Goal: Information Seeking & Learning: Get advice/opinions

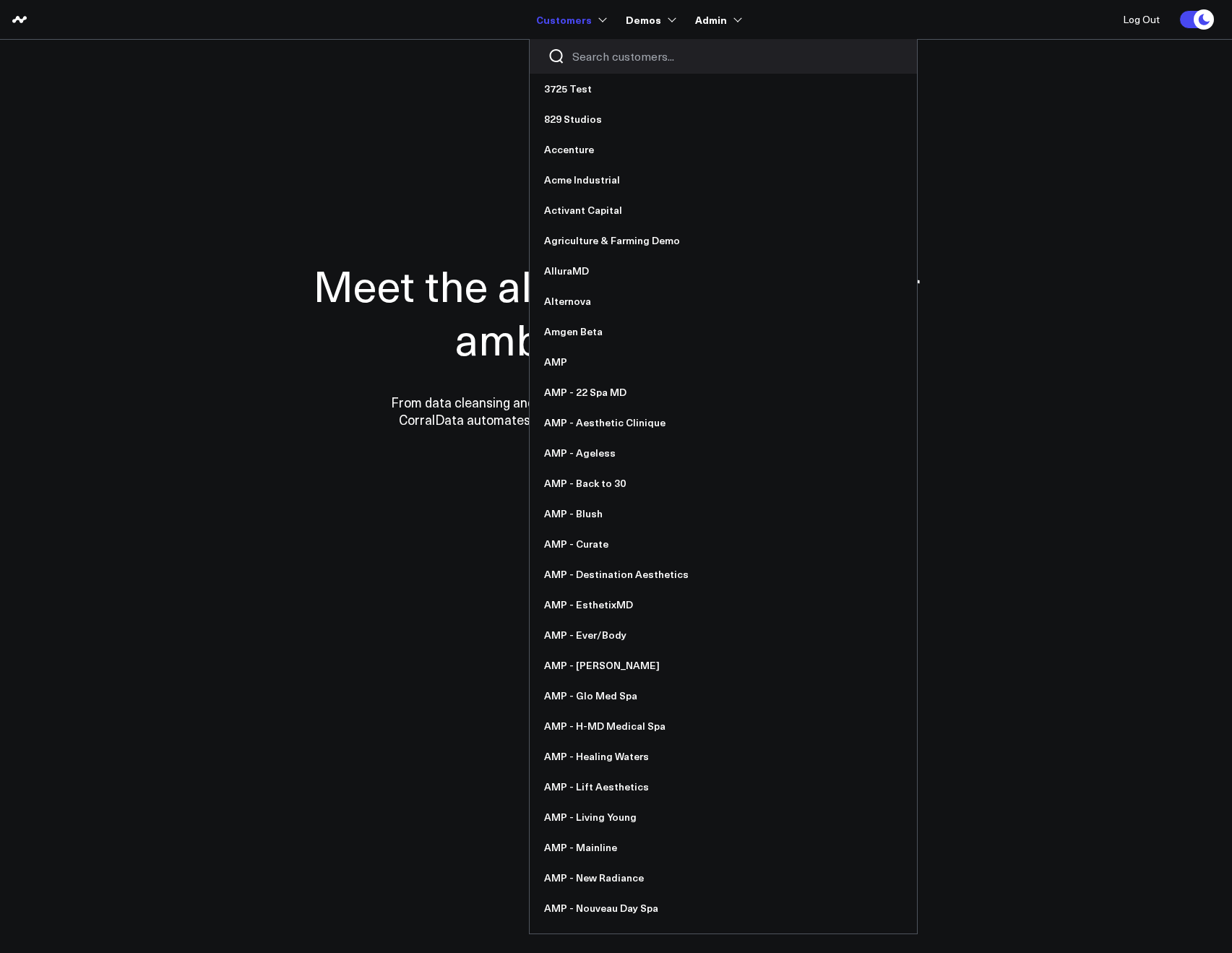
click at [578, 43] on div at bounding box center [723, 57] width 387 height 35
click at [584, 56] on input "Search customers input" at bounding box center [736, 57] width 327 height 16
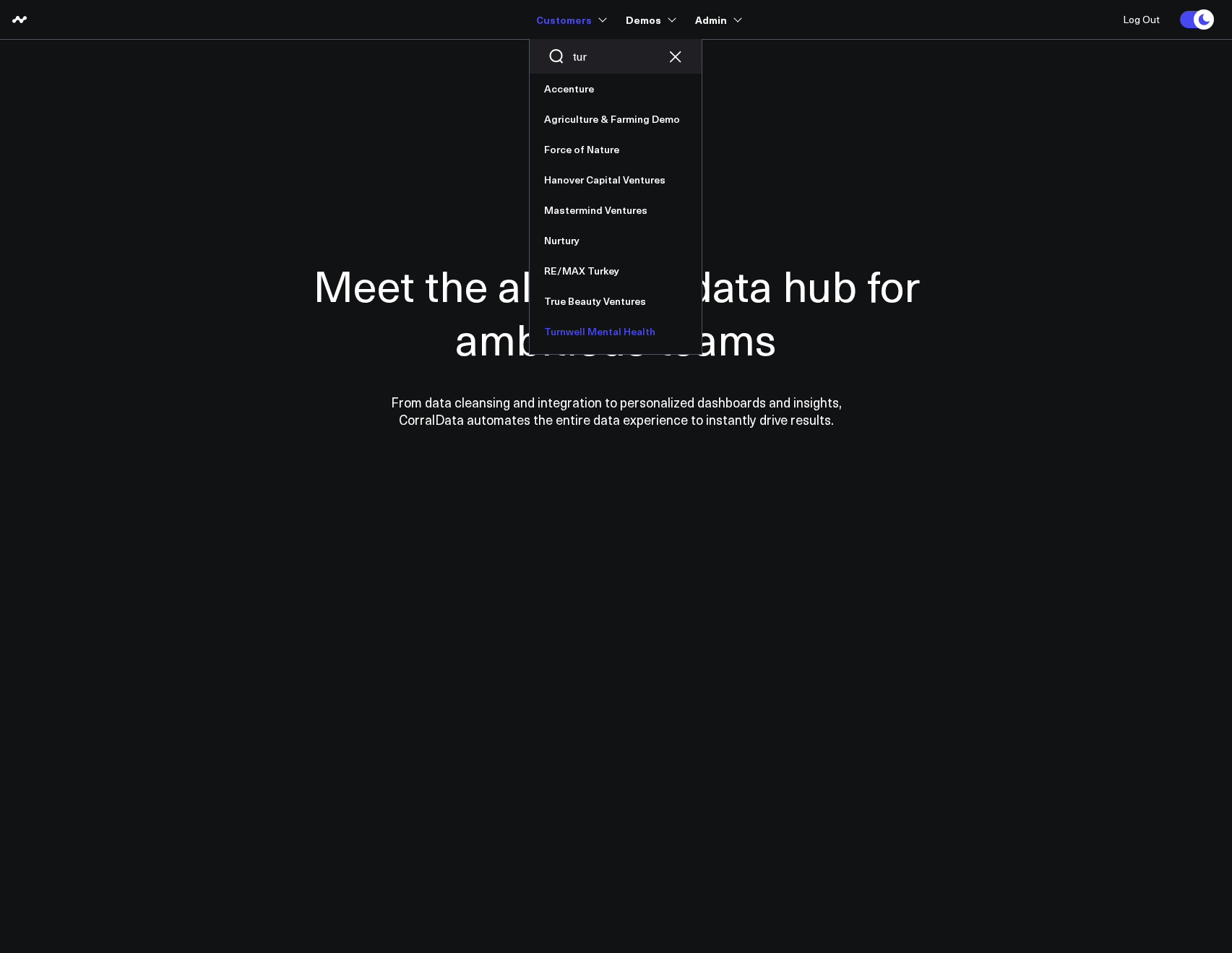
type input "tur"
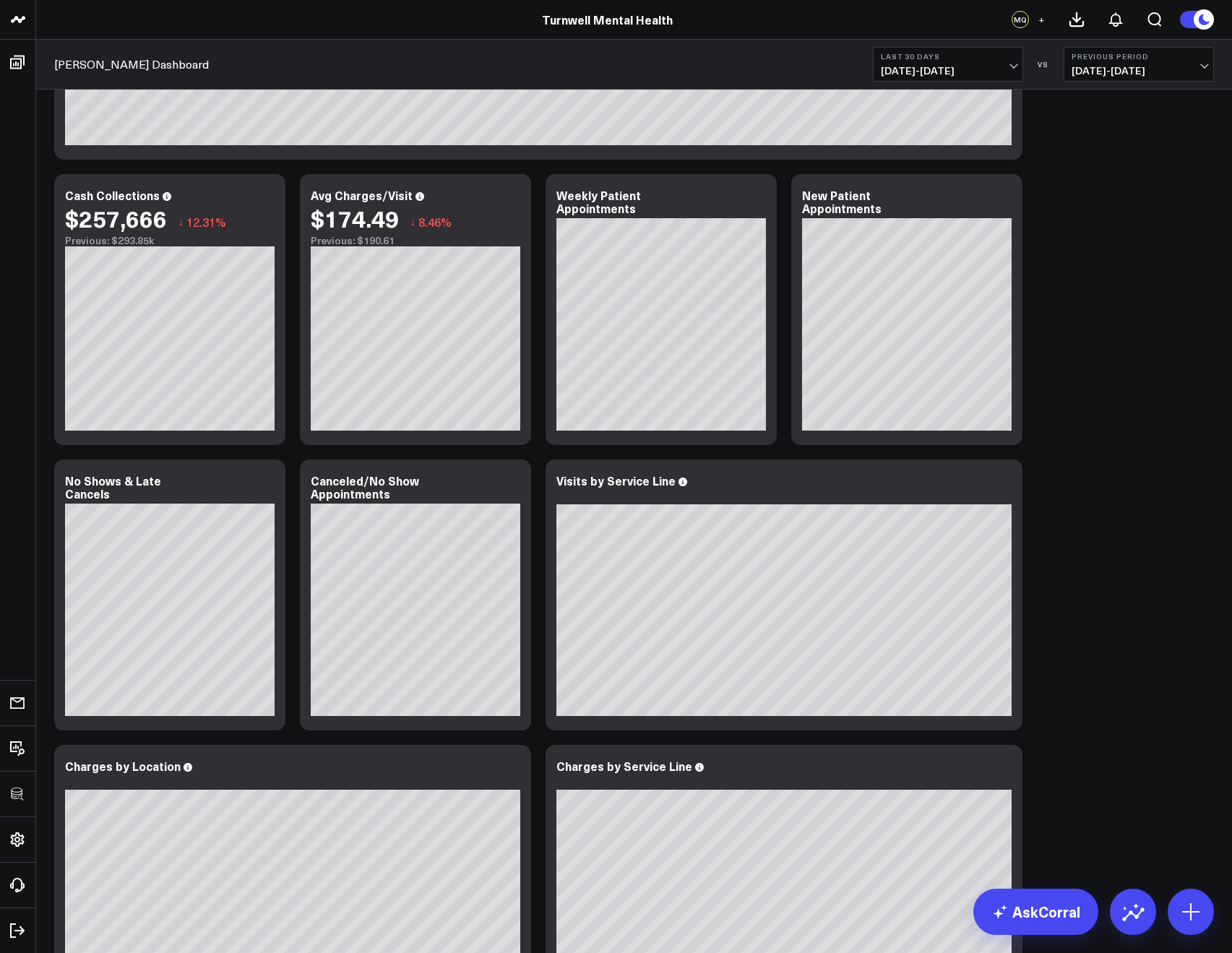
scroll to position [1184, 0]
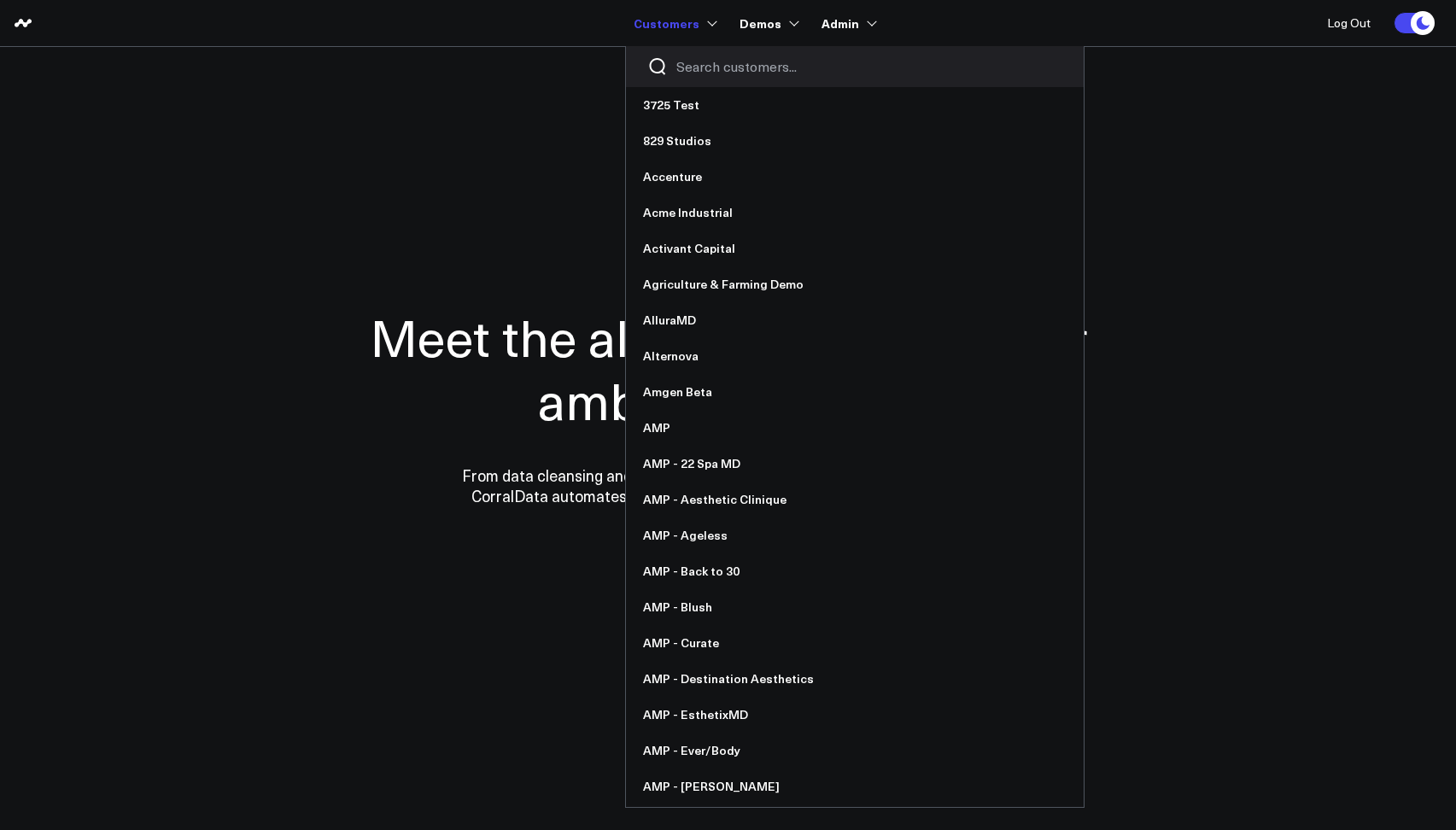
click at [698, 63] on input "Search customers input" at bounding box center [869, 67] width 386 height 19
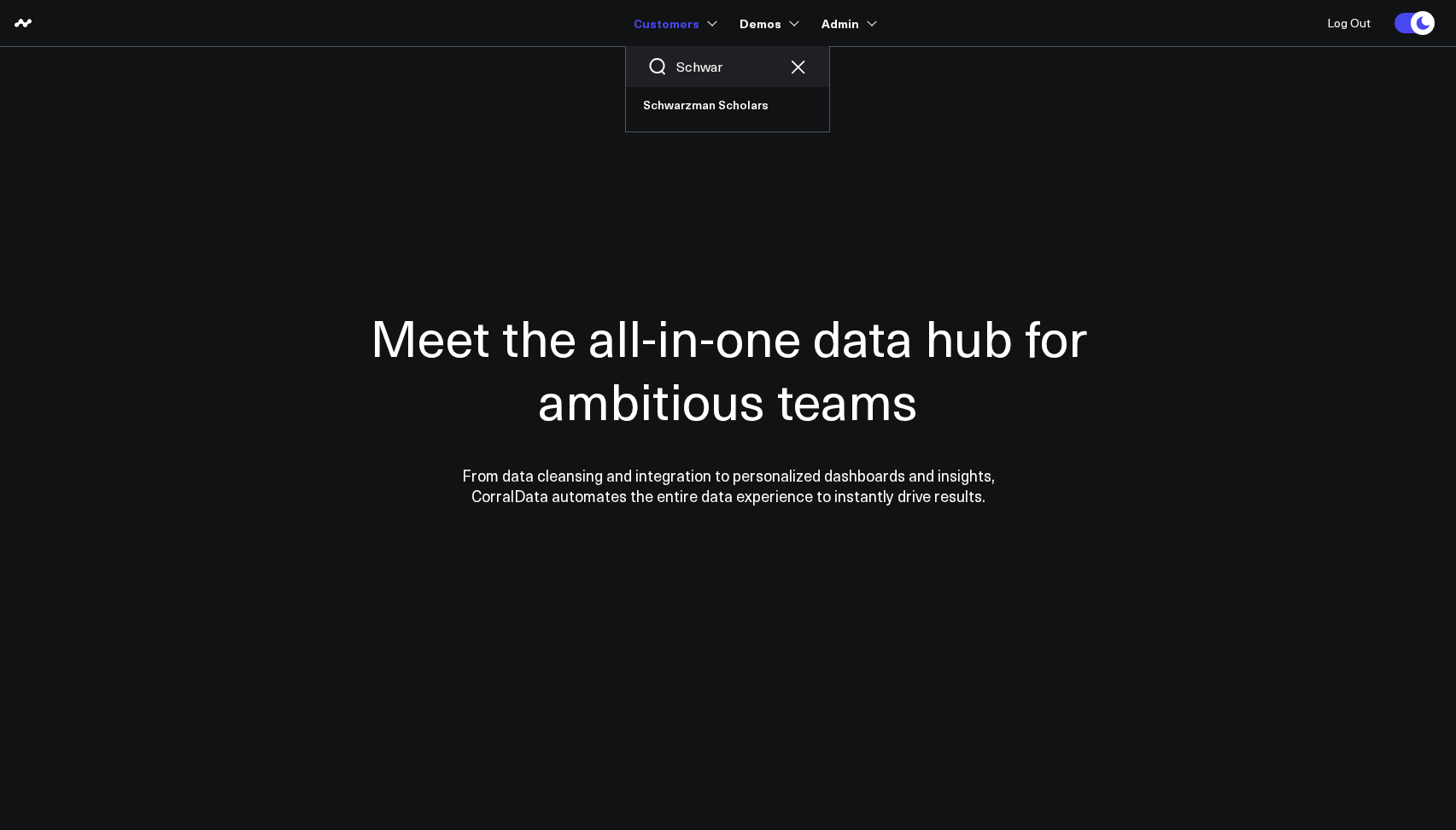
type input "Schwarz"
click at [758, 77] on div "Schwarza" at bounding box center [727, 67] width 203 height 41
click at [752, 72] on input "Schwarza" at bounding box center [728, 67] width 103 height 19
click at [740, 97] on link "Schwarzman Scholars" at bounding box center [727, 105] width 203 height 36
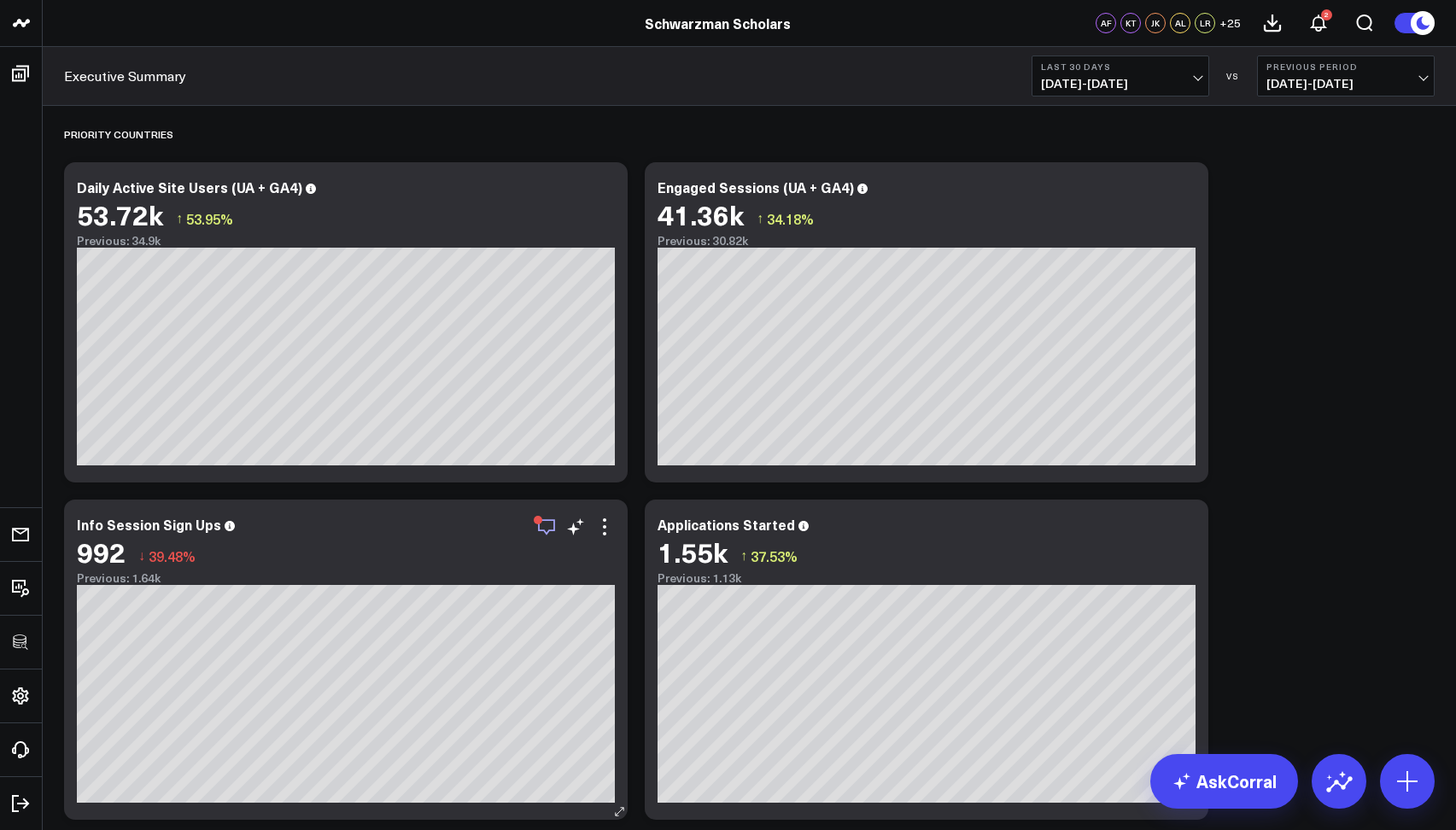
click at [546, 525] on icon "button" at bounding box center [546, 527] width 21 height 21
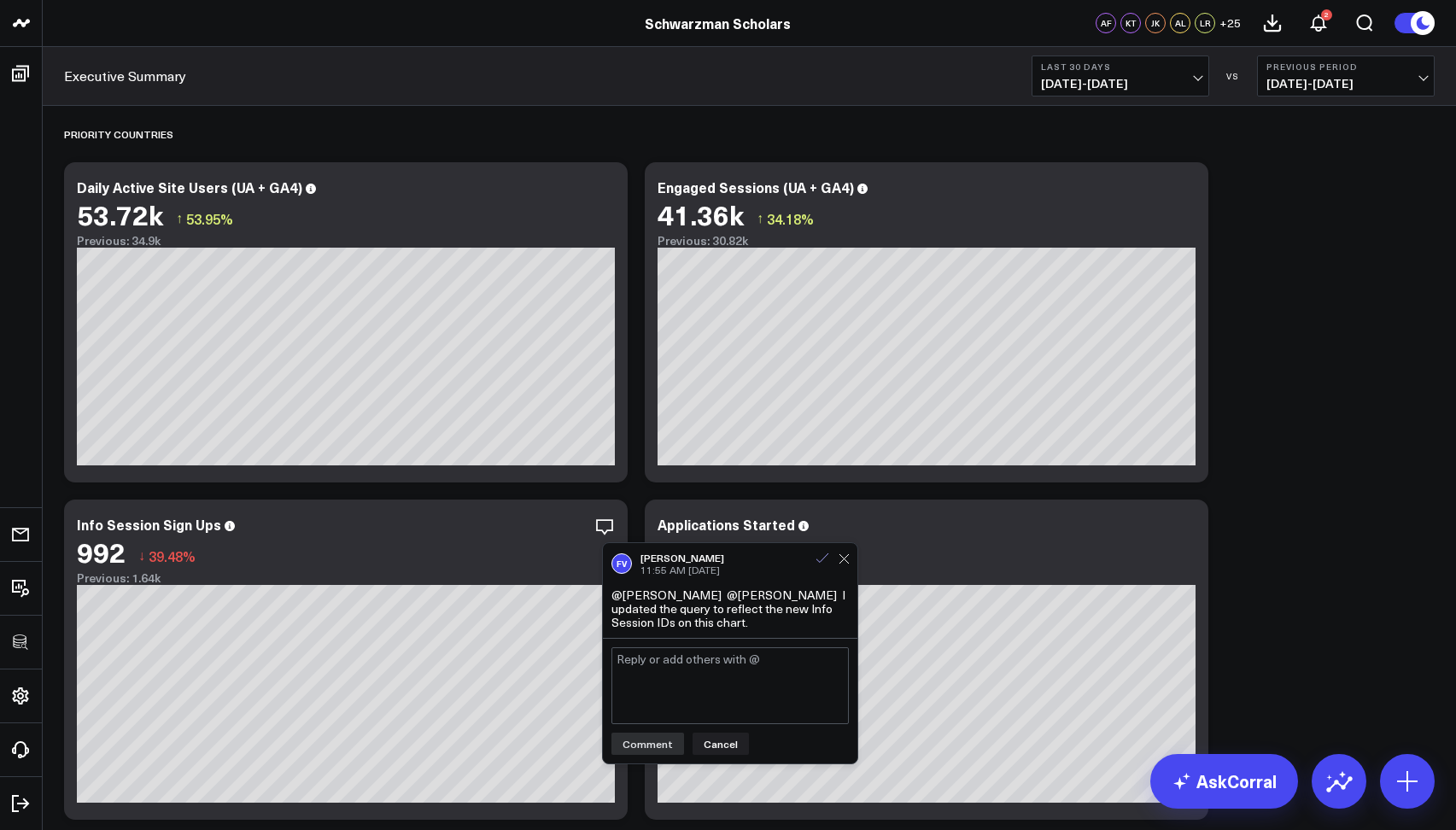
click at [816, 564] on icon at bounding box center [822, 558] width 15 height 15
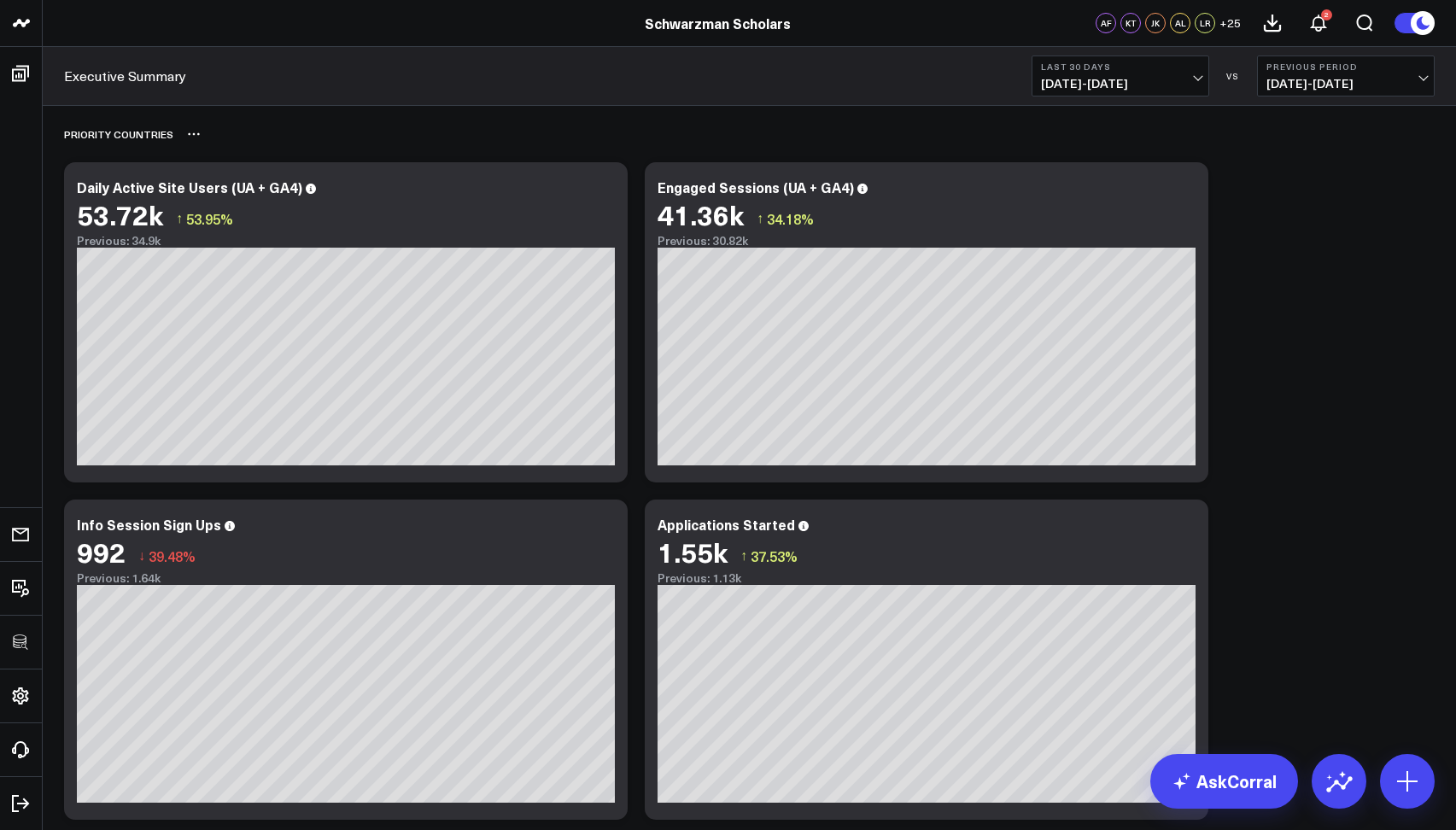
click at [679, 115] on div "Priority Countries" at bounding box center [749, 134] width 1370 height 39
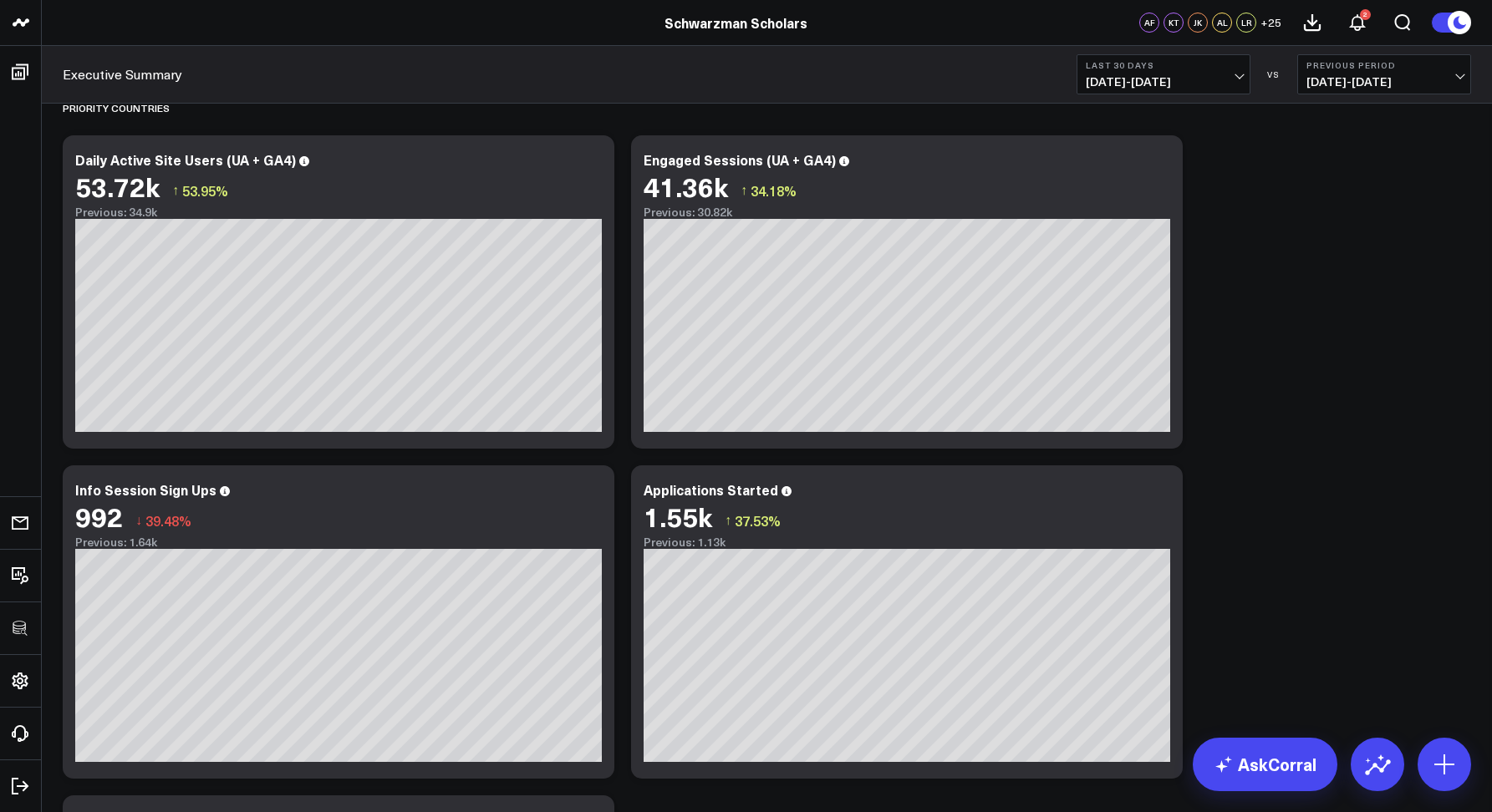
scroll to position [29, 0]
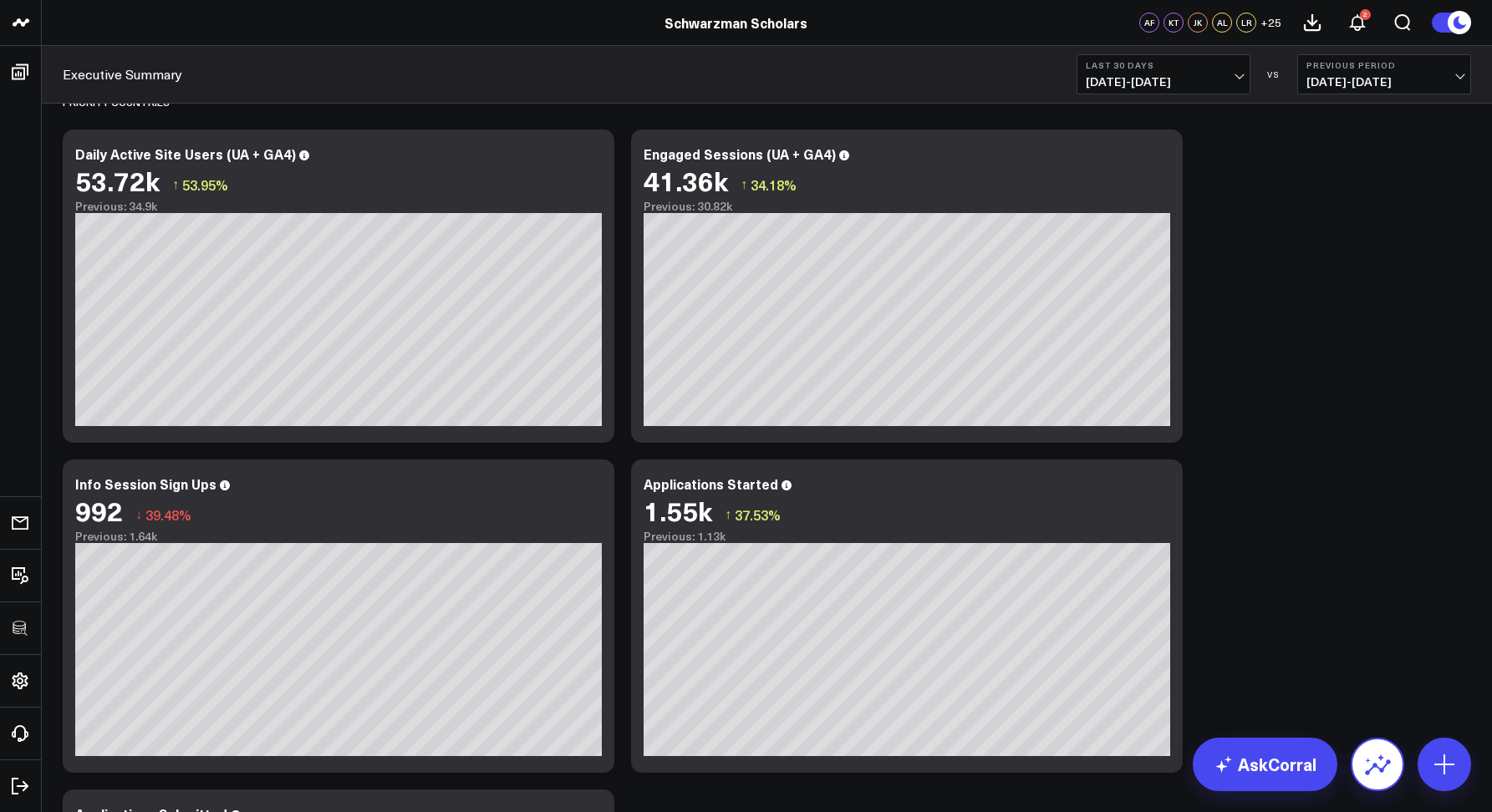
click at [1369, 761] on icon at bounding box center [1377, 764] width 27 height 27
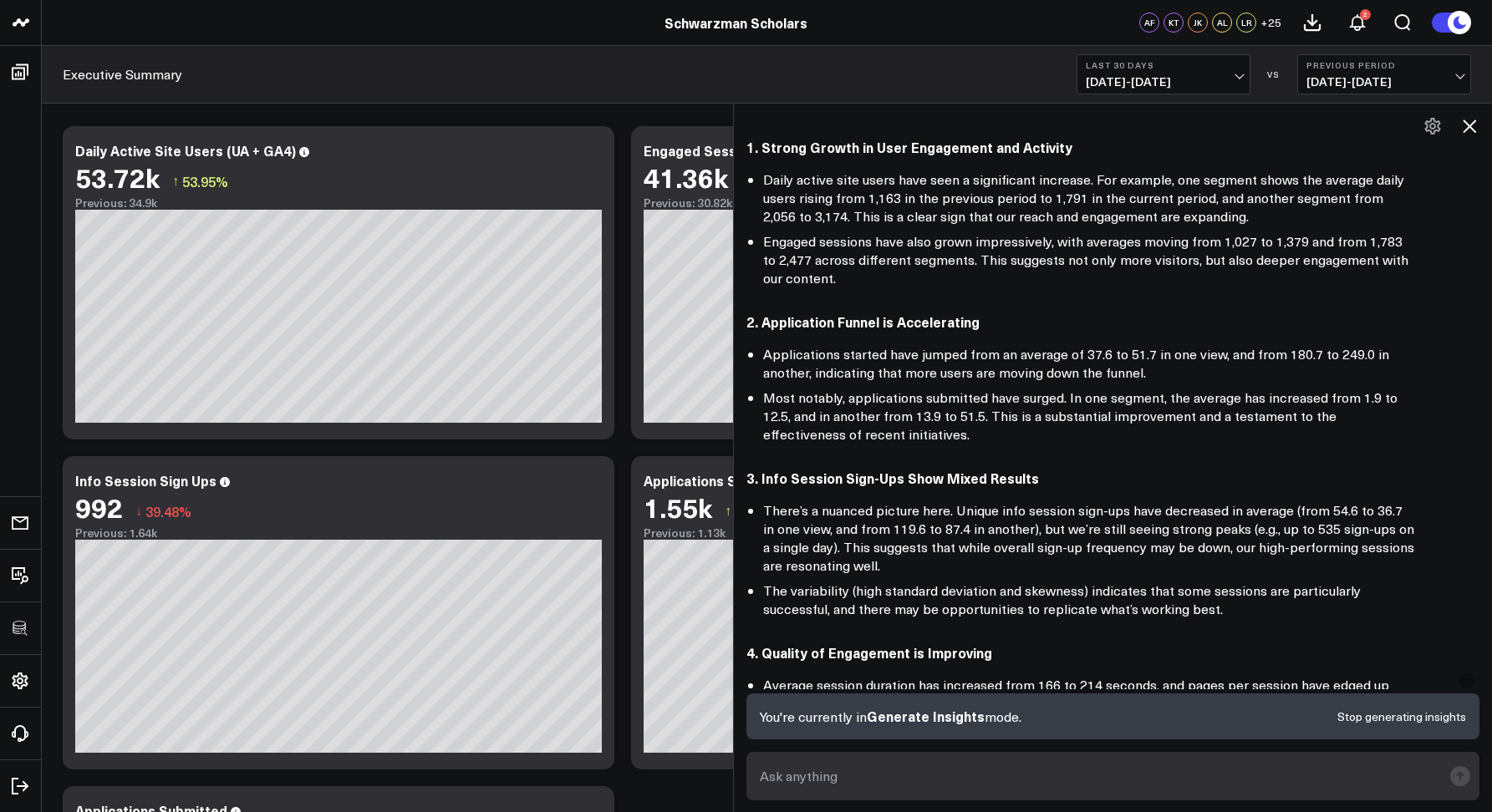
scroll to position [137, 0]
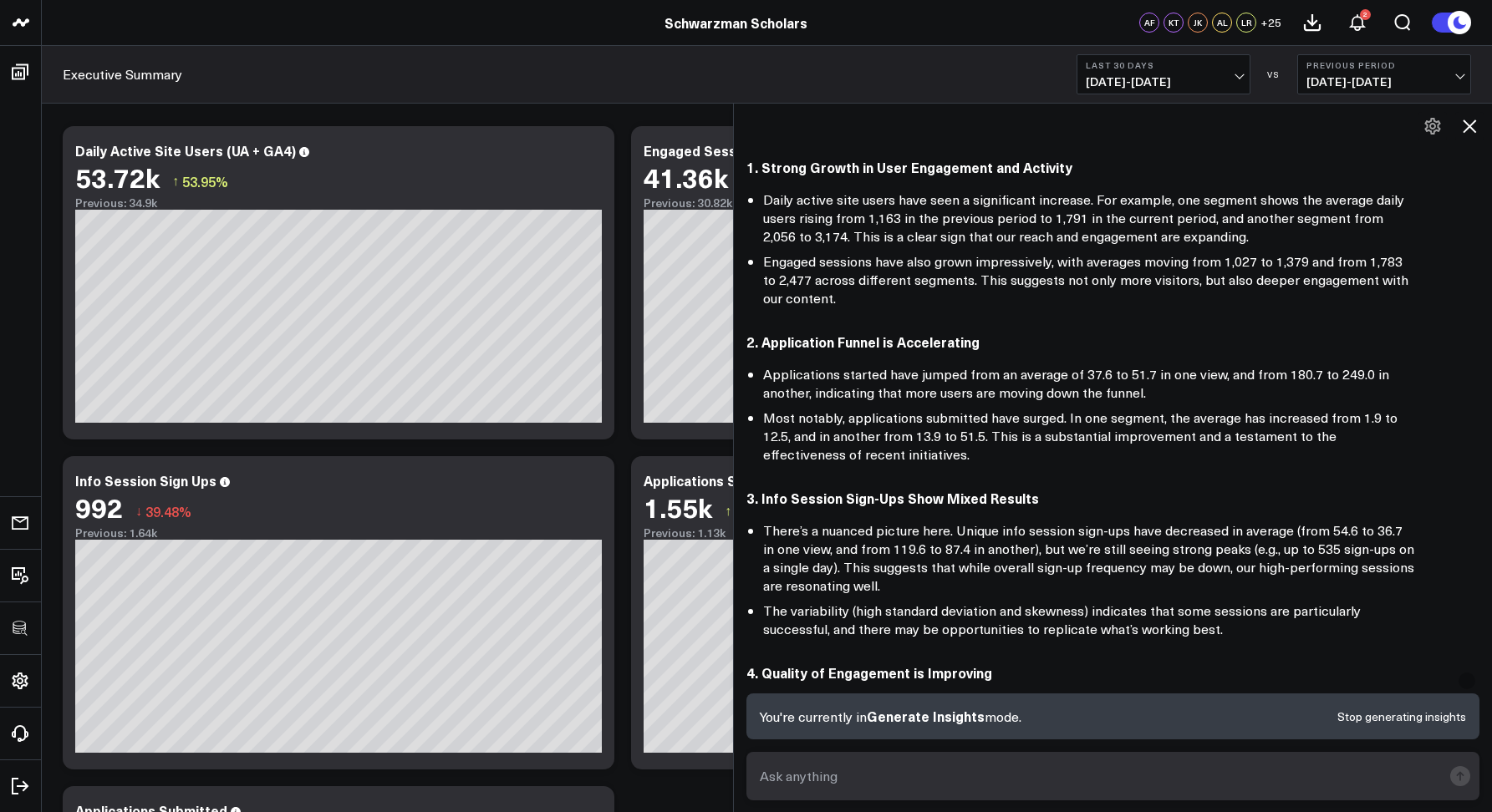
click at [1424, 120] on icon at bounding box center [1469, 127] width 20 height 20
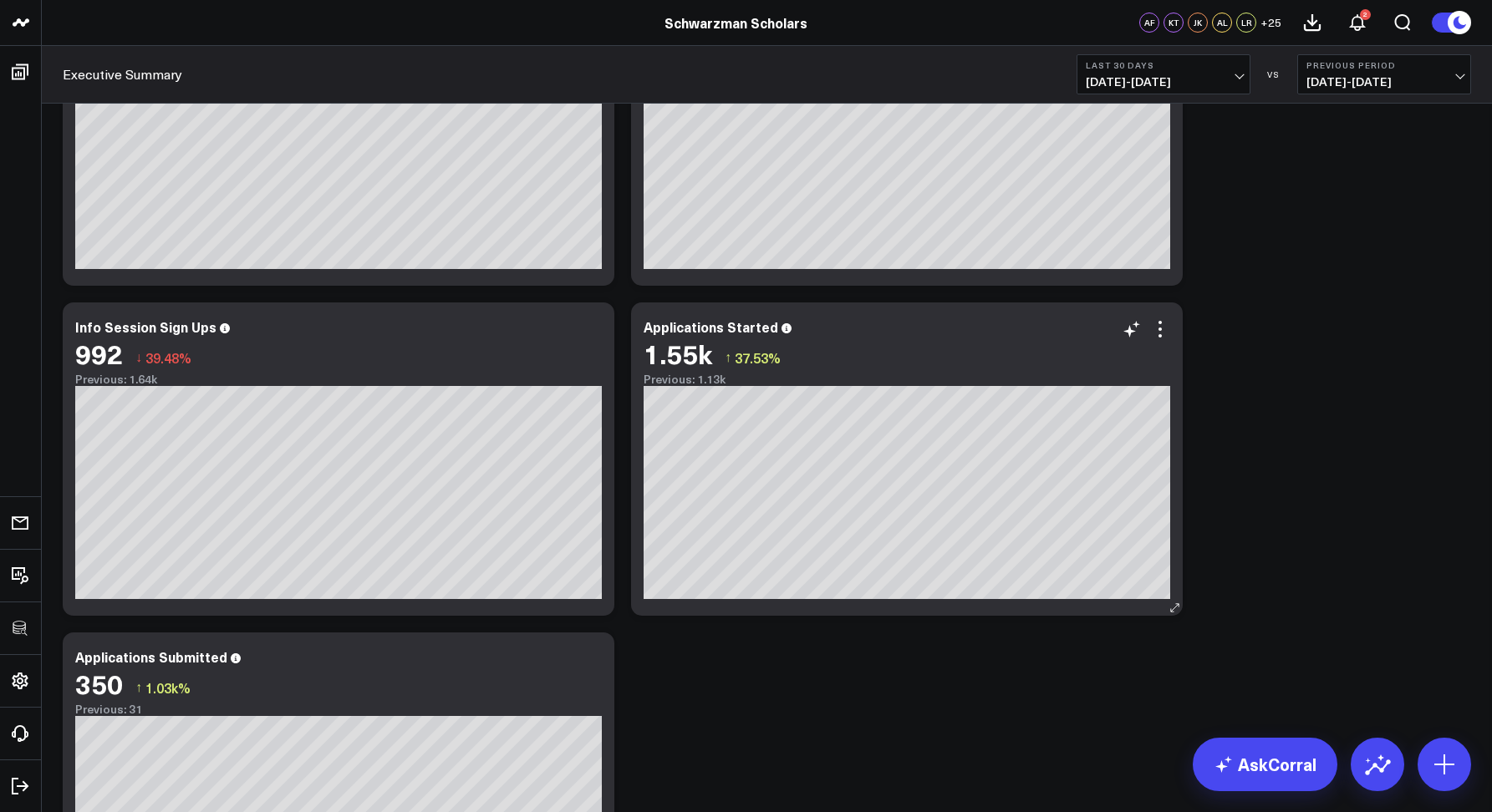
scroll to position [283, 0]
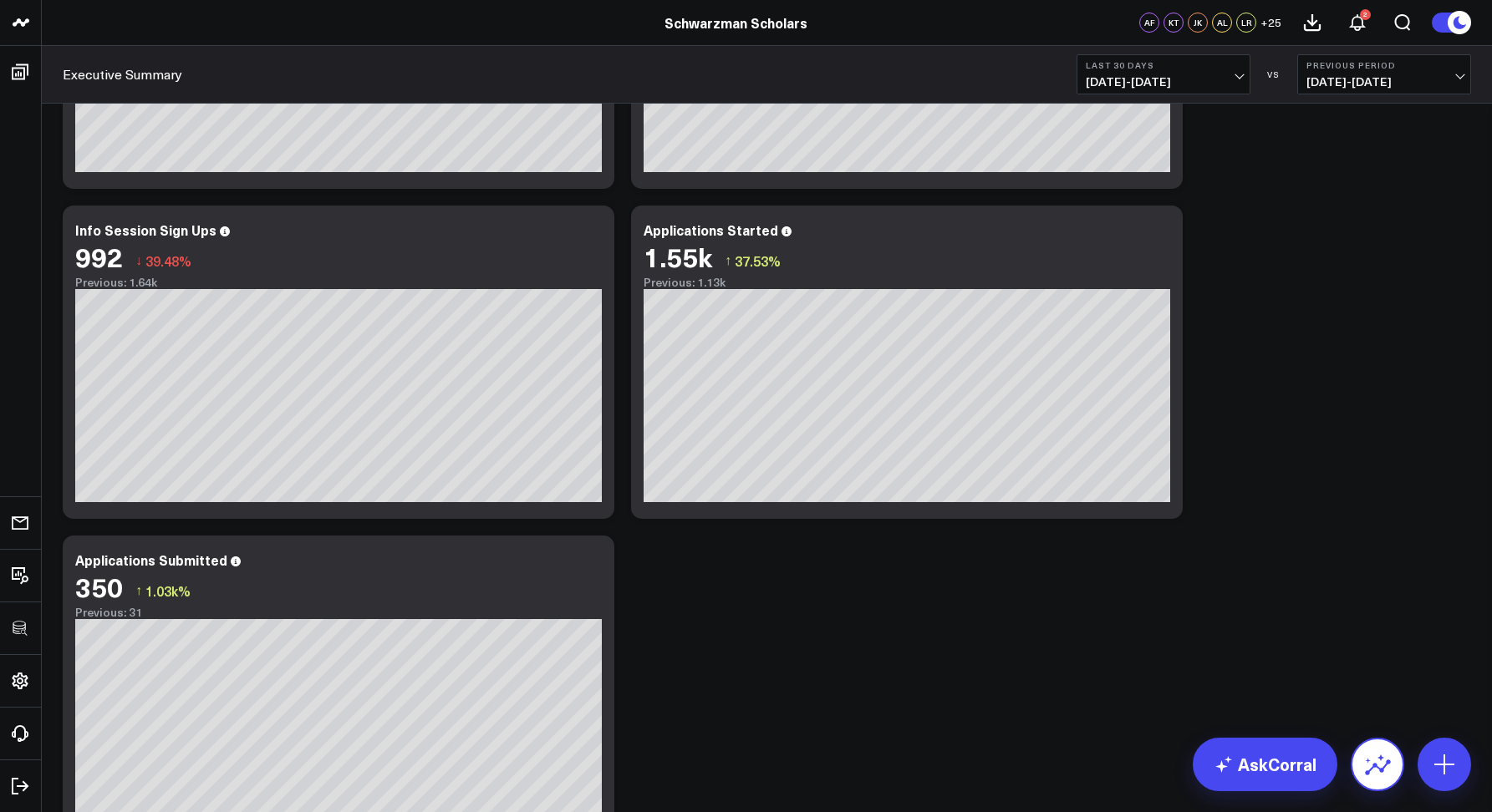
click at [1366, 768] on icon at bounding box center [1377, 764] width 27 height 27
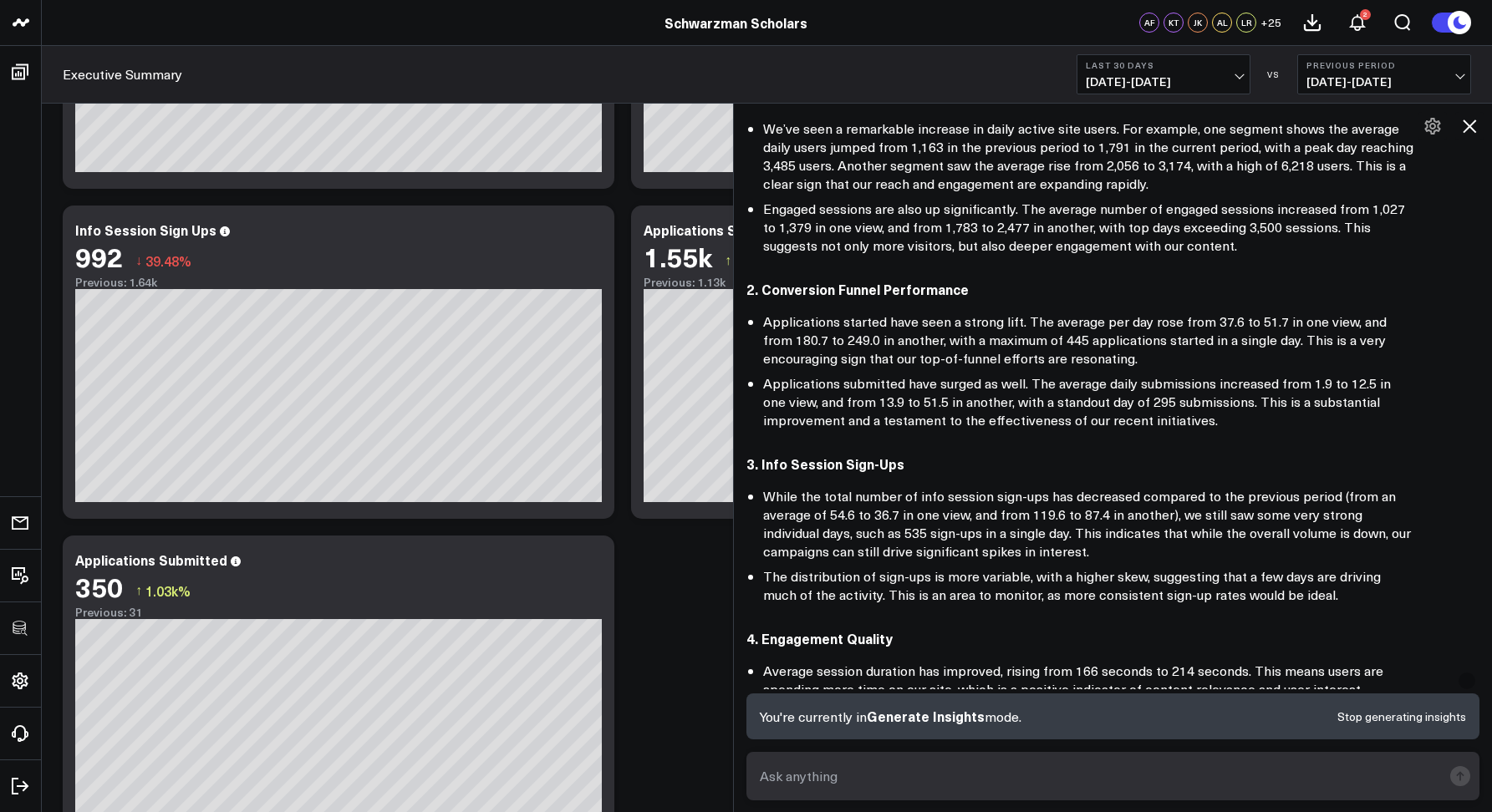
scroll to position [176, 0]
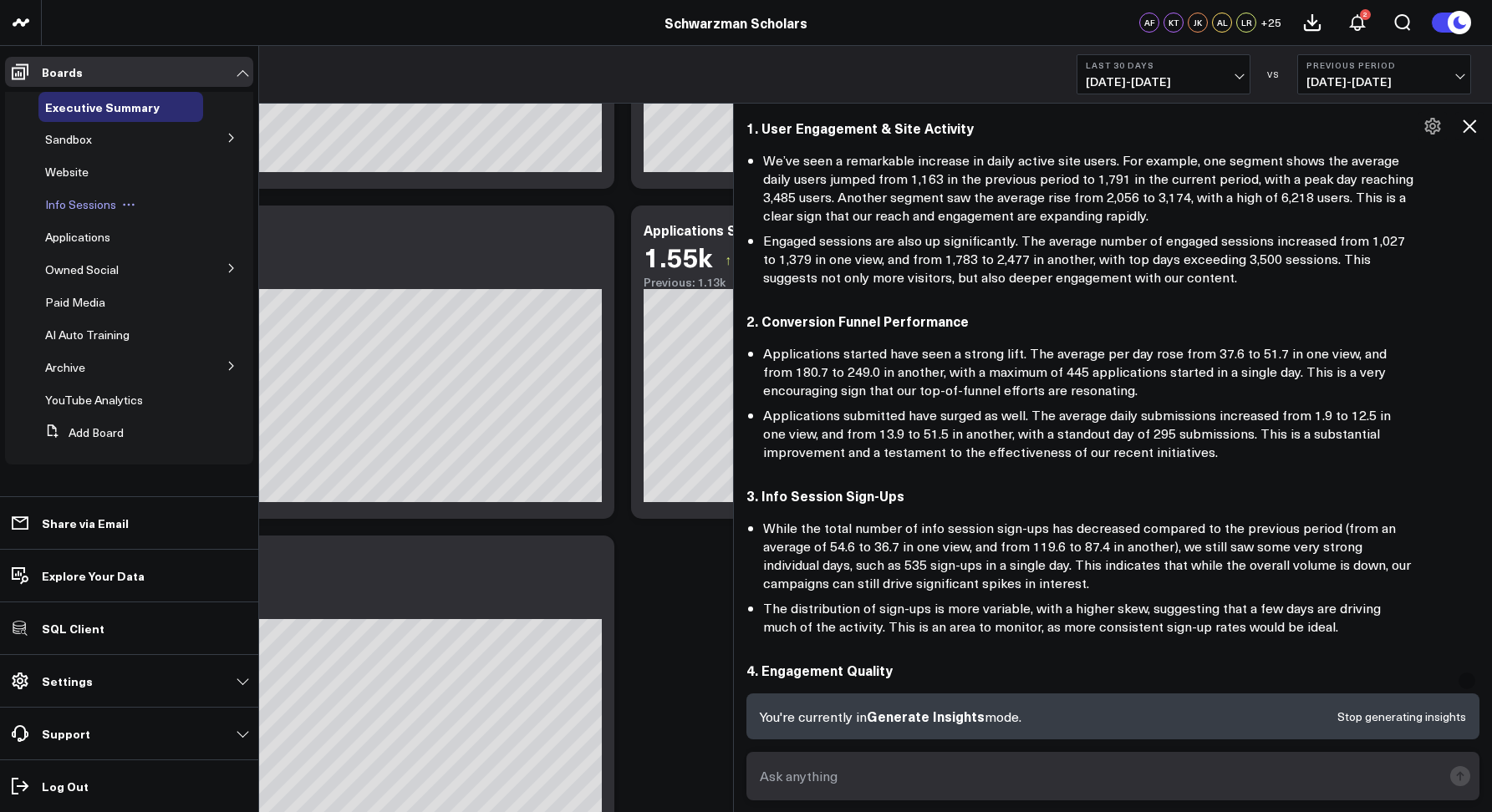
click at [80, 212] on span "Info Sessions" at bounding box center [80, 204] width 71 height 16
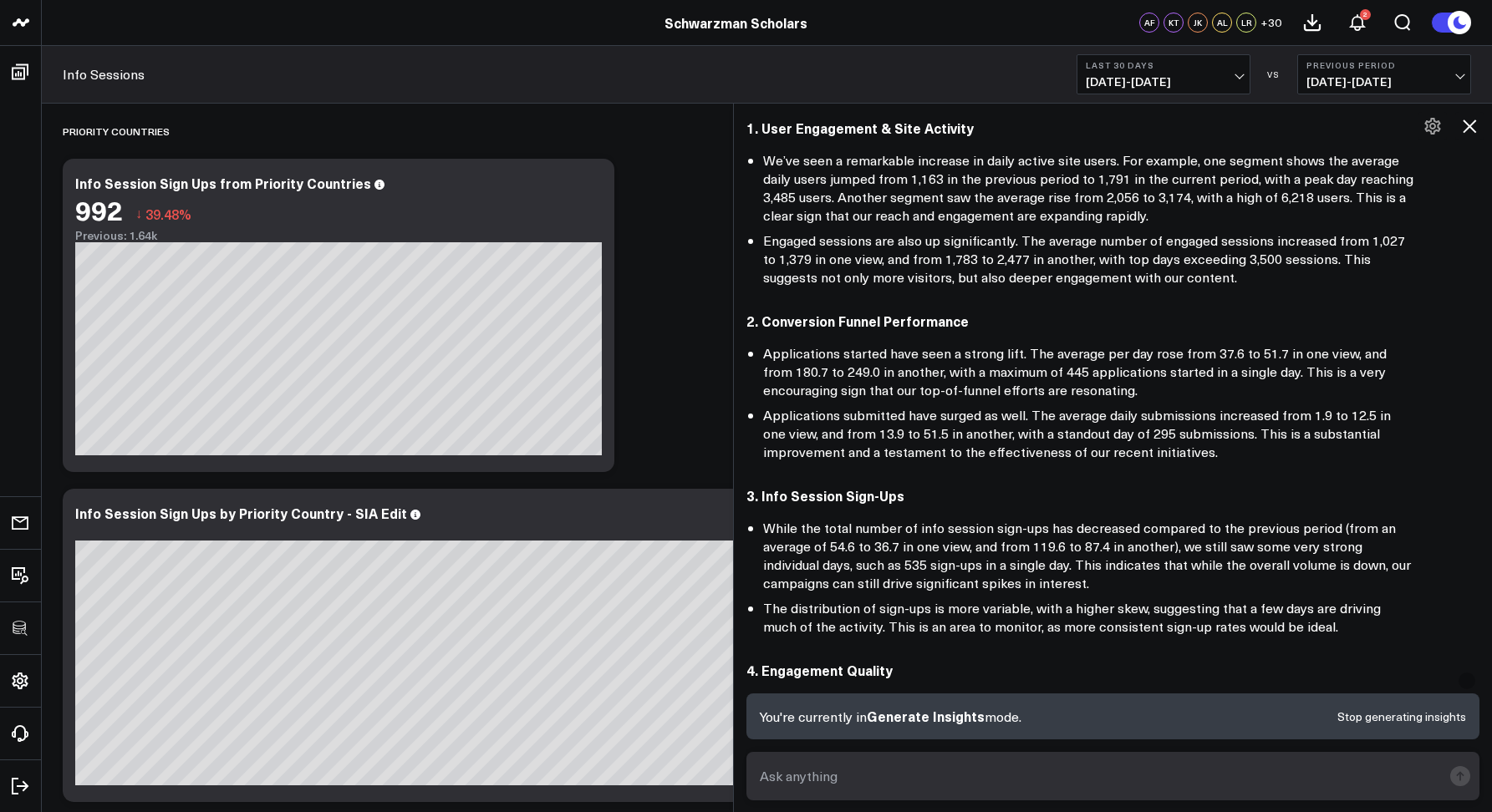
click at [1424, 127] on icon at bounding box center [1469, 127] width 20 height 20
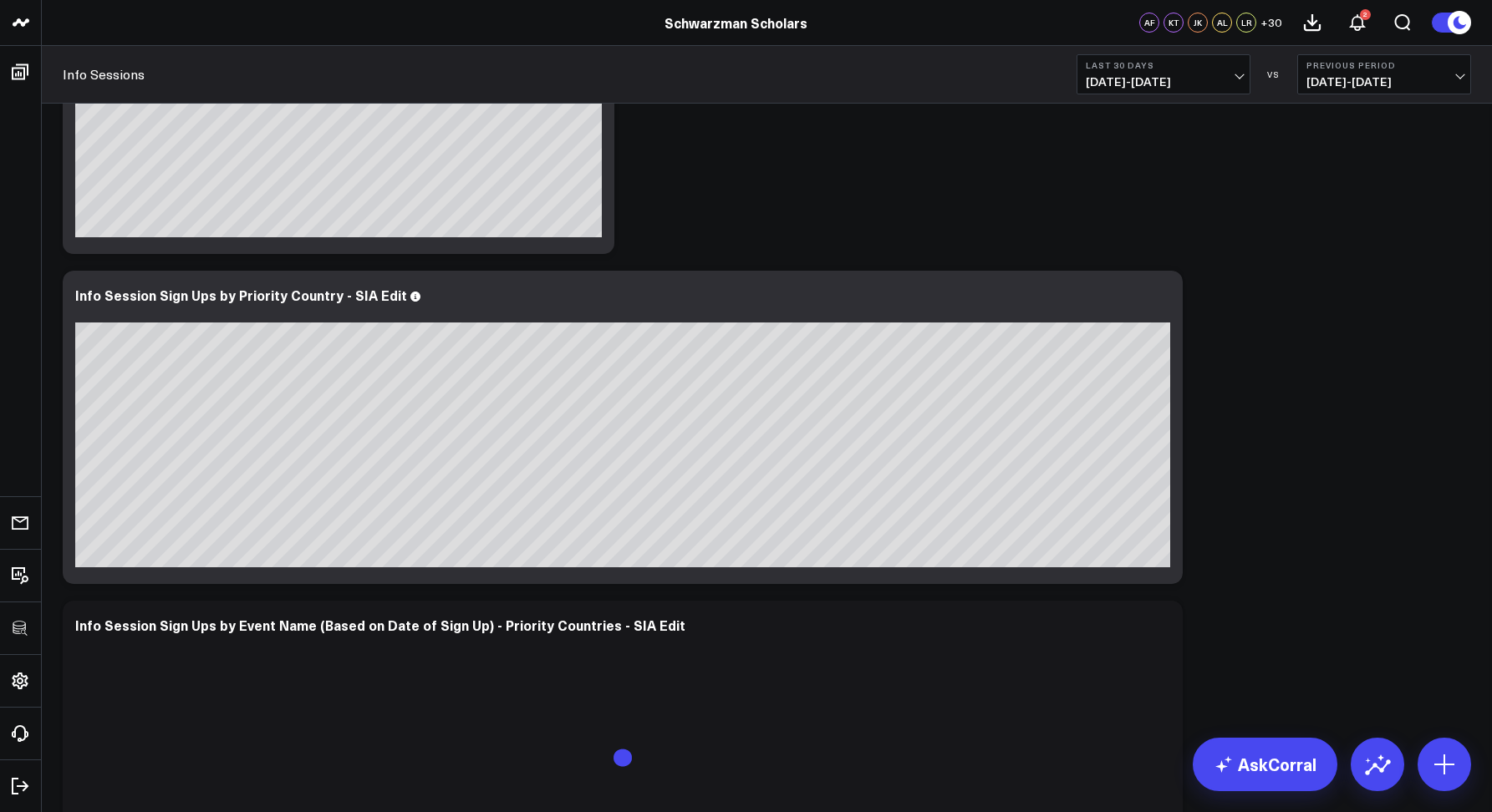
scroll to position [278, 0]
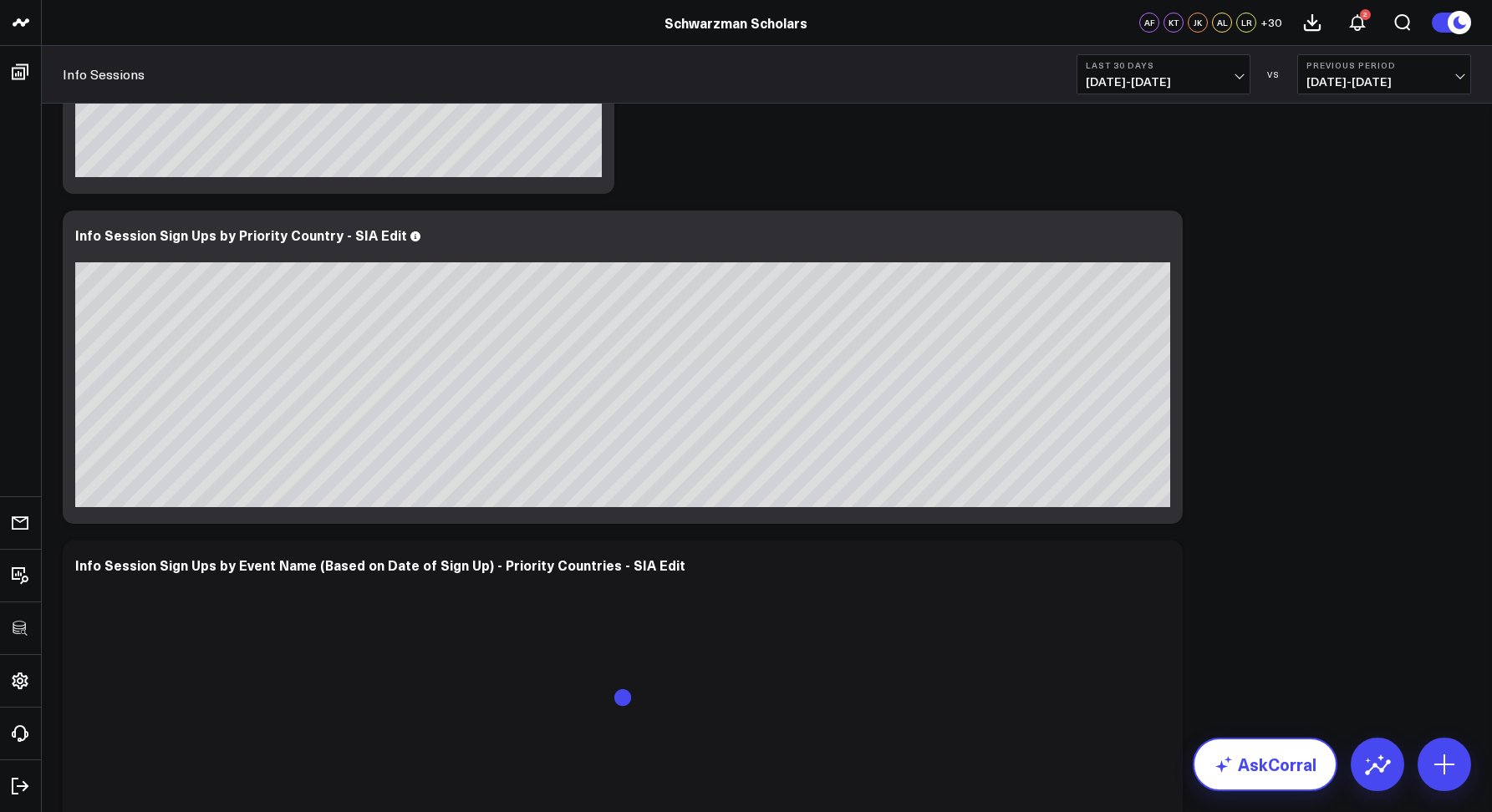
click at [1243, 782] on link "AskCorral" at bounding box center [1265, 764] width 144 height 54
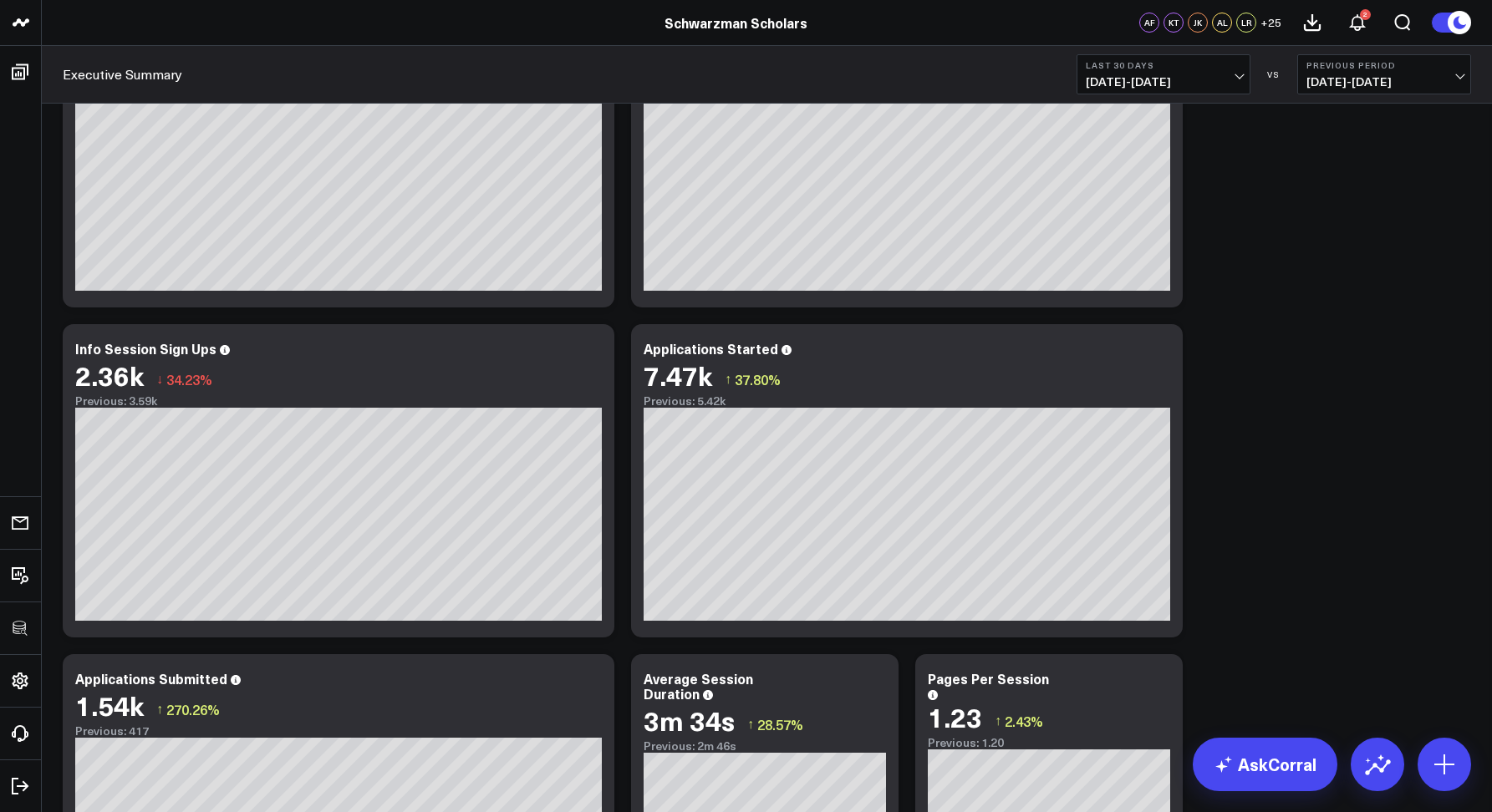
scroll to position [1466, 0]
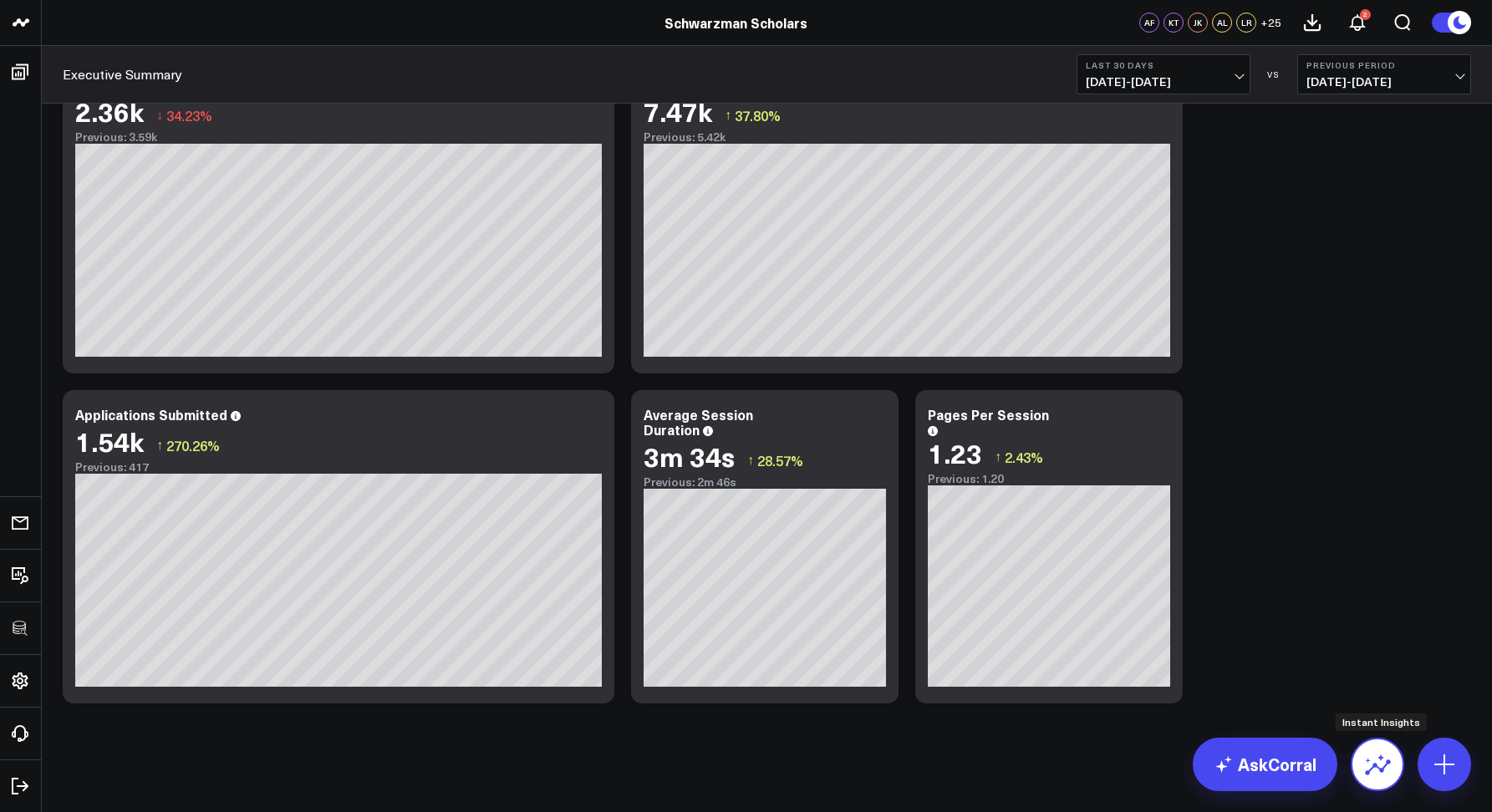
click at [1364, 763] on icon at bounding box center [1377, 764] width 27 height 27
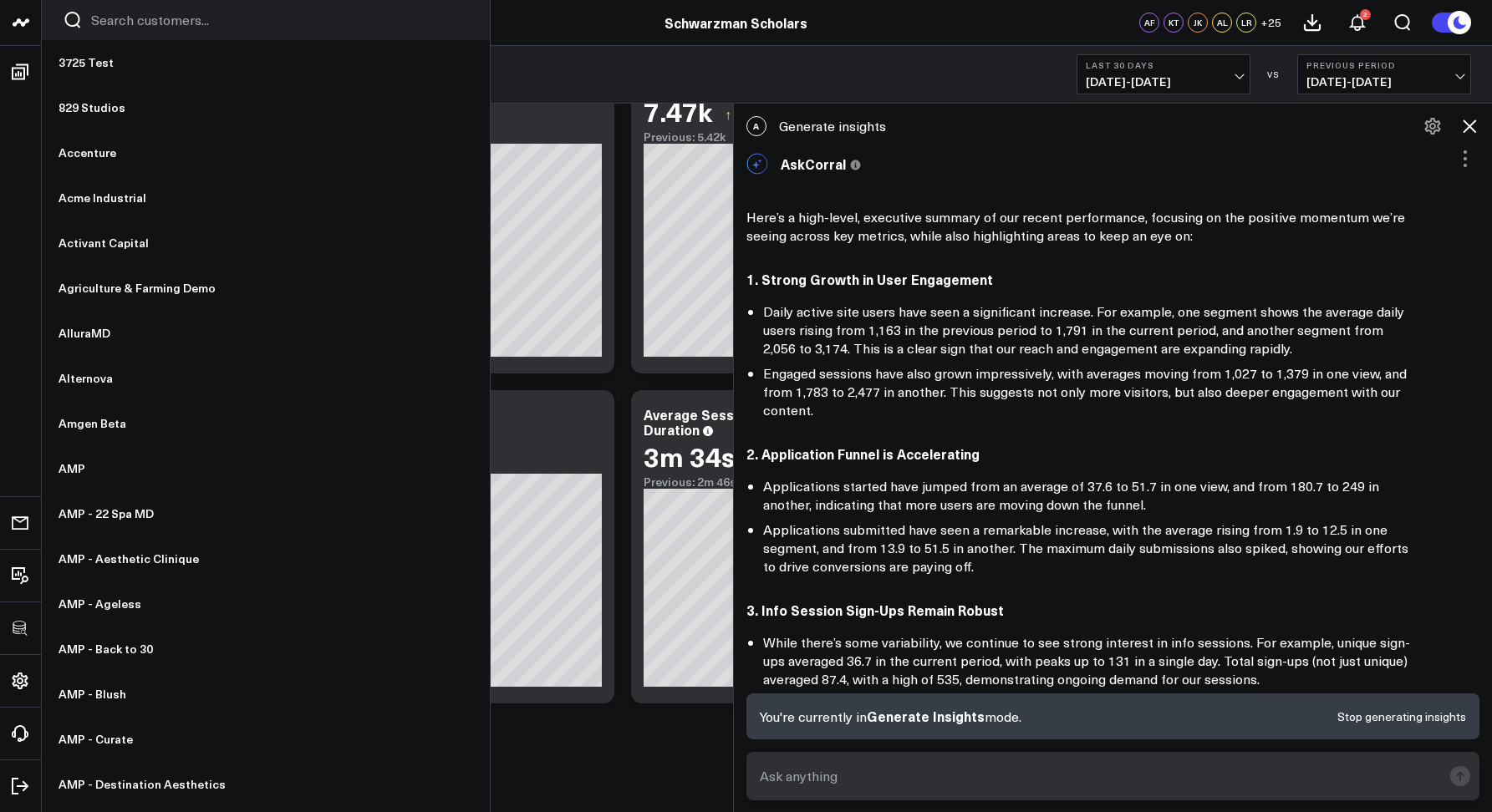
scroll to position [477, 0]
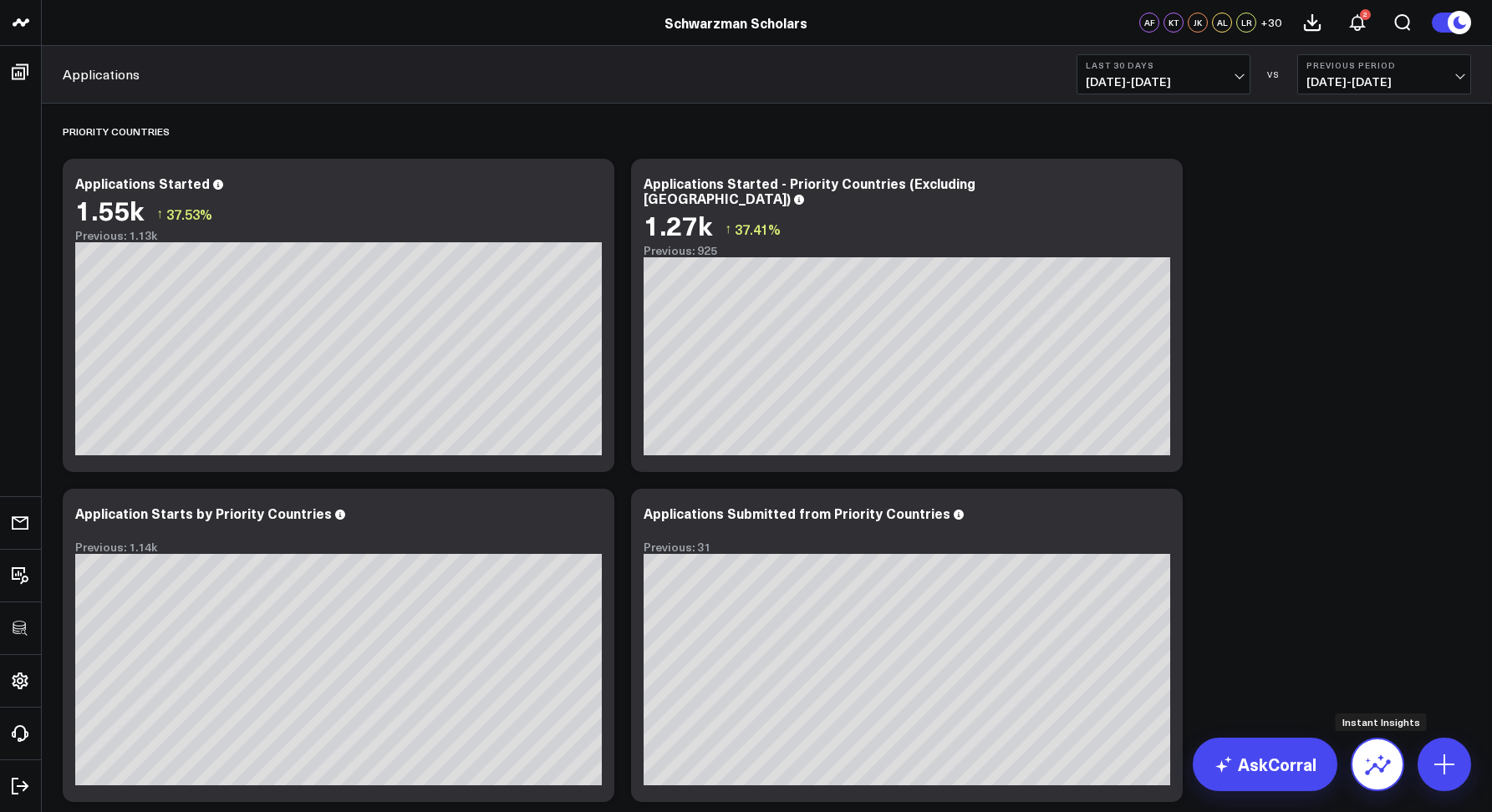
click at [1377, 763] on icon at bounding box center [1377, 764] width 27 height 27
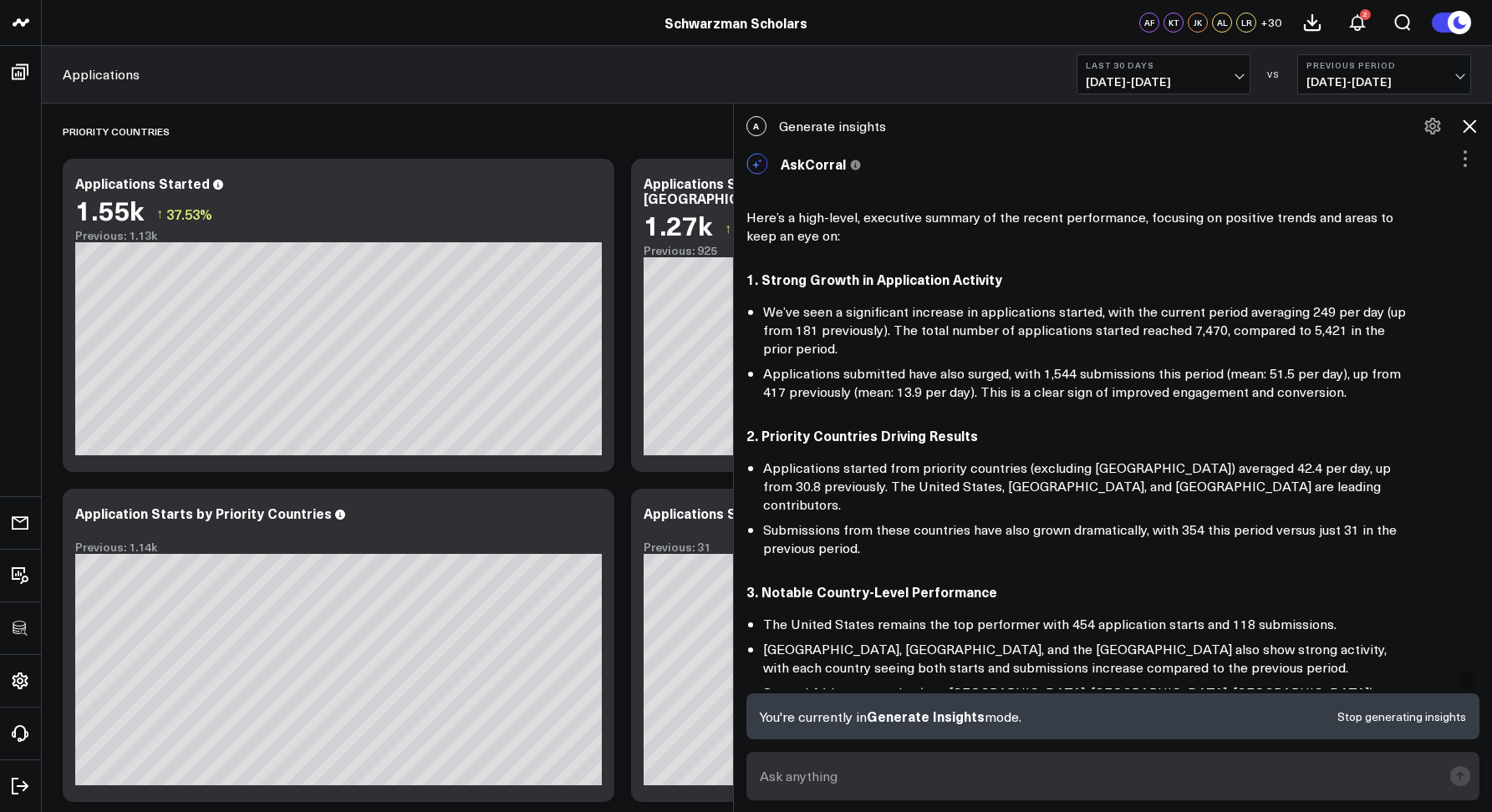
click at [1474, 120] on icon at bounding box center [1469, 127] width 20 height 20
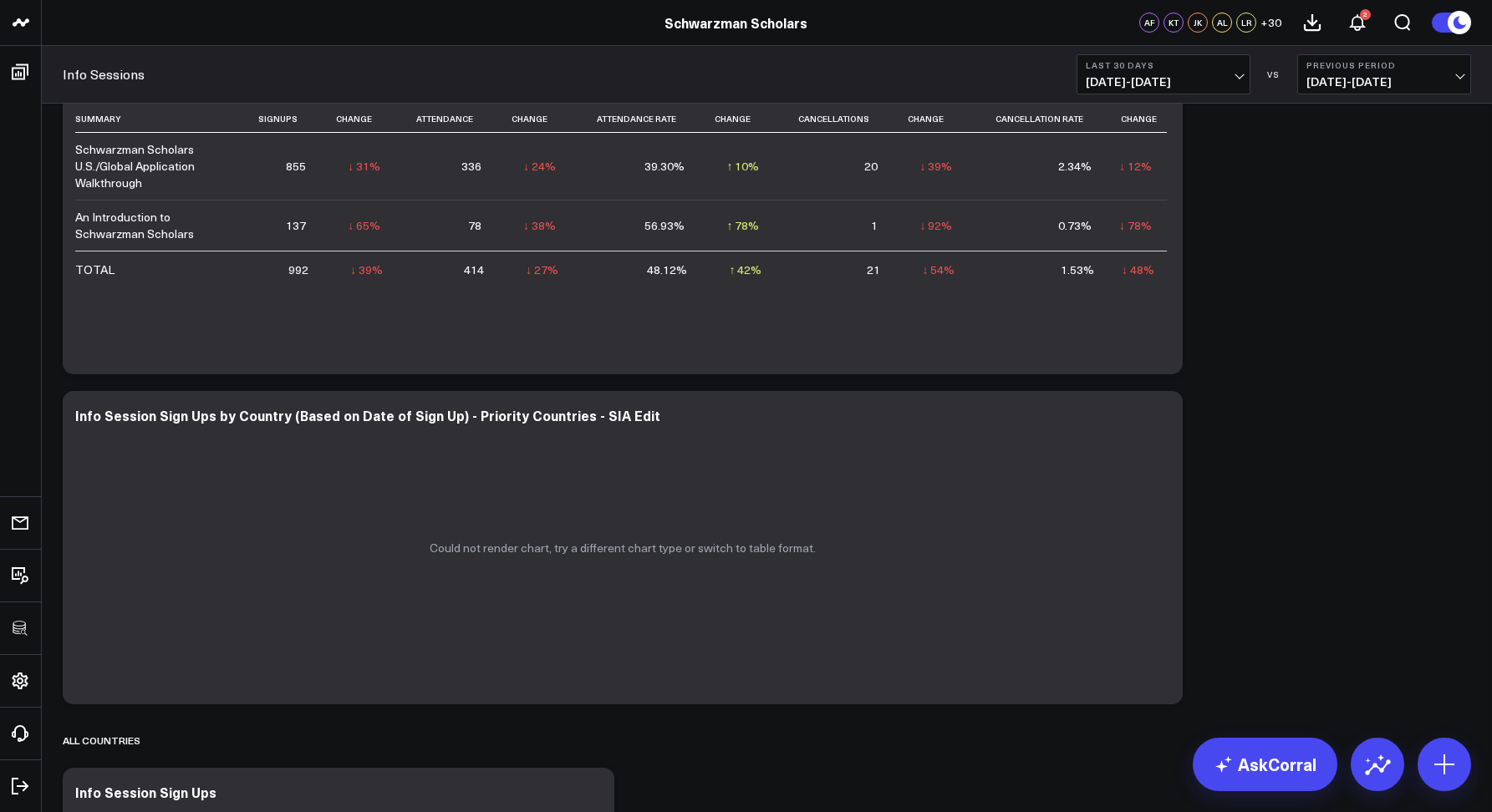
scroll to position [809, 0]
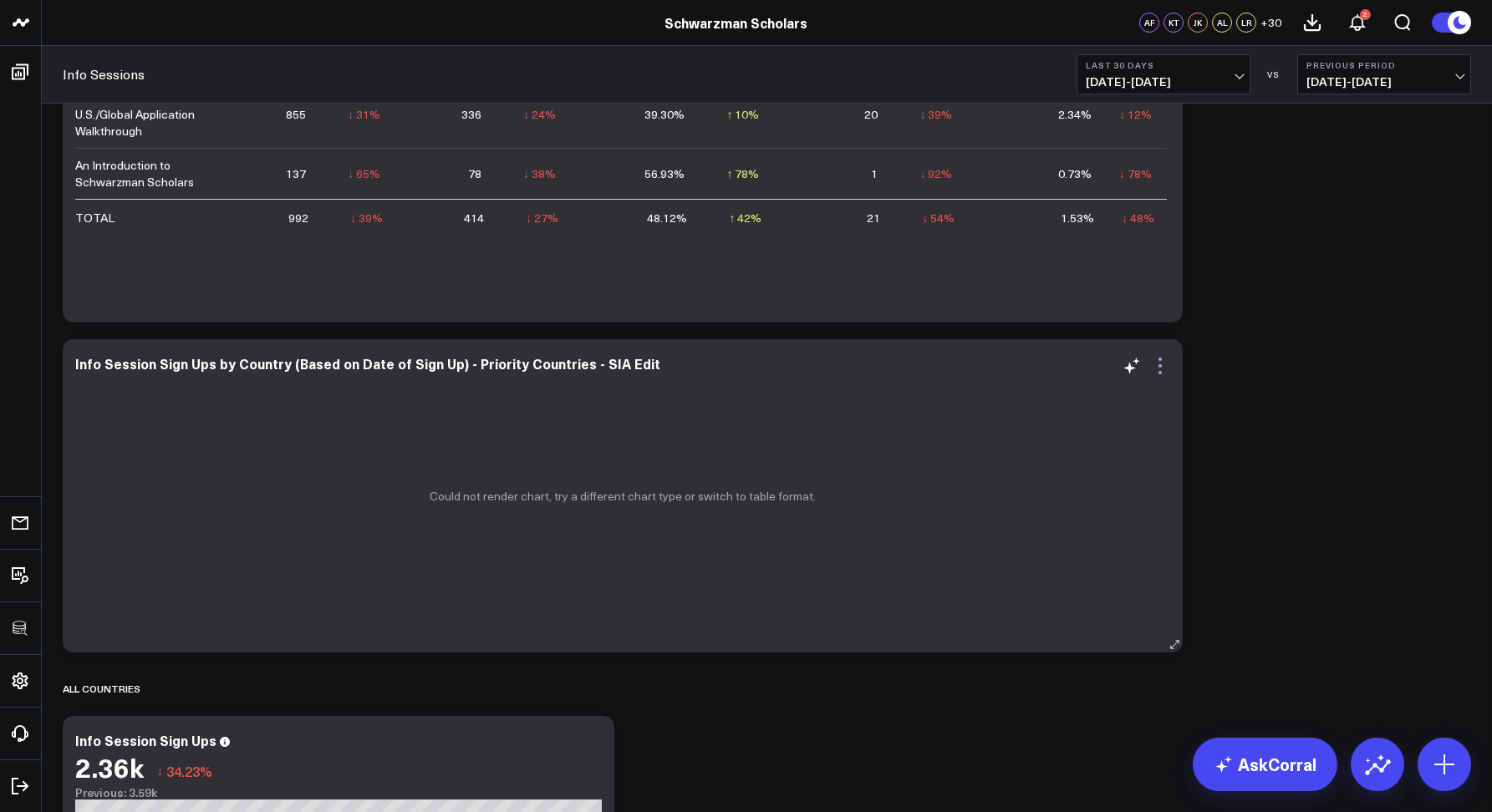
click at [1160, 372] on icon at bounding box center [1160, 373] width 3 height 3
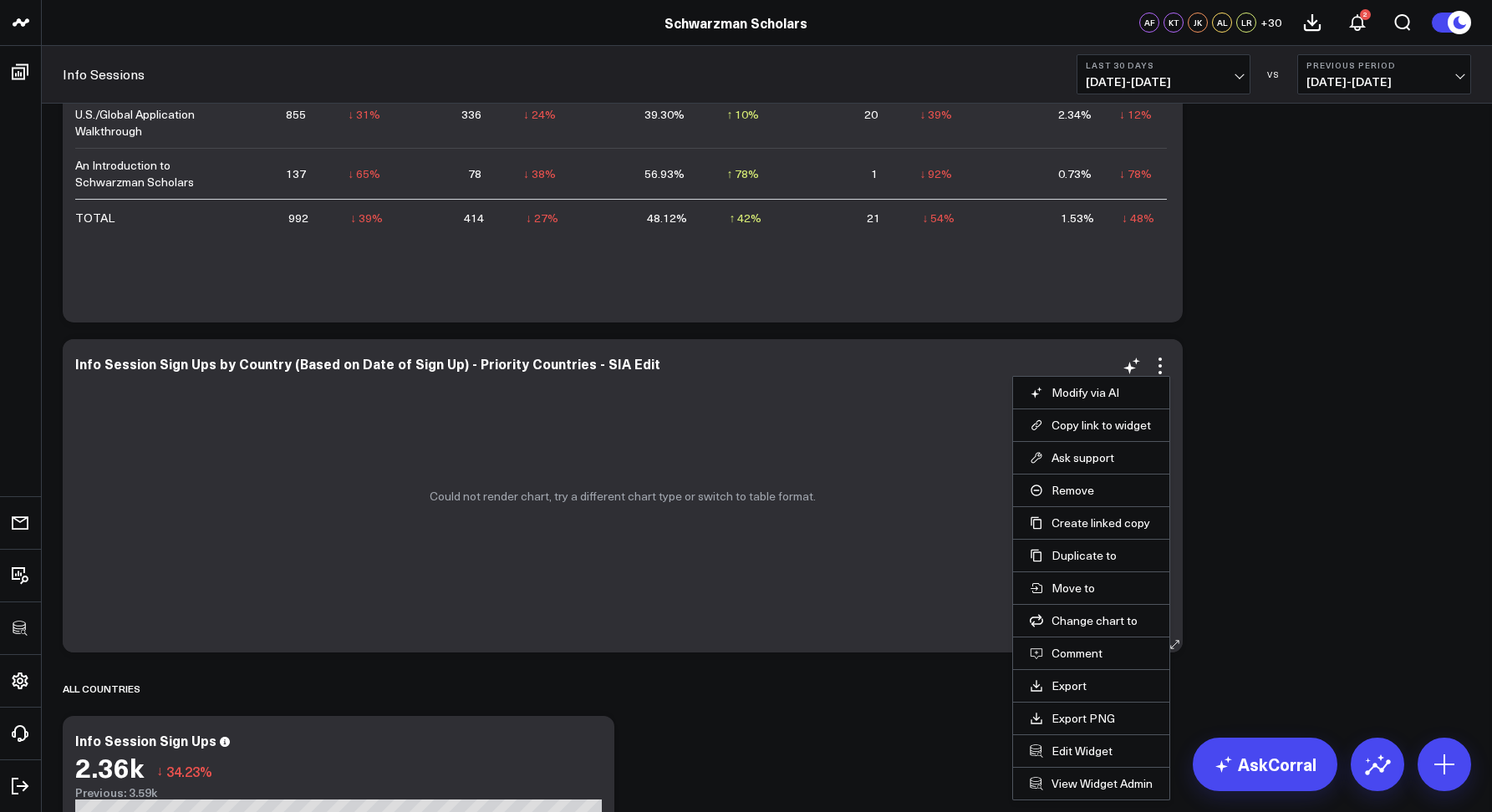
click at [1102, 741] on li "Edit Widget" at bounding box center [1091, 750] width 156 height 33
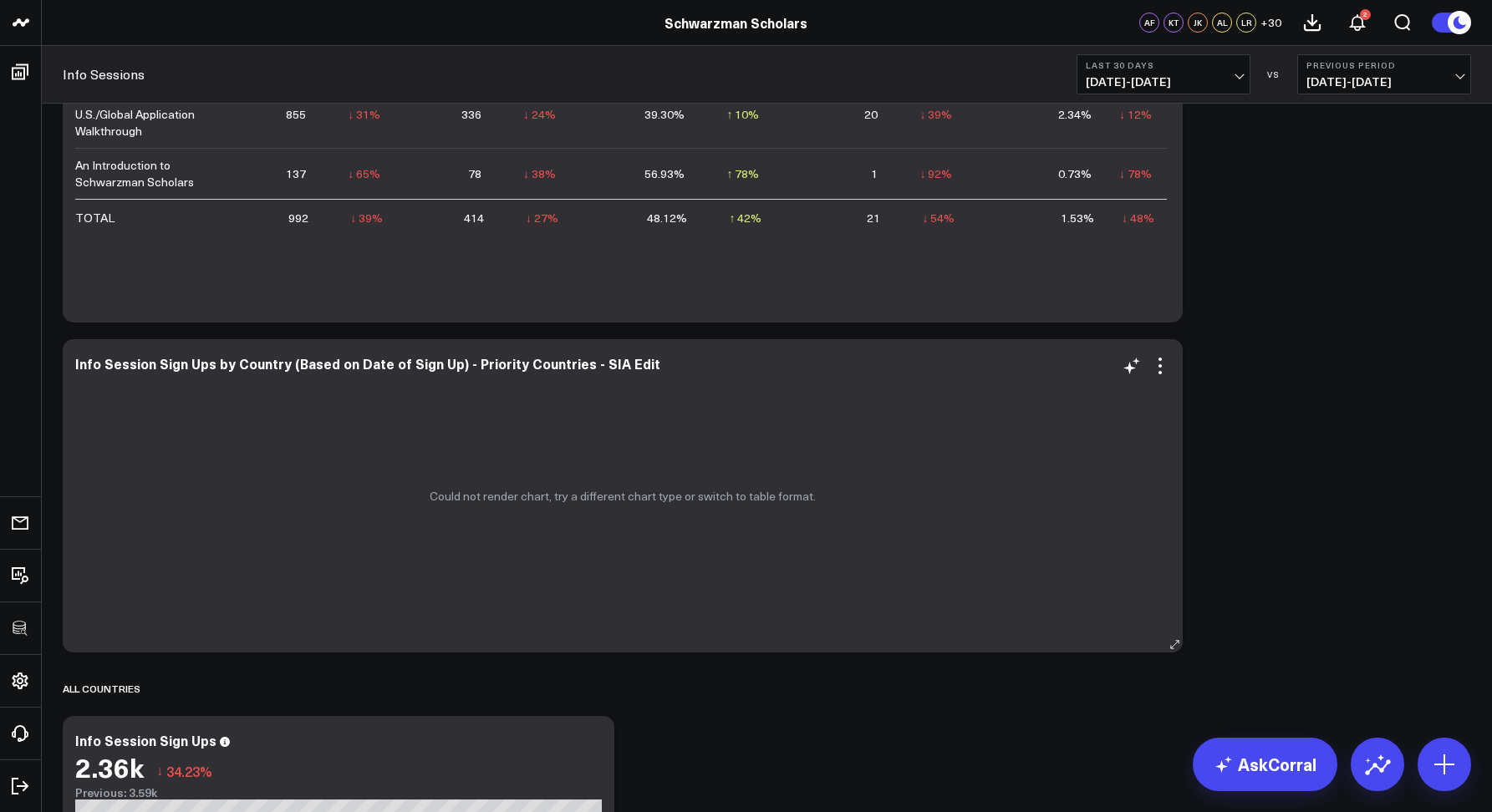
click at [1158, 377] on div "Could not render chart, try a different chart type or switch to table format." at bounding box center [623, 496] width 1120 height 313
click at [1158, 371] on icon at bounding box center [1160, 366] width 20 height 20
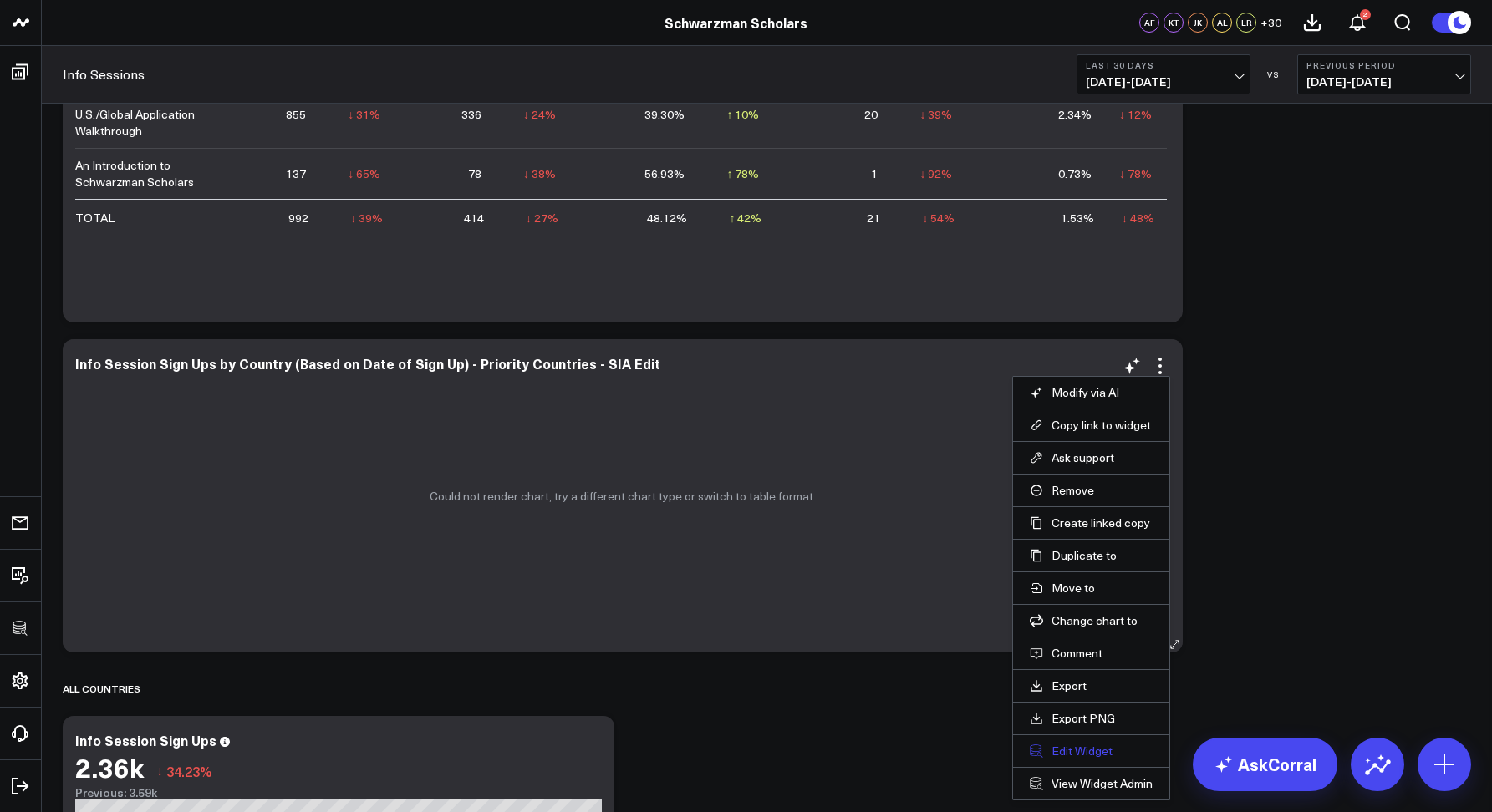
click at [1075, 749] on button "Edit Widget" at bounding box center [1091, 751] width 123 height 15
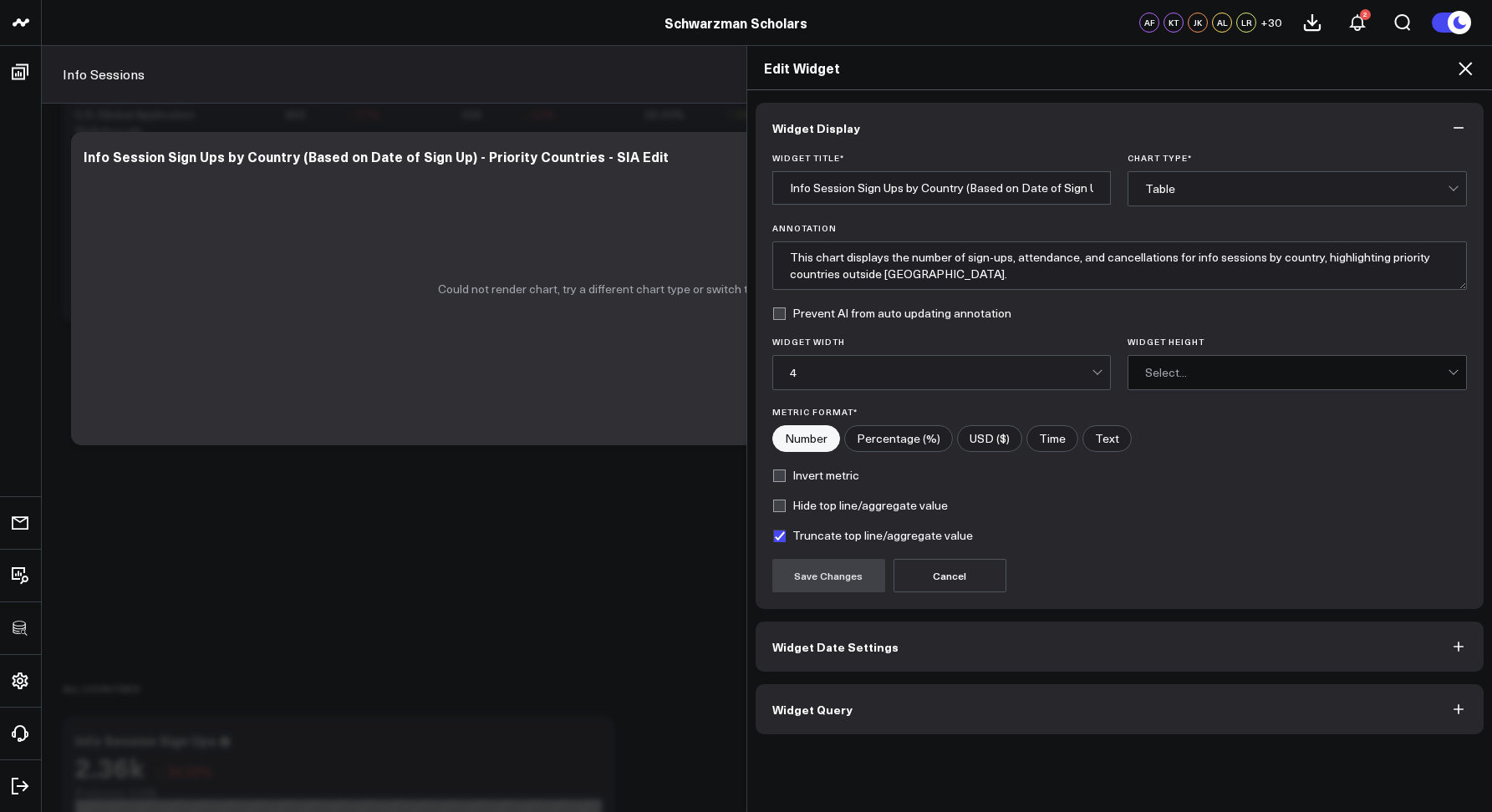
click at [1455, 75] on icon at bounding box center [1465, 69] width 20 height 20
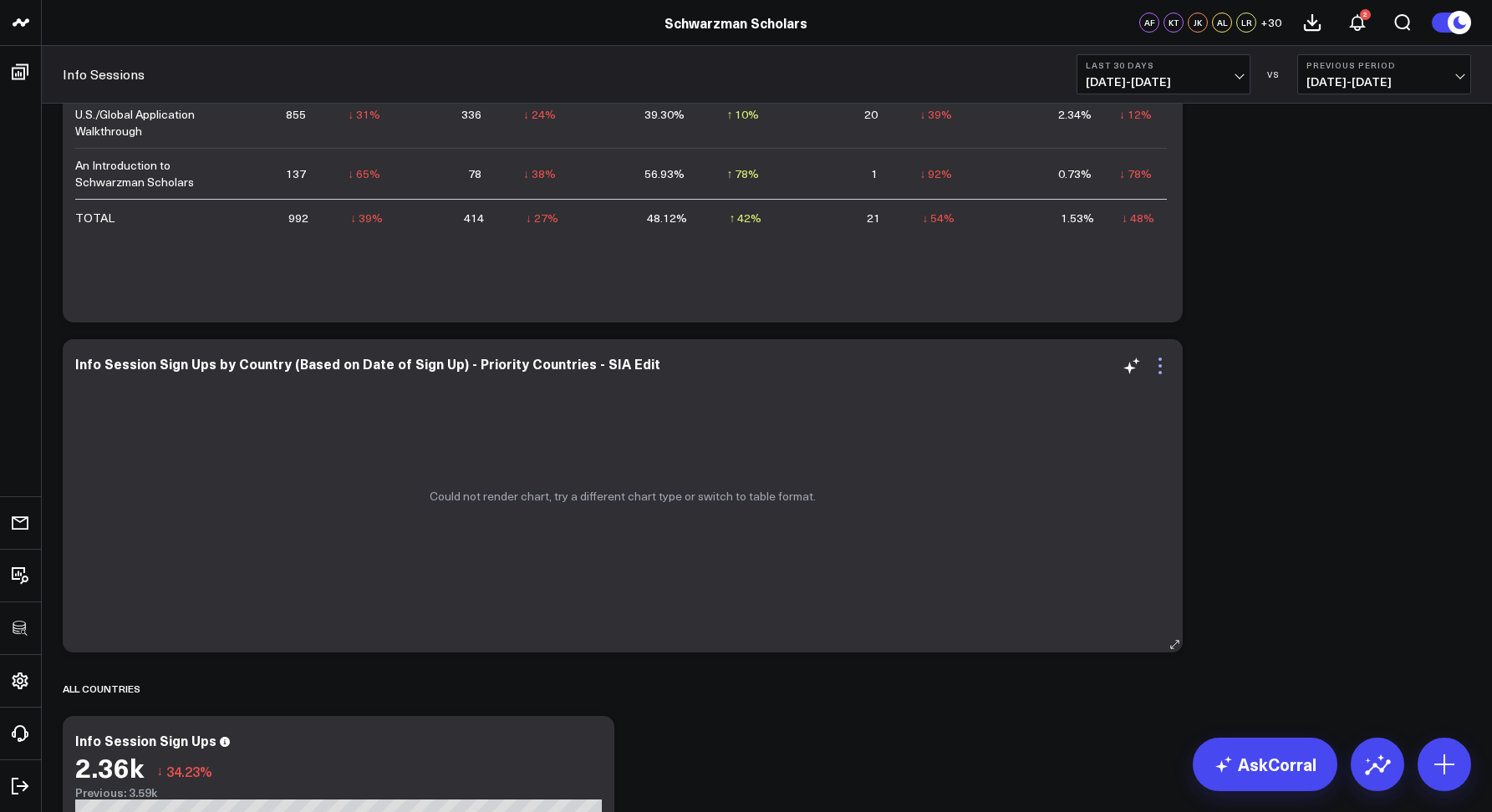
click at [1164, 363] on icon at bounding box center [1160, 366] width 20 height 20
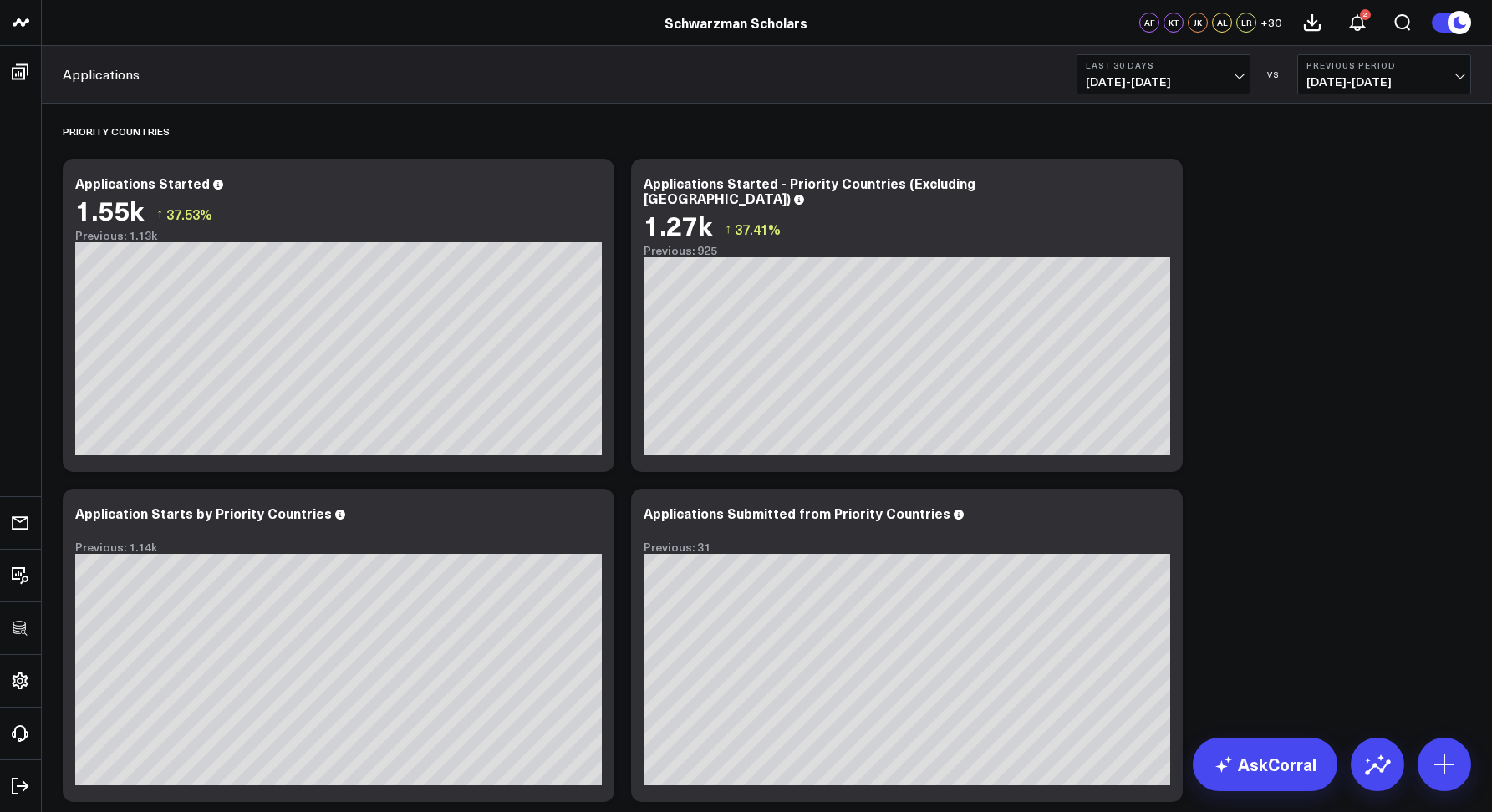
click at [1119, 83] on span "[DATE] - [DATE]" at bounding box center [1163, 82] width 155 height 13
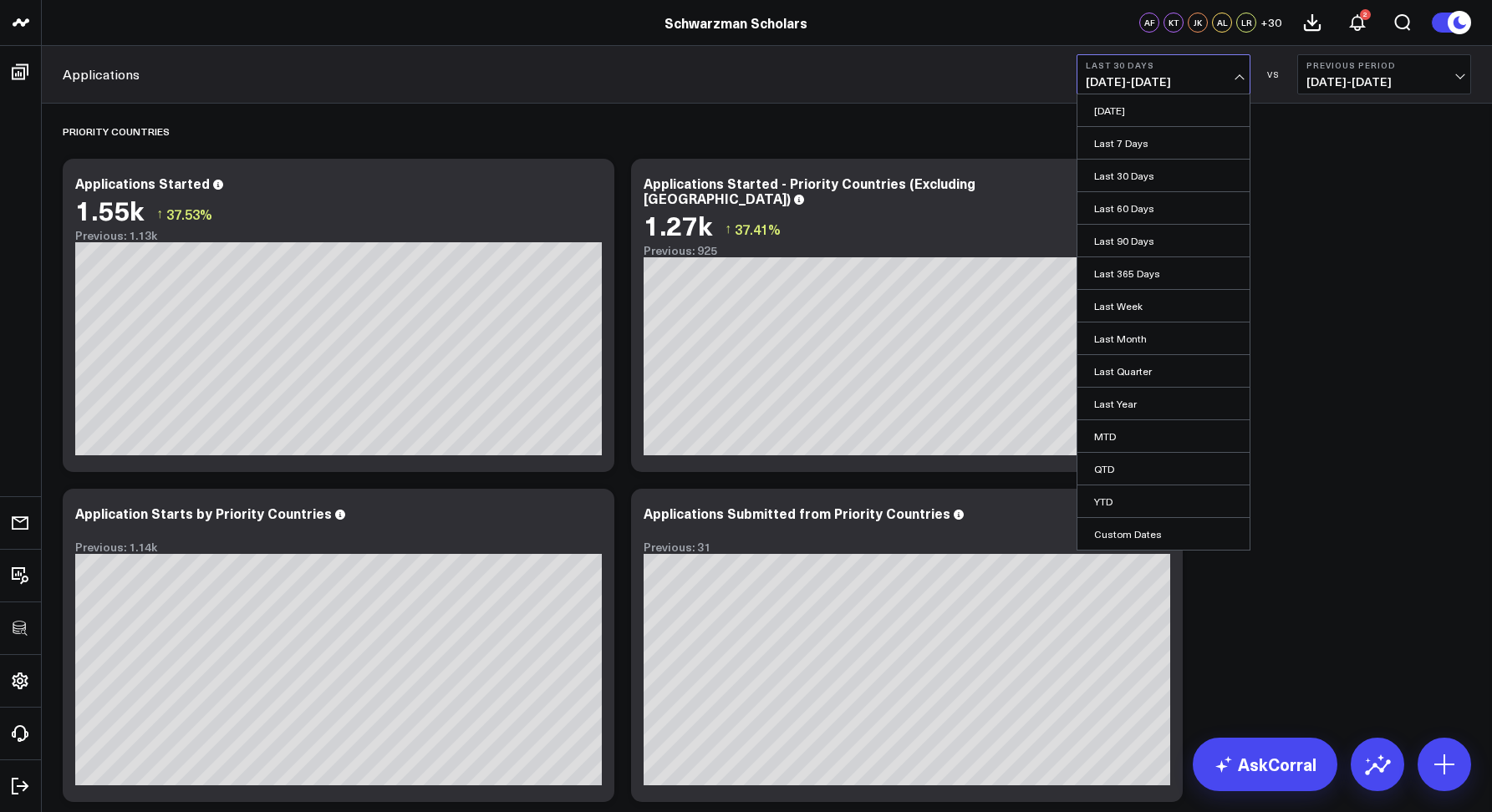
click at [1004, 73] on div "Applications Last 30 Days [DATE] - [DATE] [DATE] Last 7 Days Last 30 Days Last …" at bounding box center [767, 75] width 1450 height 58
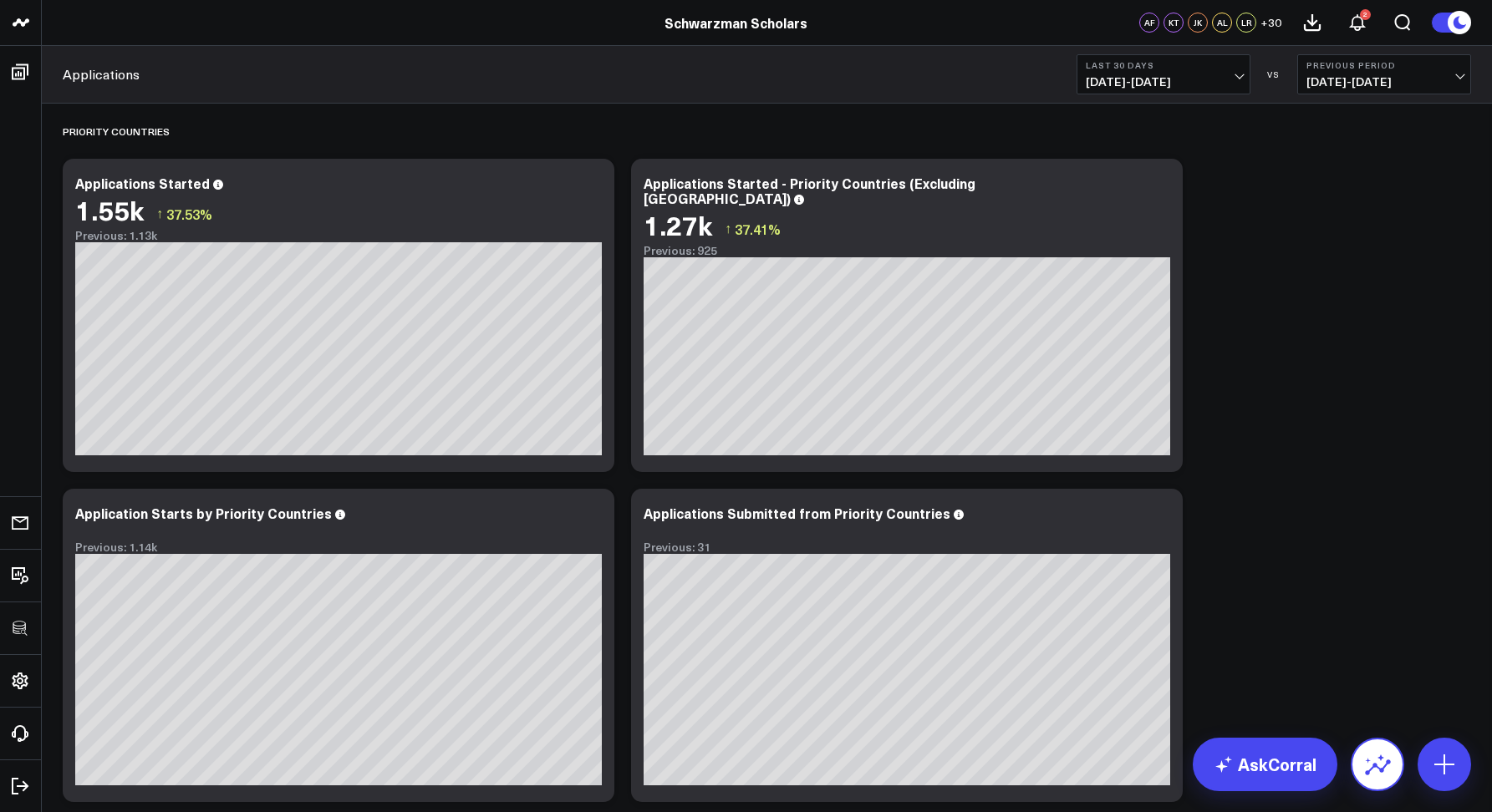
click at [1365, 768] on icon at bounding box center [1377, 764] width 27 height 27
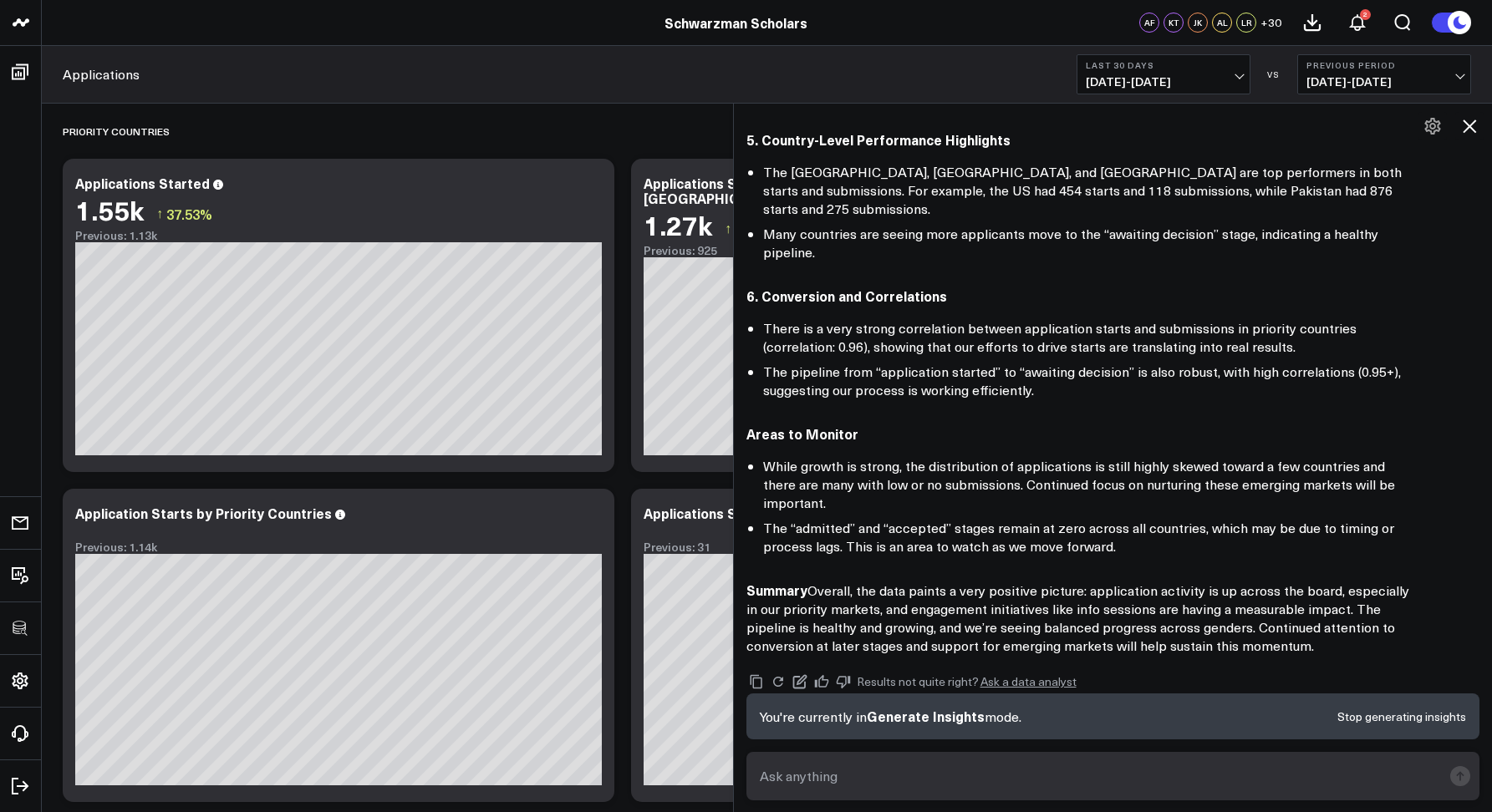
scroll to position [758, 0]
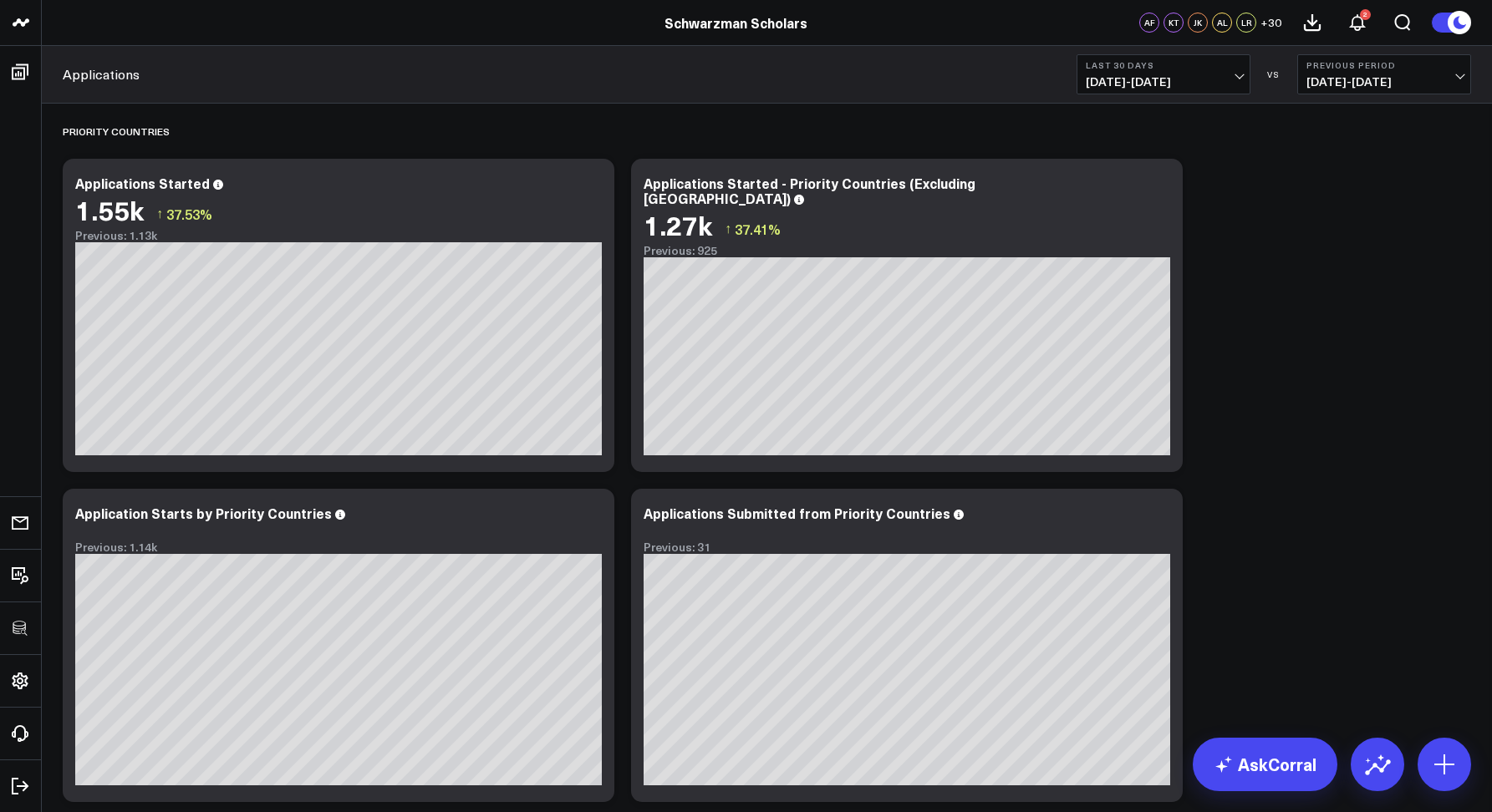
click at [414, 49] on div "Applications Last 30 Days [DATE] - [DATE] VS Previous Period [DATE] - [DATE]" at bounding box center [767, 75] width 1450 height 58
click at [1374, 756] on icon at bounding box center [1377, 764] width 27 height 27
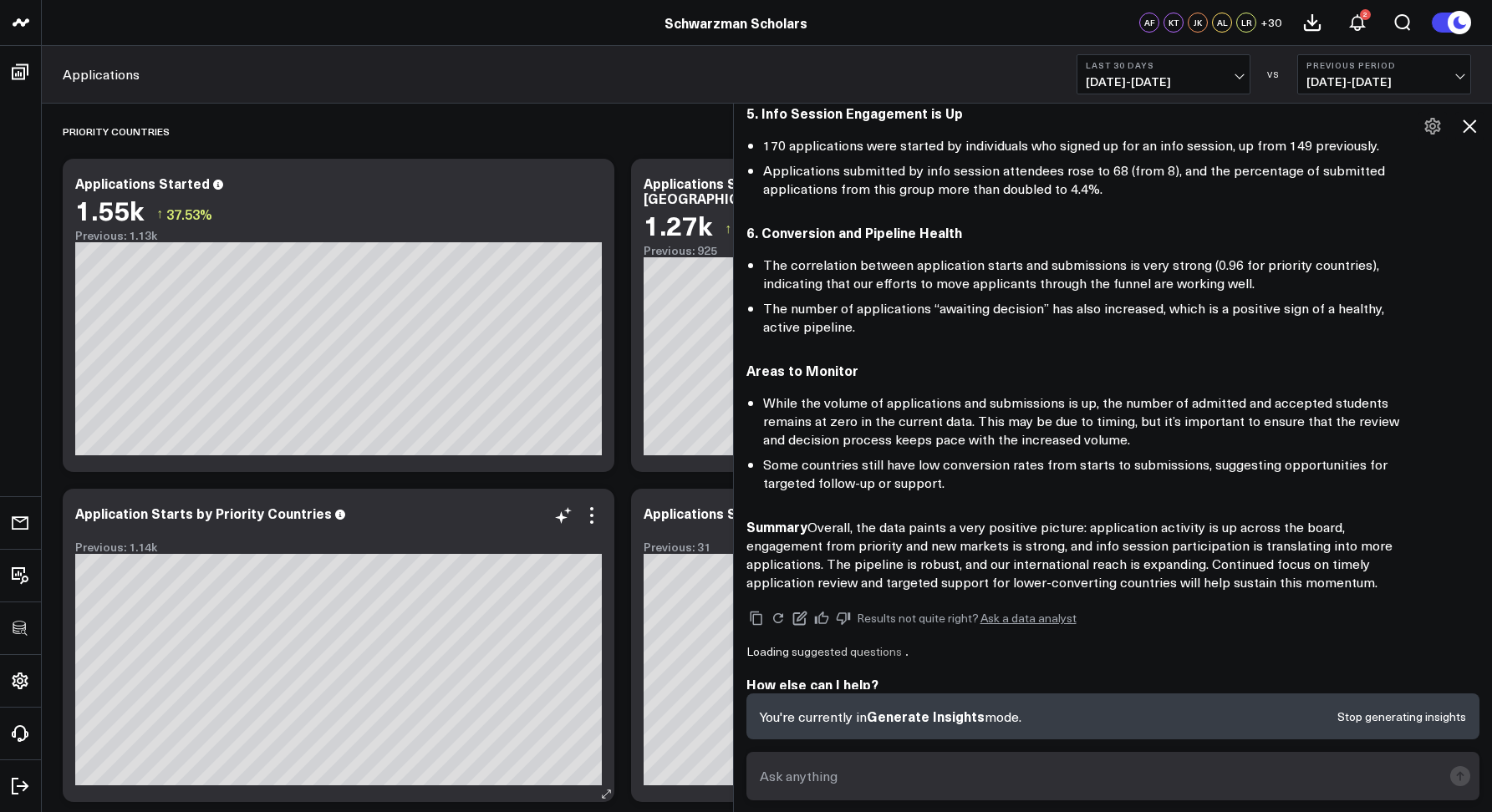
scroll to position [746, 0]
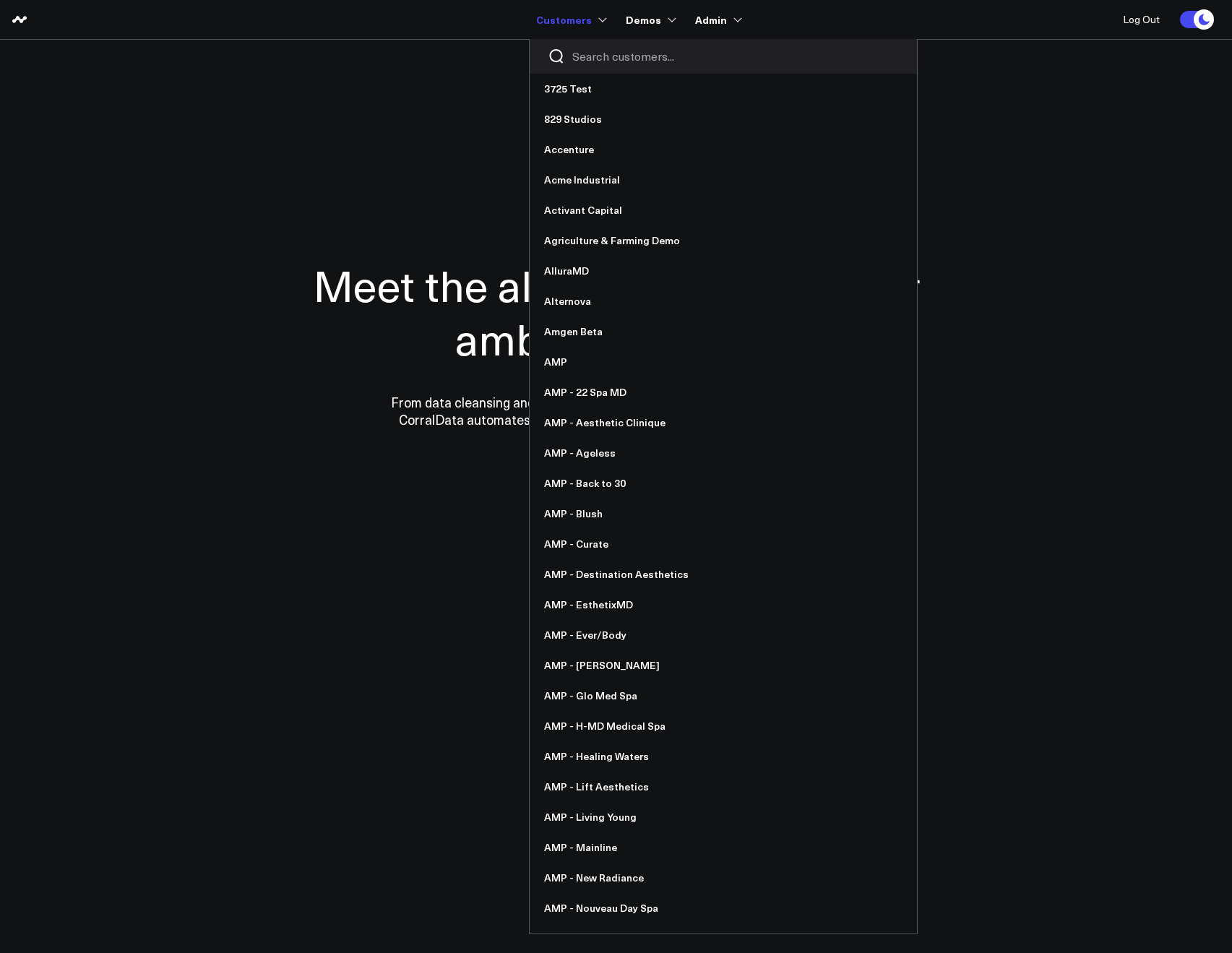
click at [573, 58] on div at bounding box center [723, 57] width 387 height 35
click at [578, 59] on input "Search customers input" at bounding box center [736, 57] width 327 height 16
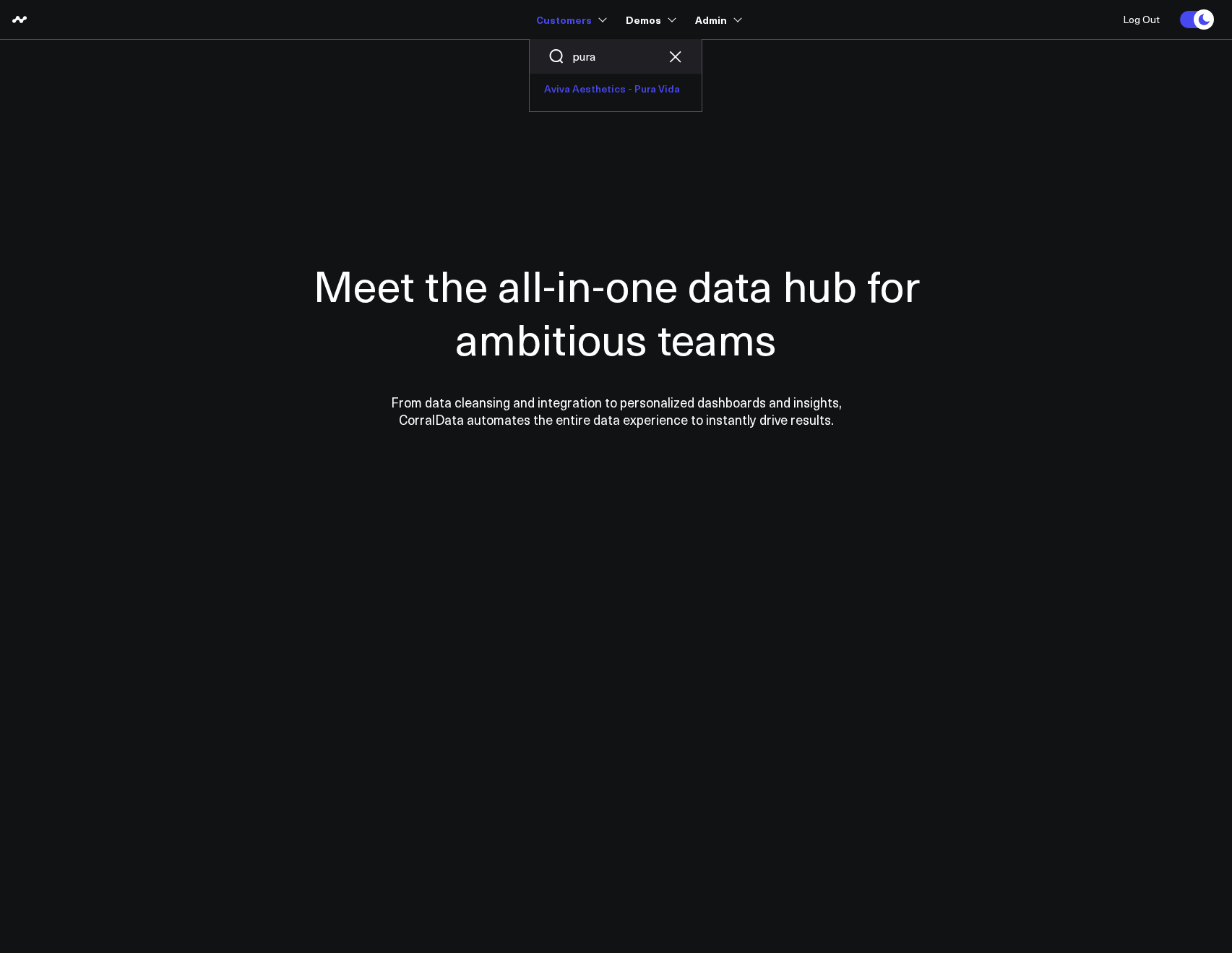
type input "pura"
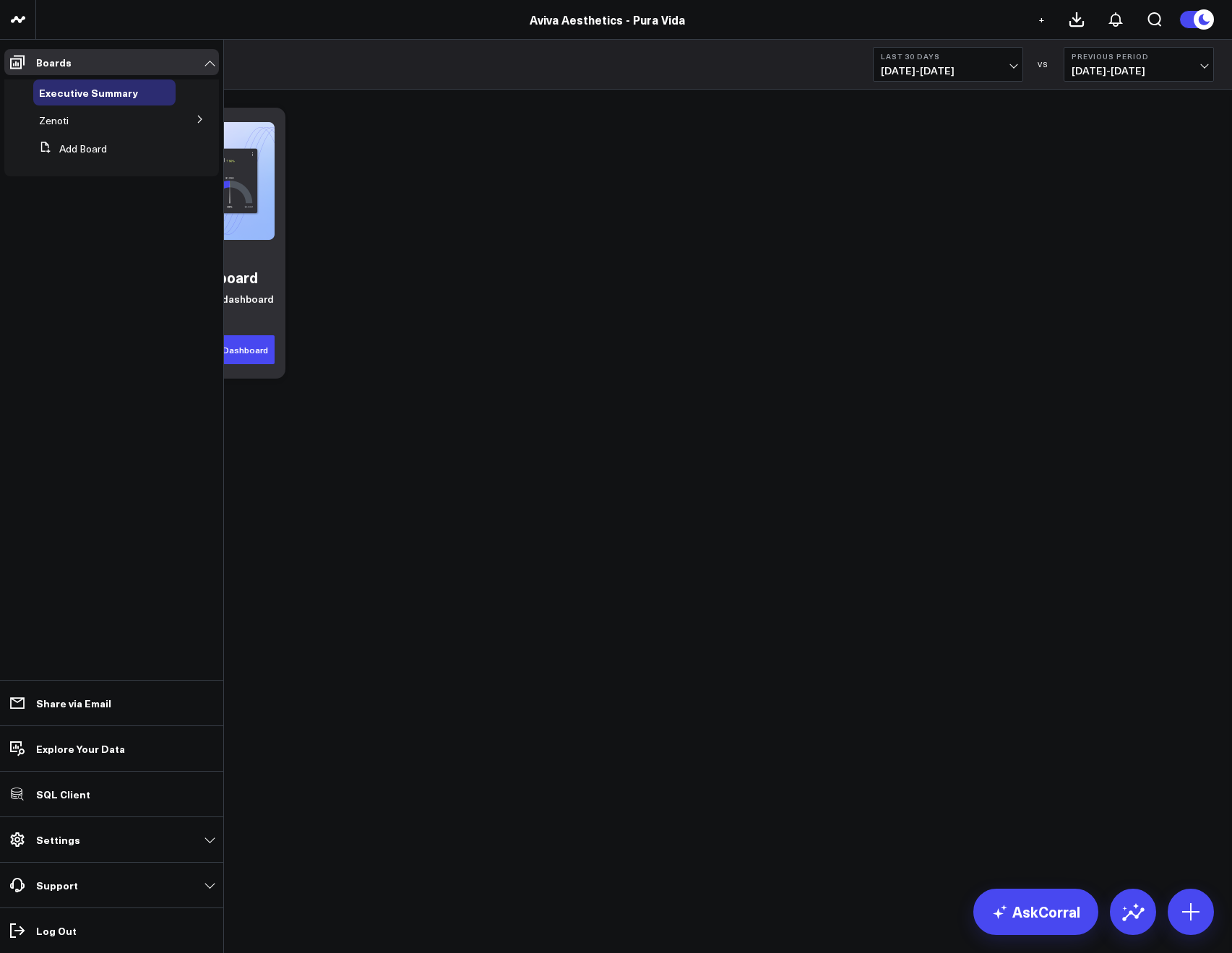
click at [196, 117] on icon at bounding box center [200, 120] width 9 height 9
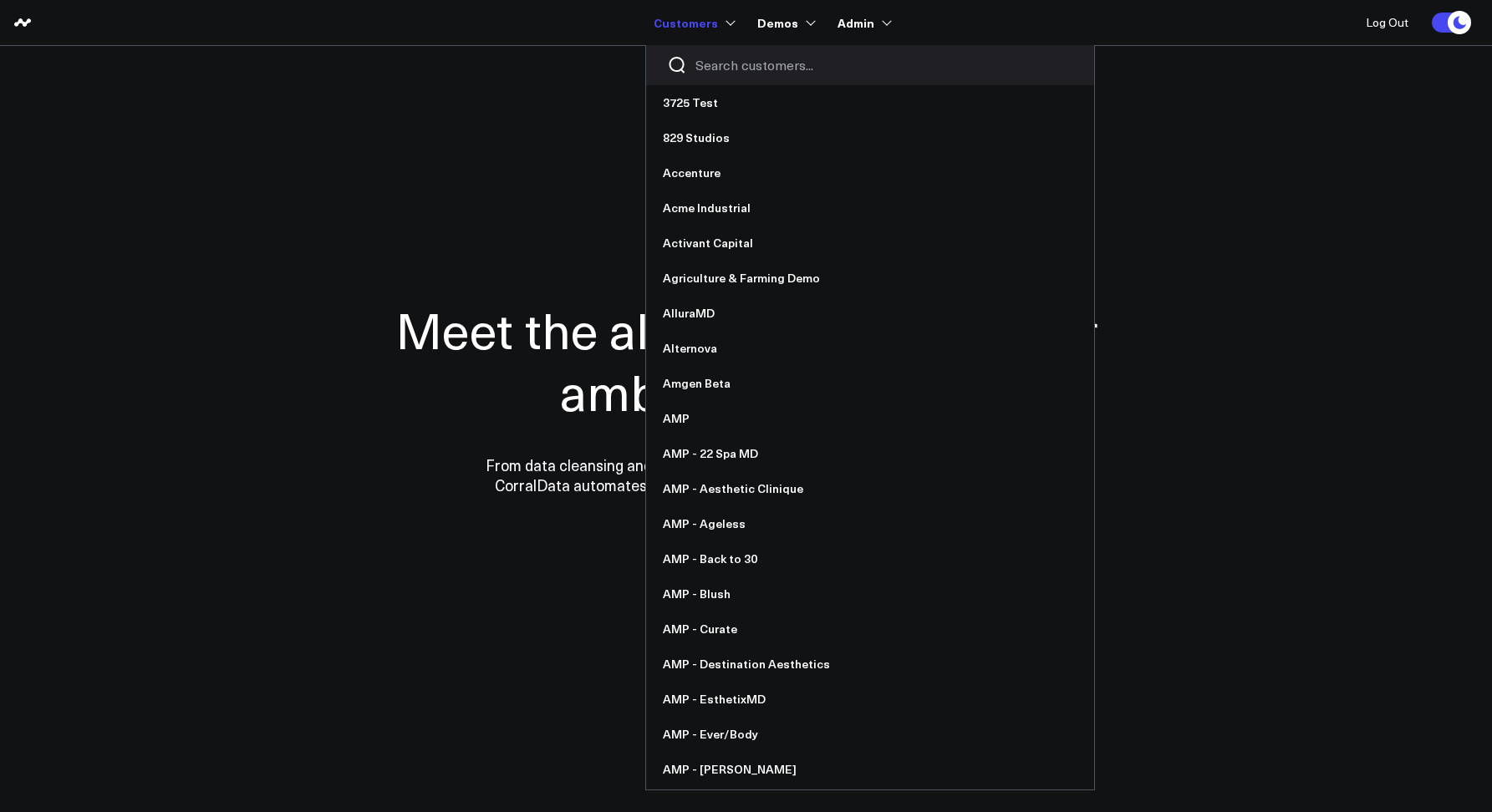
click at [702, 74] on input "Search customers input" at bounding box center [884, 65] width 378 height 18
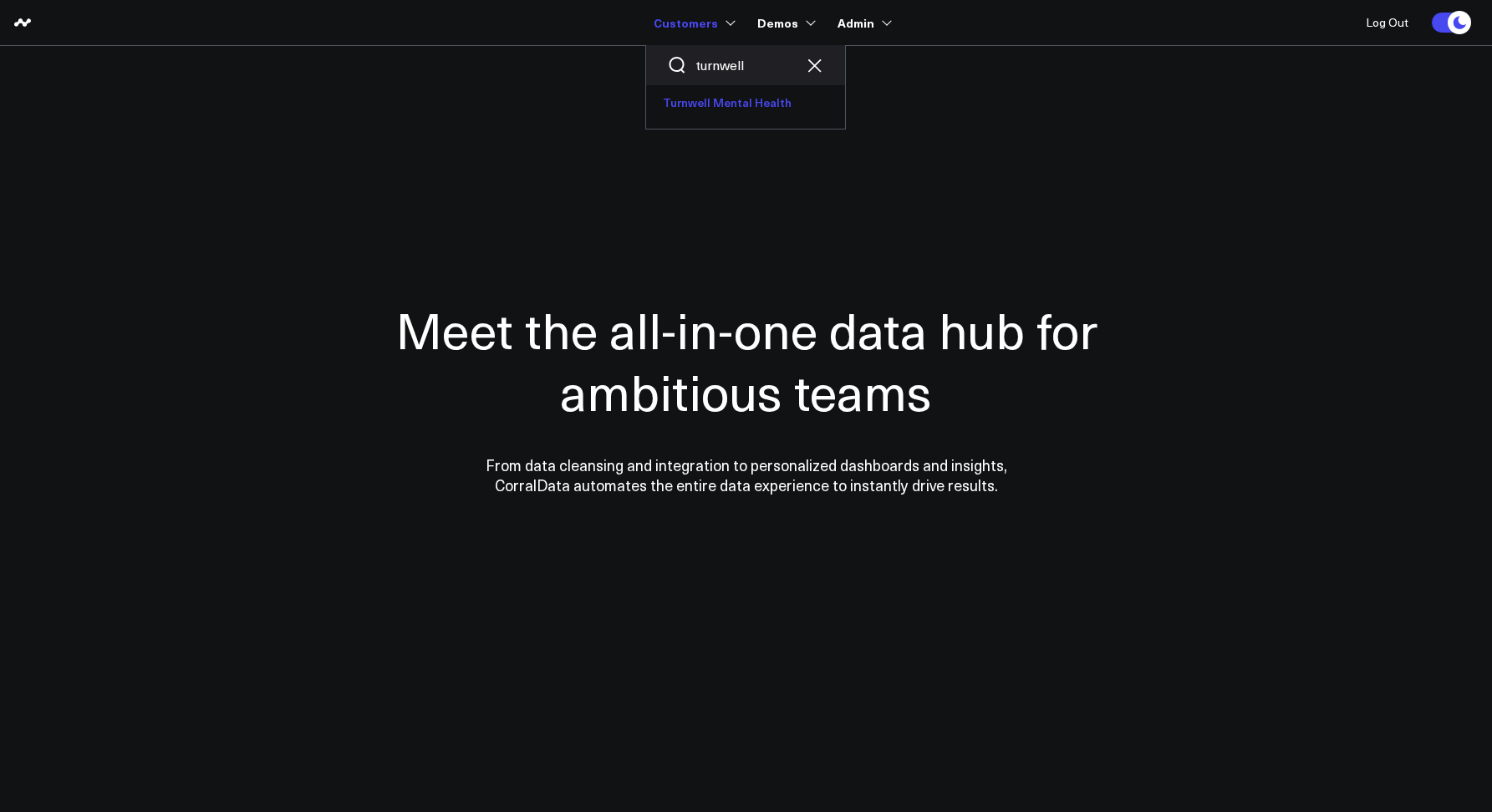
type input "turnwell"
click at [702, 101] on link "Turnwell Mental Health" at bounding box center [745, 103] width 199 height 35
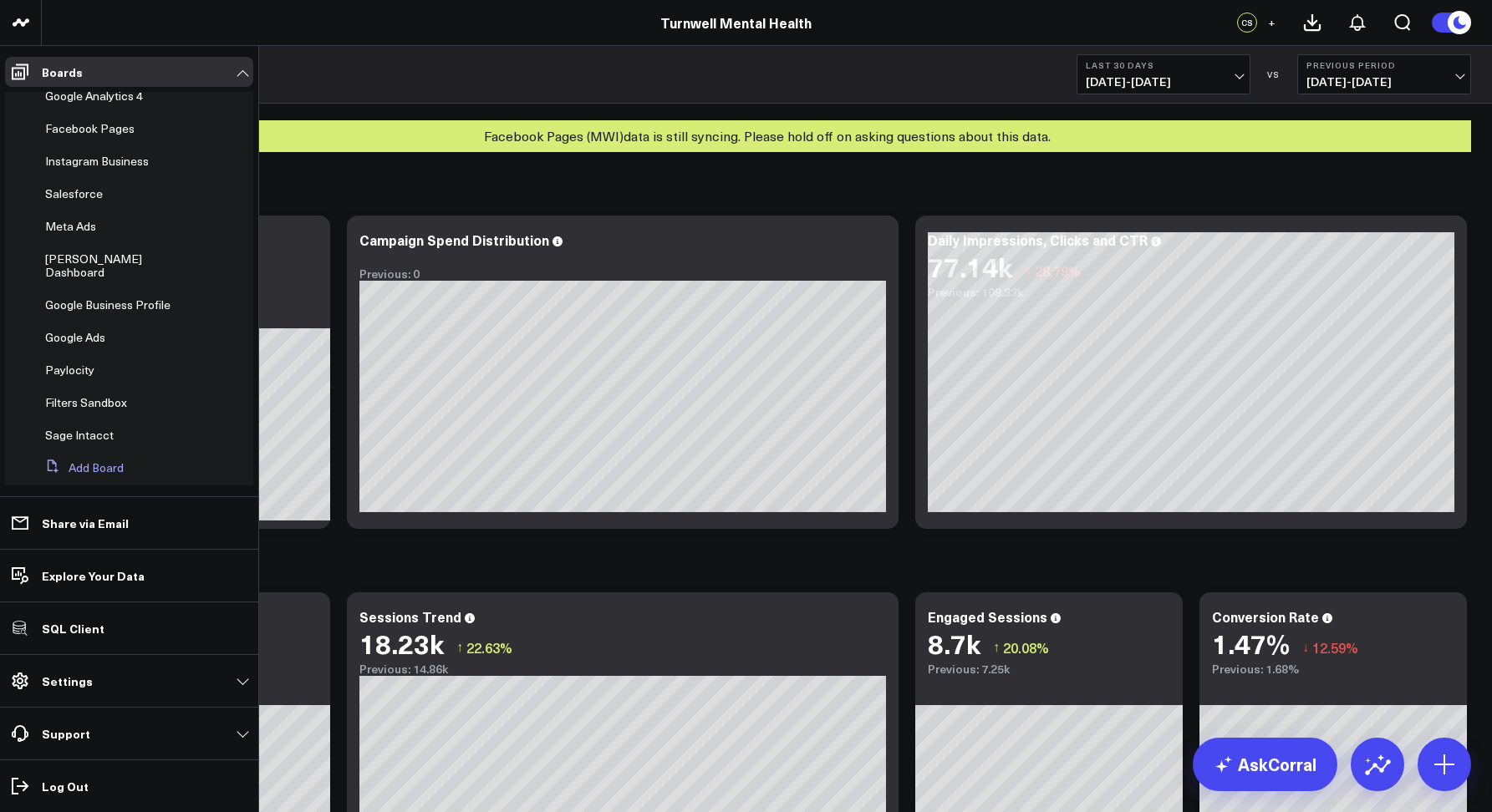
scroll to position [54, 0]
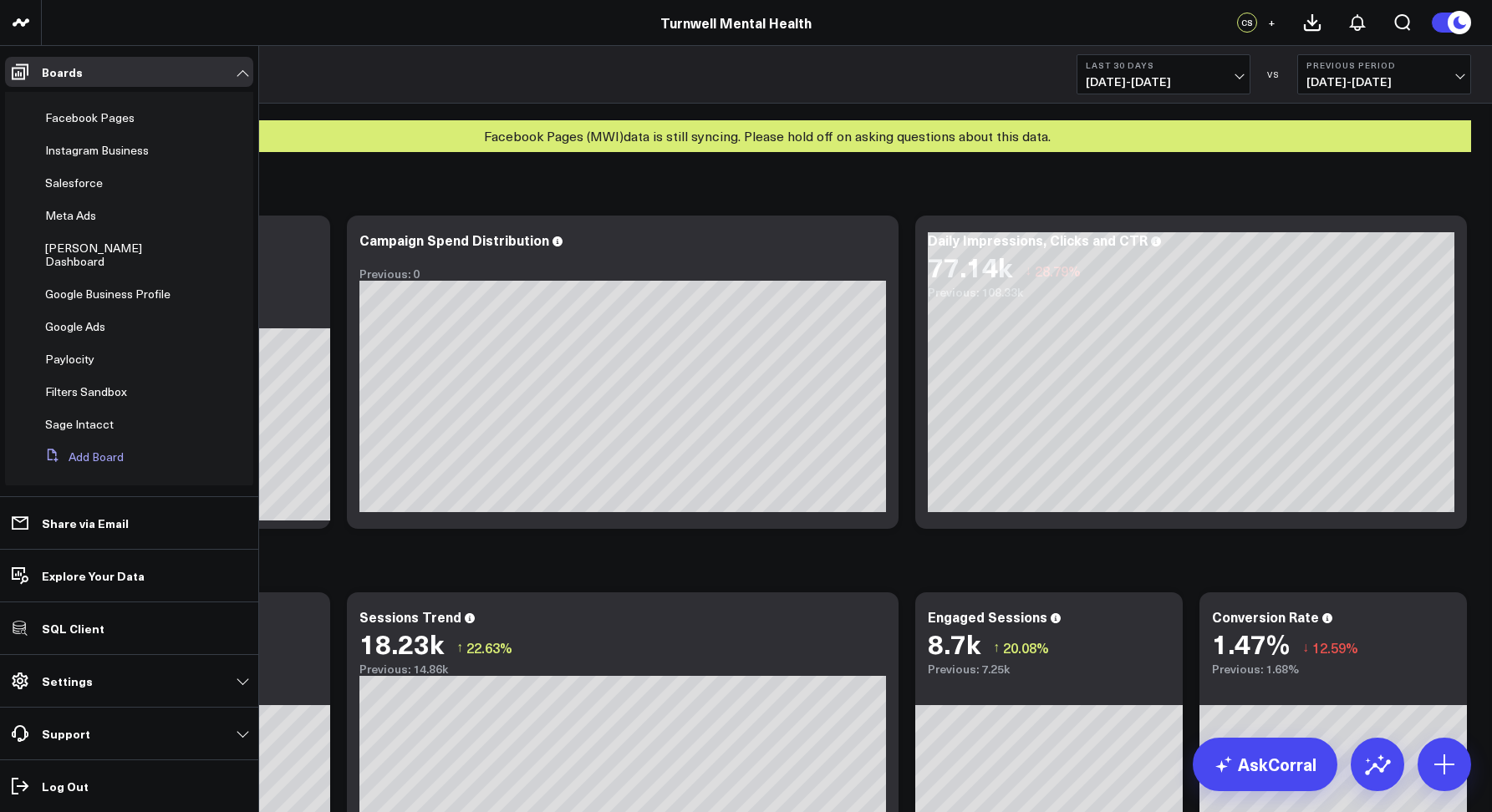
click at [79, 442] on button "Add Board" at bounding box center [81, 457] width 85 height 30
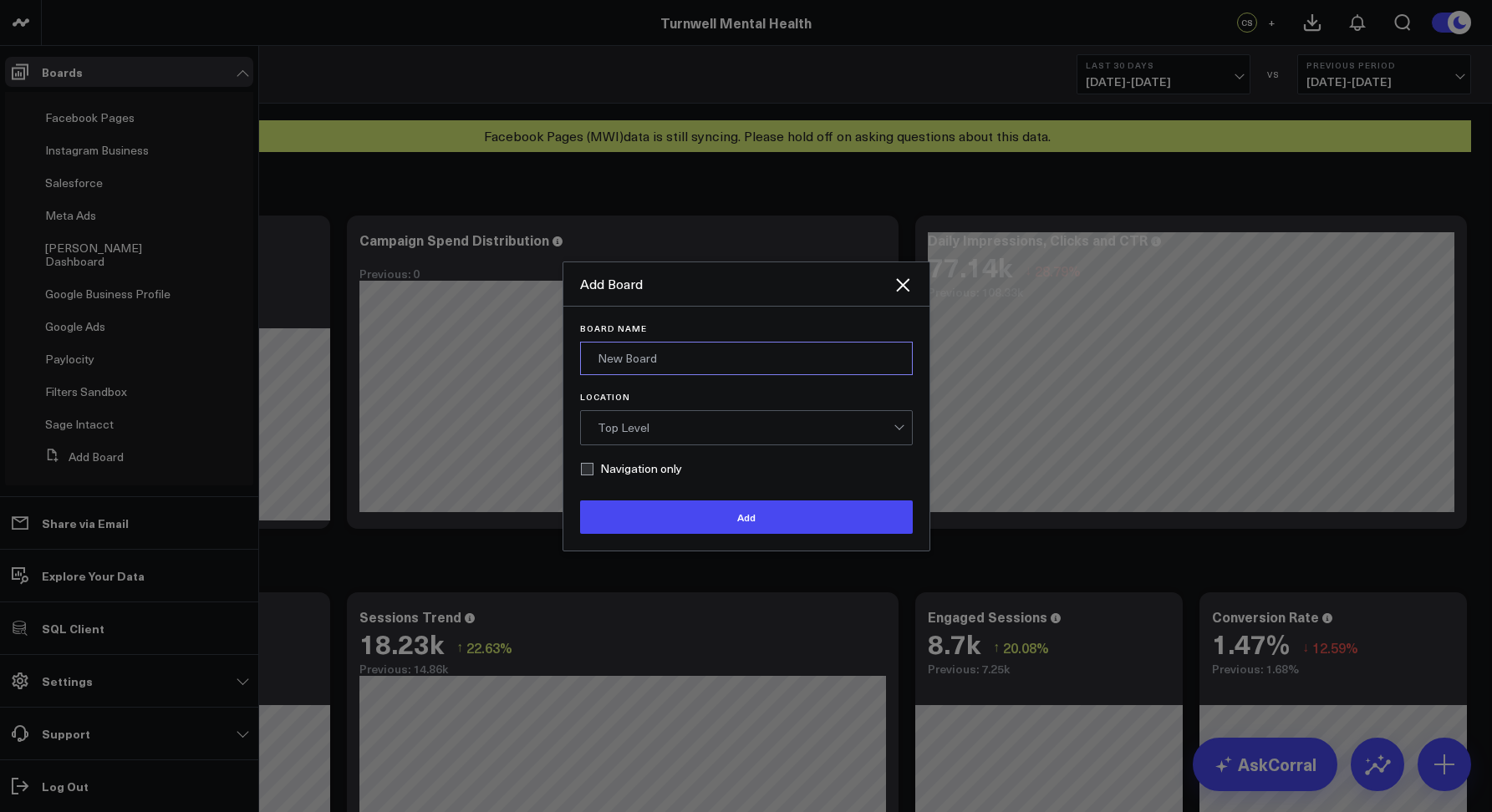
click at [671, 373] on input "Board Name" at bounding box center [746, 359] width 333 height 34
type input "Sandbox"
click at [580, 500] on button "Add" at bounding box center [746, 517] width 333 height 34
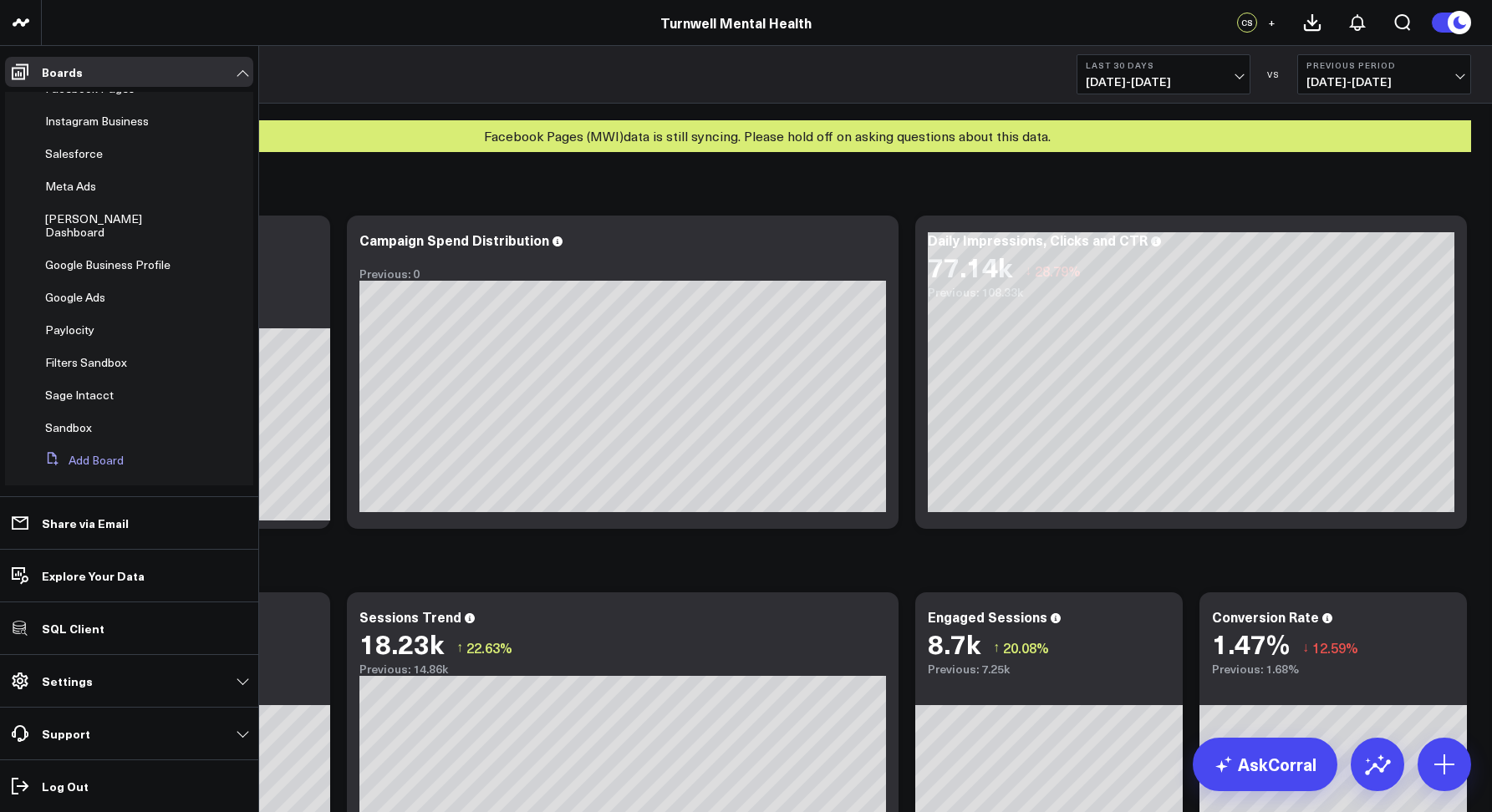
scroll to position [87, 0]
click at [84, 445] on button "Add Board" at bounding box center [81, 457] width 85 height 30
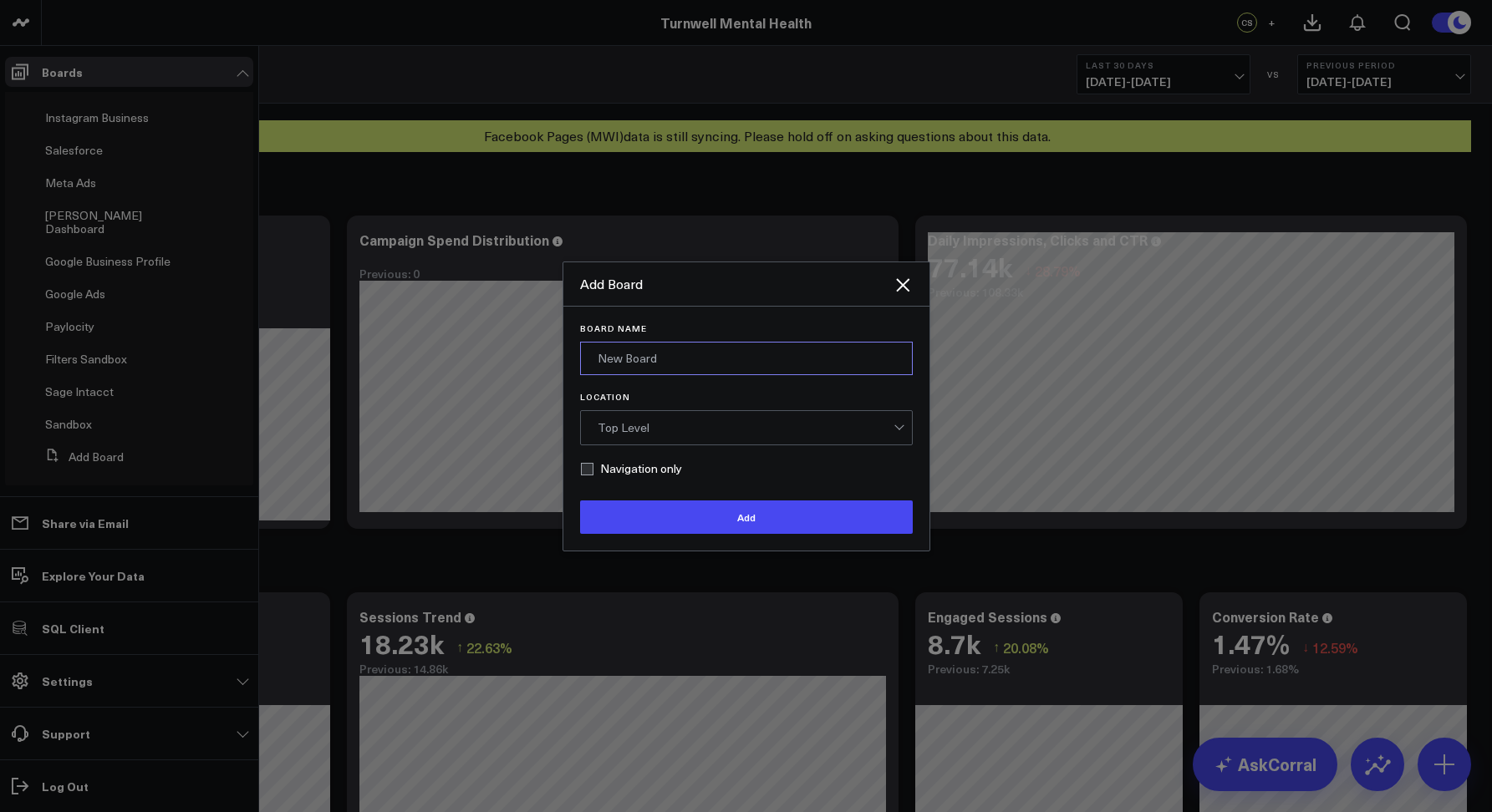
click at [673, 354] on input "Board Name" at bounding box center [746, 359] width 333 height 34
type input "Old Exec Summary"
click at [647, 430] on div "Top Level" at bounding box center [745, 427] width 296 height 13
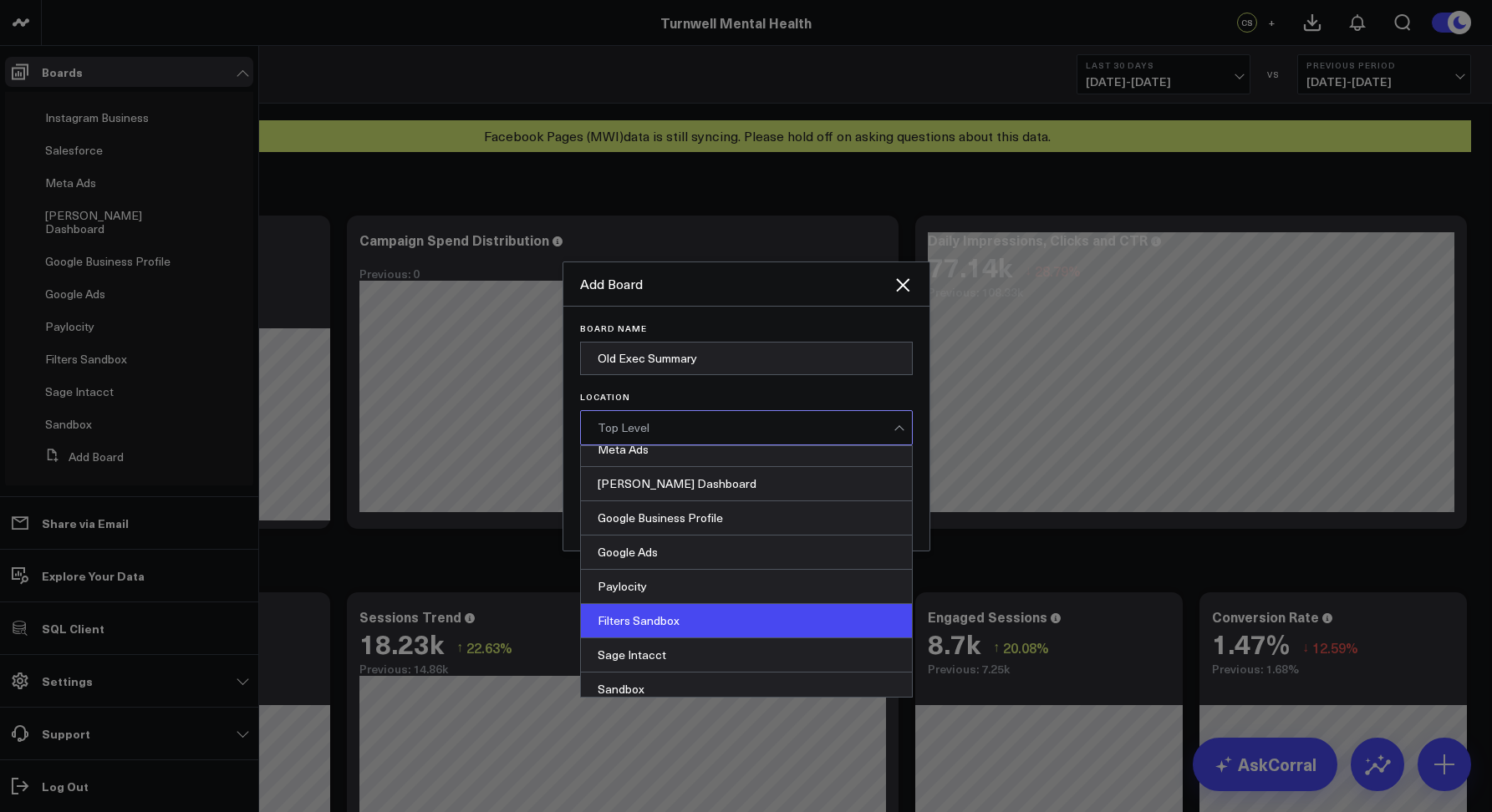
scroll to position [194, 0]
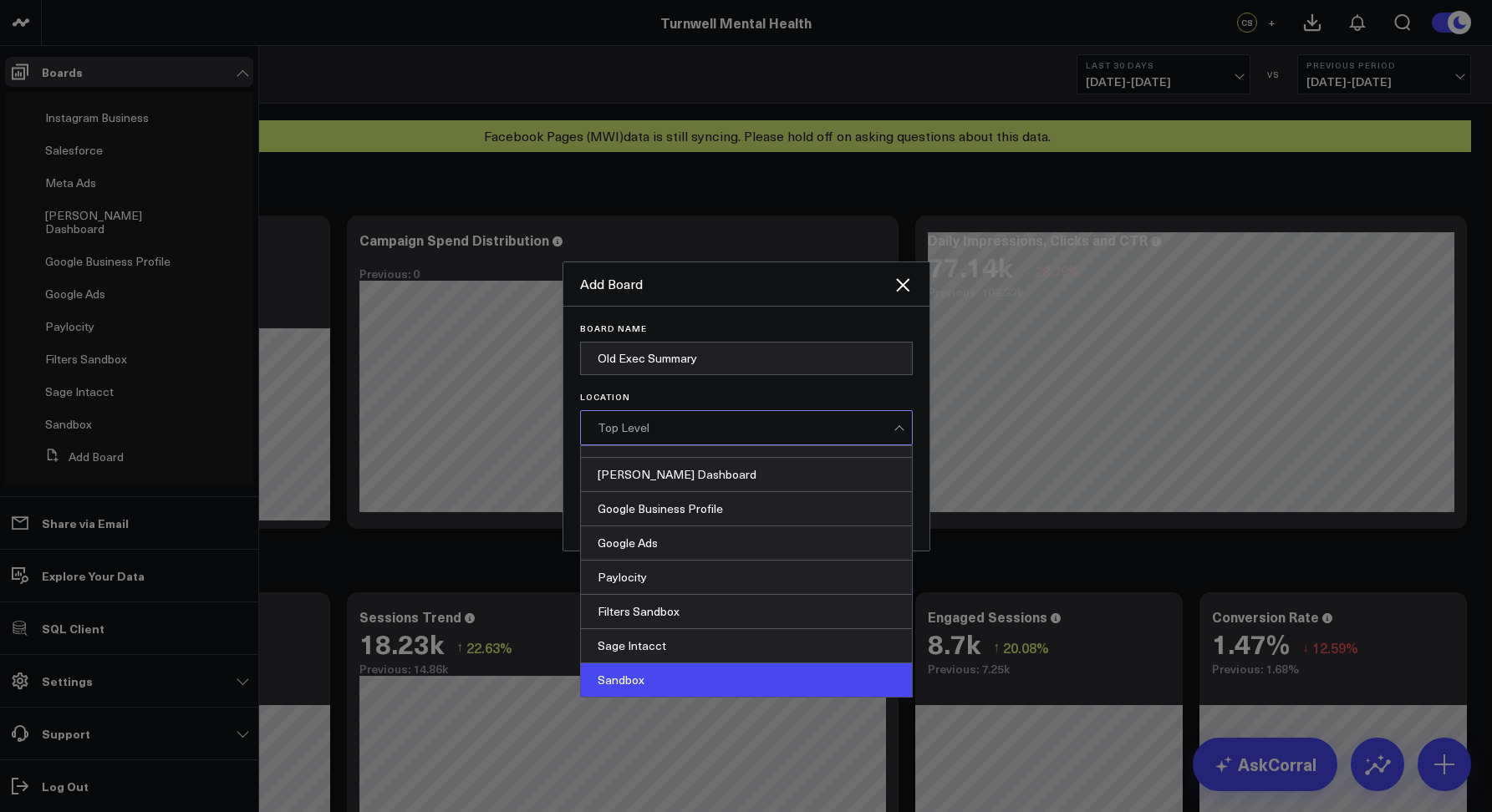
click at [627, 678] on div "Sandbox" at bounding box center [746, 680] width 331 height 34
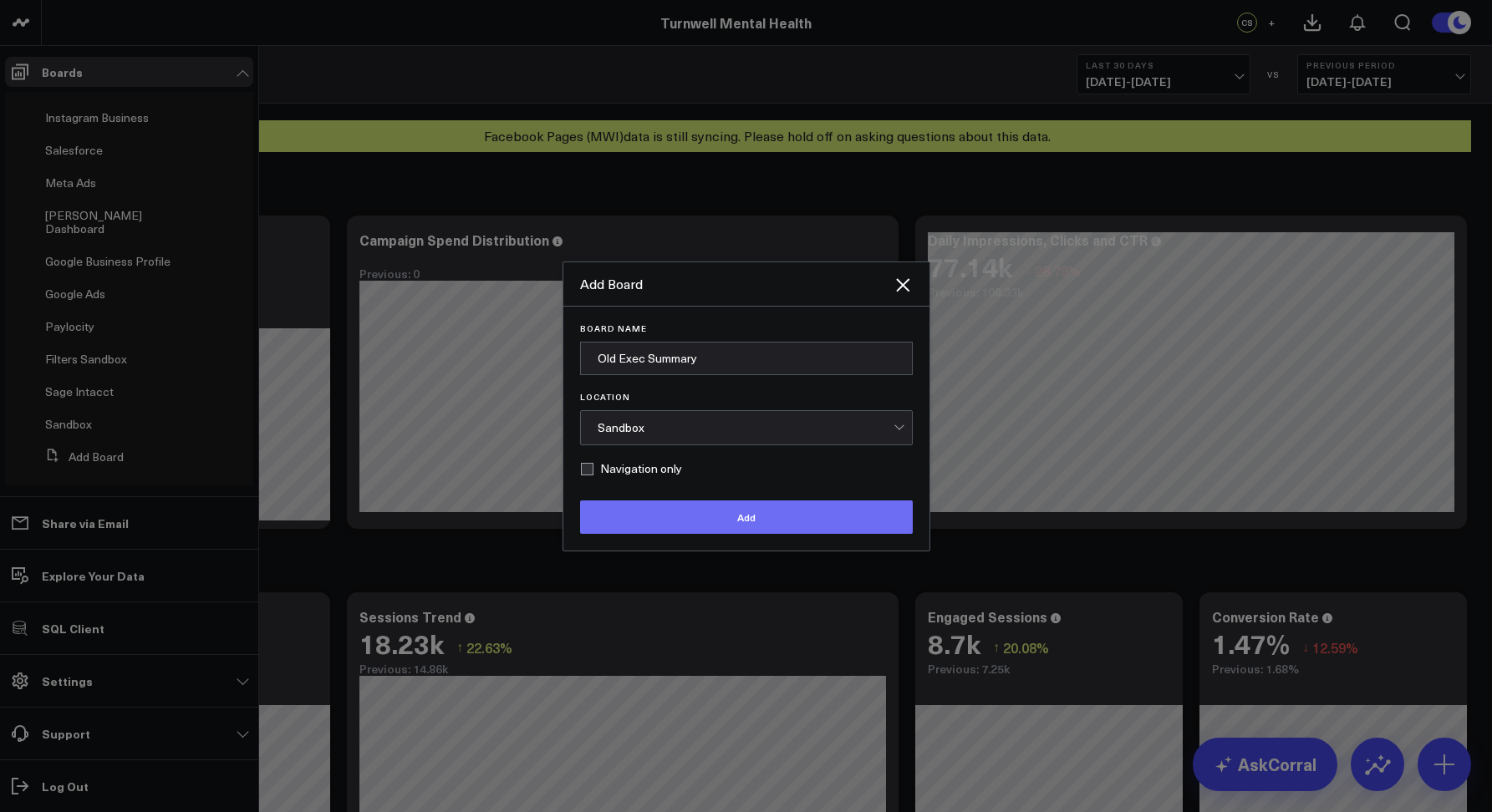
click at [651, 521] on button "Add" at bounding box center [746, 517] width 333 height 34
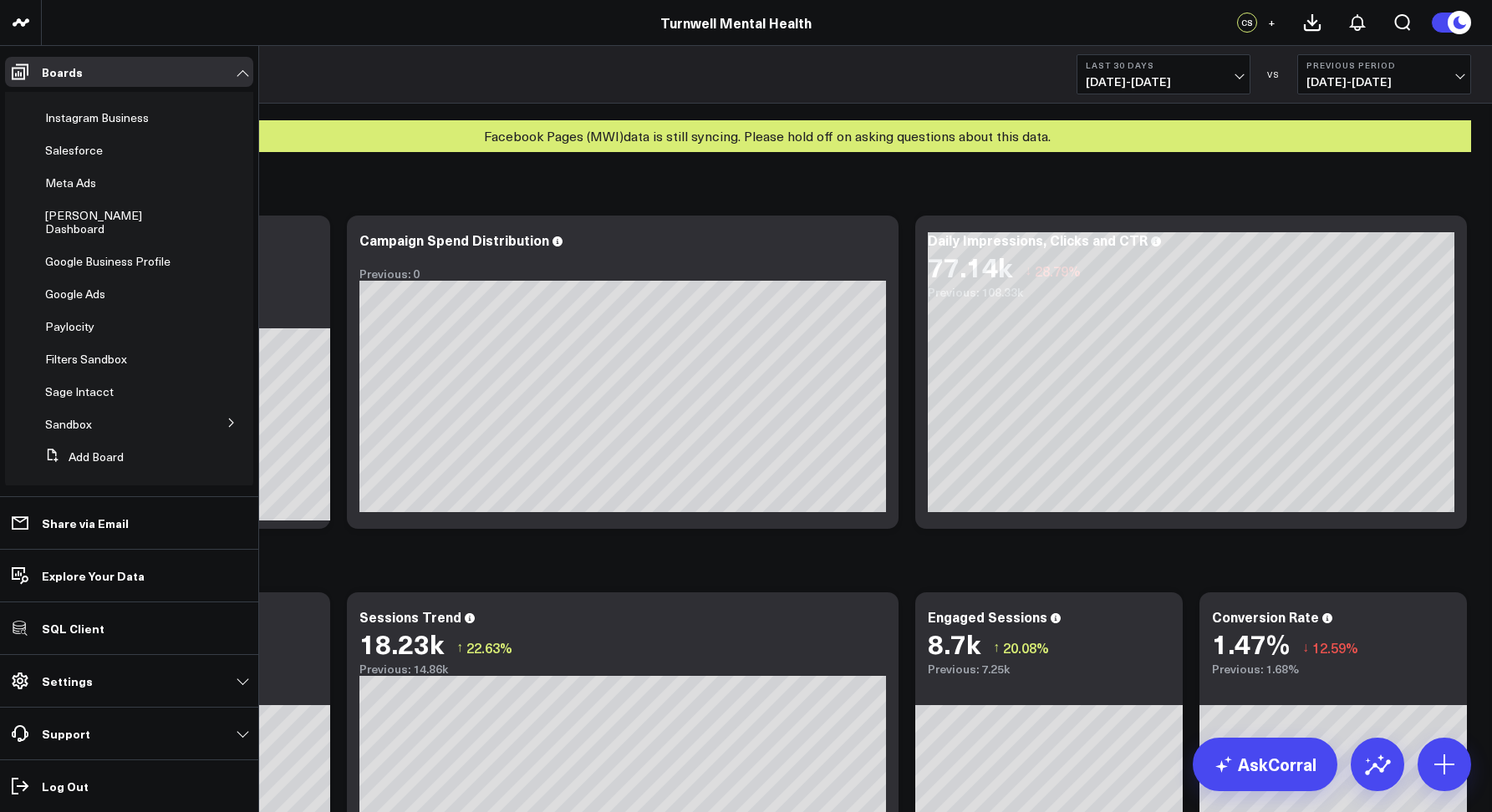
click at [459, 1] on header "3725 Test 829 Studios Accenture Acme Industrial Activant Capital Agriculture & …" at bounding box center [746, 23] width 1492 height 46
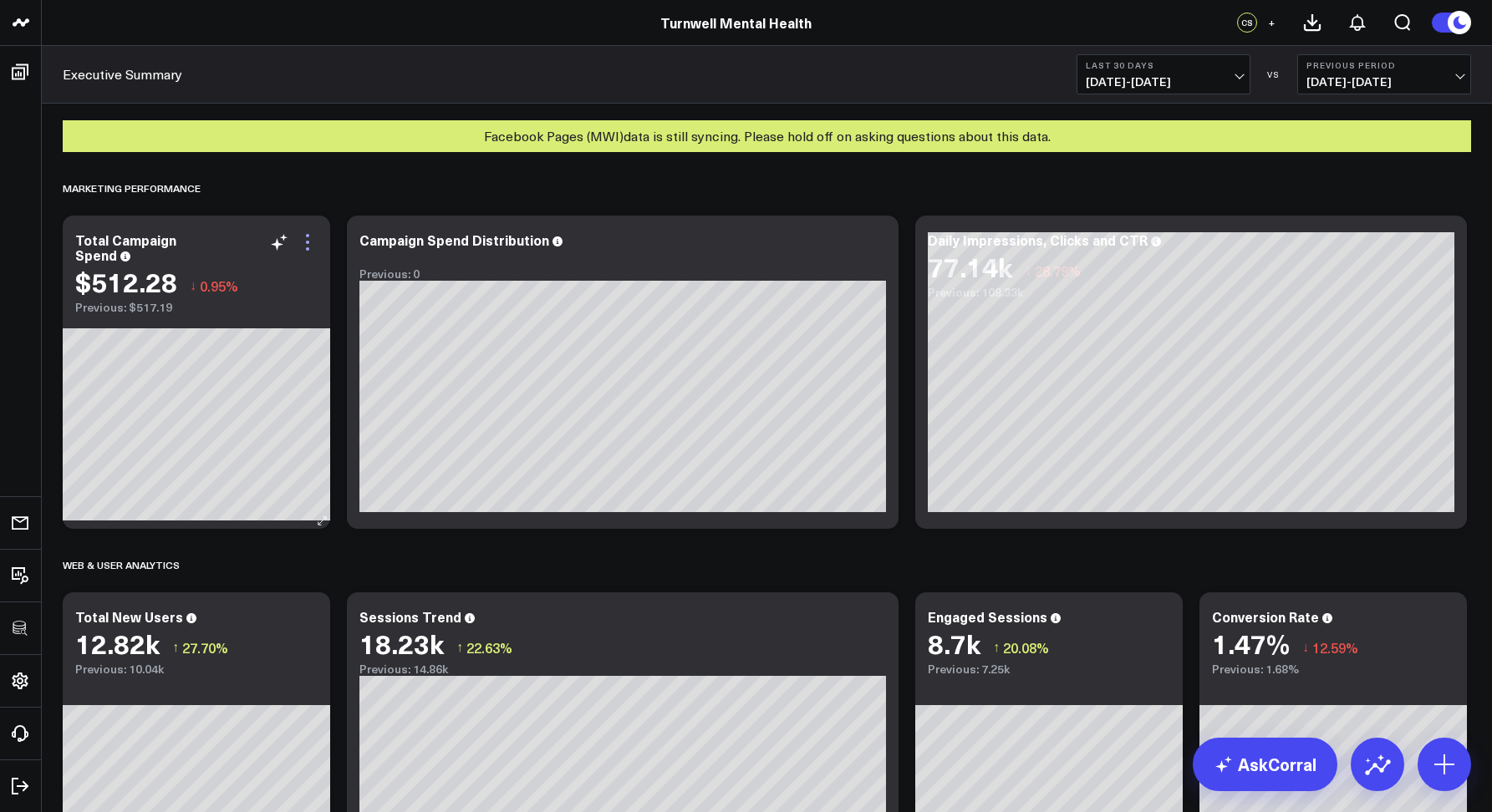
click at [303, 245] on icon at bounding box center [308, 242] width 20 height 20
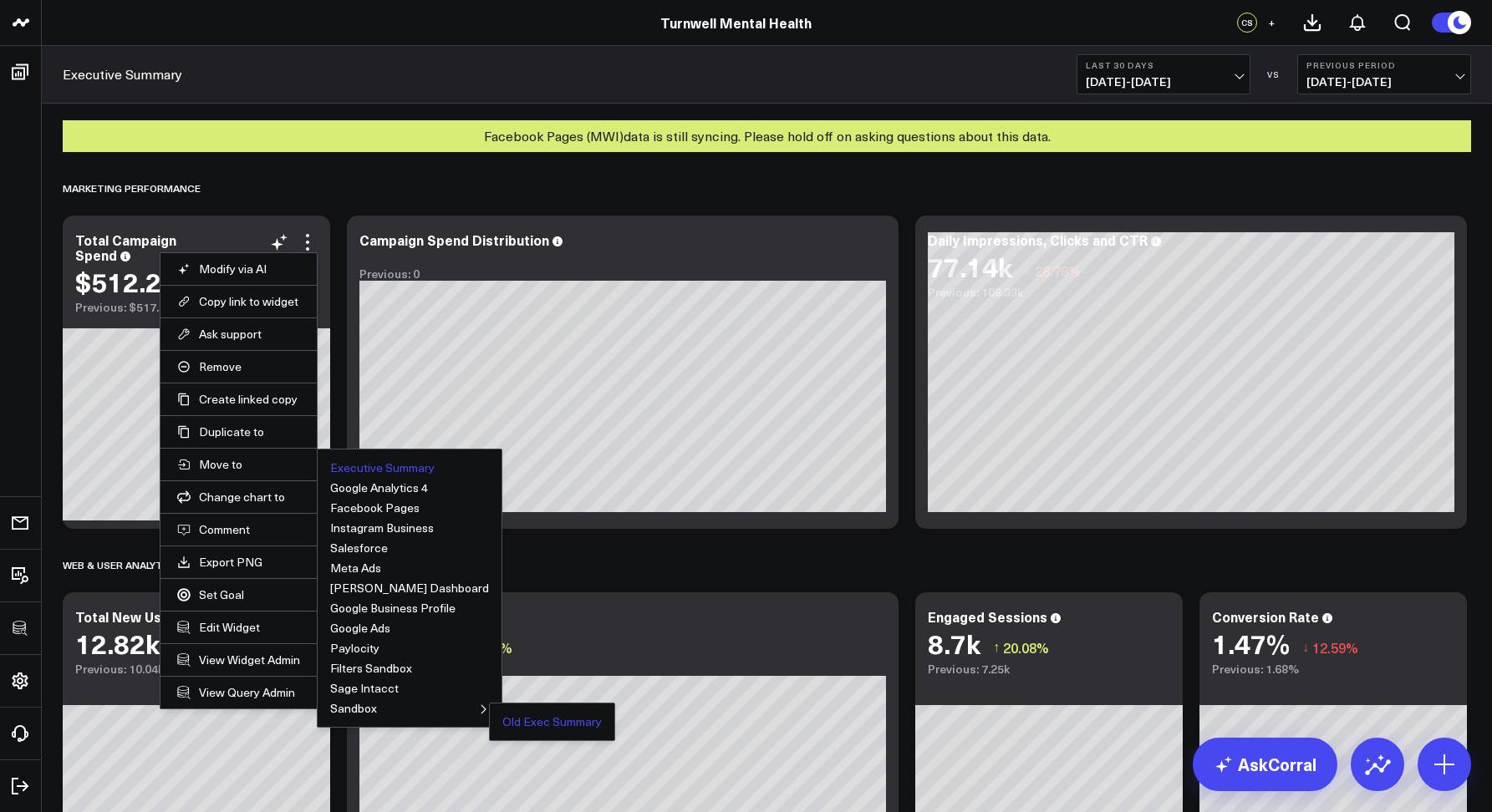
click at [502, 721] on button "Old Exec Summary" at bounding box center [552, 721] width 100 height 12
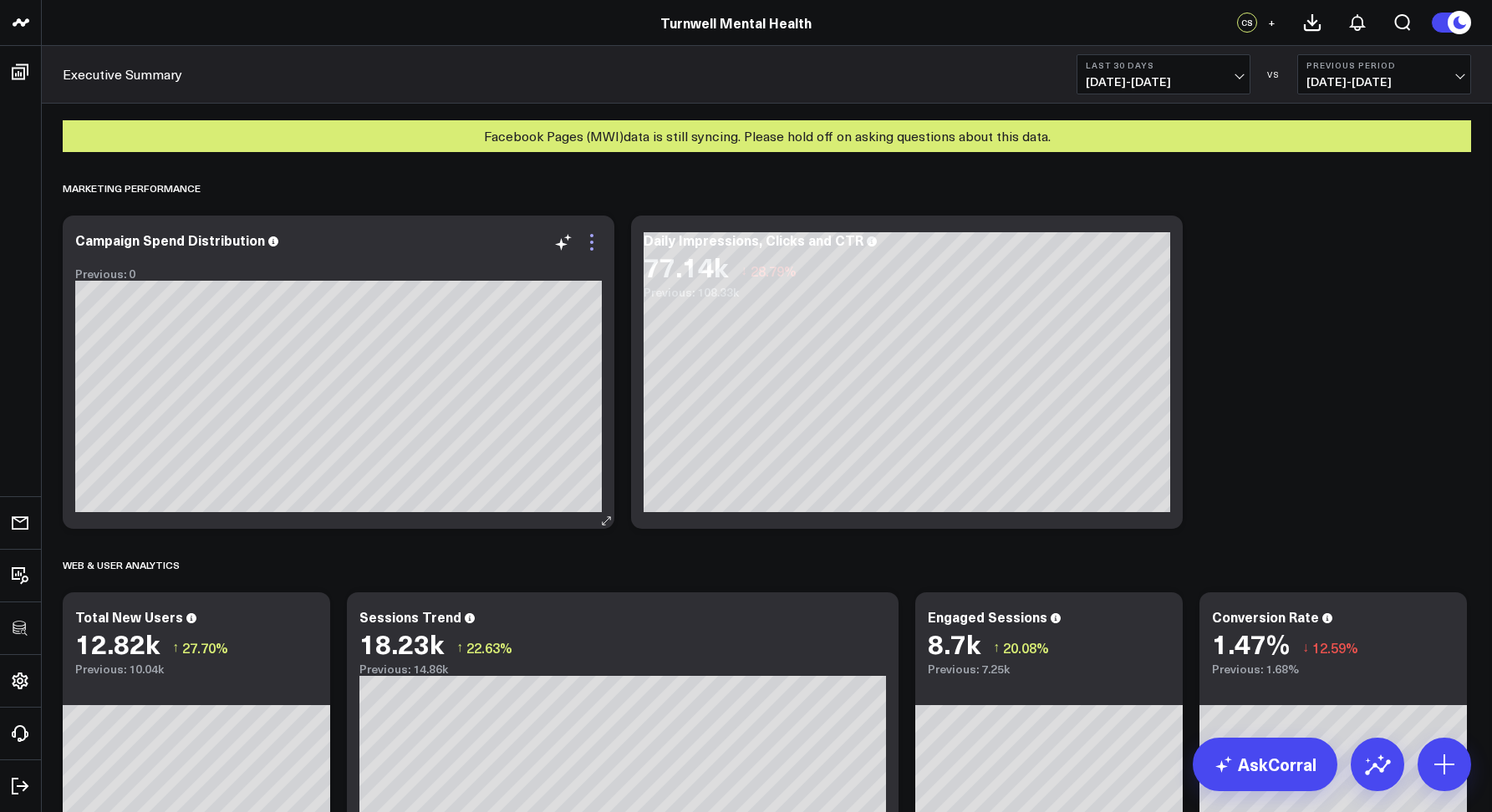
click at [588, 241] on icon at bounding box center [592, 242] width 20 height 20
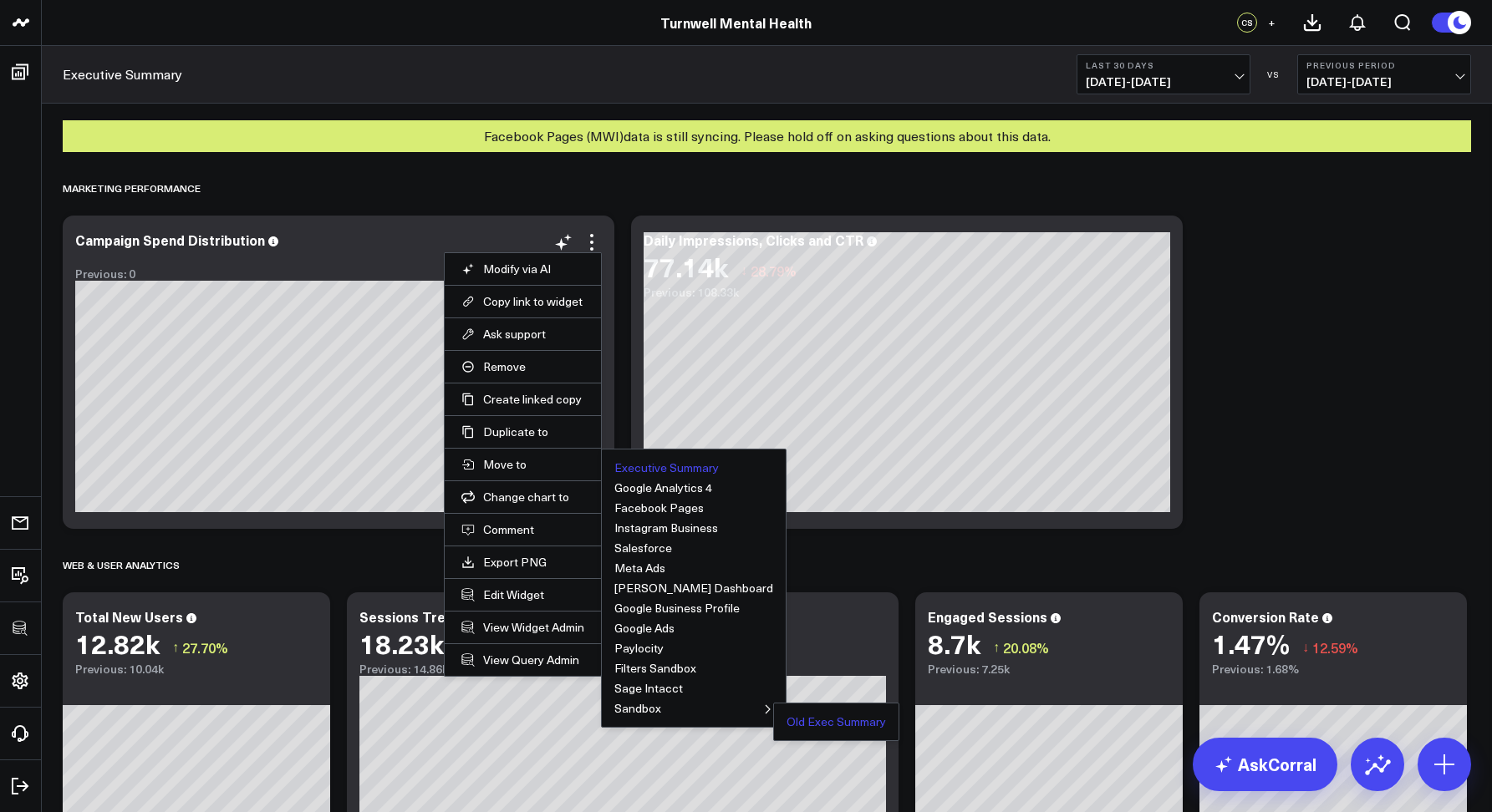
click at [786, 718] on button "Old Exec Summary" at bounding box center [836, 721] width 100 height 12
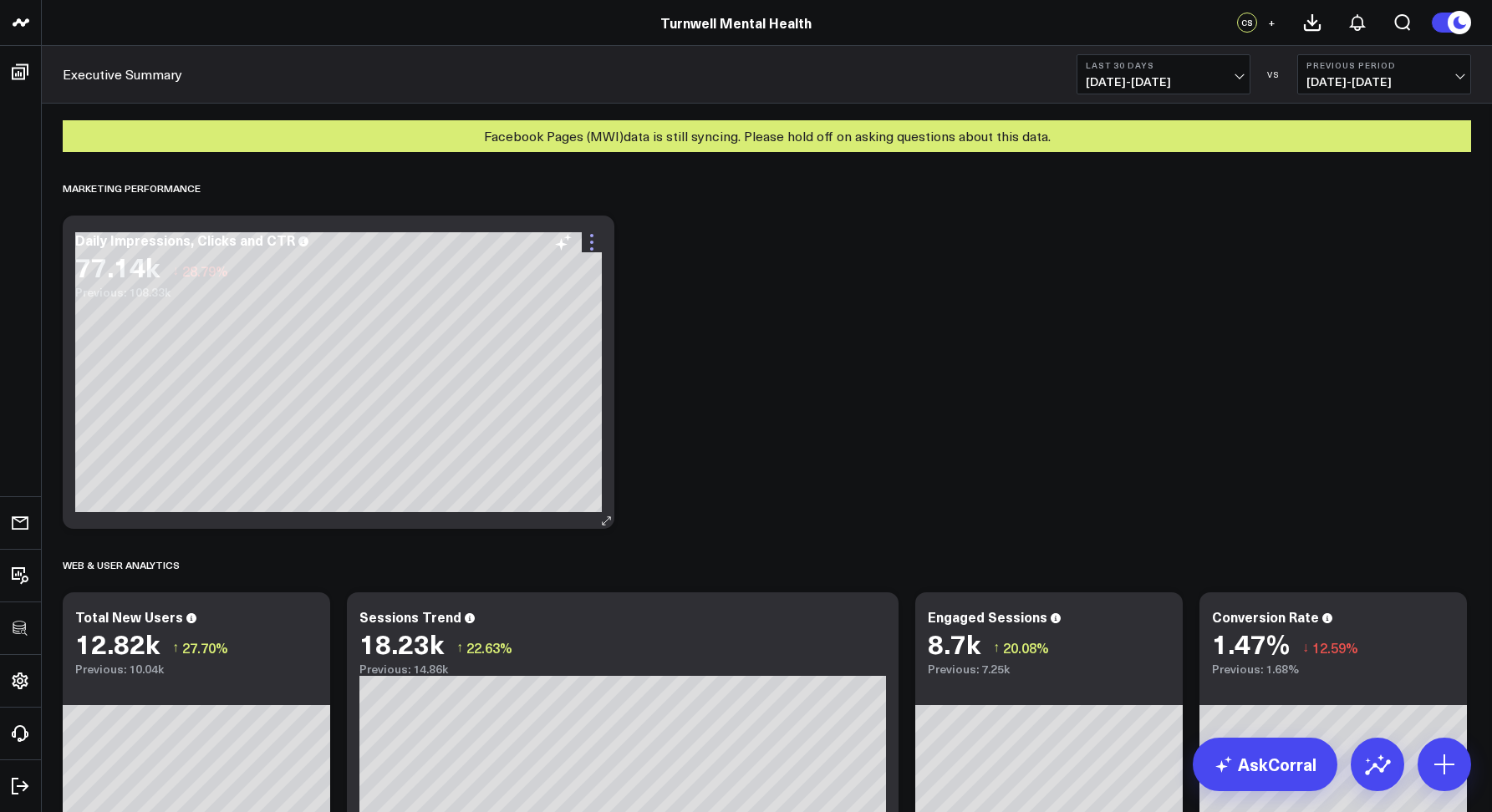
click at [590, 243] on icon at bounding box center [592, 242] width 20 height 20
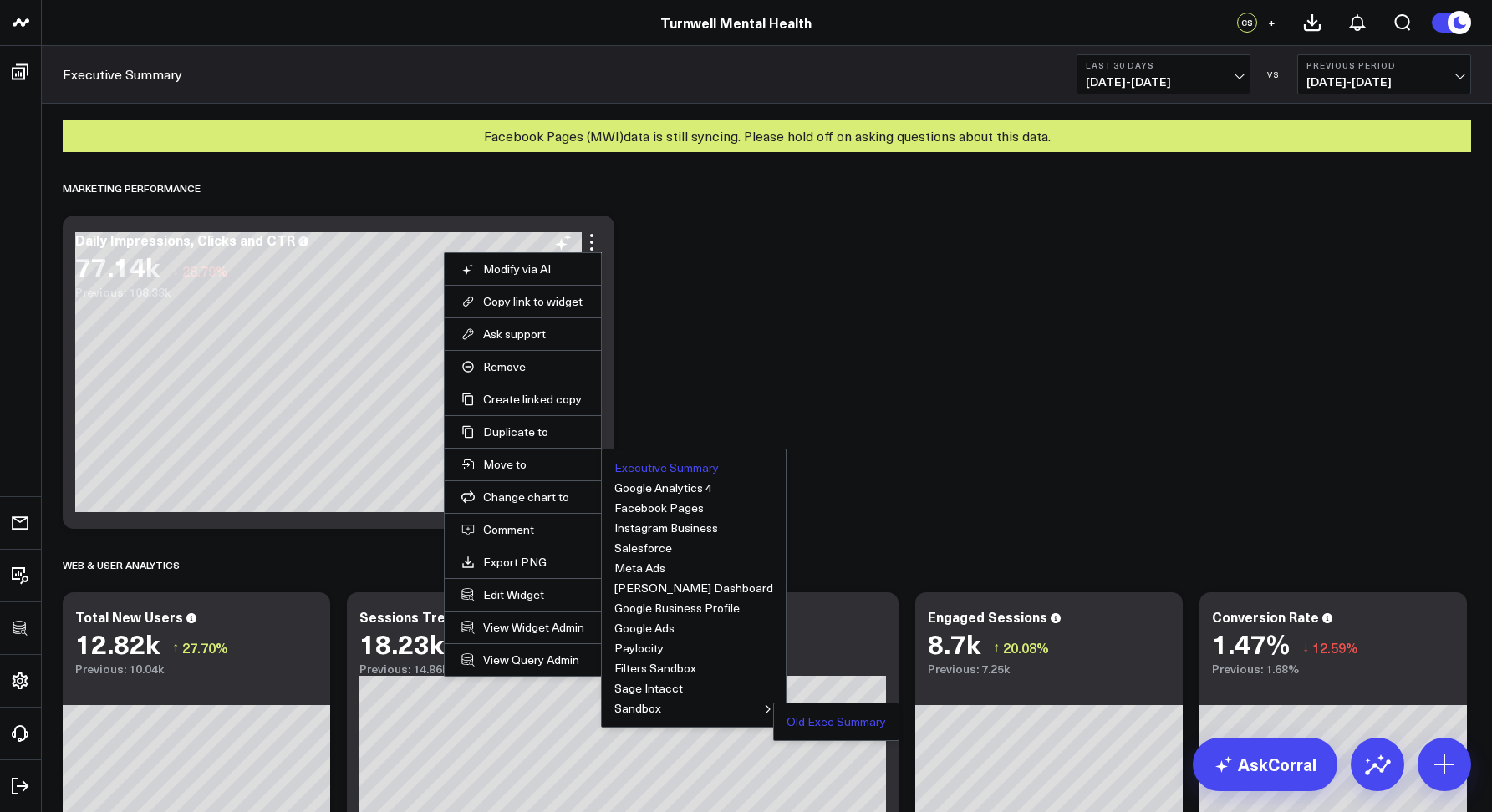
click at [786, 717] on button "Old Exec Summary" at bounding box center [836, 721] width 100 height 12
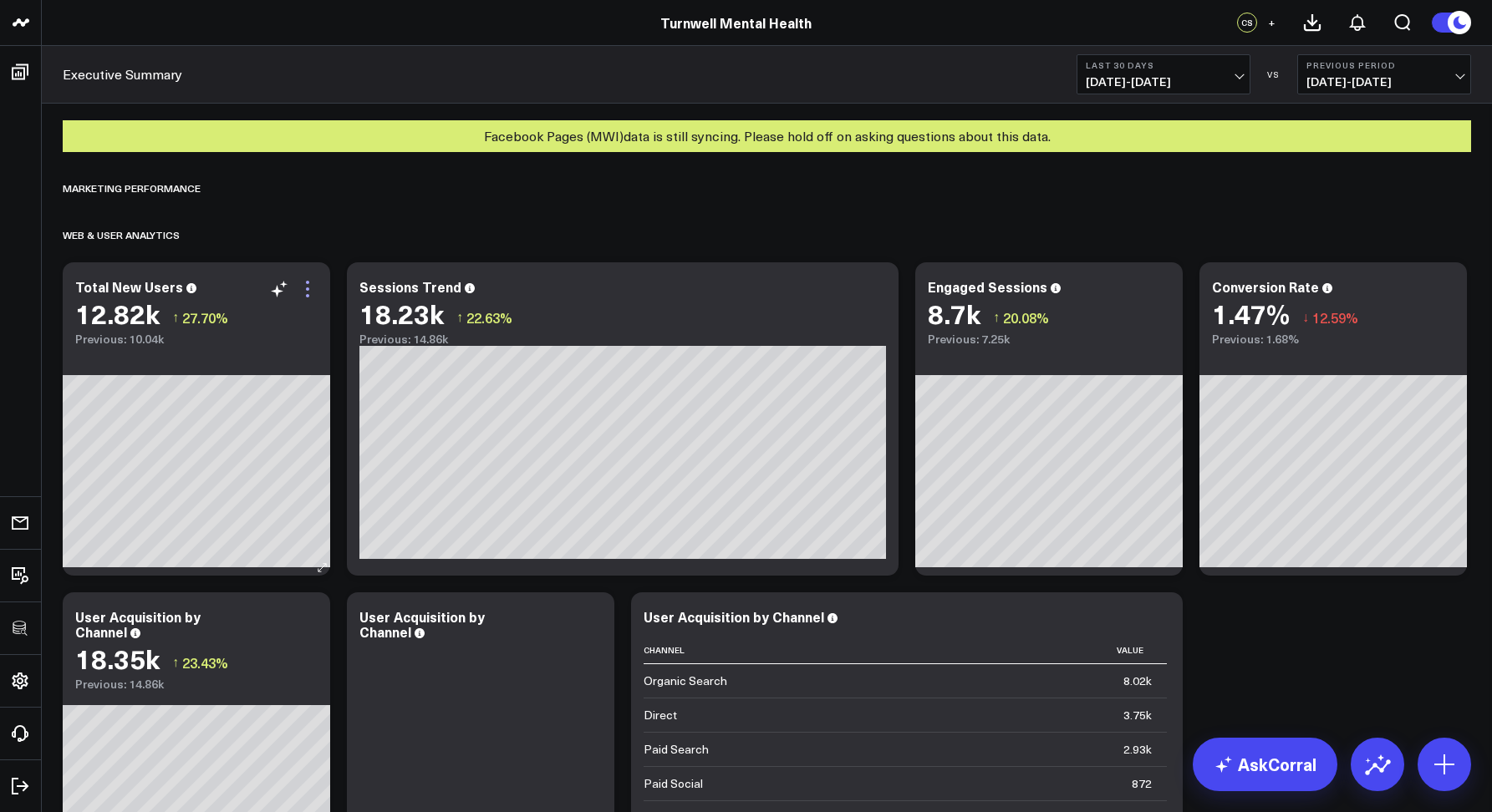
click at [303, 287] on icon at bounding box center [308, 289] width 20 height 20
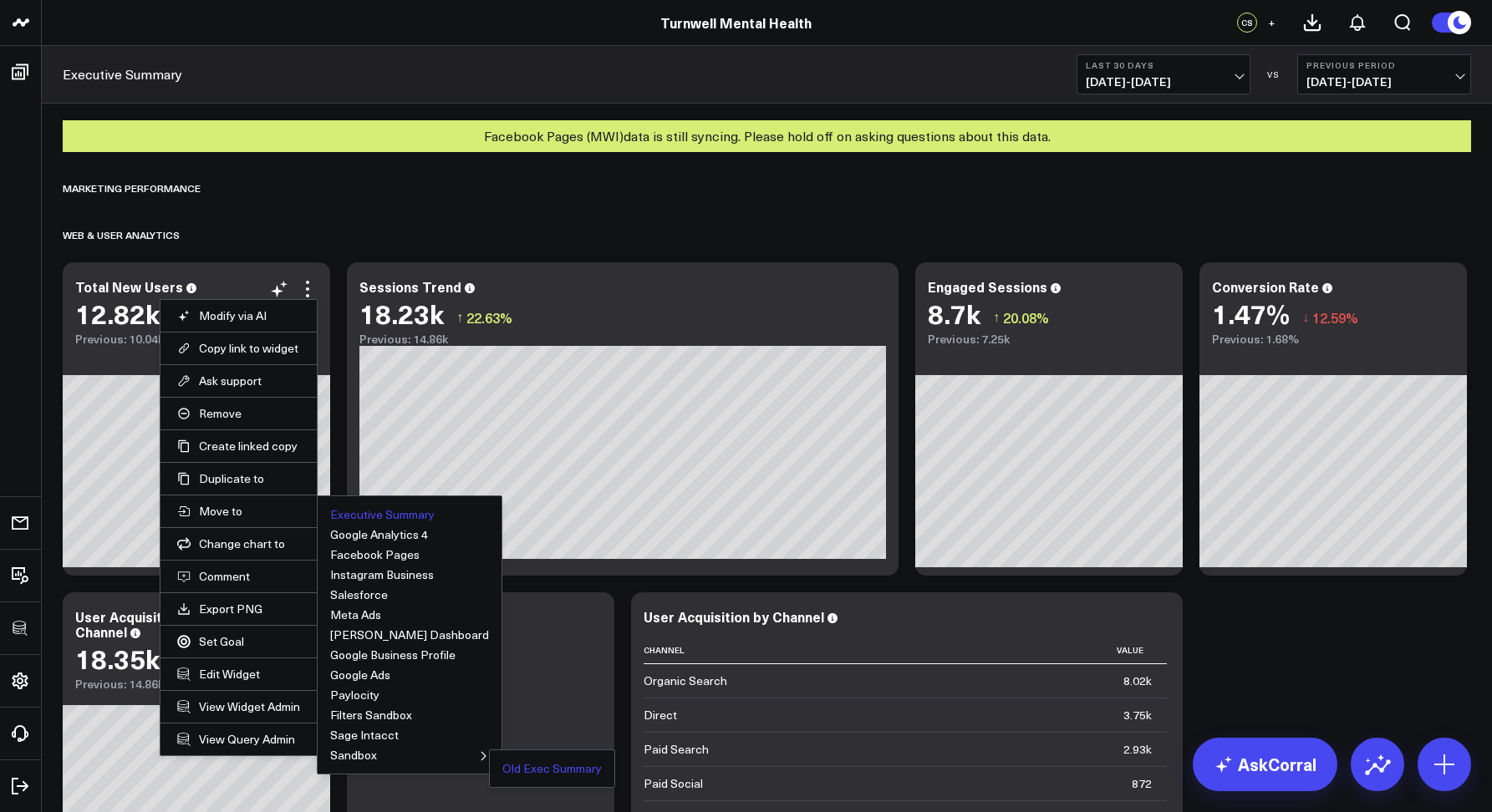
click at [502, 763] on button "Old Exec Summary" at bounding box center [552, 768] width 100 height 12
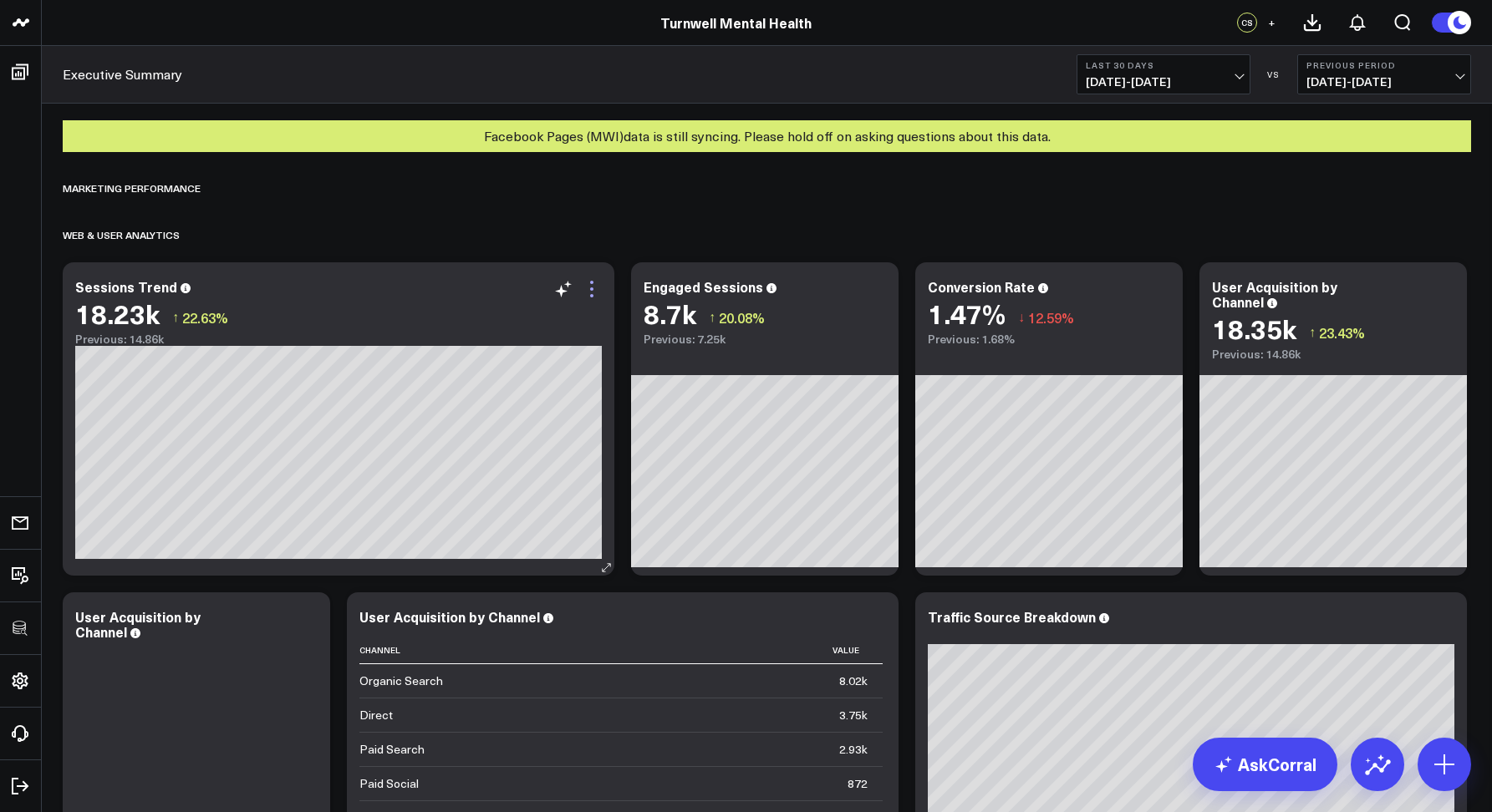
click at [597, 292] on icon at bounding box center [592, 289] width 20 height 20
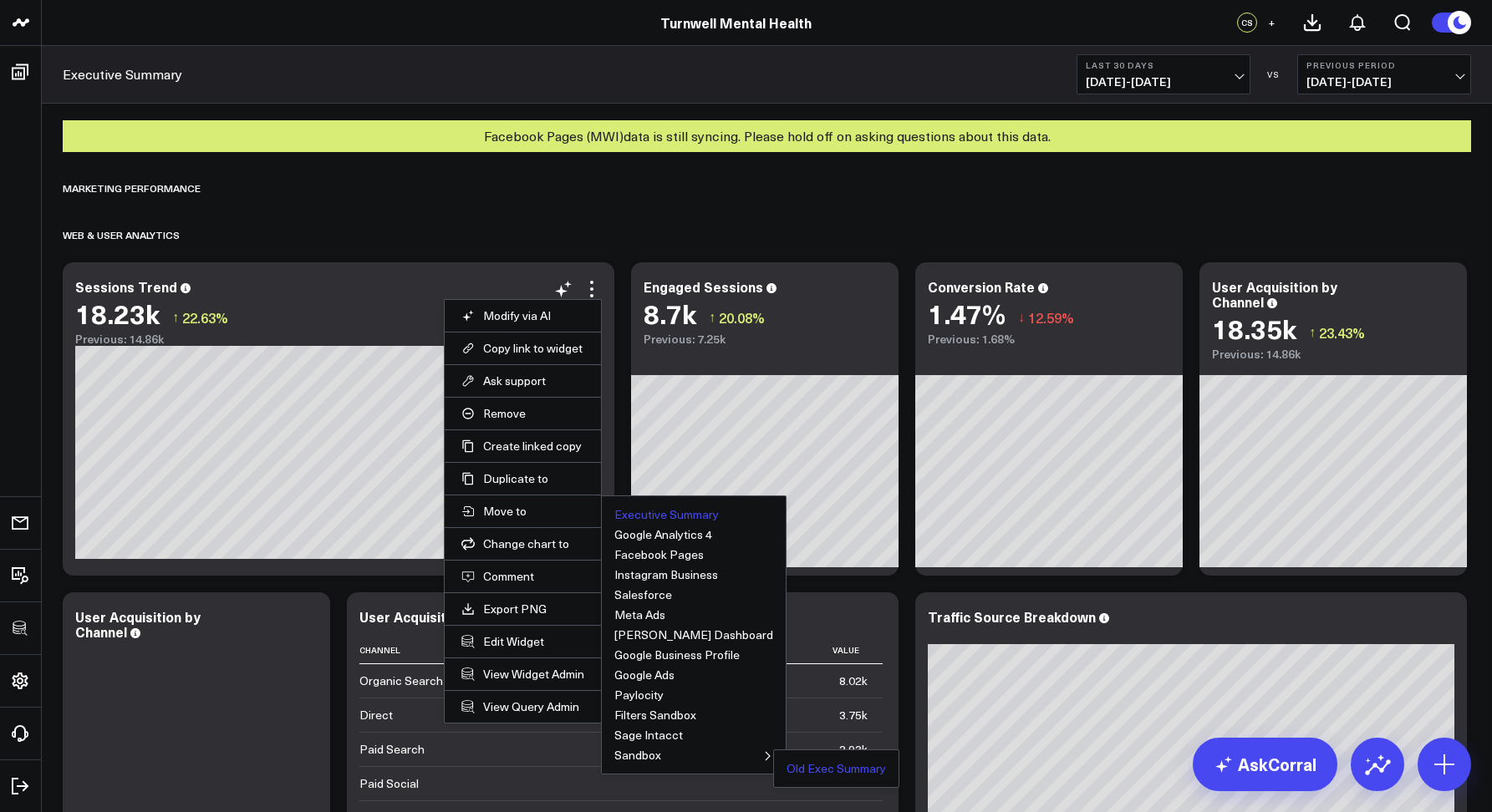
click at [786, 765] on button "Old Exec Summary" at bounding box center [836, 768] width 100 height 12
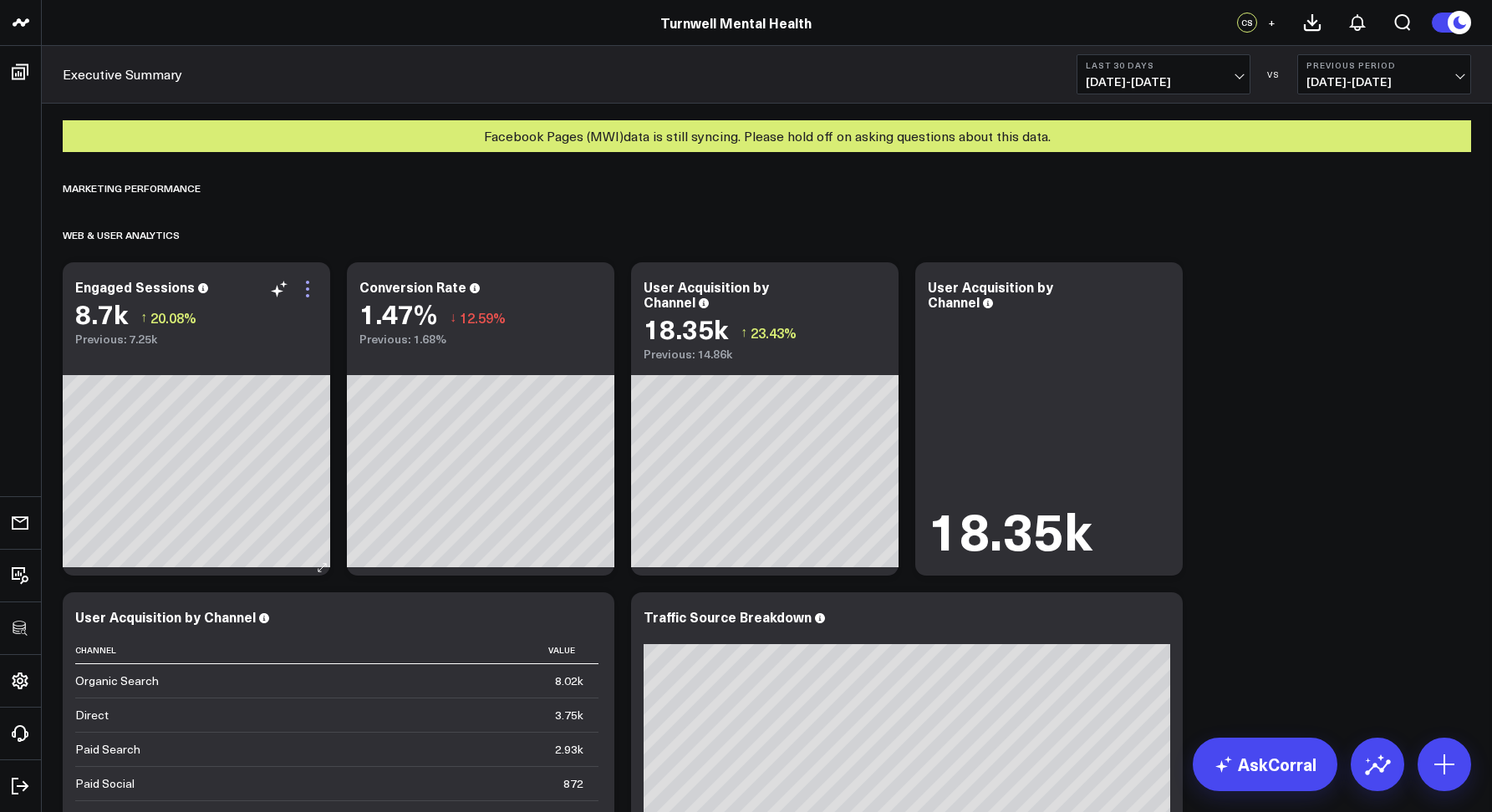
click at [307, 292] on icon at bounding box center [308, 289] width 20 height 20
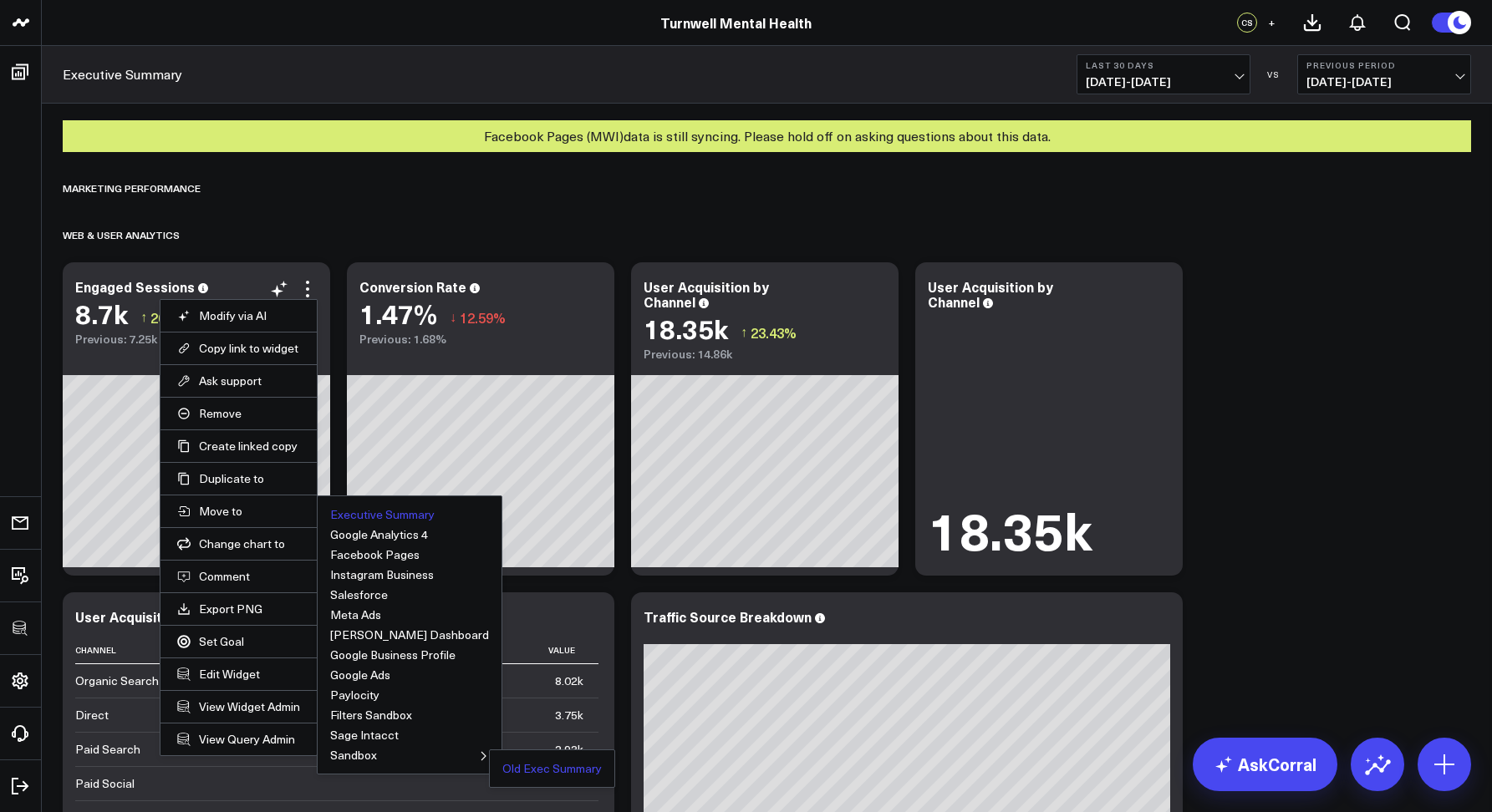
click at [502, 768] on button "Old Exec Summary" at bounding box center [552, 768] width 100 height 12
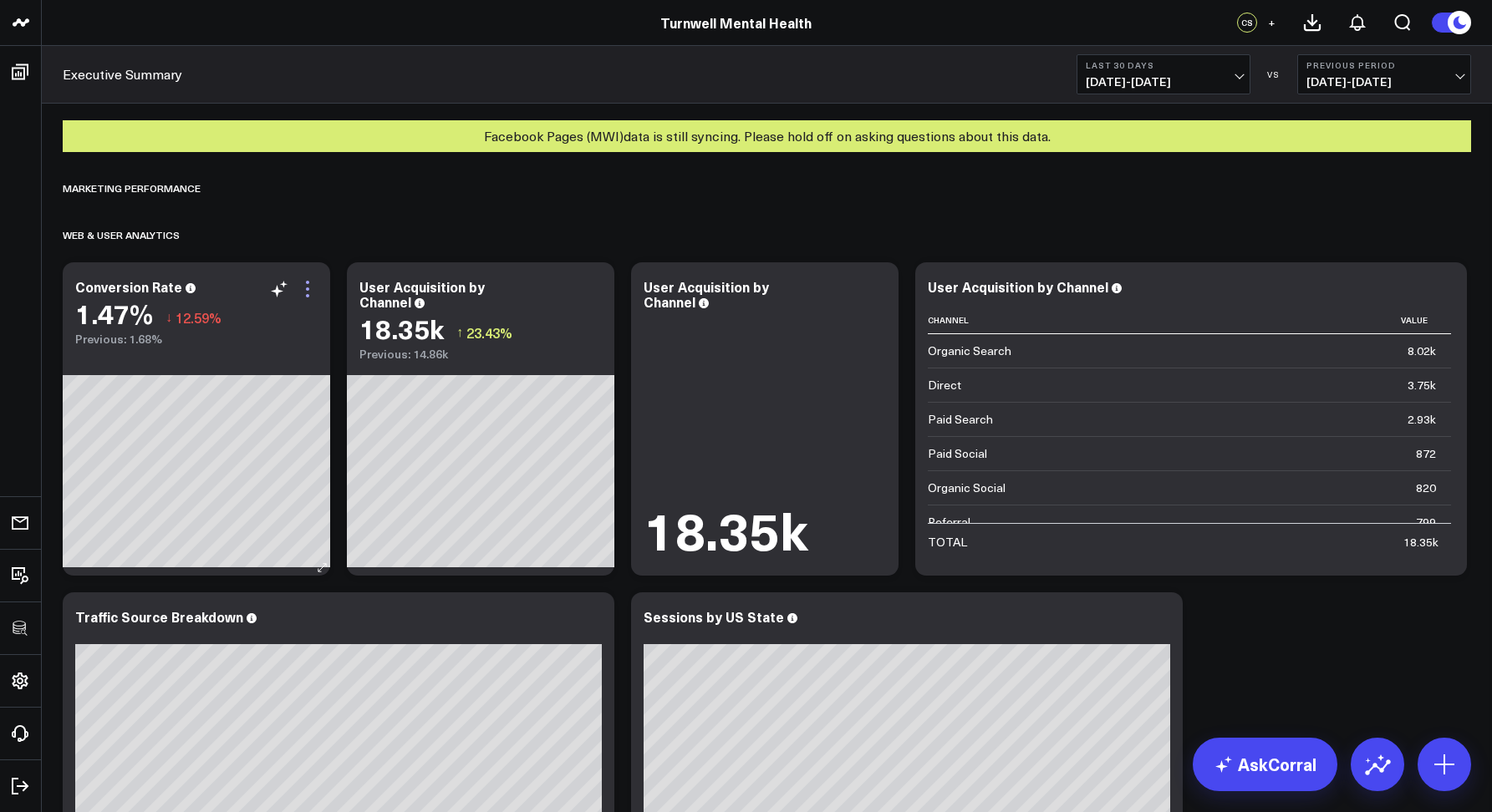
click at [308, 292] on icon at bounding box center [308, 289] width 20 height 20
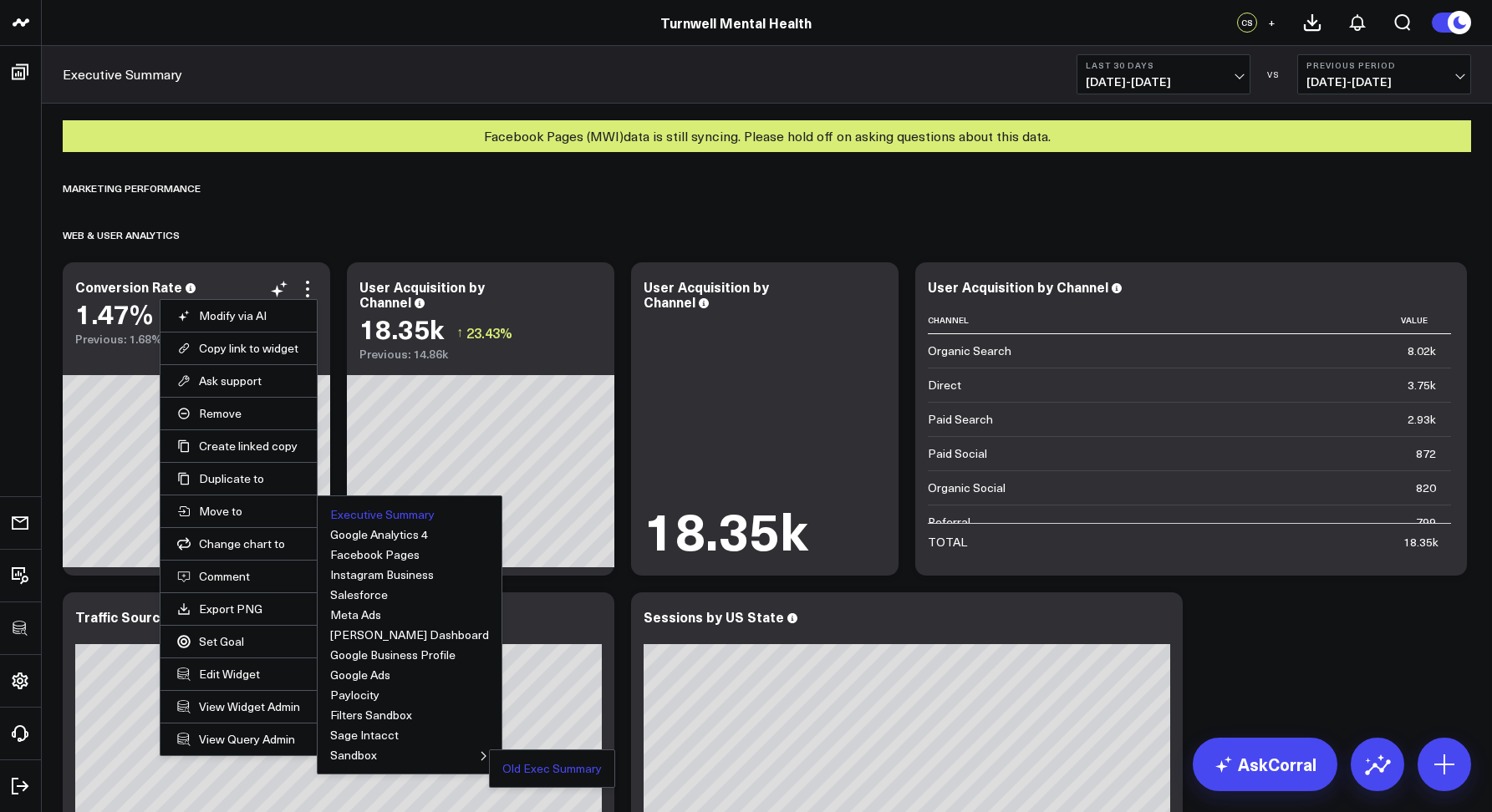
click at [502, 763] on button "Old Exec Summary" at bounding box center [552, 768] width 100 height 12
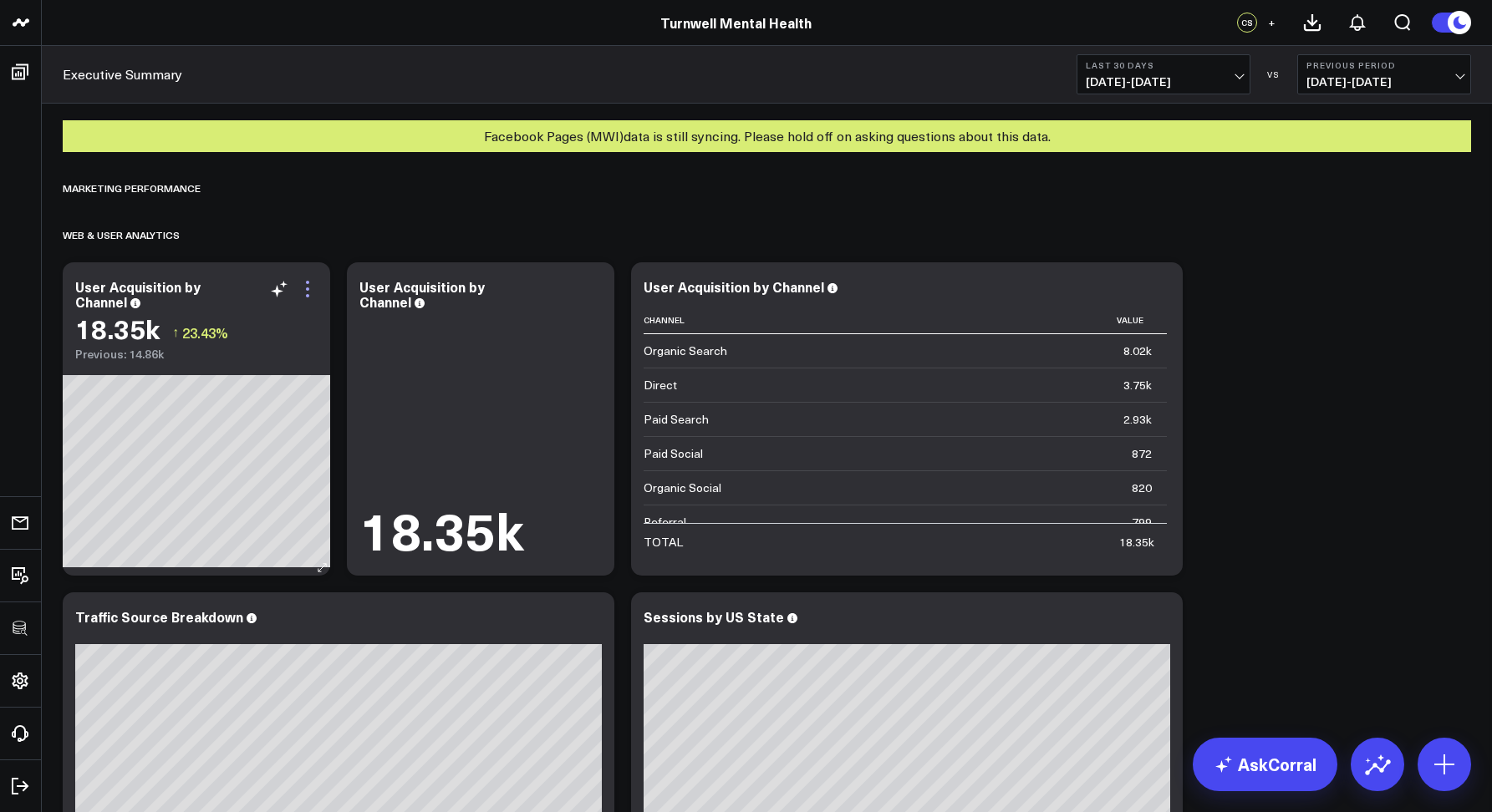
click at [305, 294] on icon at bounding box center [308, 289] width 20 height 20
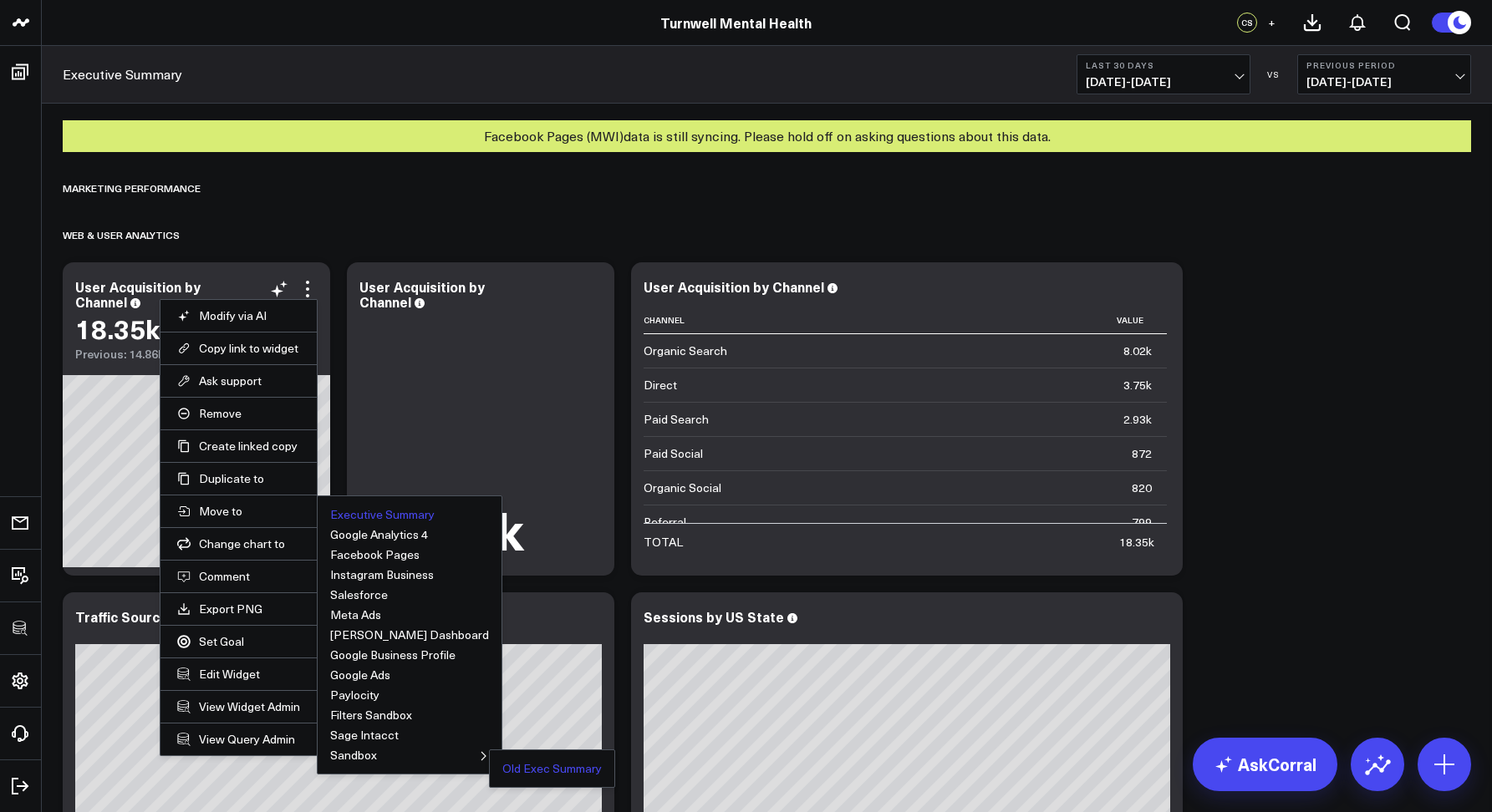
click at [502, 763] on button "Old Exec Summary" at bounding box center [552, 768] width 100 height 12
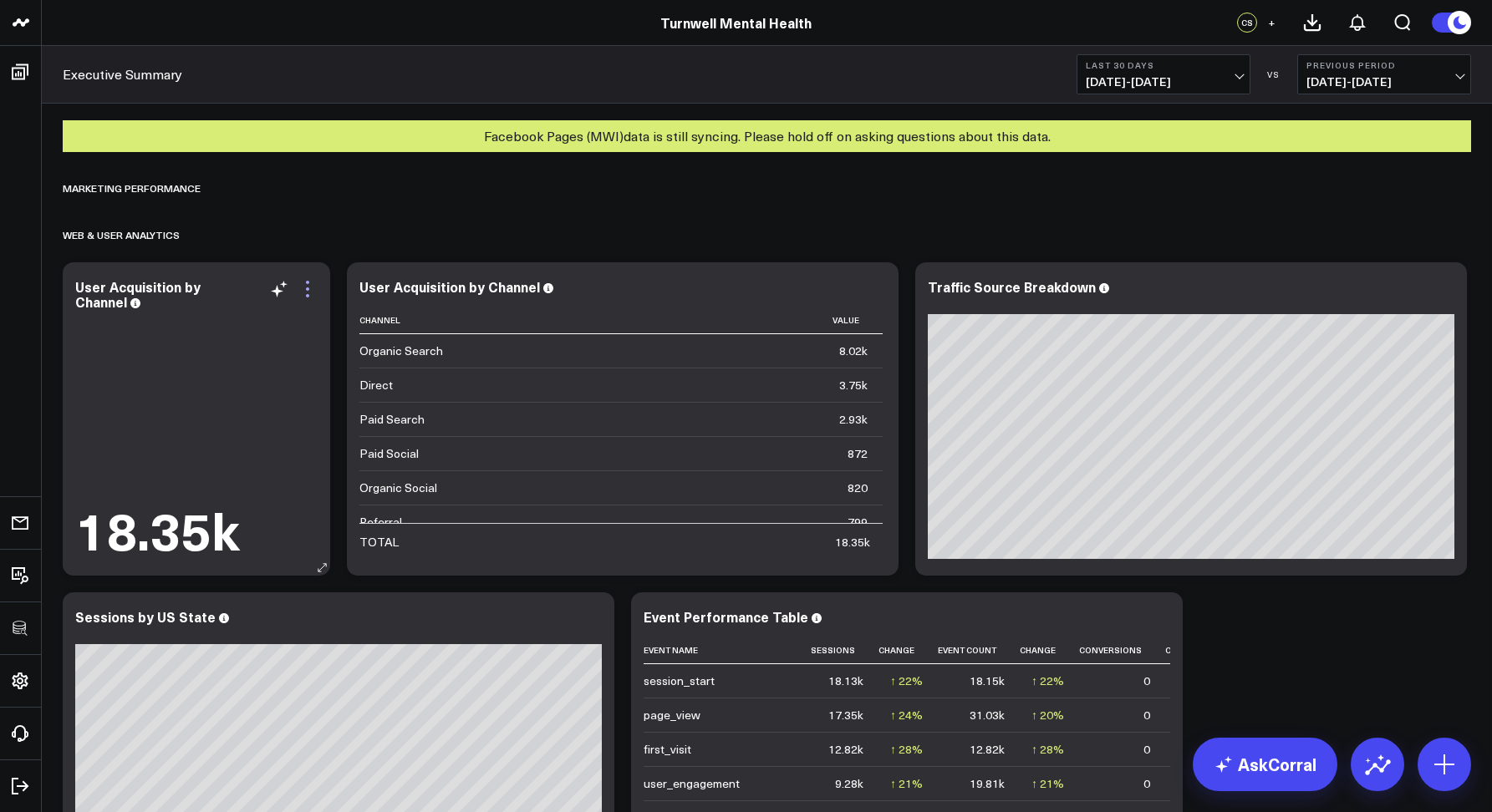
click at [307, 285] on icon at bounding box center [308, 289] width 20 height 20
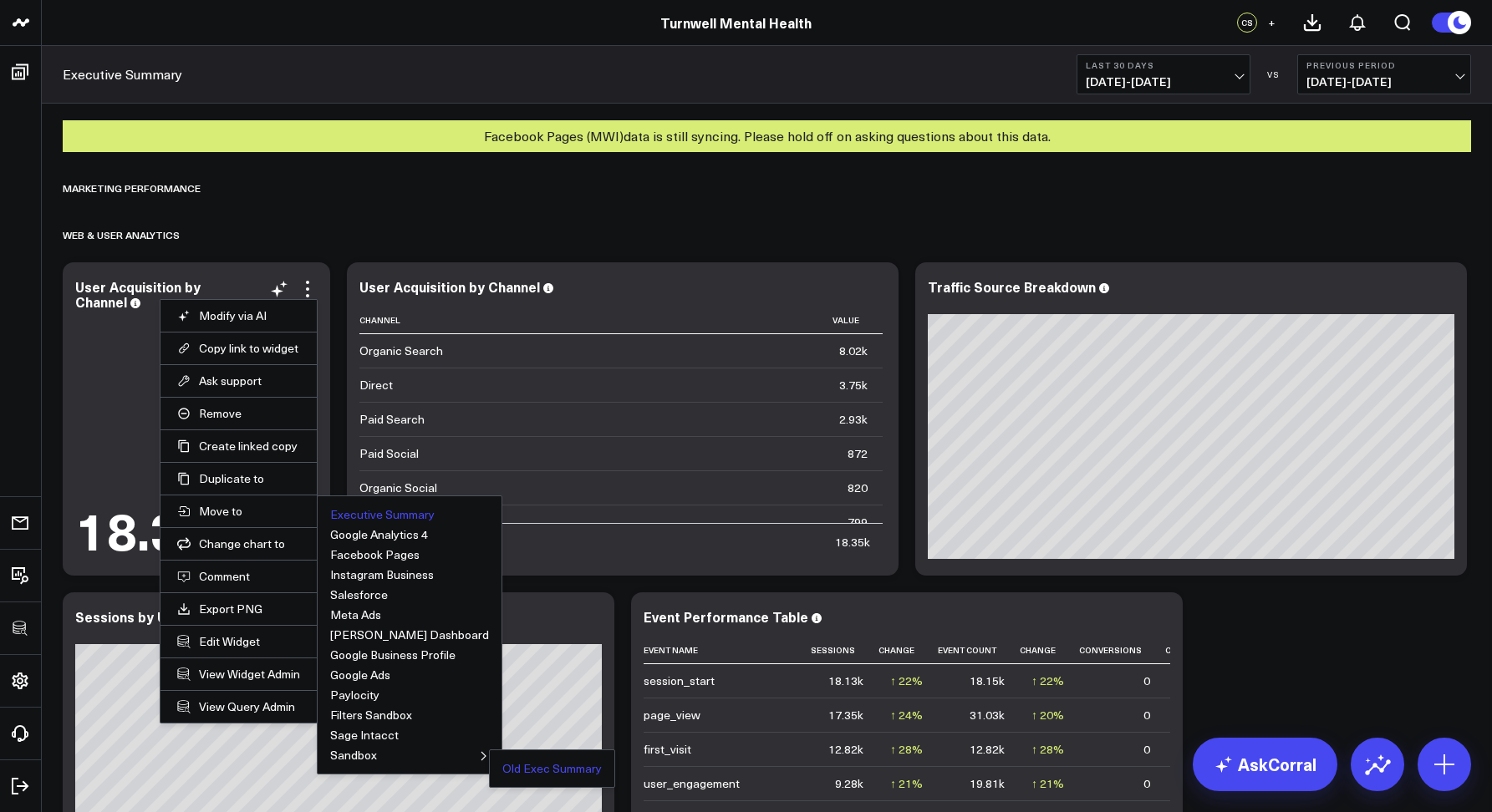
click at [502, 763] on button "Old Exec Summary" at bounding box center [552, 768] width 100 height 12
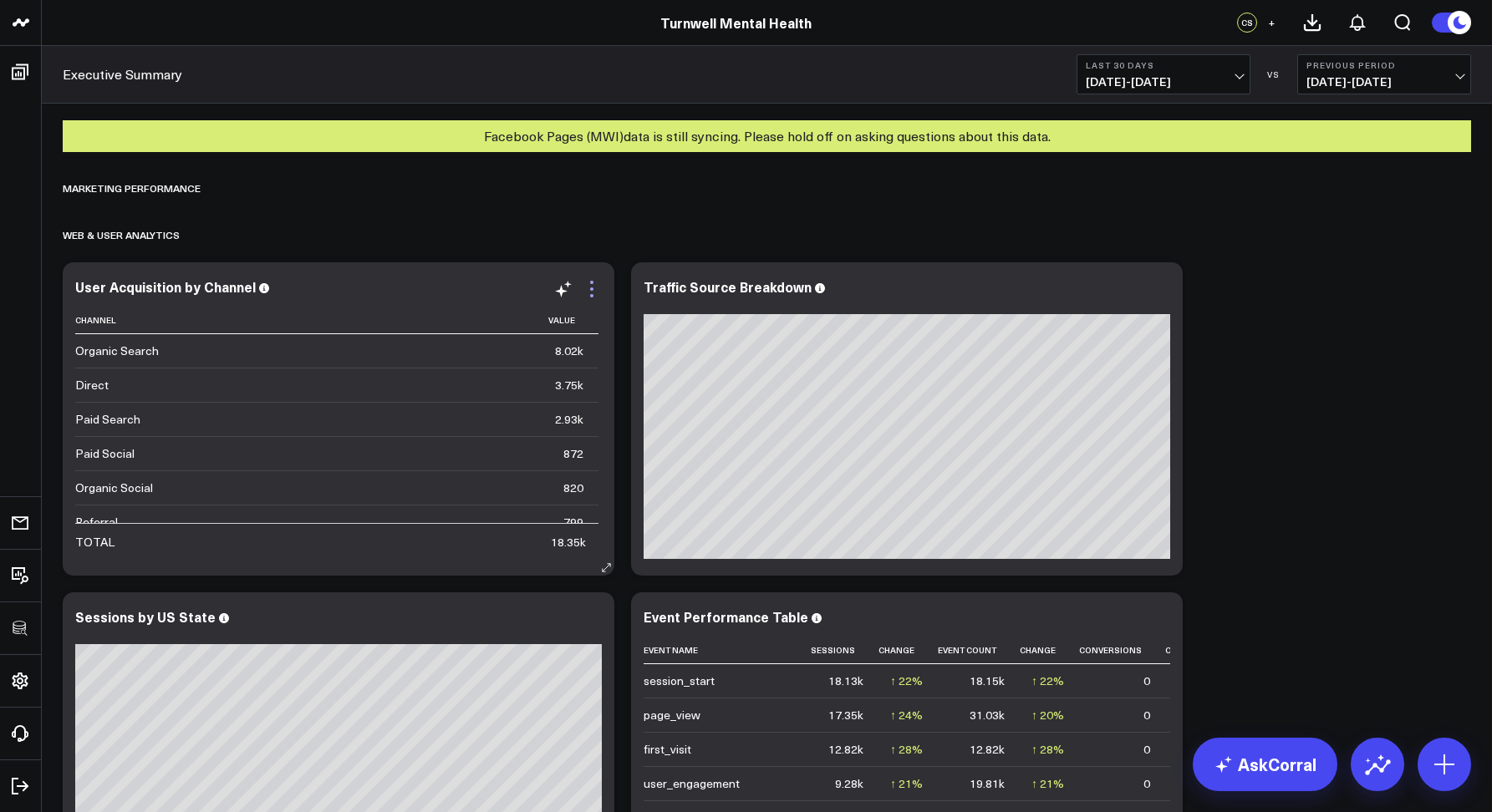
click at [588, 289] on icon at bounding box center [592, 289] width 20 height 20
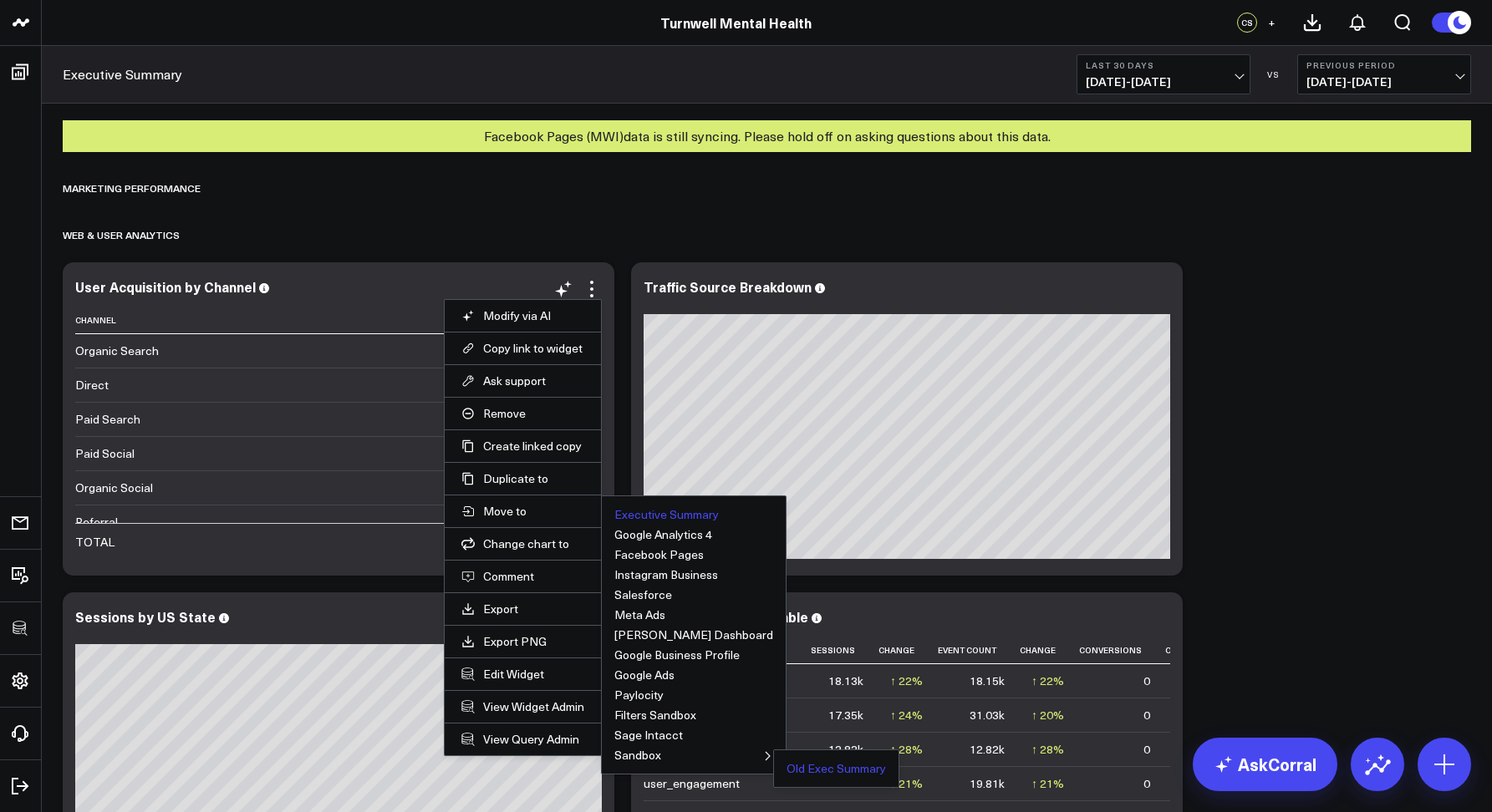
click at [786, 767] on button "Old Exec Summary" at bounding box center [836, 768] width 100 height 12
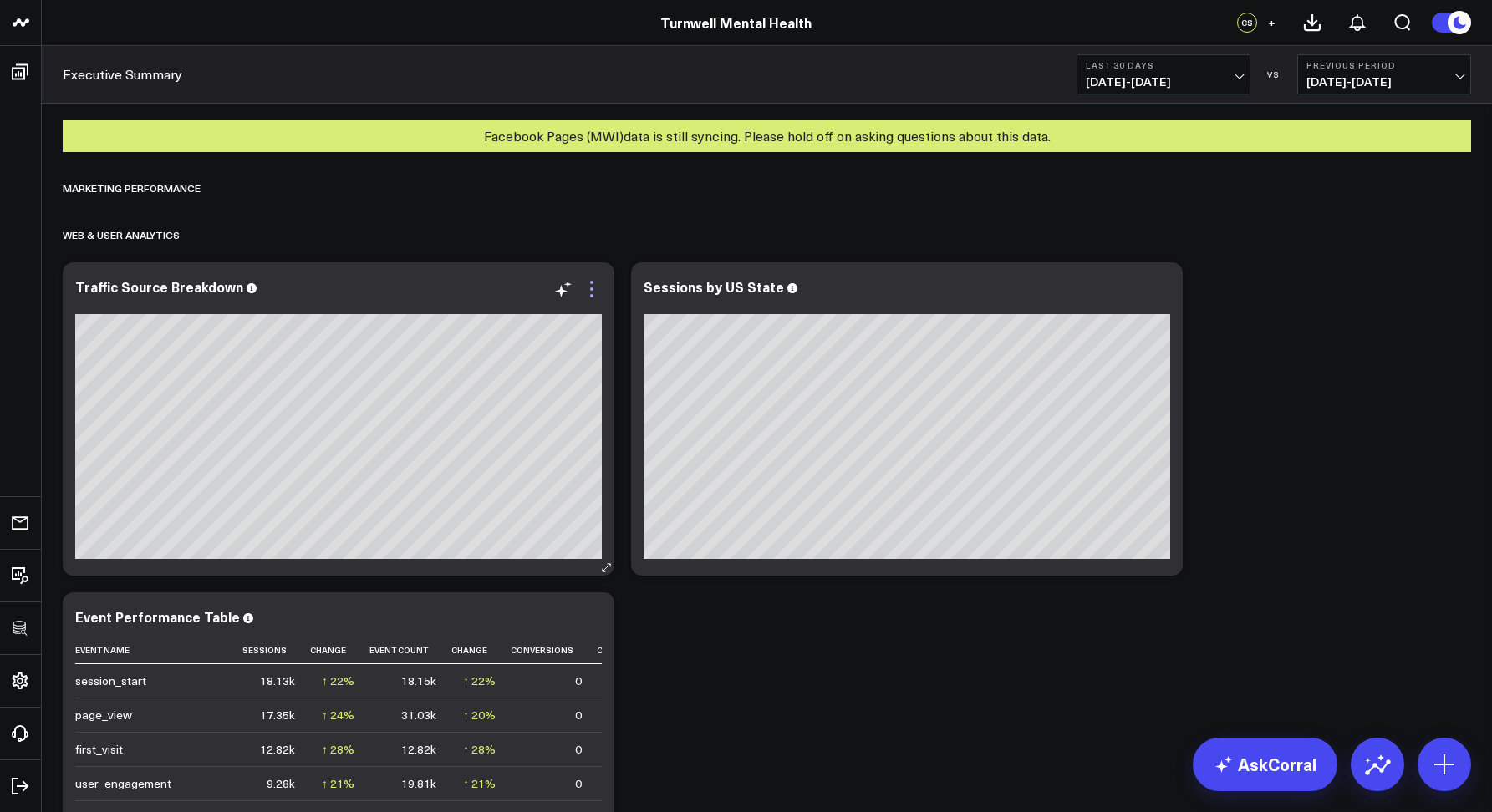
click at [587, 288] on icon at bounding box center [592, 289] width 20 height 20
drag, startPoint x: 769, startPoint y: 763, endPoint x: 739, endPoint y: 740, distance: 37.8
click at [0, 0] on button "Old Exec Summary" at bounding box center [0, 0] width 0 height 0
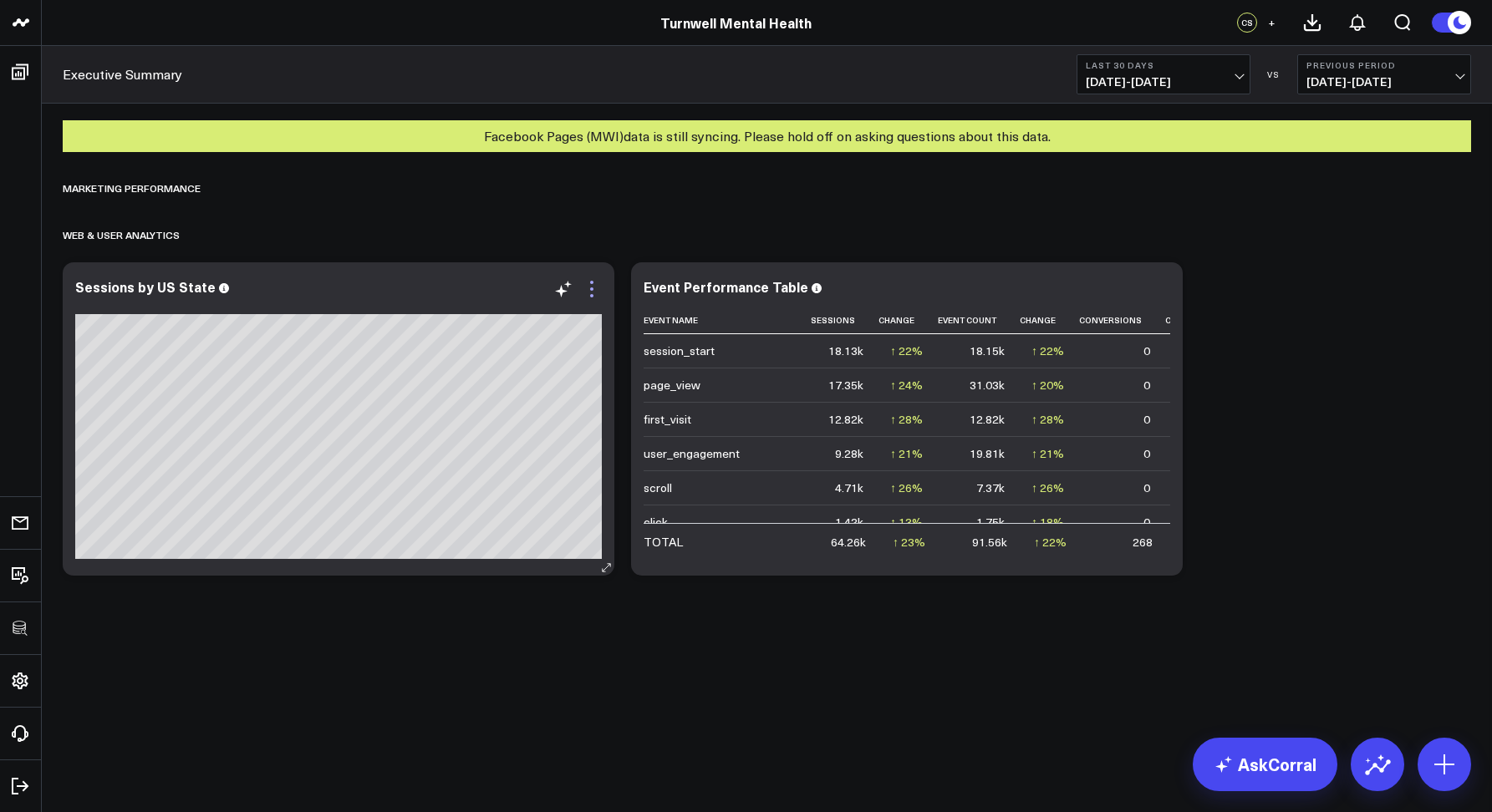
click at [584, 287] on icon at bounding box center [592, 289] width 20 height 20
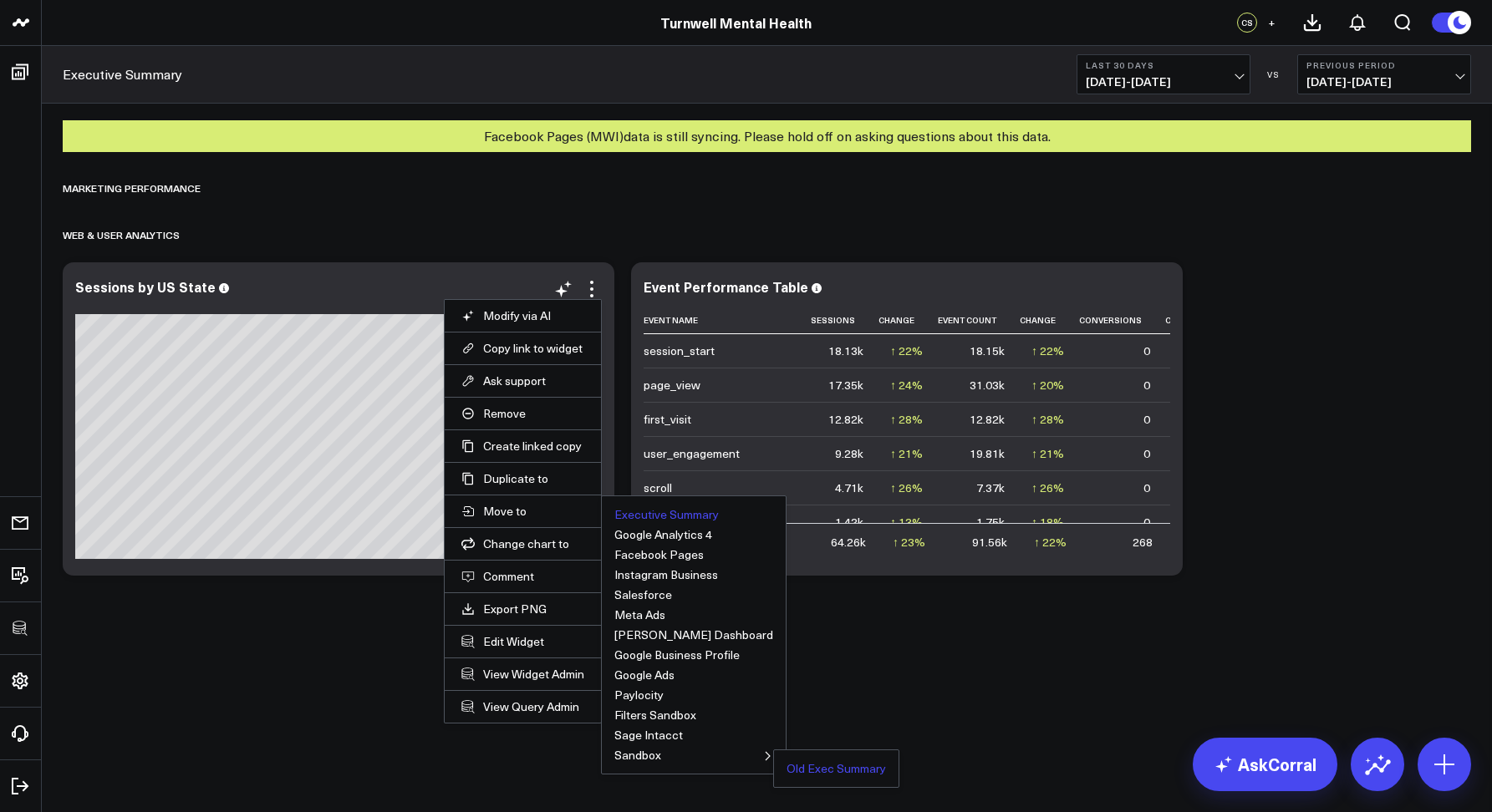
click at [786, 764] on button "Old Exec Summary" at bounding box center [836, 768] width 100 height 12
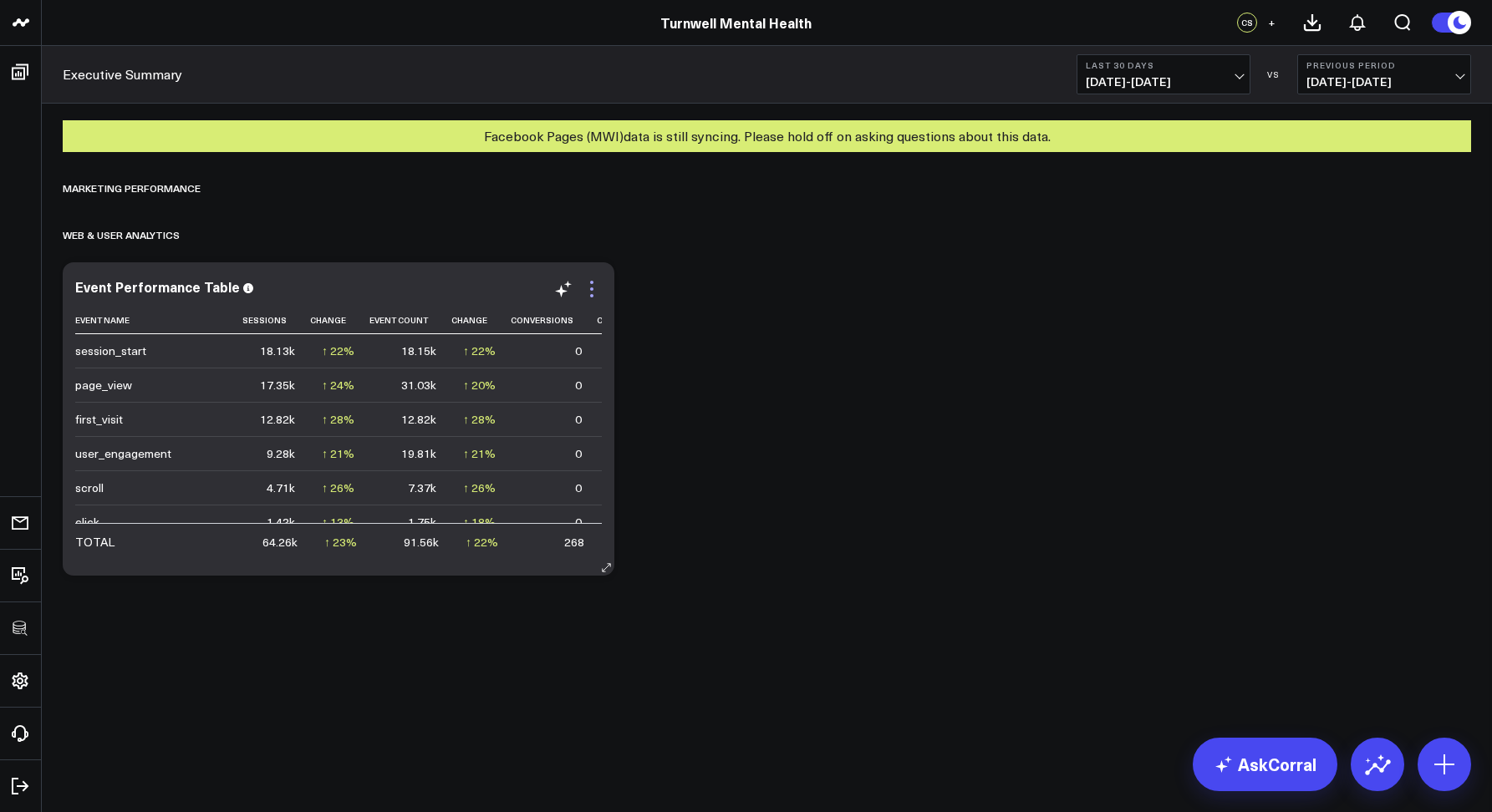
click at [588, 285] on icon at bounding box center [592, 289] width 20 height 20
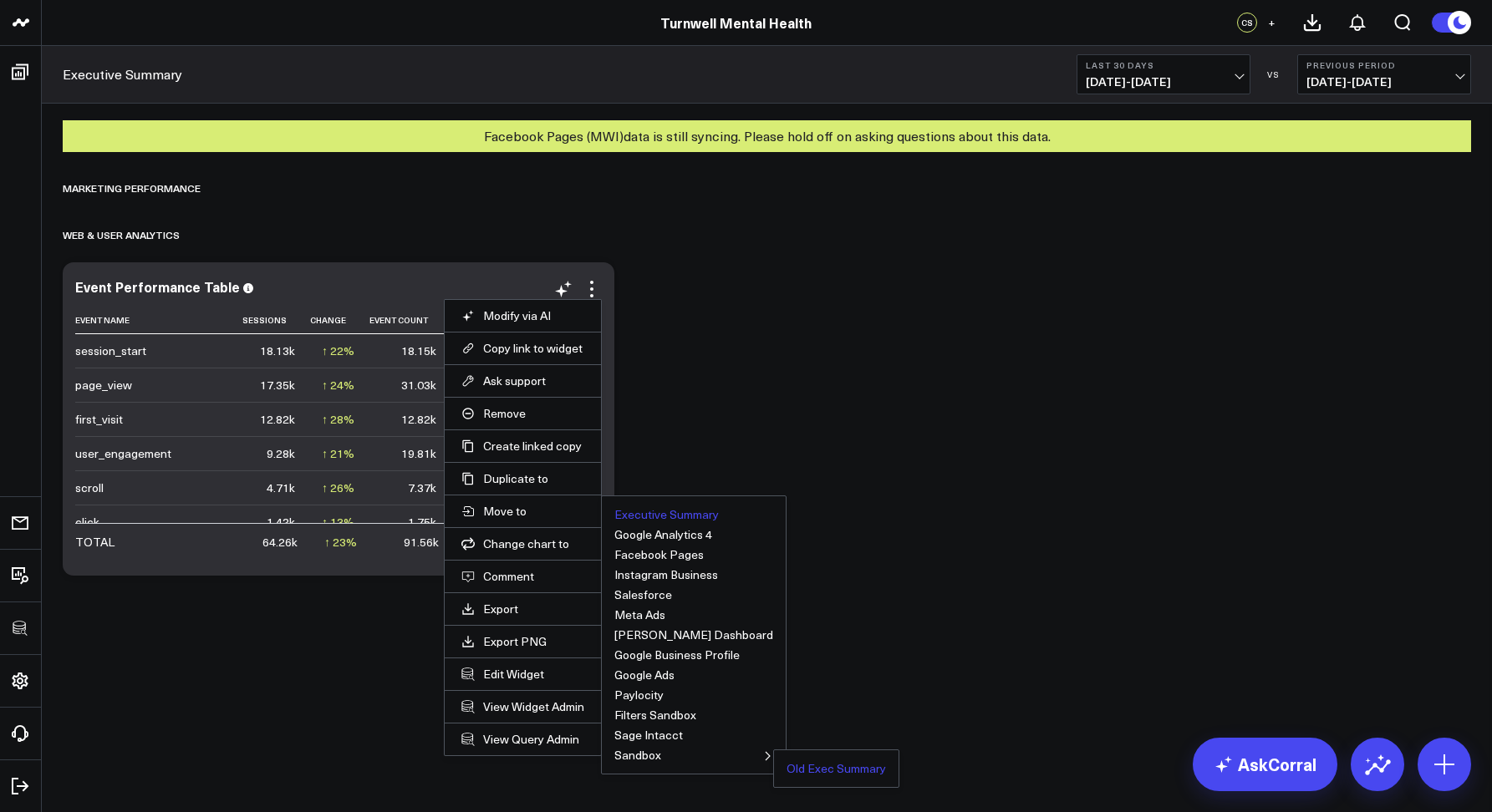
click at [786, 763] on button "Old Exec Summary" at bounding box center [836, 768] width 100 height 12
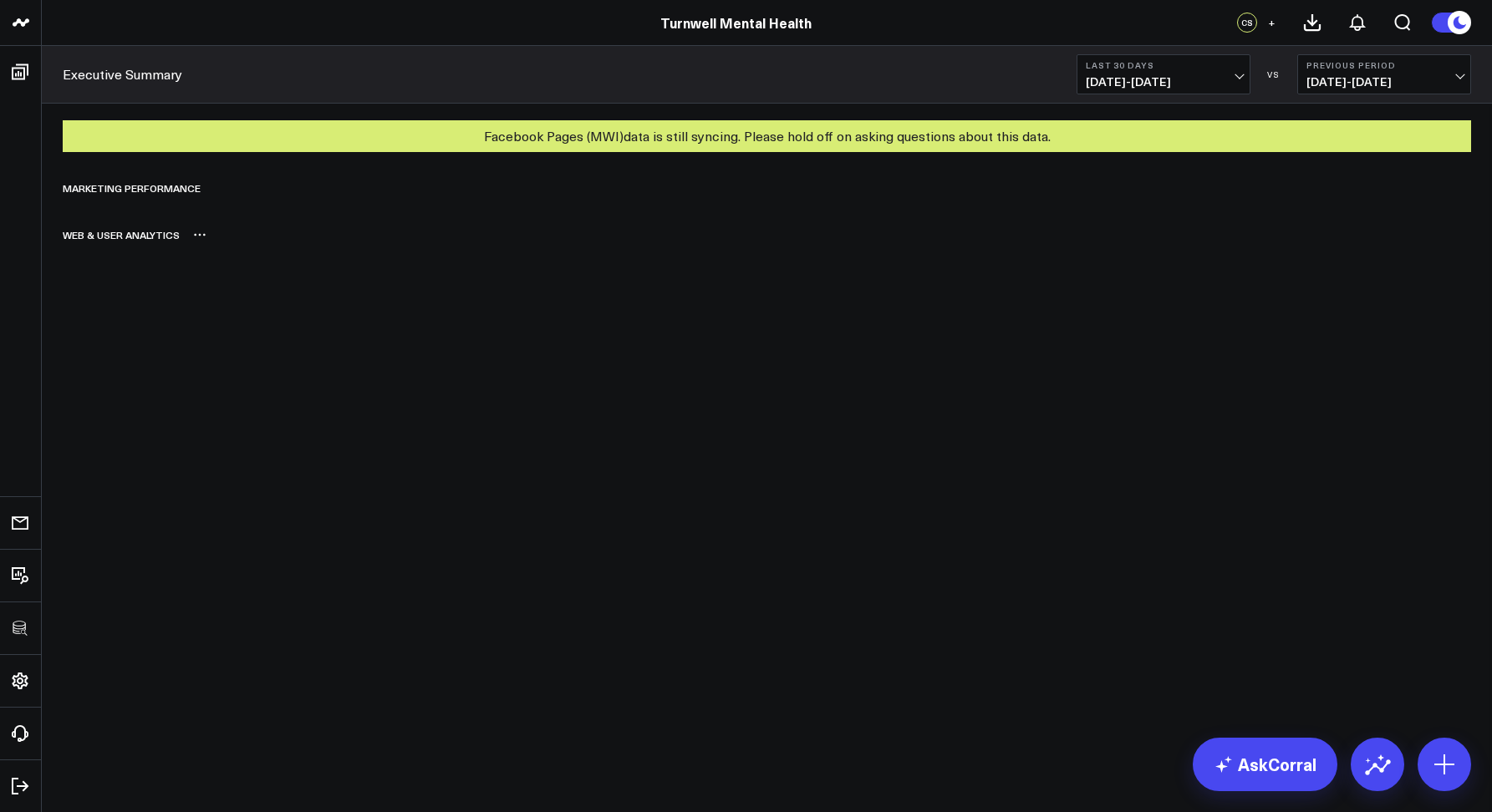
click at [195, 239] on icon at bounding box center [199, 235] width 13 height 13
click at [230, 282] on button "Delete" at bounding box center [243, 282] width 73 height 29
click at [223, 188] on icon at bounding box center [220, 188] width 13 height 13
click at [245, 226] on button "Delete" at bounding box center [264, 235] width 73 height 29
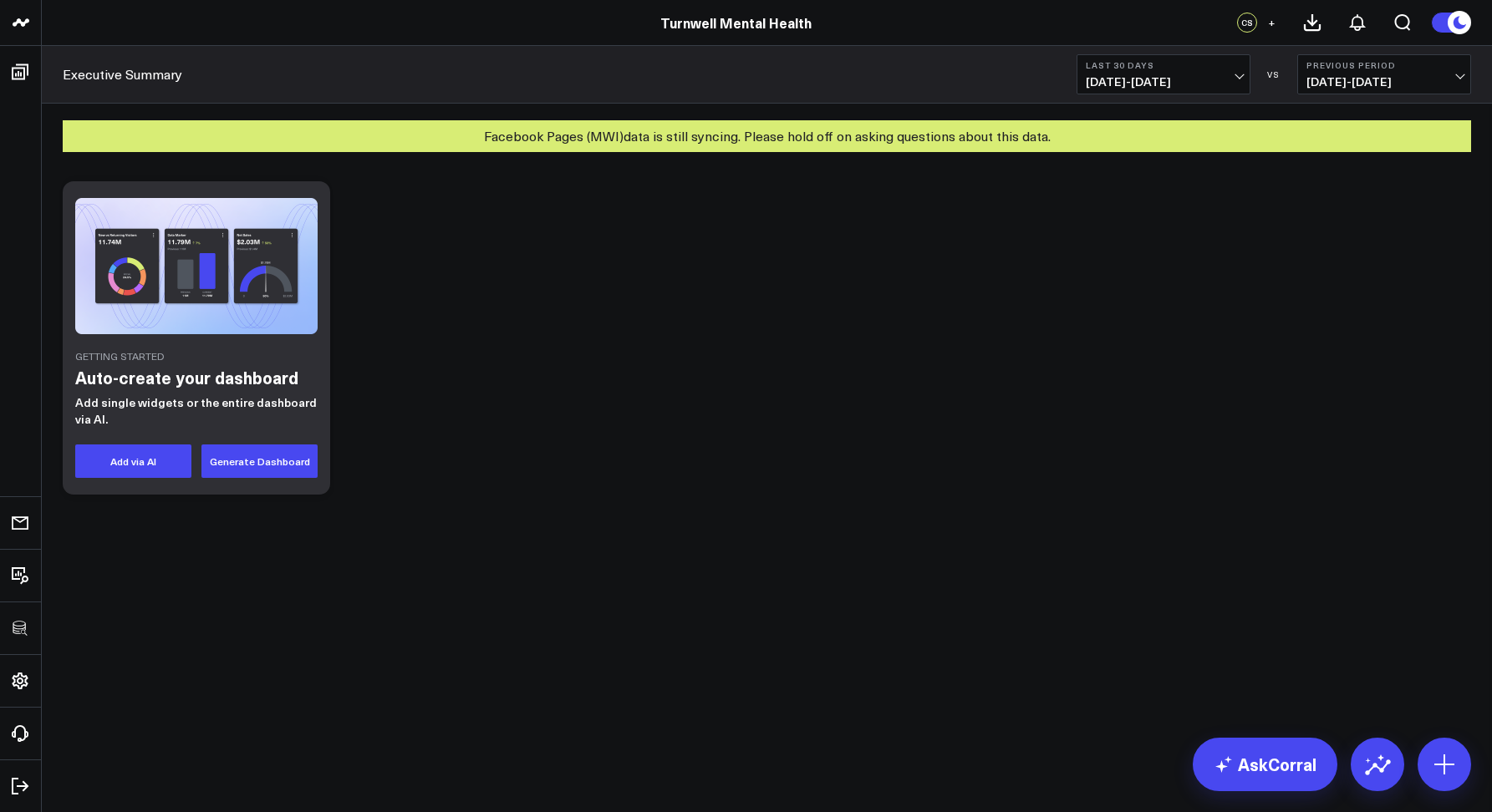
click at [531, 324] on div "Getting Started Auto-create your dashboard Add single widgets or the entire das…" at bounding box center [767, 338] width 1425 height 330
click at [1433, 743] on button at bounding box center [1444, 764] width 54 height 54
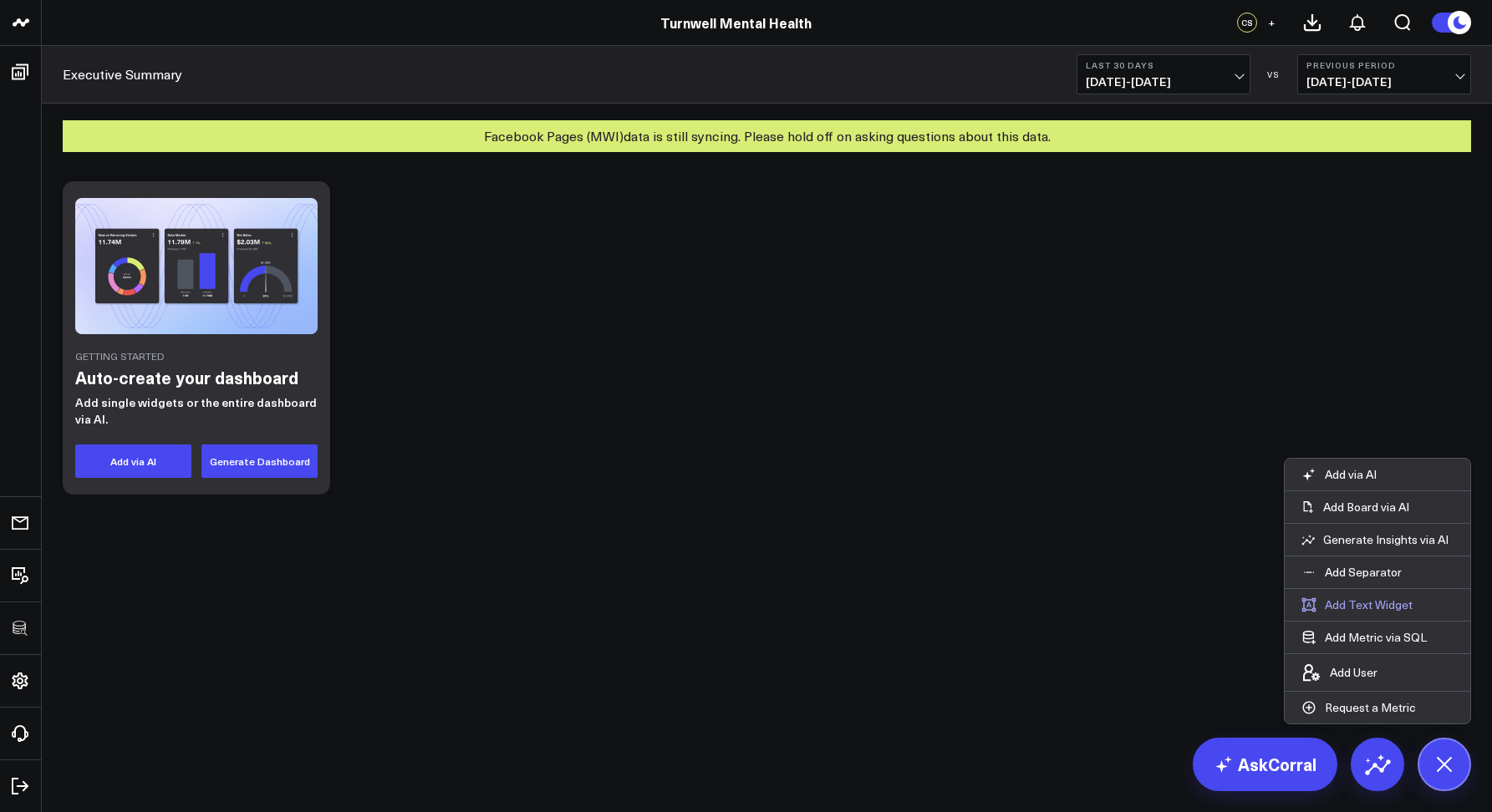
click at [1352, 614] on button "Add Text Widget" at bounding box center [1356, 605] width 144 height 32
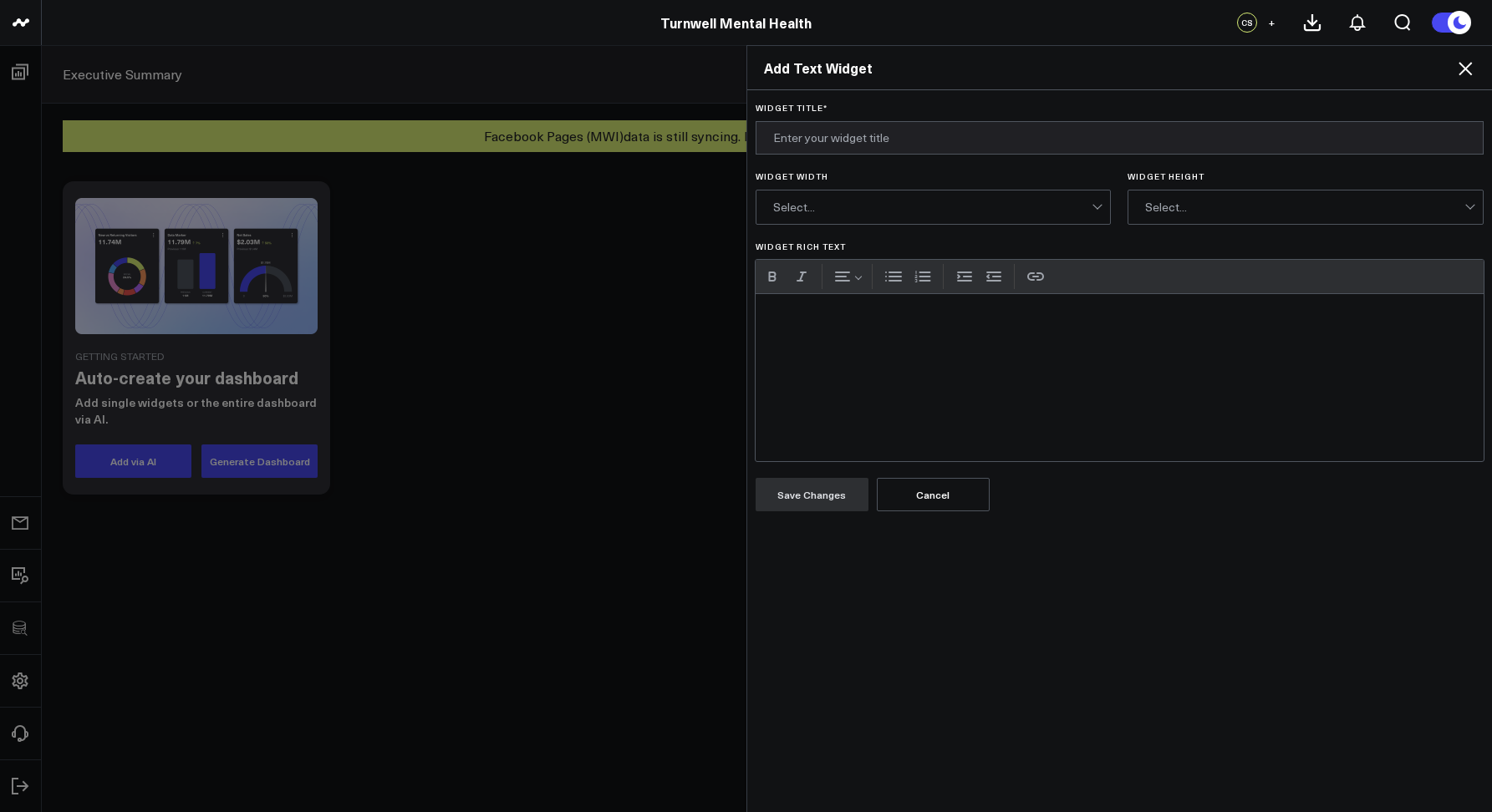
drag, startPoint x: 794, startPoint y: 300, endPoint x: 809, endPoint y: 320, distance: 25.0
click at [795, 300] on div "Widget Rich Text" at bounding box center [1119, 377] width 728 height 167
paste div "Widget Rich Text"
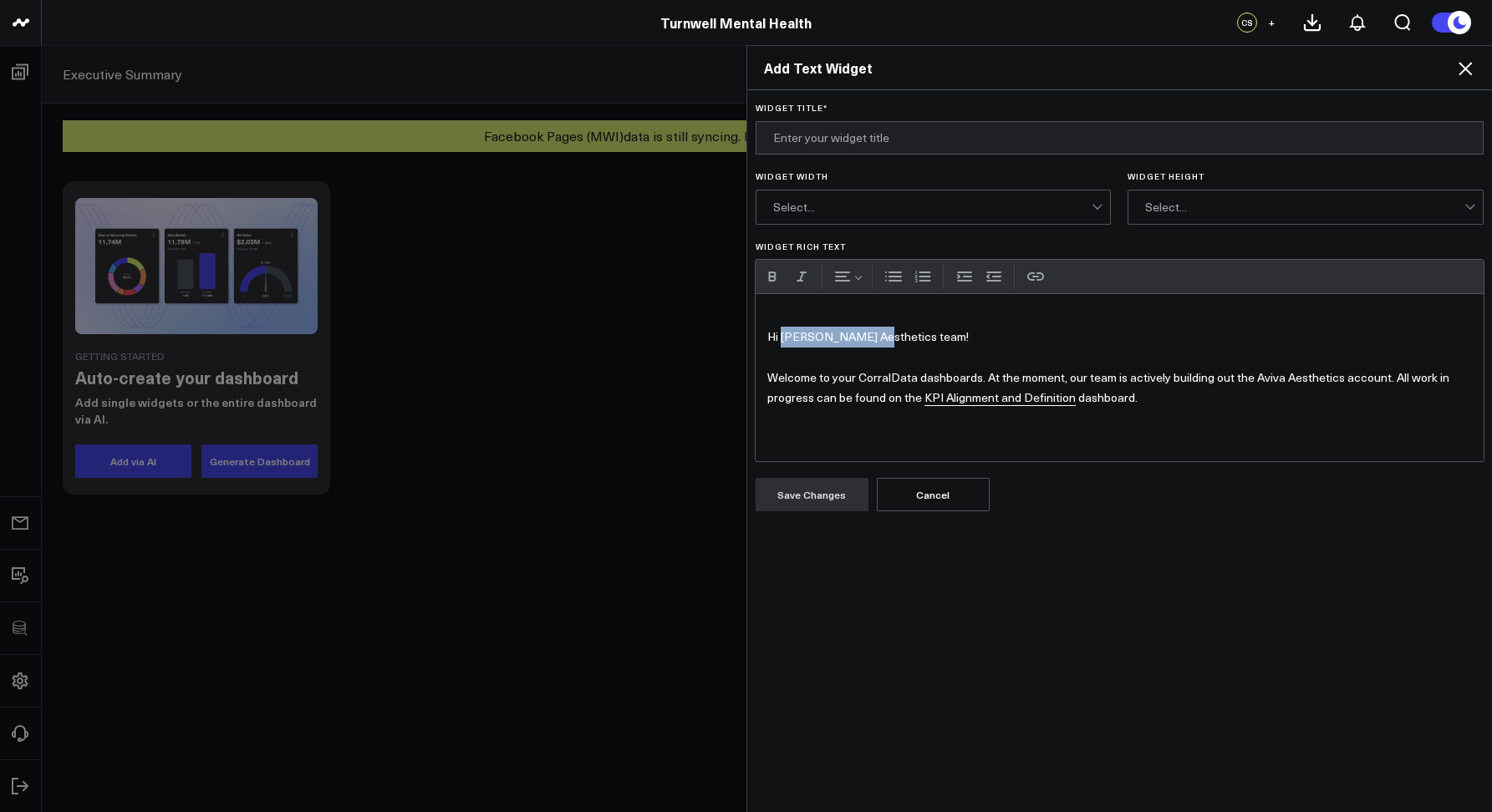
drag, startPoint x: 859, startPoint y: 337, endPoint x: 774, endPoint y: 331, distance: 85.2
click at [774, 331] on p "Hi Aviva Aesthetics team!" at bounding box center [1119, 326] width 705 height 41
click at [771, 140] on input "Widget Title *" at bounding box center [1119, 138] width 728 height 34
paste input "Welcome to CorralData"
type input "Welcome to CorralData"
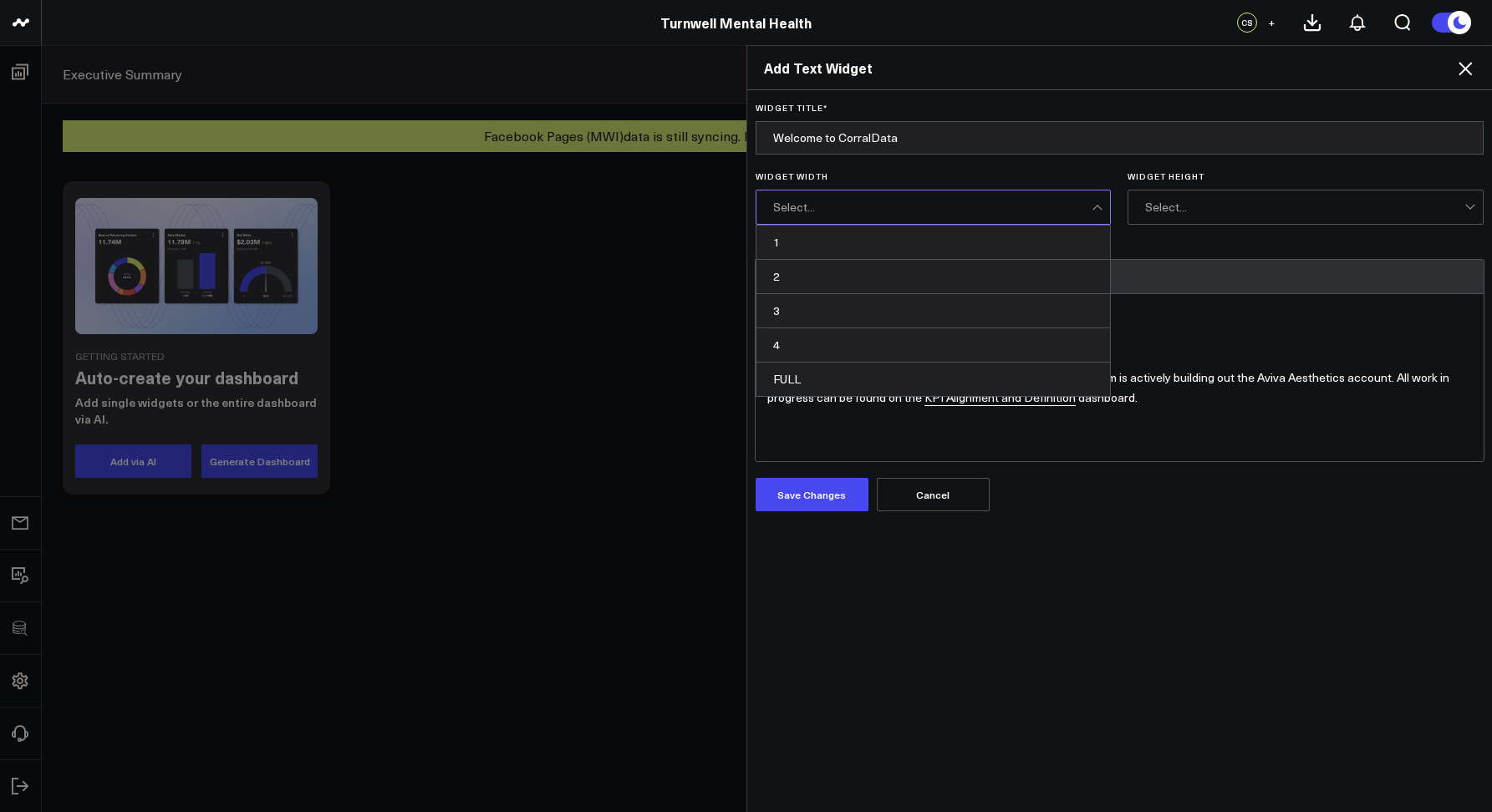
click at [786, 198] on div "Select..." at bounding box center [932, 207] width 319 height 34
click at [770, 277] on div "2" at bounding box center [933, 277] width 355 height 34
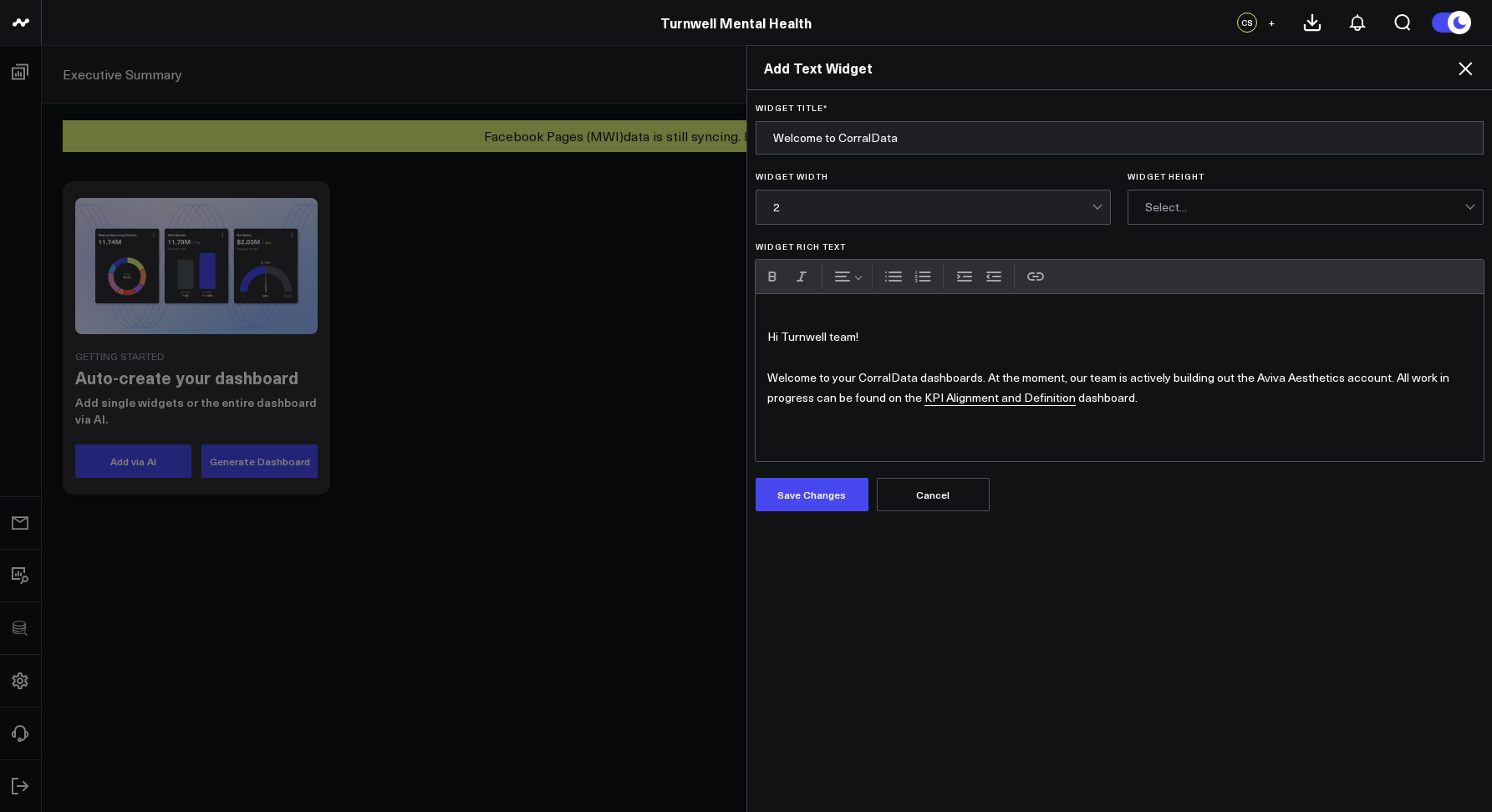
click at [1212, 201] on div "Select..." at bounding box center [1304, 207] width 319 height 13
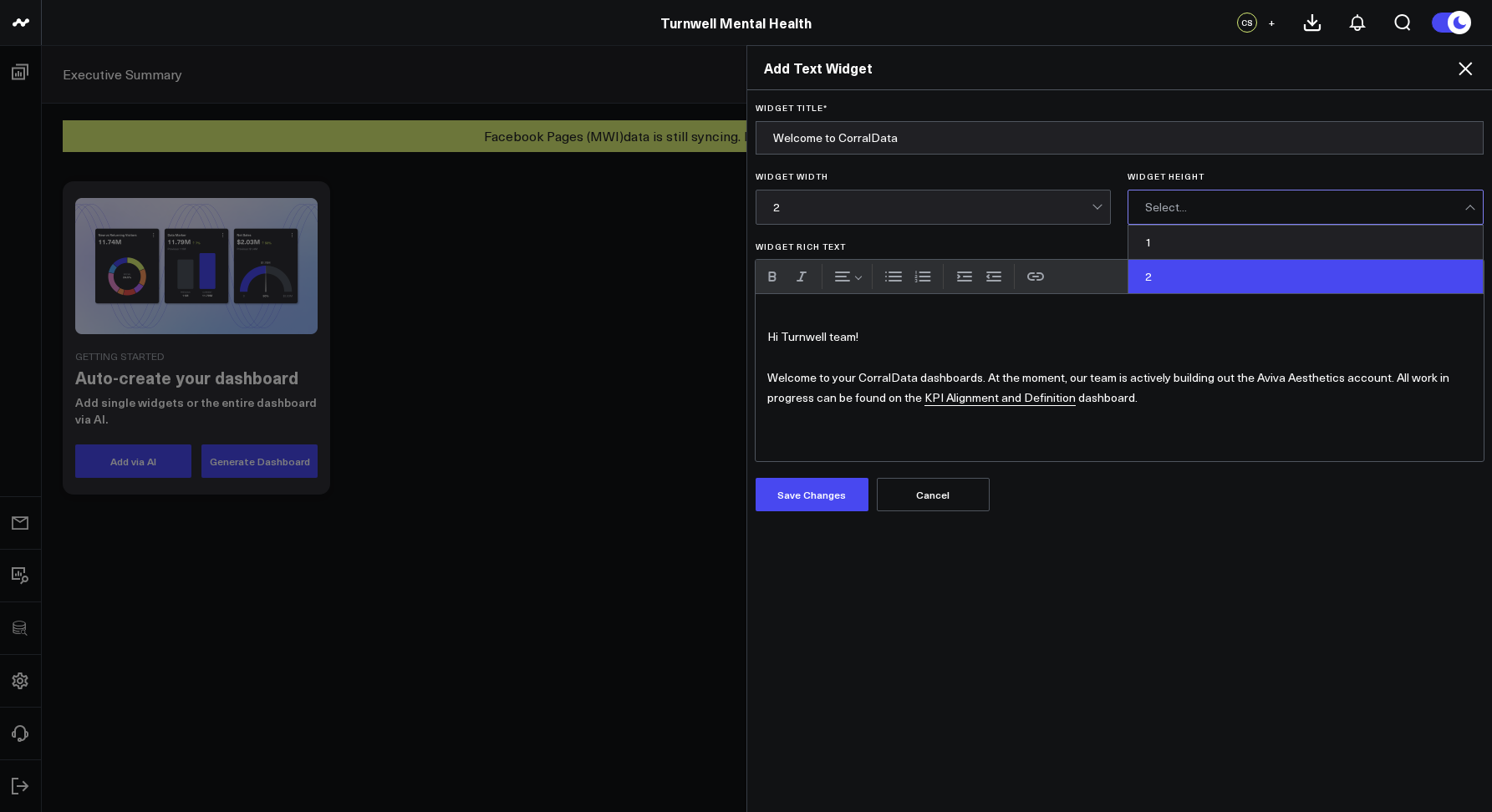
click at [1143, 264] on div "2" at bounding box center [1305, 277] width 355 height 34
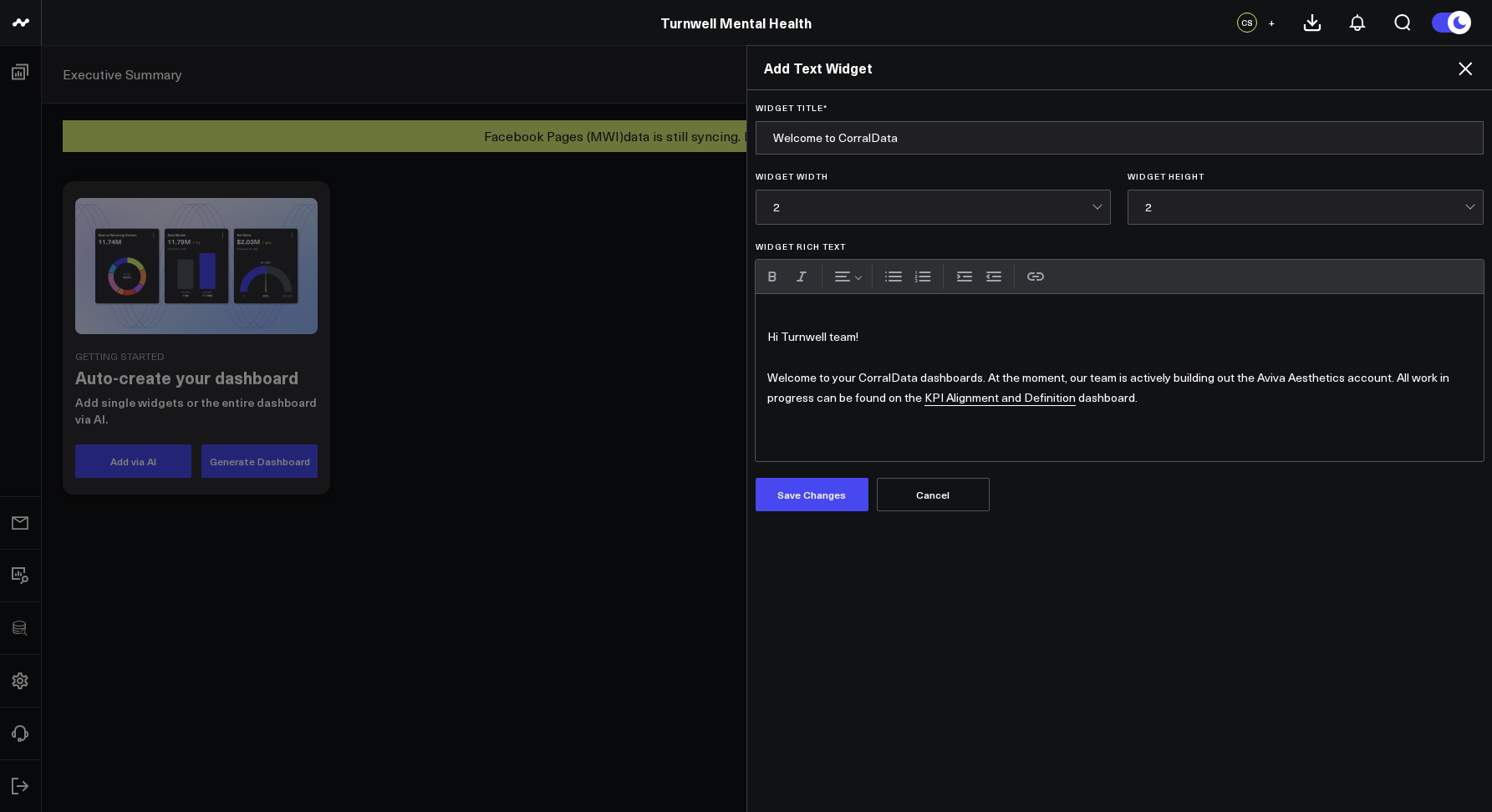
click at [1146, 207] on div "2" at bounding box center [1304, 207] width 319 height 13
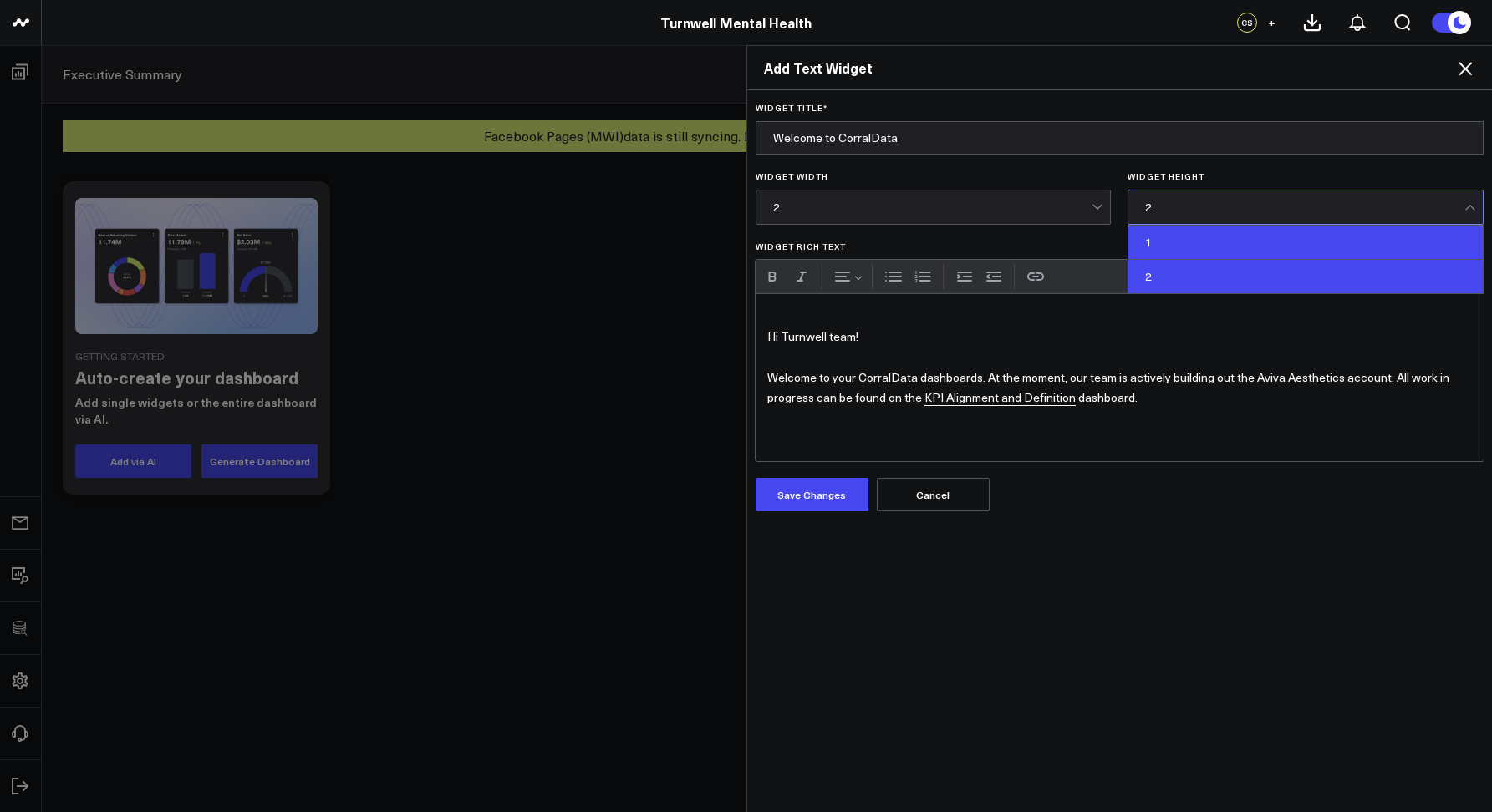
click at [1140, 251] on div "1" at bounding box center [1305, 242] width 355 height 34
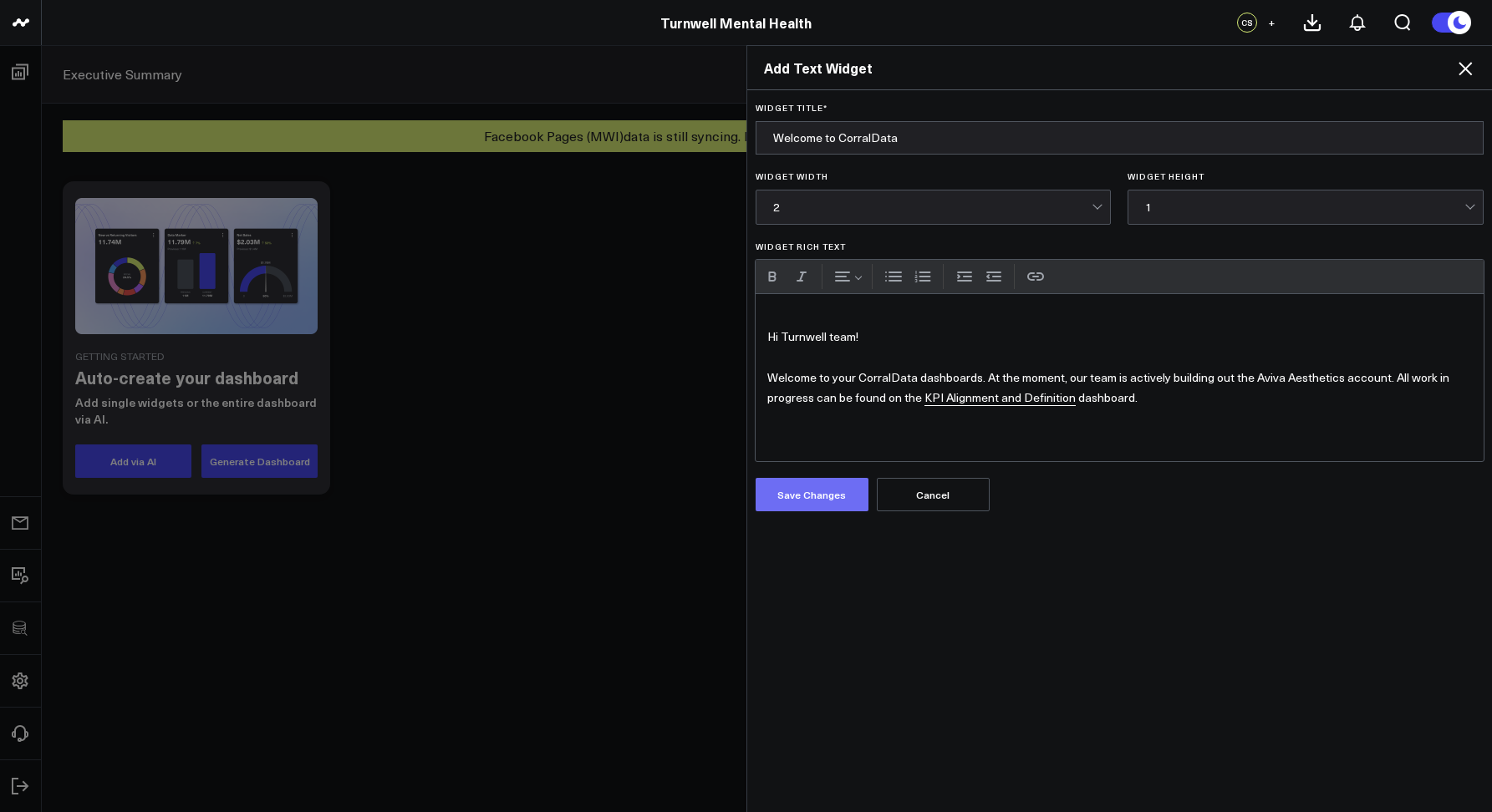
click at [825, 494] on button "Save Changes" at bounding box center [811, 494] width 113 height 34
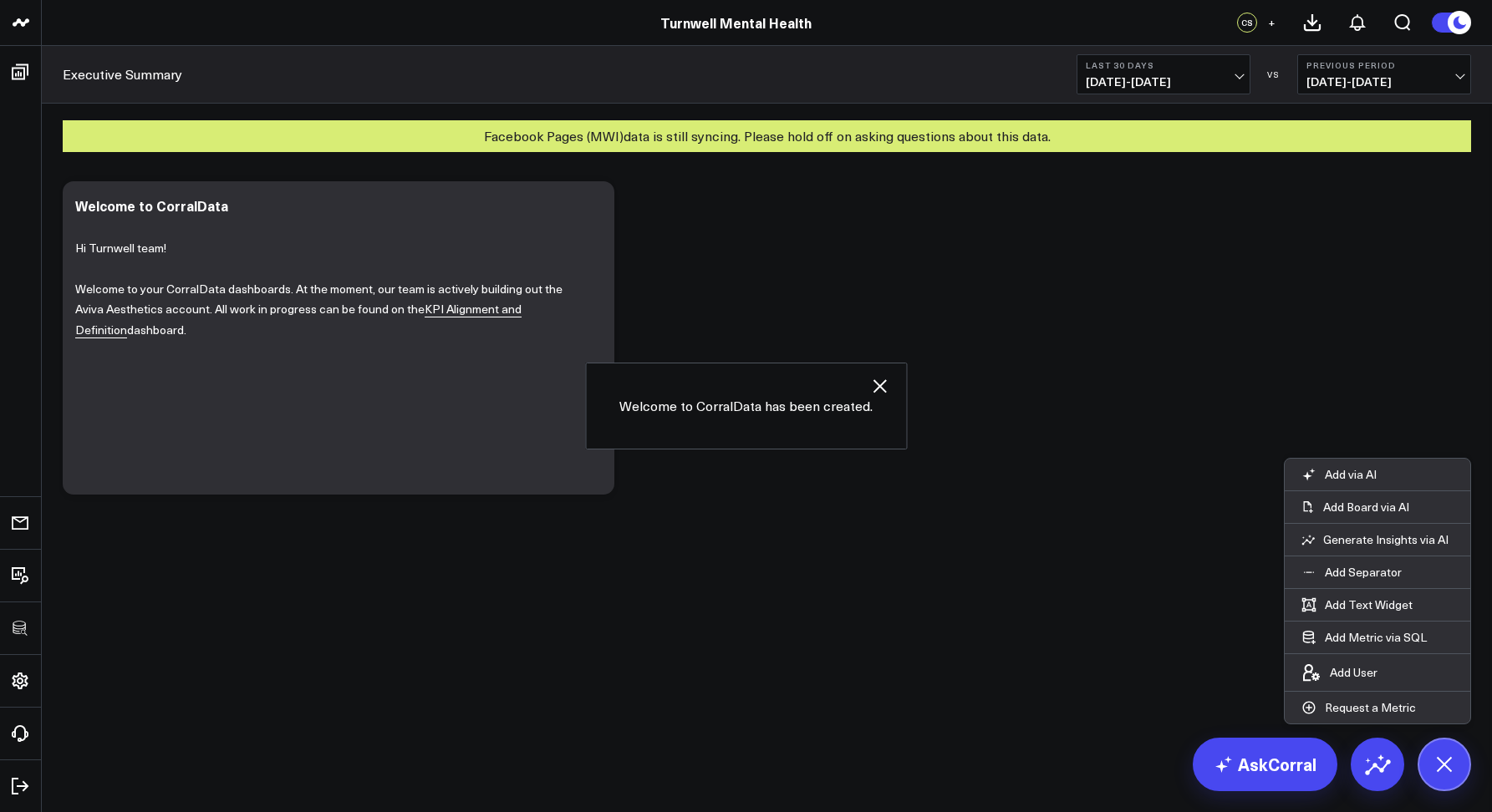
click at [952, 287] on div "Modify via AI Copy link to widget Ask support Remove Create linked copy Executi…" at bounding box center [767, 338] width 1425 height 330
click at [879, 390] on icon "button" at bounding box center [879, 386] width 20 height 20
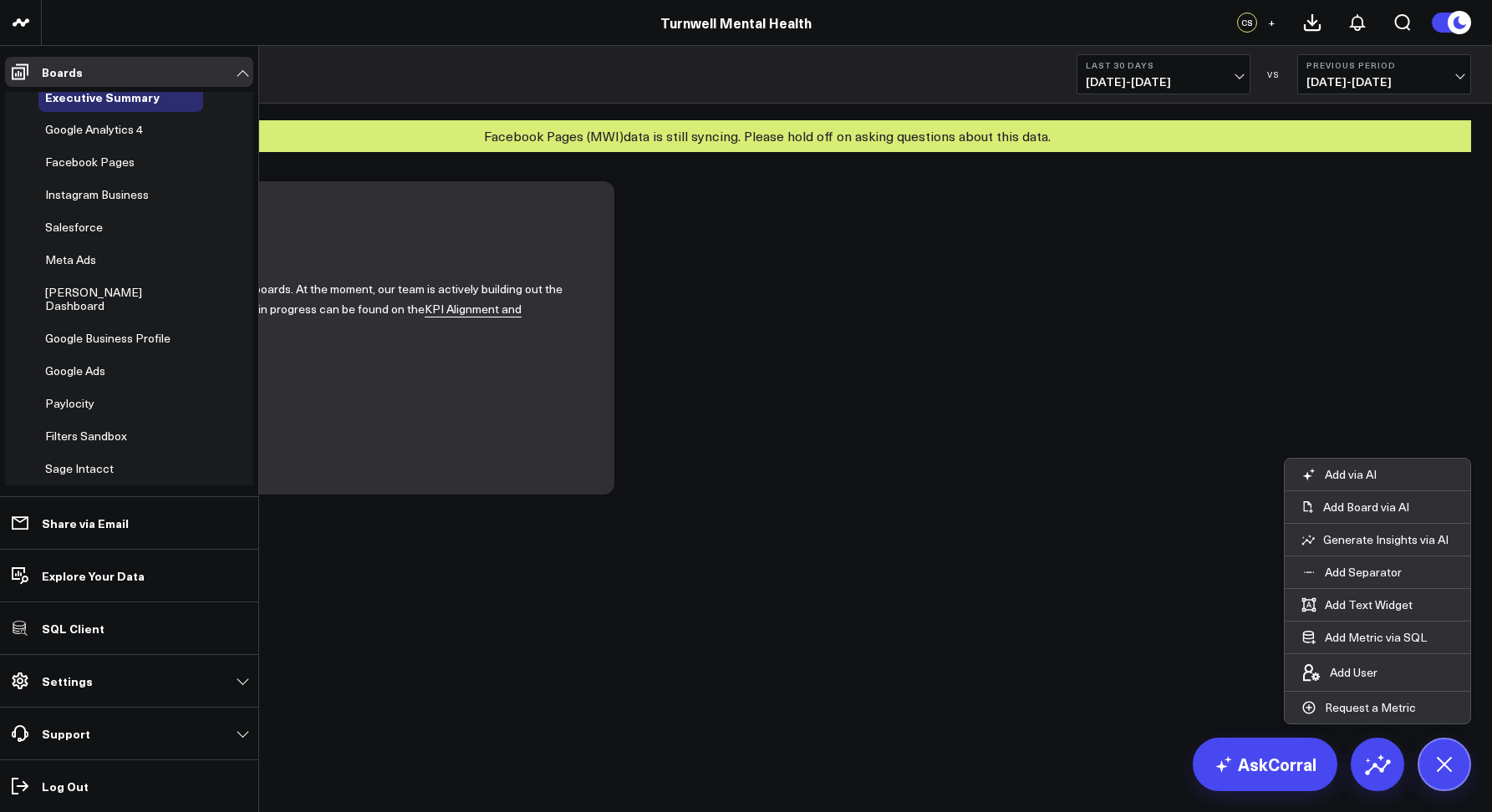
scroll to position [0, 0]
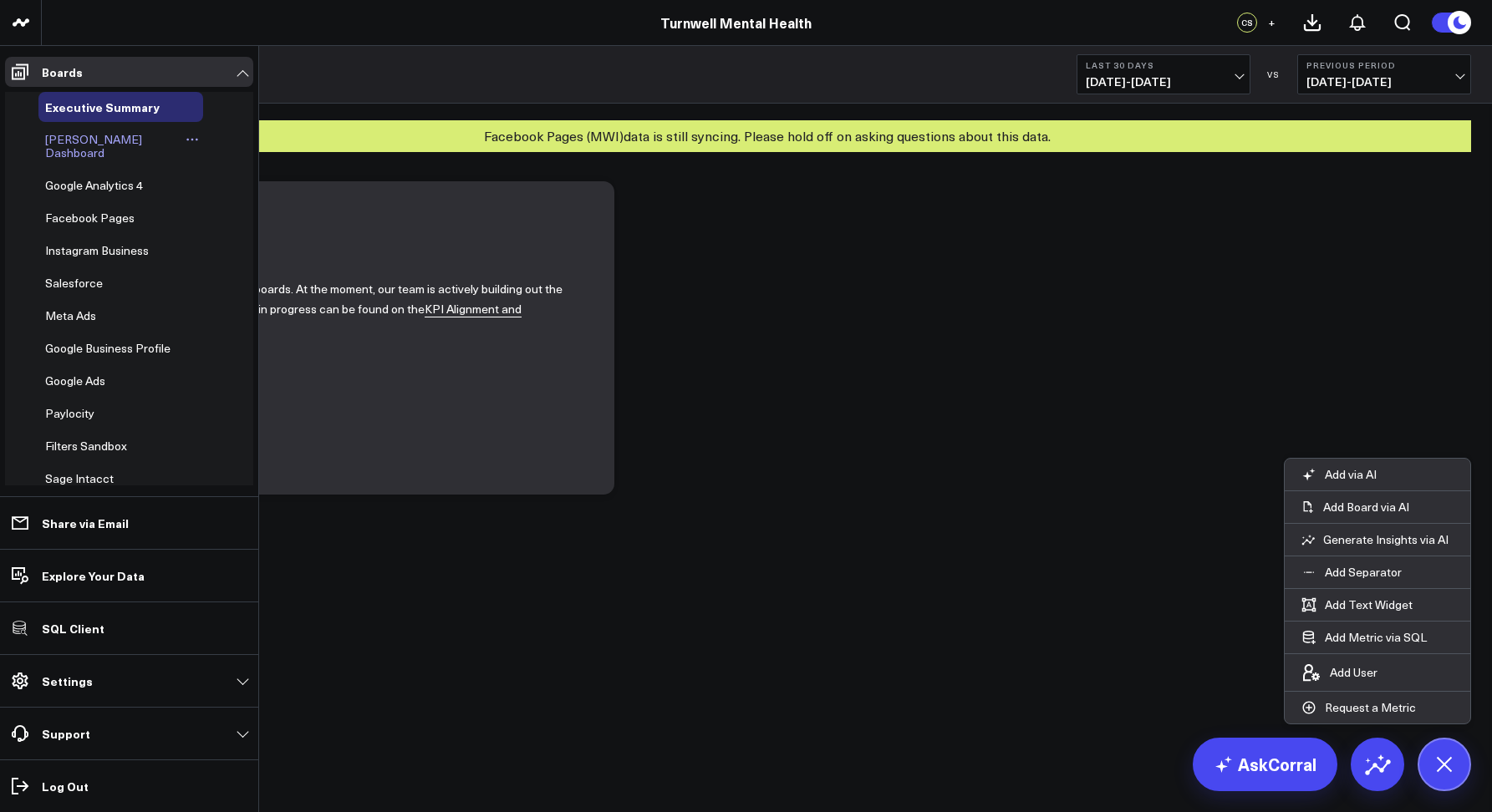
click at [185, 137] on icon at bounding box center [192, 140] width 13 height 13
click at [233, 191] on button "Edit Permissions" at bounding box center [227, 194] width 136 height 33
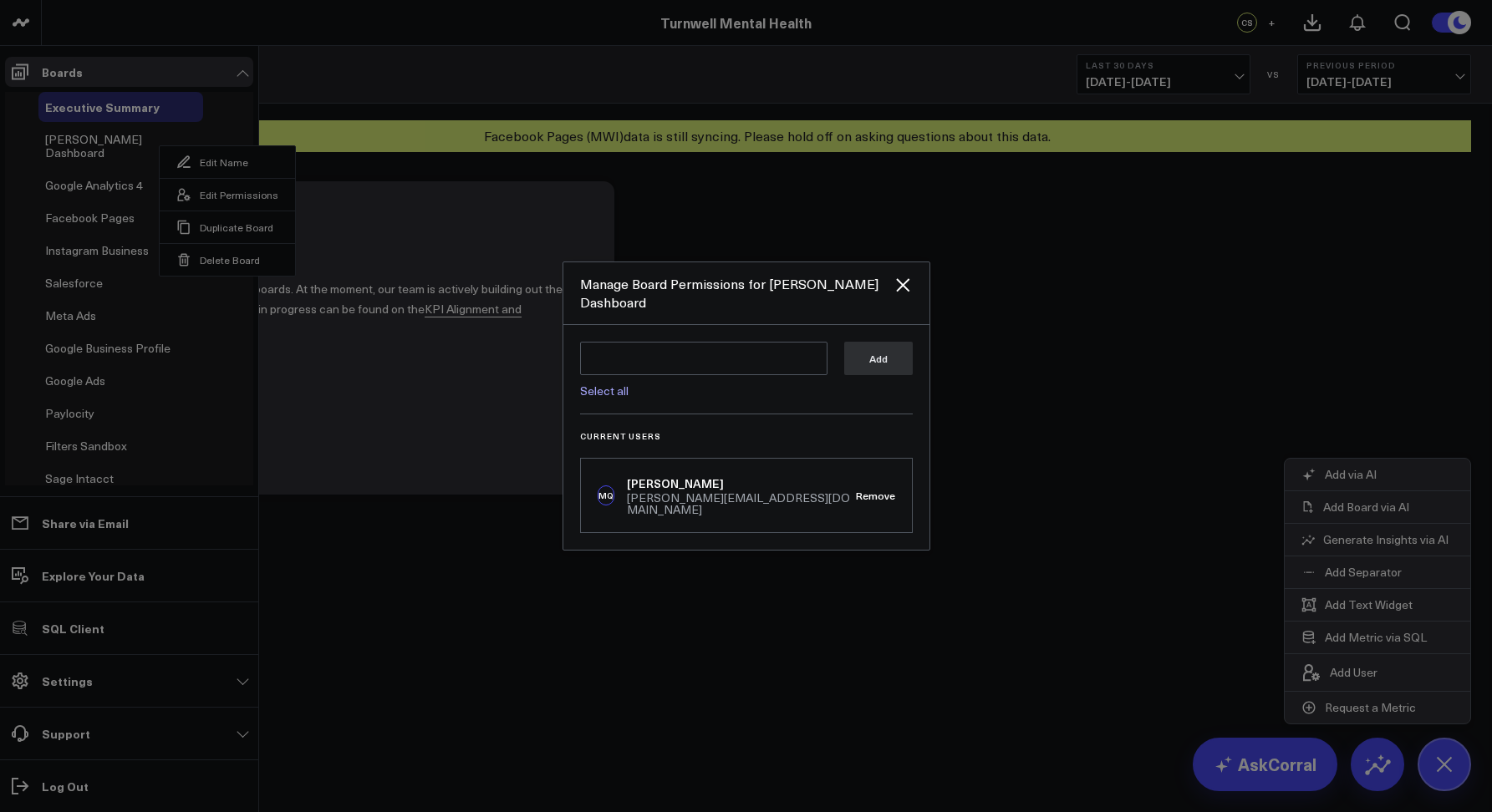
drag, startPoint x: 906, startPoint y: 303, endPoint x: 779, endPoint y: 274, distance: 130.3
click at [905, 292] on icon "Close" at bounding box center [903, 285] width 13 height 13
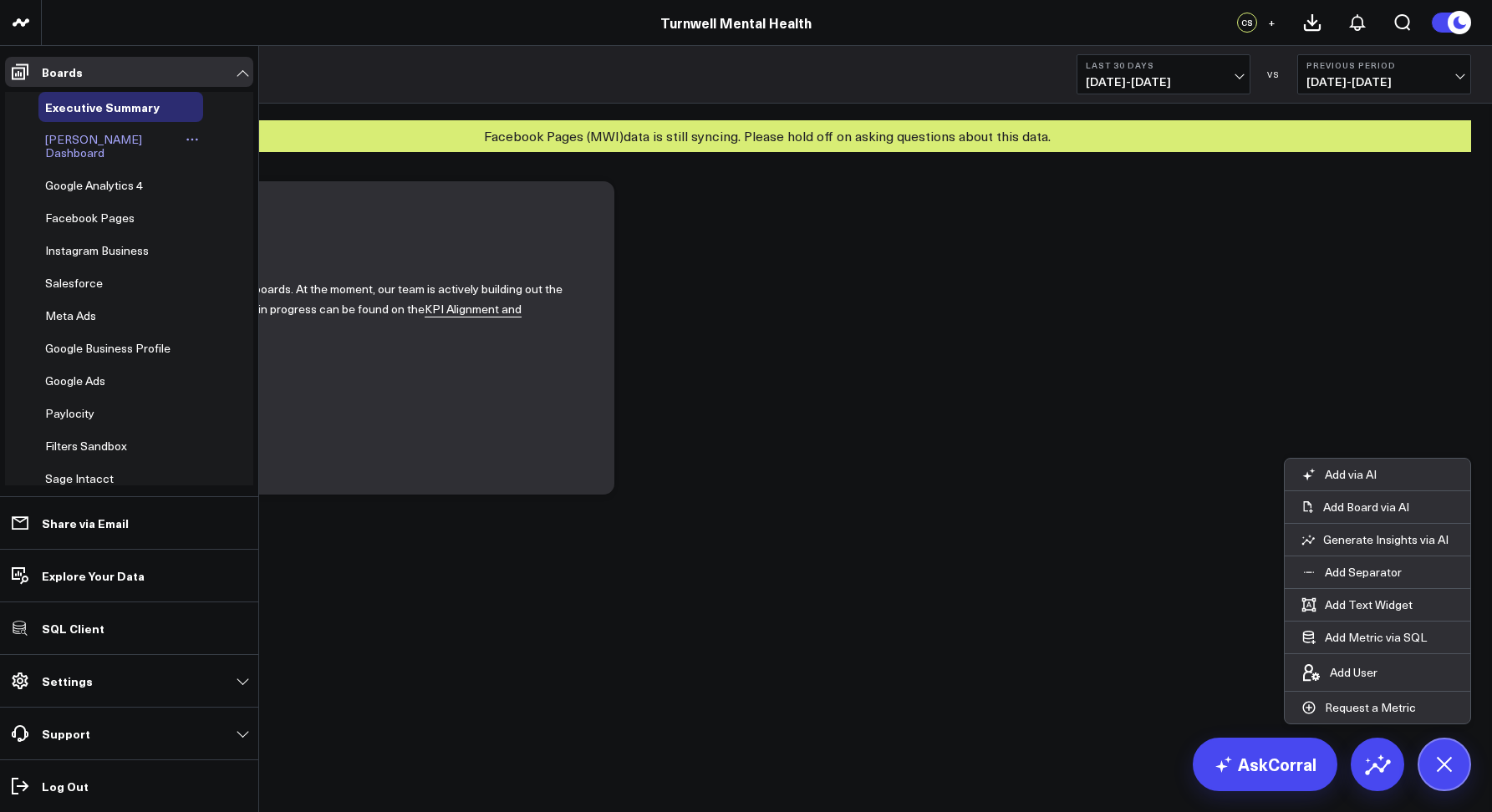
click at [185, 139] on icon at bounding box center [192, 140] width 13 height 13
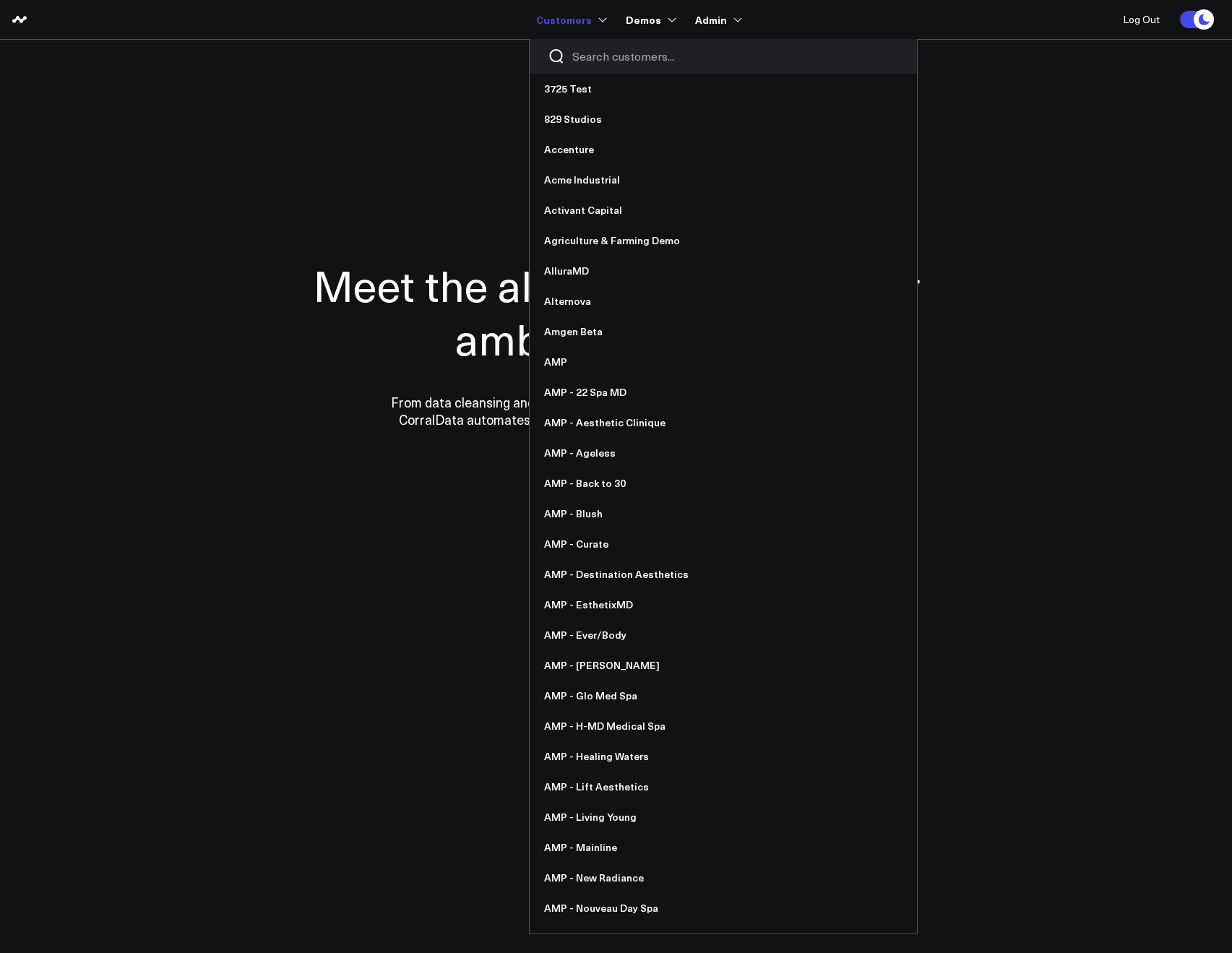
click at [586, 58] on input "Search customers input" at bounding box center [736, 57] width 327 height 16
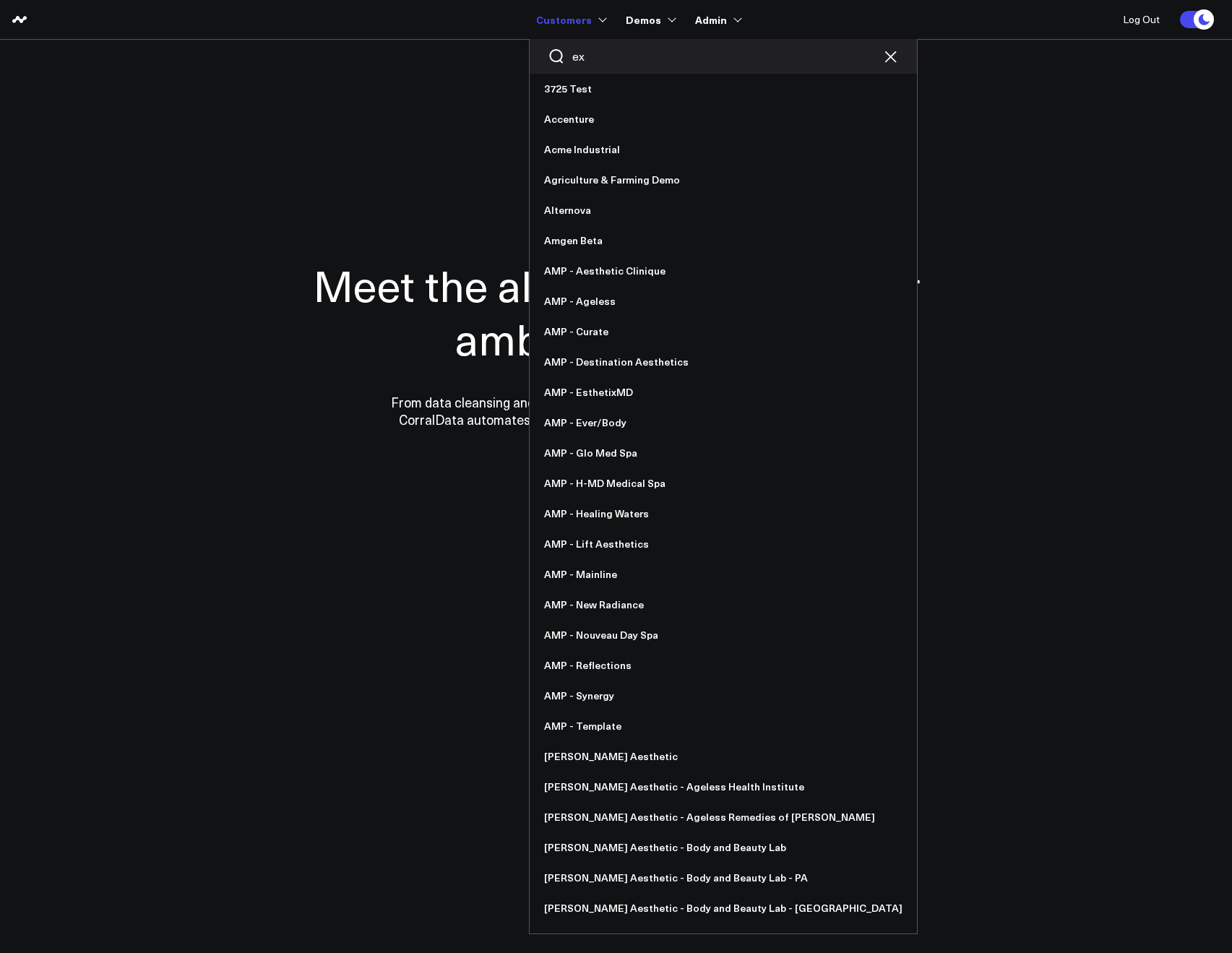
type input "e"
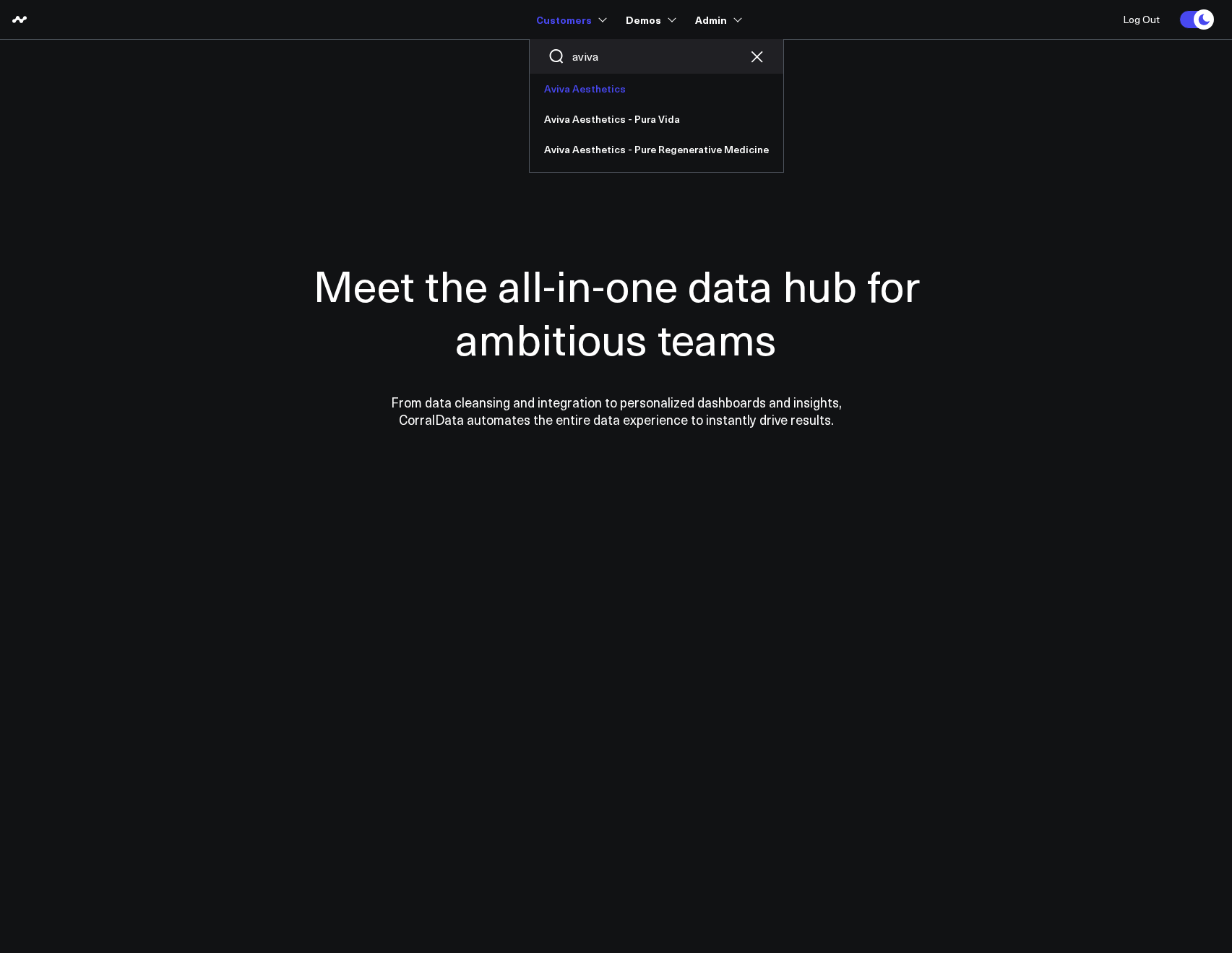
type input "aviva"
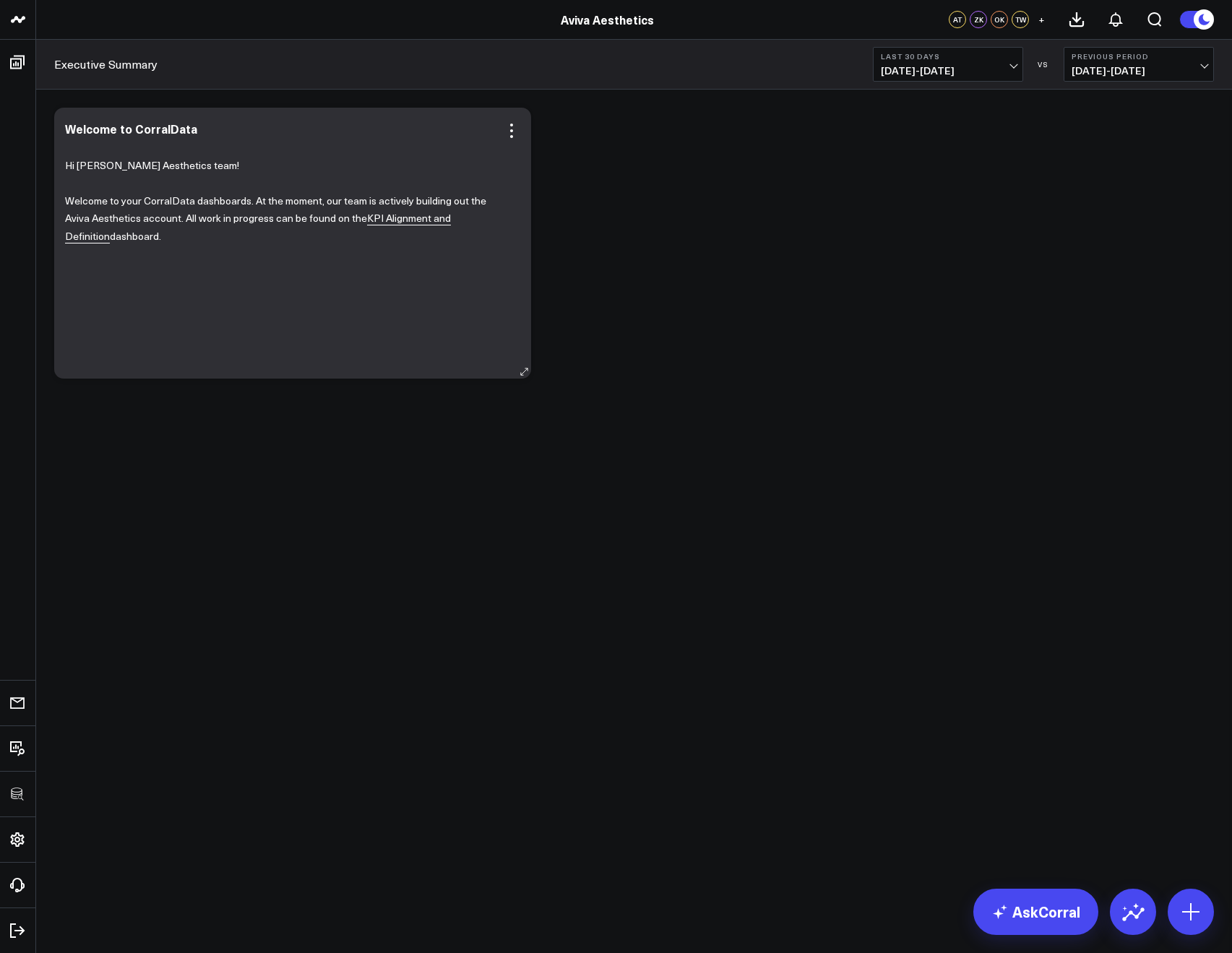
click at [174, 258] on div "Hi [PERSON_NAME] Aesthetics team! Welcome to your CorralData dashboards. At the…" at bounding box center [293, 251] width 455 height 225
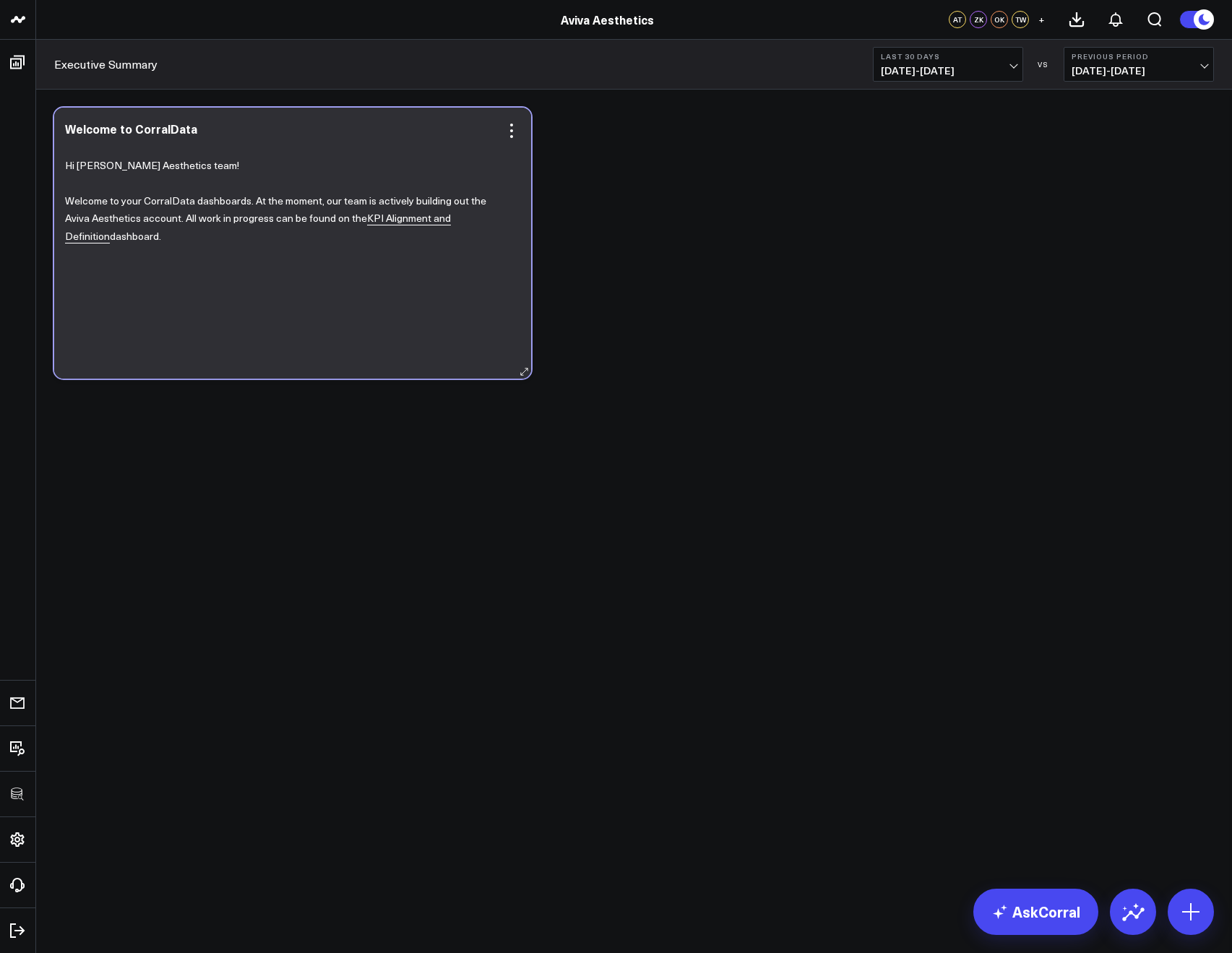
click at [128, 241] on p "Welcome to your CorralData dashboards. At the moment, our team is actively buil…" at bounding box center [287, 219] width 444 height 54
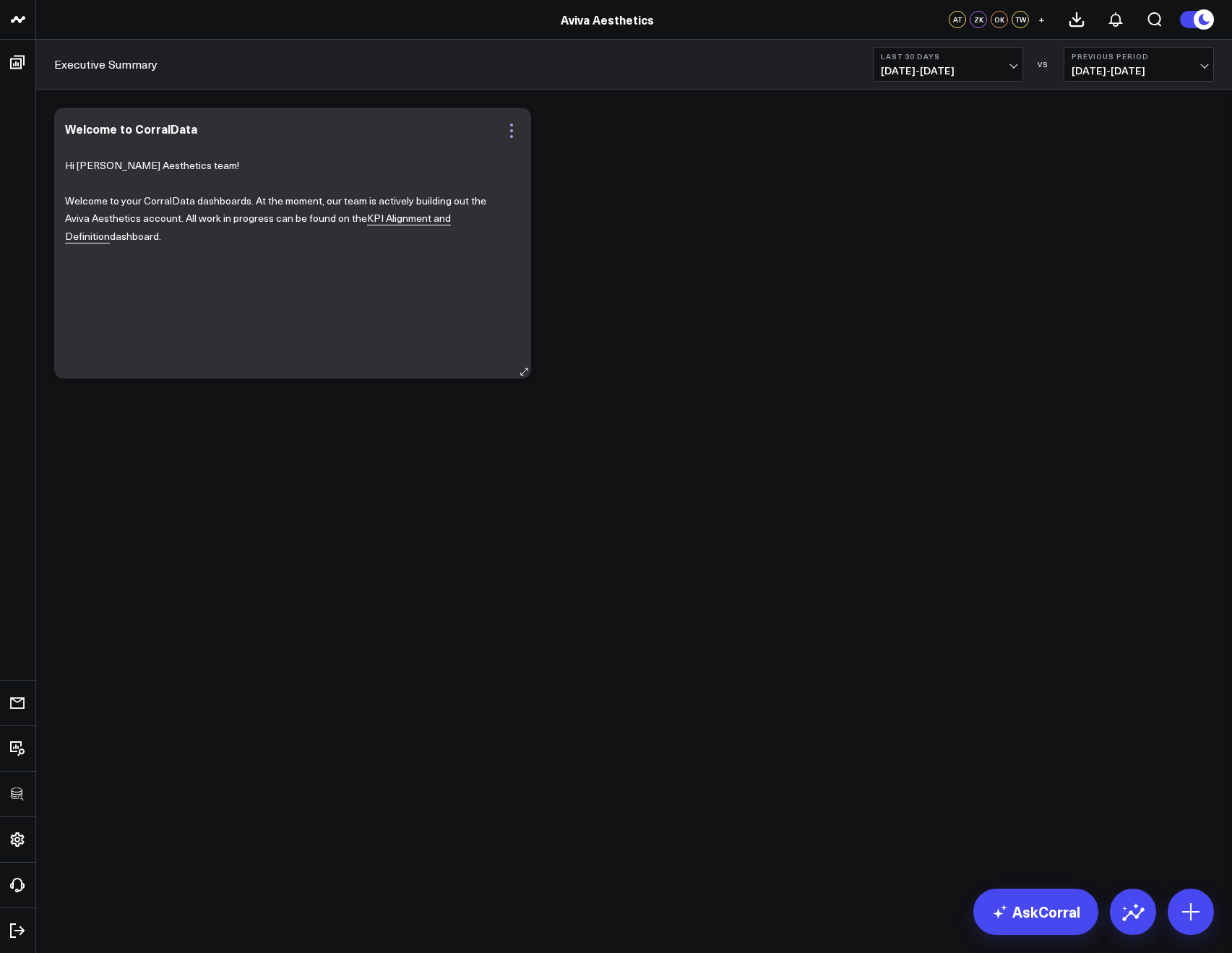
click at [512, 133] on icon at bounding box center [512, 130] width 17 height 17
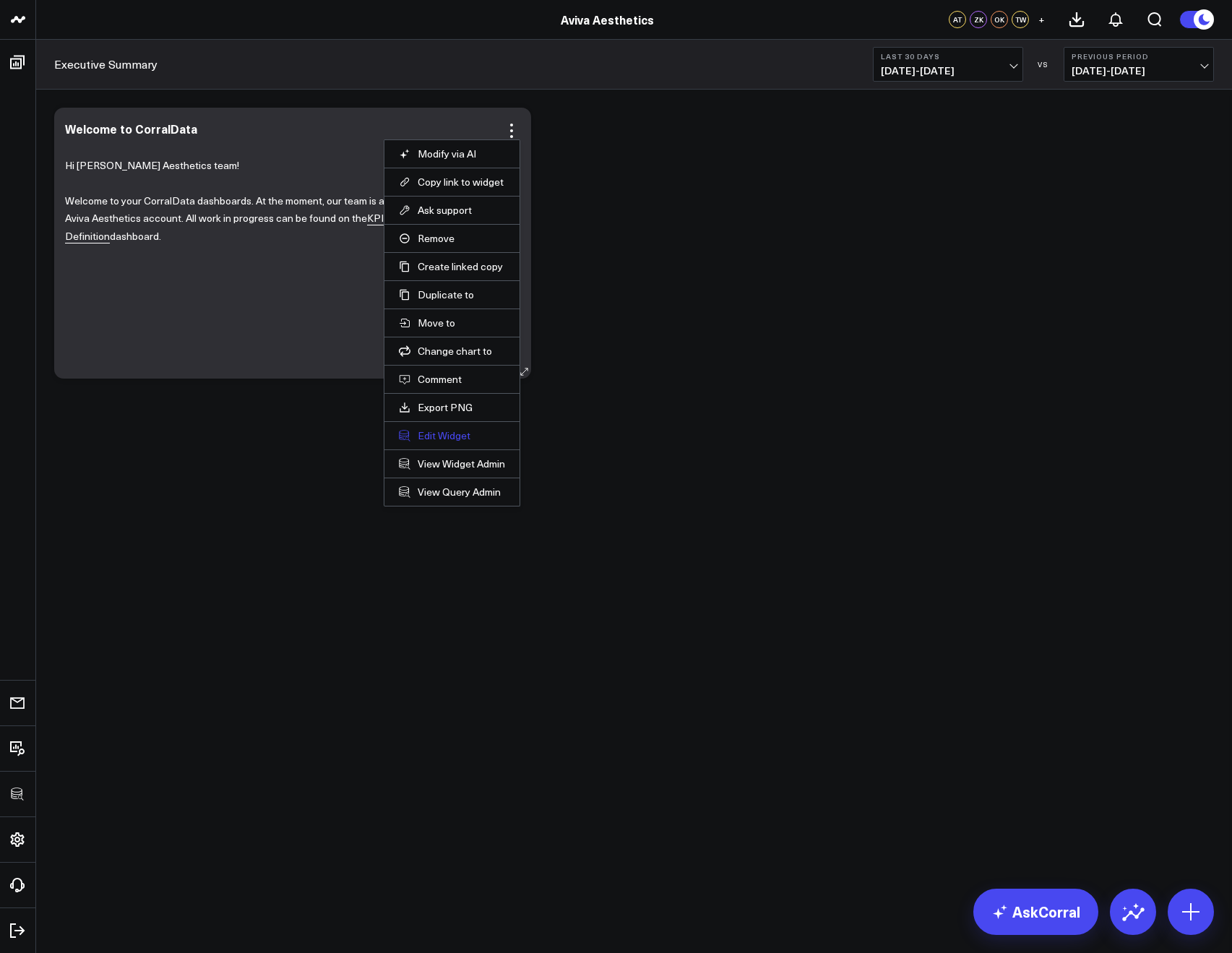
click at [421, 436] on button "Edit Widget" at bounding box center [451, 436] width 107 height 13
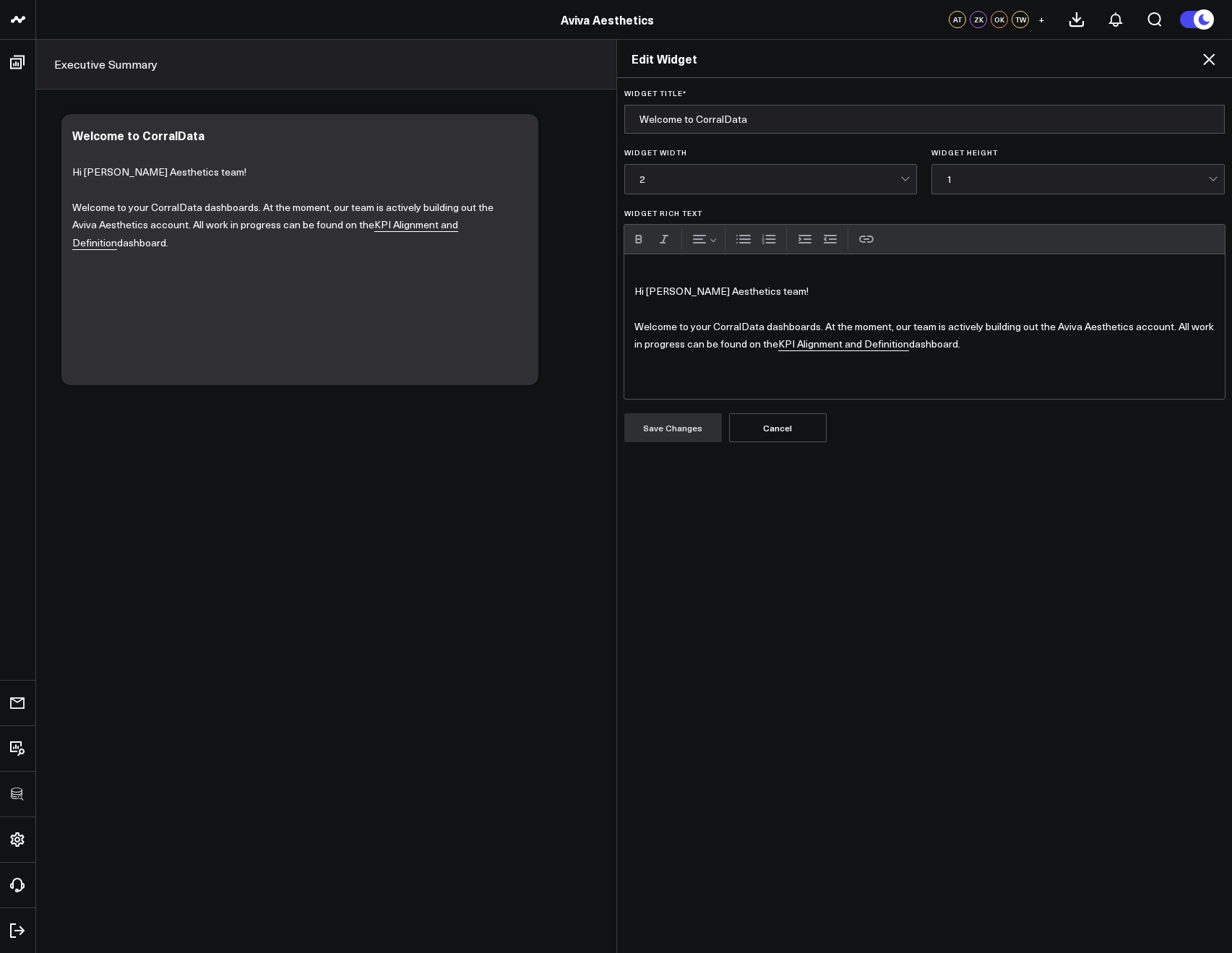
drag, startPoint x: 960, startPoint y: 343, endPoint x: 565, endPoint y: 270, distance: 401.7
click at [565, 270] on div "Edit Widget Widget Title * Welcome to CorralData Widget Width 2 Widget Height 1…" at bounding box center [616, 496] width 1232 height 914
copy div "Hi [PERSON_NAME] Aesthetics team! Welcome to your CorralData dashboards. At the…"
click at [681, 117] on input "Welcome to CorralData" at bounding box center [925, 120] width 602 height 29
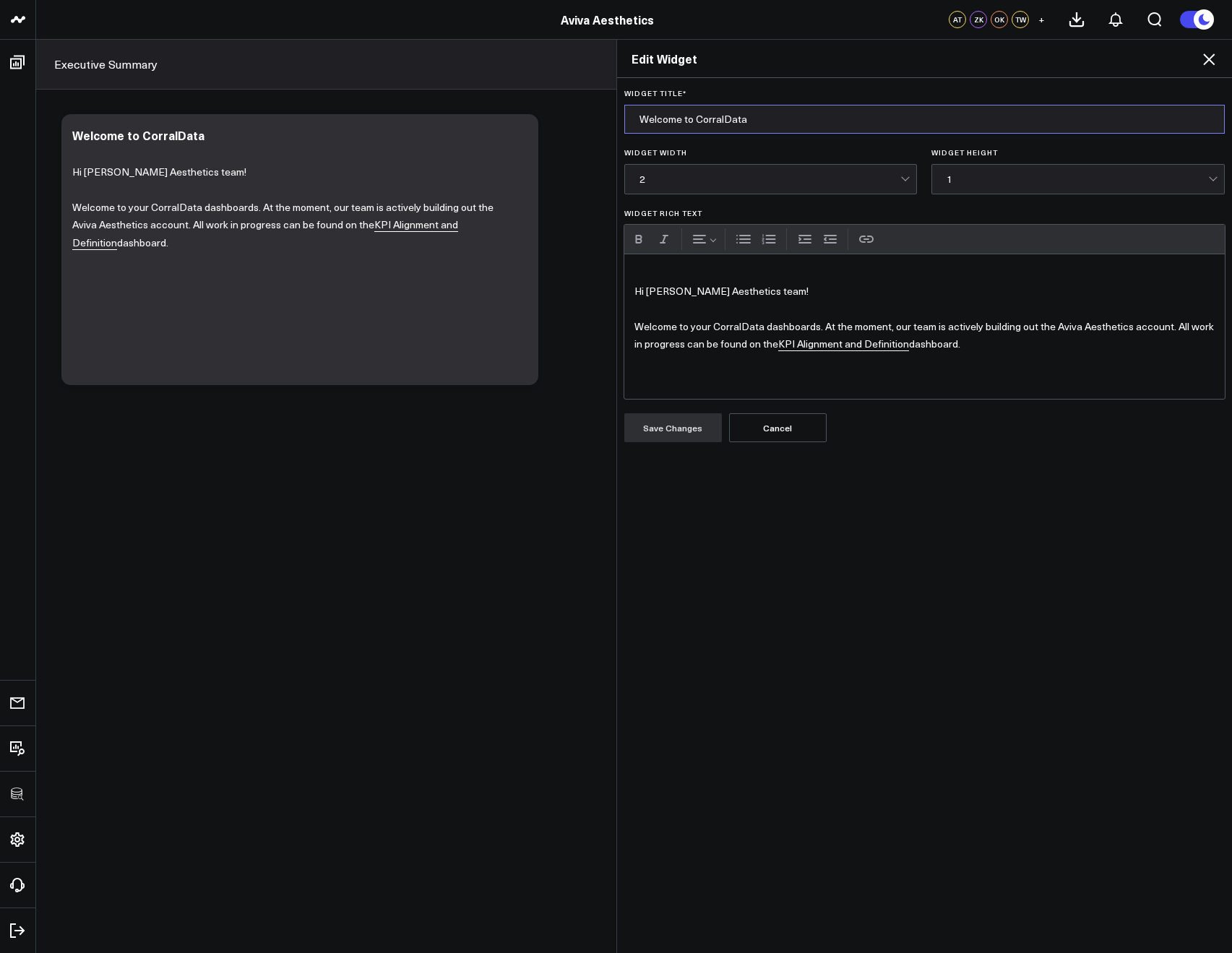
click at [681, 117] on input "Welcome to CorralData" at bounding box center [925, 120] width 602 height 29
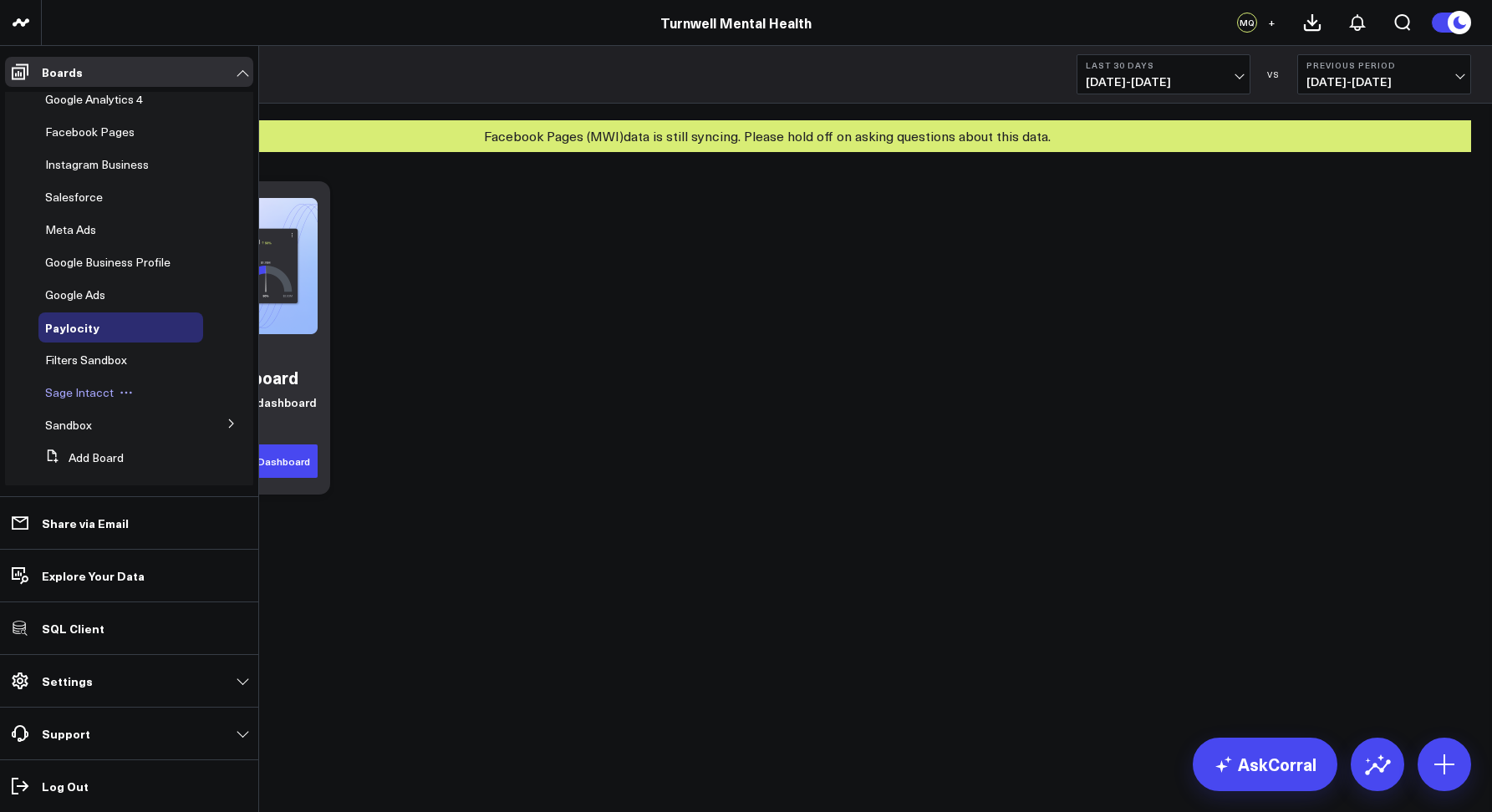
scroll to position [87, 0]
click at [226, 418] on icon at bounding box center [231, 423] width 10 height 10
click at [225, 417] on icon at bounding box center [231, 422] width 10 height 10
click at [96, 442] on button "Add Board" at bounding box center [81, 457] width 85 height 30
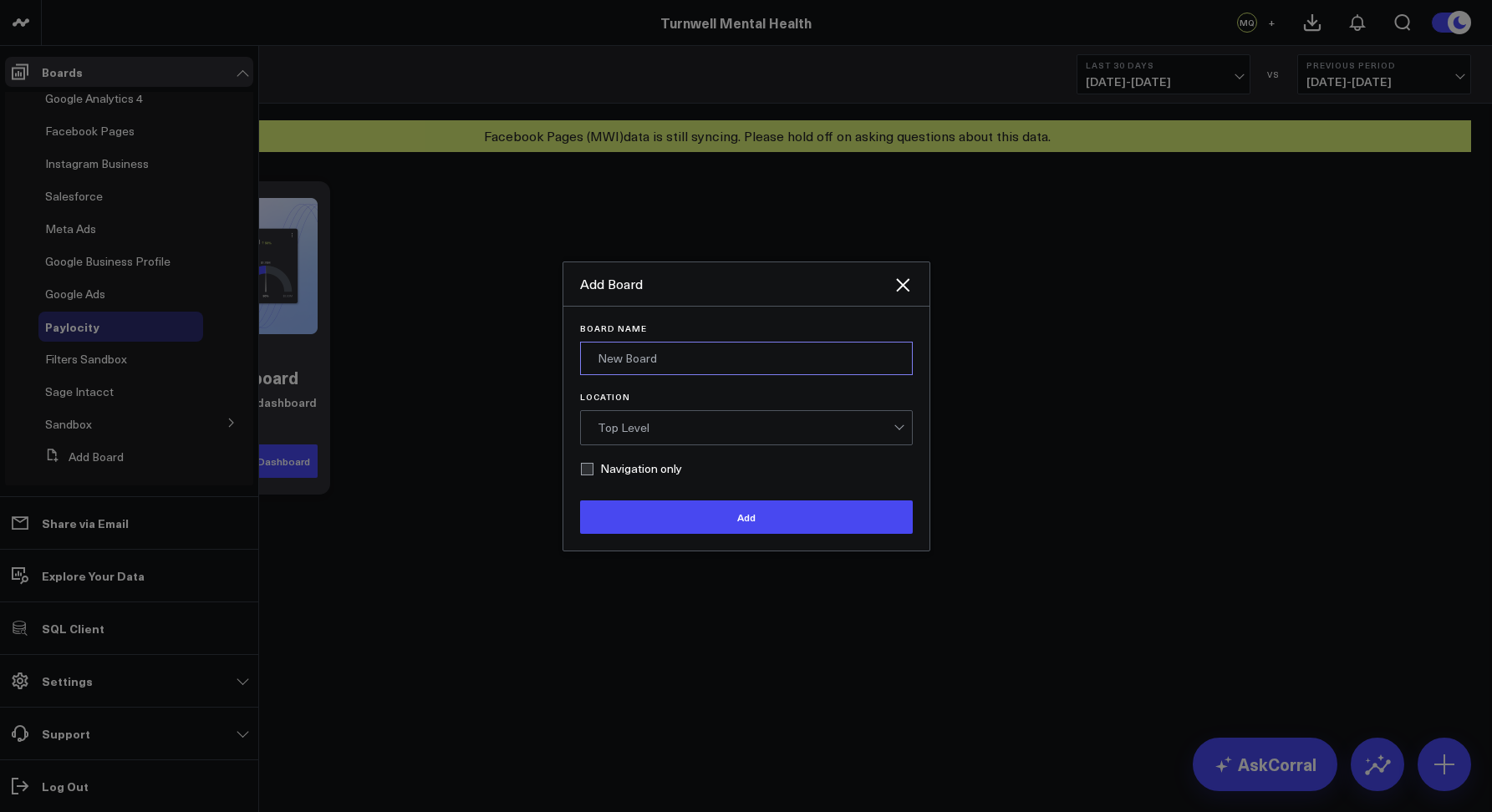
click at [604, 374] on input "Board Name" at bounding box center [746, 359] width 333 height 34
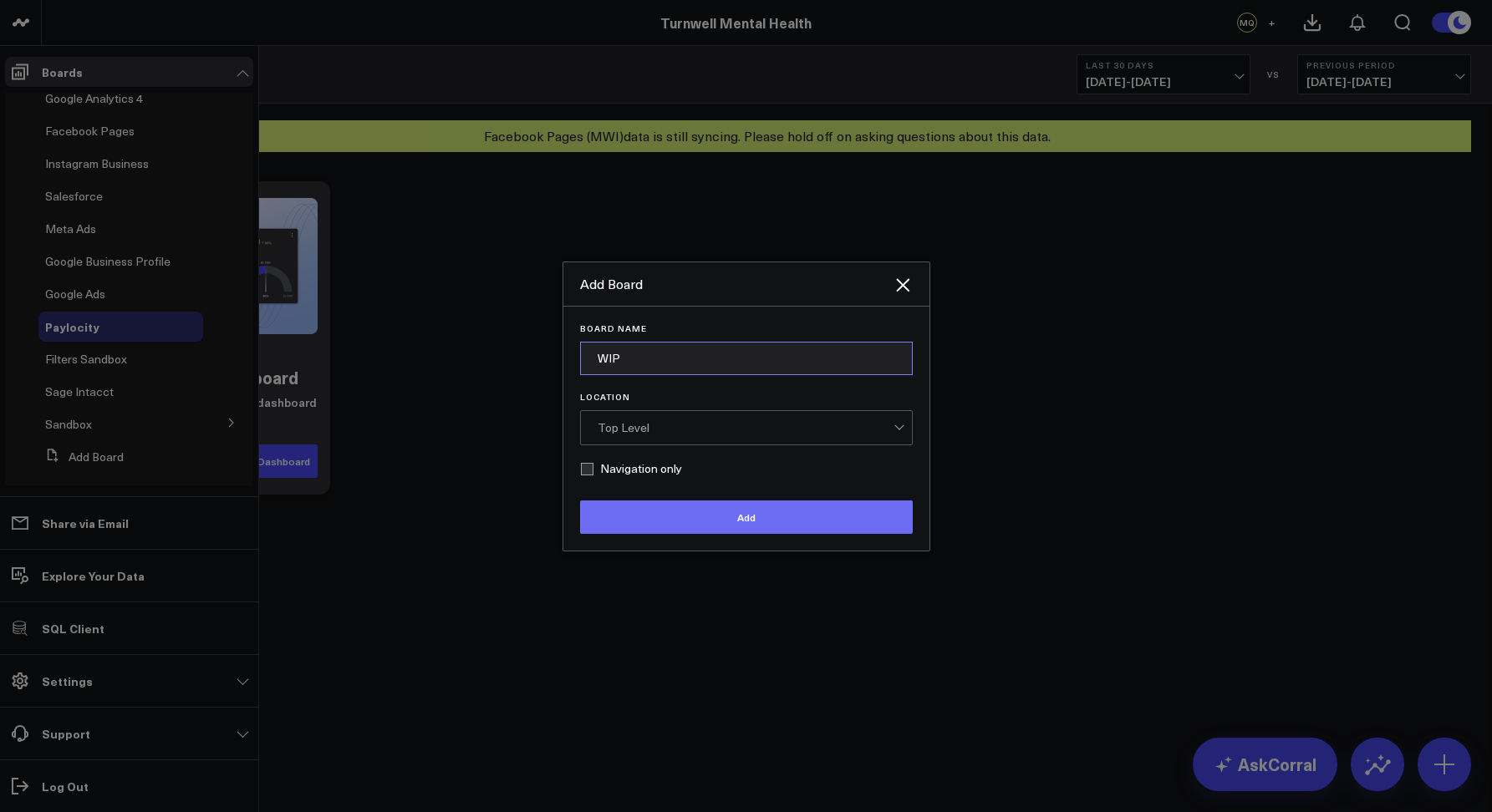
type input "WIP"
click at [690, 508] on button "Add" at bounding box center [746, 517] width 333 height 34
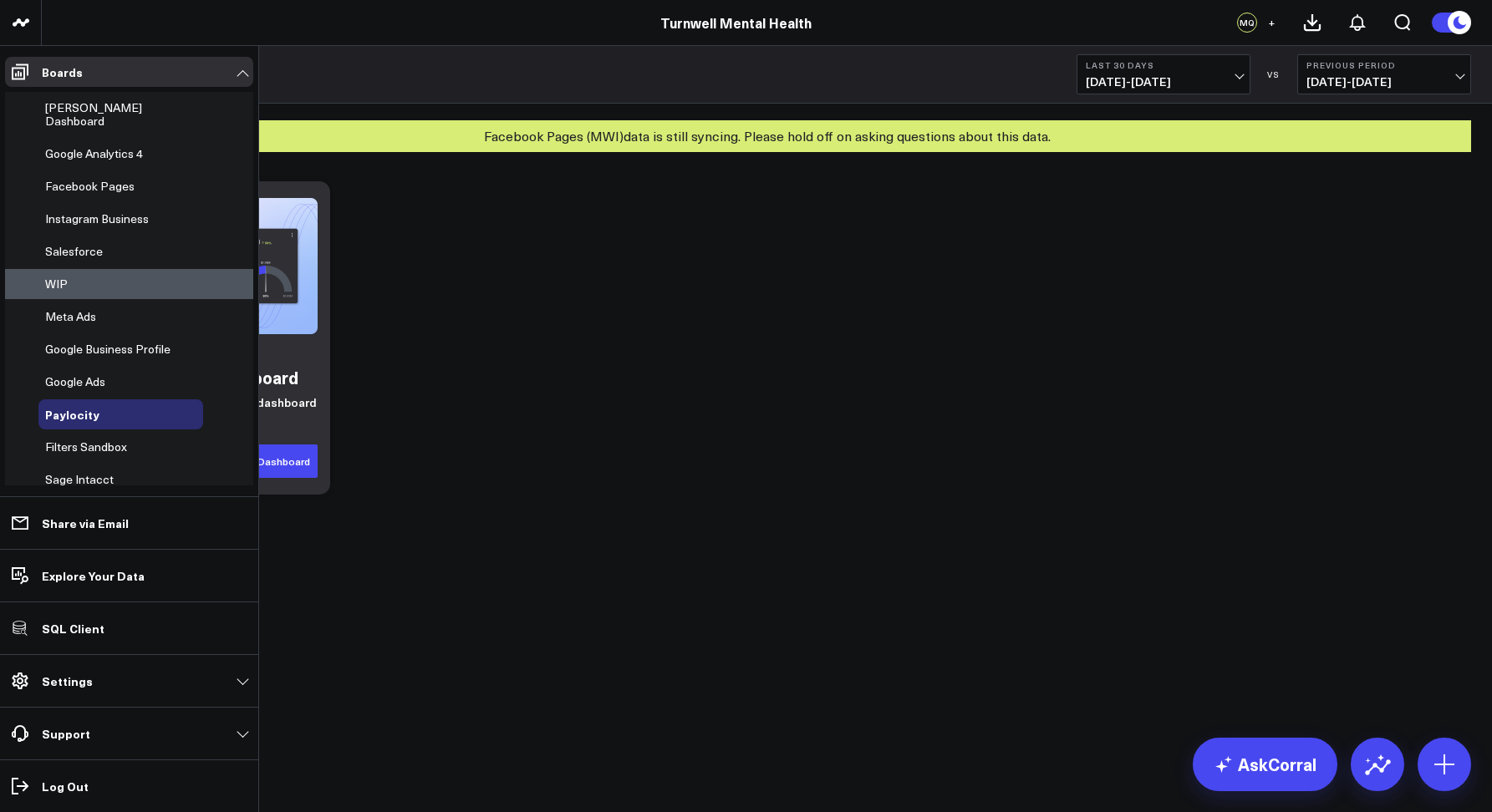
scroll to position [0, 0]
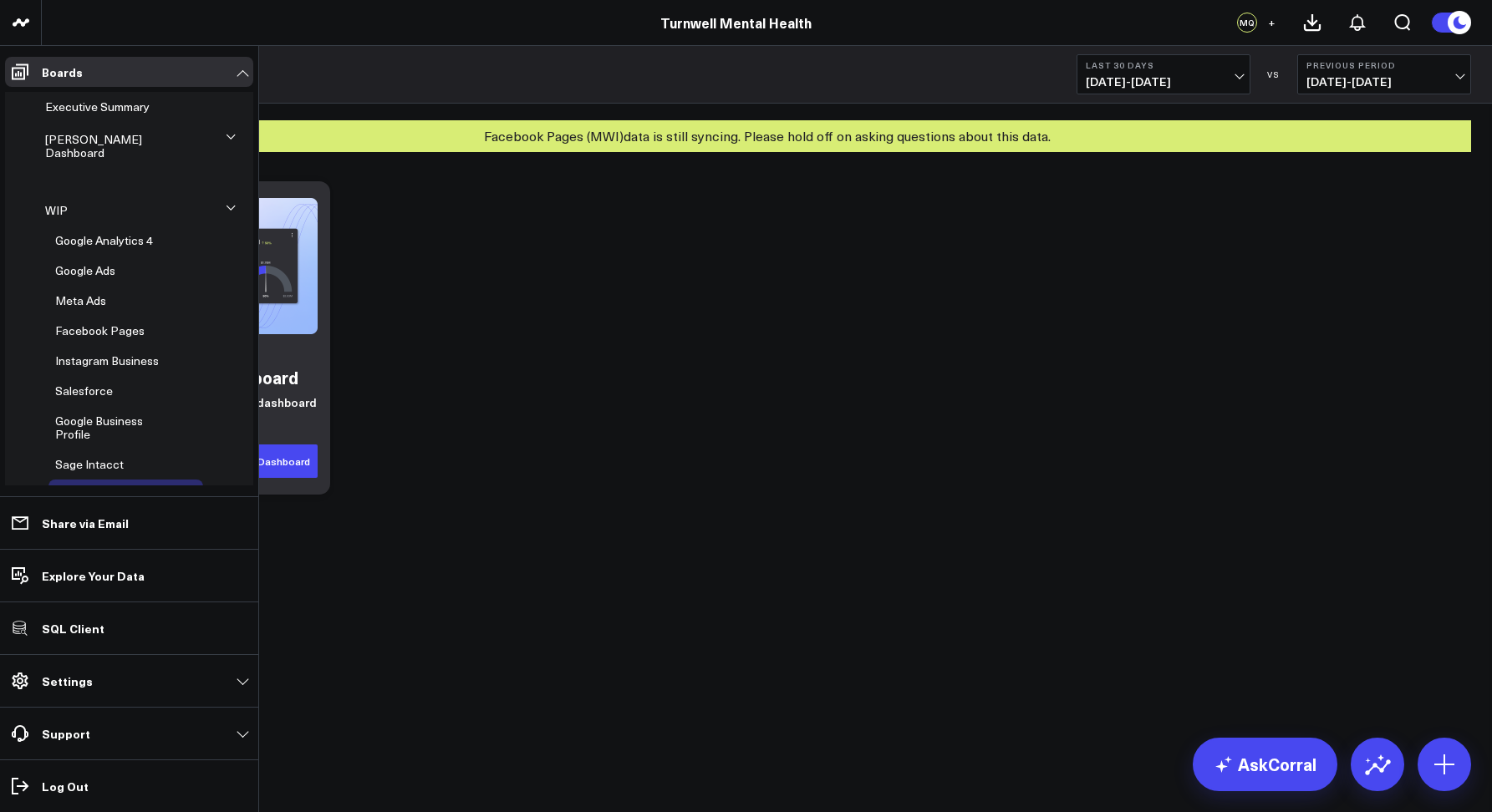
click at [226, 205] on icon at bounding box center [231, 207] width 8 height 4
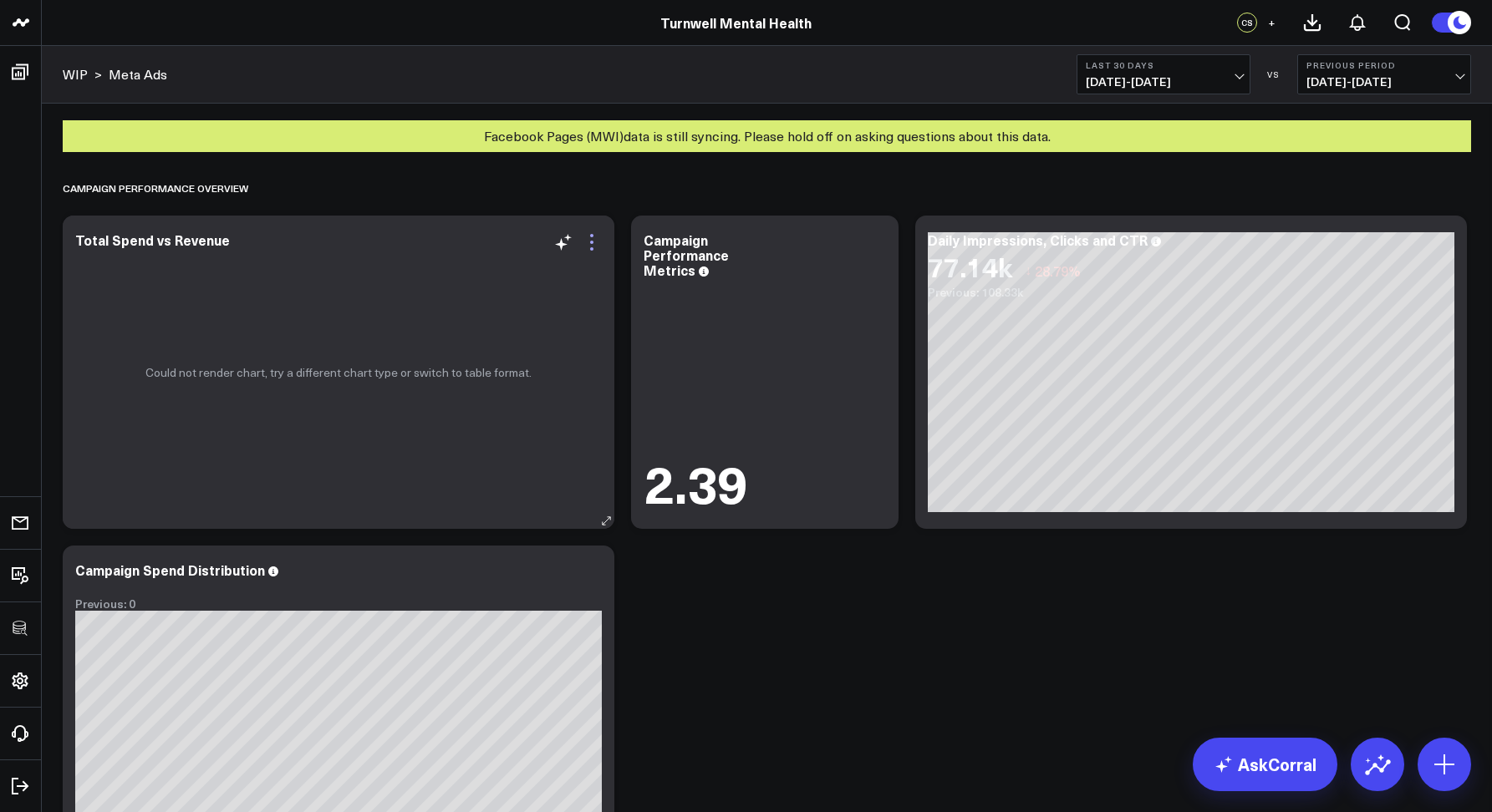
click at [596, 239] on icon at bounding box center [592, 242] width 20 height 20
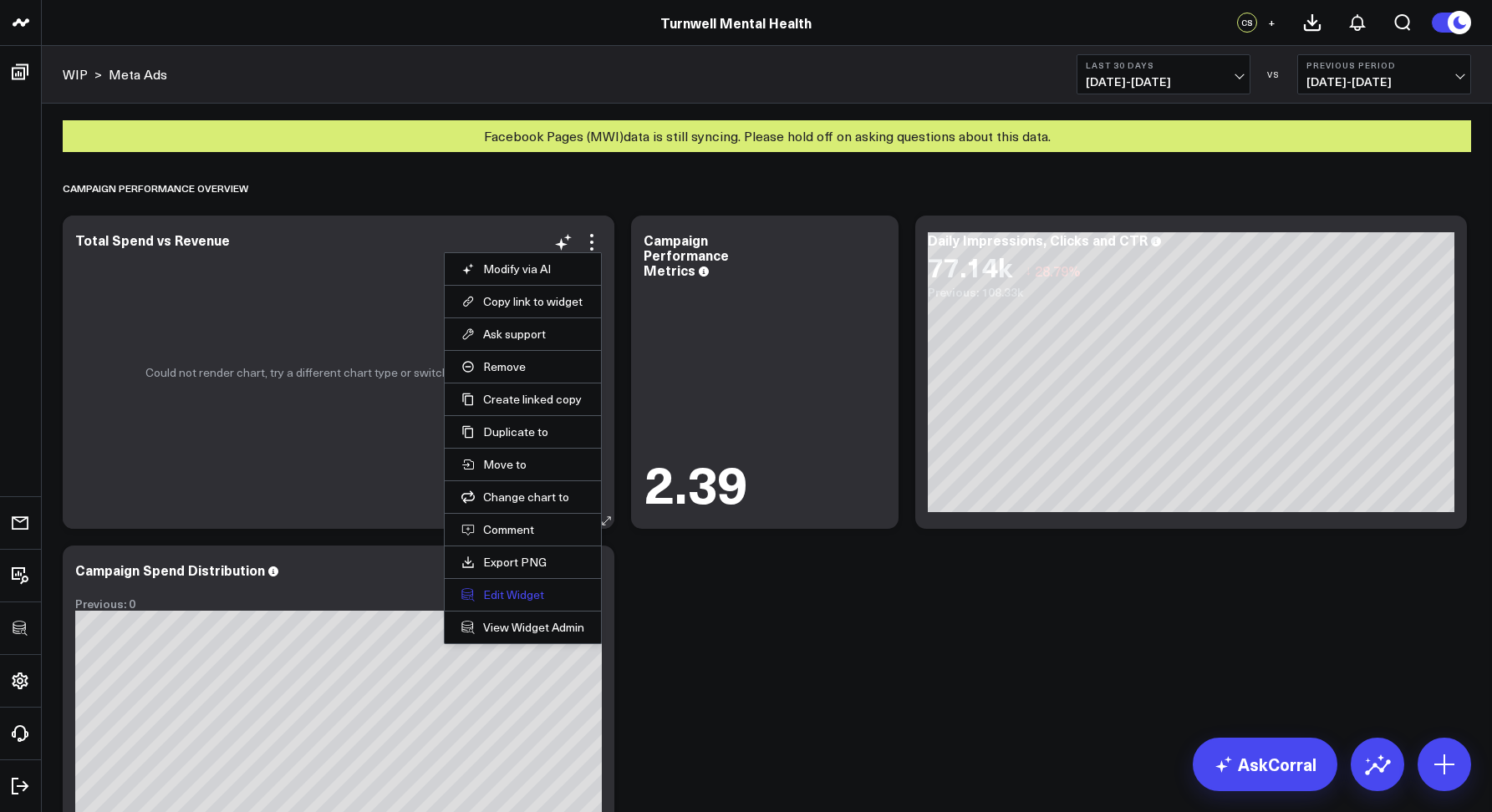
click at [489, 592] on button "Edit Widget" at bounding box center [522, 595] width 123 height 15
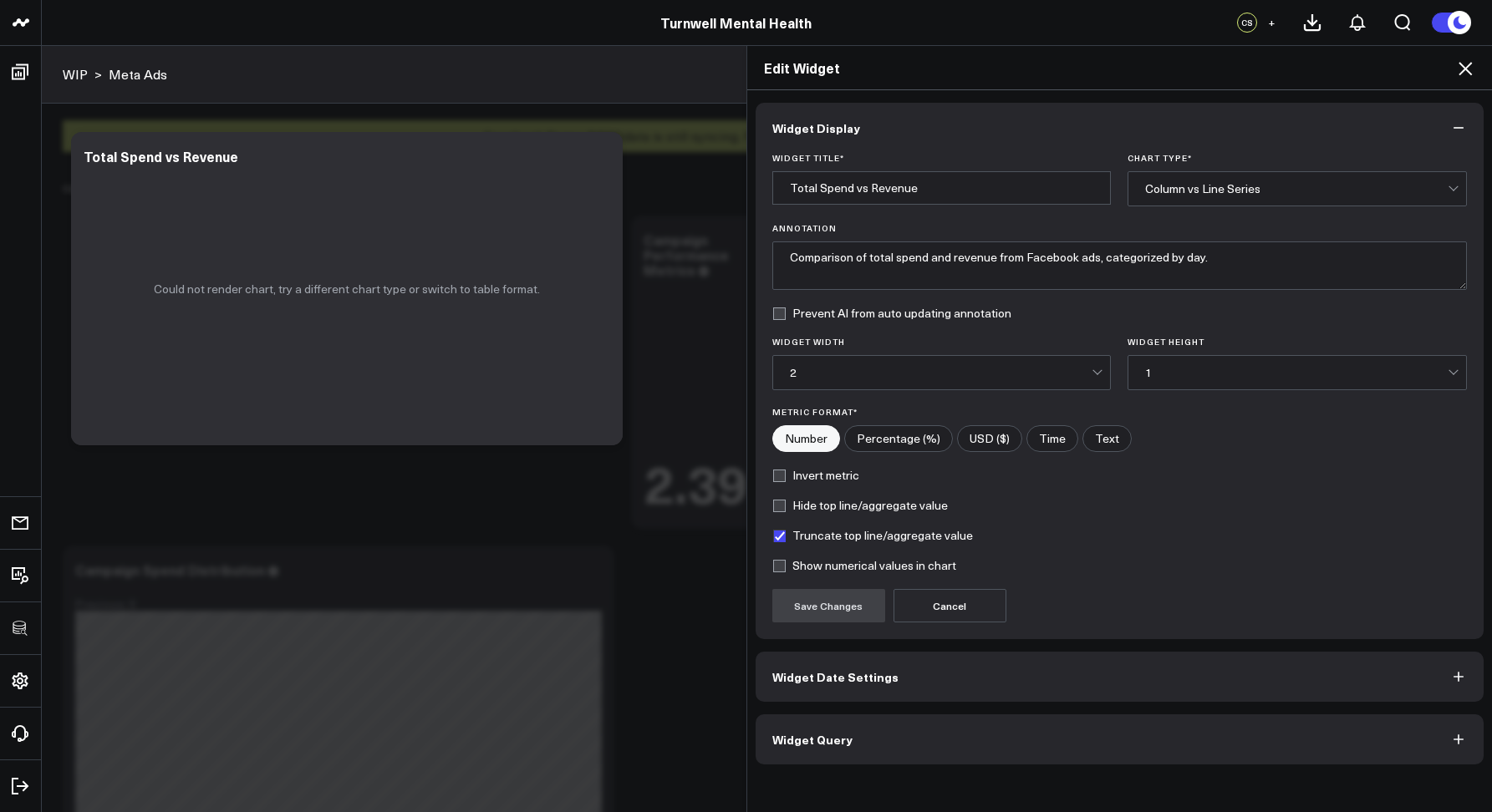
click at [1462, 68] on icon at bounding box center [1465, 69] width 20 height 20
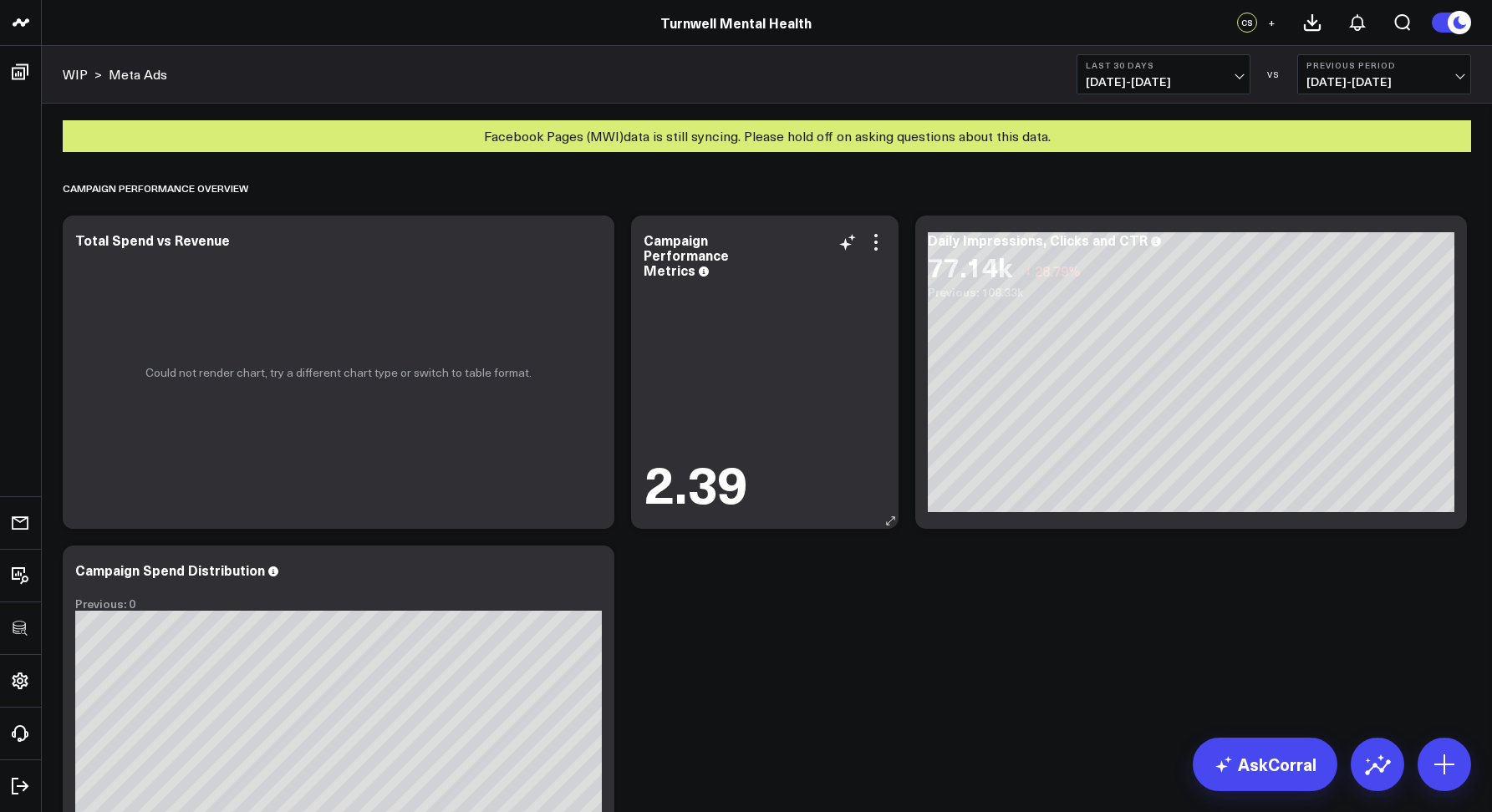
scroll to position [405, 0]
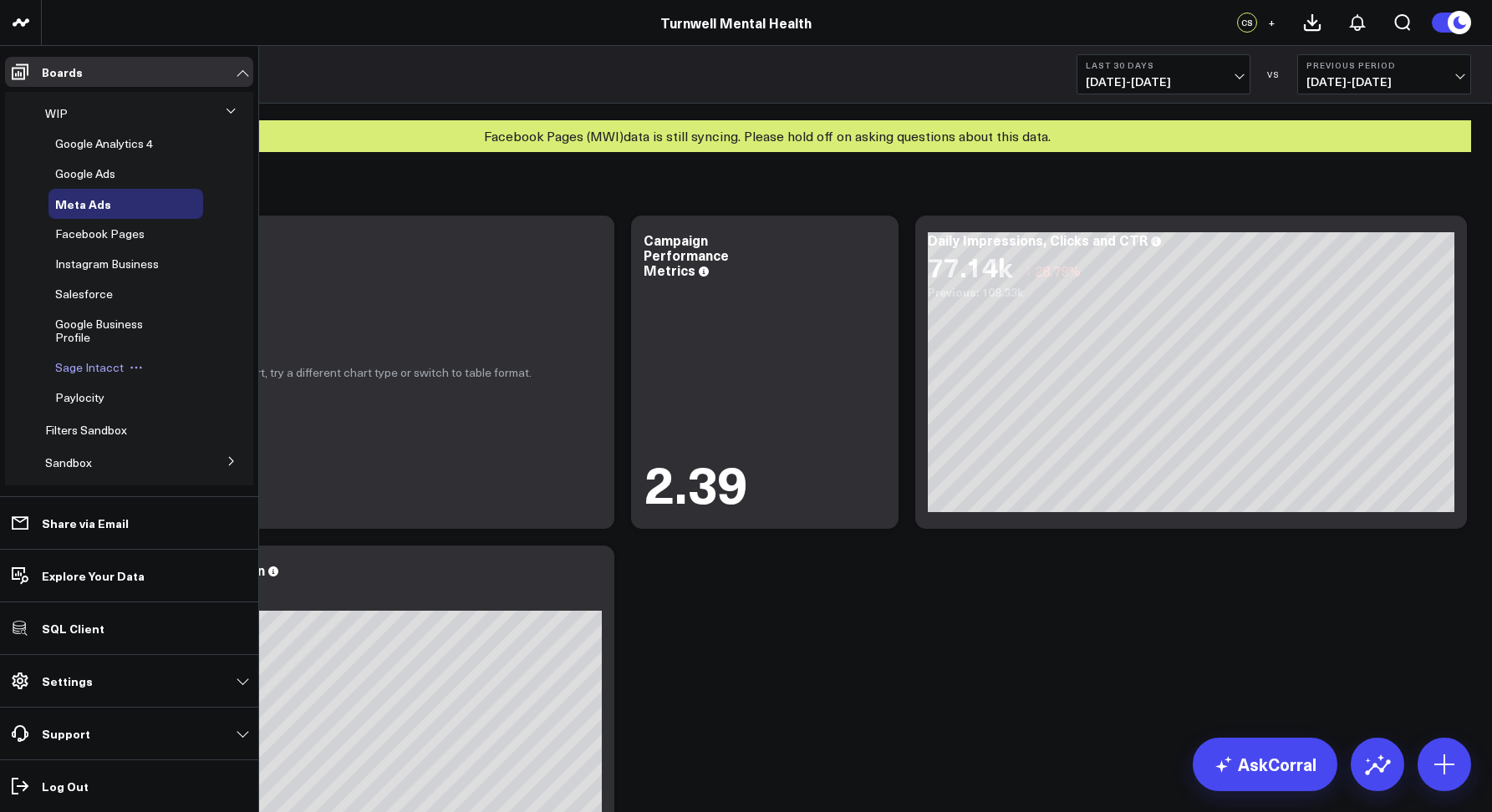
scroll to position [142, 0]
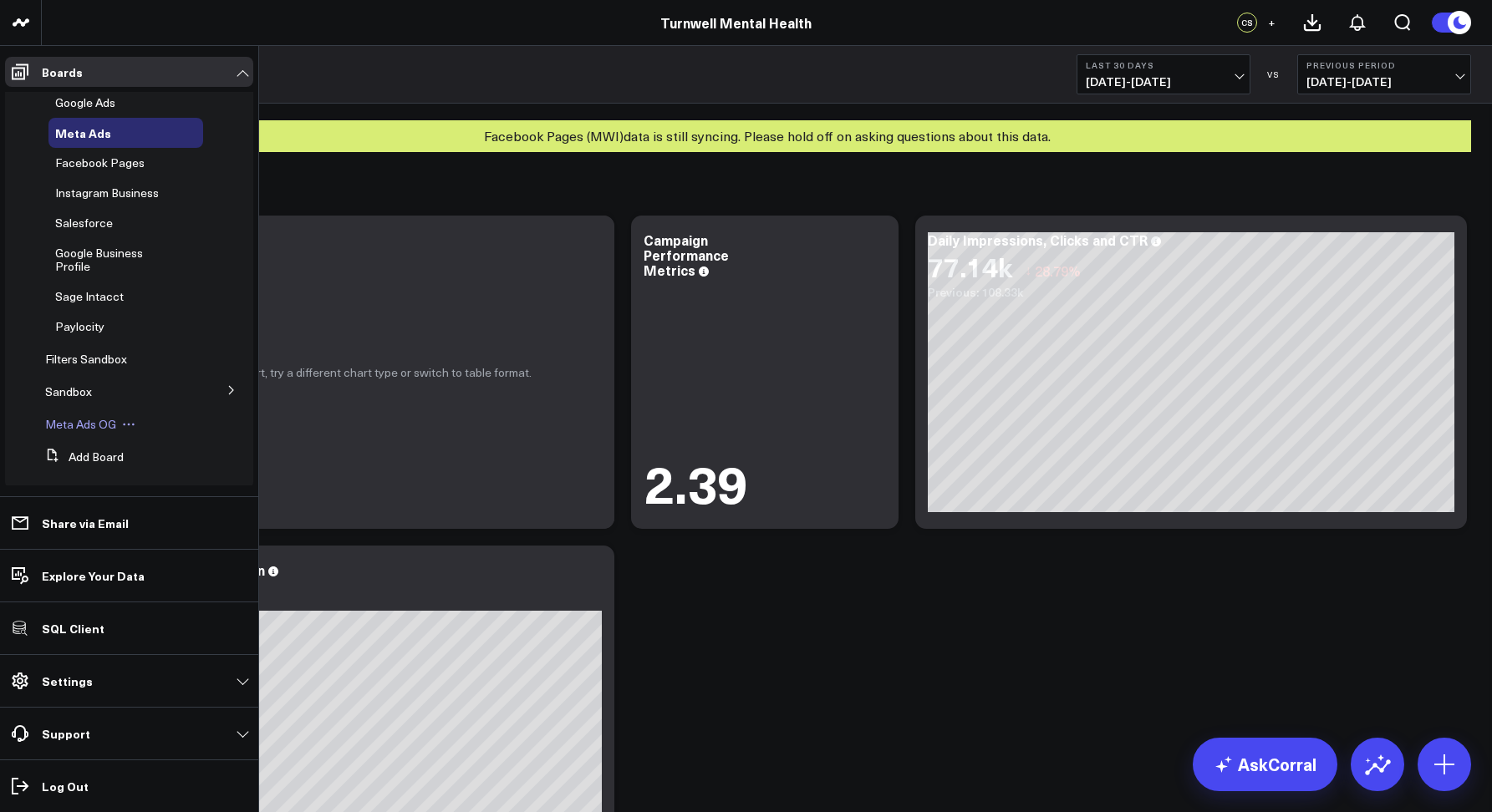
click at [78, 416] on span "Meta Ads OG" at bounding box center [80, 424] width 71 height 16
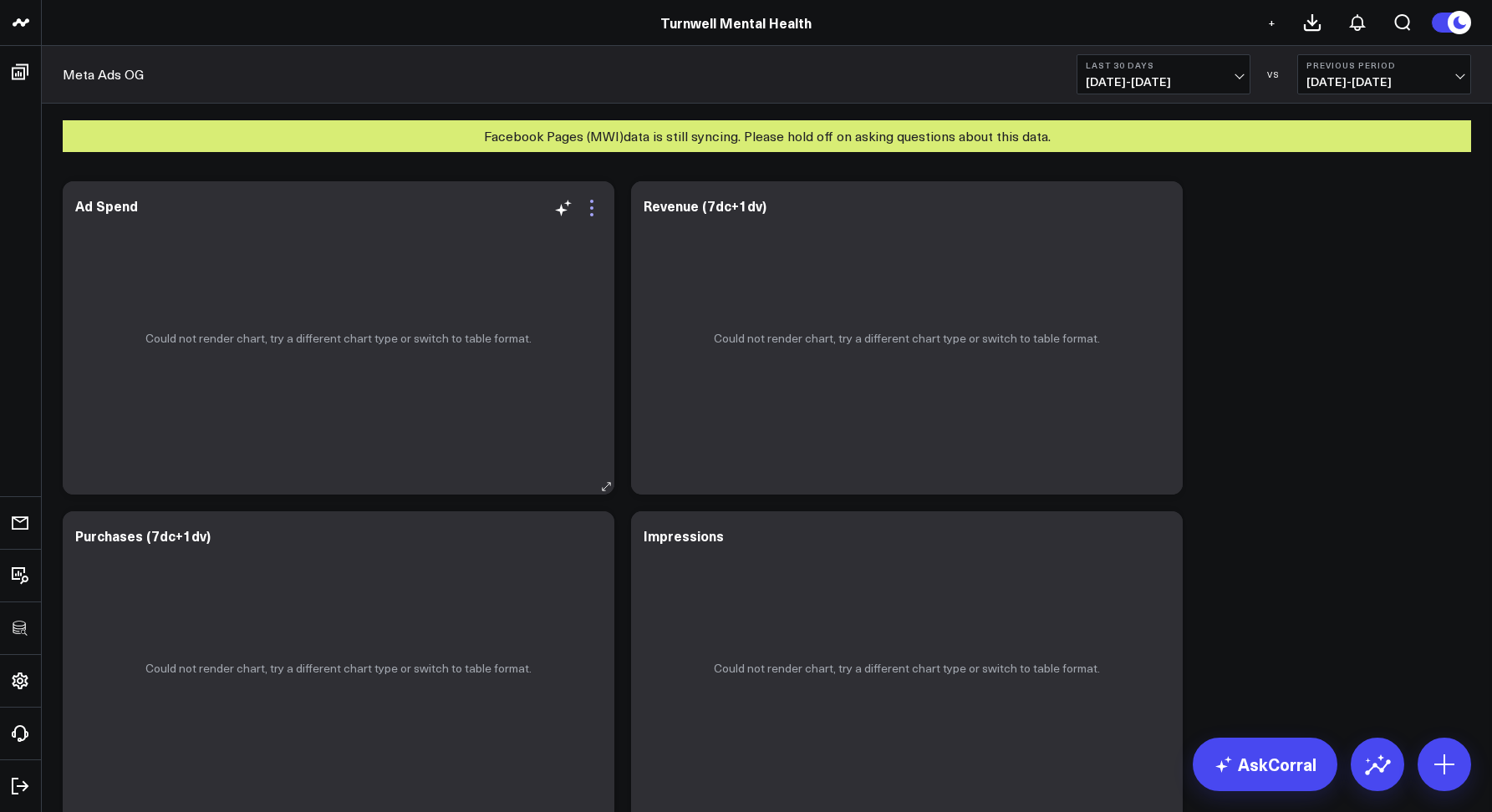
click at [593, 210] on icon at bounding box center [592, 208] width 20 height 20
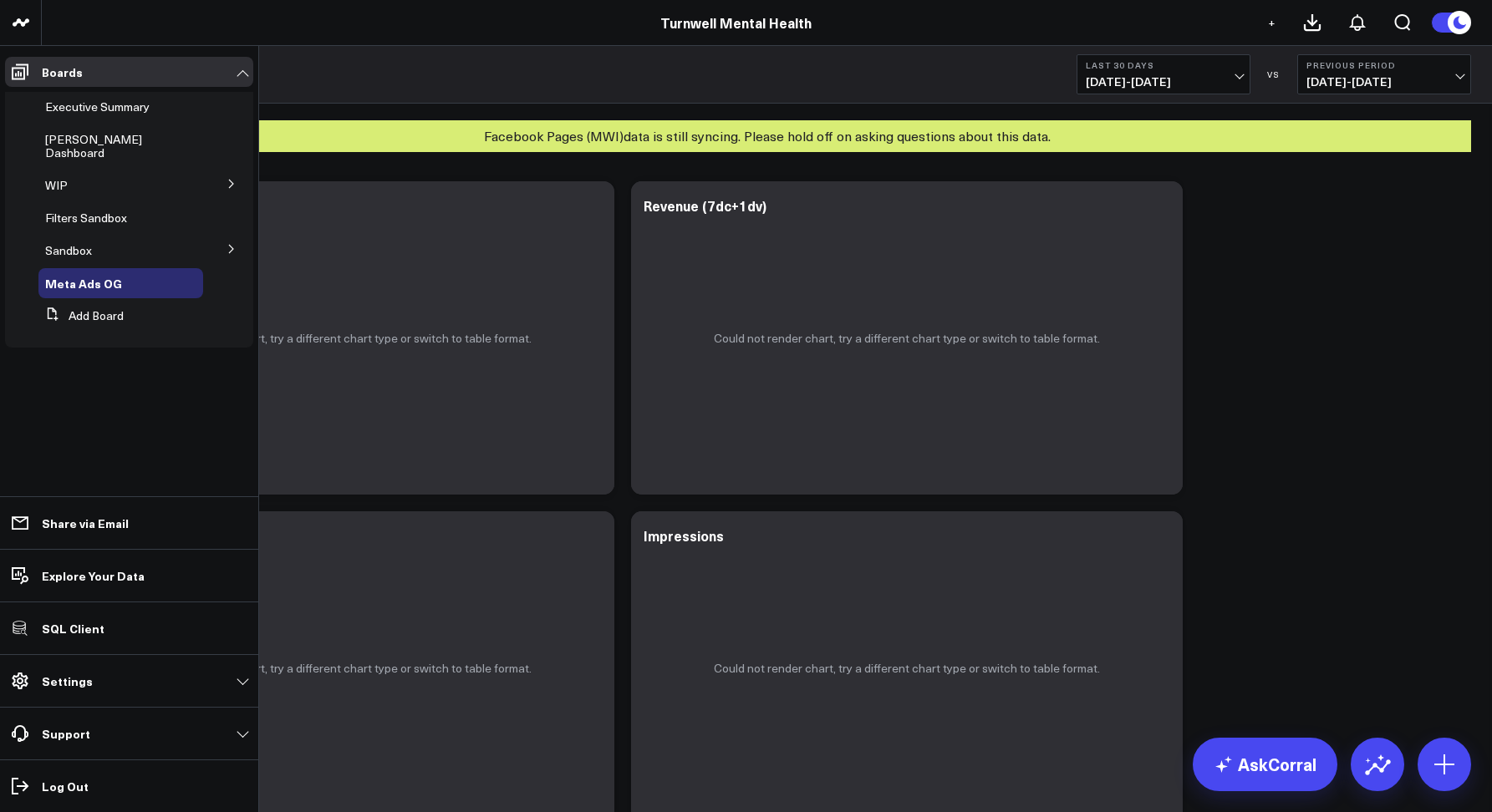
click at [236, 170] on button at bounding box center [231, 183] width 44 height 25
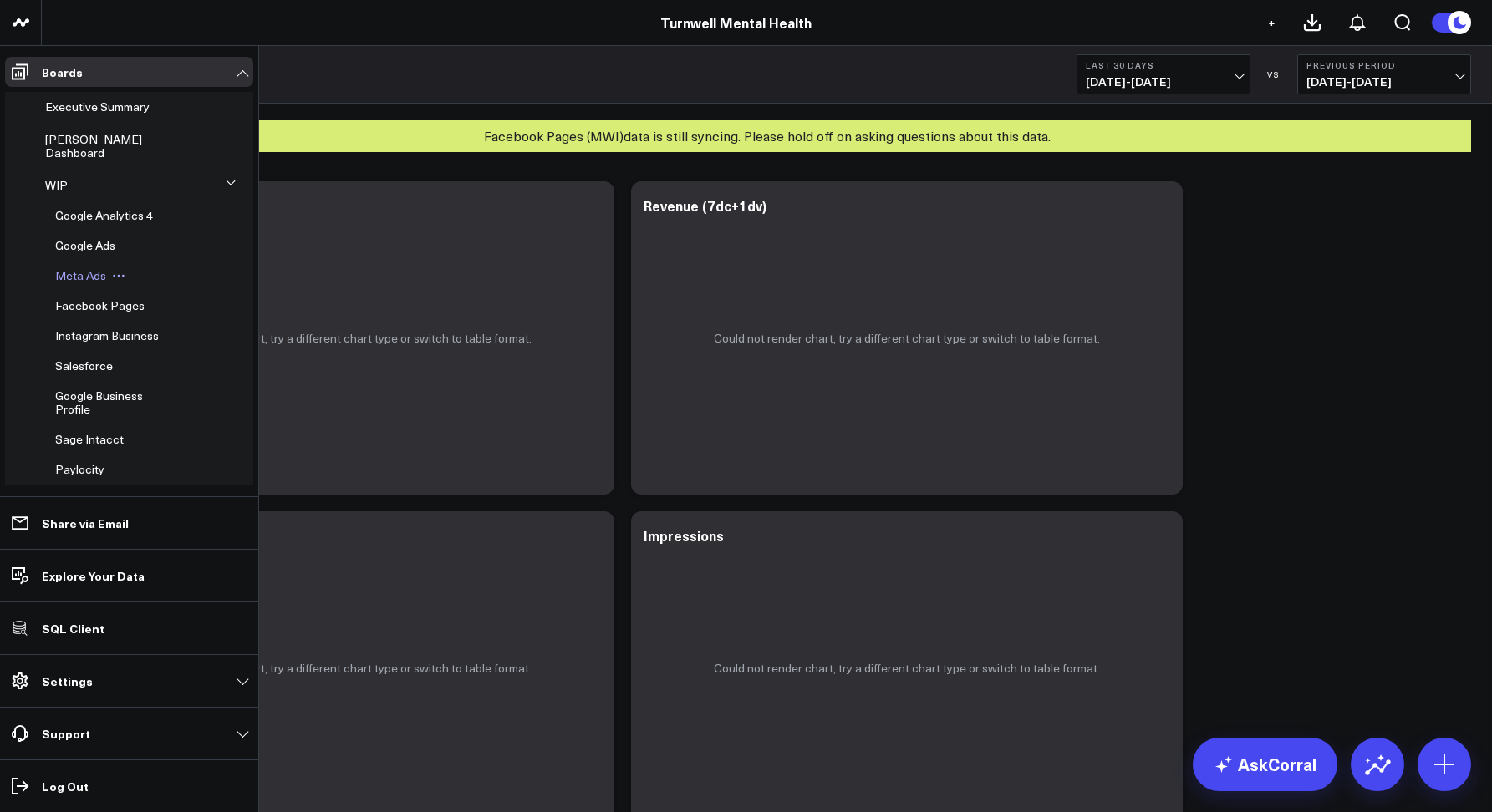
click at [119, 269] on icon at bounding box center [119, 276] width 13 height 13
click at [180, 385] on button "Delete Board" at bounding box center [196, 382] width 136 height 33
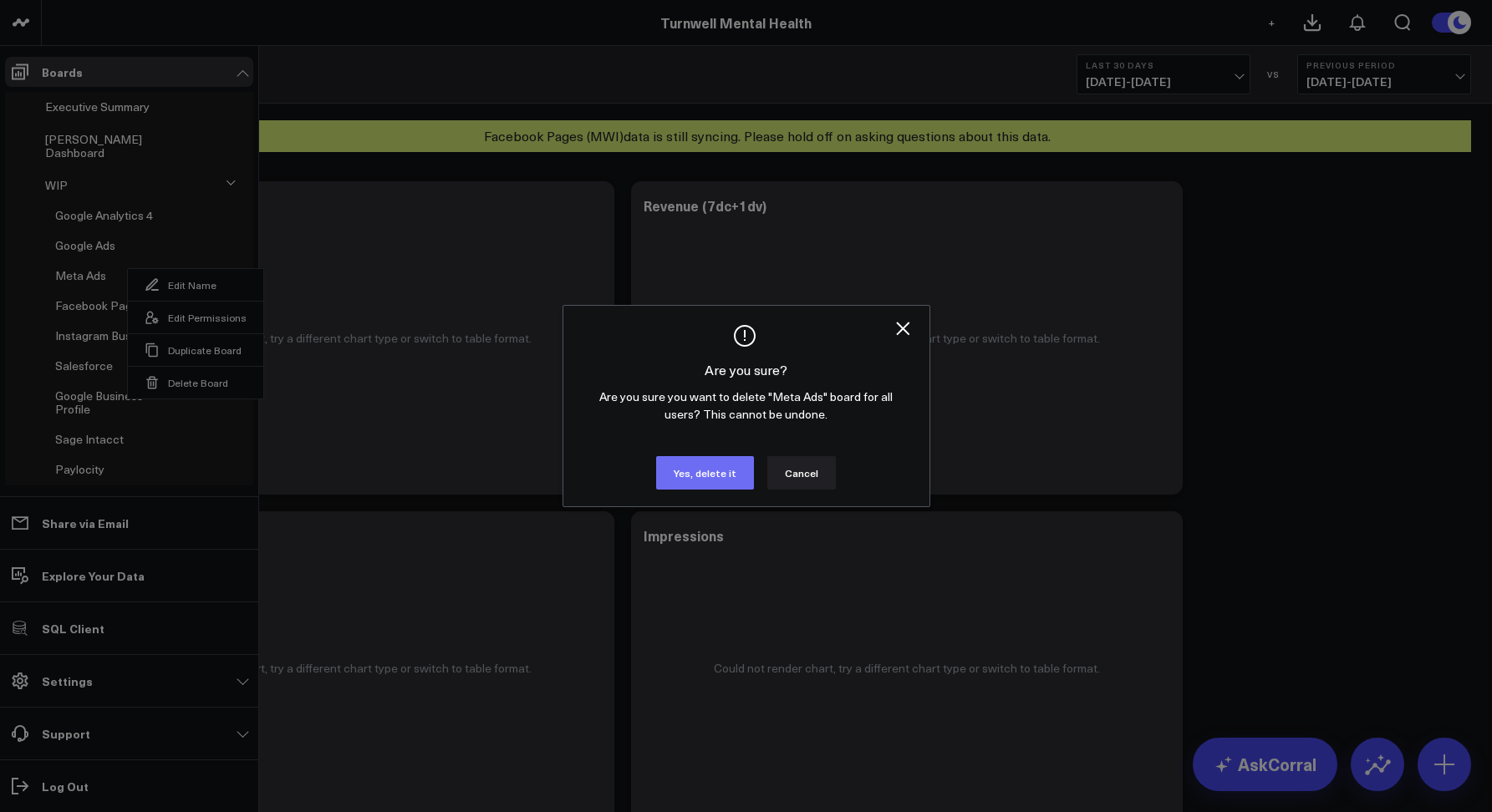
click at [723, 472] on button "Yes, delete it" at bounding box center [705, 473] width 98 height 34
click at [706, 472] on div "Could not render chart, try a different chart type or switch to table format." at bounding box center [907, 338] width 552 height 313
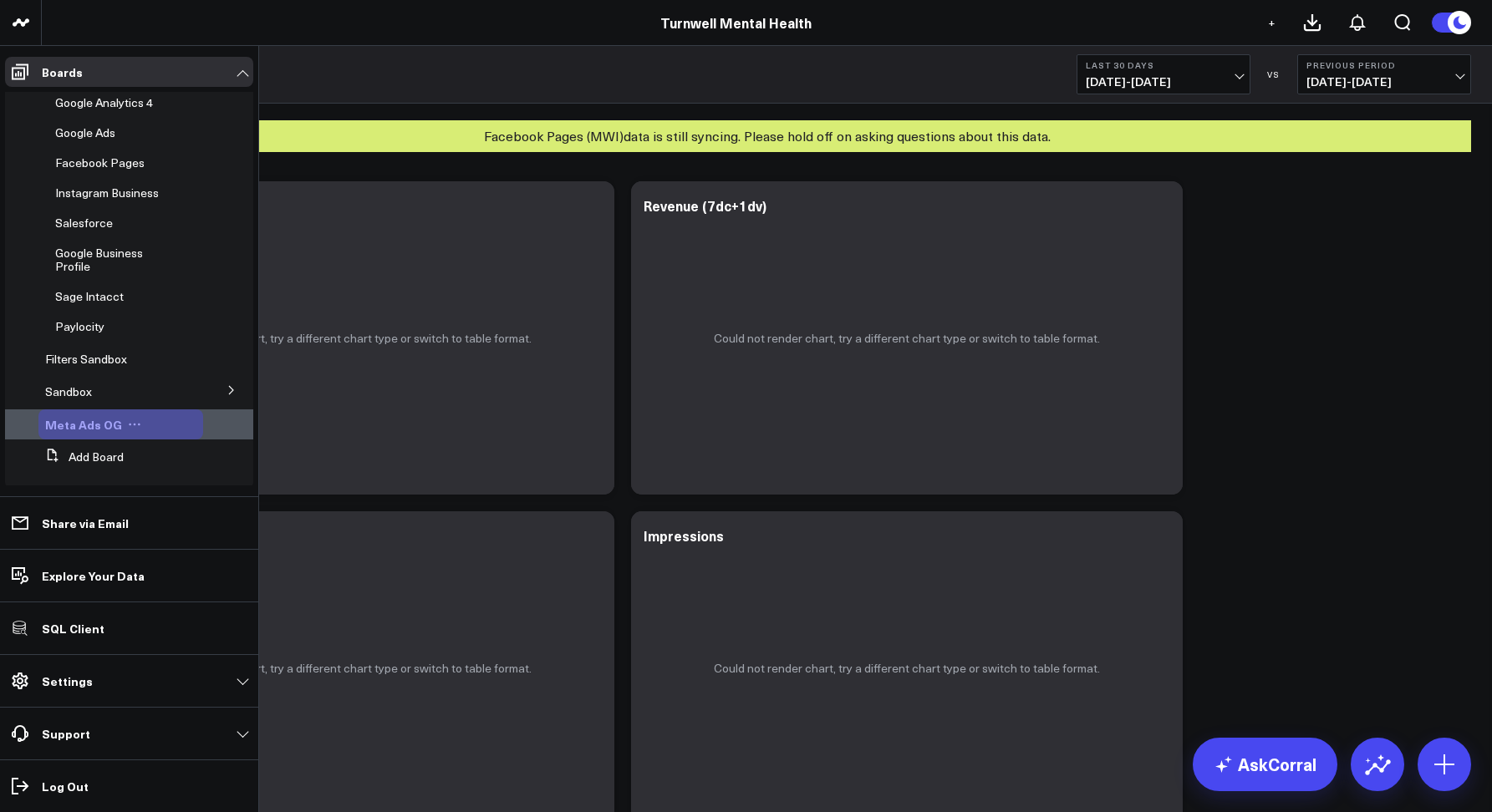
scroll to position [111, 0]
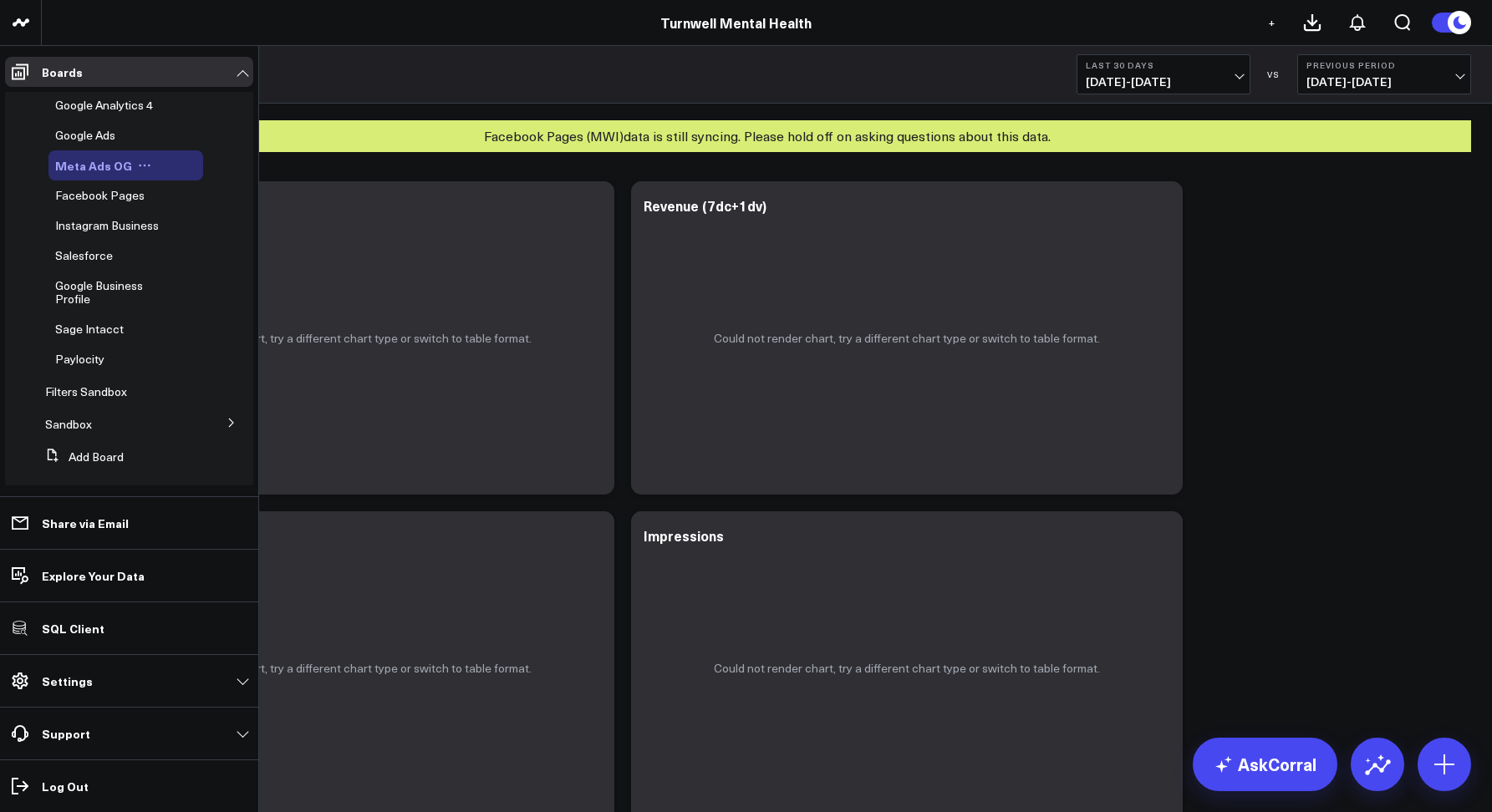
click at [140, 158] on icon at bounding box center [145, 165] width 13 height 13
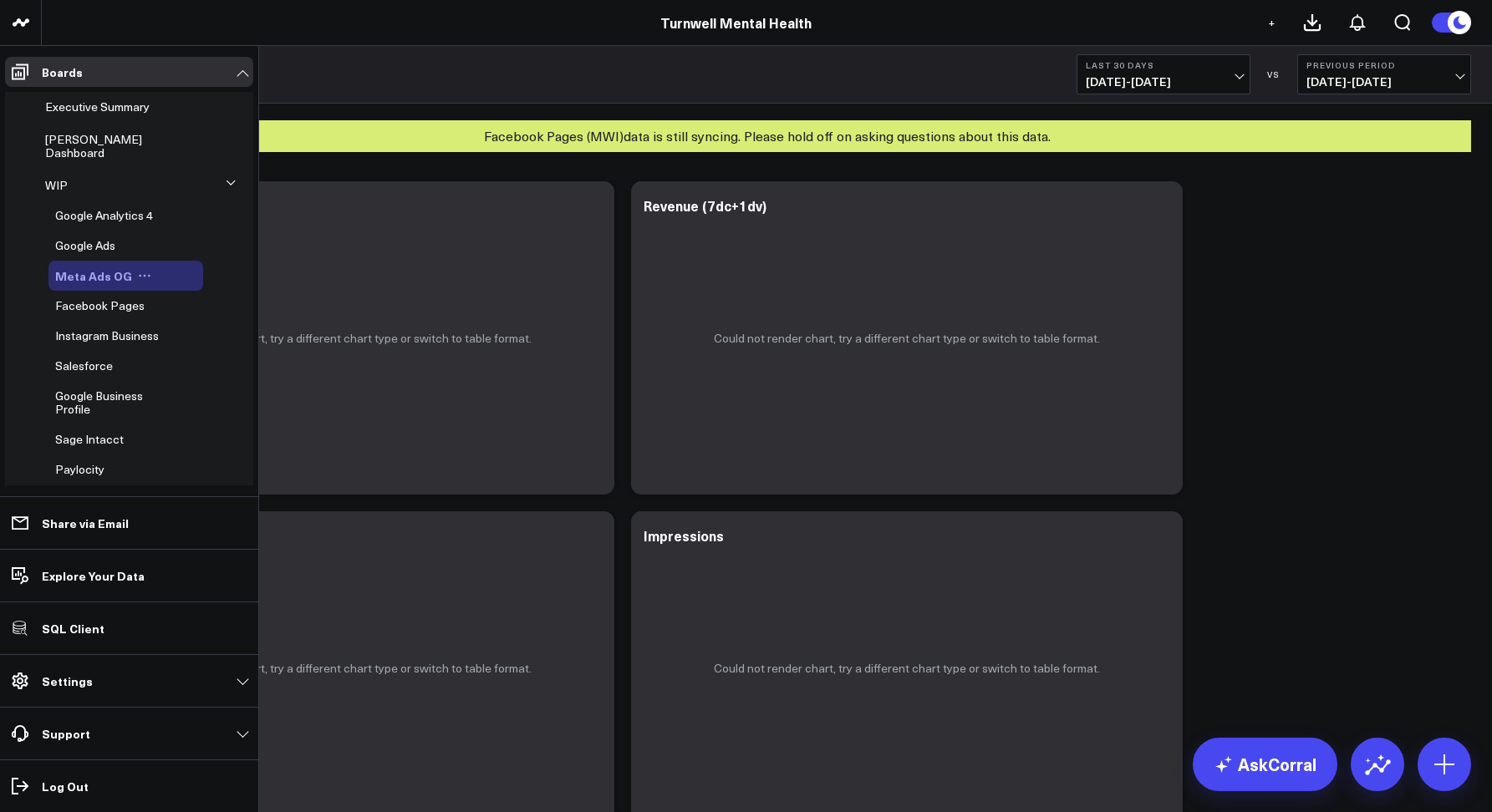
click at [140, 269] on icon at bounding box center [145, 276] width 13 height 13
click at [199, 287] on button "Edit Name" at bounding box center [218, 285] width 136 height 32
type input "Meta Ads"
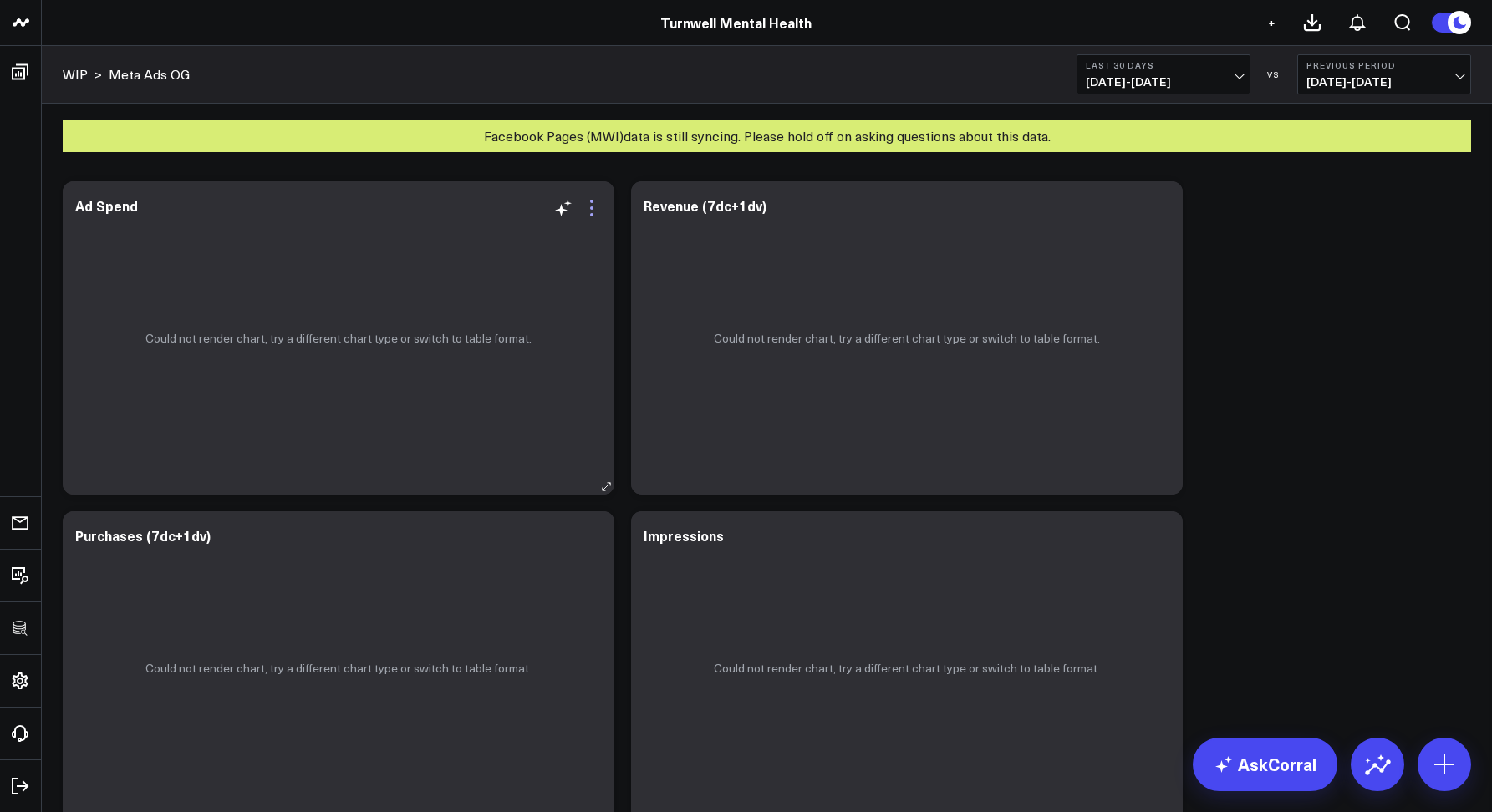
click at [593, 204] on icon at bounding box center [592, 208] width 20 height 20
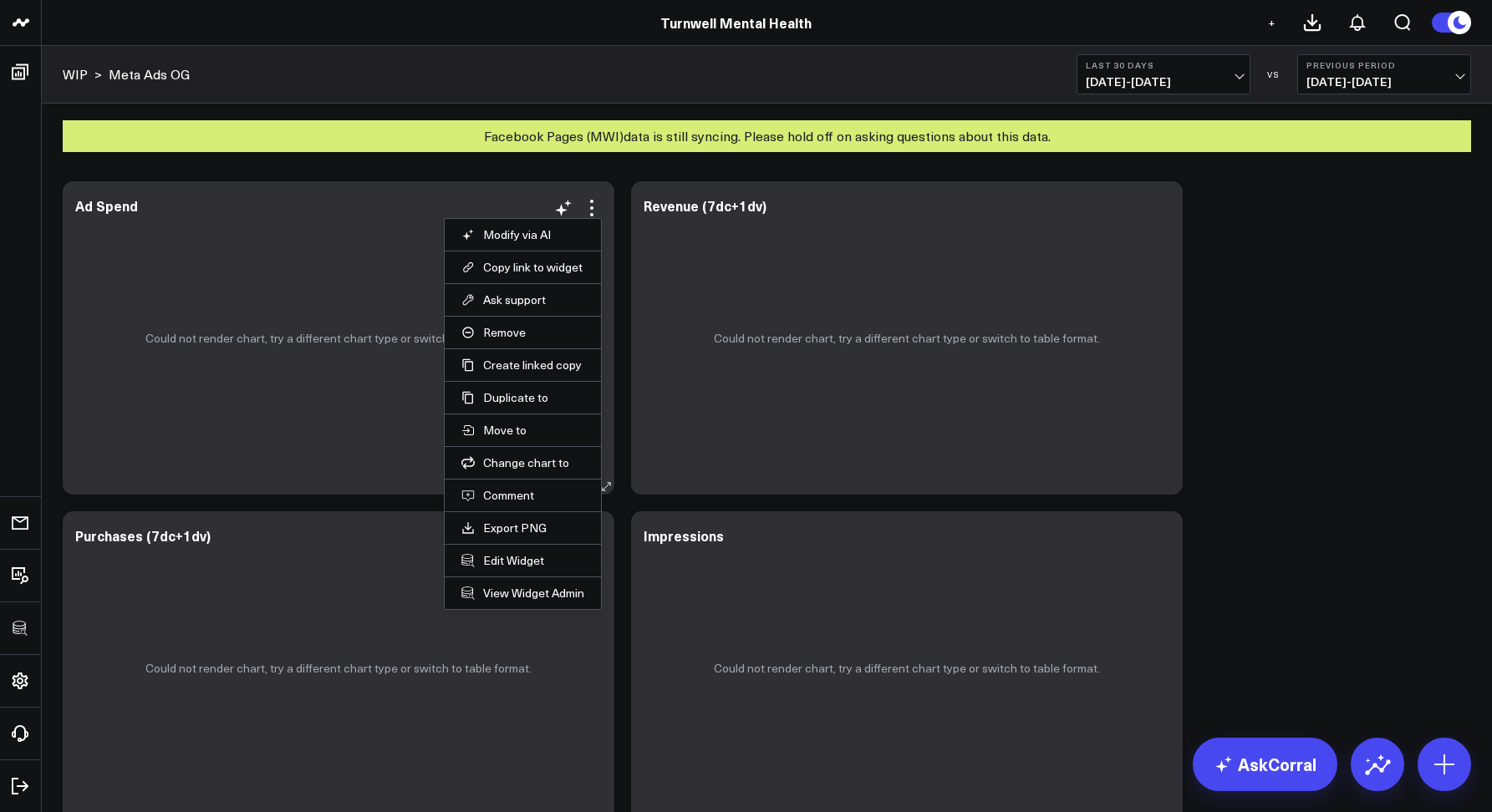
click at [526, 548] on li "Edit Widget" at bounding box center [522, 560] width 156 height 33
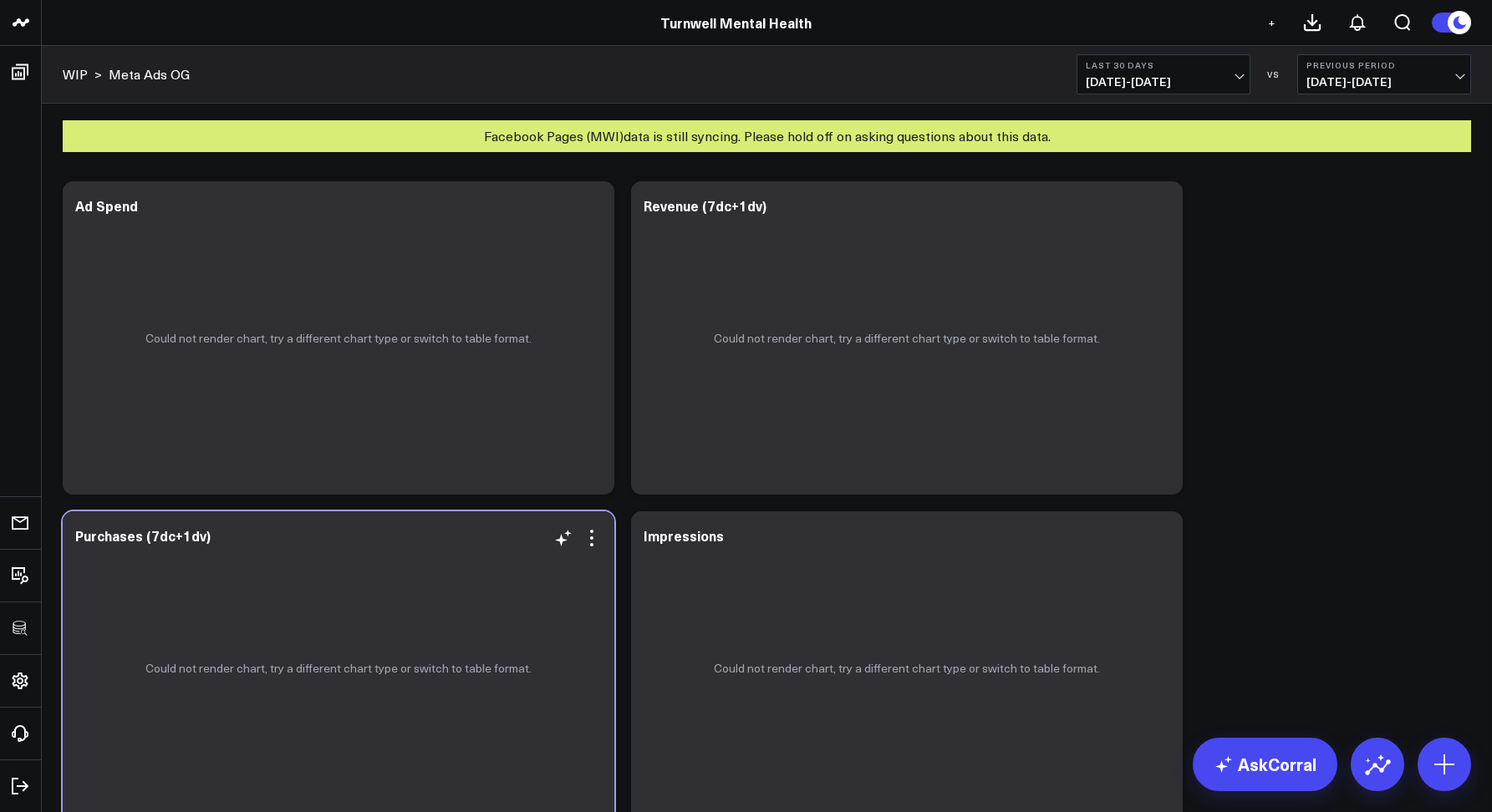
drag, startPoint x: 526, startPoint y: 564, endPoint x: 526, endPoint y: 553, distance: 11.0
click at [526, 564] on div "Could not render chart, try a different chart type or switch to table format." at bounding box center [339, 668] width 552 height 313
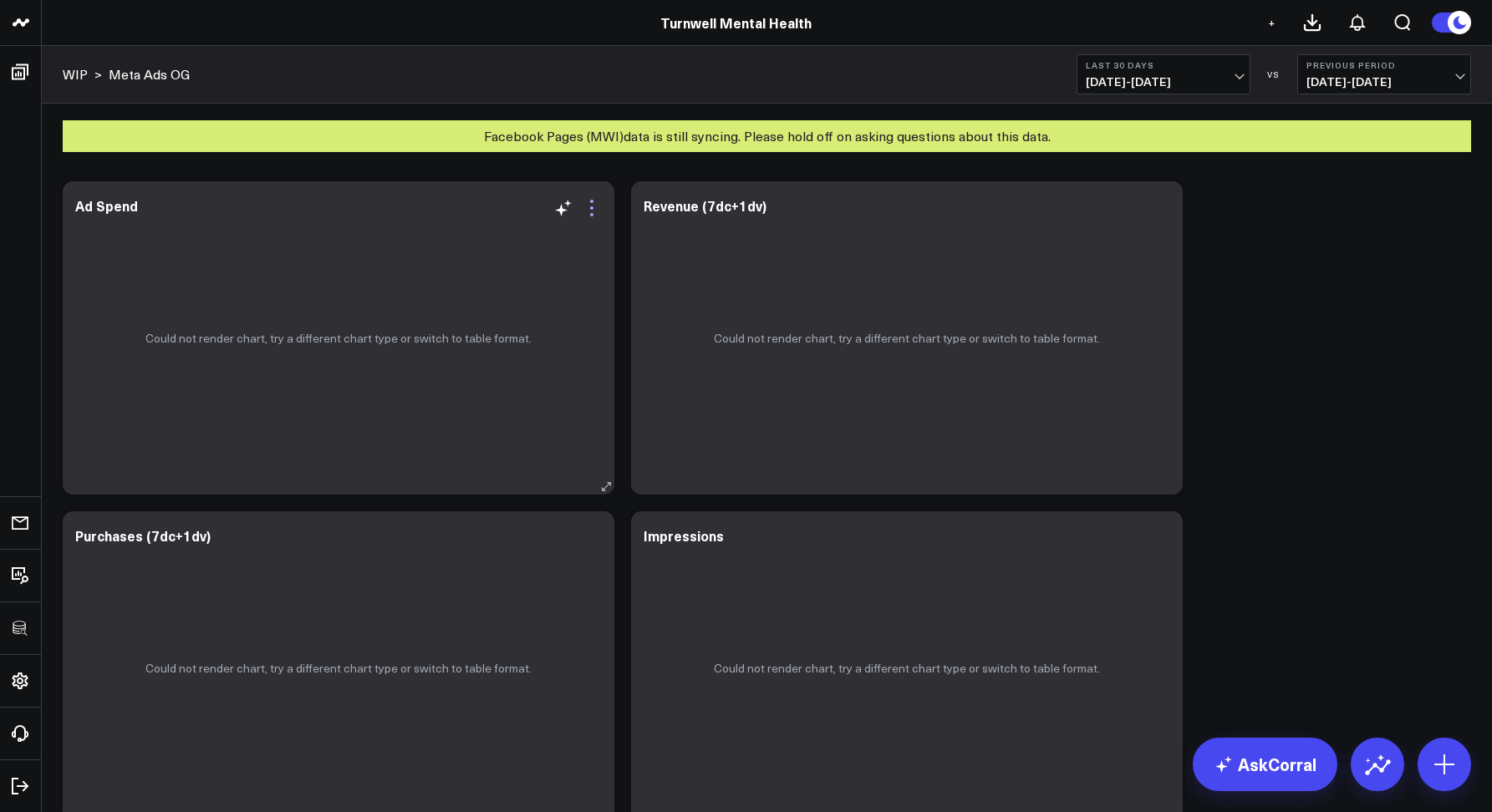
click at [596, 216] on icon at bounding box center [592, 208] width 20 height 20
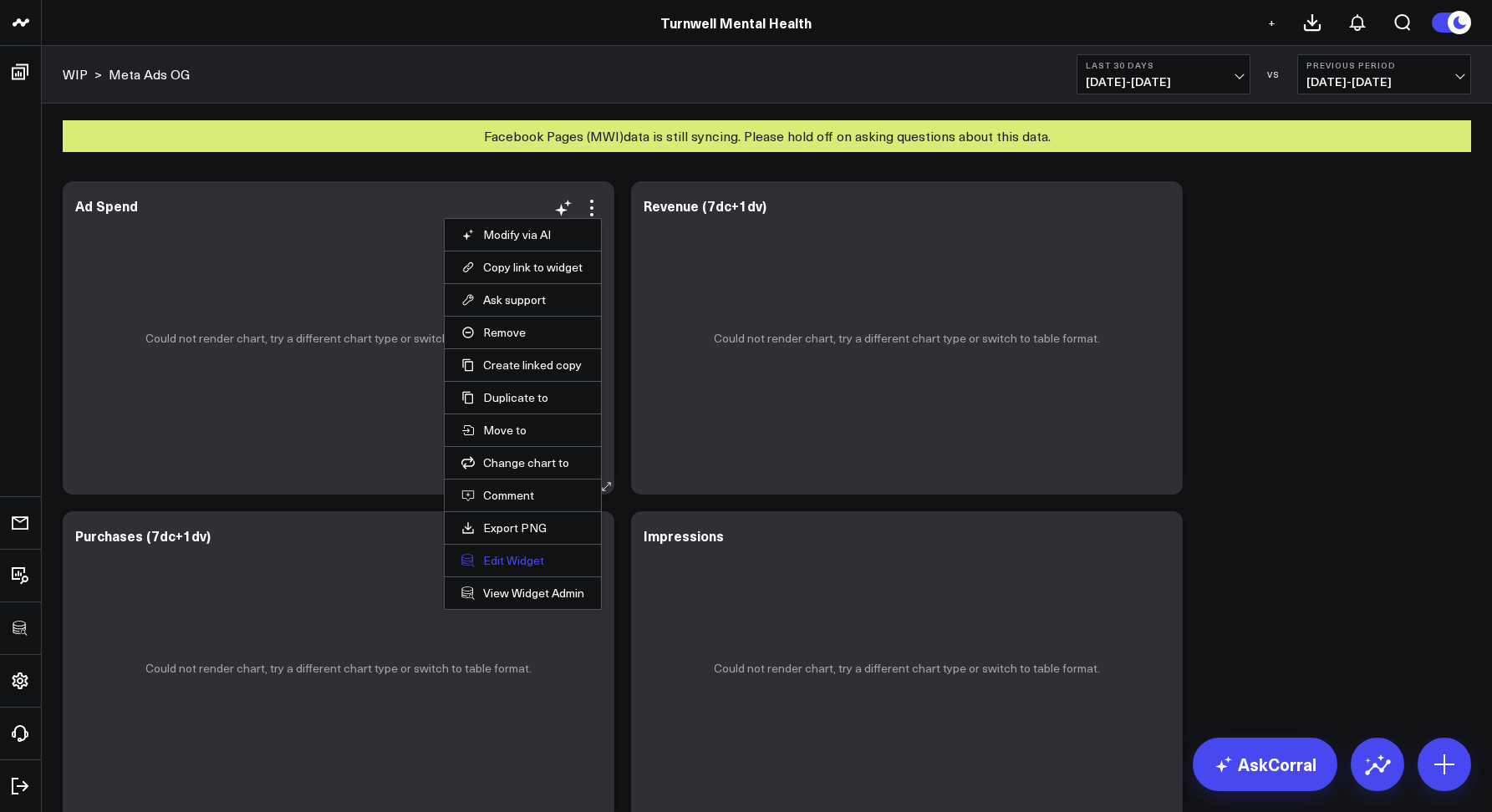
click at [506, 561] on button "Edit Widget" at bounding box center [522, 561] width 123 height 15
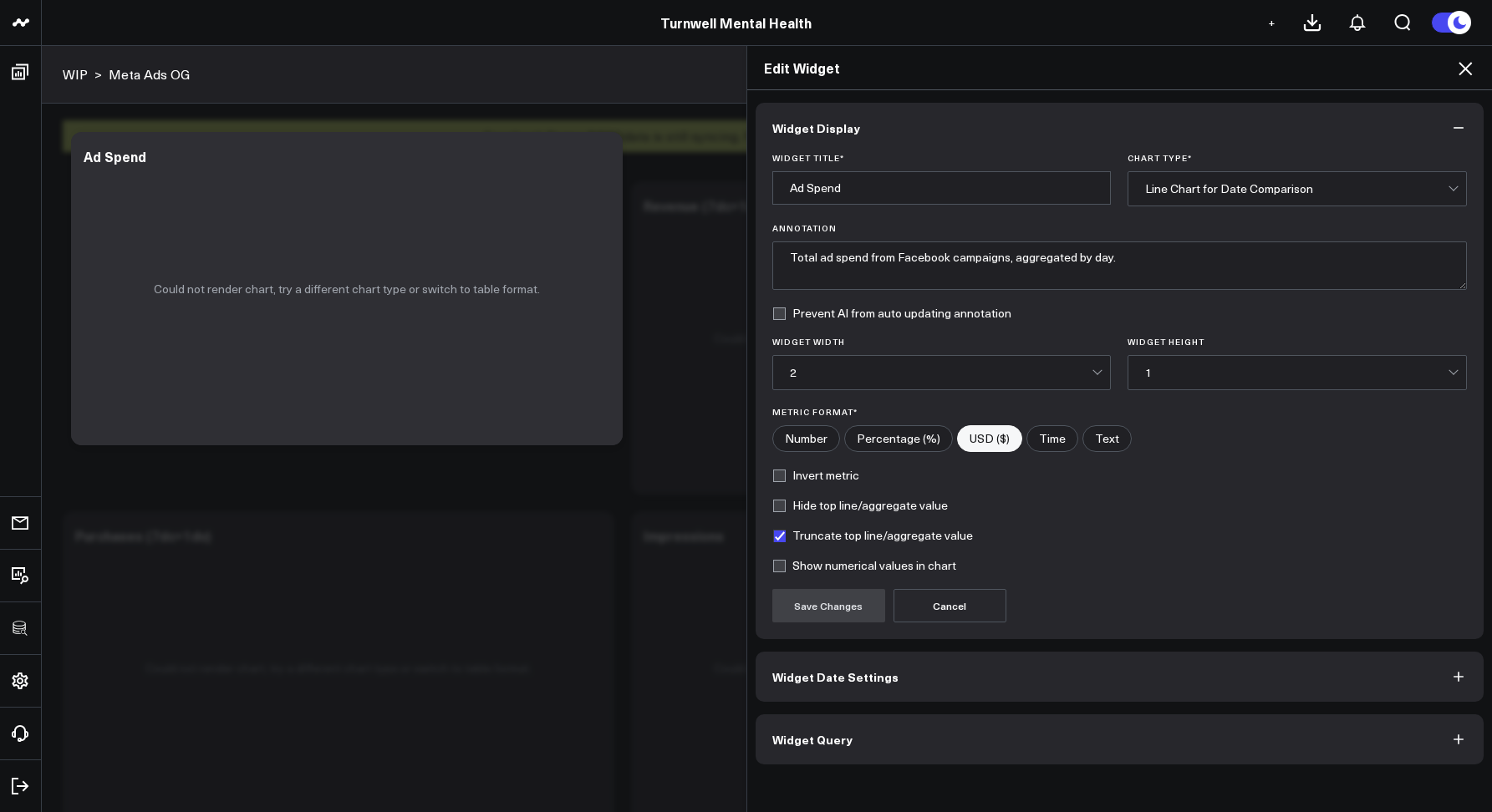
click at [826, 734] on span "Widget Query" at bounding box center [812, 739] width 80 height 13
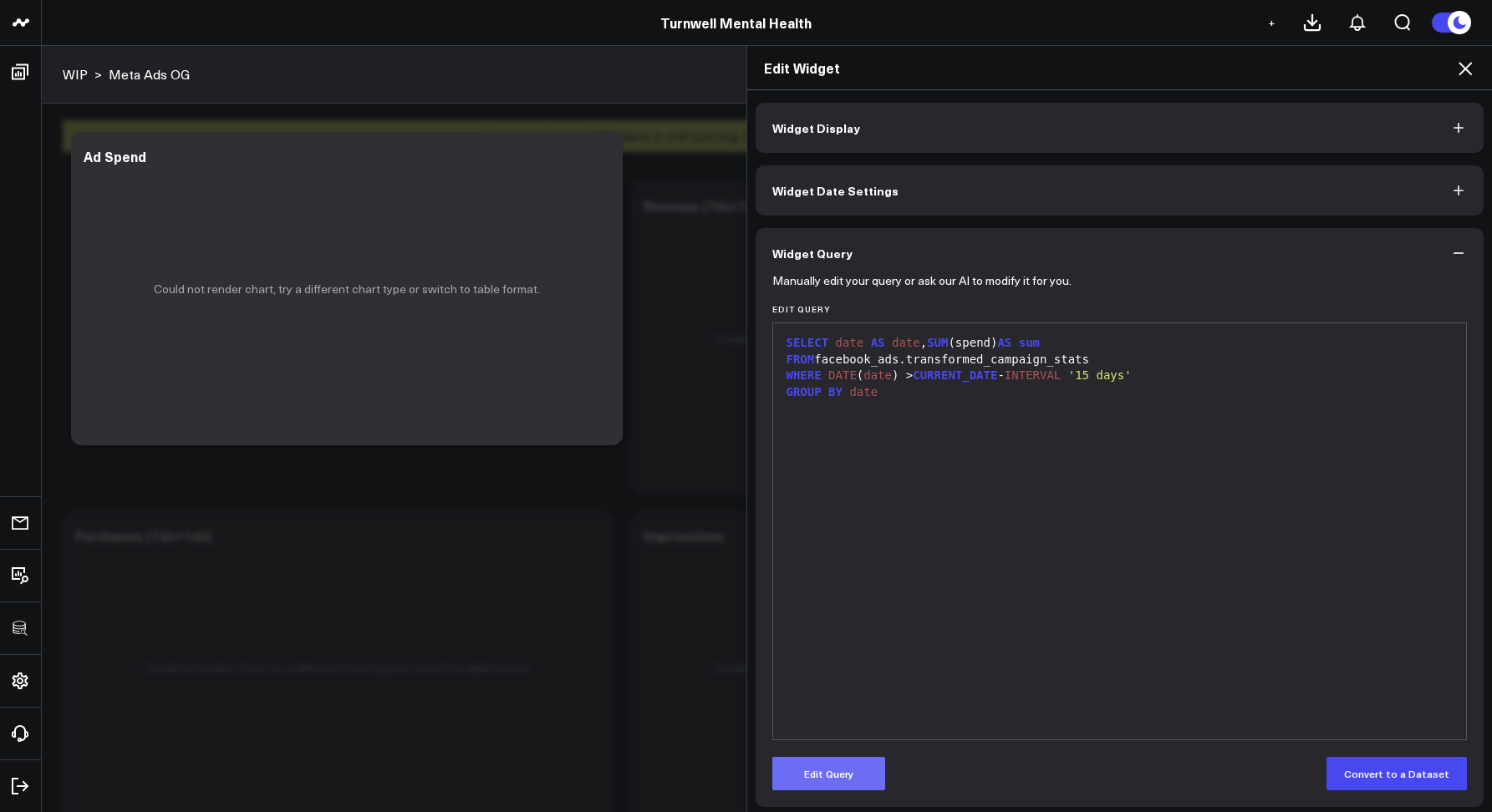
click at [793, 765] on button "Edit Query" at bounding box center [828, 773] width 113 height 34
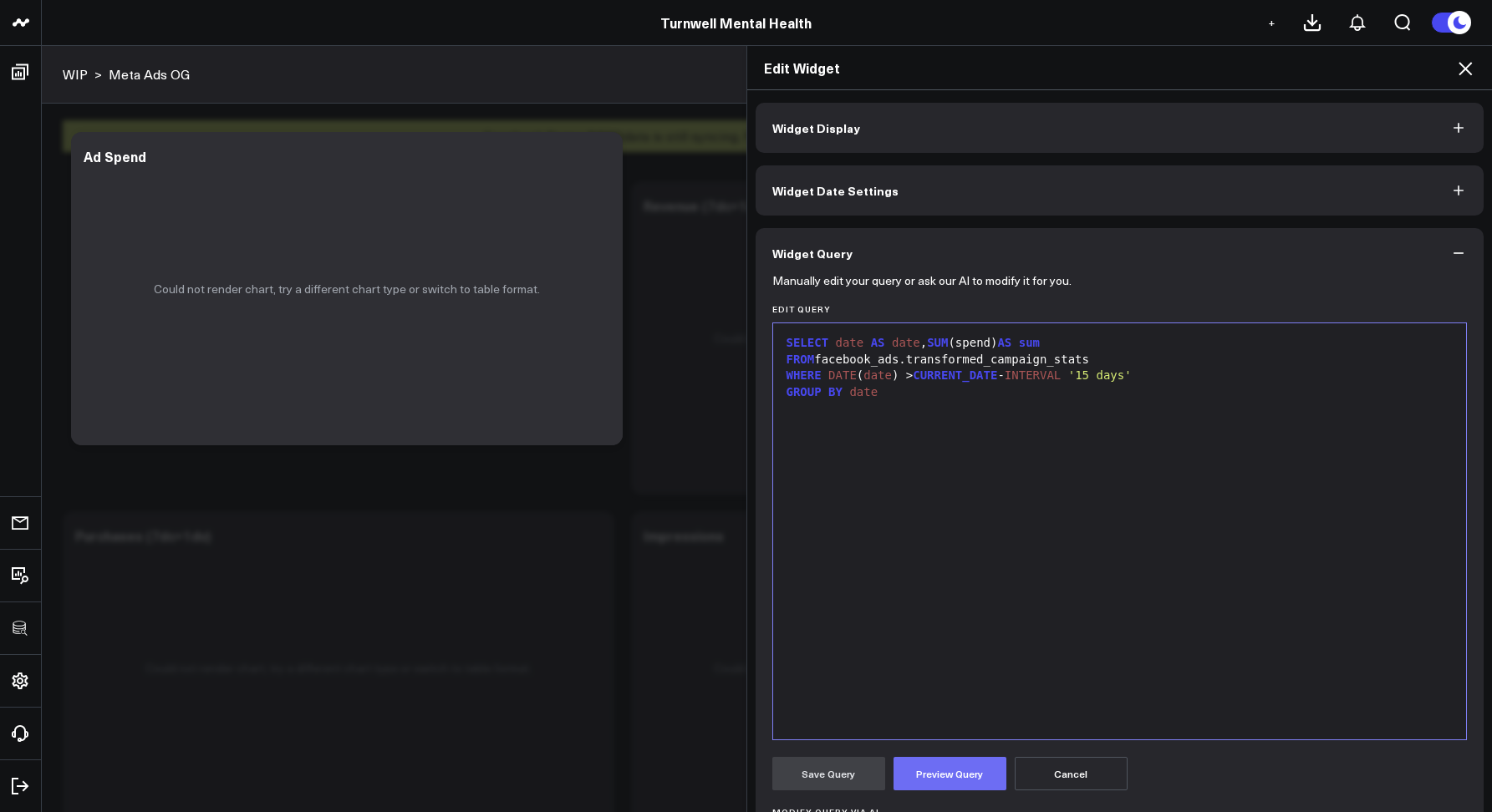
click at [932, 767] on button "Preview Query" at bounding box center [950, 773] width 113 height 34
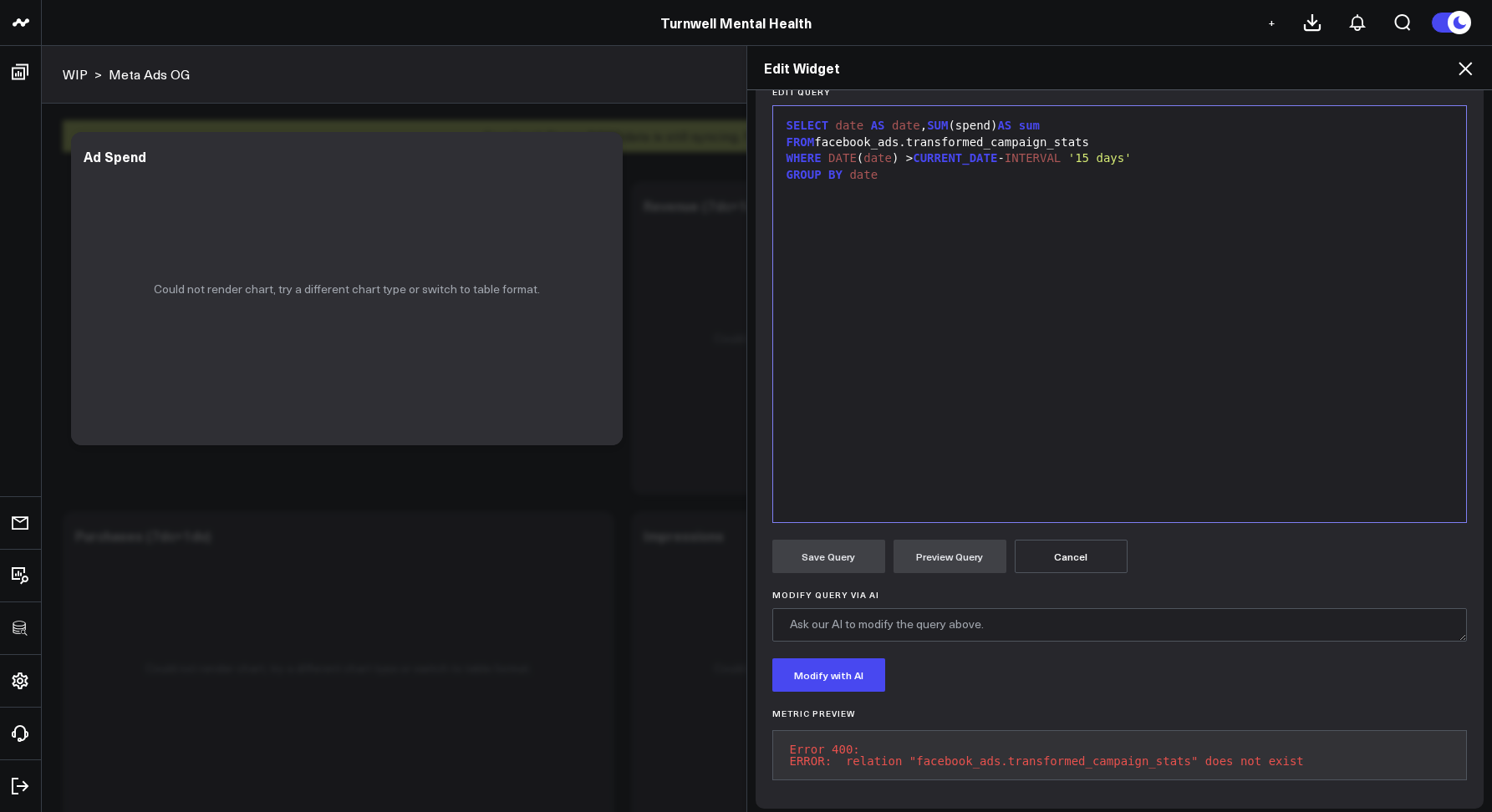
click at [1460, 59] on icon at bounding box center [1465, 69] width 20 height 20
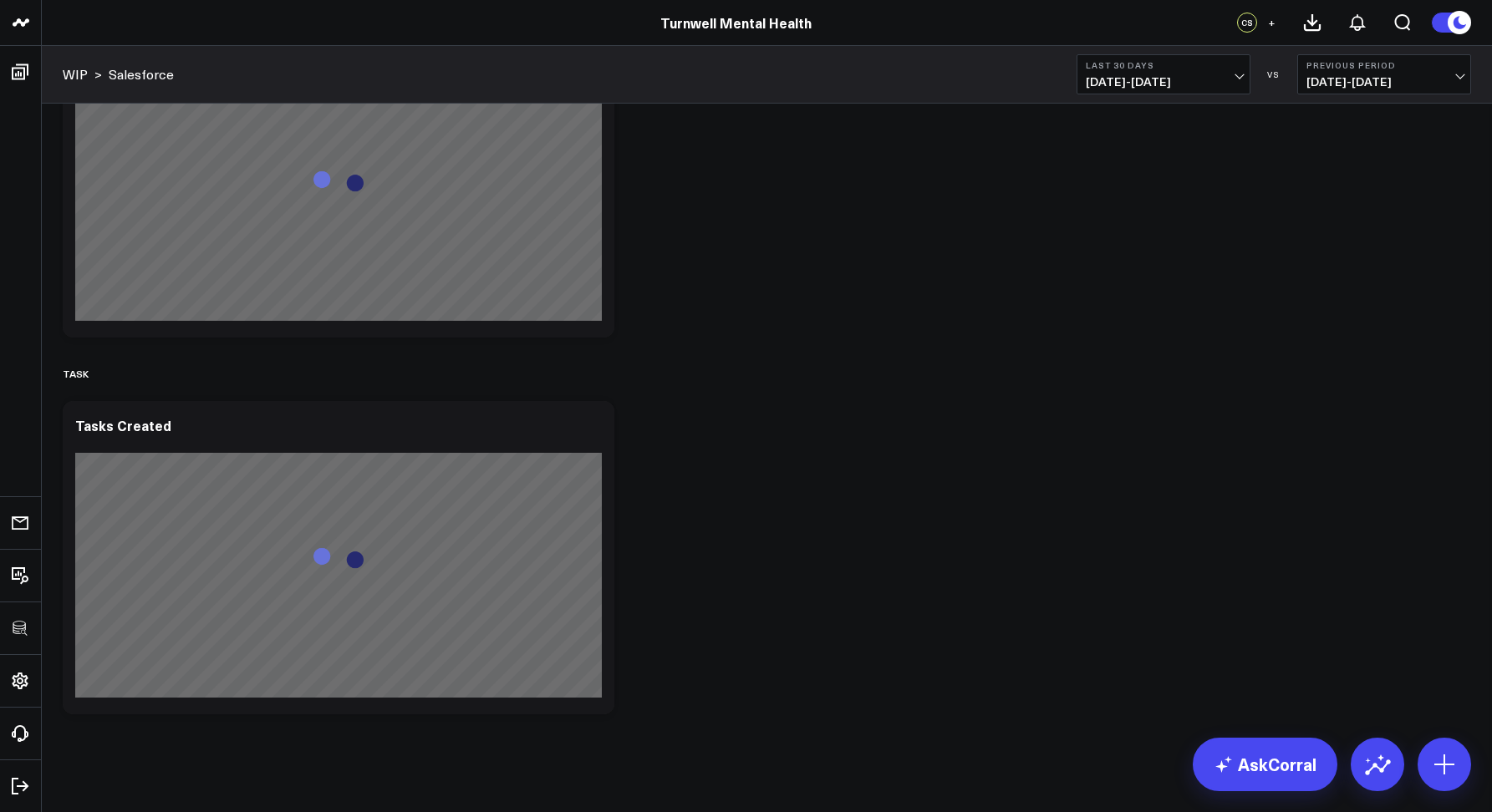
scroll to position [3029, 0]
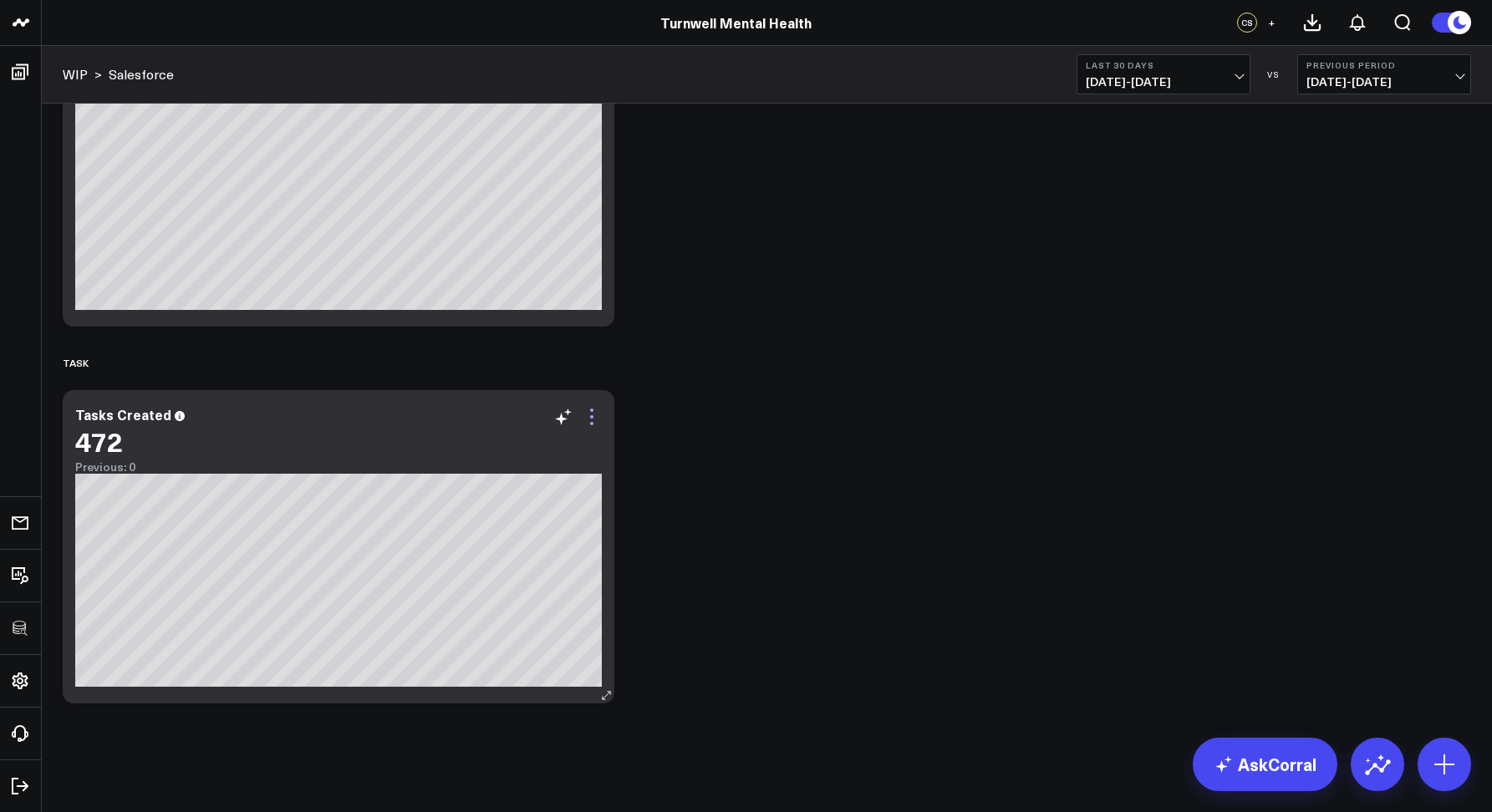
click at [596, 416] on icon at bounding box center [592, 417] width 20 height 20
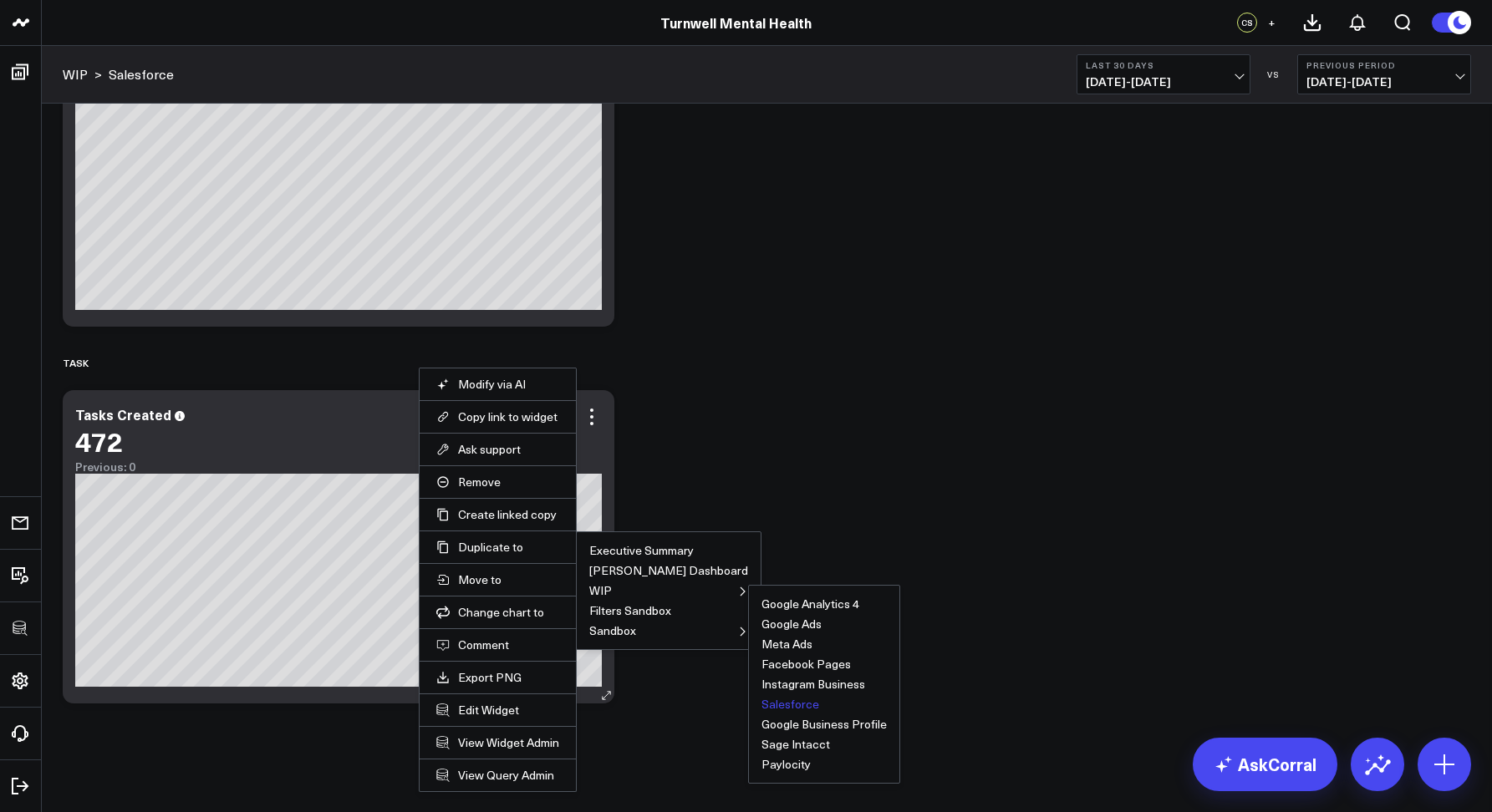
click at [761, 708] on button "Salesforce" at bounding box center [790, 705] width 58 height 12
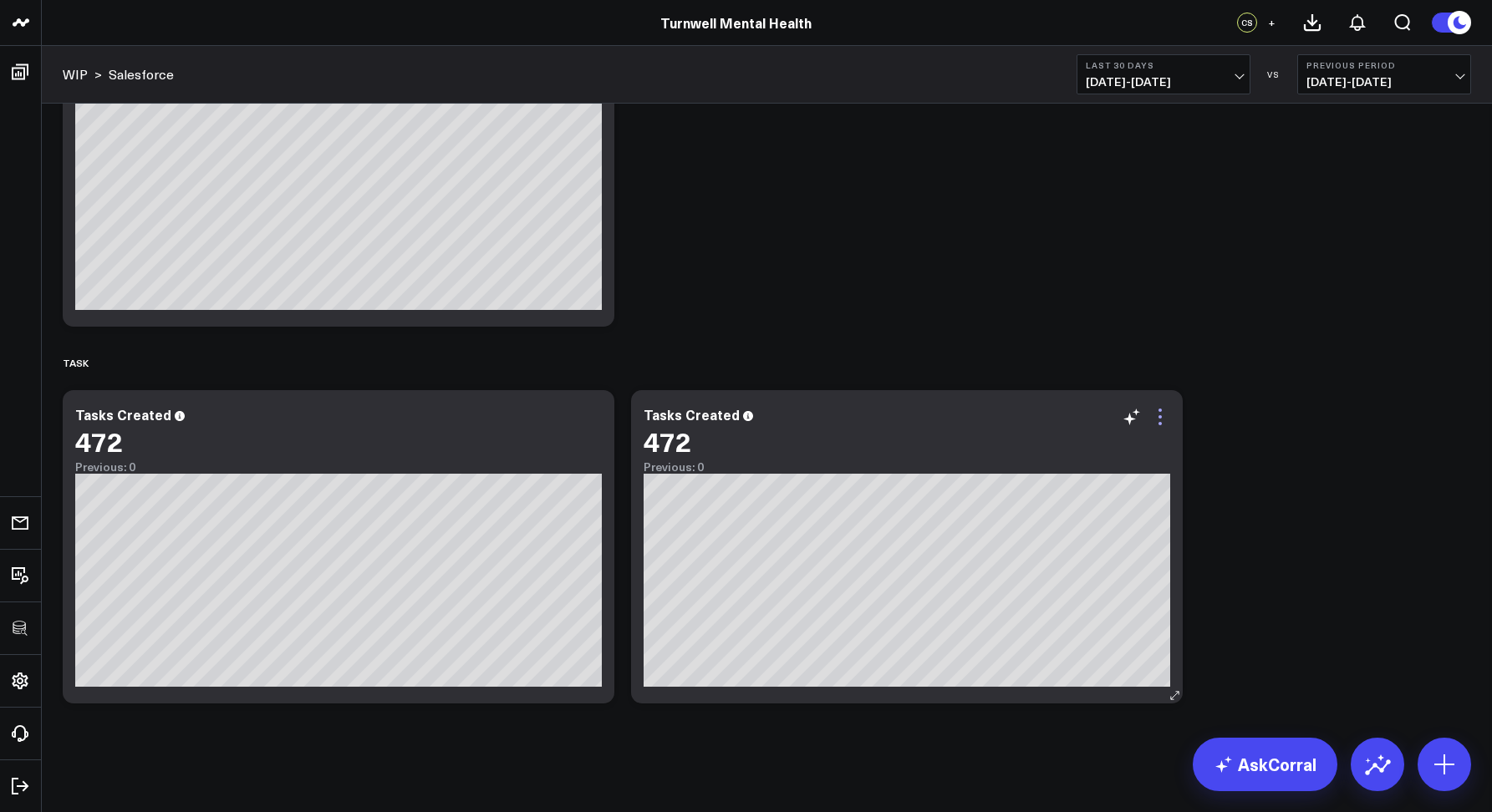
click at [1163, 420] on icon at bounding box center [1160, 417] width 20 height 20
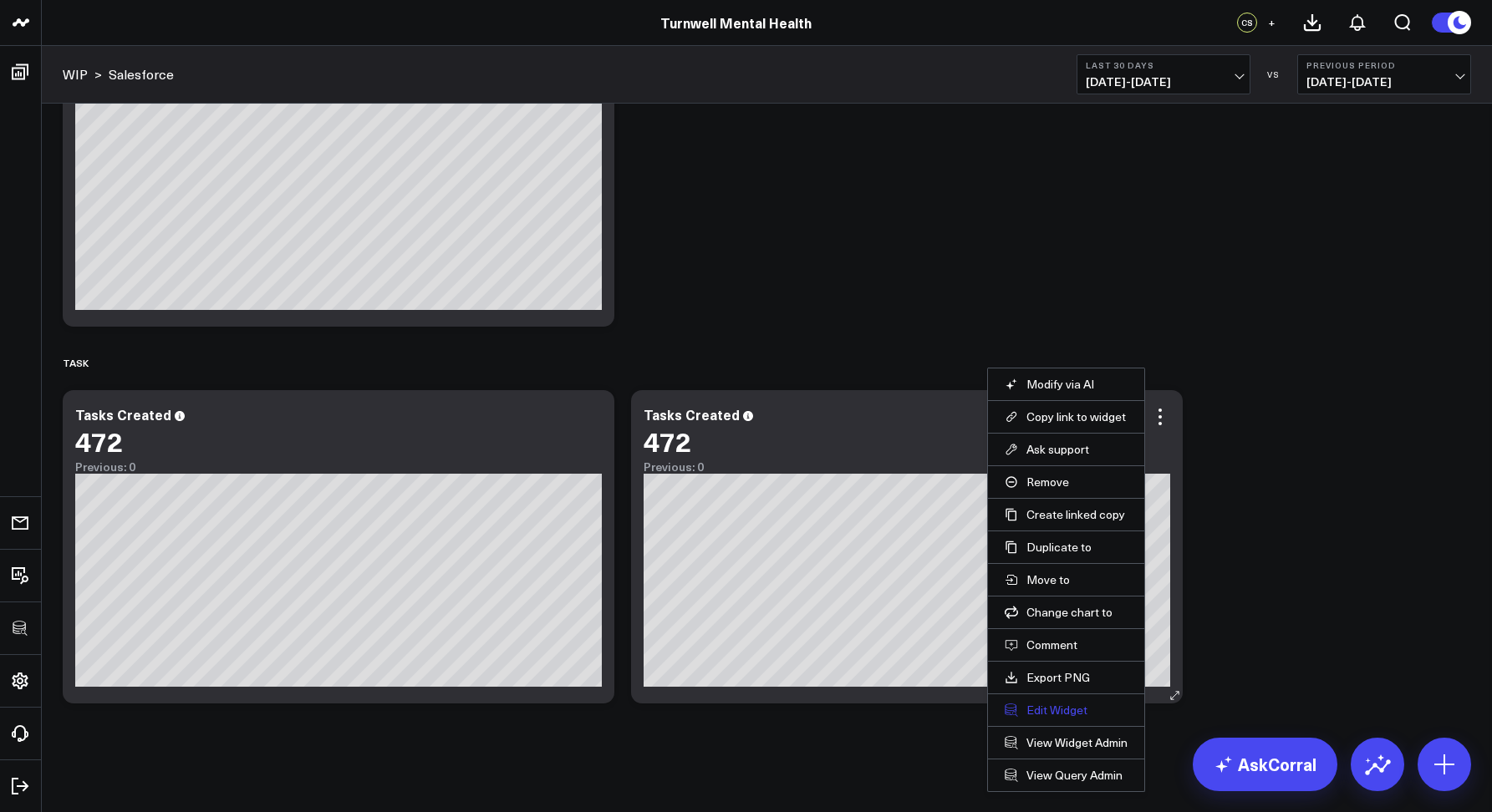
click at [1055, 712] on button "Edit Widget" at bounding box center [1065, 710] width 123 height 15
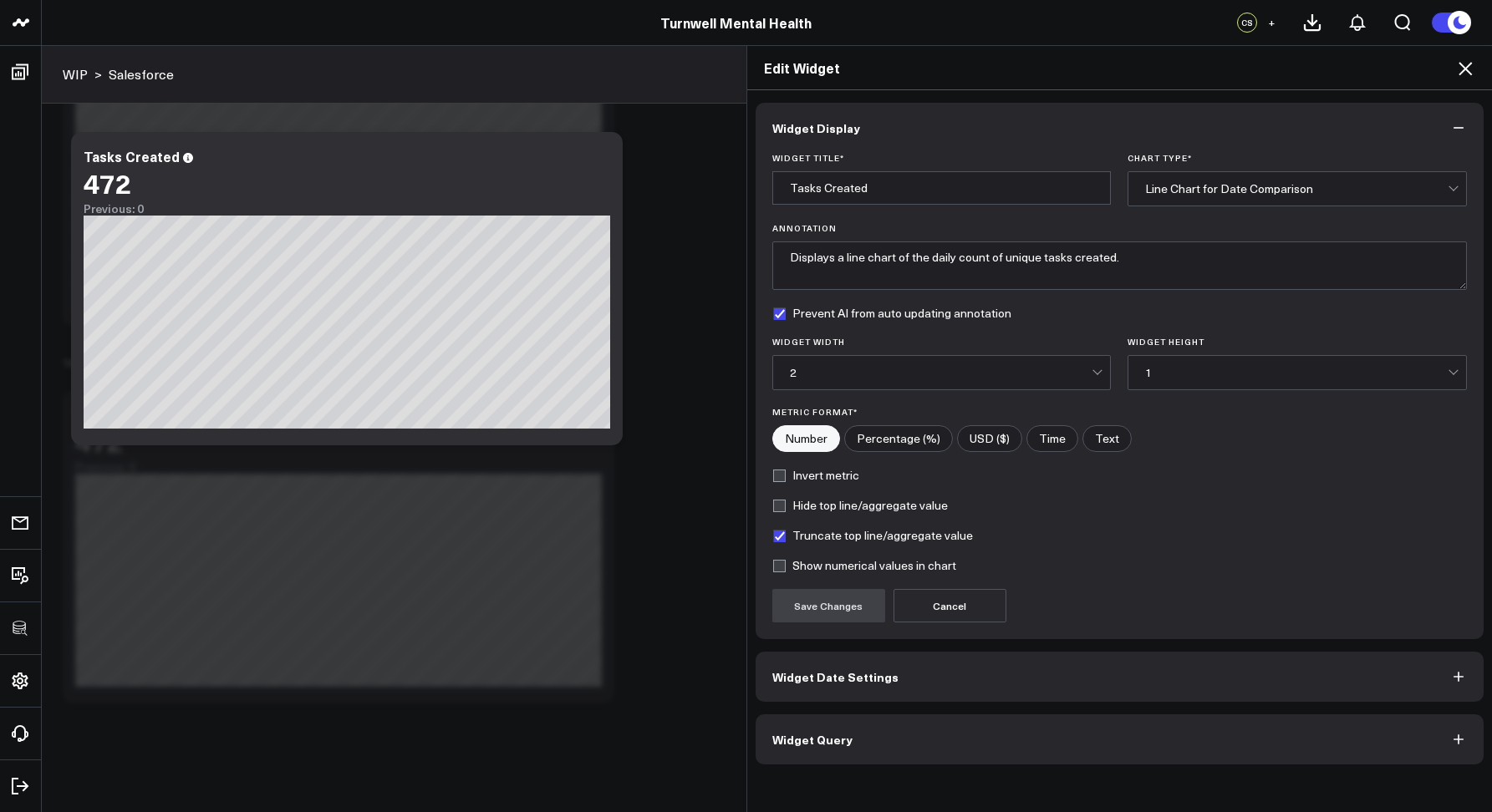
click at [953, 737] on button "Widget Query" at bounding box center [1119, 739] width 728 height 50
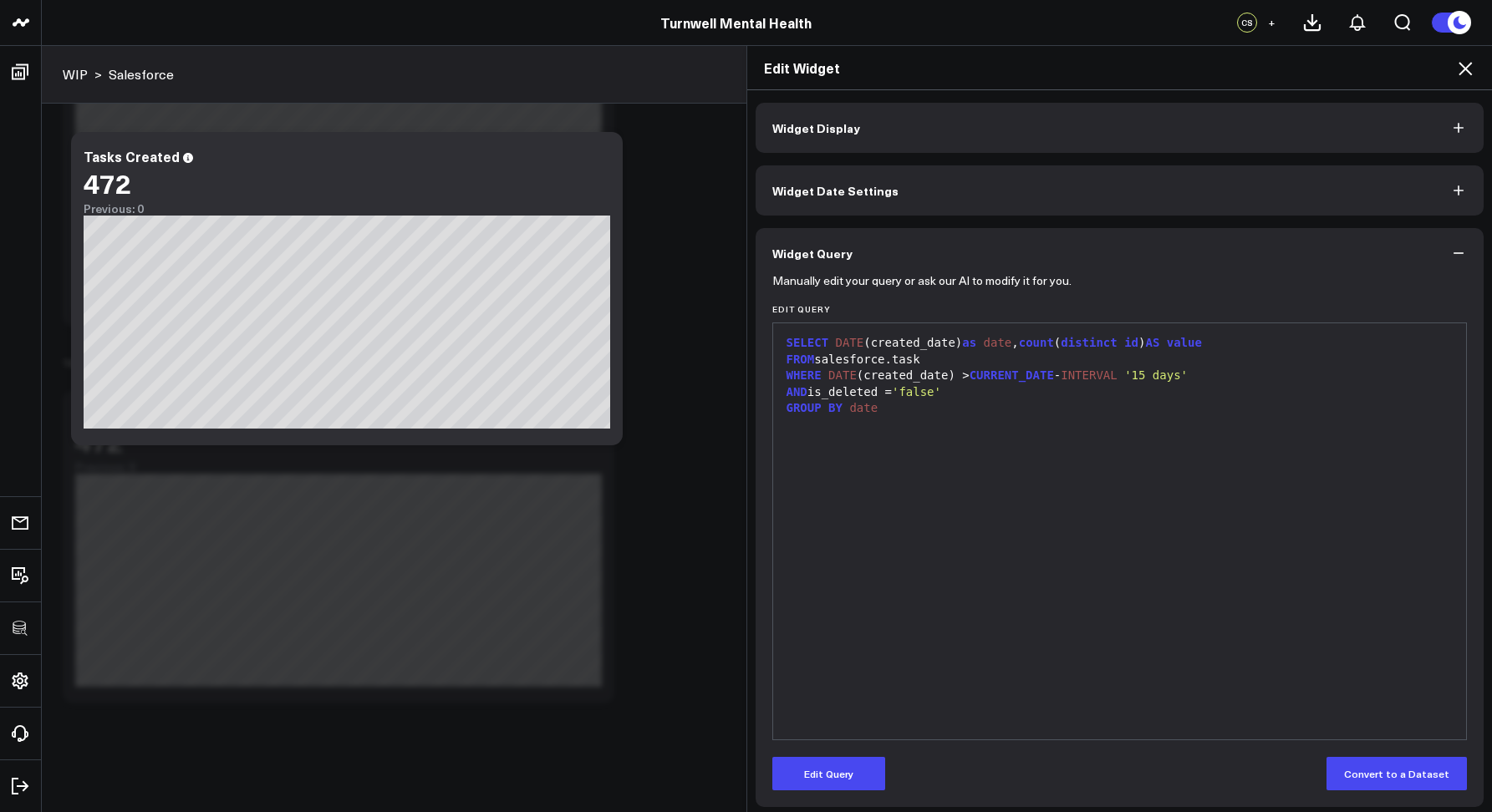
click at [1459, 73] on icon at bounding box center [1465, 69] width 20 height 20
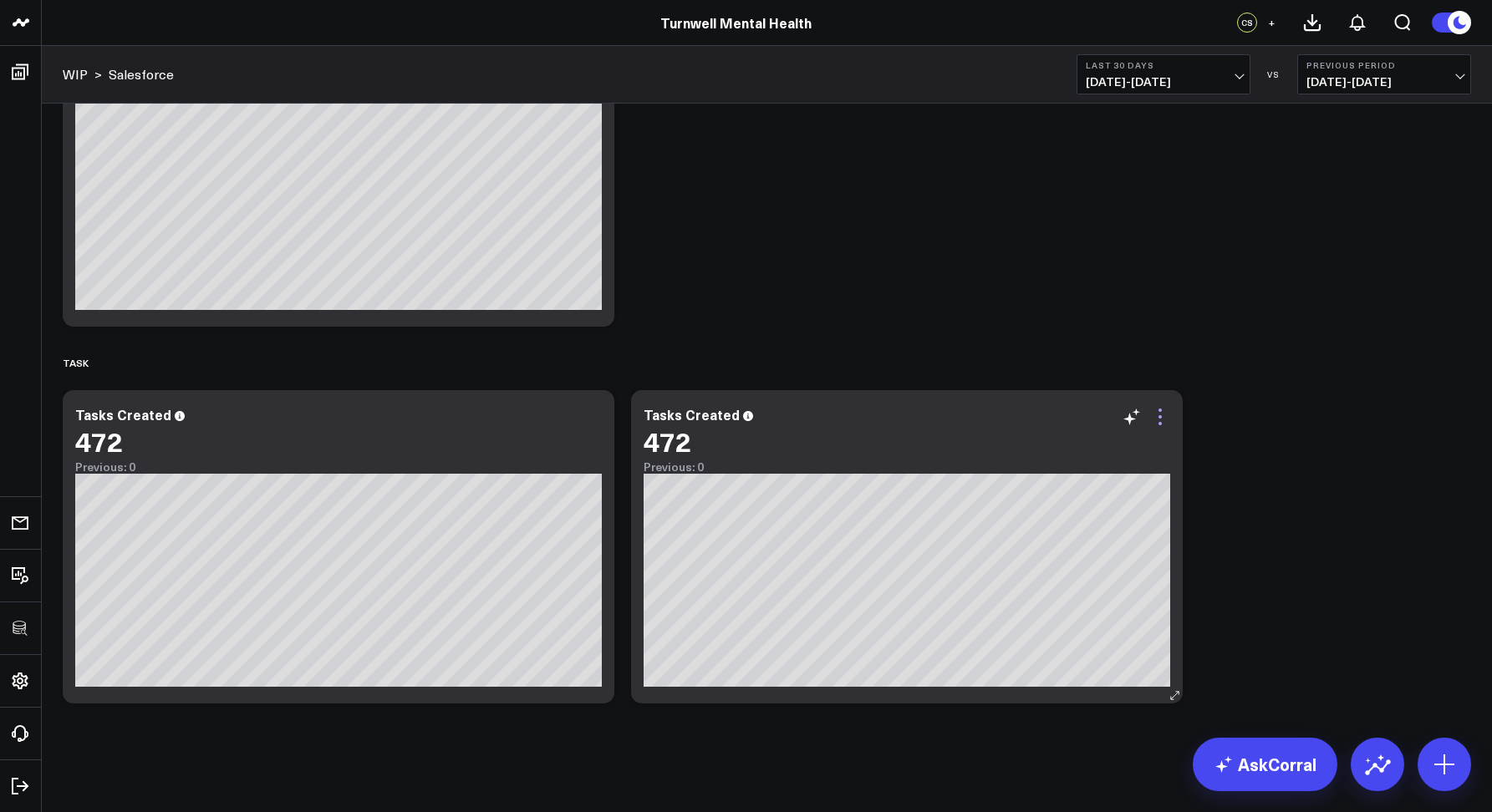
click at [1168, 414] on icon at bounding box center [1160, 417] width 20 height 20
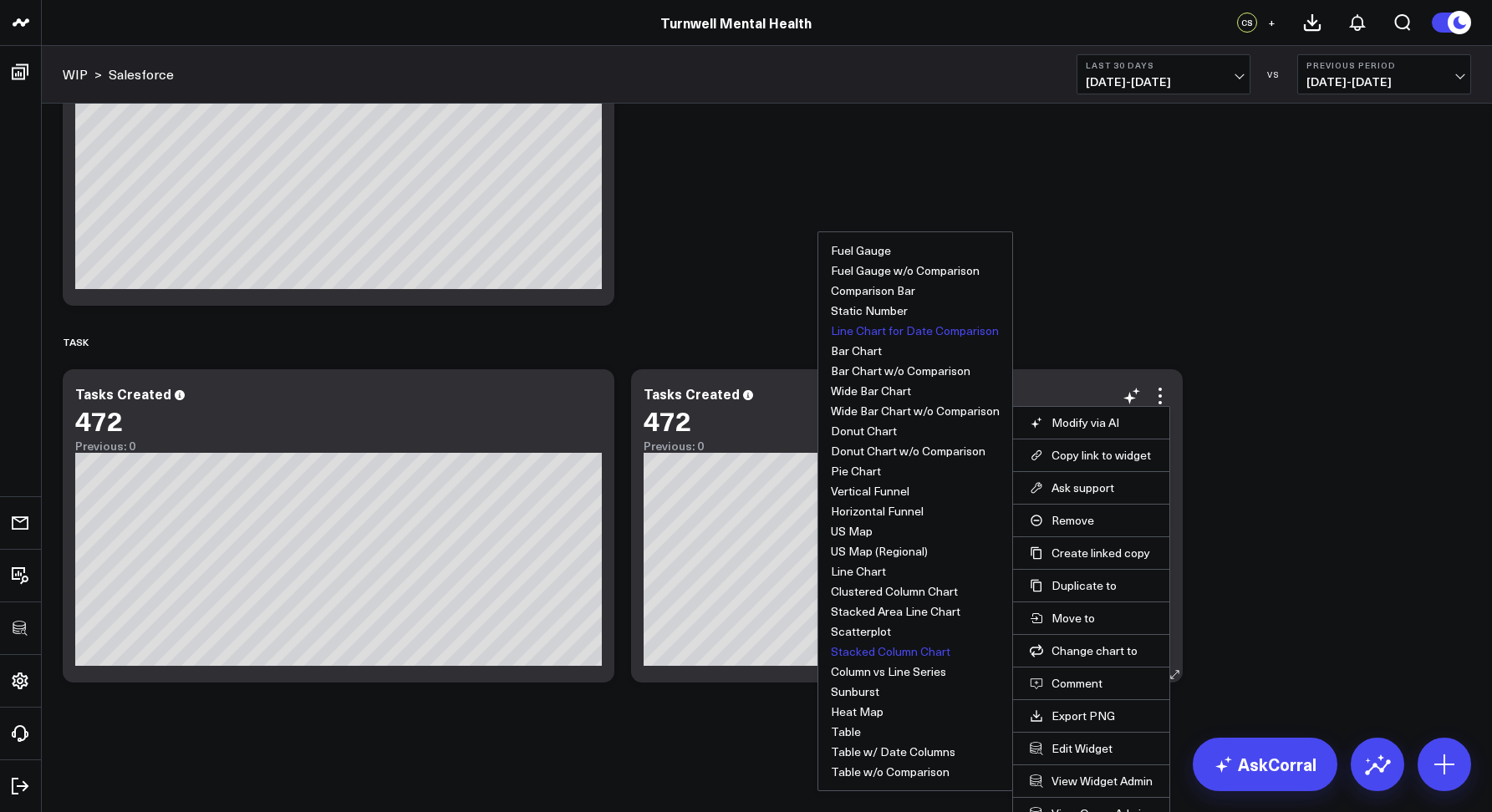
scroll to position [3056, 0]
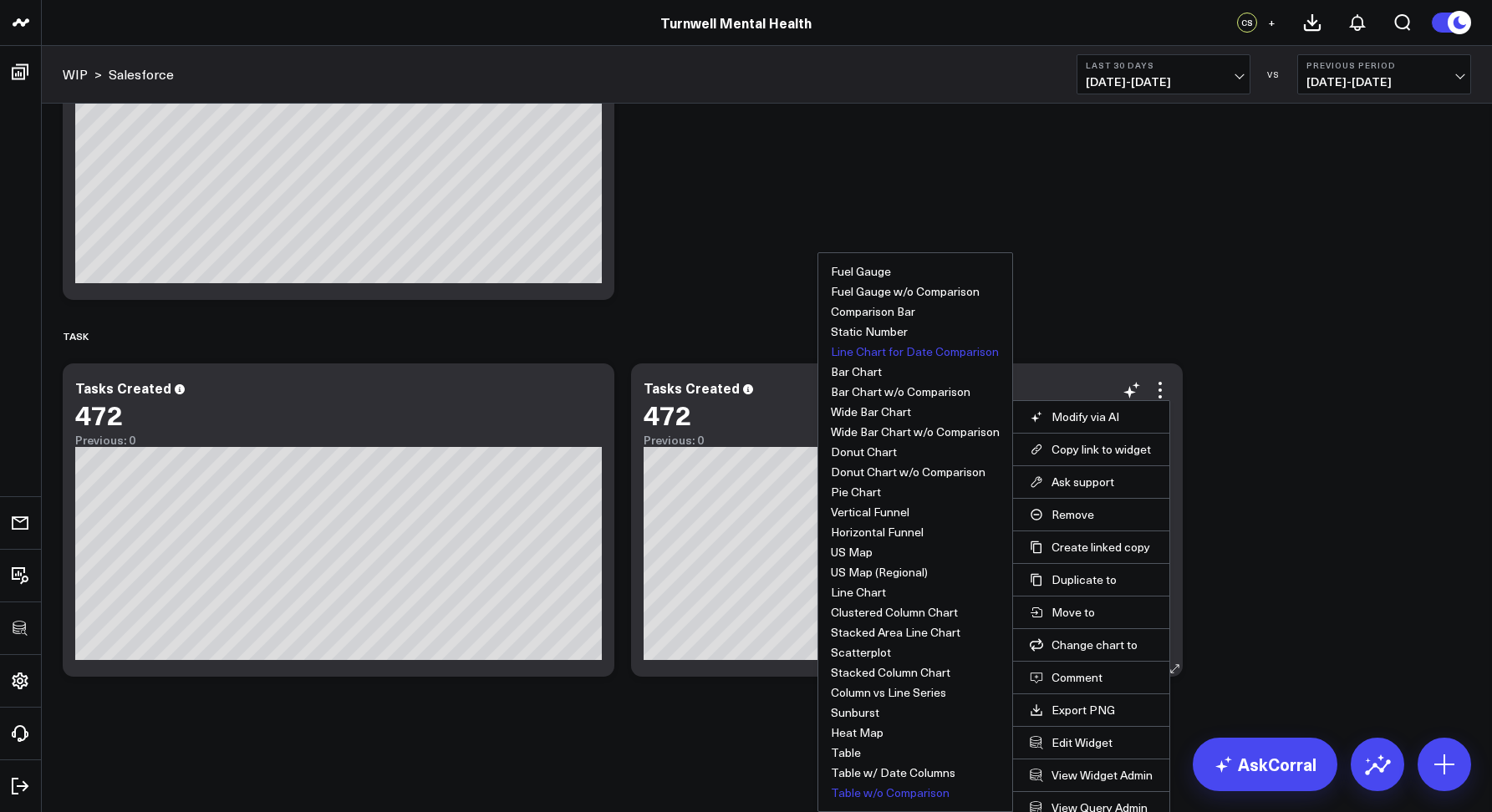
click at [855, 789] on button "Table w/o Comparison" at bounding box center [890, 793] width 119 height 12
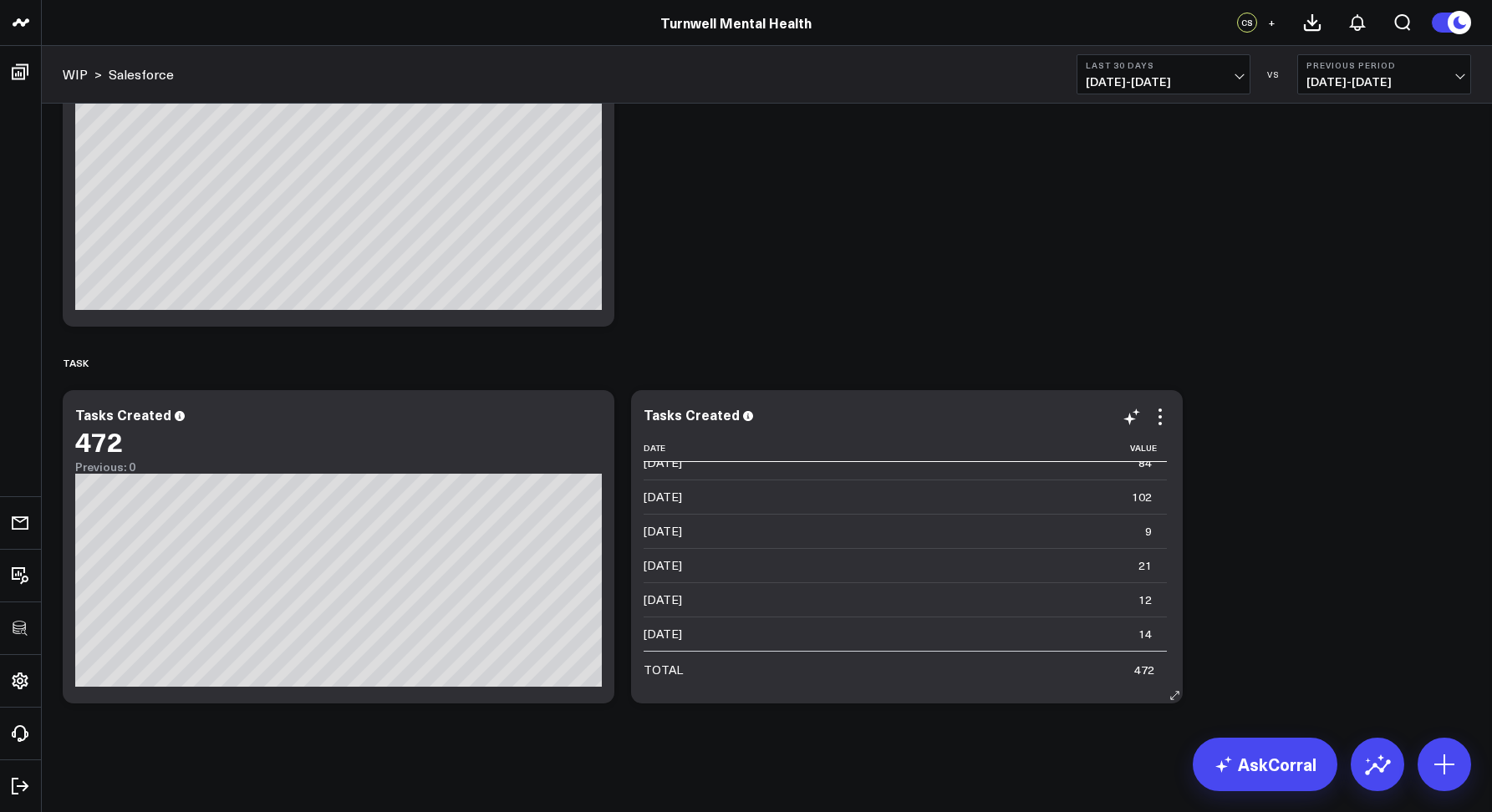
scroll to position [0, 0]
click at [1132, 421] on icon at bounding box center [1132, 417] width 20 height 20
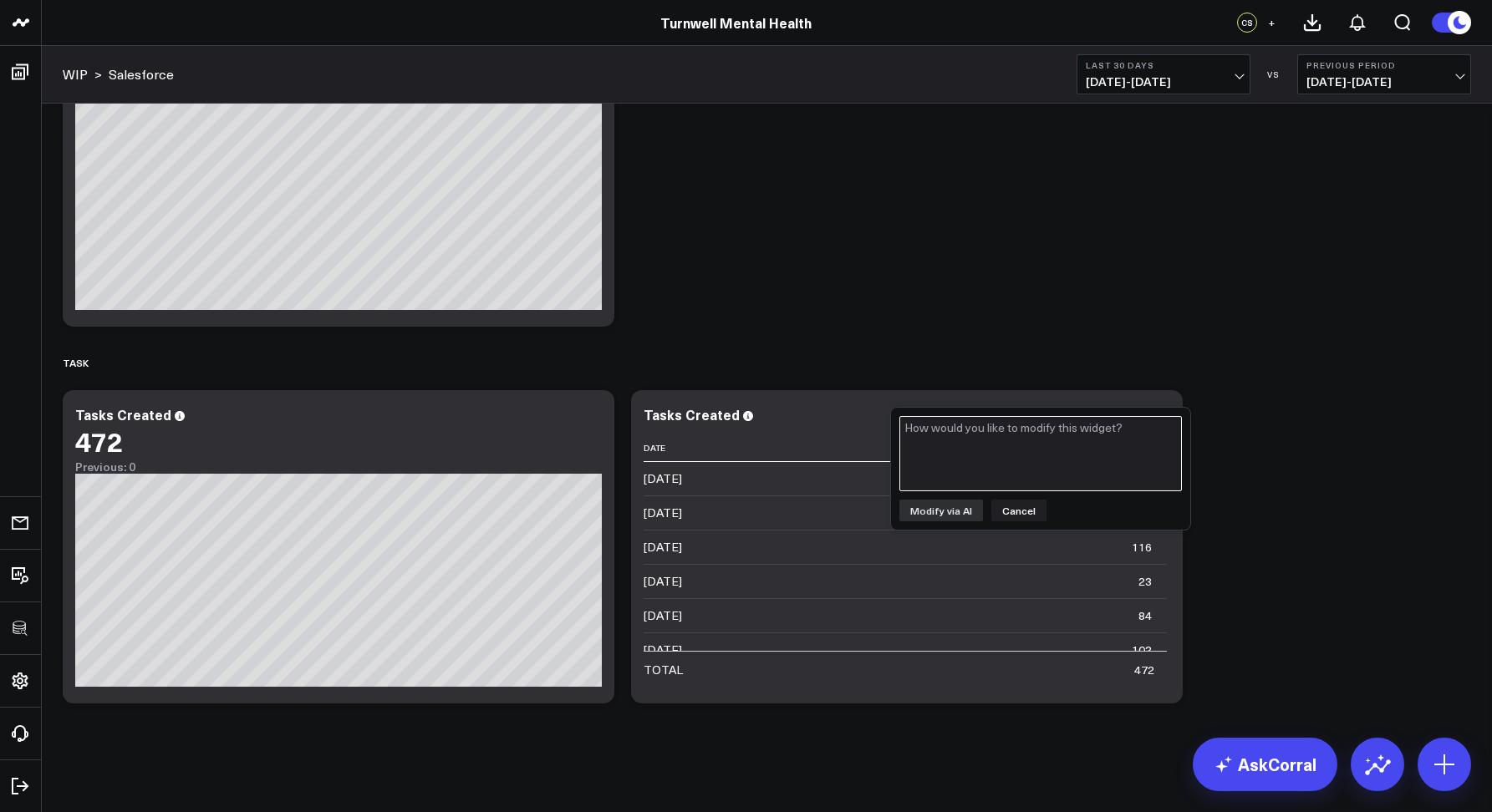
click at [1028, 474] on textarea at bounding box center [1040, 454] width 282 height 75
type textarea "Can you include columns for subject and activity_type_c"
click at [920, 511] on button "Modify via AI" at bounding box center [941, 510] width 84 height 22
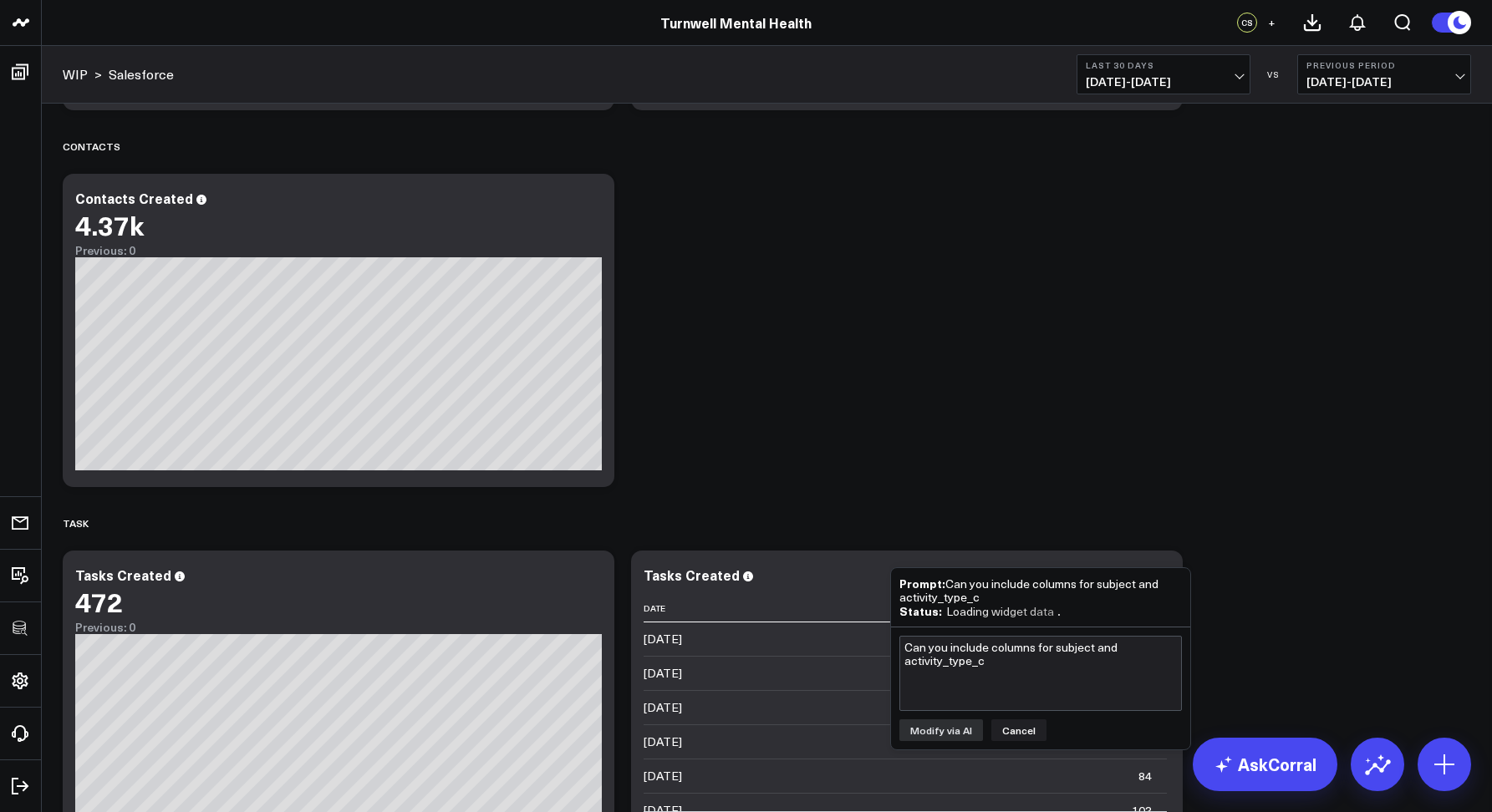
scroll to position [3029, 0]
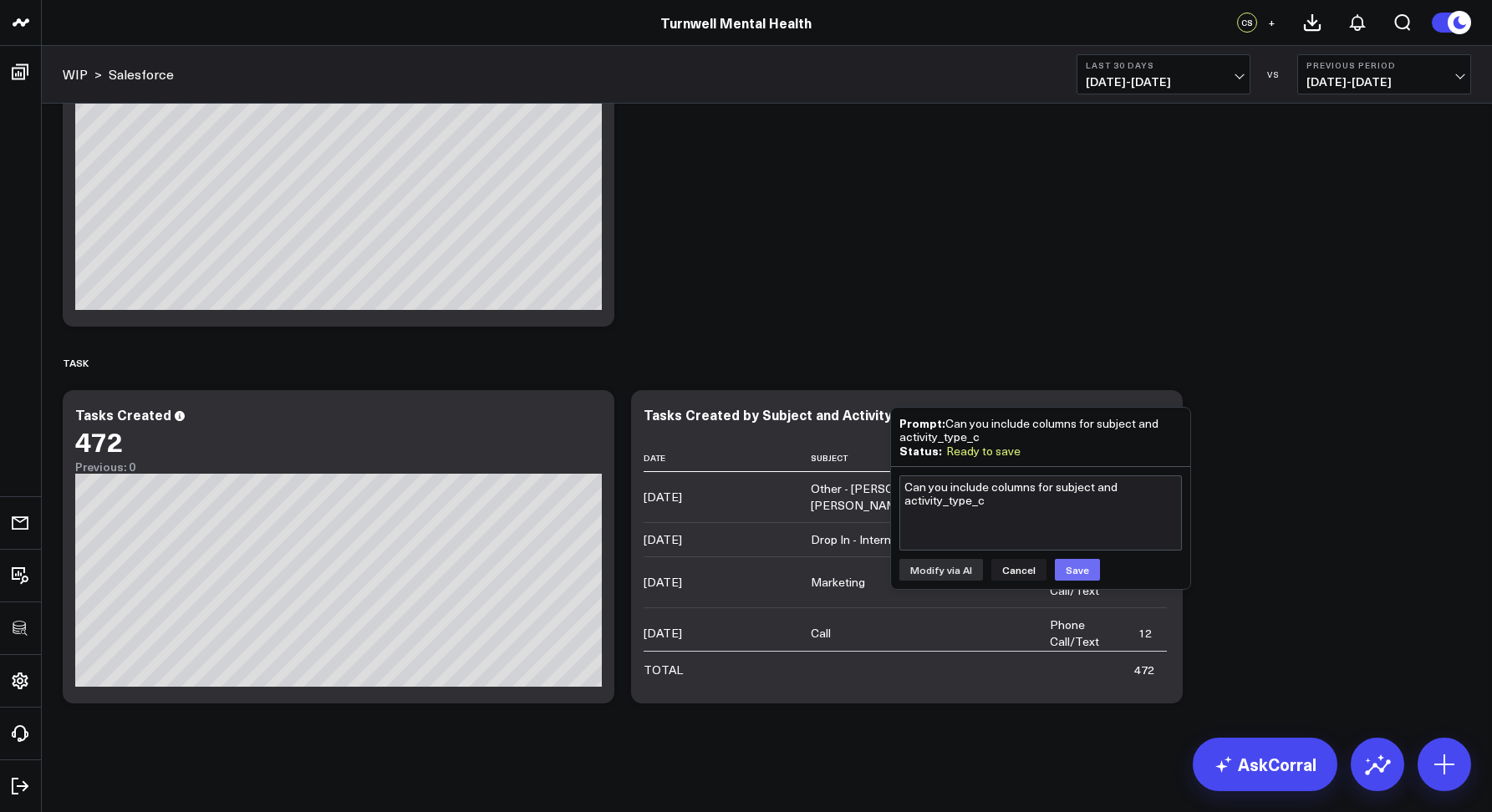
click at [1066, 559] on button "Save" at bounding box center [1077, 570] width 45 height 22
click at [1015, 572] on button "Cancel" at bounding box center [1018, 570] width 55 height 22
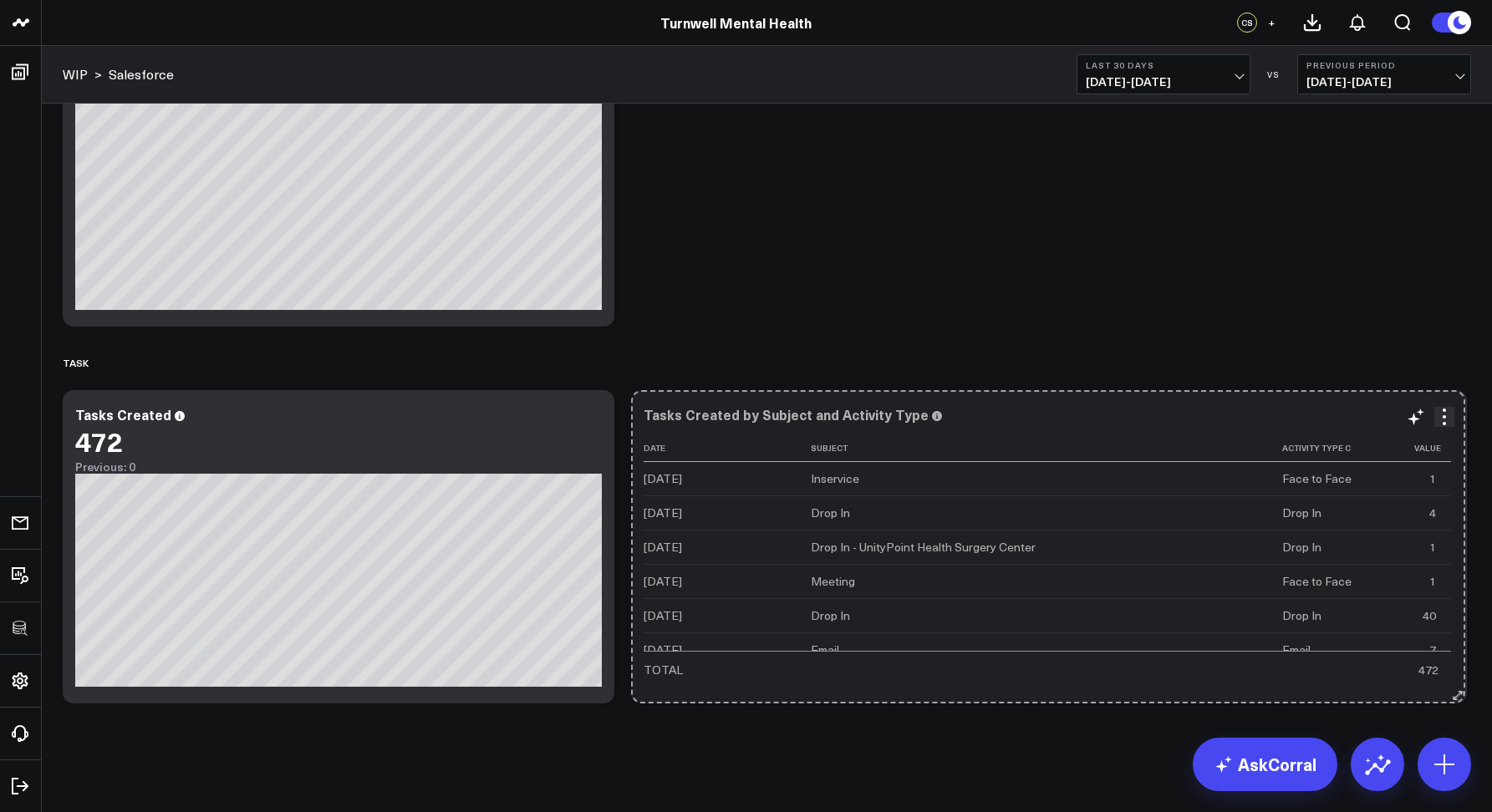
drag, startPoint x: 1169, startPoint y: 690, endPoint x: 1451, endPoint y: 668, distance: 282.9
click at [1451, 668] on div "Tasks Created by Subject and Activity Type Date Subject Activity Type C Value 2…" at bounding box center [1049, 547] width 836 height 313
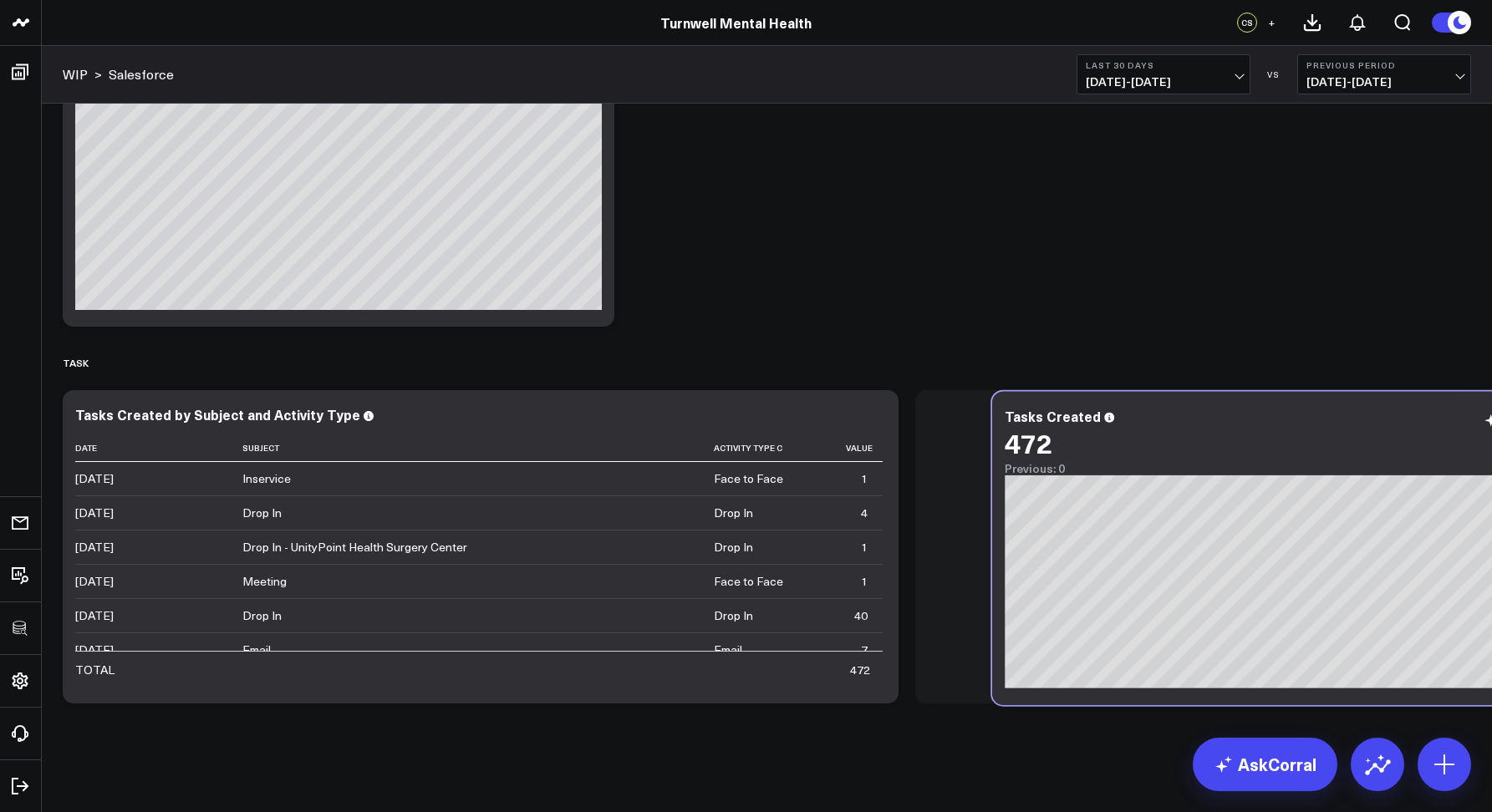
drag, startPoint x: 506, startPoint y: 446, endPoint x: 1433, endPoint y: 447, distance: 927.0
click at [1433, 447] on div "472" at bounding box center [1267, 442] width 526 height 30
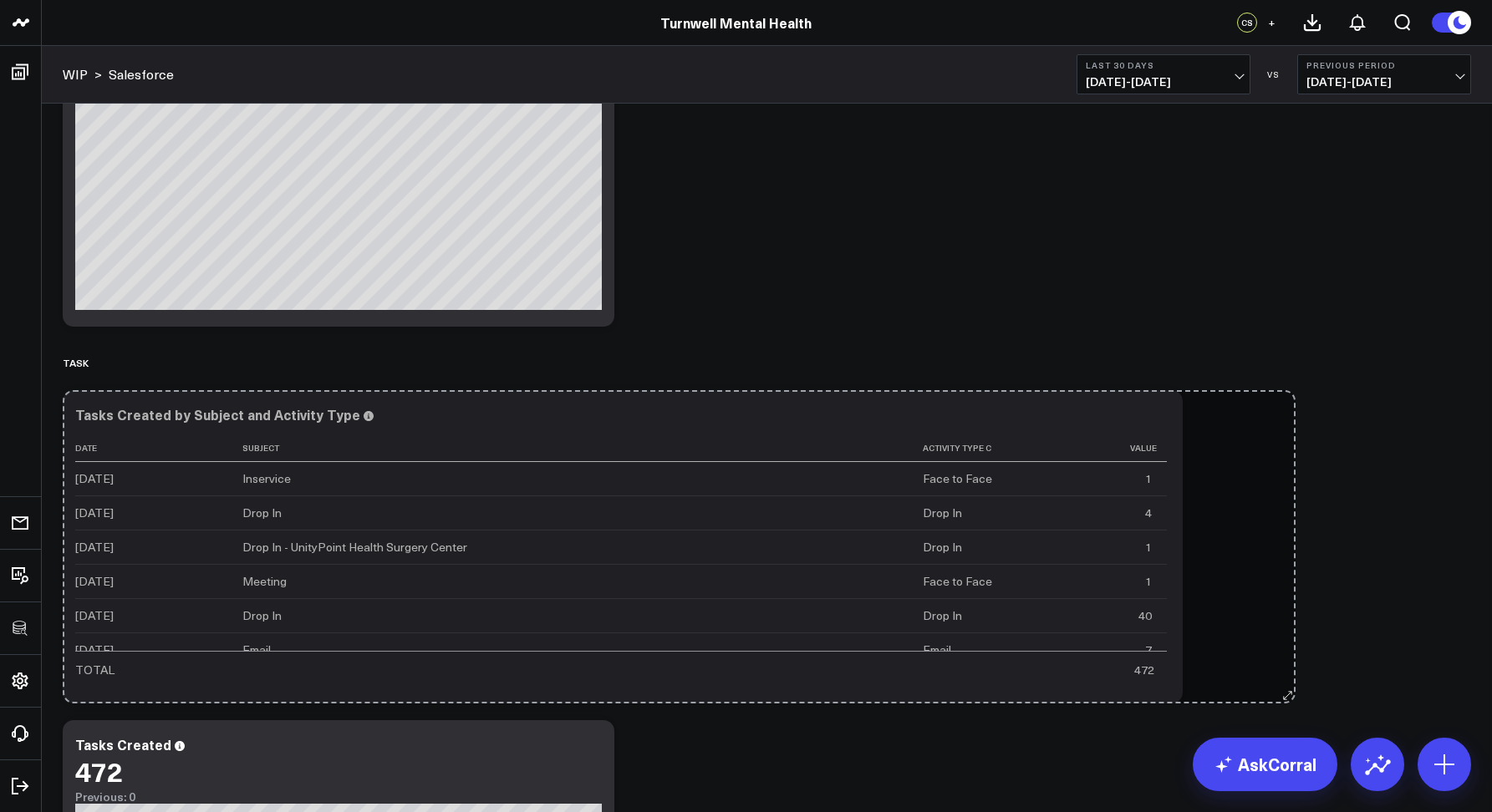
drag, startPoint x: 890, startPoint y: 689, endPoint x: 1298, endPoint y: 669, distance: 408.5
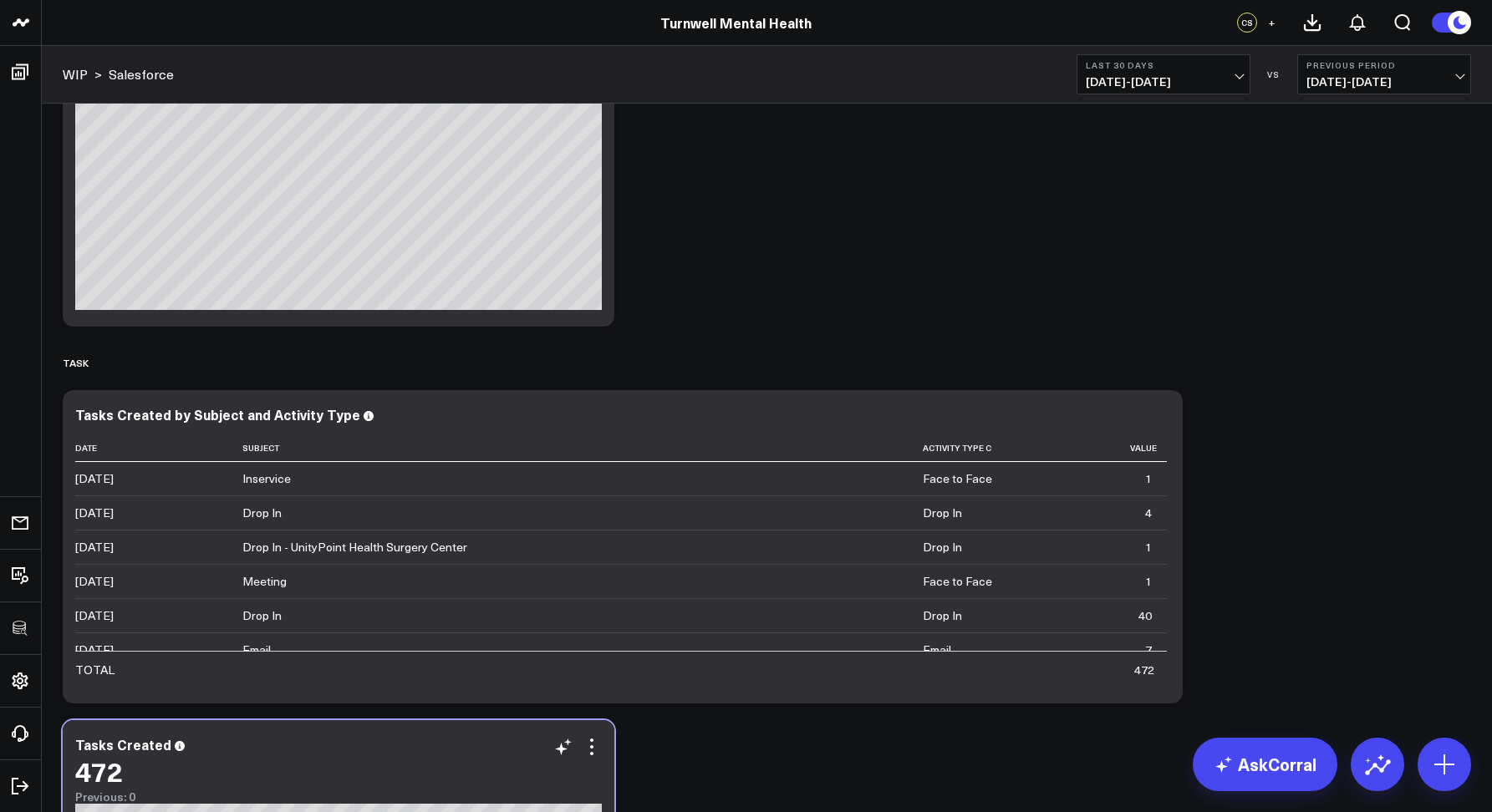
scroll to position [3032, 0]
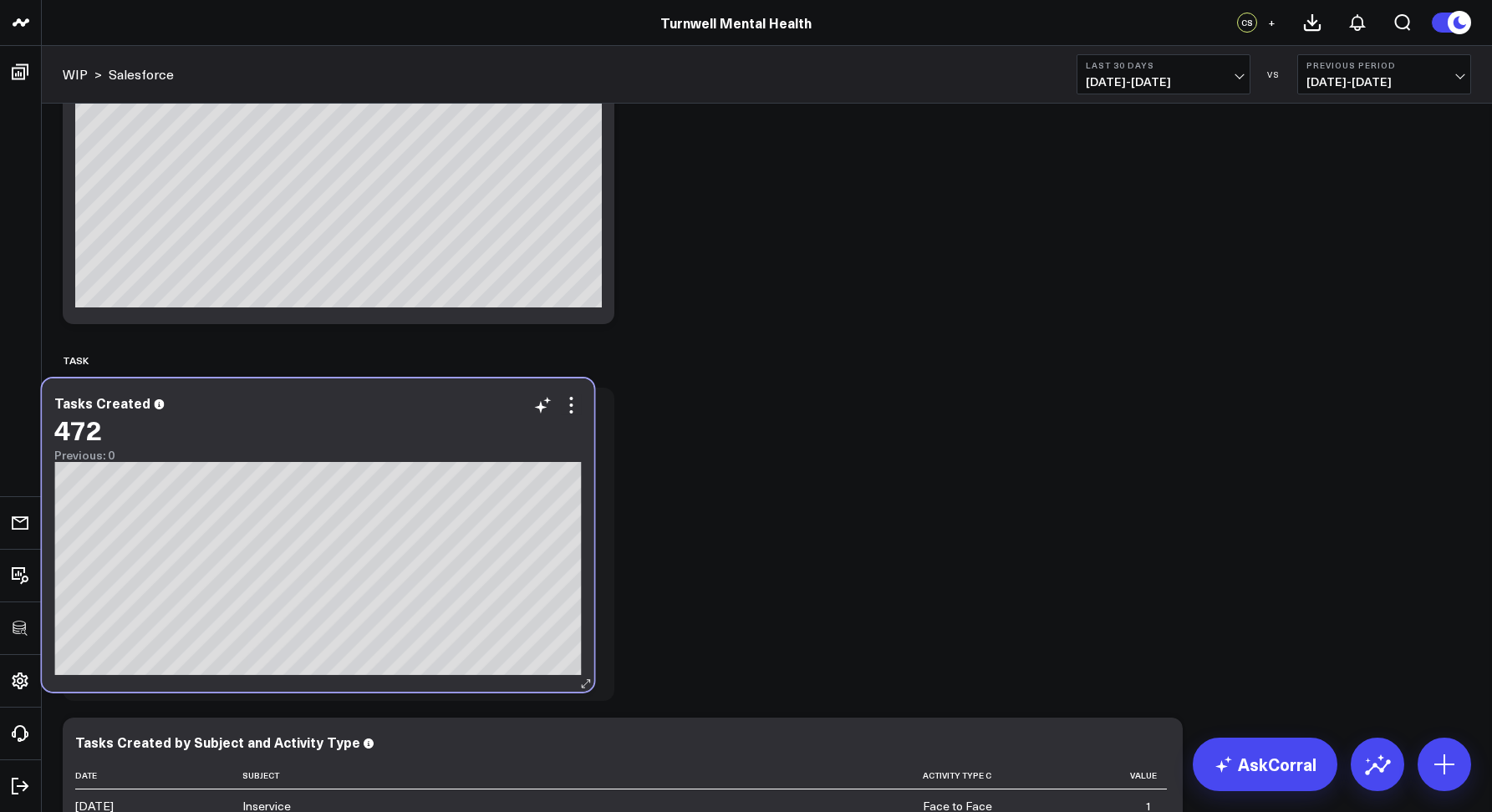
click at [386, 472] on div "Tasks Created 472 Previous: 0 [#fff fontSize:14px lineHeight:16px]2025-09-08[/]…" at bounding box center [318, 535] width 552 height 313
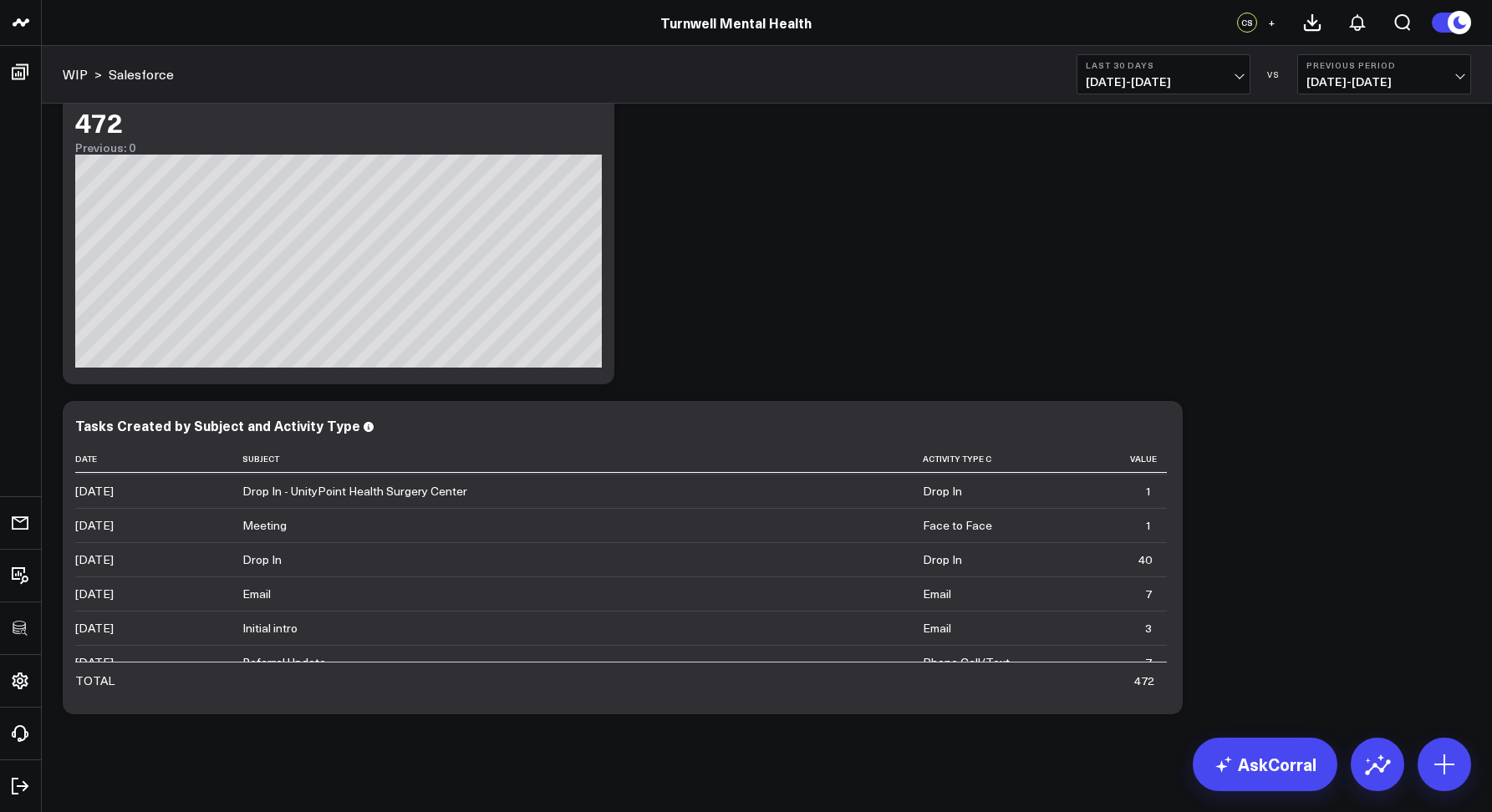
scroll to position [3359, 0]
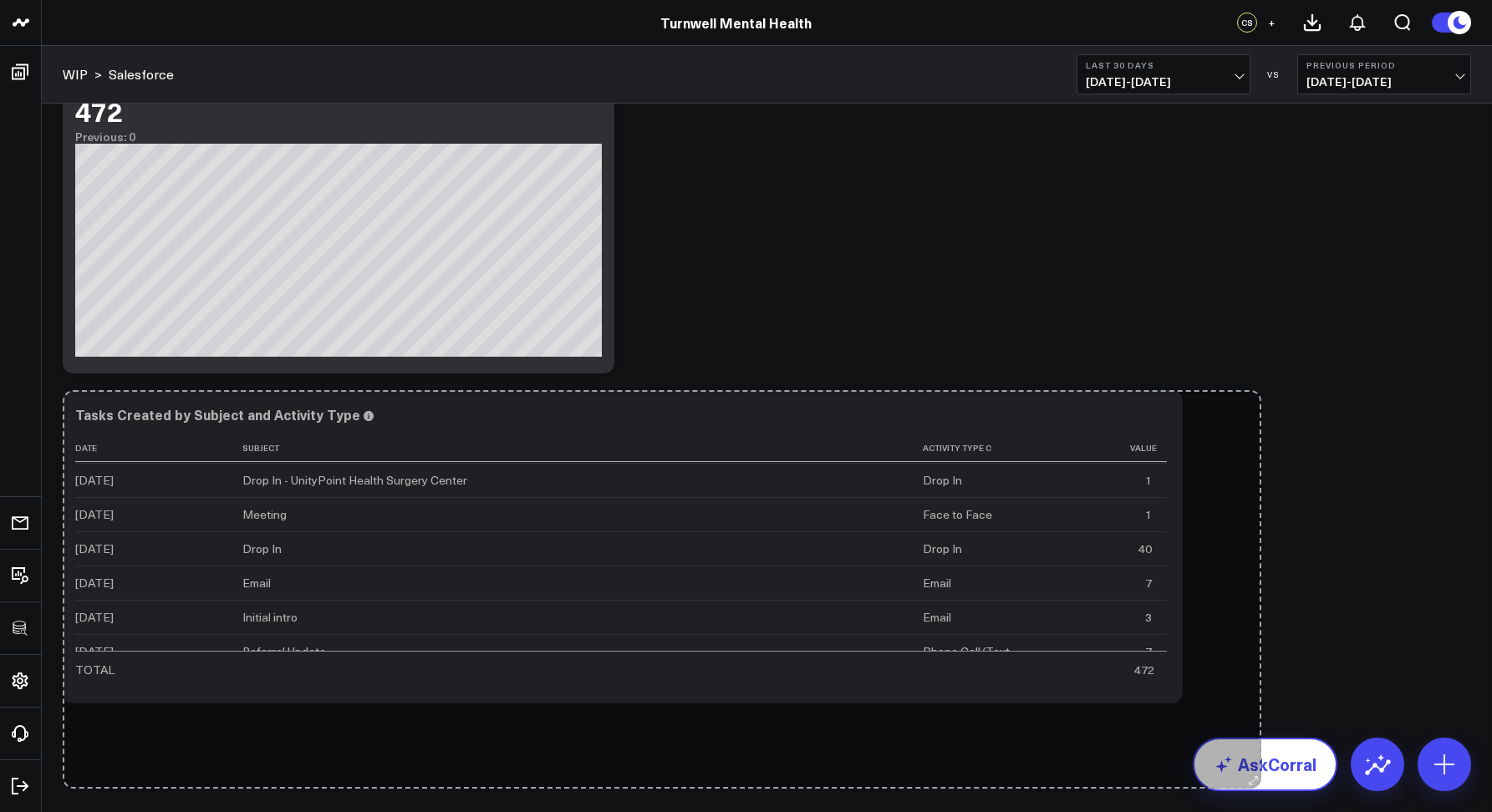
drag, startPoint x: 1168, startPoint y: 696, endPoint x: 1247, endPoint y: 780, distance: 115.3
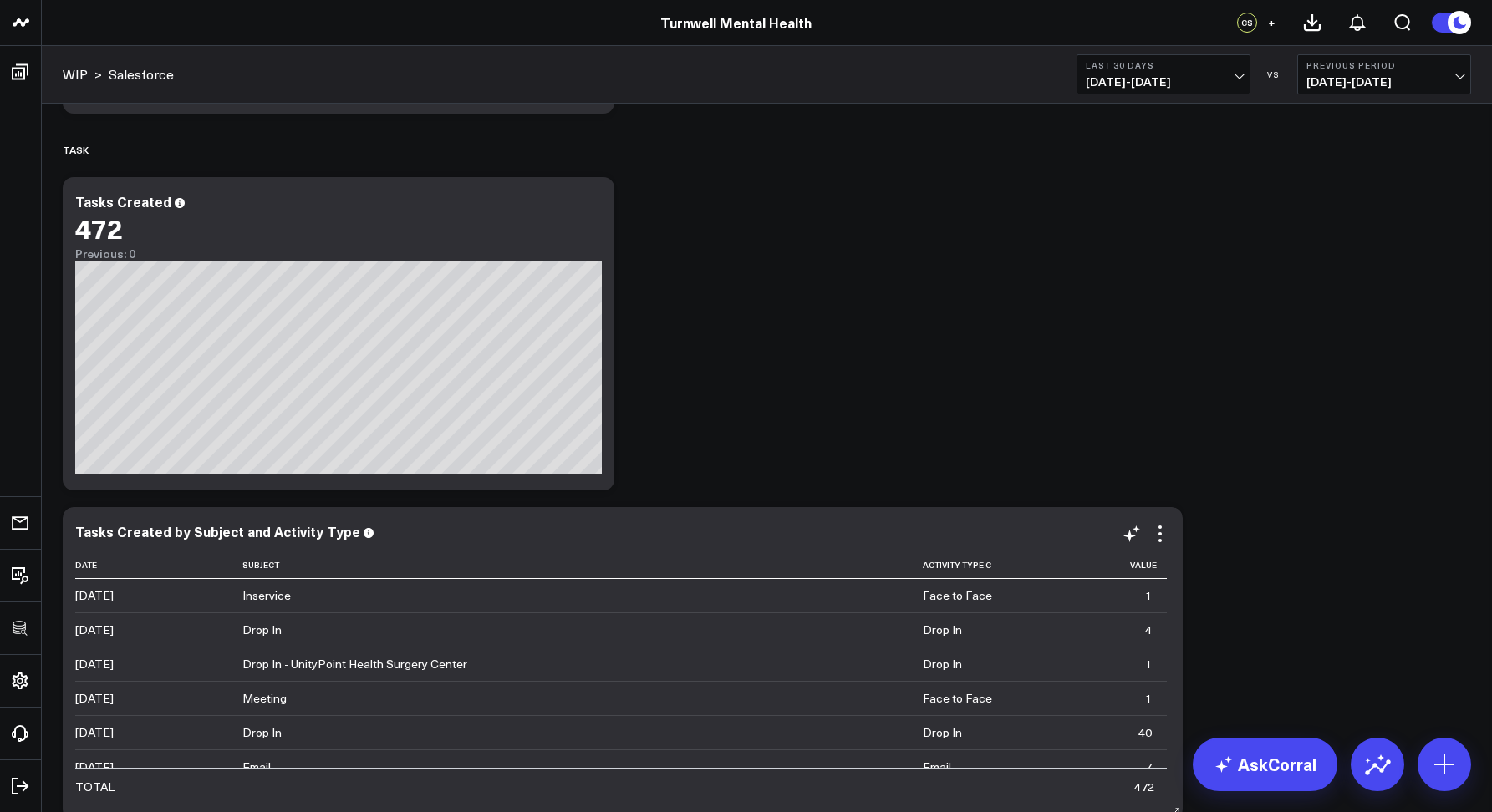
scroll to position [3231, 0]
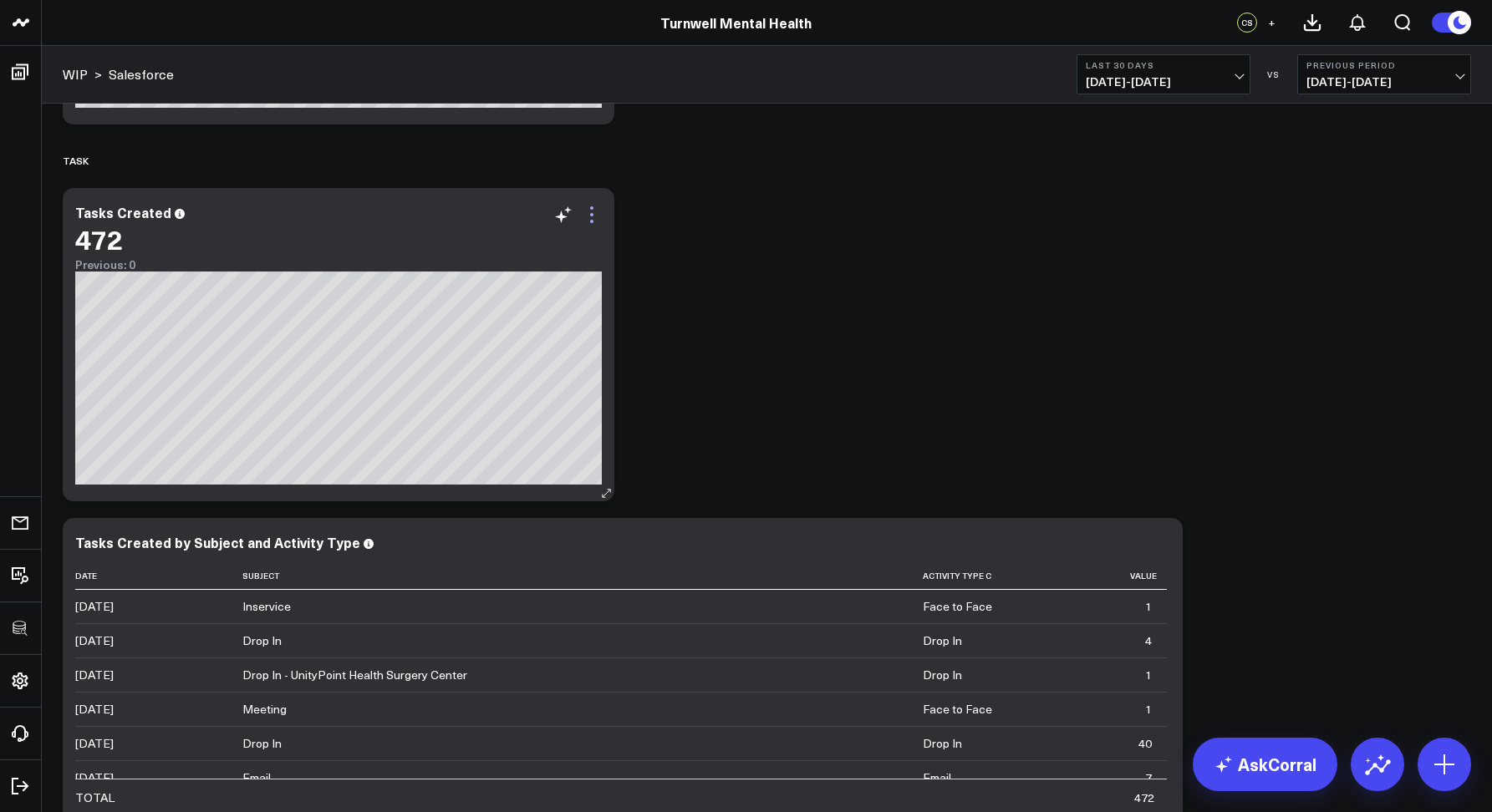
click at [593, 218] on icon at bounding box center [592, 215] width 20 height 20
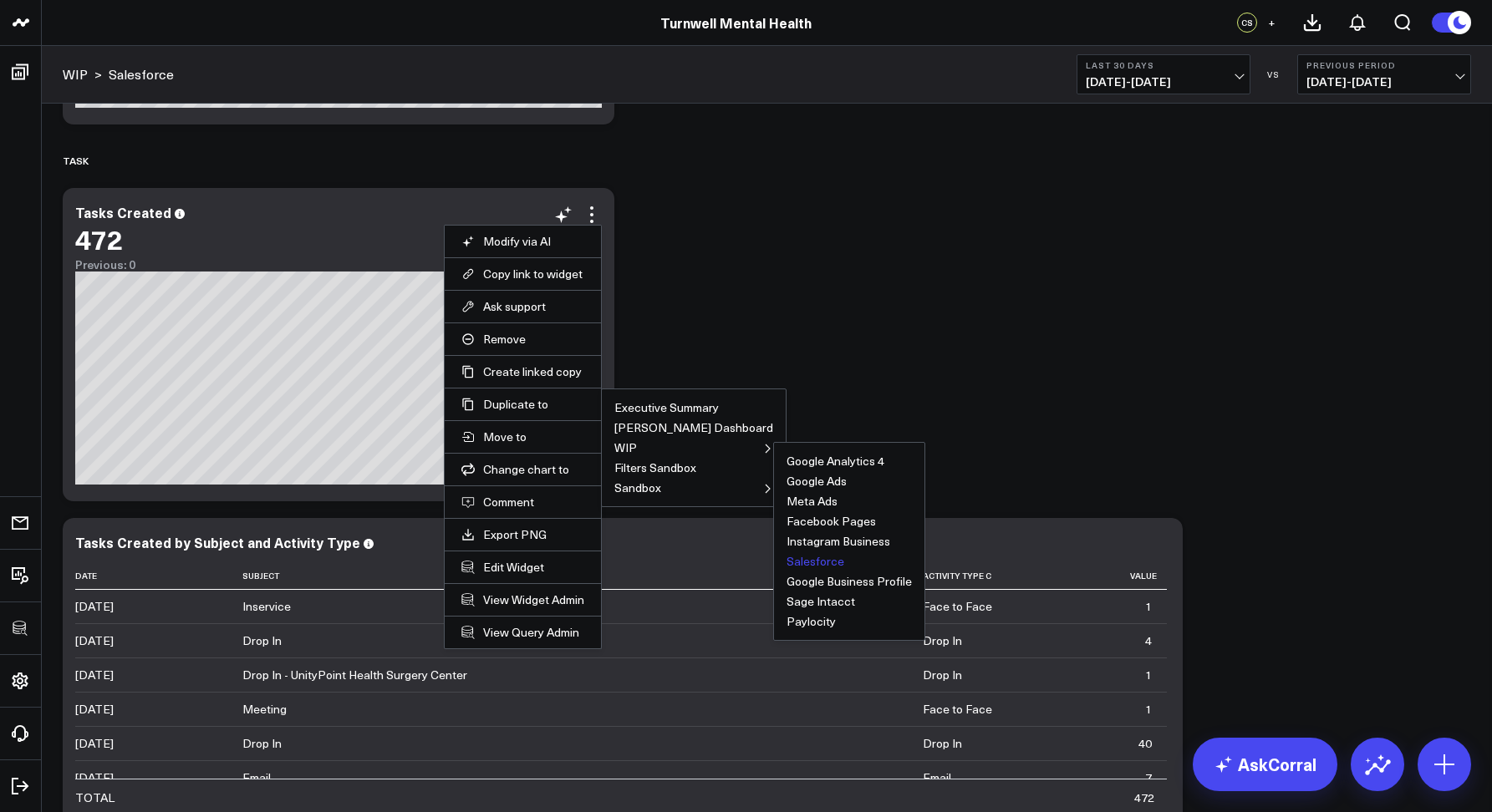
click at [786, 562] on button "Salesforce" at bounding box center [815, 561] width 58 height 12
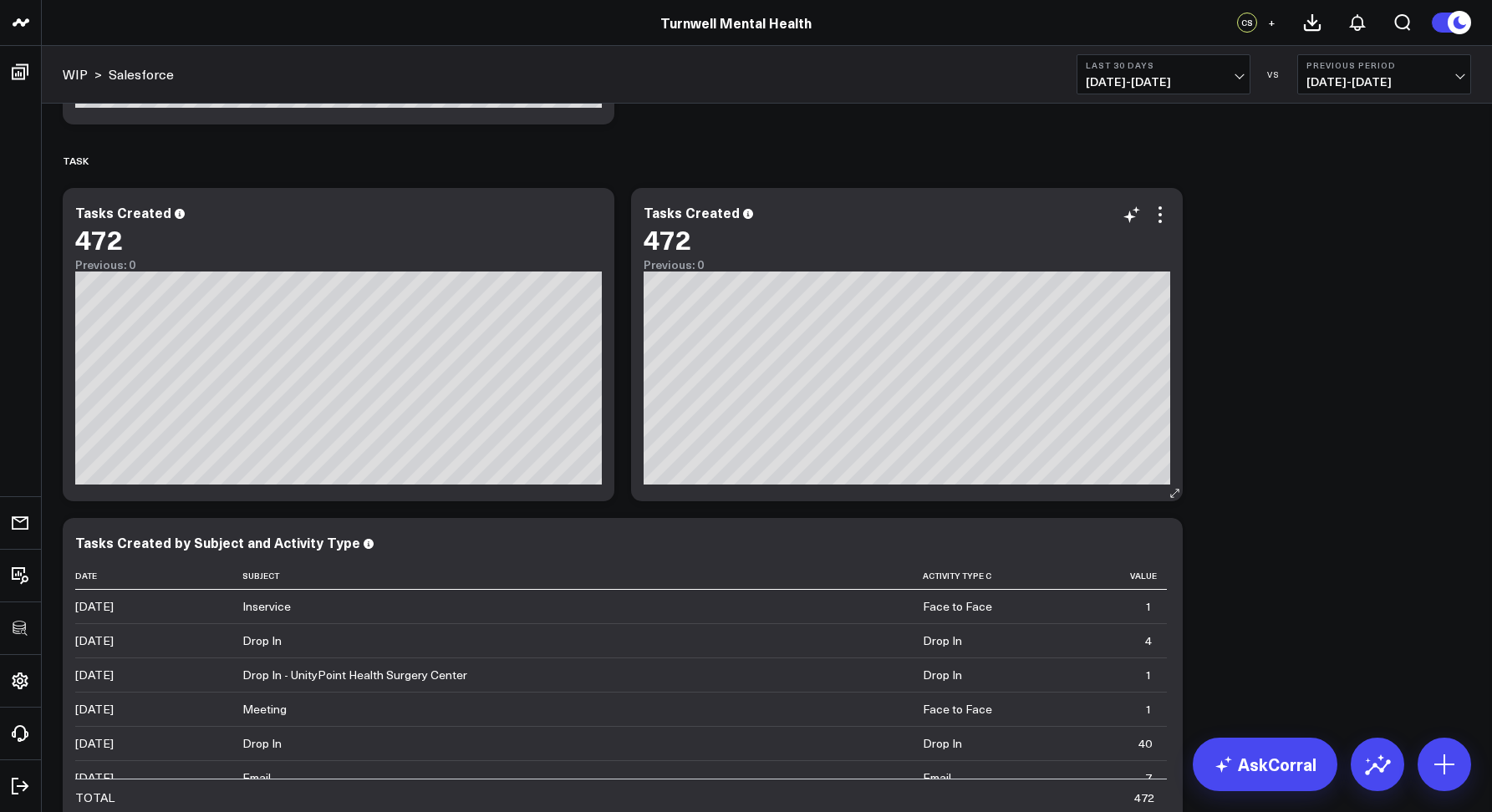
click at [1146, 215] on div "Modify via AI Copy link to widget Ask support Remove Create linked copy Executi…" at bounding box center [1146, 215] width 49 height 20
click at [1139, 215] on icon at bounding box center [1132, 215] width 20 height 20
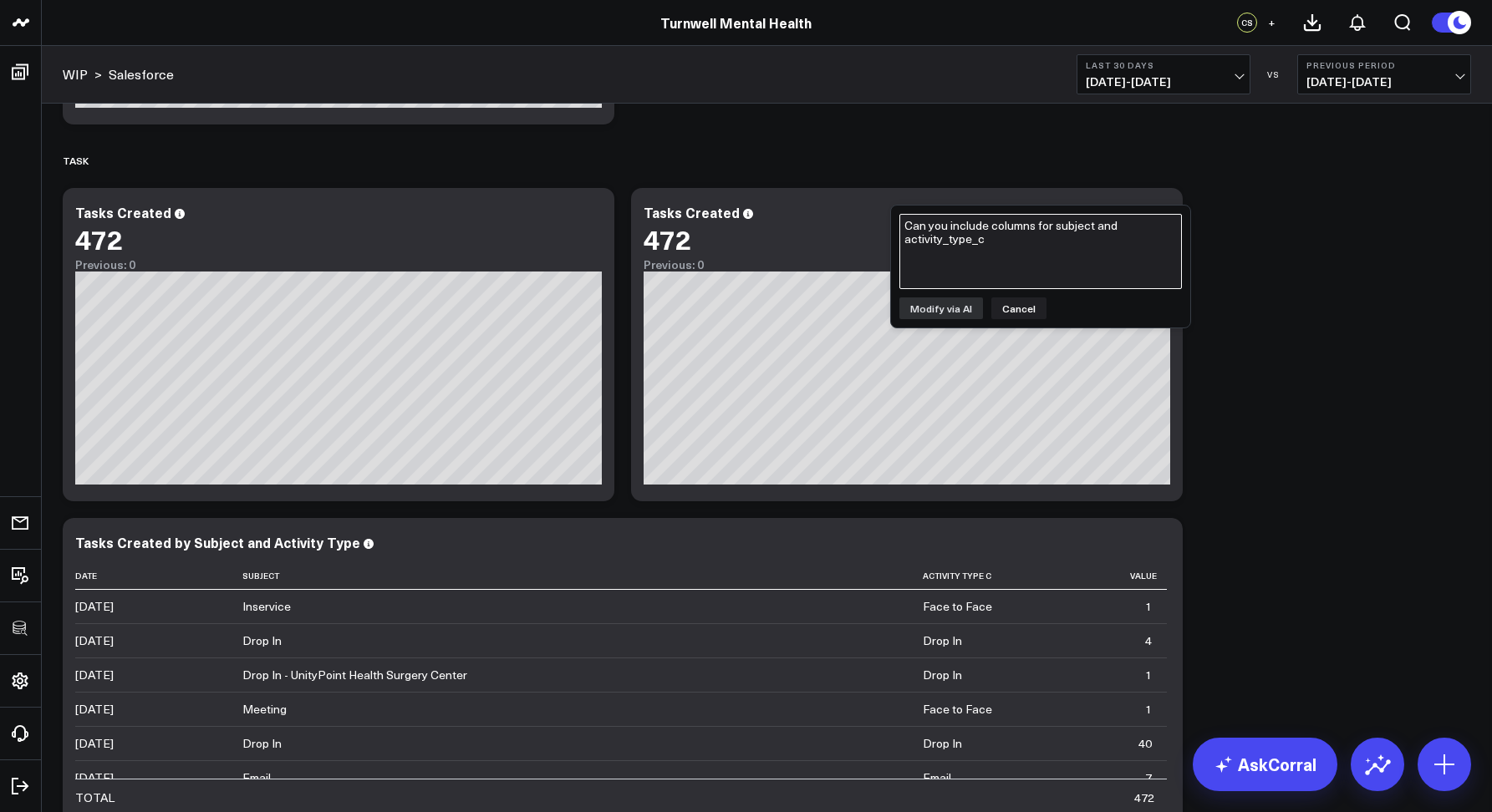
click at [1074, 257] on textarea "Can you include columns for subject and activity_type_c" at bounding box center [1040, 251] width 282 height 75
type textarea "can you break this down by activity_type_c"
click at [940, 316] on button "Modify via AI" at bounding box center [941, 308] width 84 height 22
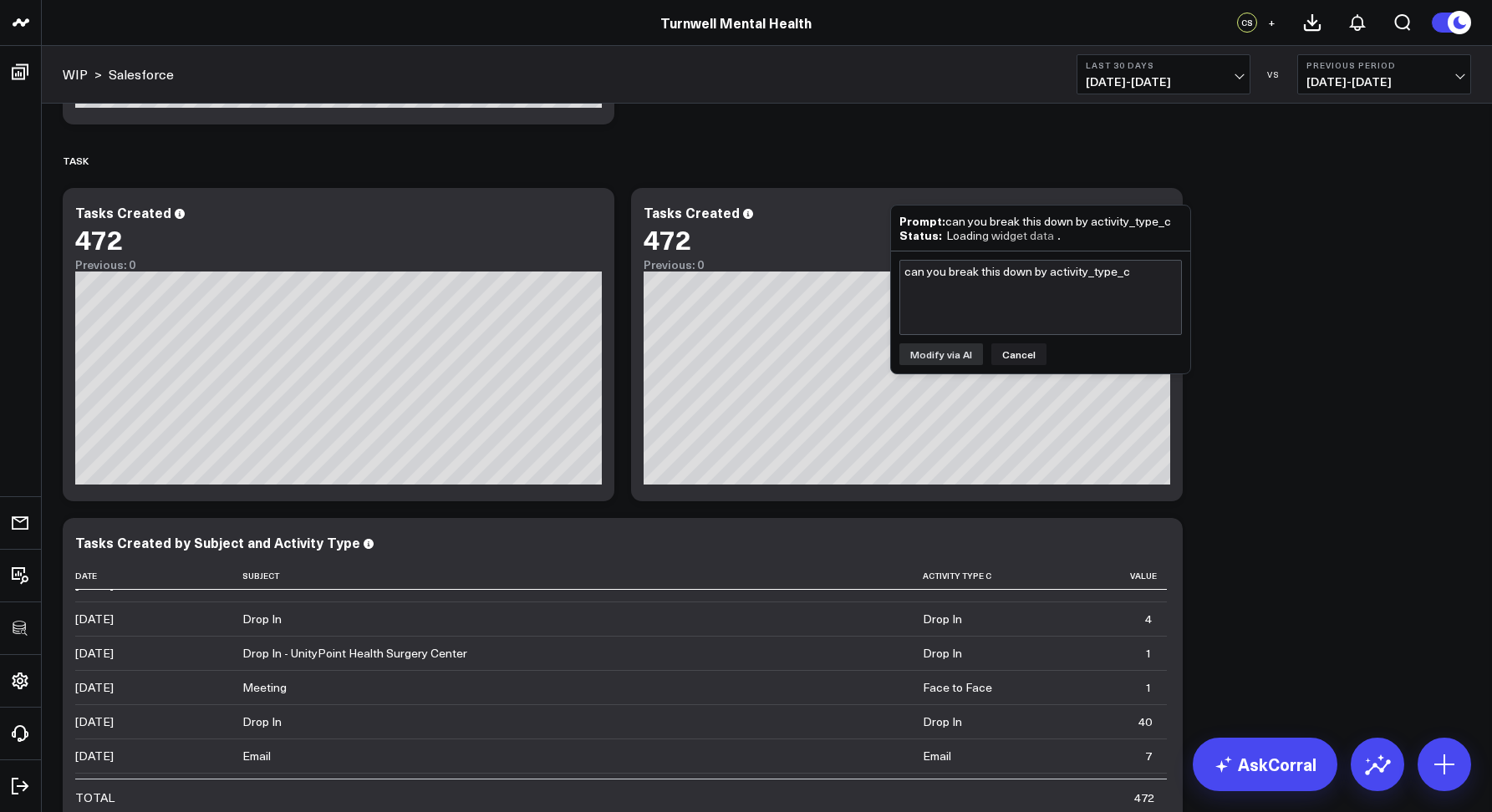
scroll to position [23, 0]
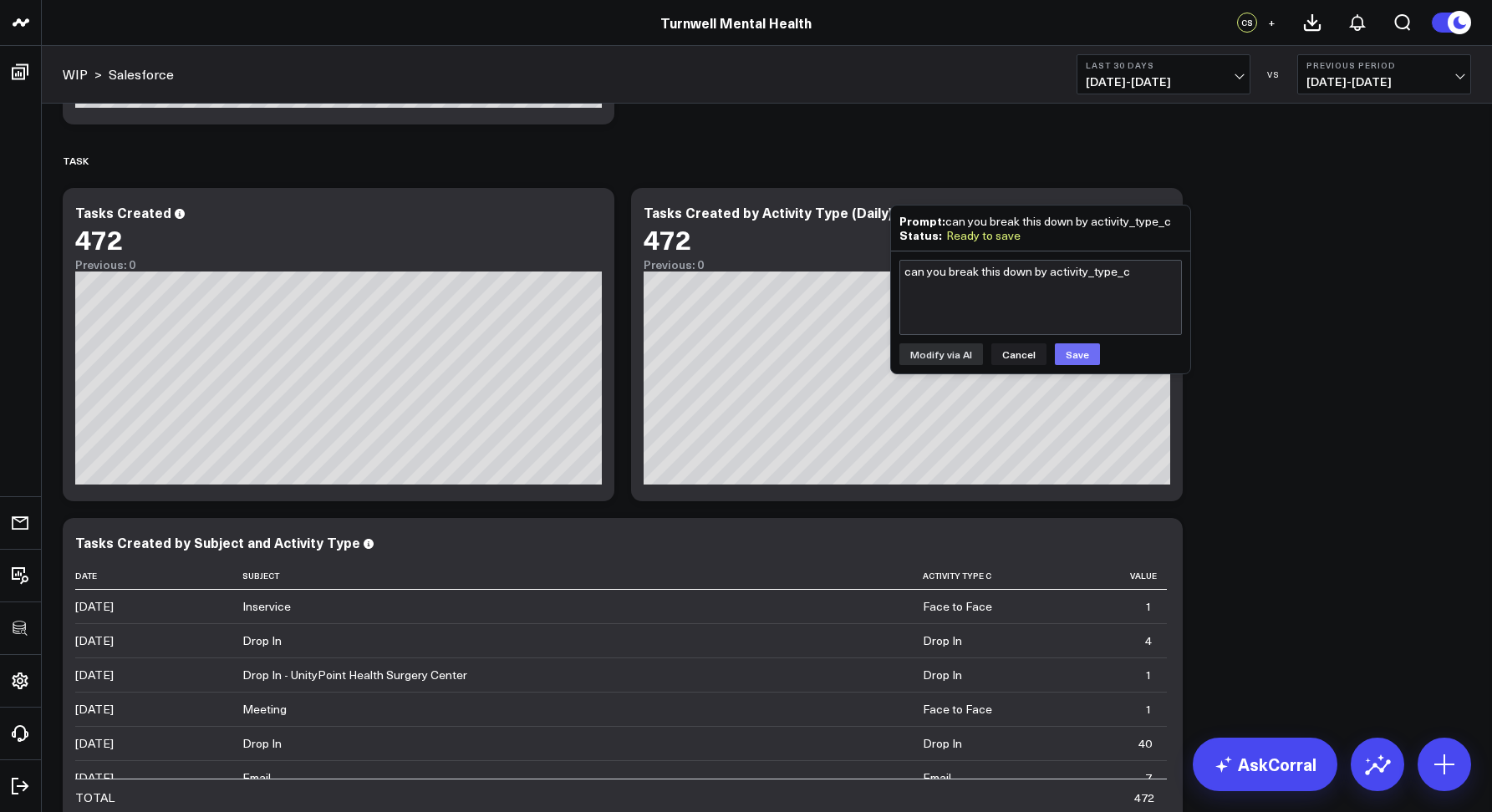
click at [1078, 351] on button "Save" at bounding box center [1077, 354] width 45 height 22
click at [1024, 349] on button "Cancel" at bounding box center [1018, 354] width 55 height 22
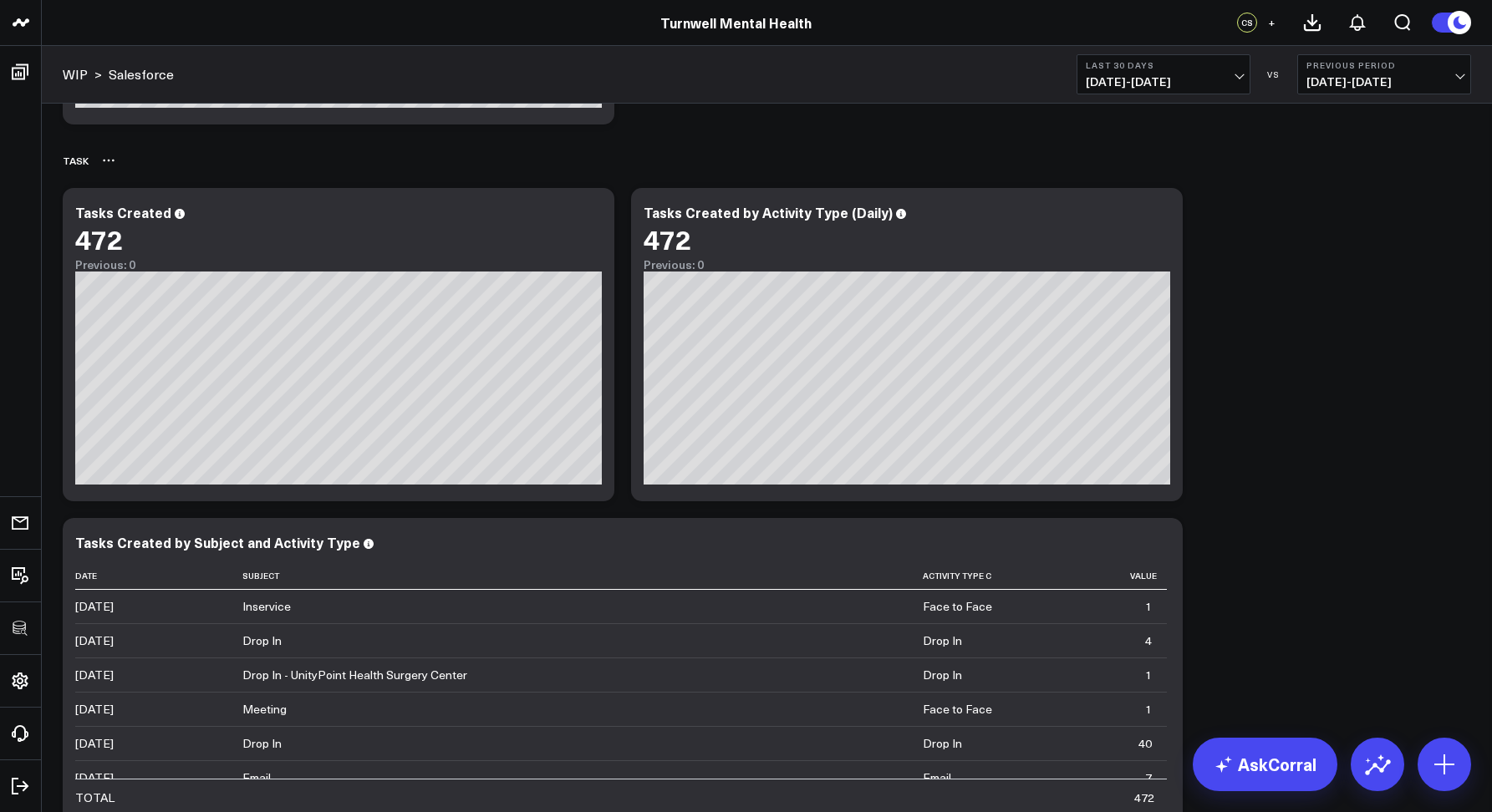
click at [1000, 170] on div "Task" at bounding box center [767, 160] width 1408 height 39
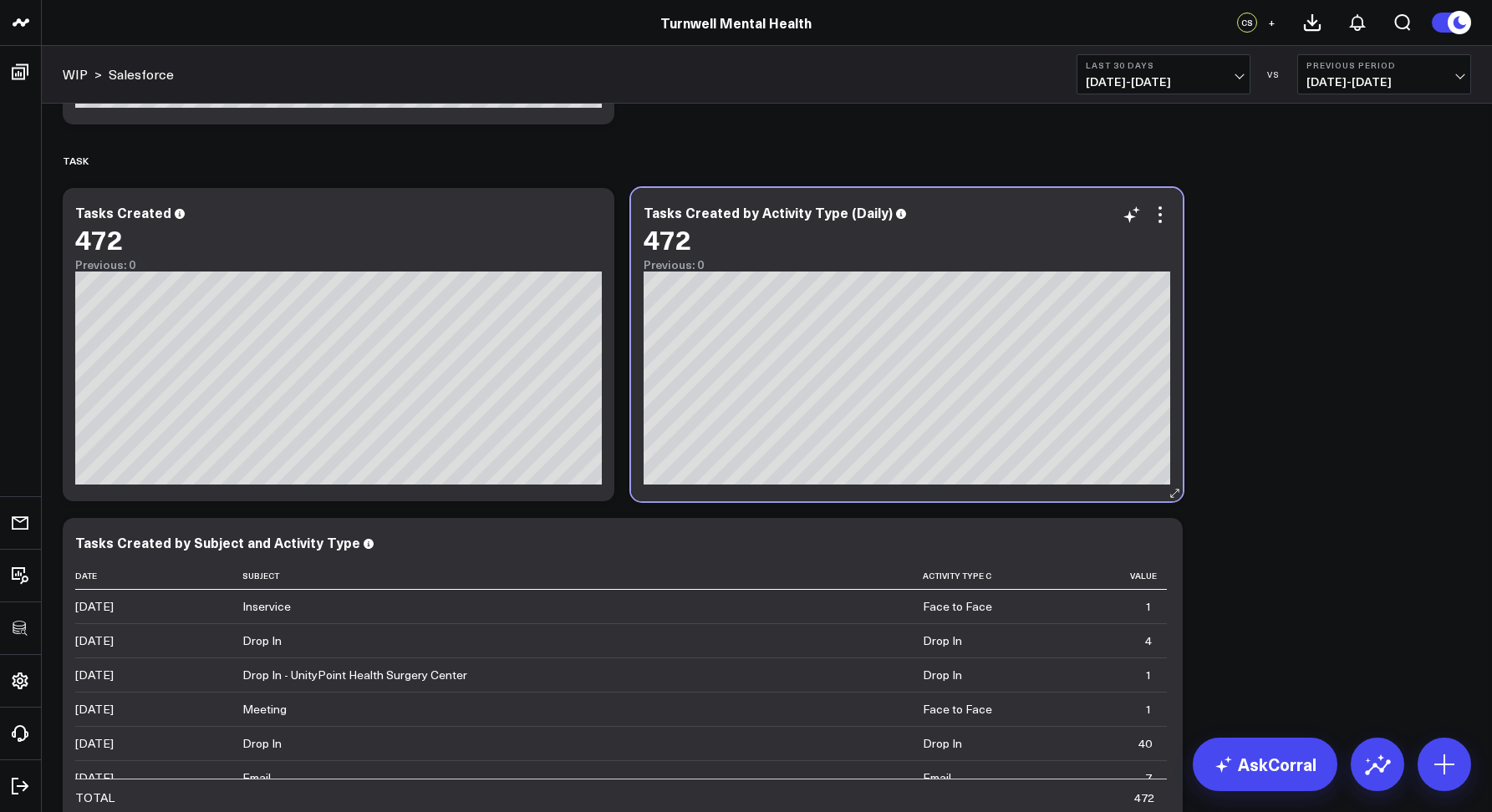
click at [1166, 202] on div "Tasks Created by Activity Type (Daily) 472 Previous: 0 [fontSize:14px lineHeigh…" at bounding box center [907, 344] width 552 height 313
click at [1164, 203] on div "Tasks Created by Activity Type (Daily) 472 Previous: 0 [fontSize:14px lineHeigh…" at bounding box center [907, 344] width 552 height 313
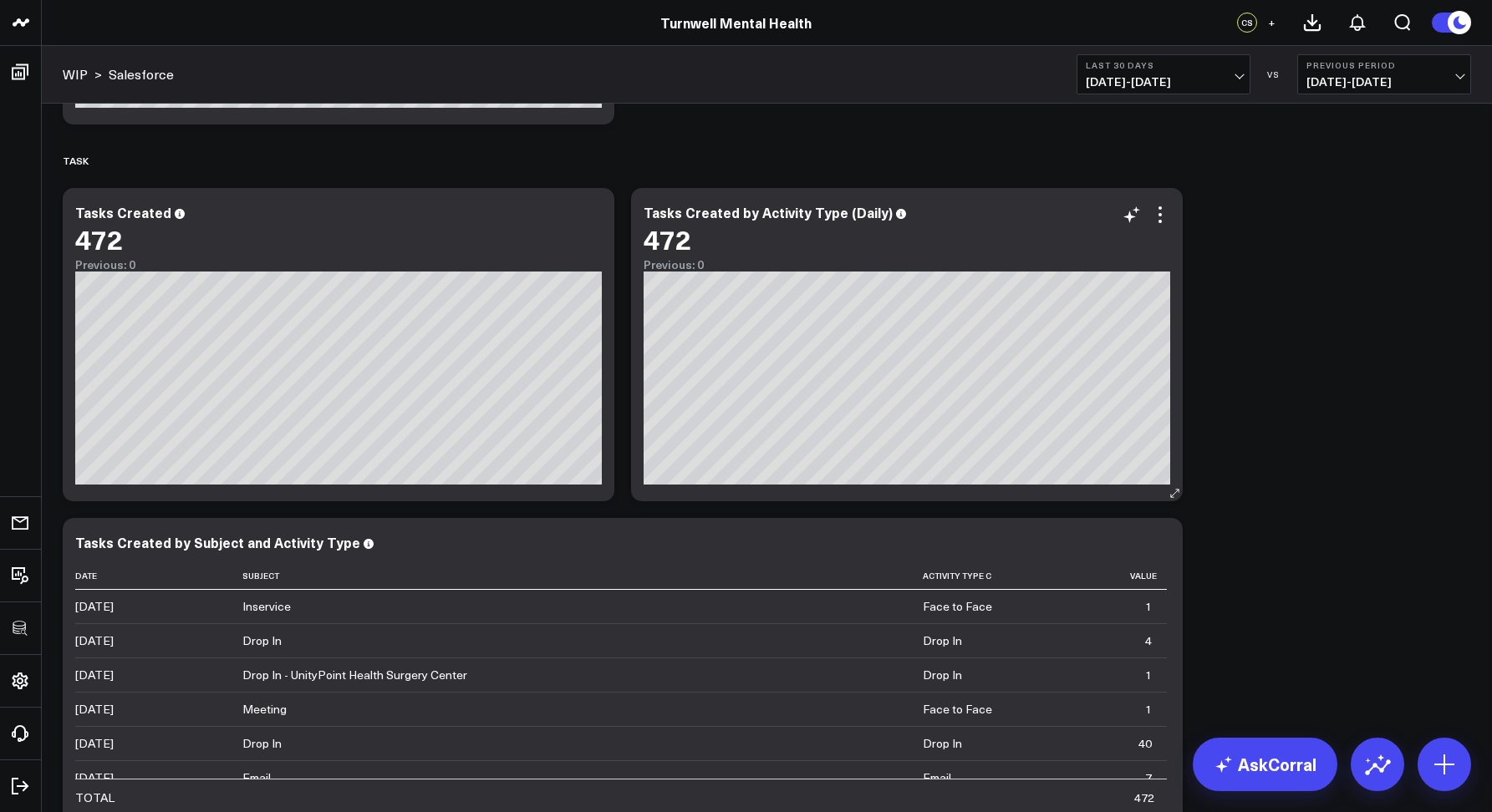
click at [1164, 203] on div "Tasks Created by Activity Type (Daily) 472 Previous: 0 [fontSize:14px lineHeigh…" at bounding box center [907, 344] width 552 height 313
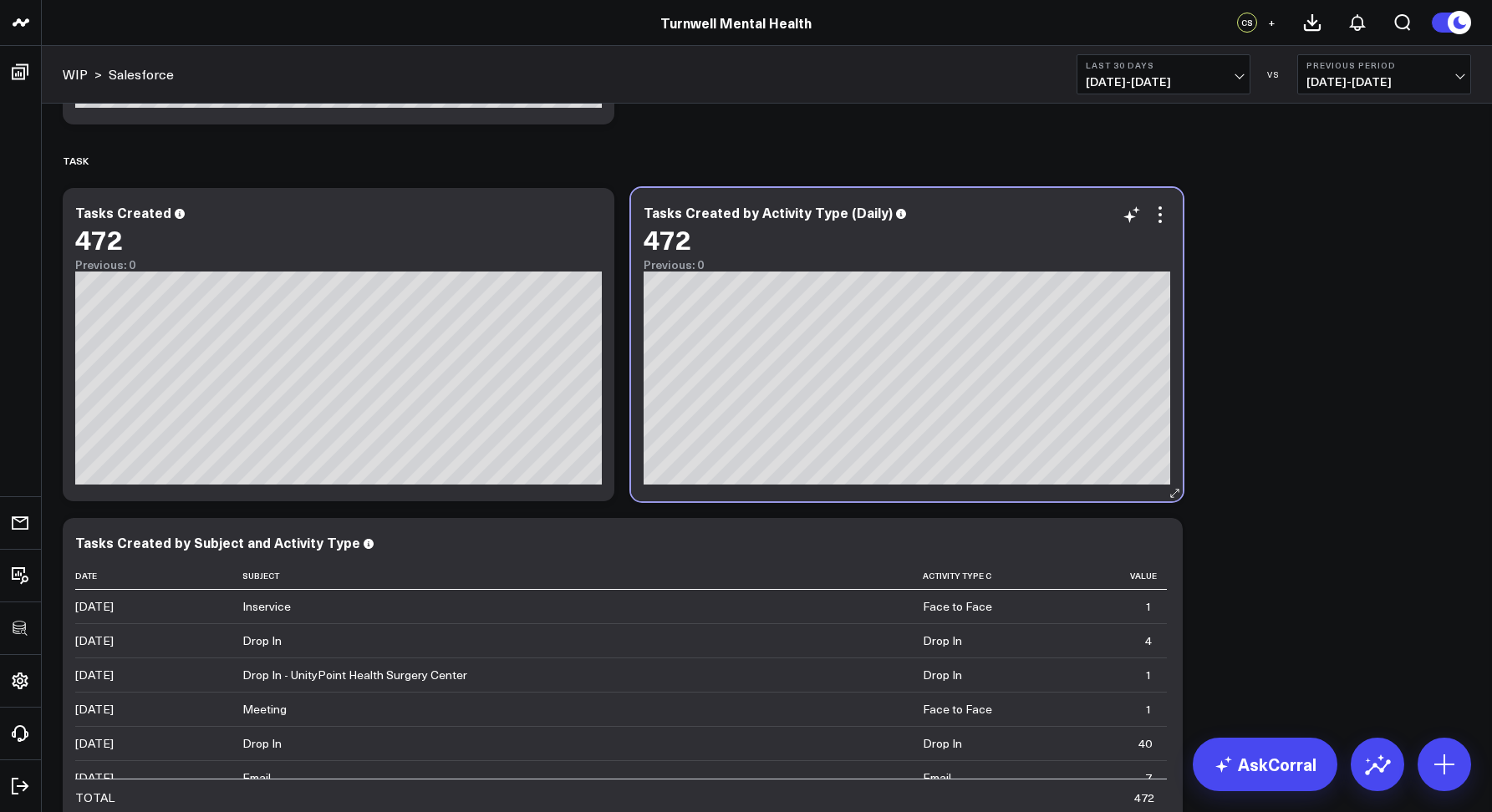
click at [1161, 204] on div "Tasks Created by Activity Type (Daily) 472 Previous: 0 [fontSize:14px lineHeigh…" at bounding box center [907, 344] width 552 height 313
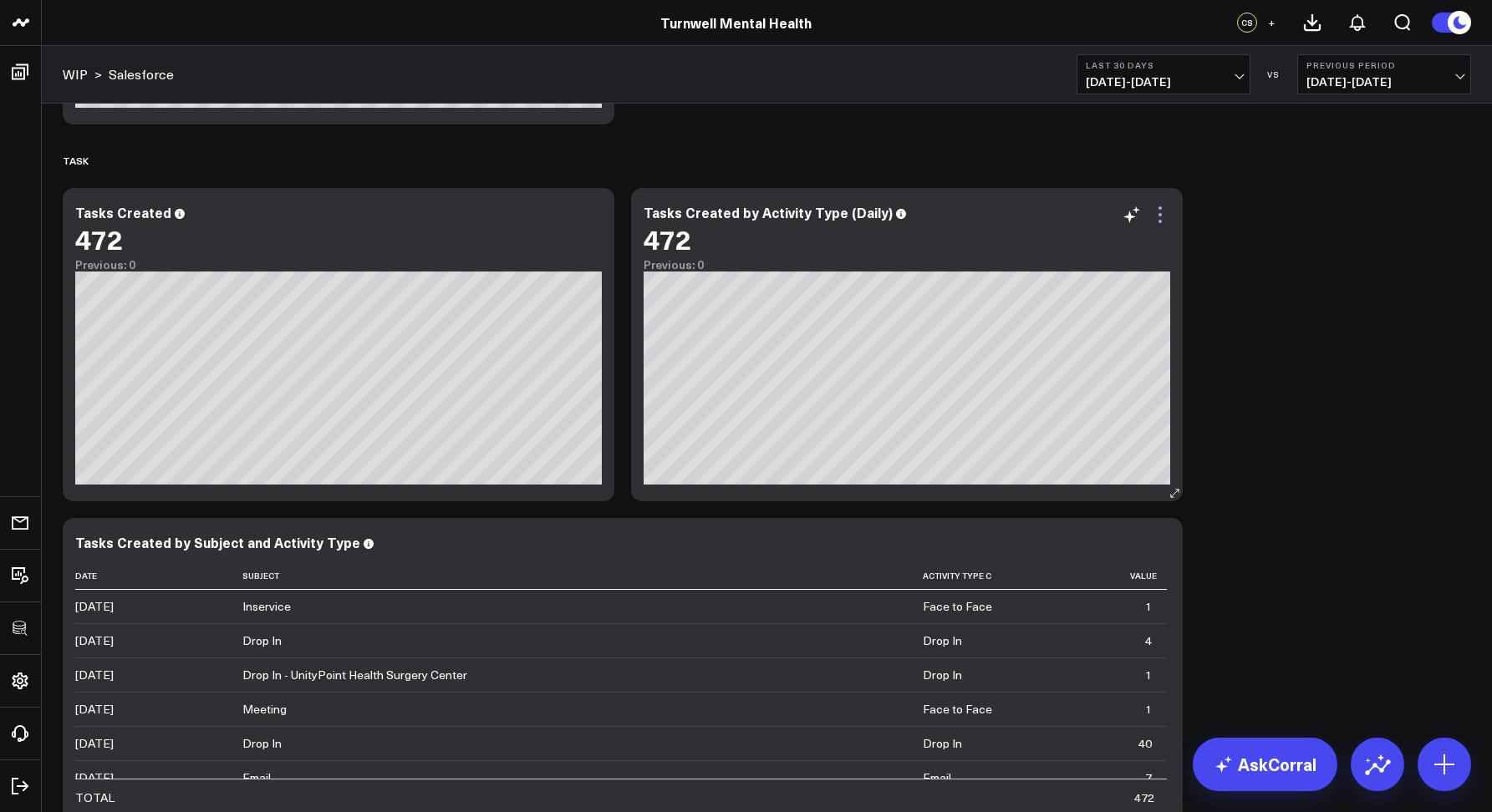
click at [1158, 213] on icon at bounding box center [1160, 215] width 20 height 20
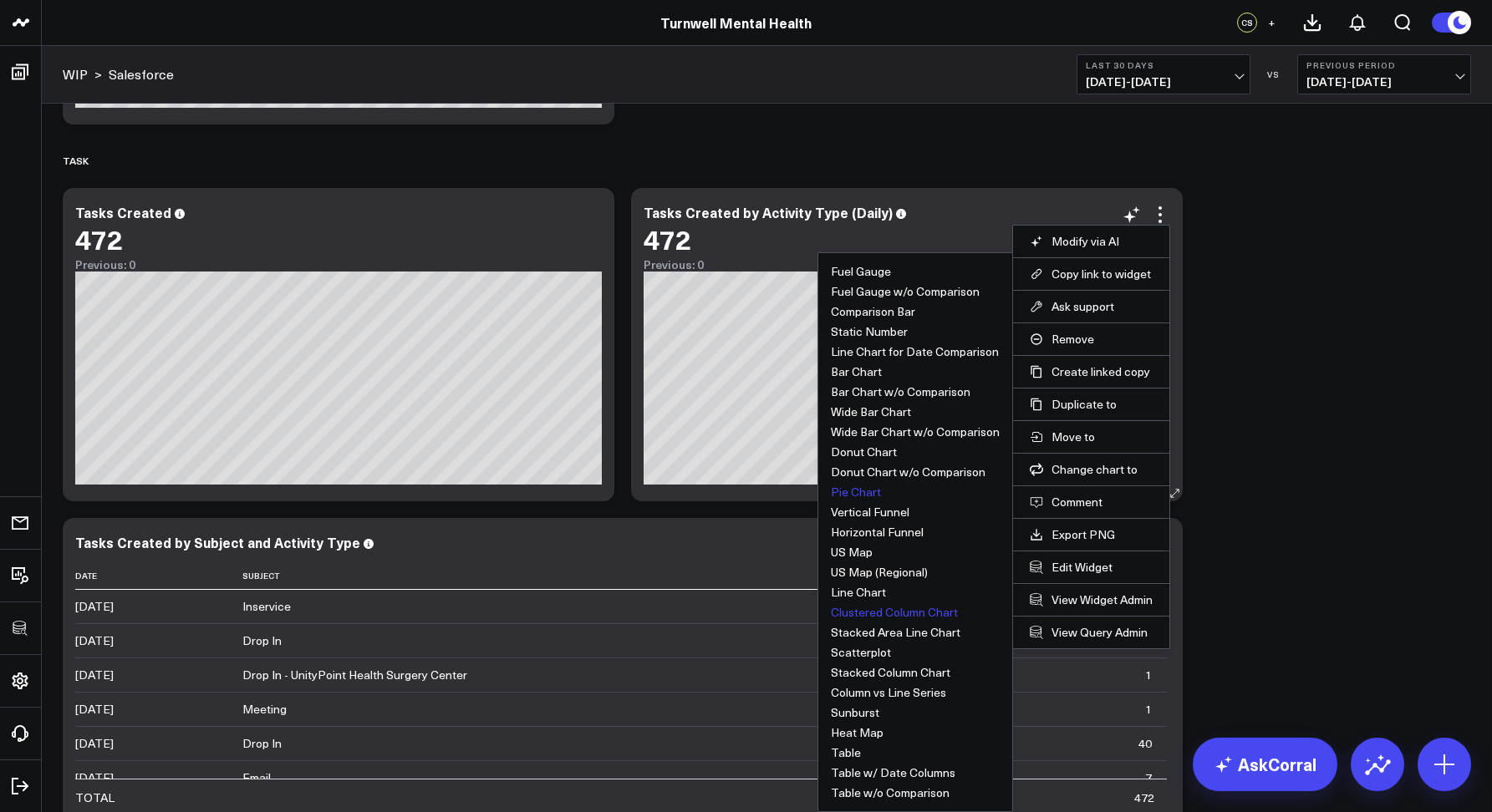
click at [877, 488] on button "Pie Chart" at bounding box center [856, 492] width 50 height 12
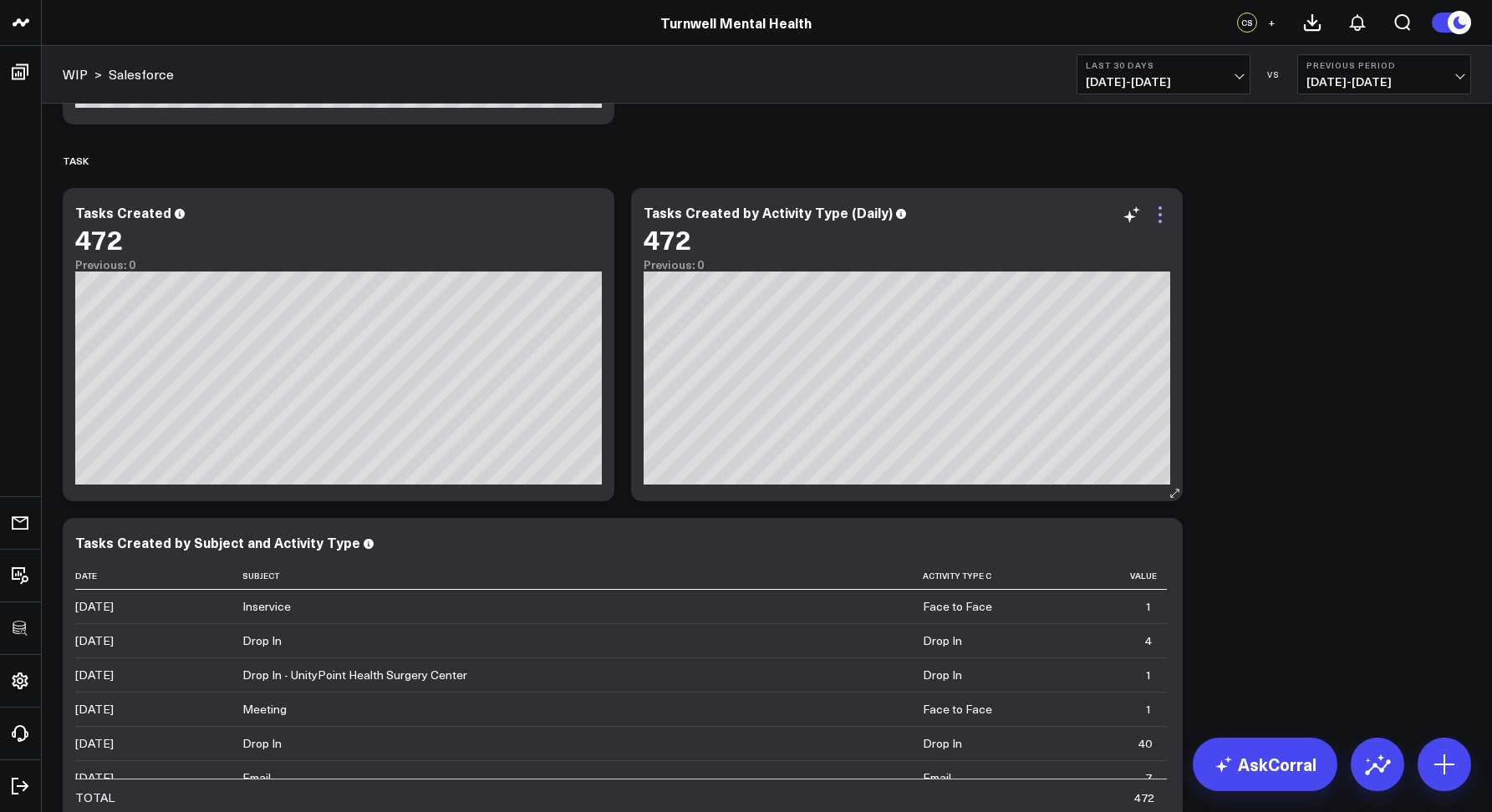
click at [1157, 222] on icon at bounding box center [1160, 215] width 20 height 20
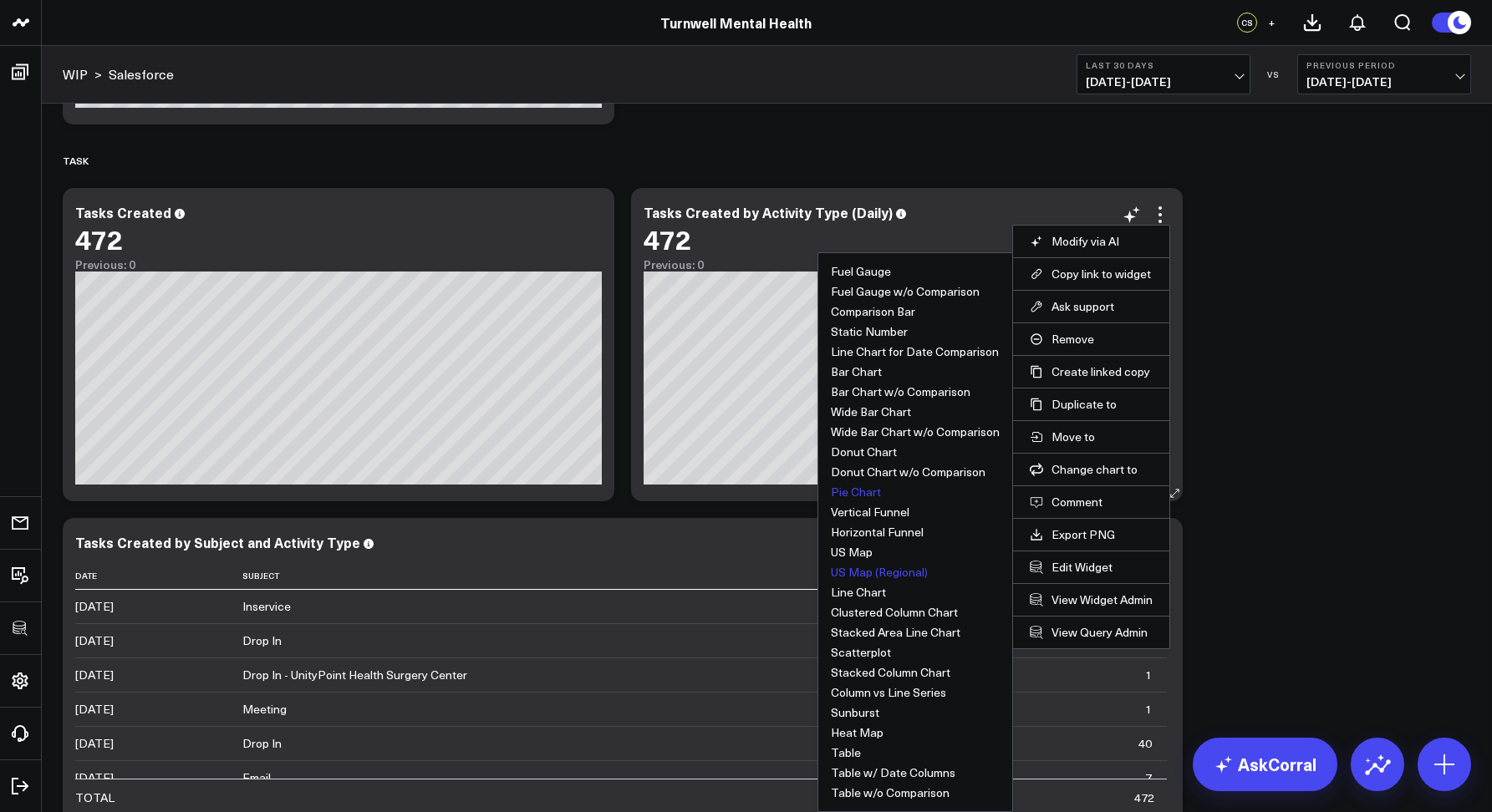
scroll to position [3278, 0]
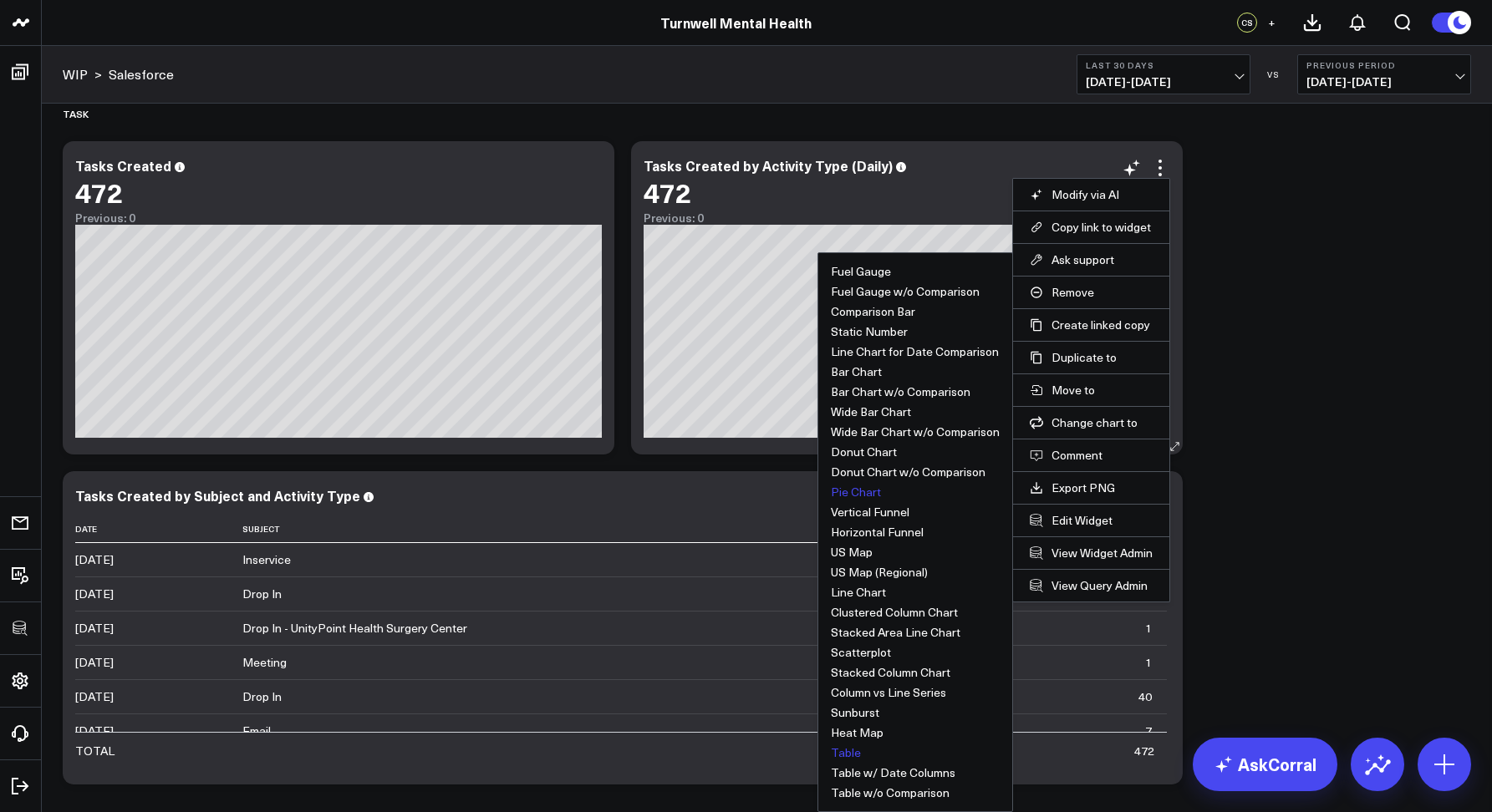
click at [842, 749] on button "Table" at bounding box center [846, 753] width 30 height 12
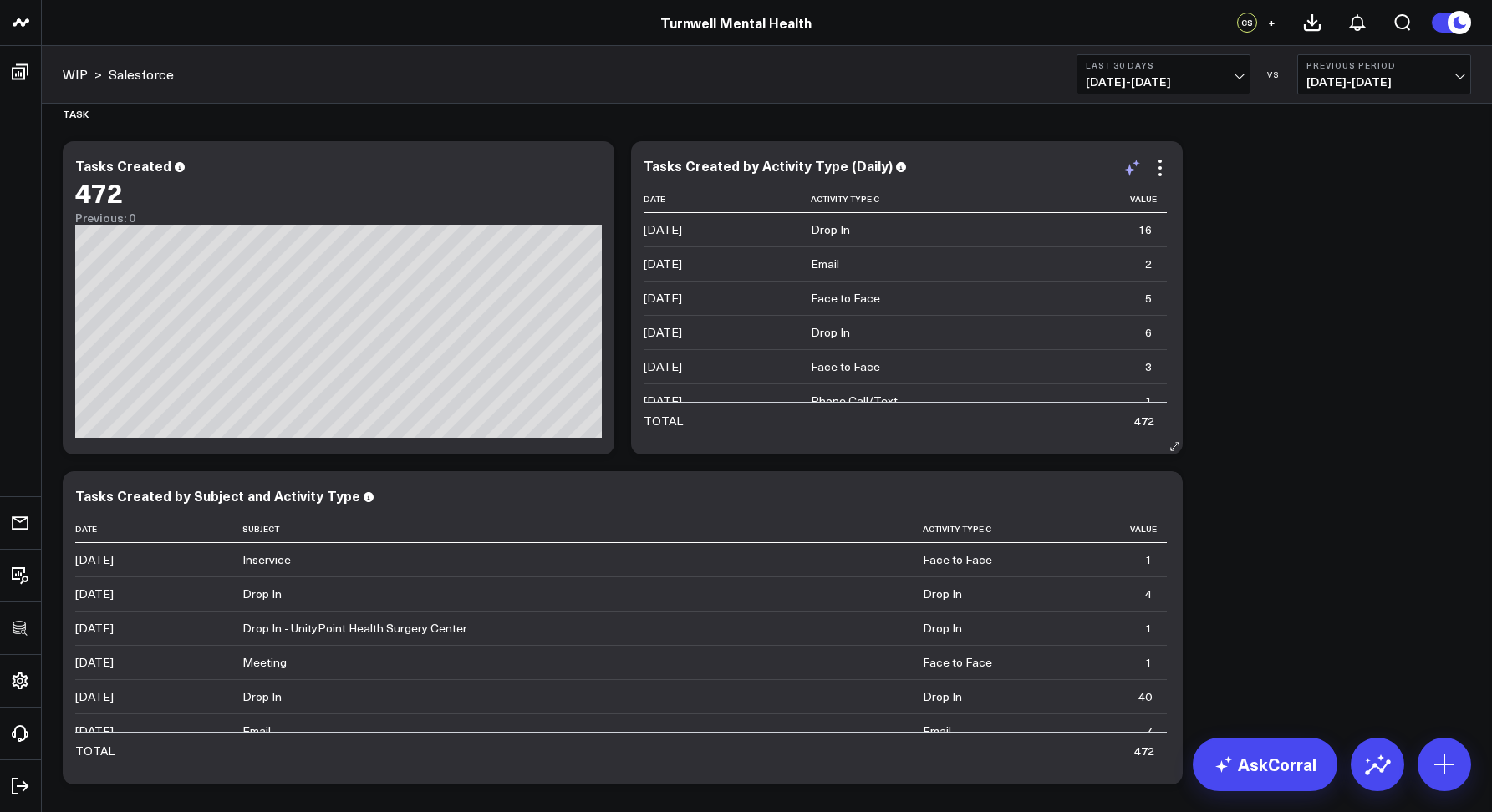
click at [1127, 165] on icon at bounding box center [1132, 168] width 20 height 20
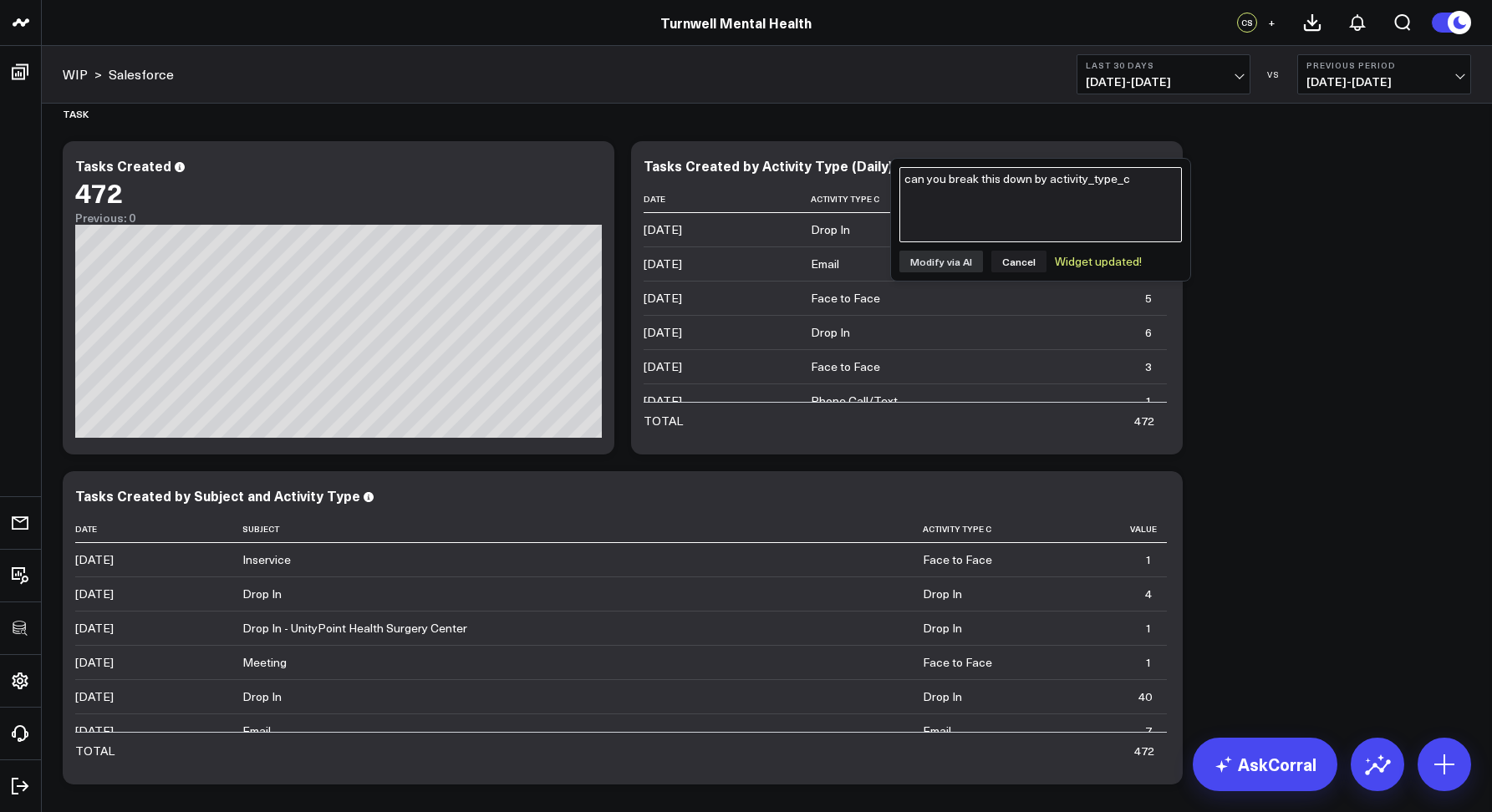
click at [1083, 228] on textarea "can you break this down by activity_type_c" at bounding box center [1040, 204] width 282 height 75
type textarea "remove the date column"
click at [956, 275] on div "remove the date column Modify via AI Cancel Widget updated!" at bounding box center [1040, 220] width 299 height 122
click at [951, 256] on button "Modify via AI" at bounding box center [941, 261] width 84 height 22
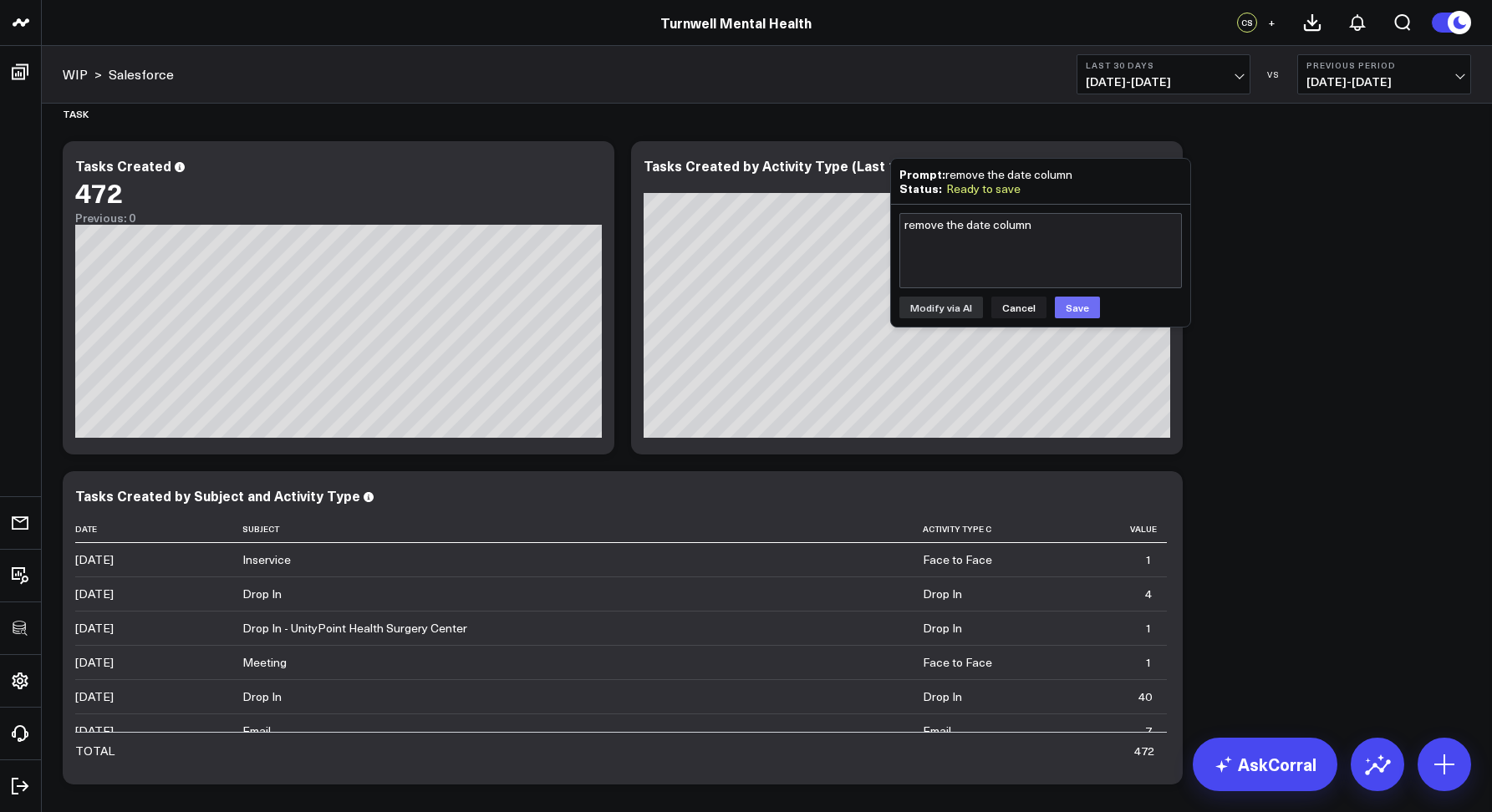
click at [1060, 306] on button "Save" at bounding box center [1077, 308] width 45 height 22
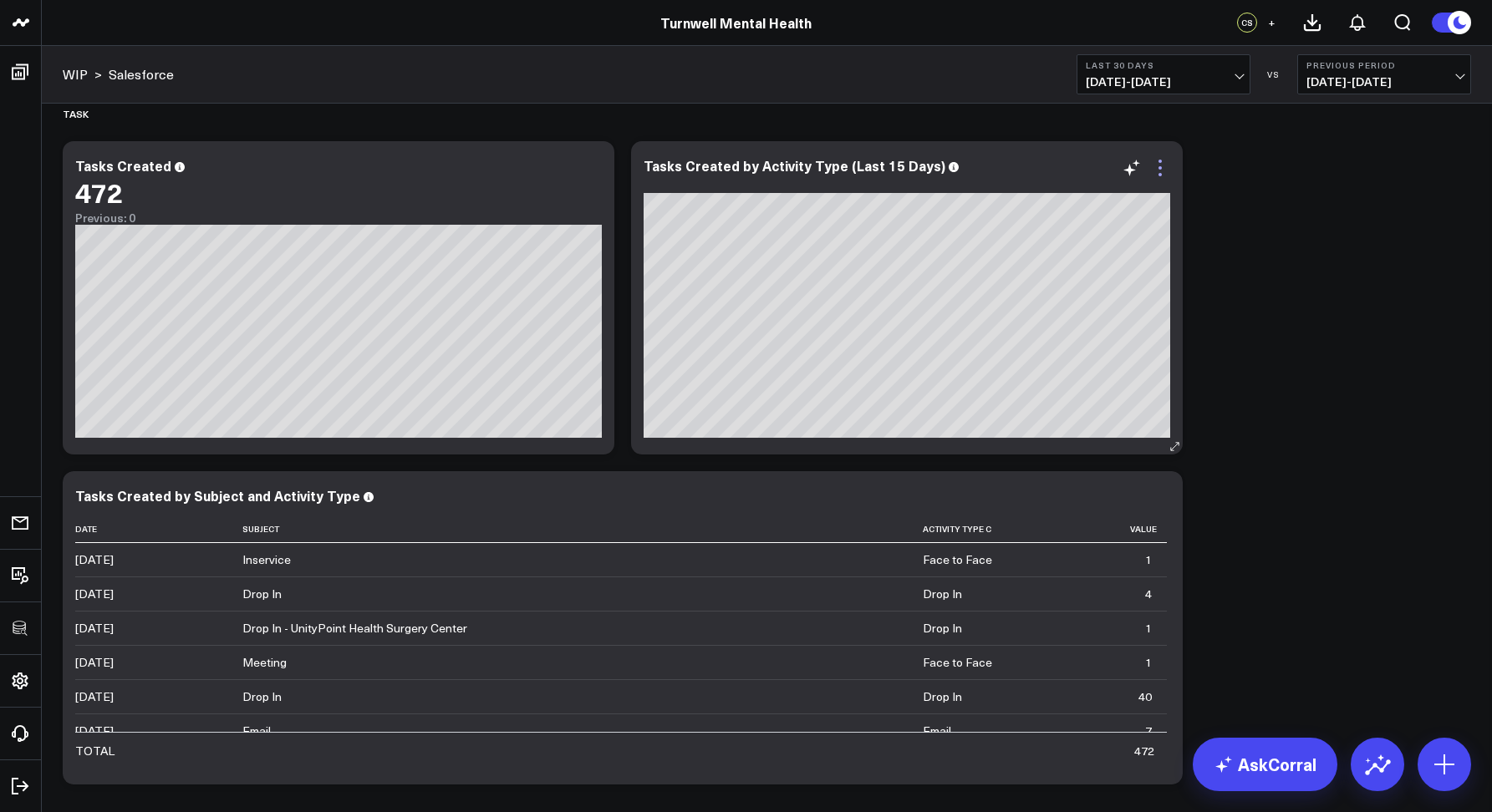
click at [1154, 165] on icon at bounding box center [1160, 168] width 20 height 20
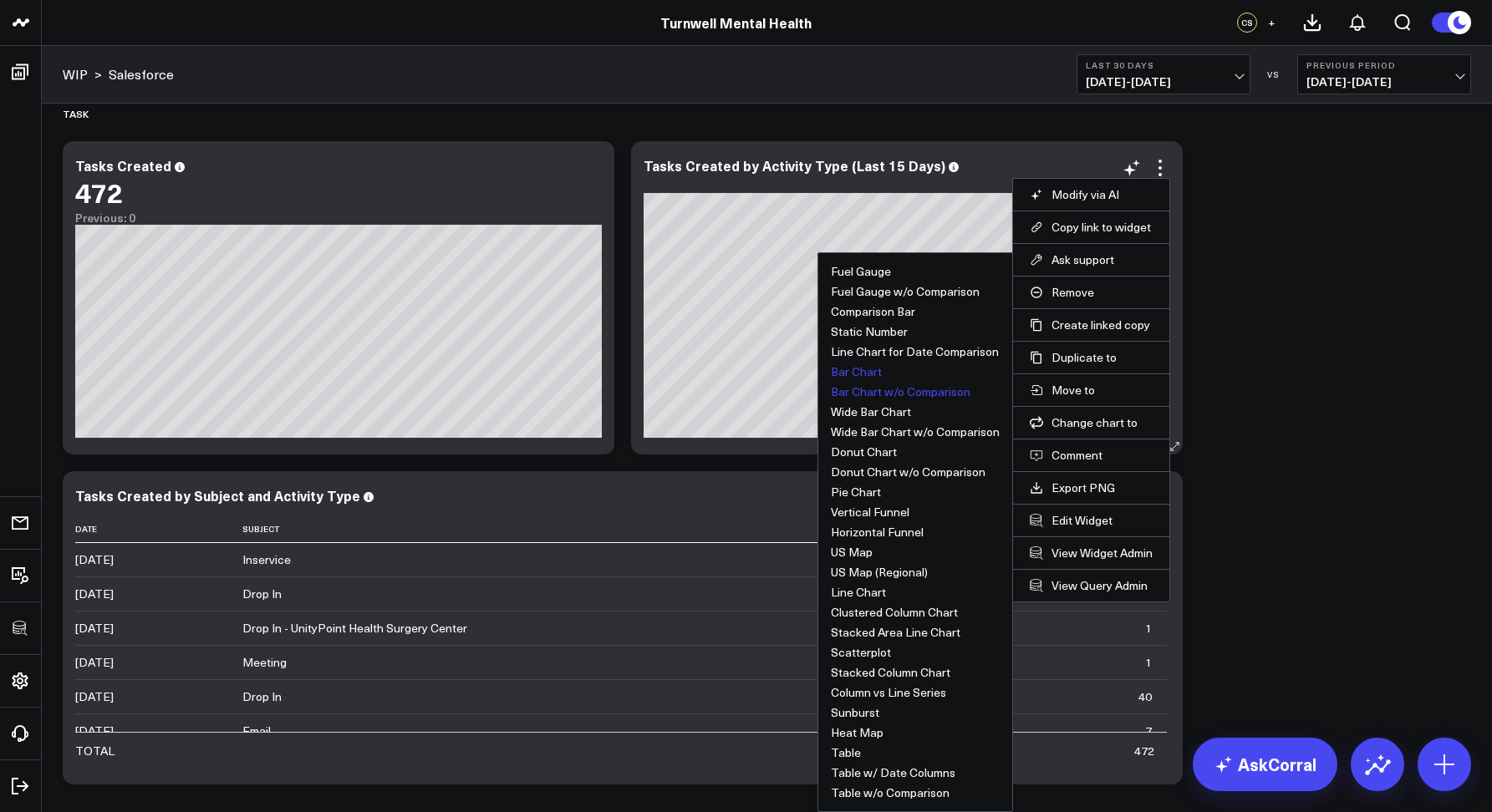
click at [856, 386] on button "Bar Chart w/o Comparison" at bounding box center [900, 392] width 140 height 12
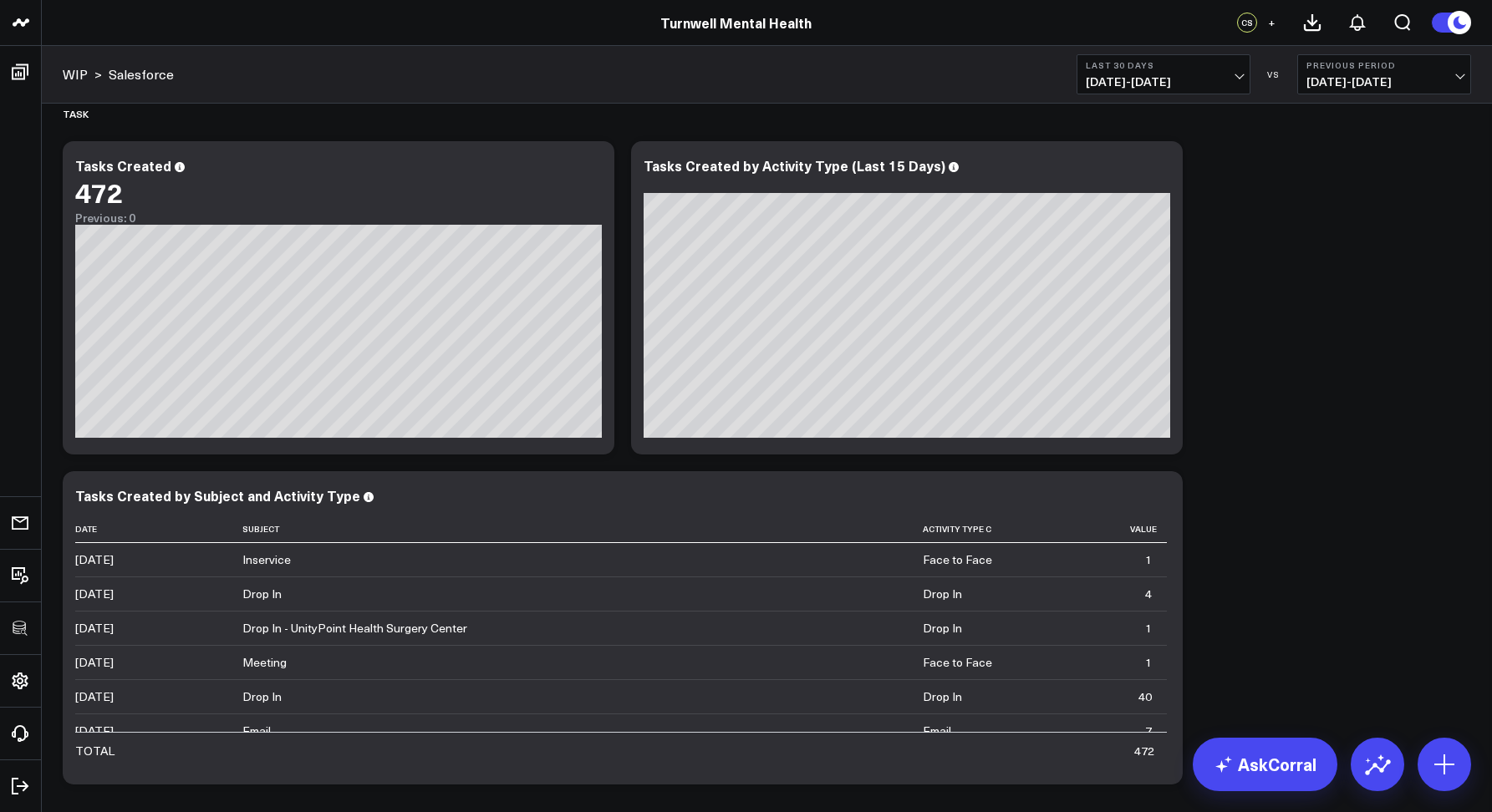
click at [1115, 71] on button "Last 30 Days 08/10/25 - 09/08/25" at bounding box center [1163, 75] width 174 height 40
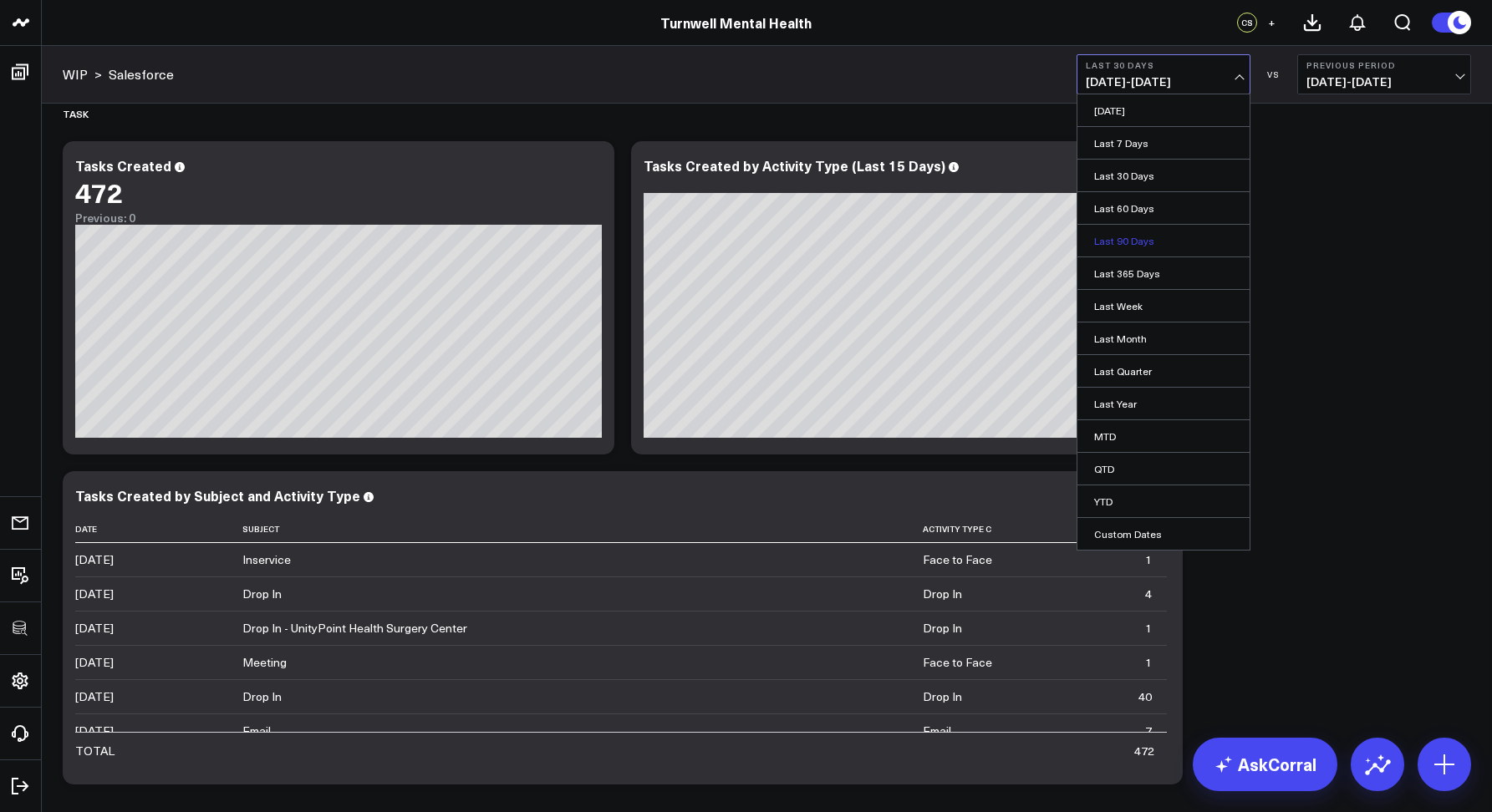
click at [1133, 239] on link "Last 90 Days" at bounding box center [1163, 240] width 172 height 32
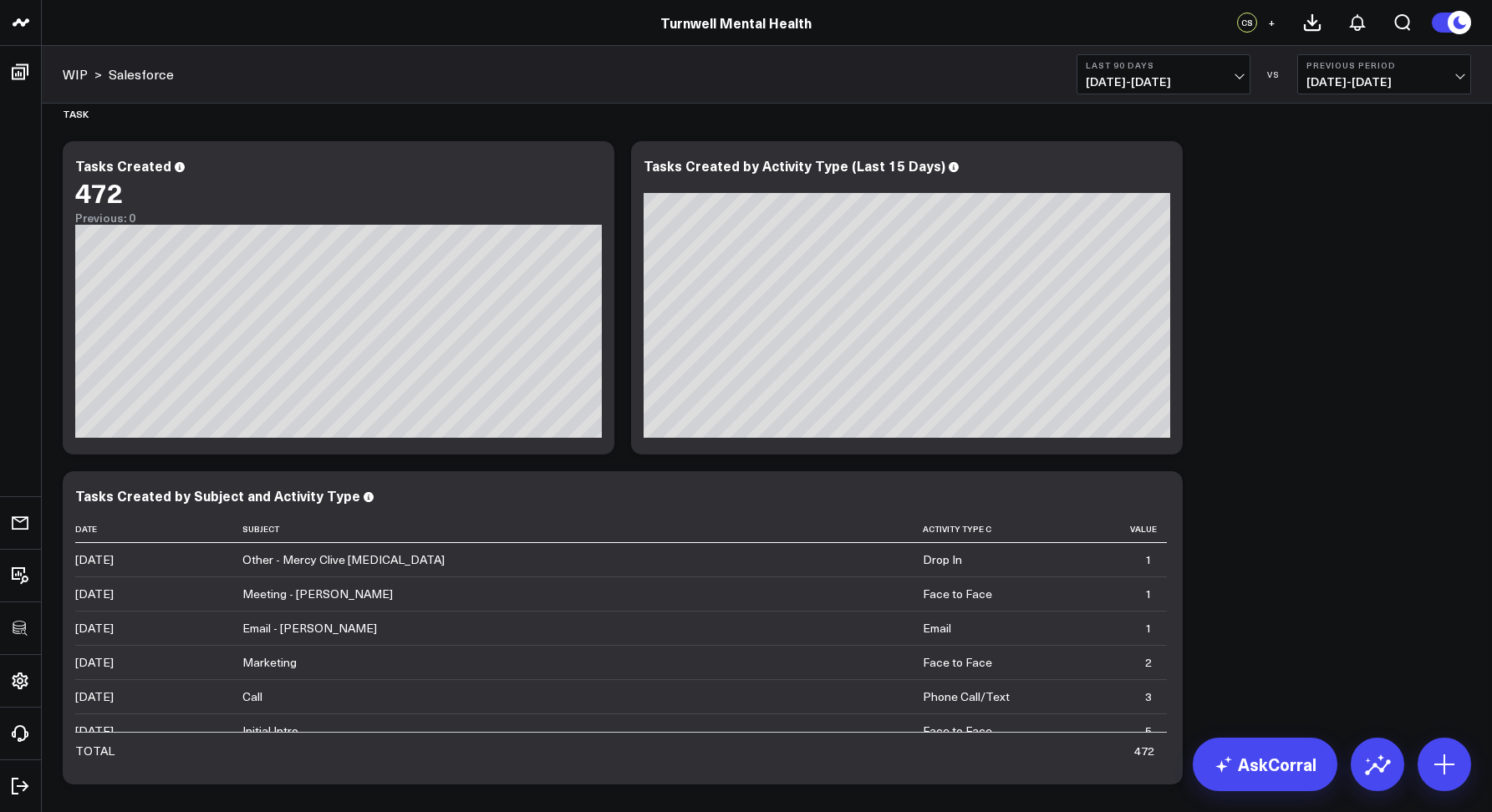
click at [1162, 81] on span "06/11/25 - 09/08/25" at bounding box center [1163, 82] width 155 height 13
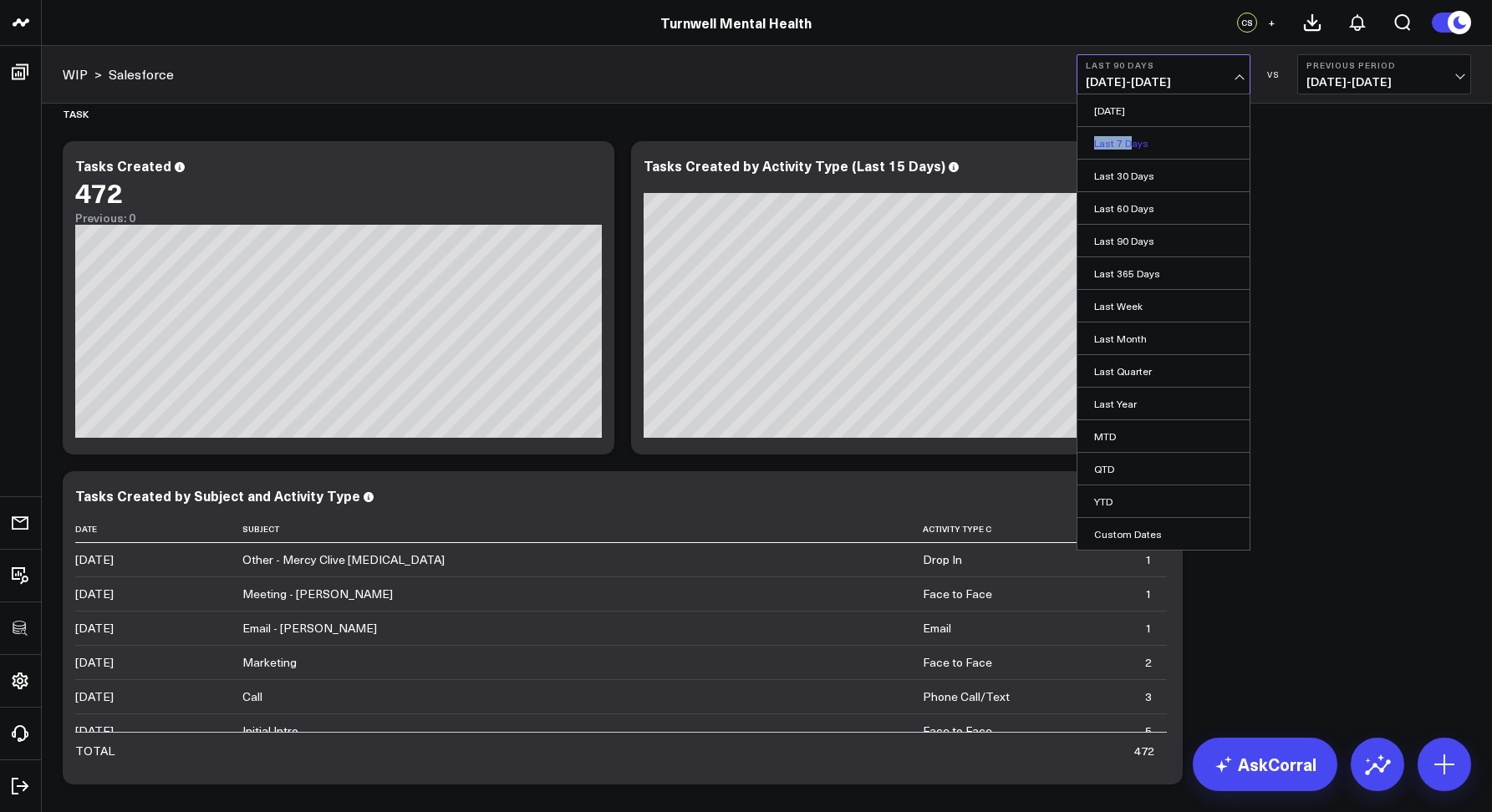
click at [1127, 136] on link "Last 7 Days" at bounding box center [1163, 143] width 172 height 32
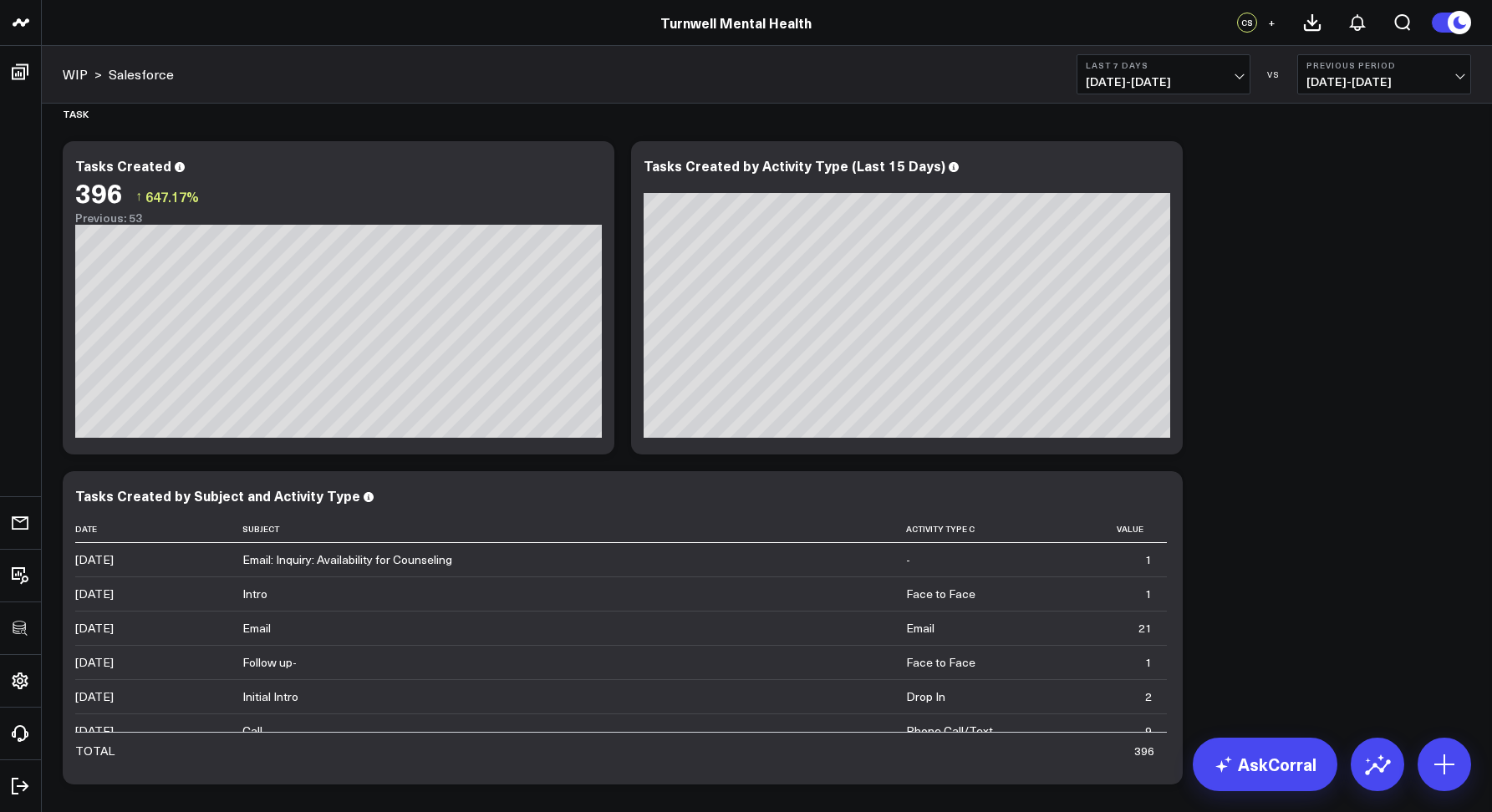
click at [1111, 65] on b "Last 7 Days" at bounding box center [1163, 65] width 155 height 10
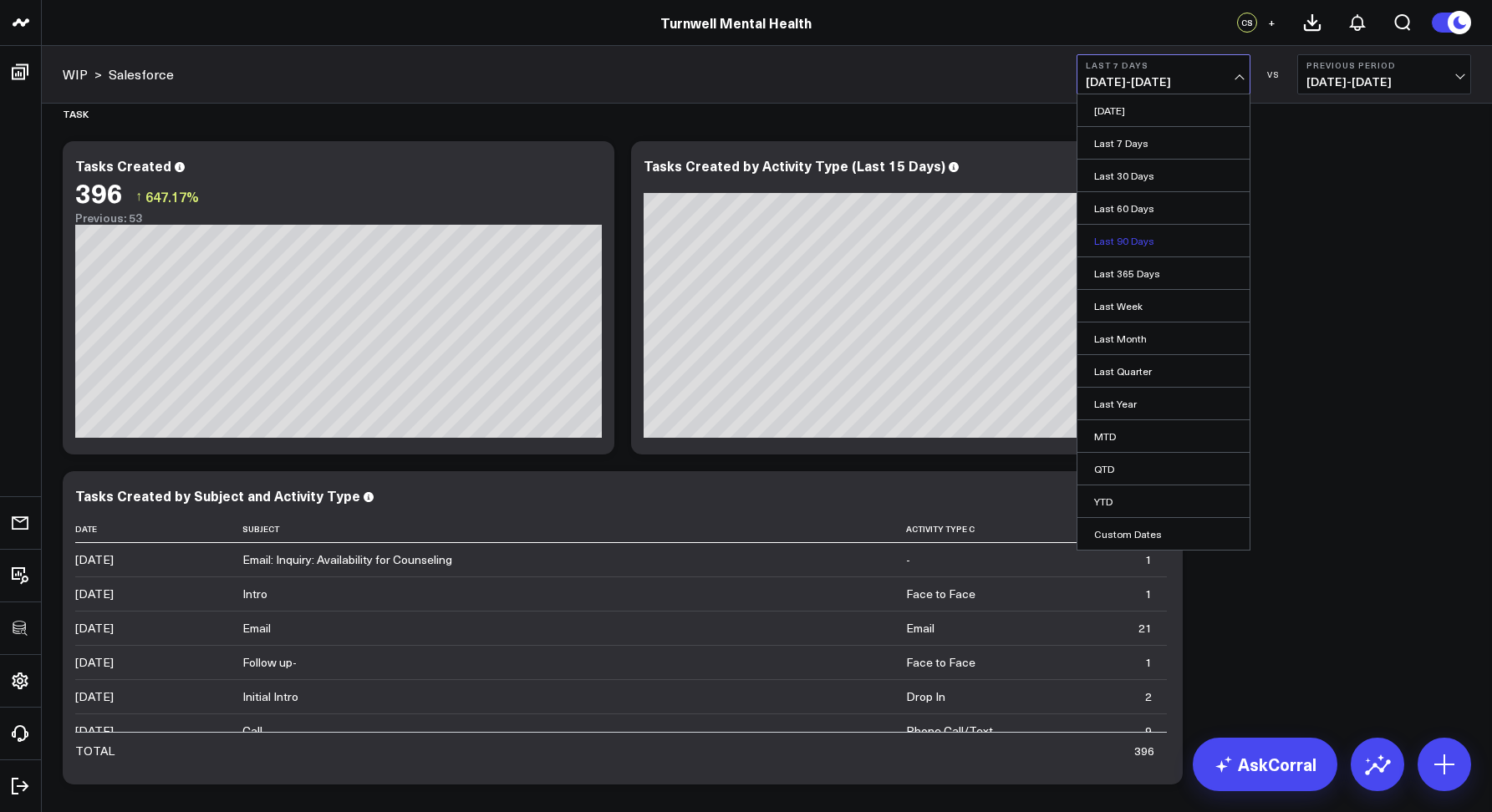
click at [1111, 240] on link "Last 90 Days" at bounding box center [1163, 240] width 172 height 32
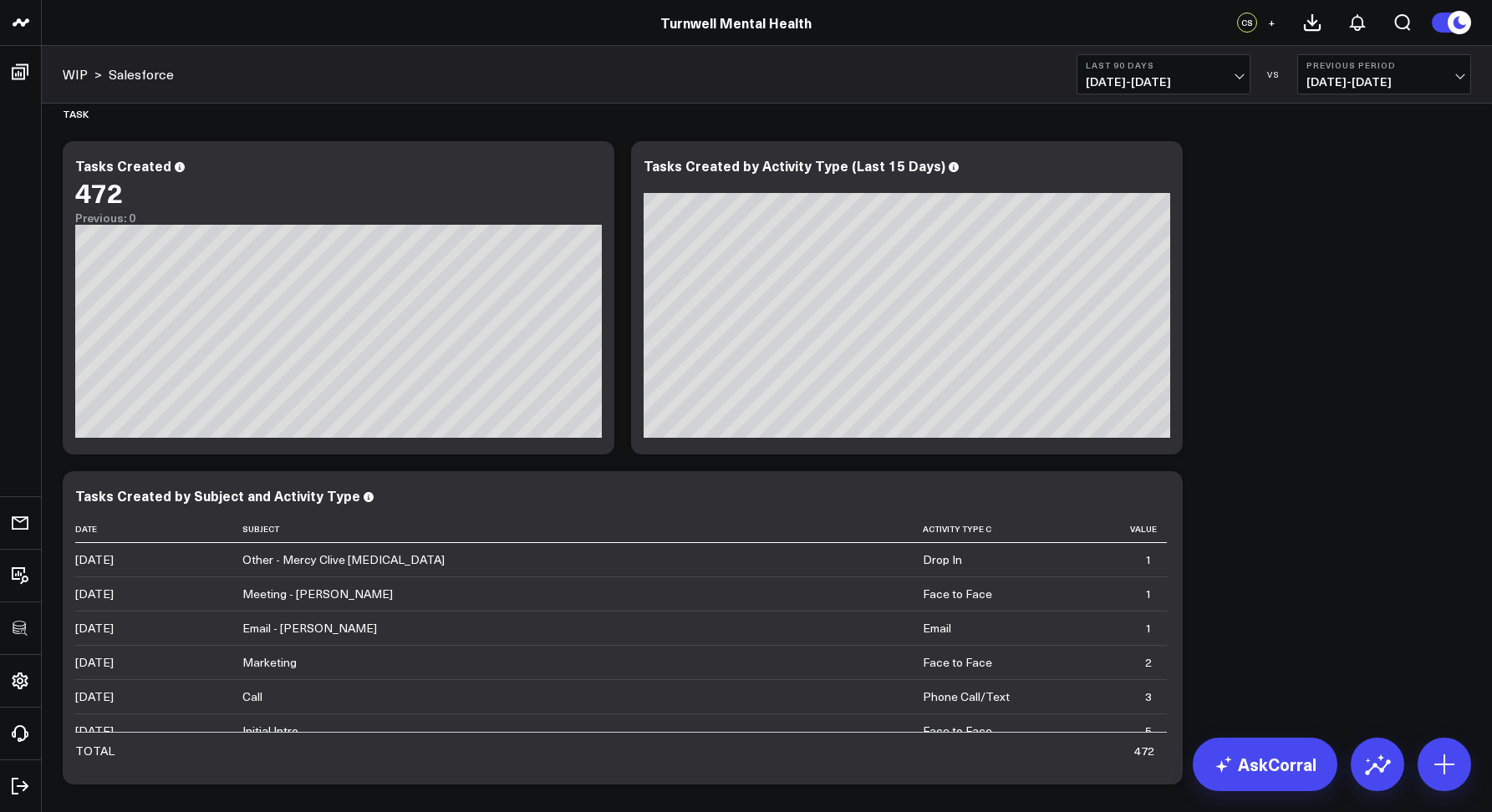
scroll to position [3359, 0]
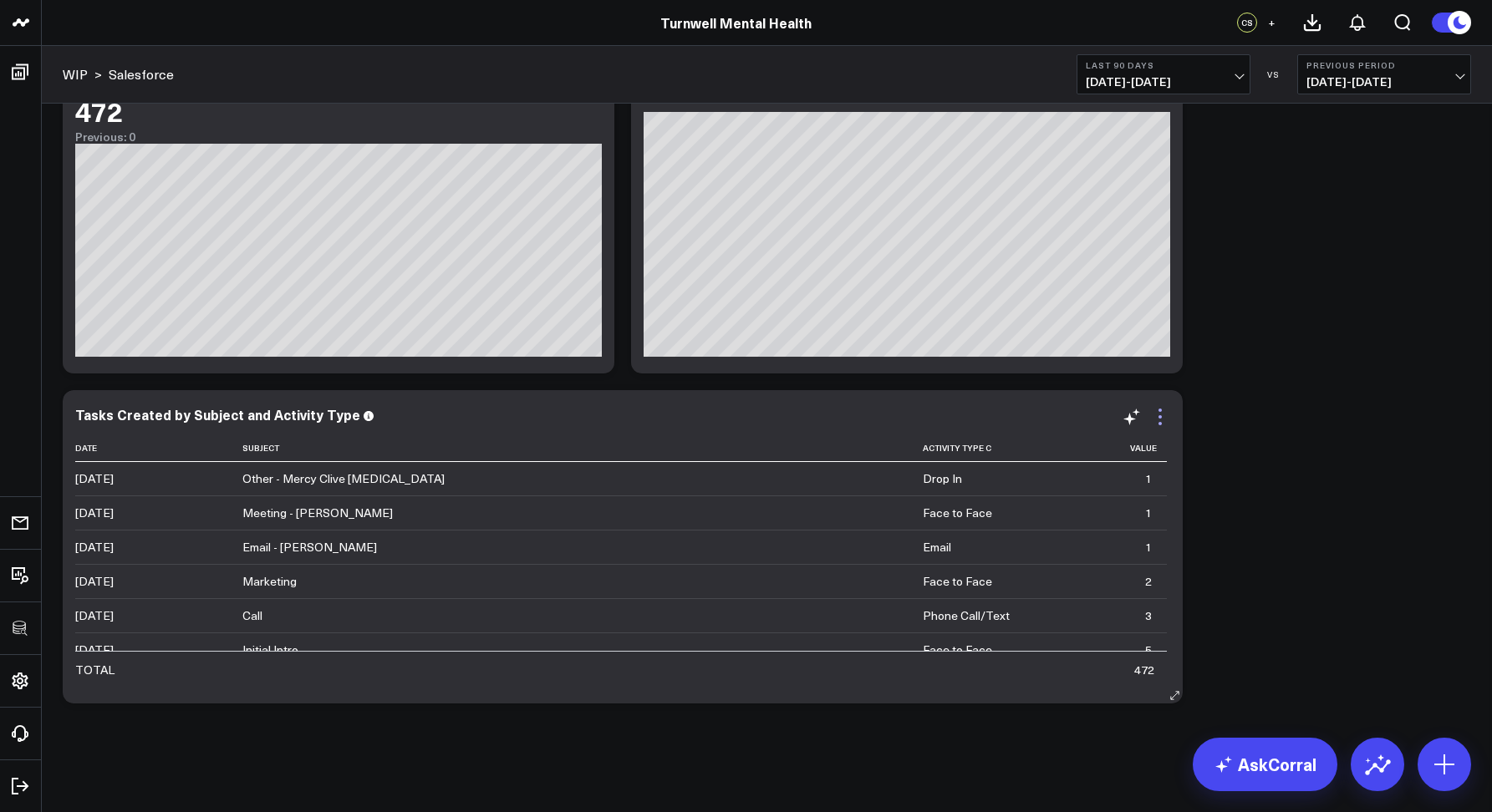
click at [1166, 423] on icon at bounding box center [1160, 417] width 20 height 20
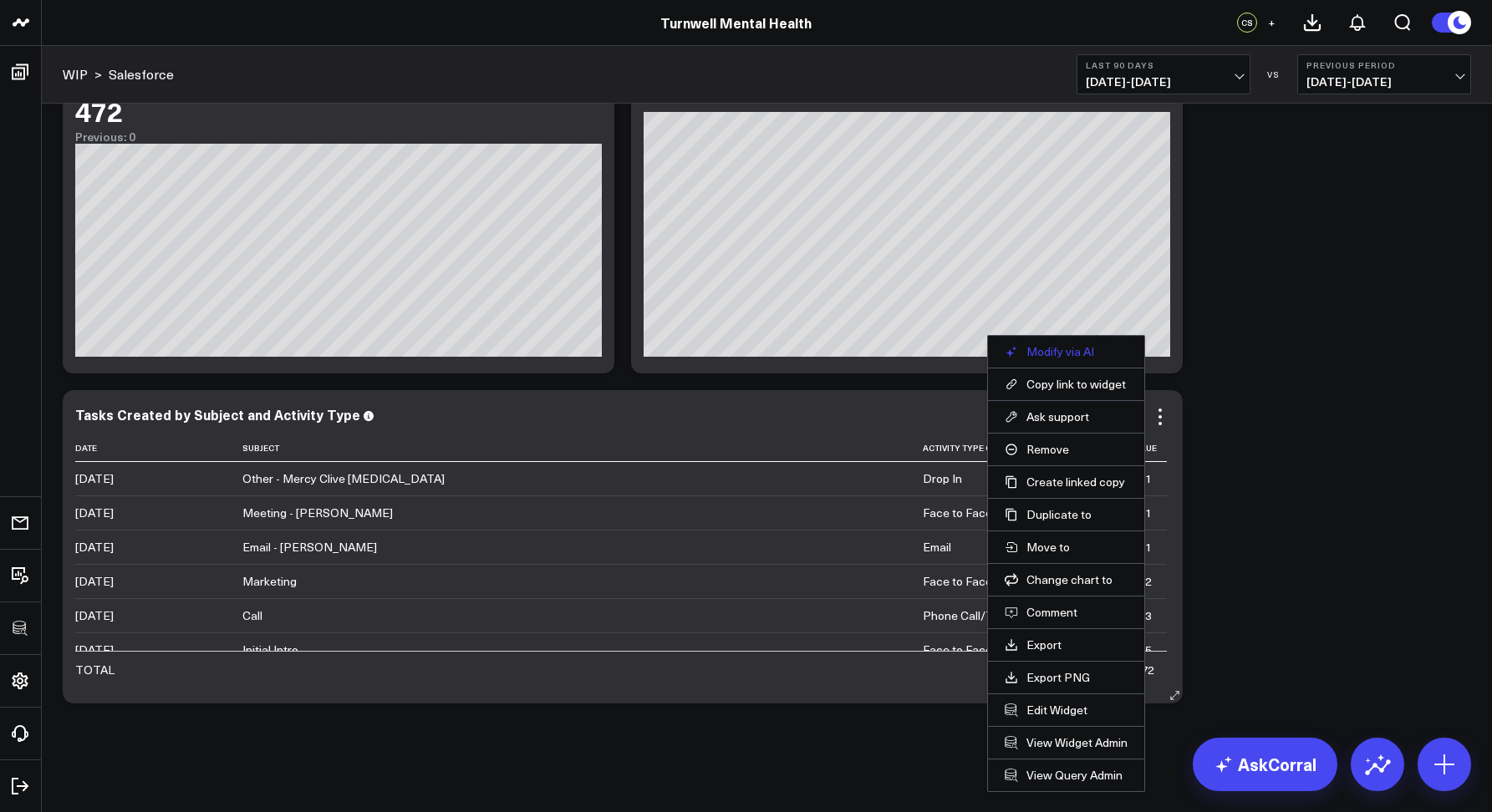
click at [1049, 351] on button "Modify via AI" at bounding box center [1065, 352] width 123 height 15
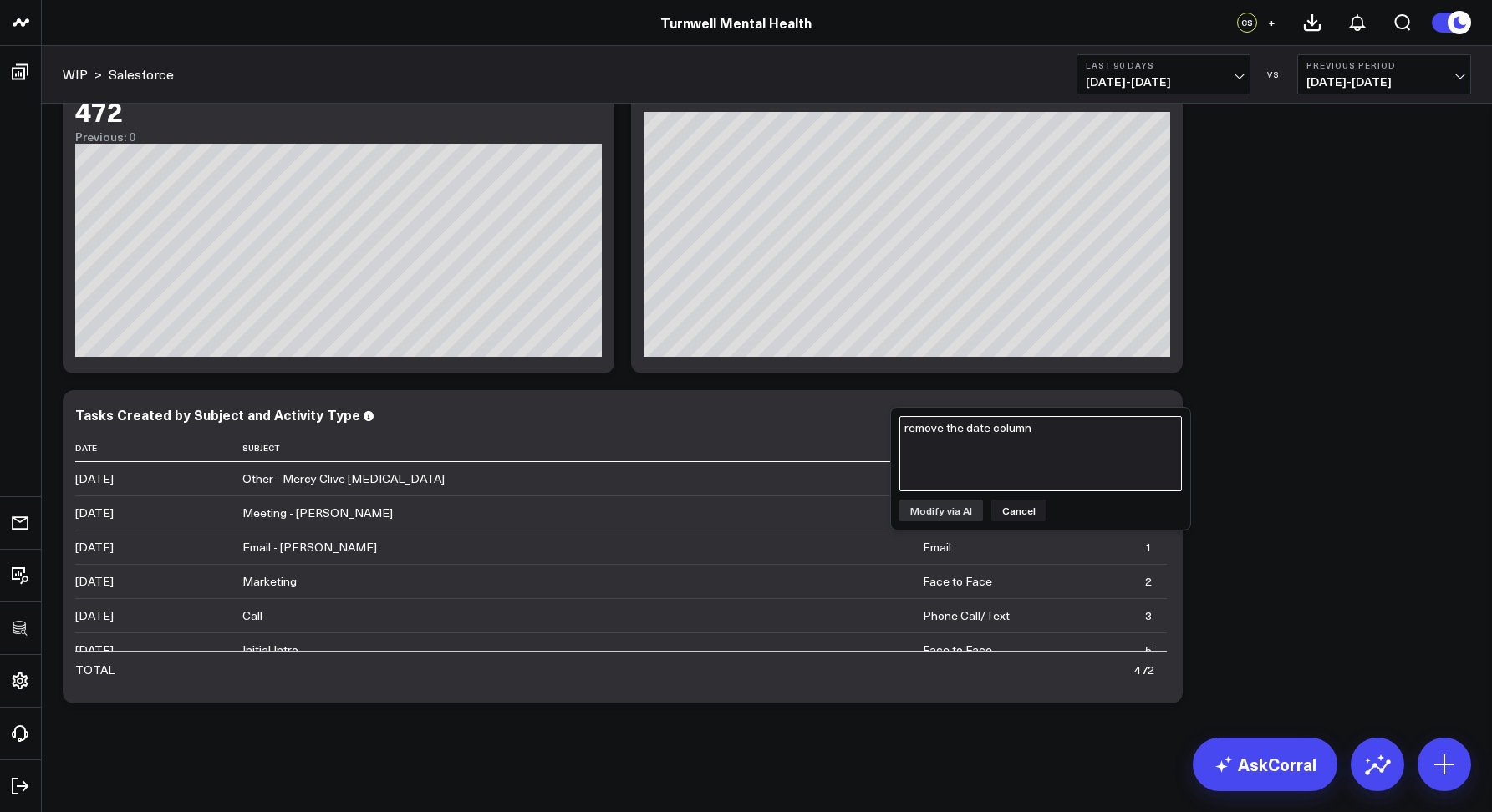
click at [997, 451] on textarea "remove the date column" at bounding box center [1040, 454] width 282 height 75
type textarea "Can you include the owner name on each? We can join the owner_id column on the …"
click at [948, 514] on button "Modify via AI" at bounding box center [941, 510] width 84 height 22
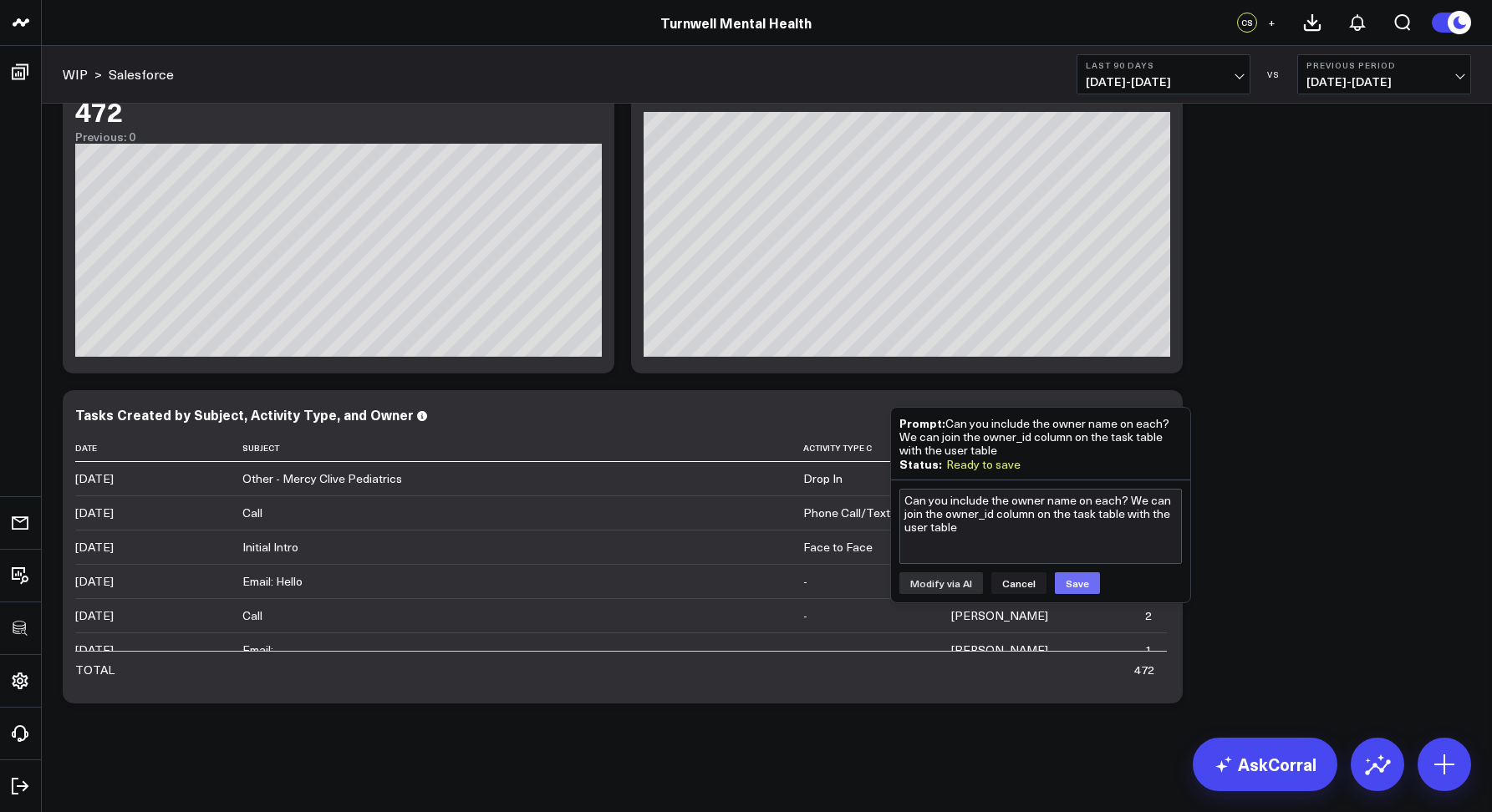
click at [1065, 581] on button "Save" at bounding box center [1077, 583] width 45 height 22
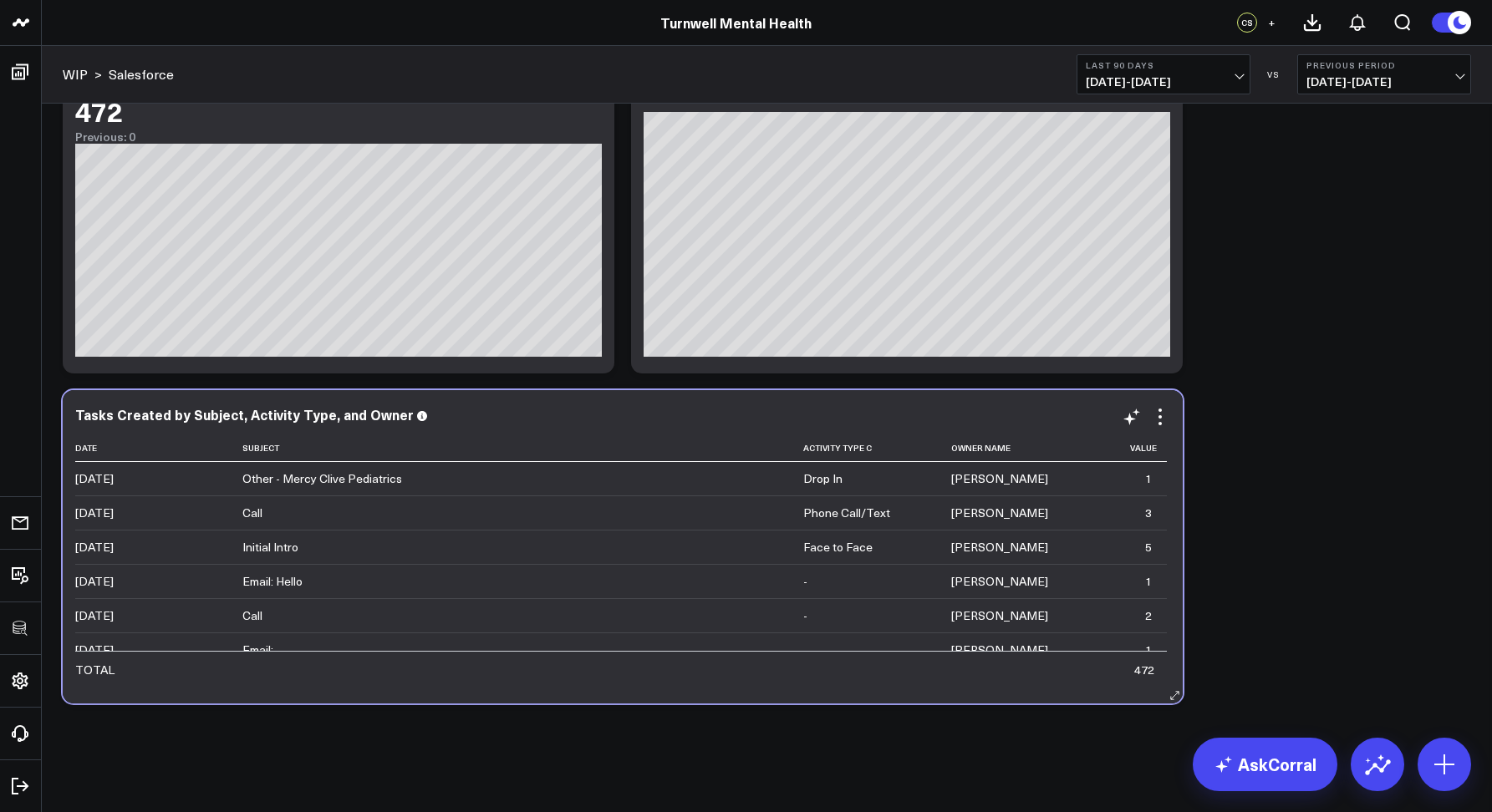
click at [640, 596] on td "Email: Hello" at bounding box center [522, 581] width 561 height 34
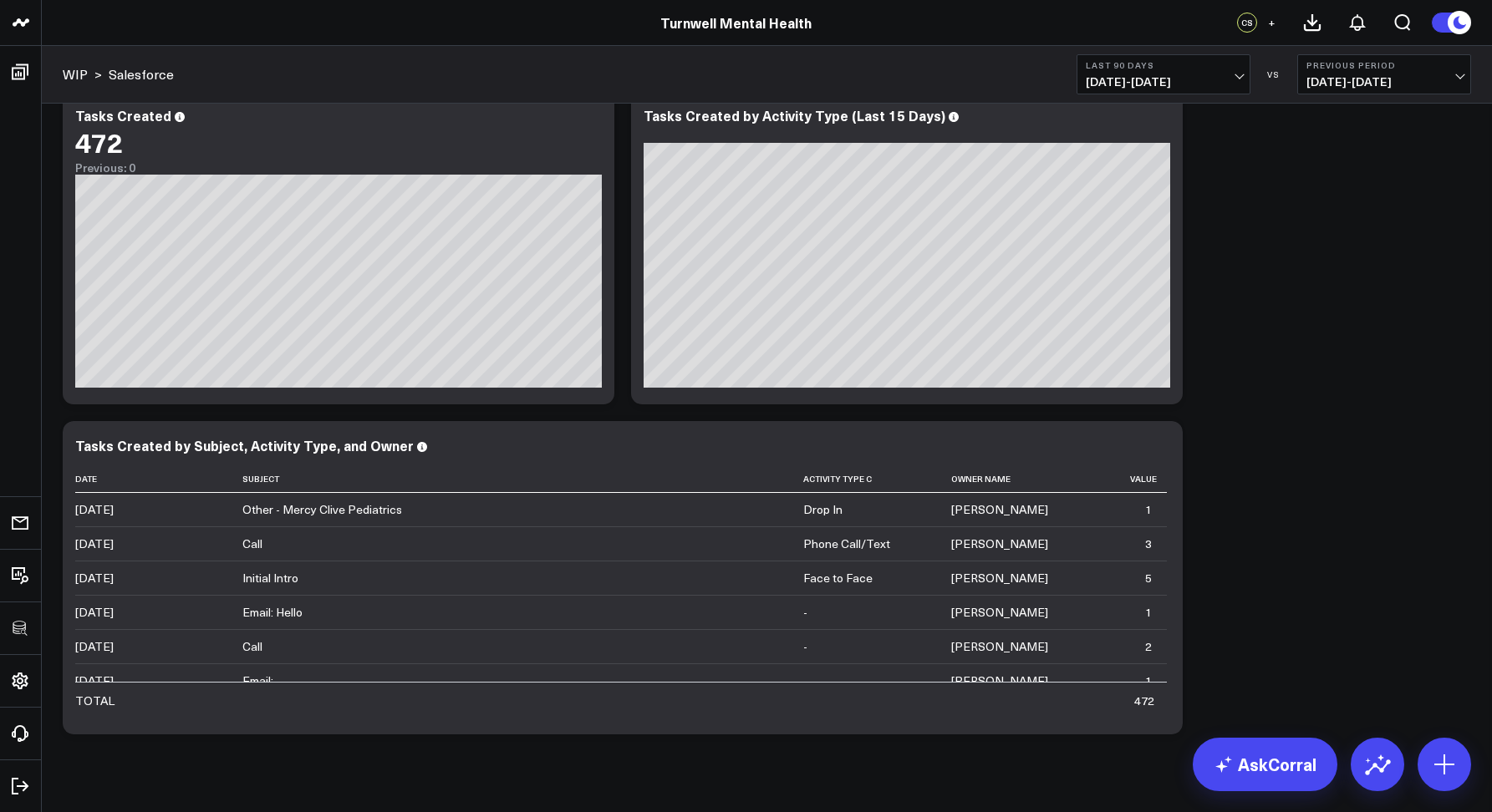
scroll to position [3323, 0]
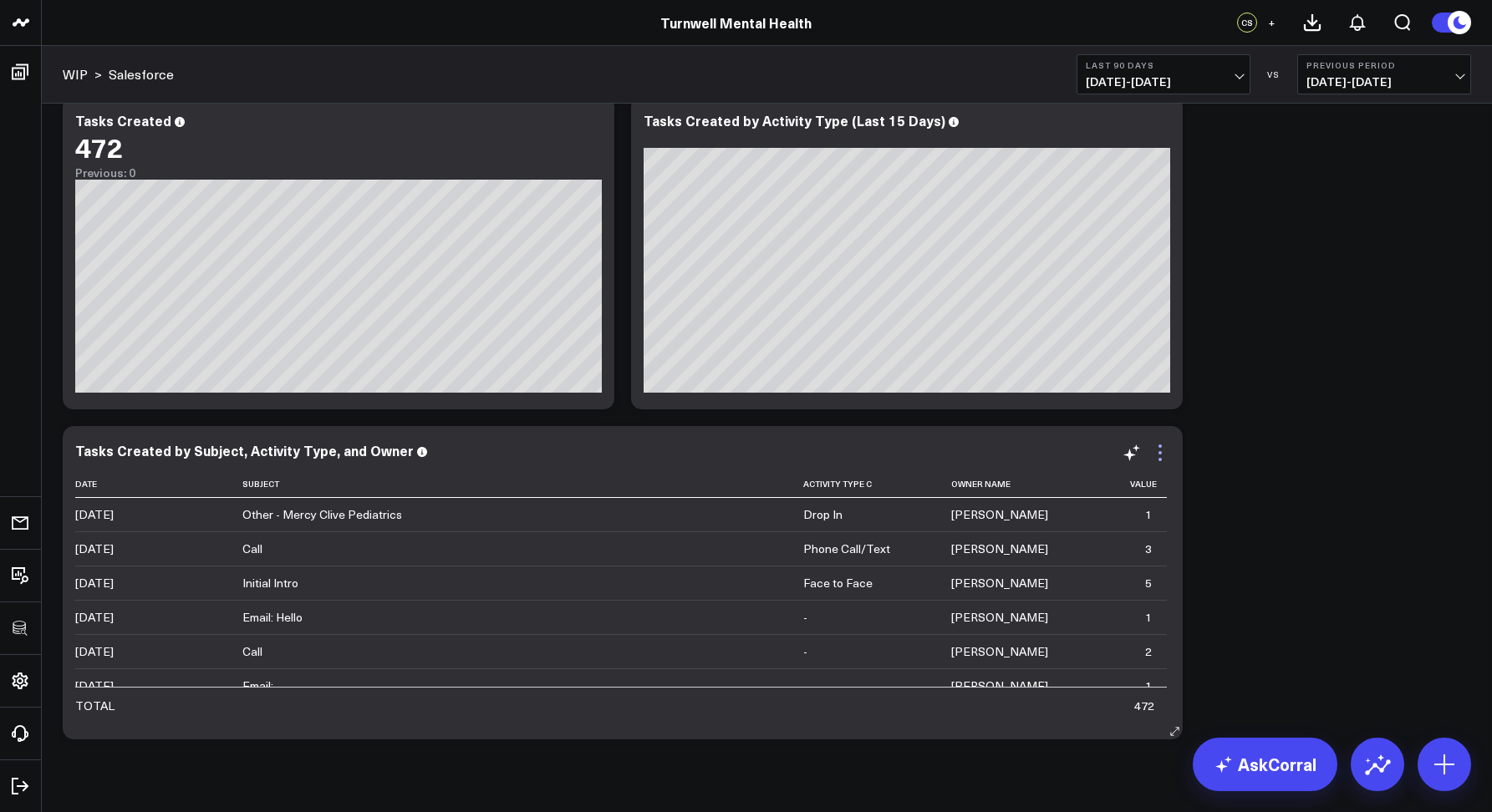
click at [1163, 444] on icon at bounding box center [1160, 453] width 20 height 20
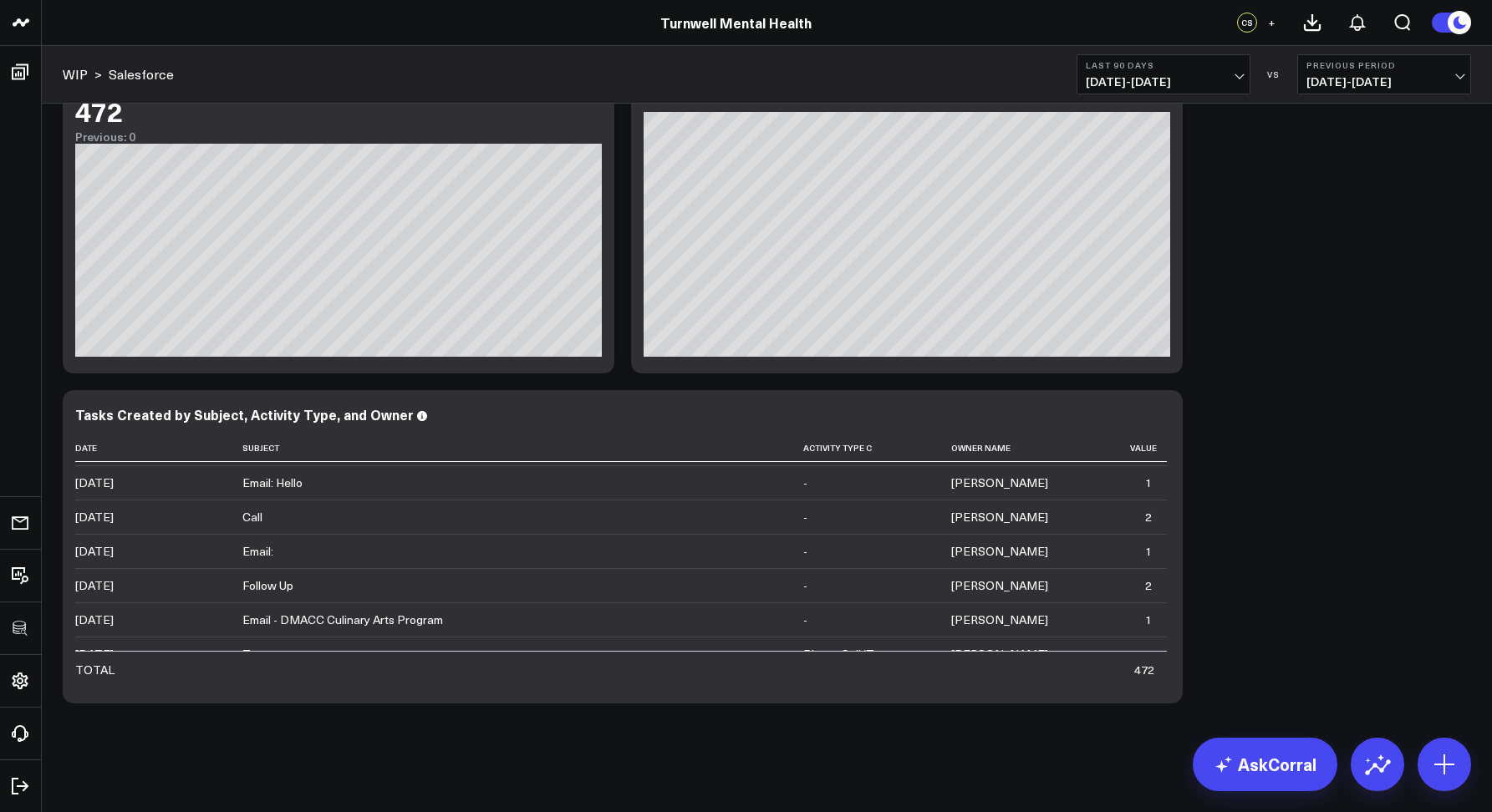
scroll to position [0, 0]
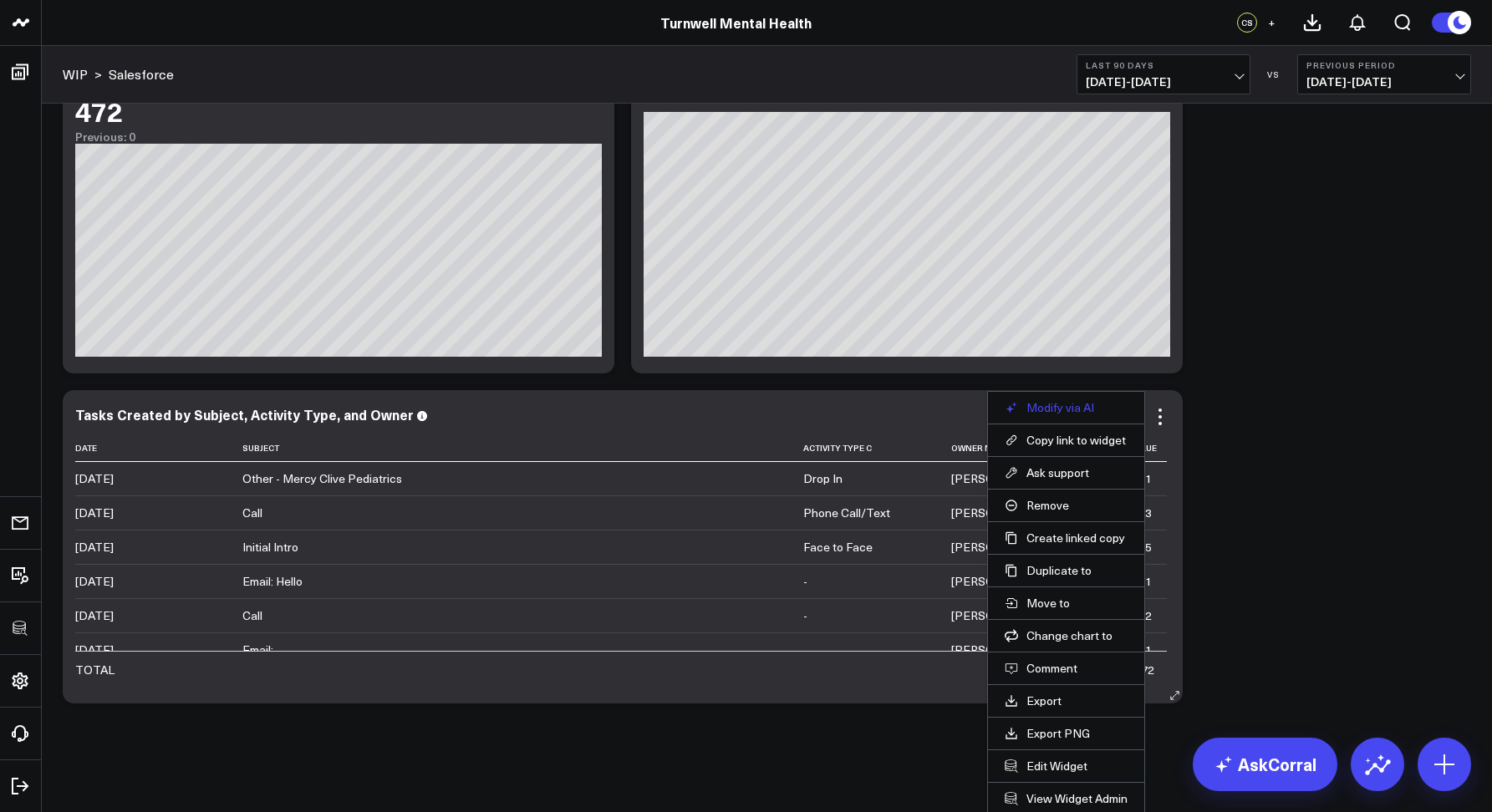
click at [1041, 403] on button "Modify via AI" at bounding box center [1065, 408] width 123 height 15
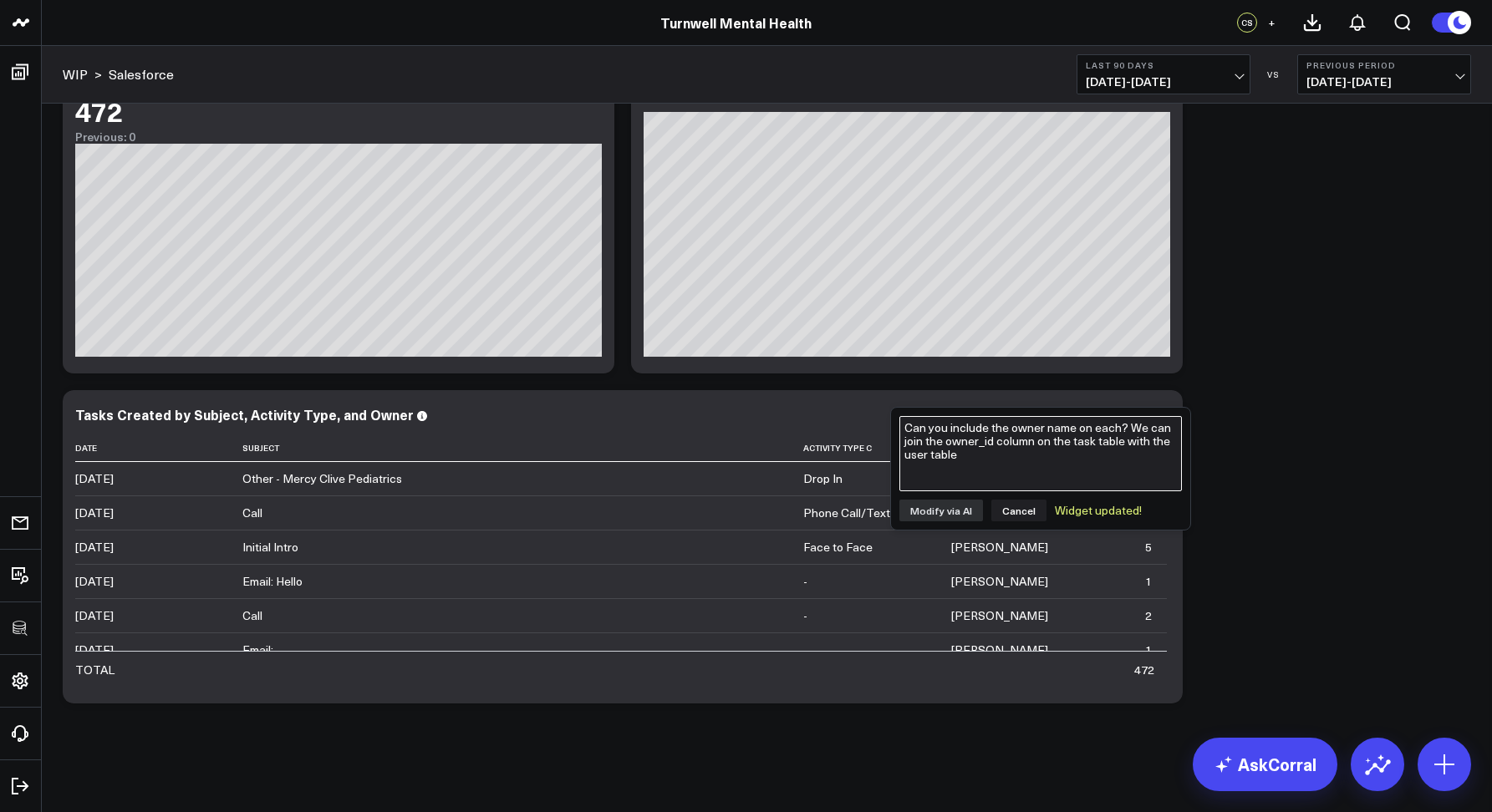
click at [1017, 447] on textarea "Can you include the owner name on each? We can join the owner_id column on the …" at bounding box center [1040, 454] width 282 height 75
type textarea "Make owner name the first column"
click at [952, 510] on button "Modify via AI" at bounding box center [941, 510] width 84 height 22
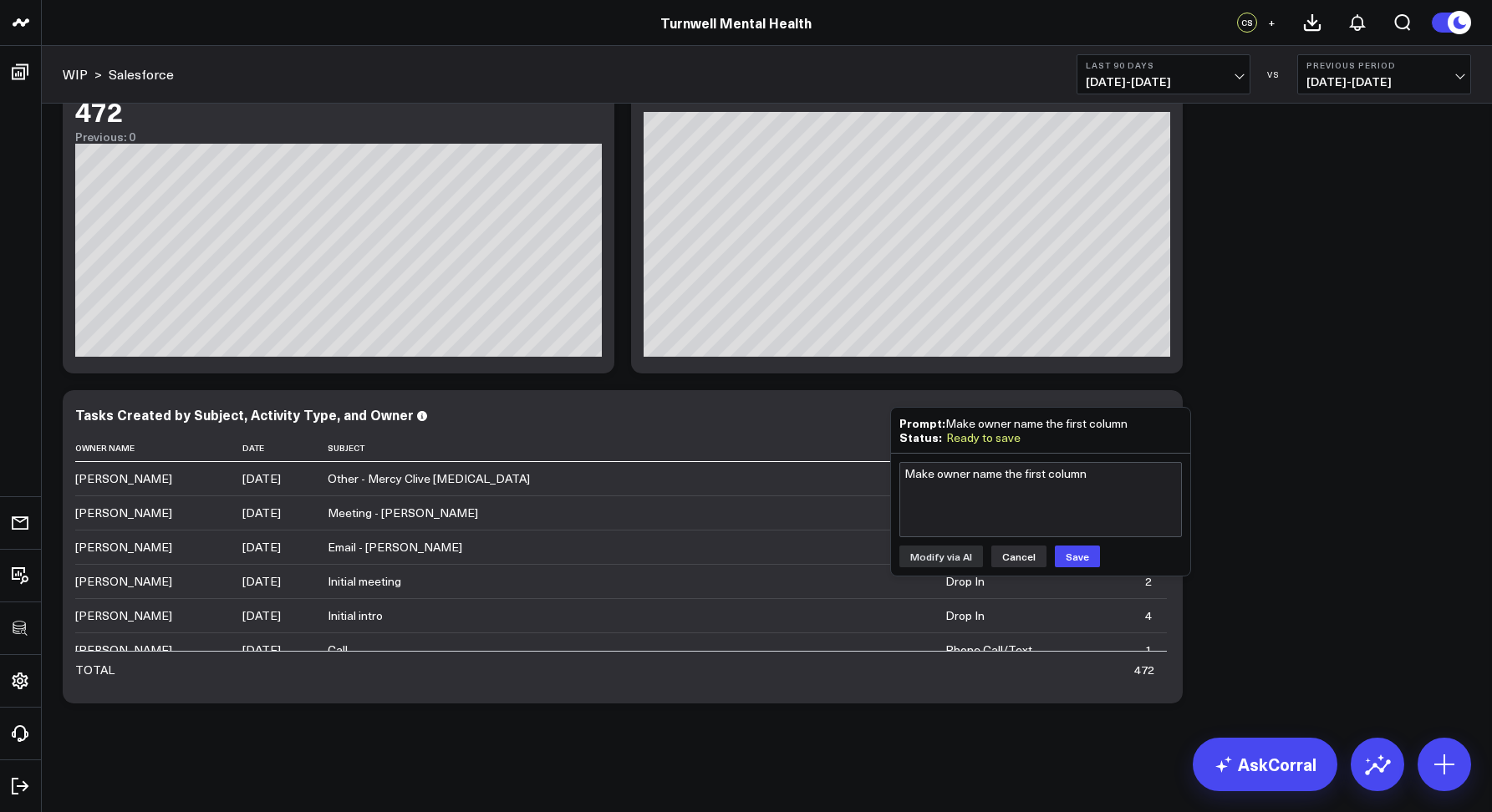
click at [1015, 556] on button "Cancel" at bounding box center [1018, 556] width 55 height 22
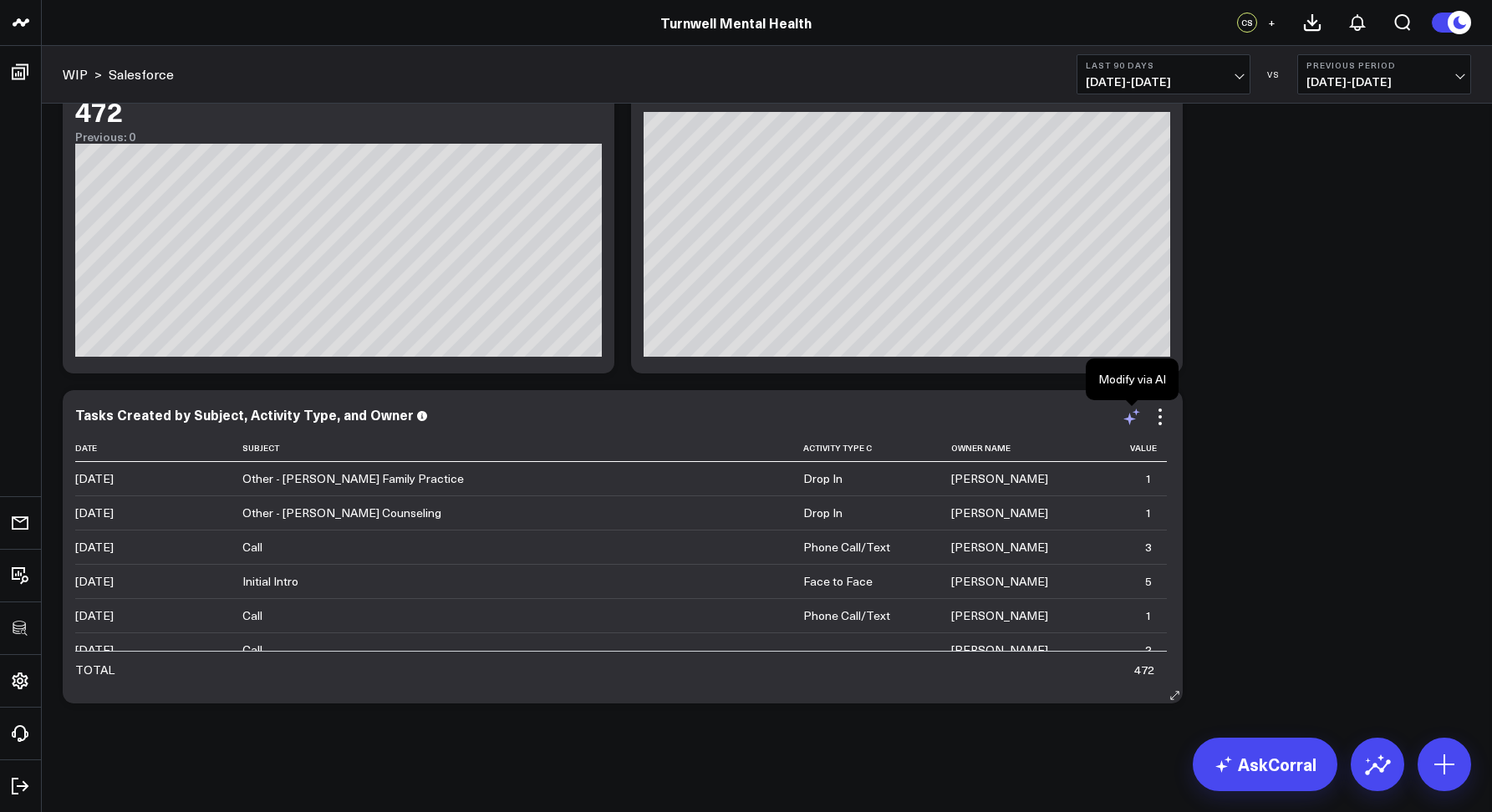
click at [1126, 417] on icon at bounding box center [1132, 417] width 20 height 20
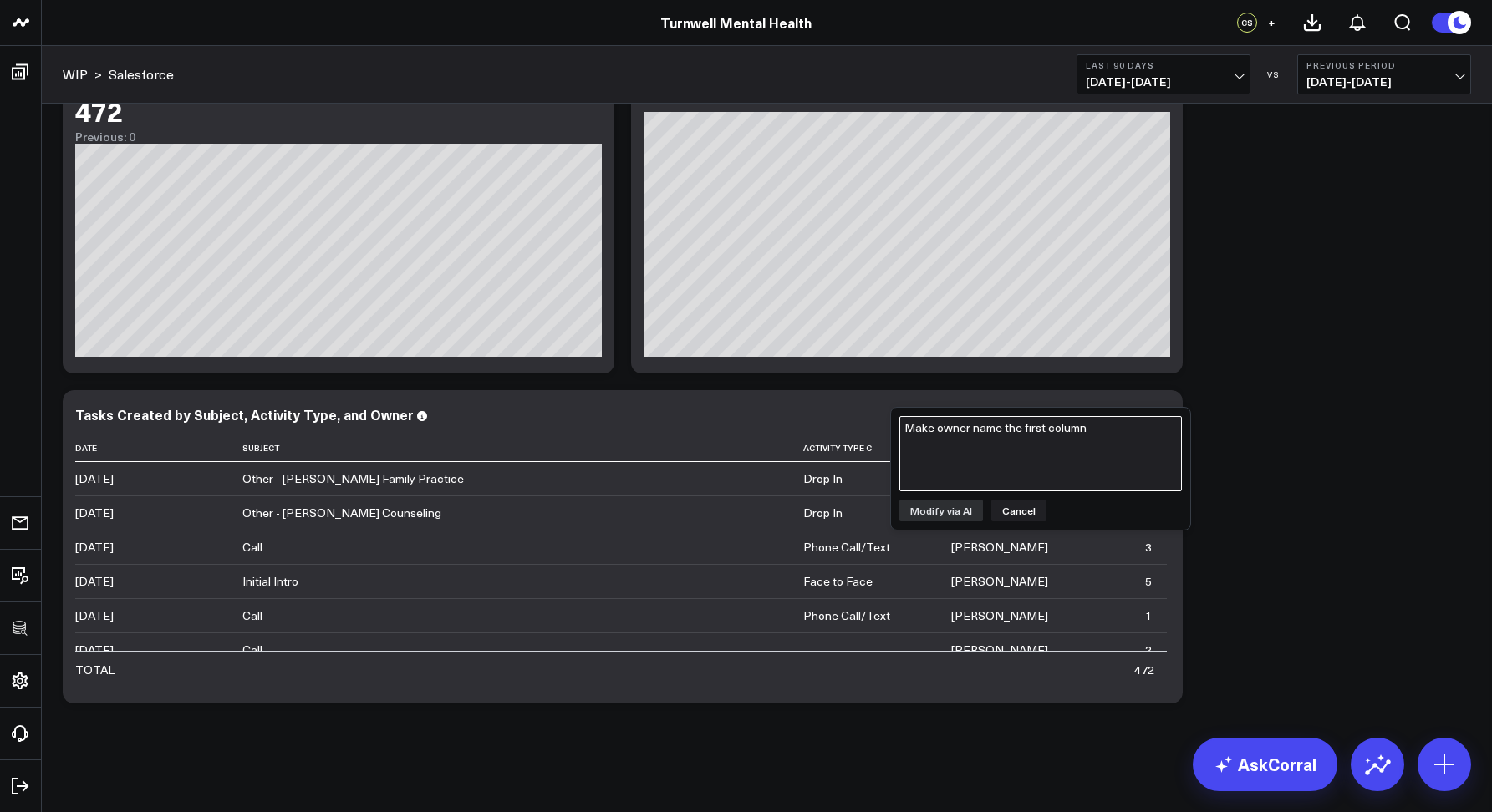
click at [1065, 466] on textarea "Make owner name the first column" at bounding box center [1040, 454] width 282 height 75
type textarea "make owner the second column"
click at [956, 515] on button "Modify via AI" at bounding box center [941, 510] width 84 height 22
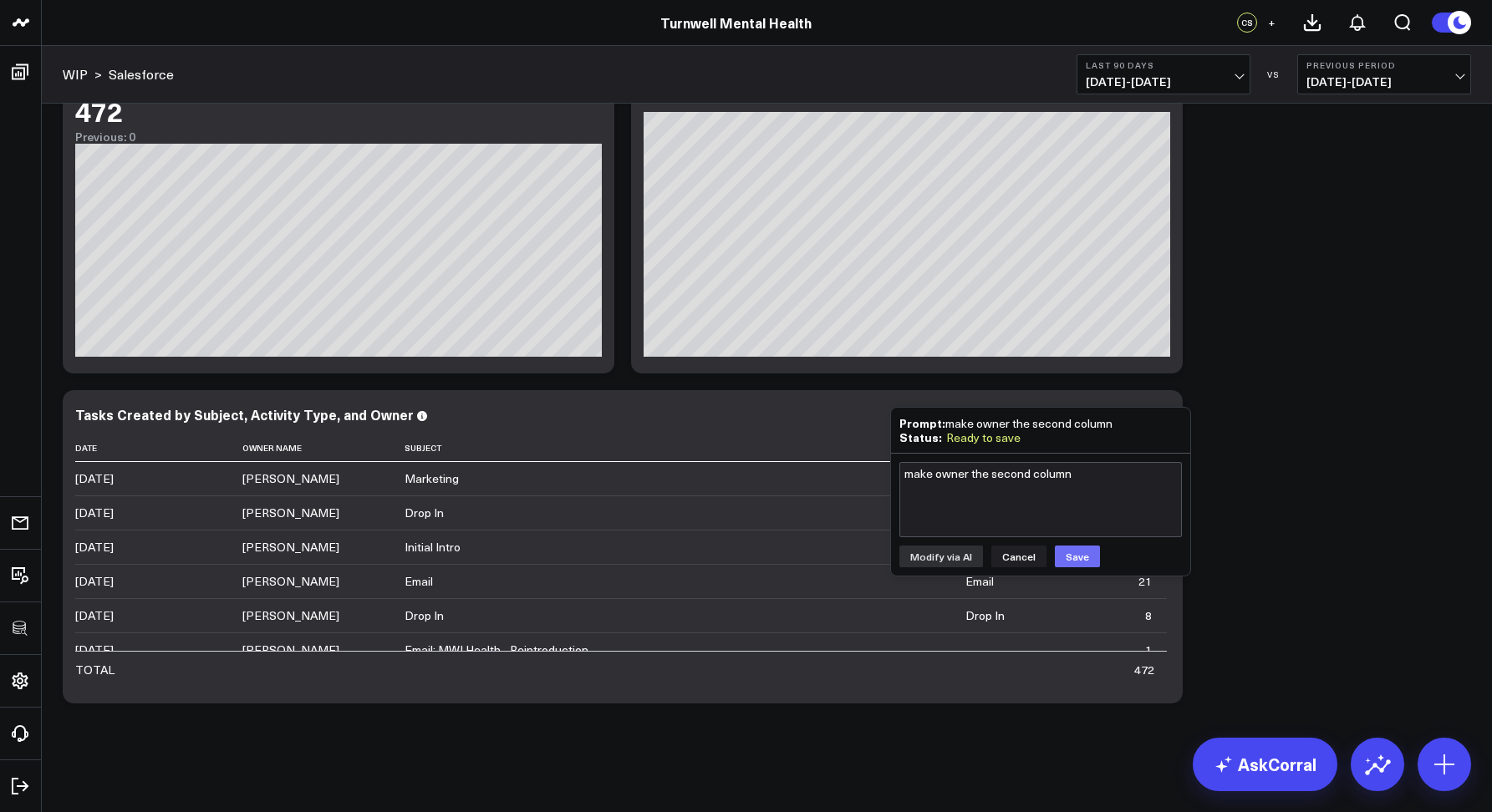
click at [1077, 560] on button "Save" at bounding box center [1077, 556] width 45 height 22
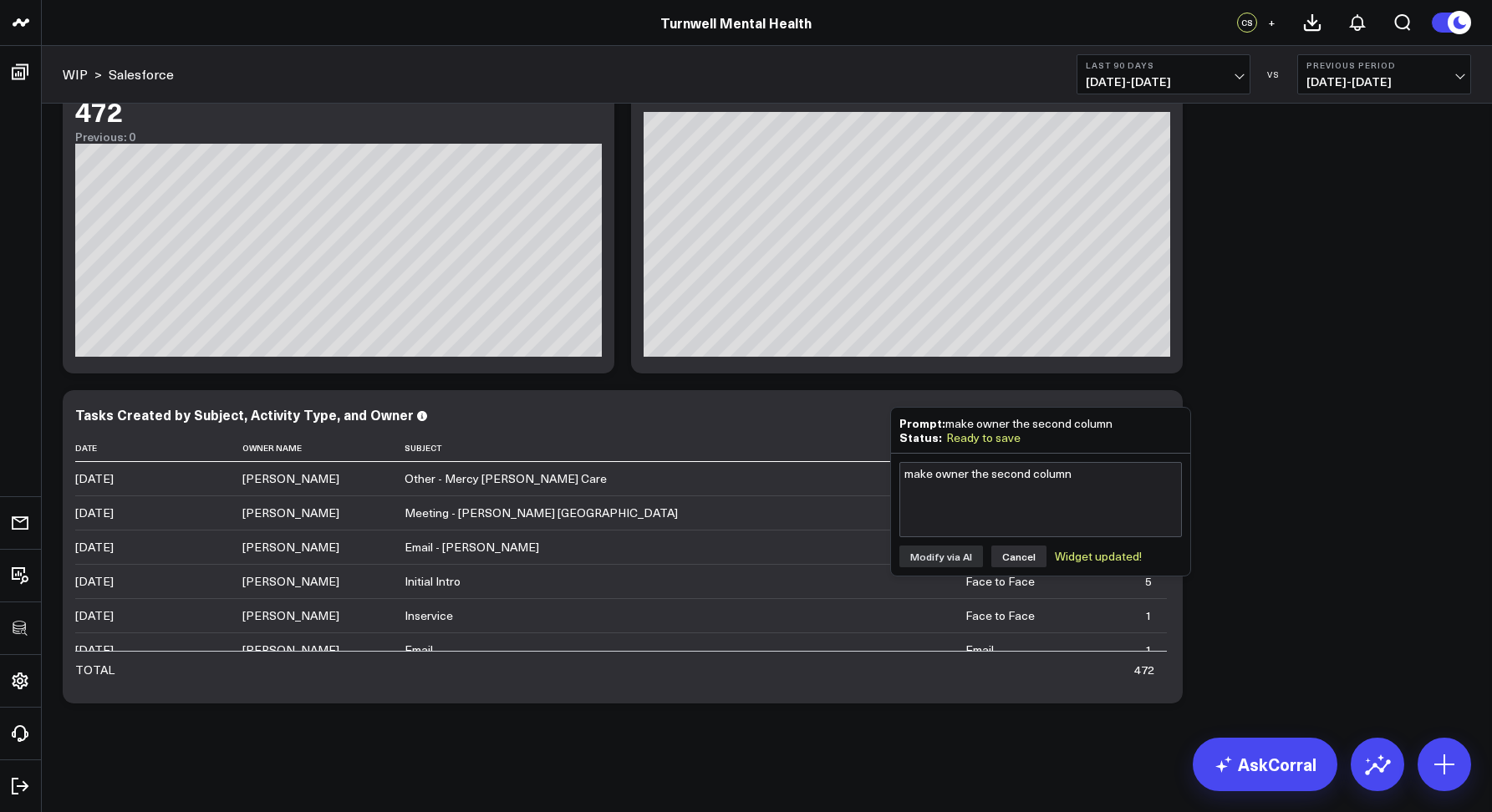
click at [1021, 554] on button "Cancel" at bounding box center [1018, 556] width 55 height 22
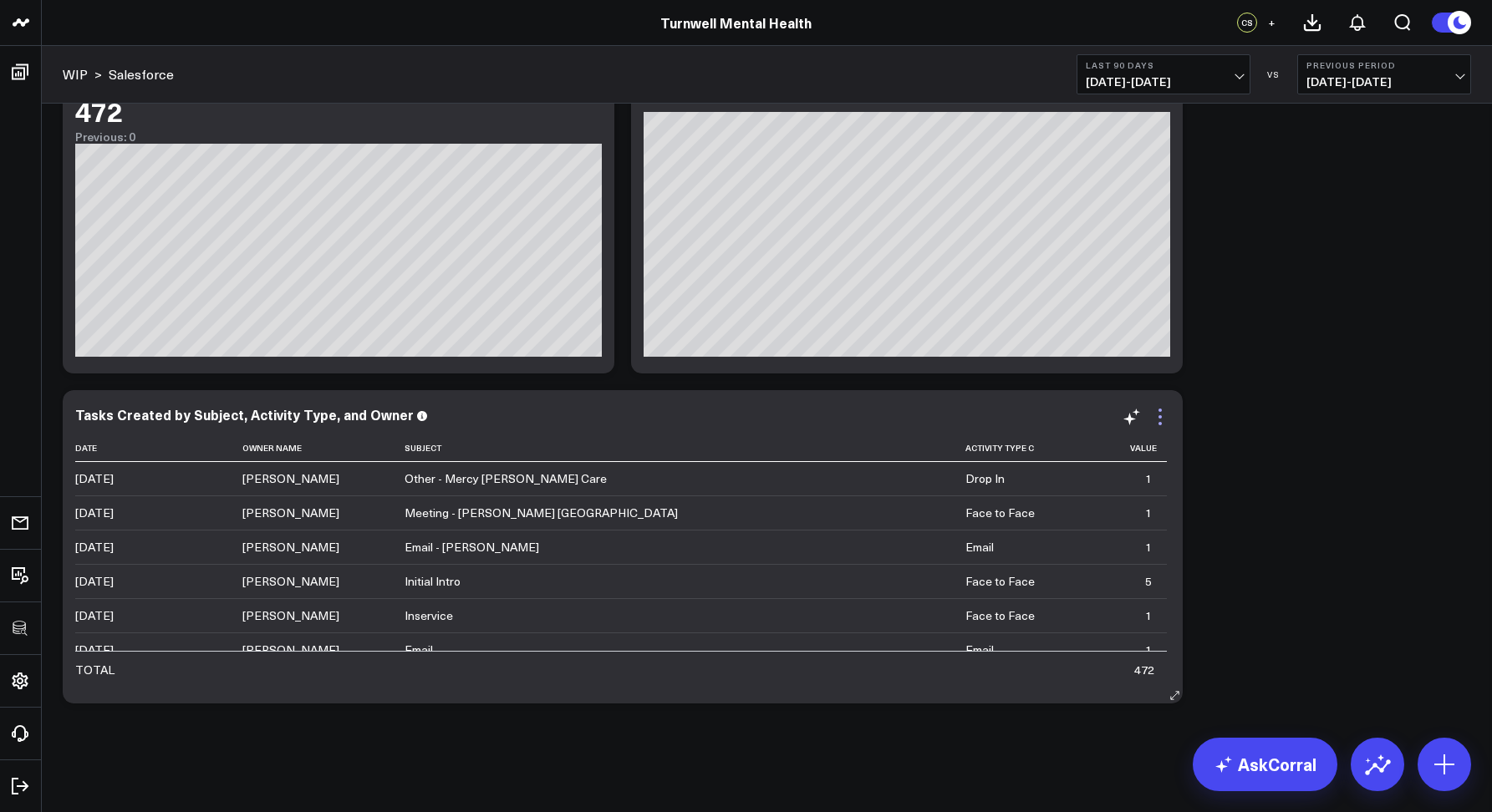
click at [1160, 414] on icon at bounding box center [1160, 417] width 20 height 20
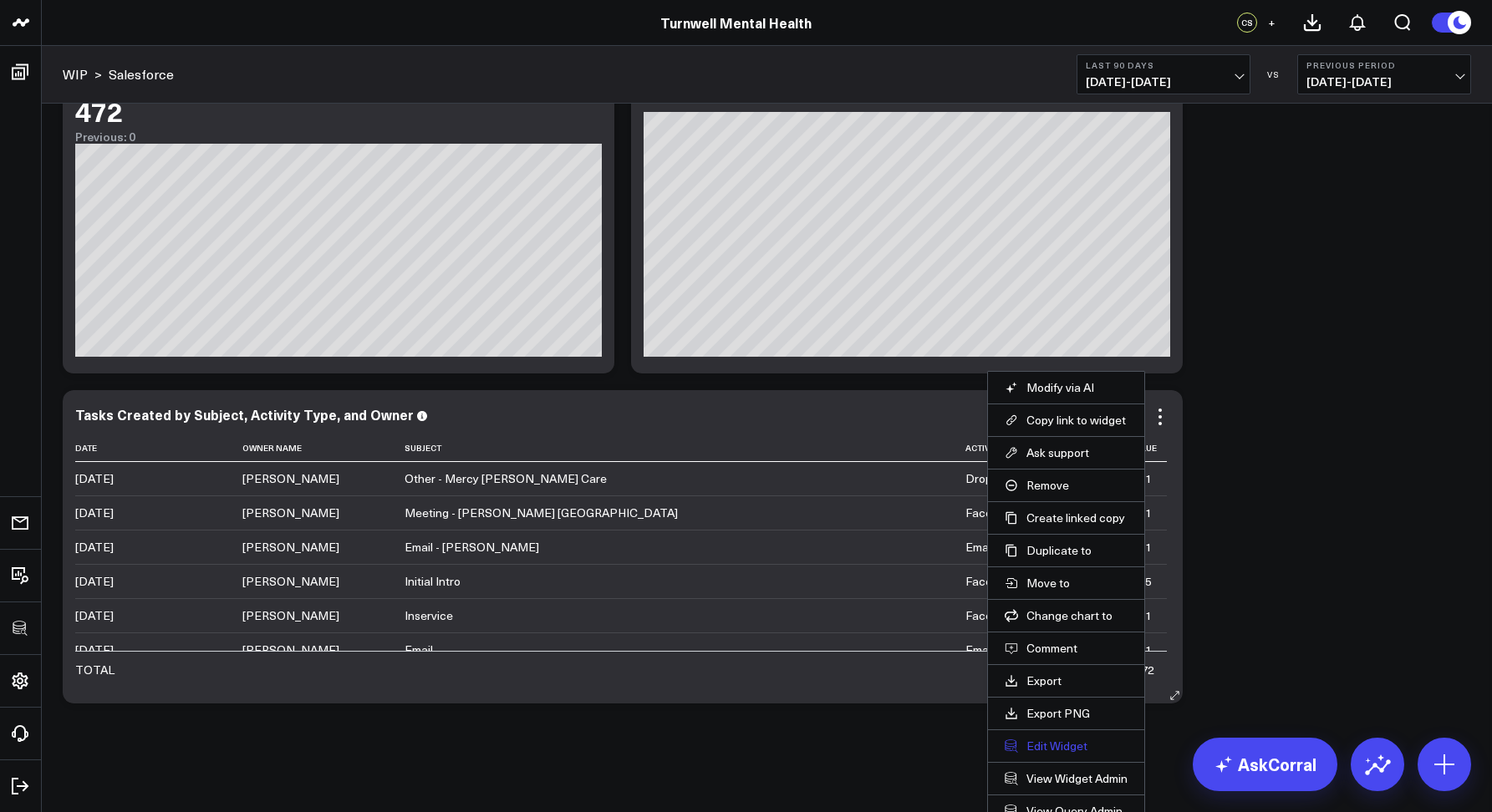
click at [1061, 750] on button "Edit Widget" at bounding box center [1065, 746] width 123 height 15
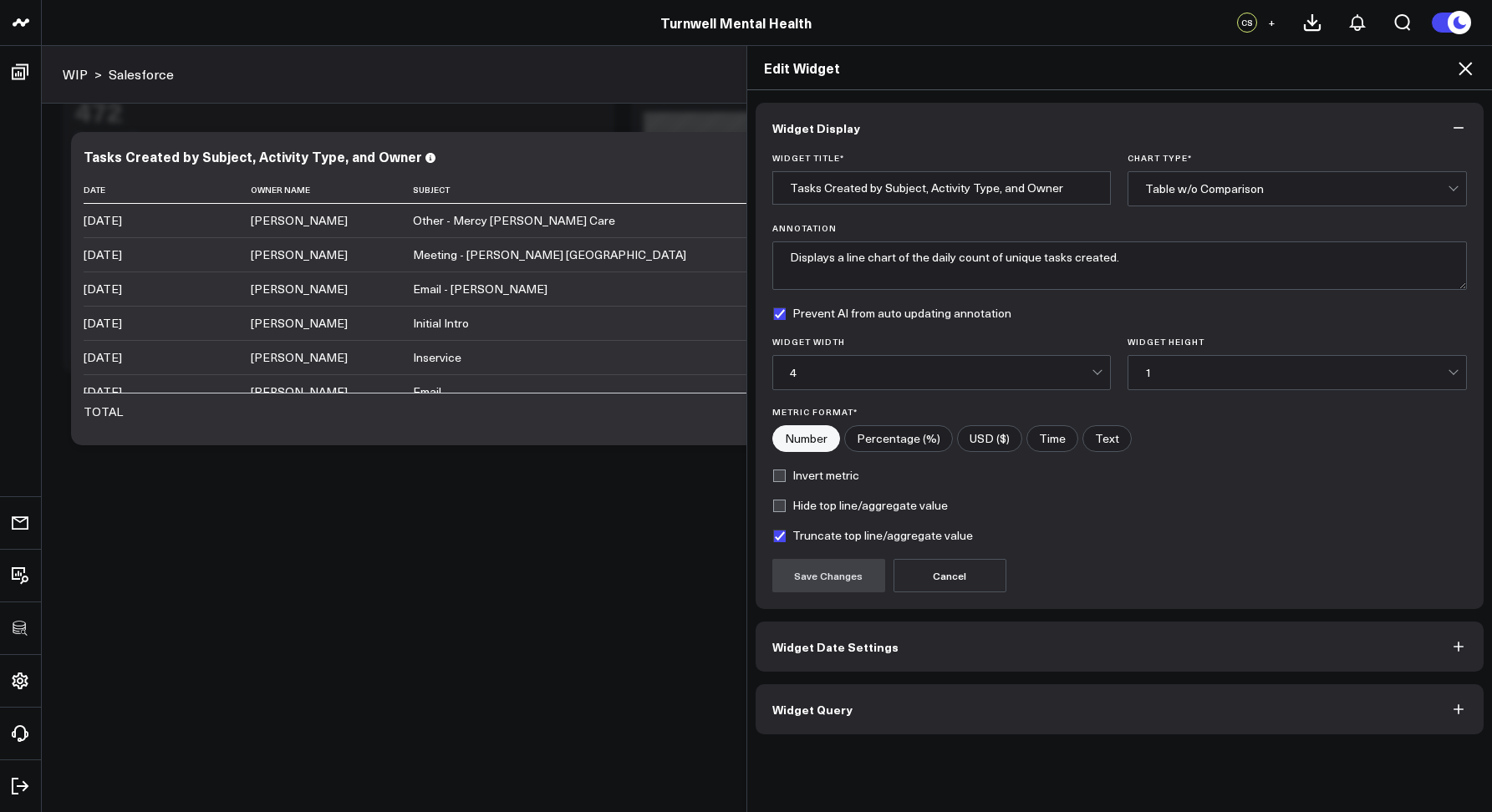
click at [992, 726] on button "Widget Query" at bounding box center [1119, 710] width 728 height 50
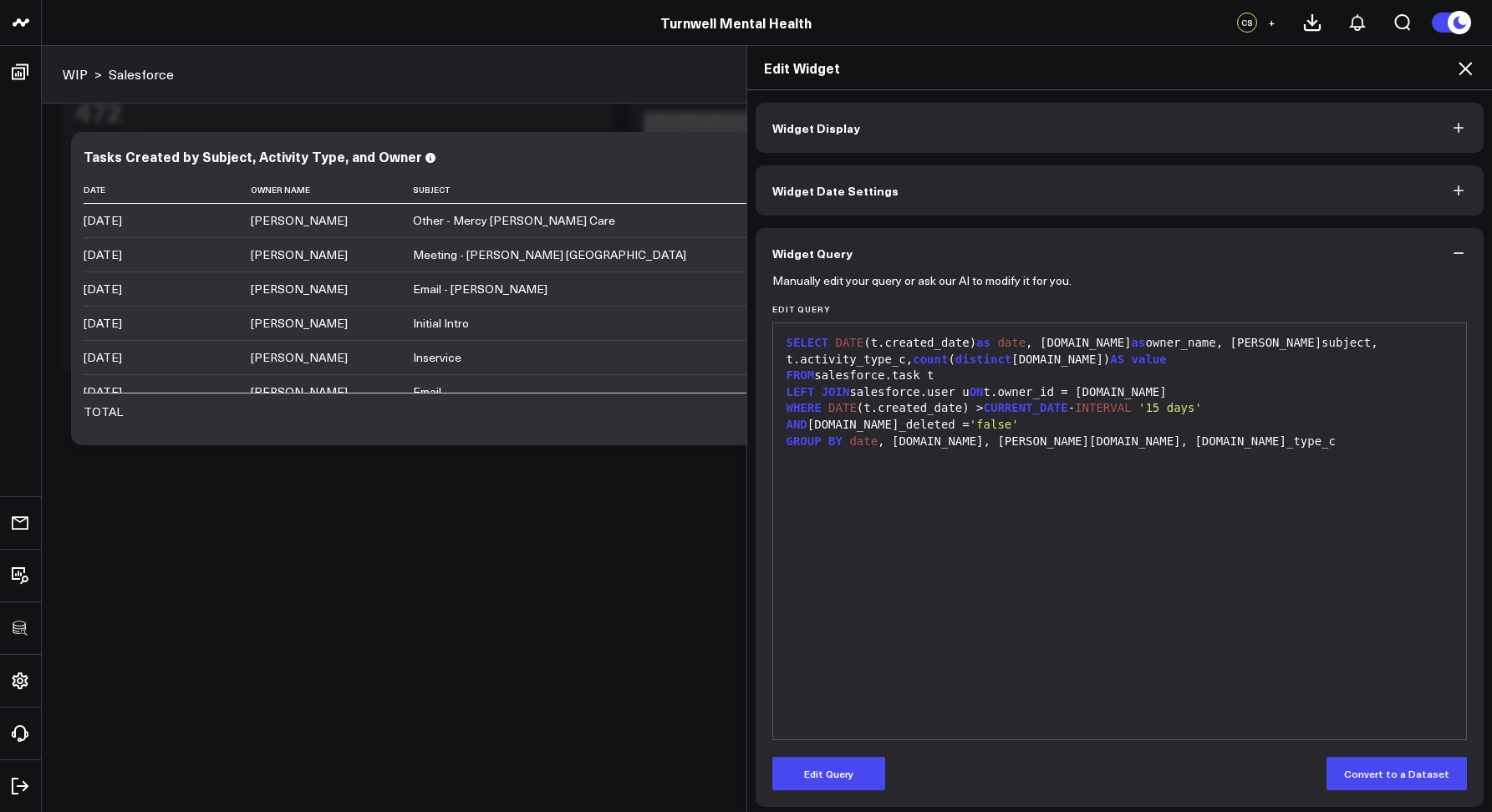
click at [1459, 70] on icon at bounding box center [1465, 69] width 20 height 20
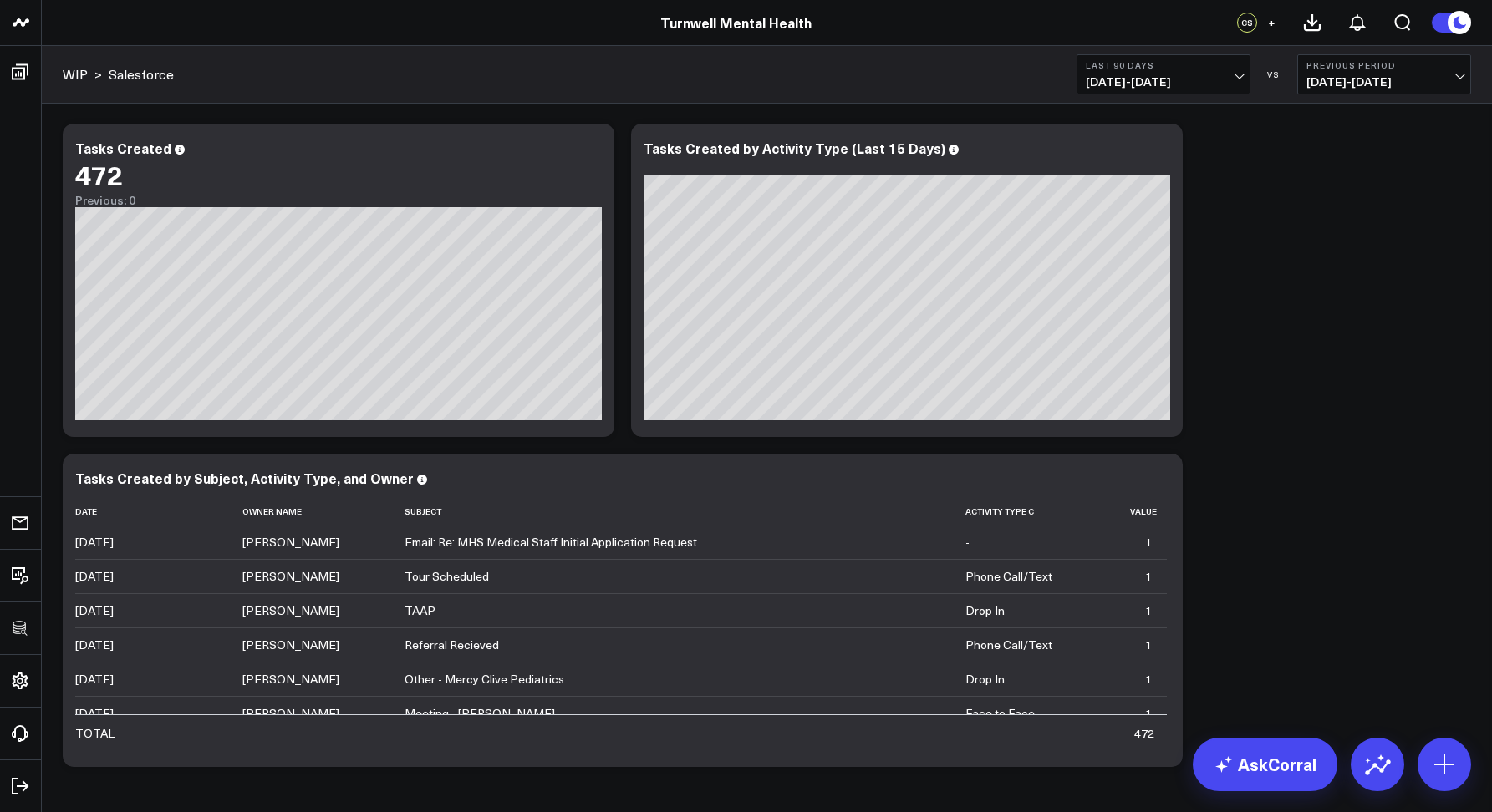
scroll to position [3359, 0]
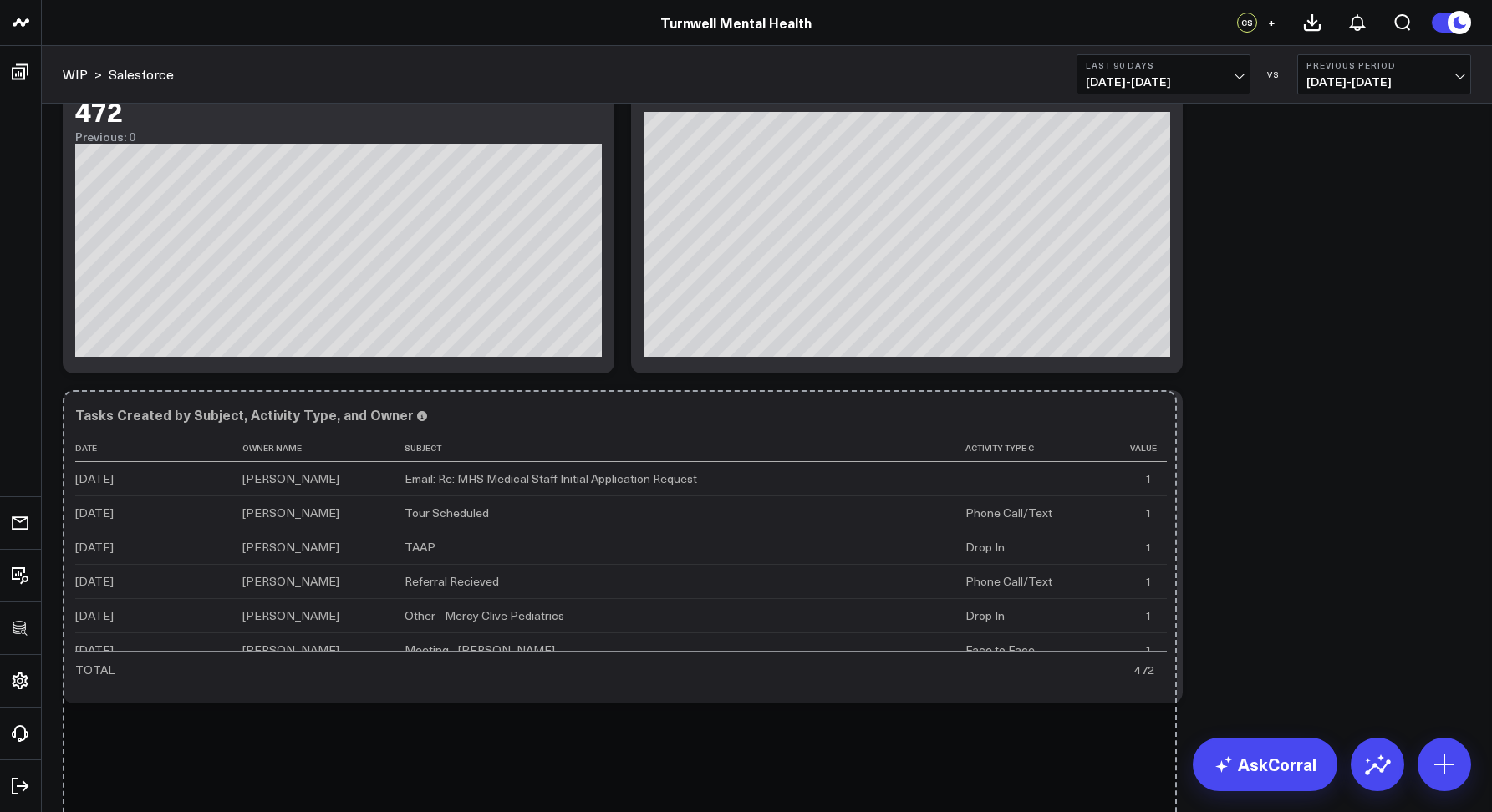
drag, startPoint x: 1173, startPoint y: 693, endPoint x: 1171, endPoint y: 838, distance: 145.0
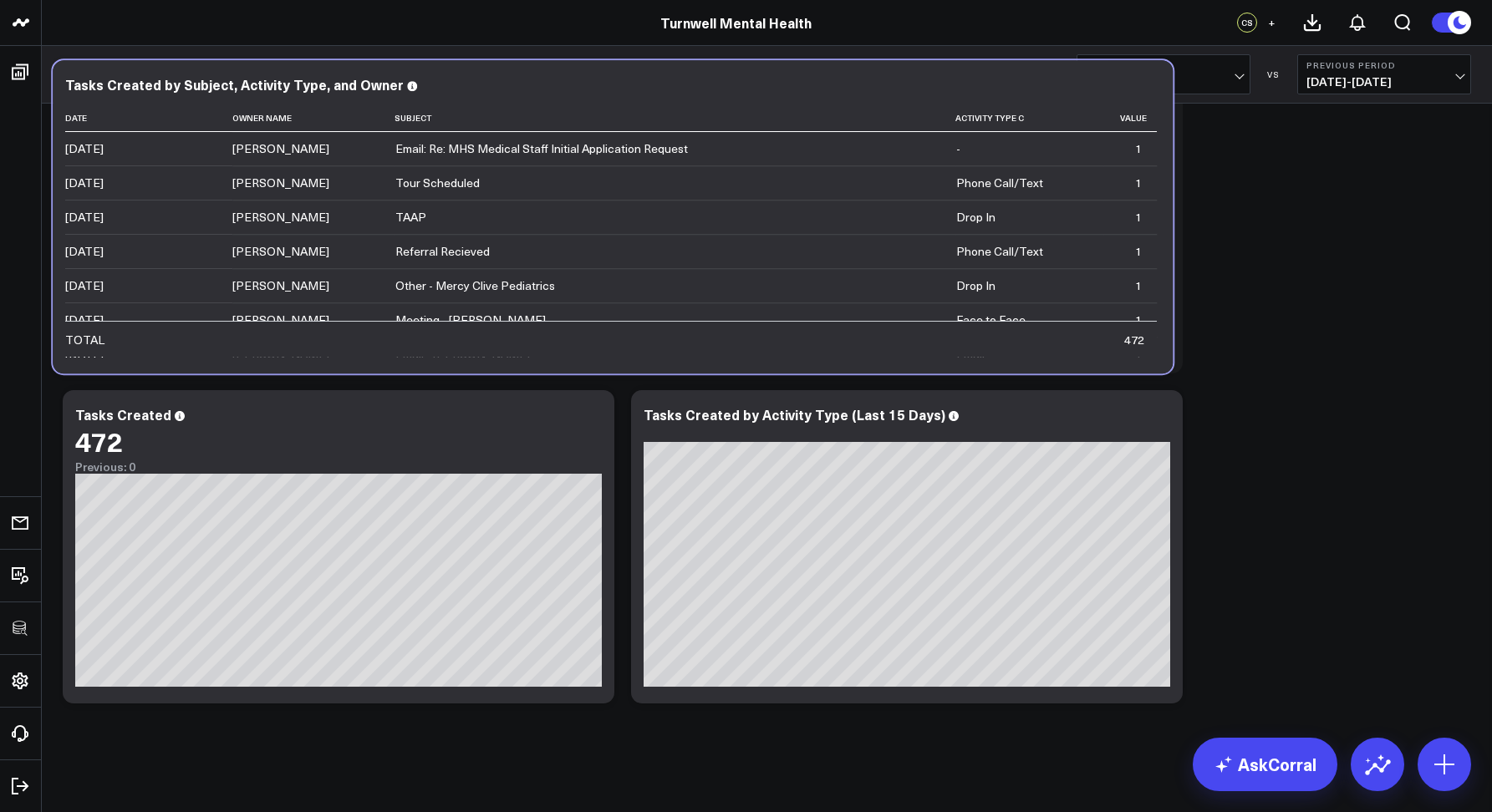
drag, startPoint x: 1048, startPoint y: 421, endPoint x: 1038, endPoint y: 87, distance: 334.1
click at [1038, 87] on div "Tasks Created by Subject, Activity Type, and Owner" at bounding box center [613, 85] width 1095 height 15
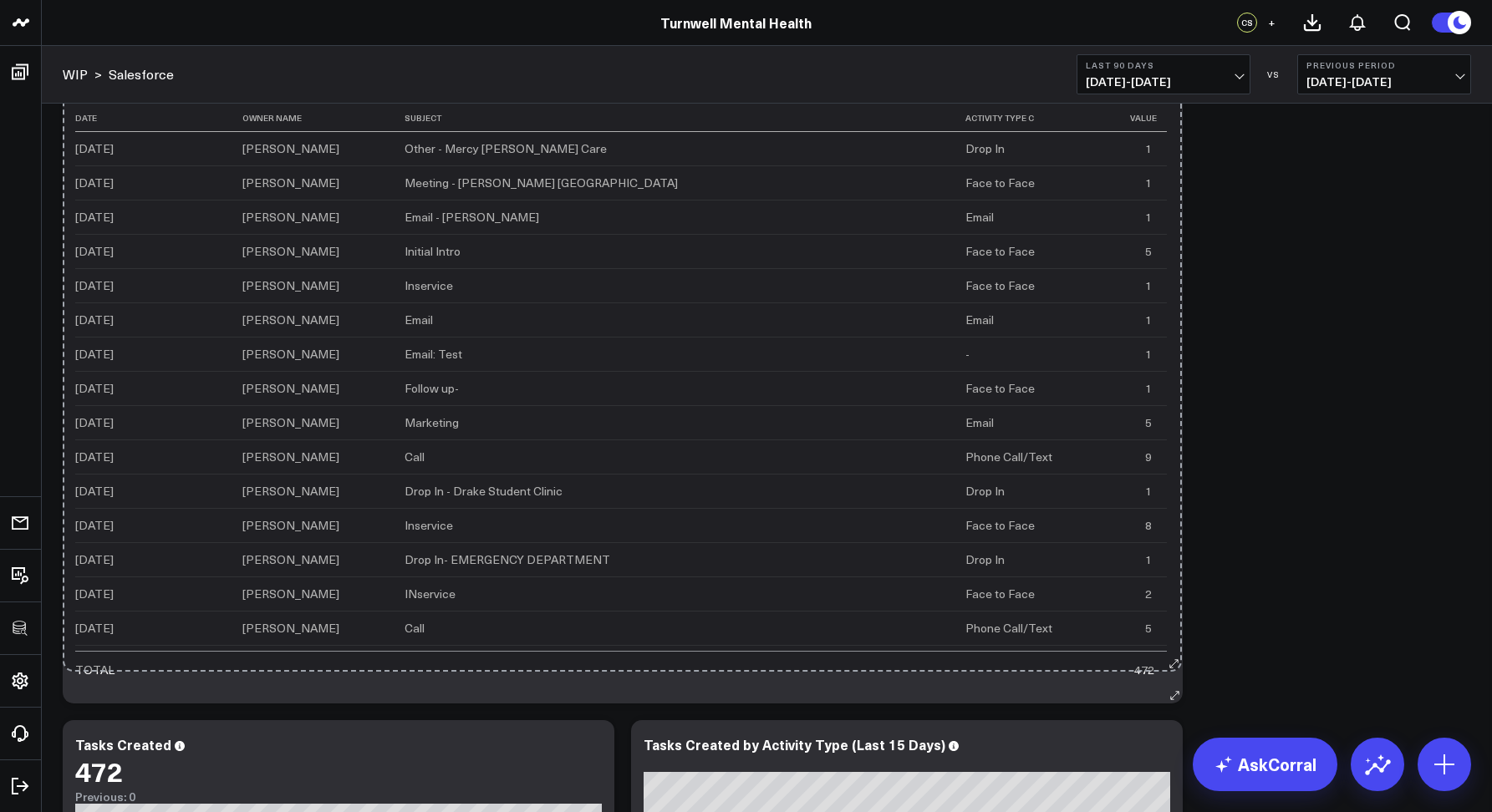
drag, startPoint x: 1171, startPoint y: 370, endPoint x: 1168, endPoint y: 667, distance: 297.0
click at [1168, 667] on div "Tasks Created by Subject, Activity Type, and Owner Date Owner Name Subject Acti…" at bounding box center [623, 382] width 1120 height 644
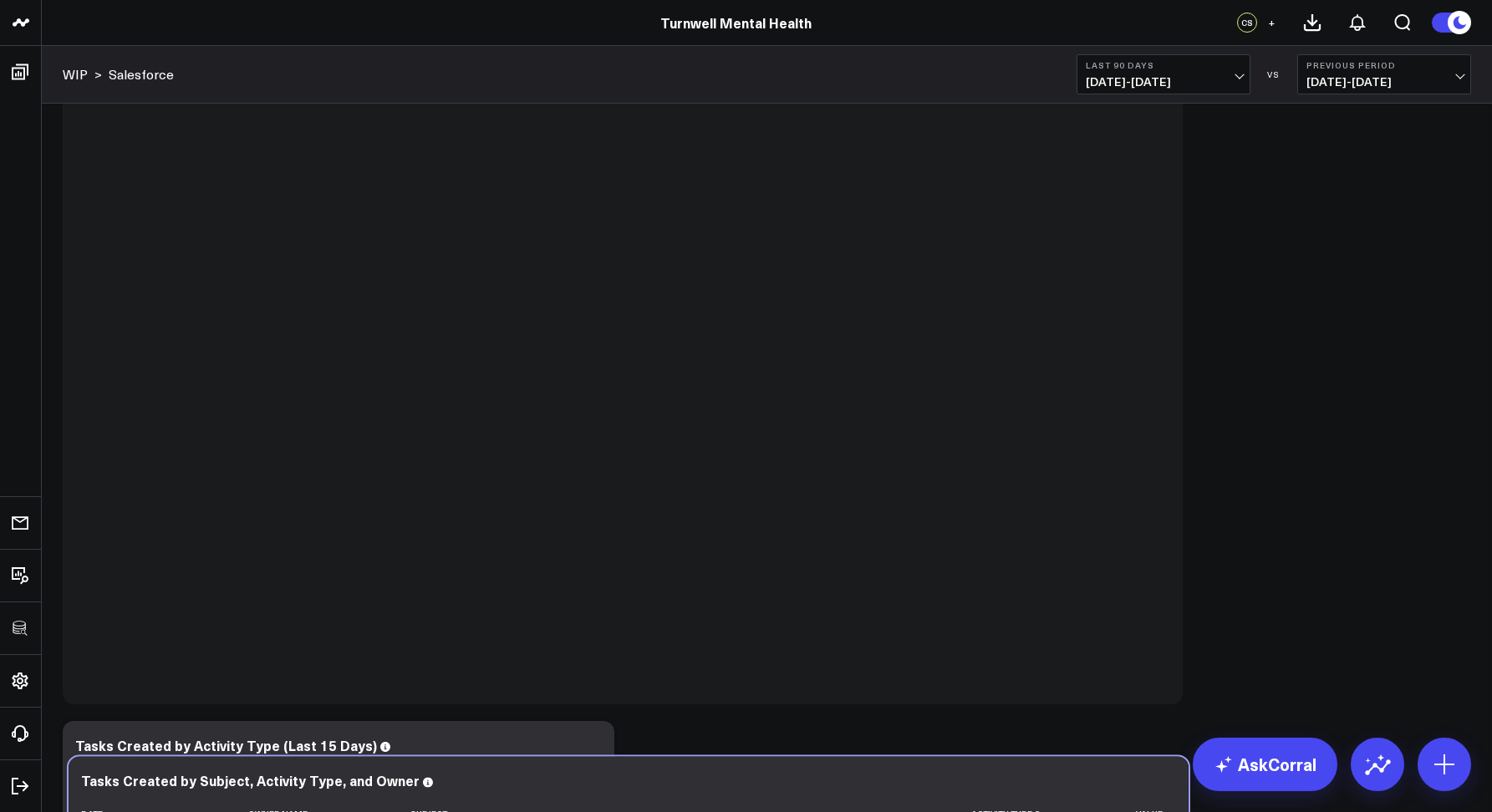
scroll to position [3690, 0]
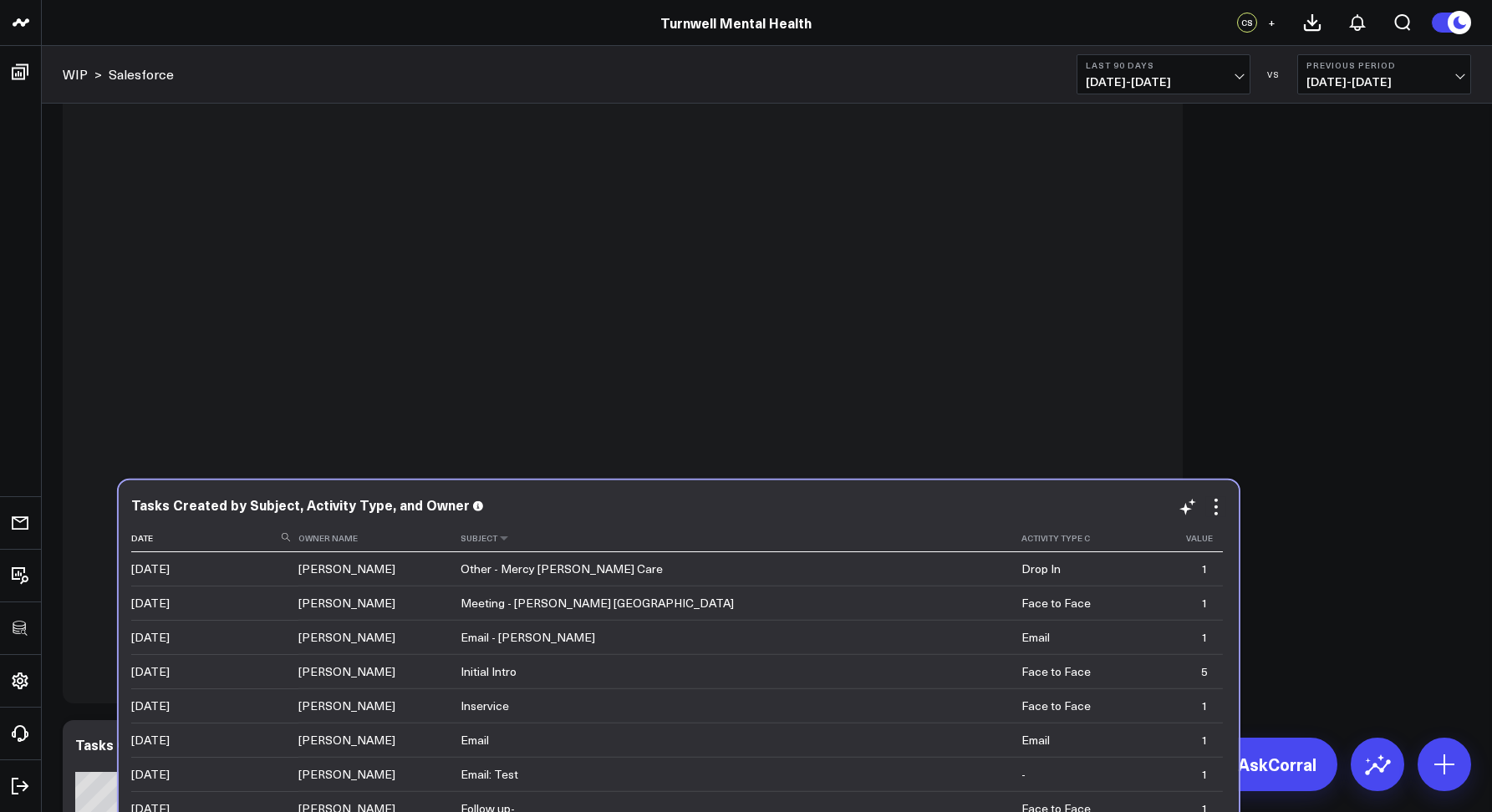
drag, startPoint x: 864, startPoint y: 123, endPoint x: 920, endPoint y: 535, distance: 415.8
click at [920, 535] on th "Subject" at bounding box center [740, 538] width 561 height 28
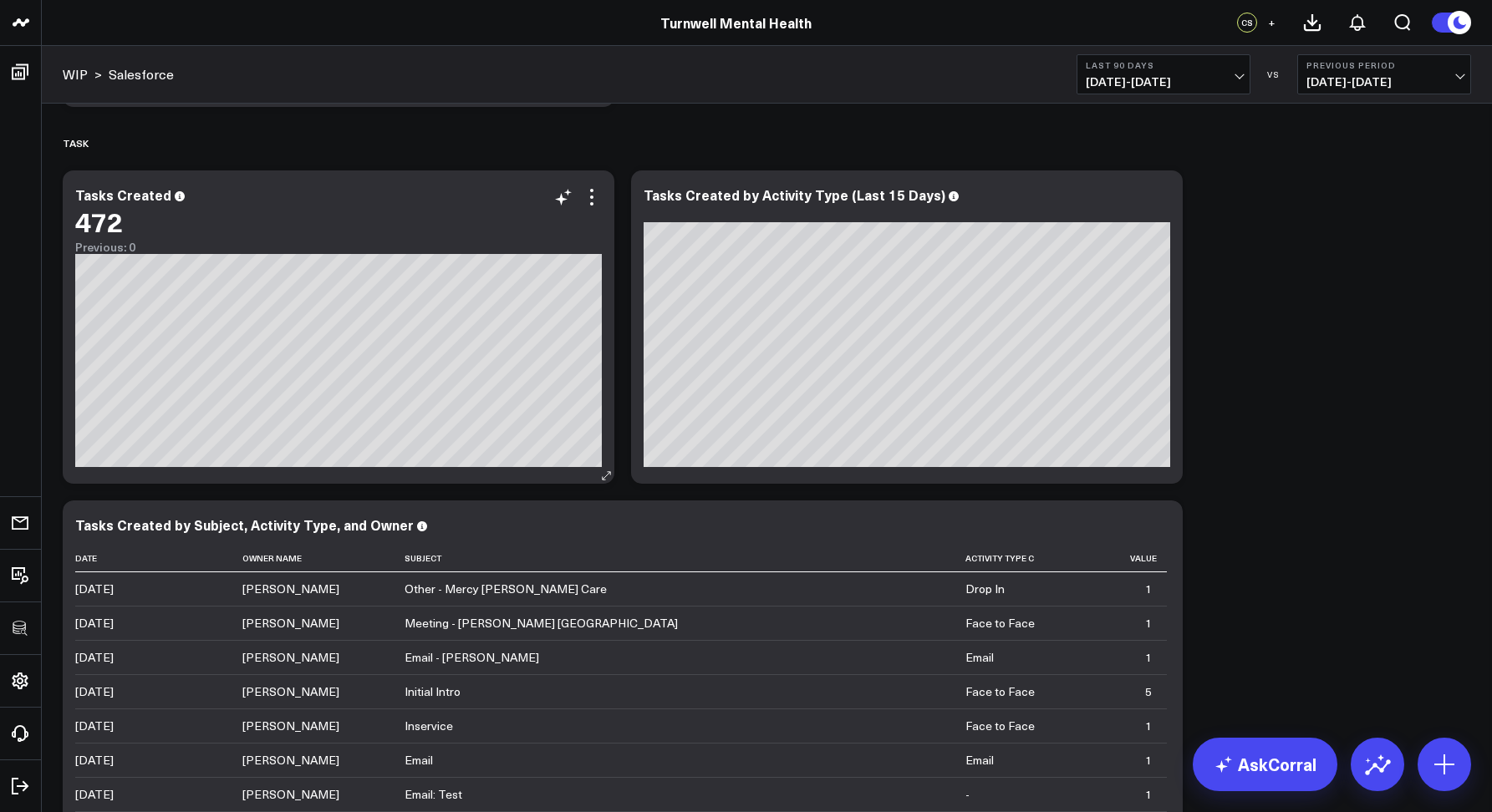
scroll to position [3276, 0]
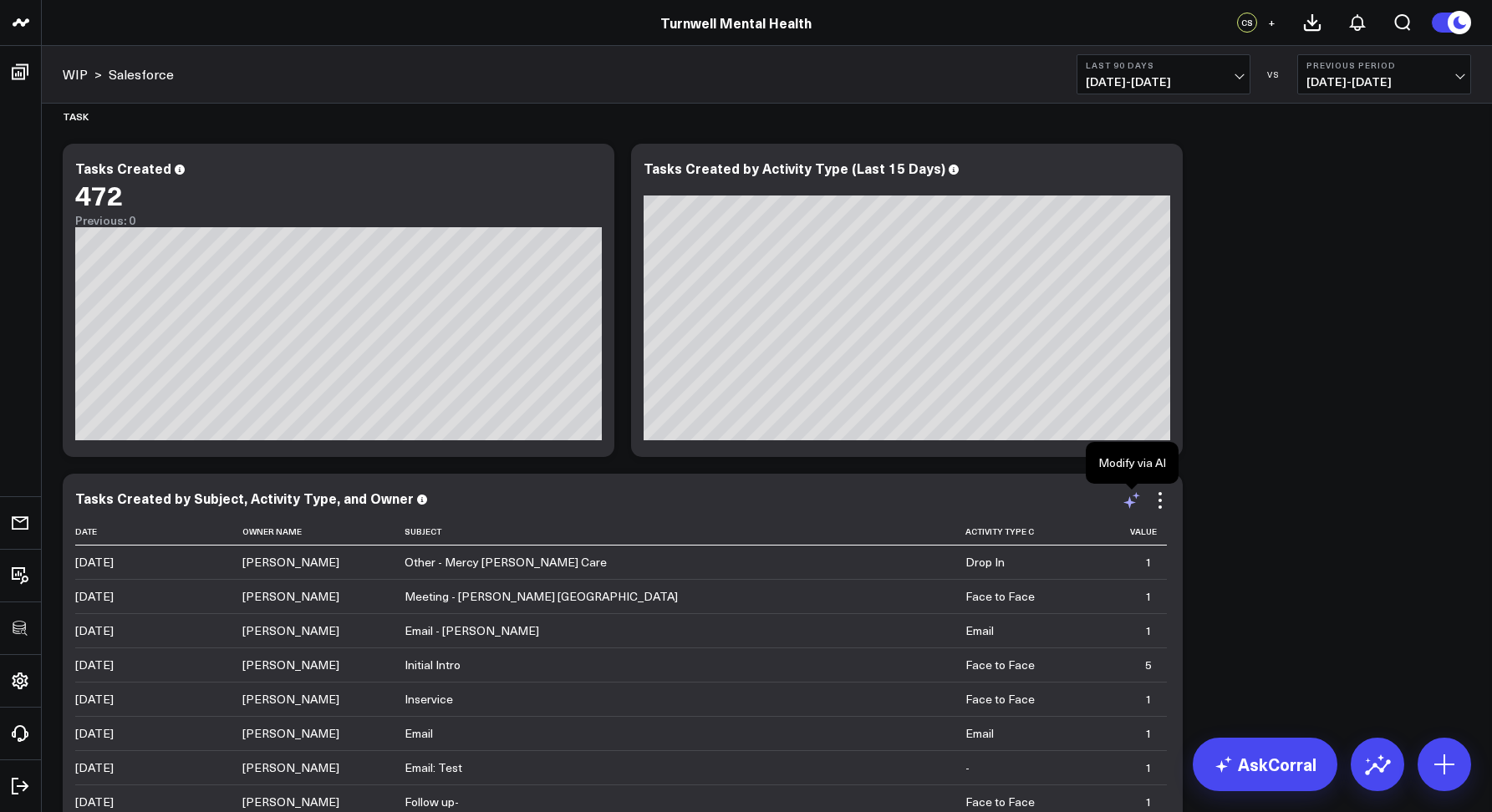
click at [1125, 496] on icon at bounding box center [1132, 500] width 20 height 20
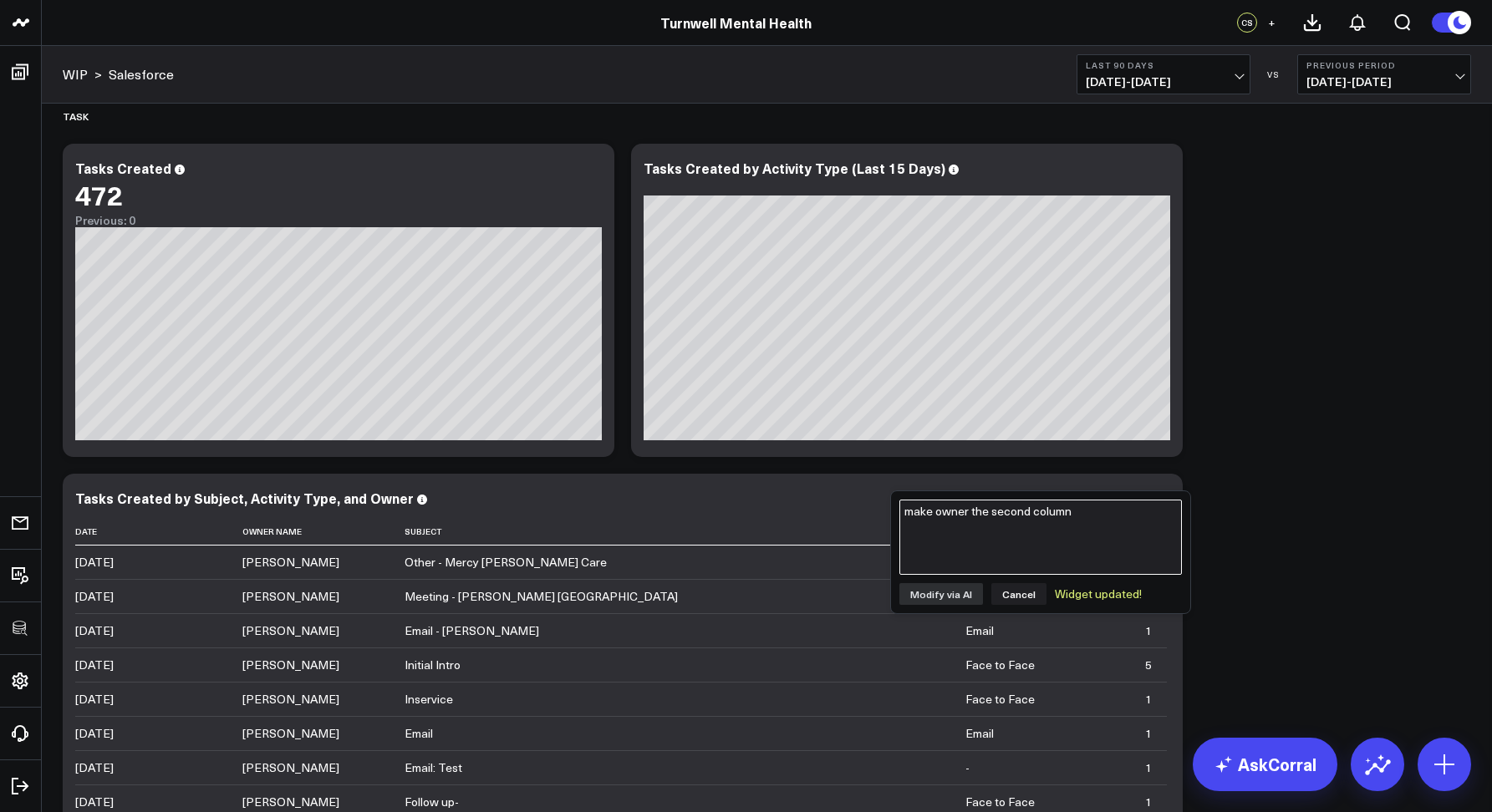
click at [956, 560] on textarea "make owner the second column" at bounding box center [1040, 537] width 282 height 75
type textarea "add a column for status in the 4th position"
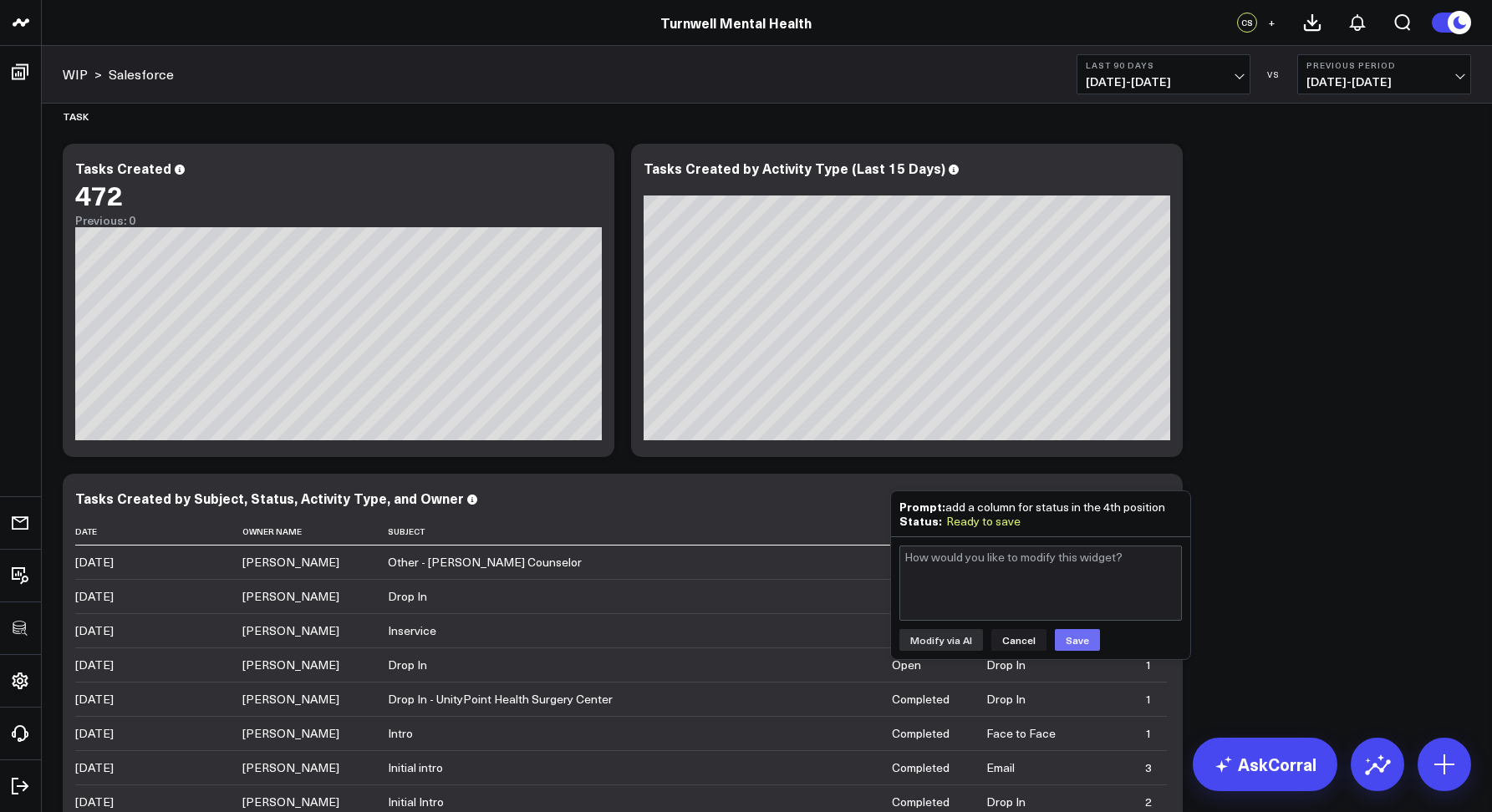
click at [1070, 639] on button "Save" at bounding box center [1077, 640] width 45 height 22
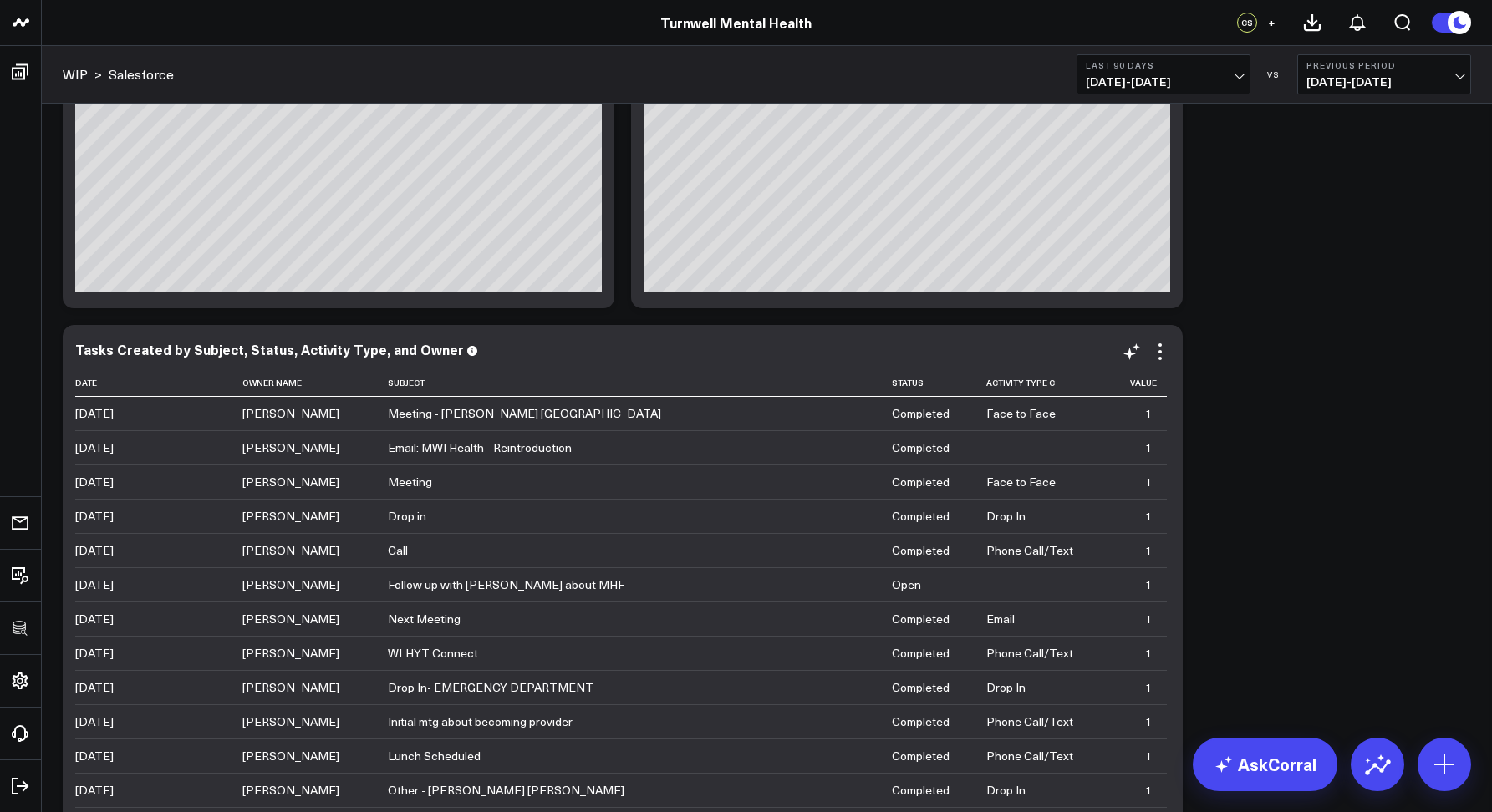
scroll to position [2490, 0]
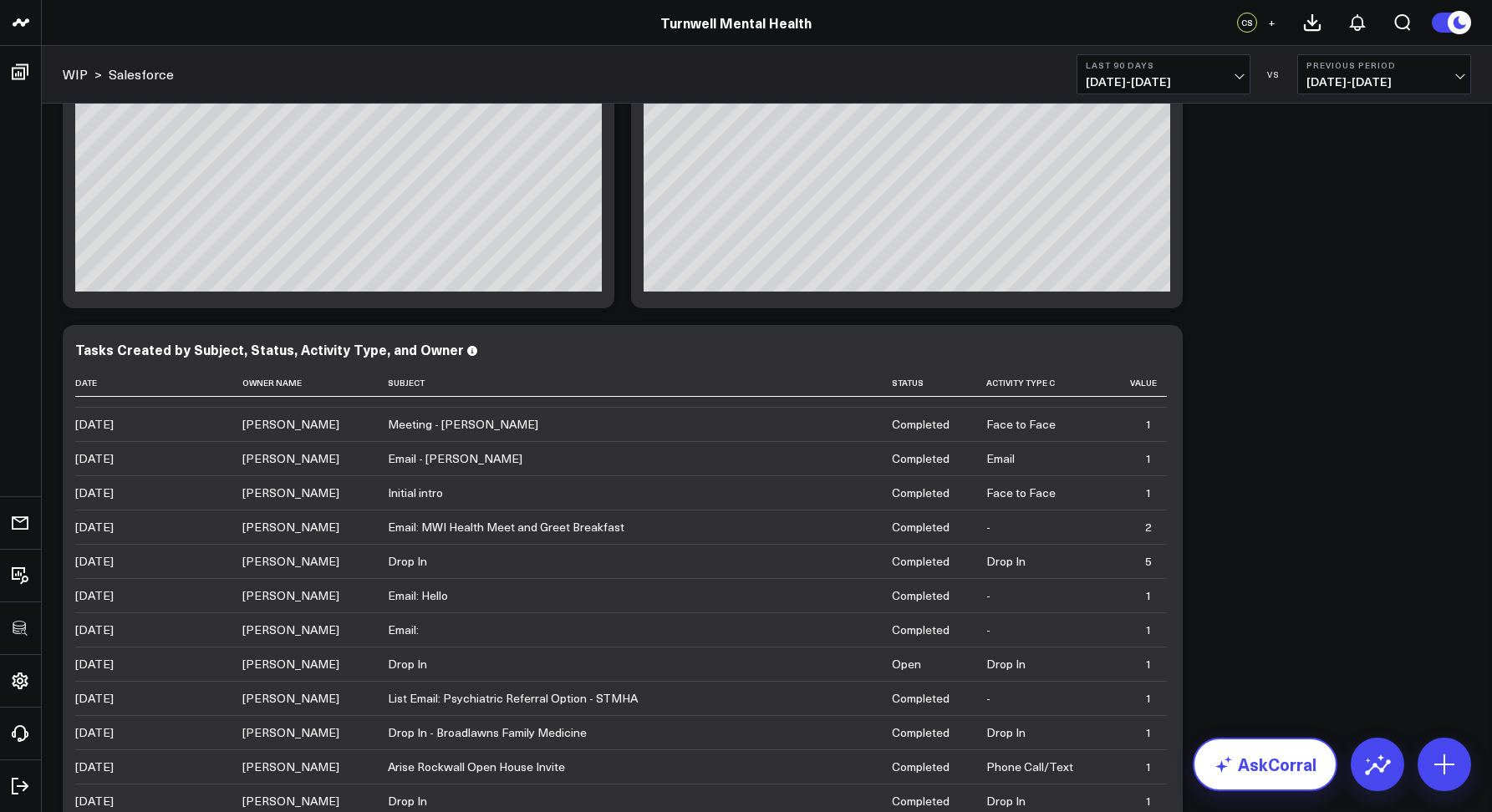
click at [1258, 753] on link "AskCorral" at bounding box center [1265, 764] width 144 height 54
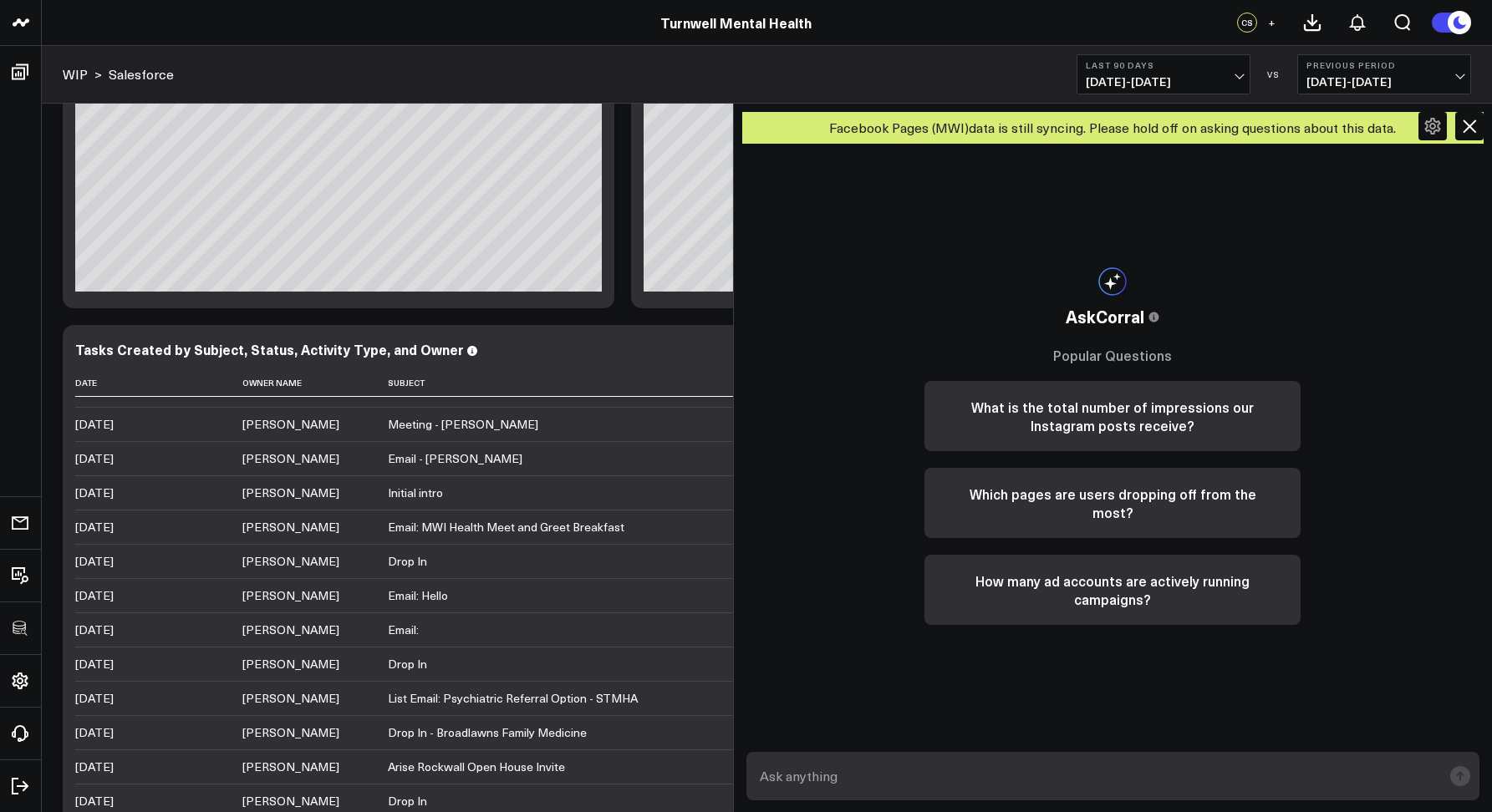
click at [1000, 763] on textarea at bounding box center [1099, 776] width 687 height 30
type textarea "Show me all open tasks from Salesforce along with the type and owner name"
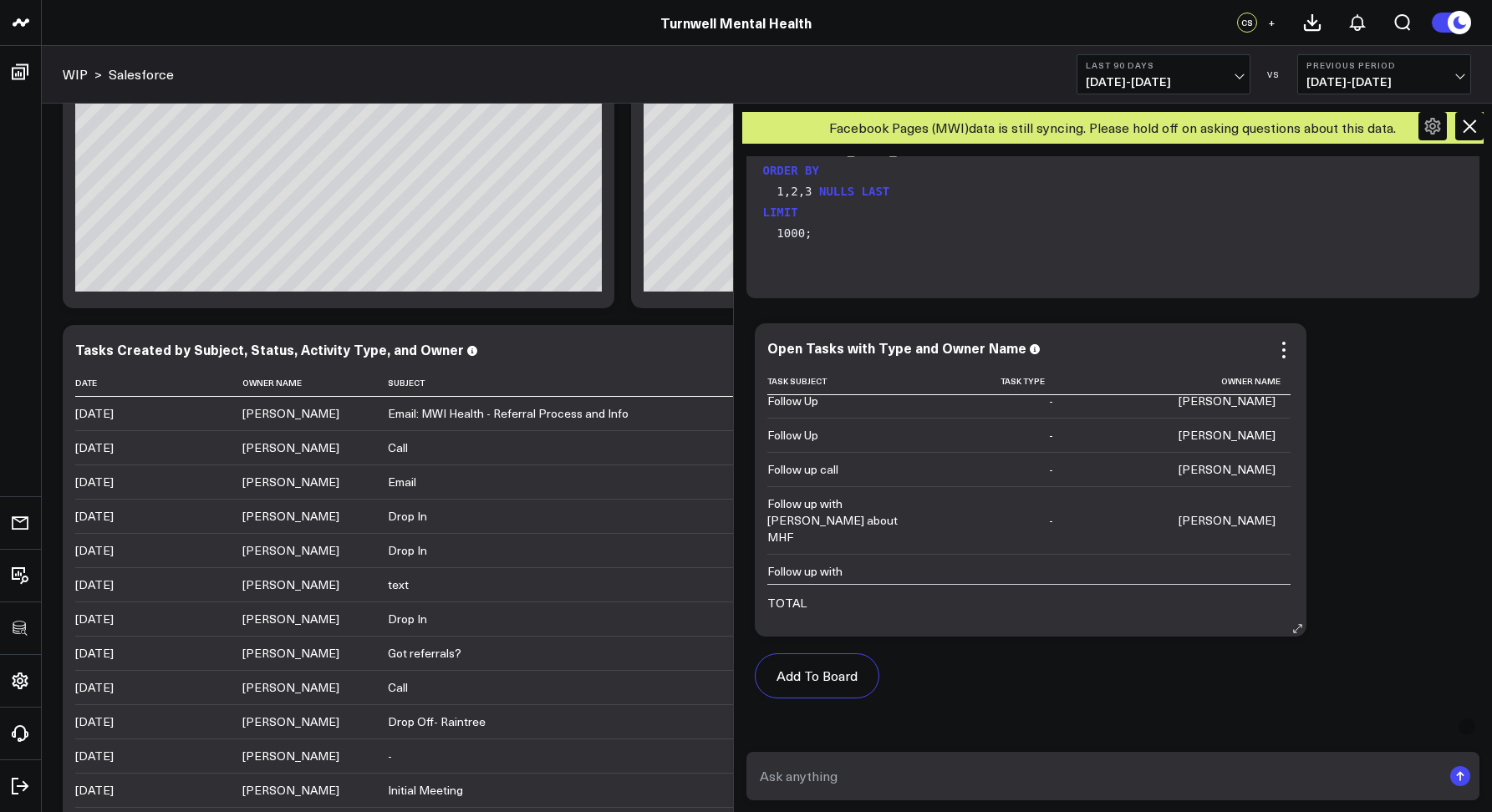
scroll to position [271, 0]
click at [1474, 136] on icon at bounding box center [1469, 127] width 20 height 20
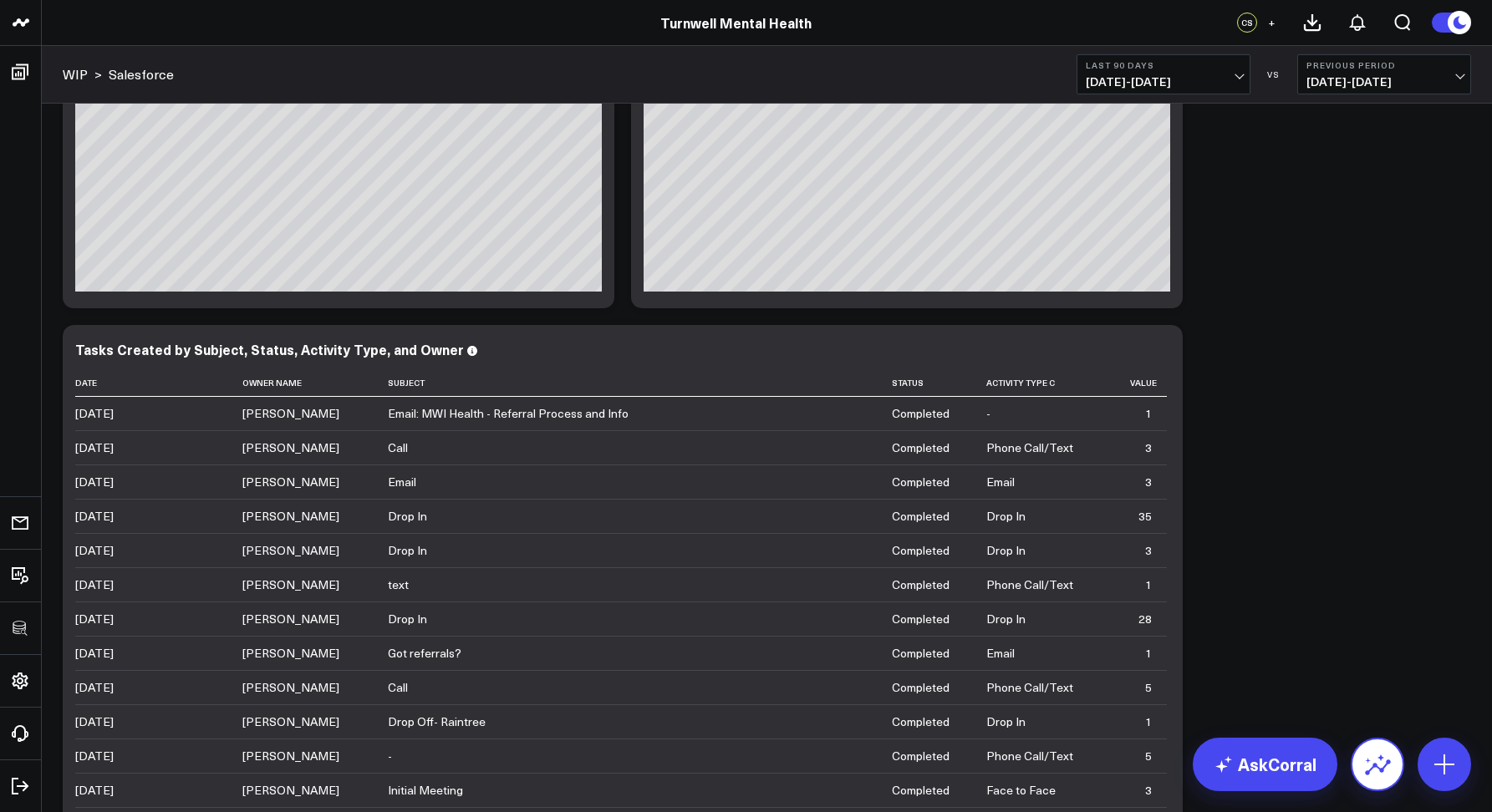
click at [1377, 761] on icon at bounding box center [1377, 764] width 27 height 27
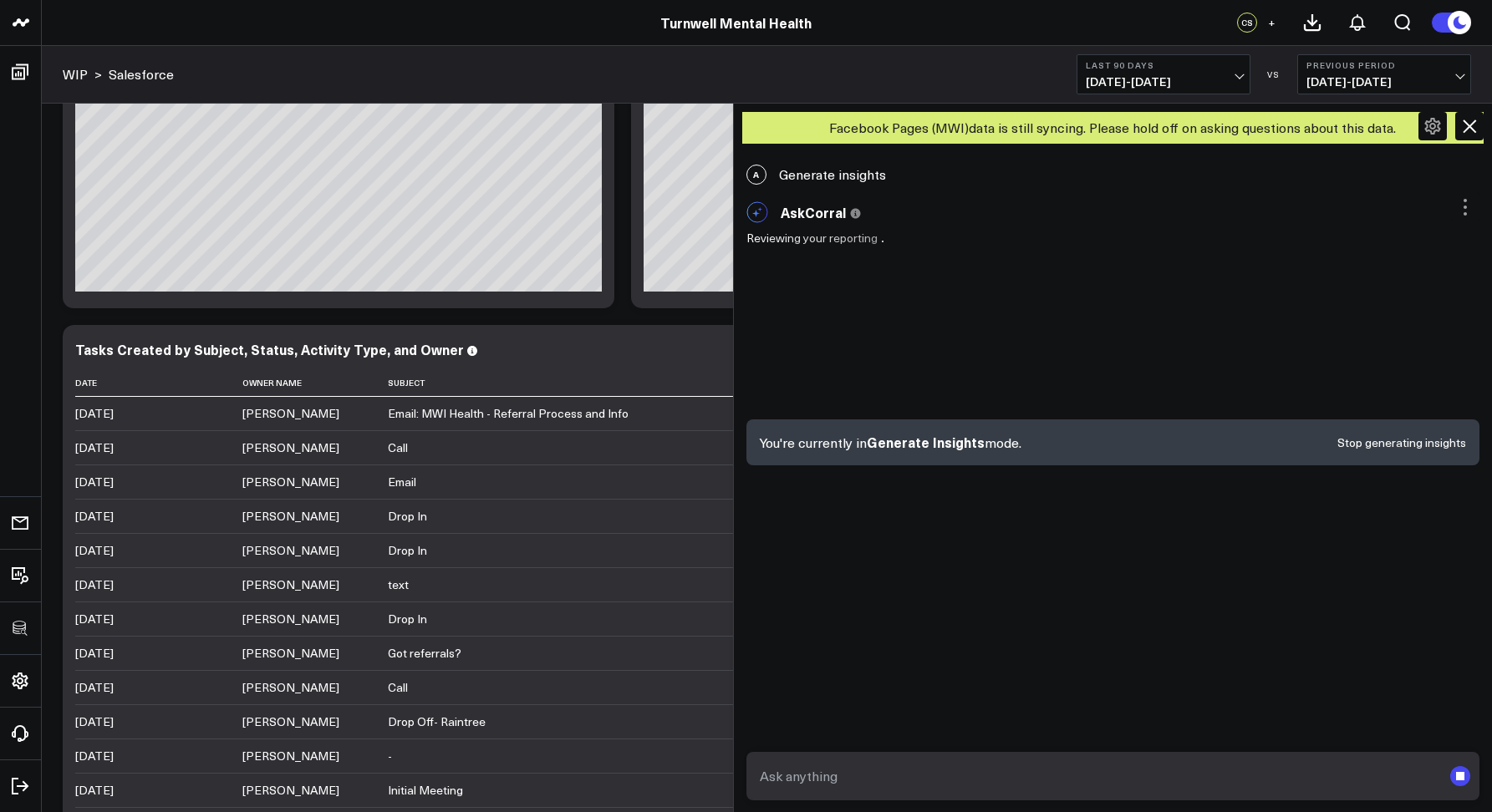
click at [1467, 122] on icon at bounding box center [1469, 127] width 20 height 20
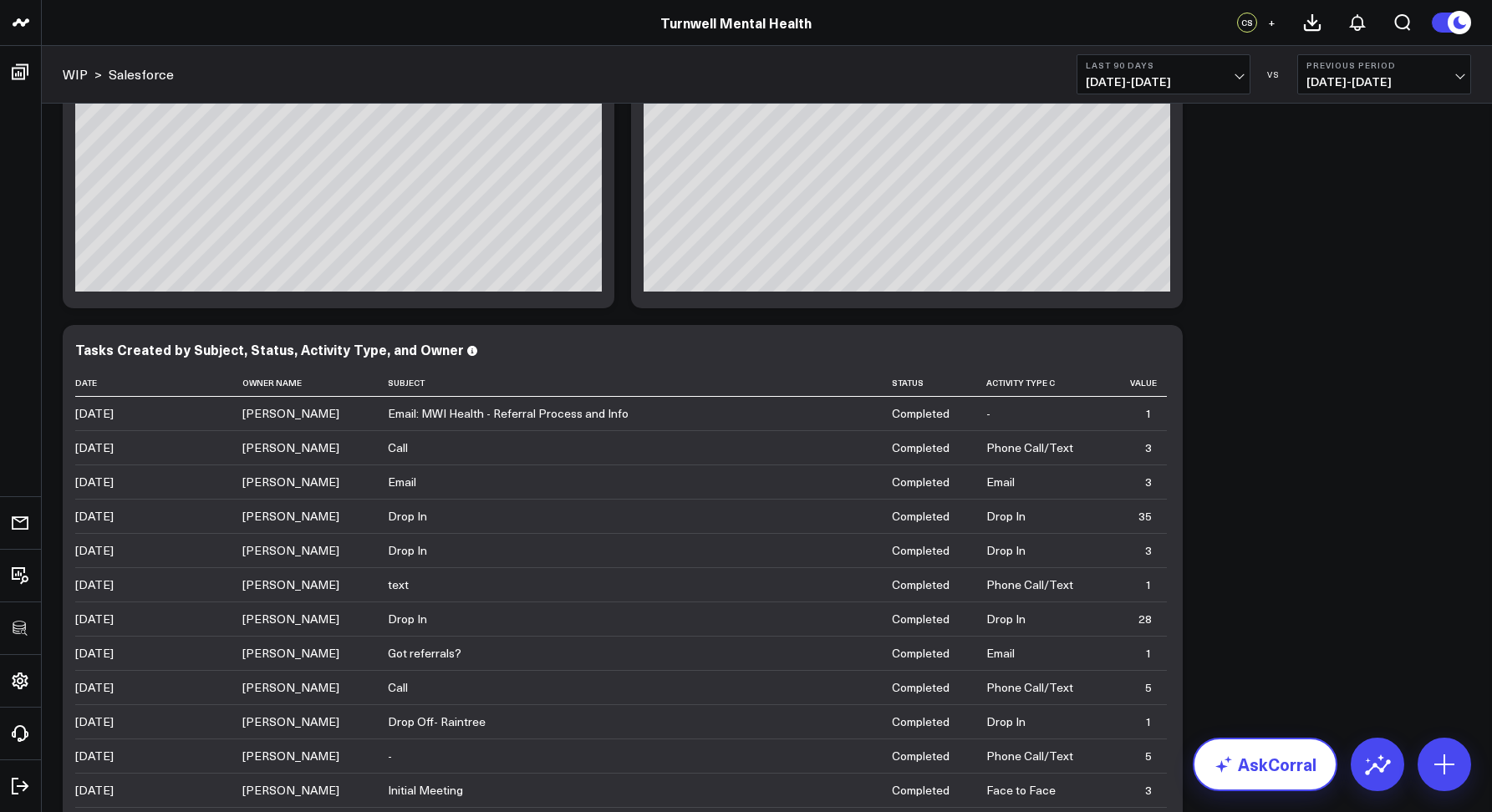
click at [1270, 773] on link "AskCorral" at bounding box center [1265, 764] width 144 height 54
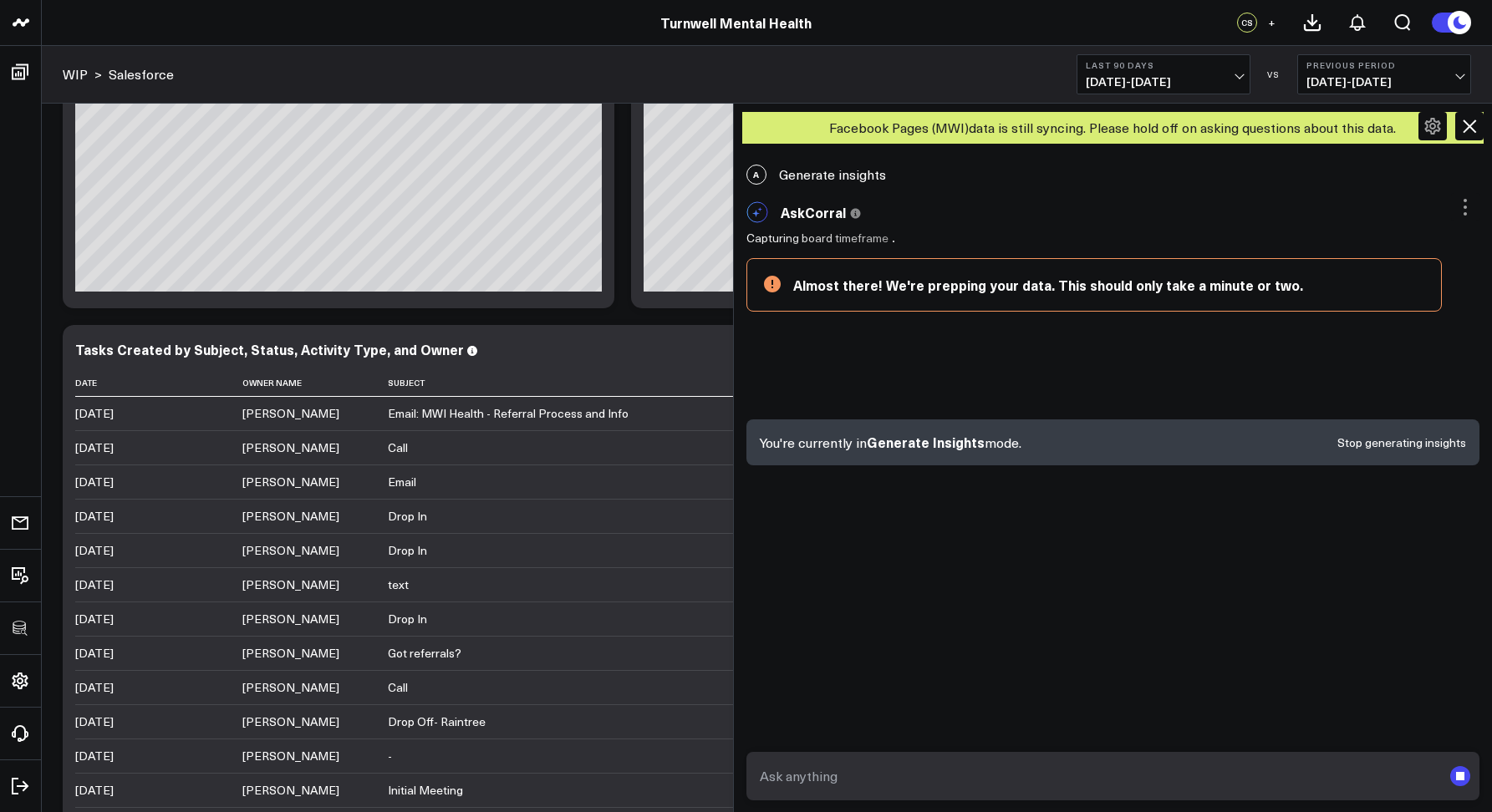
click at [853, 783] on textarea at bounding box center [1099, 776] width 687 height 30
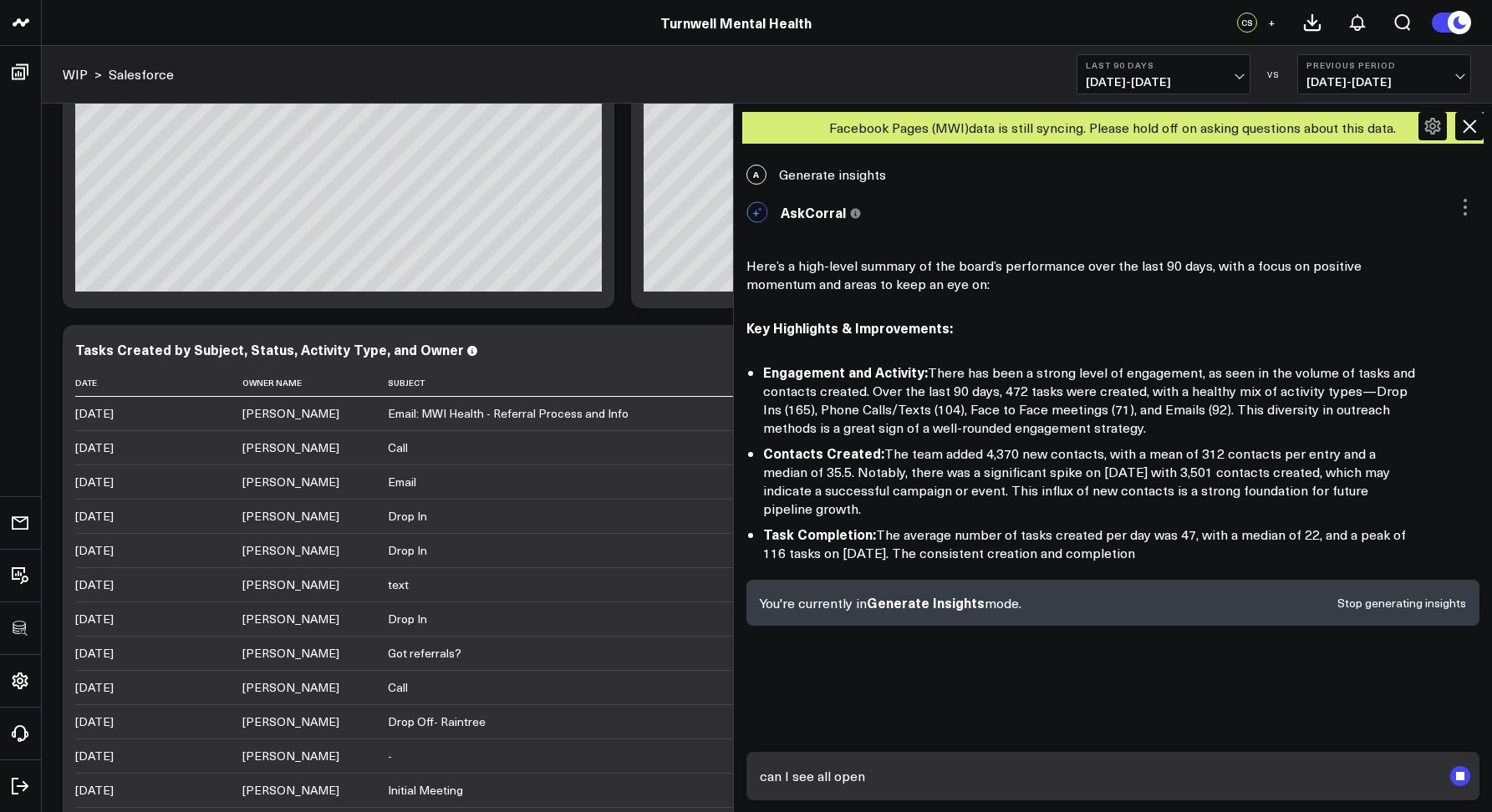
type textarea "can I see all open"
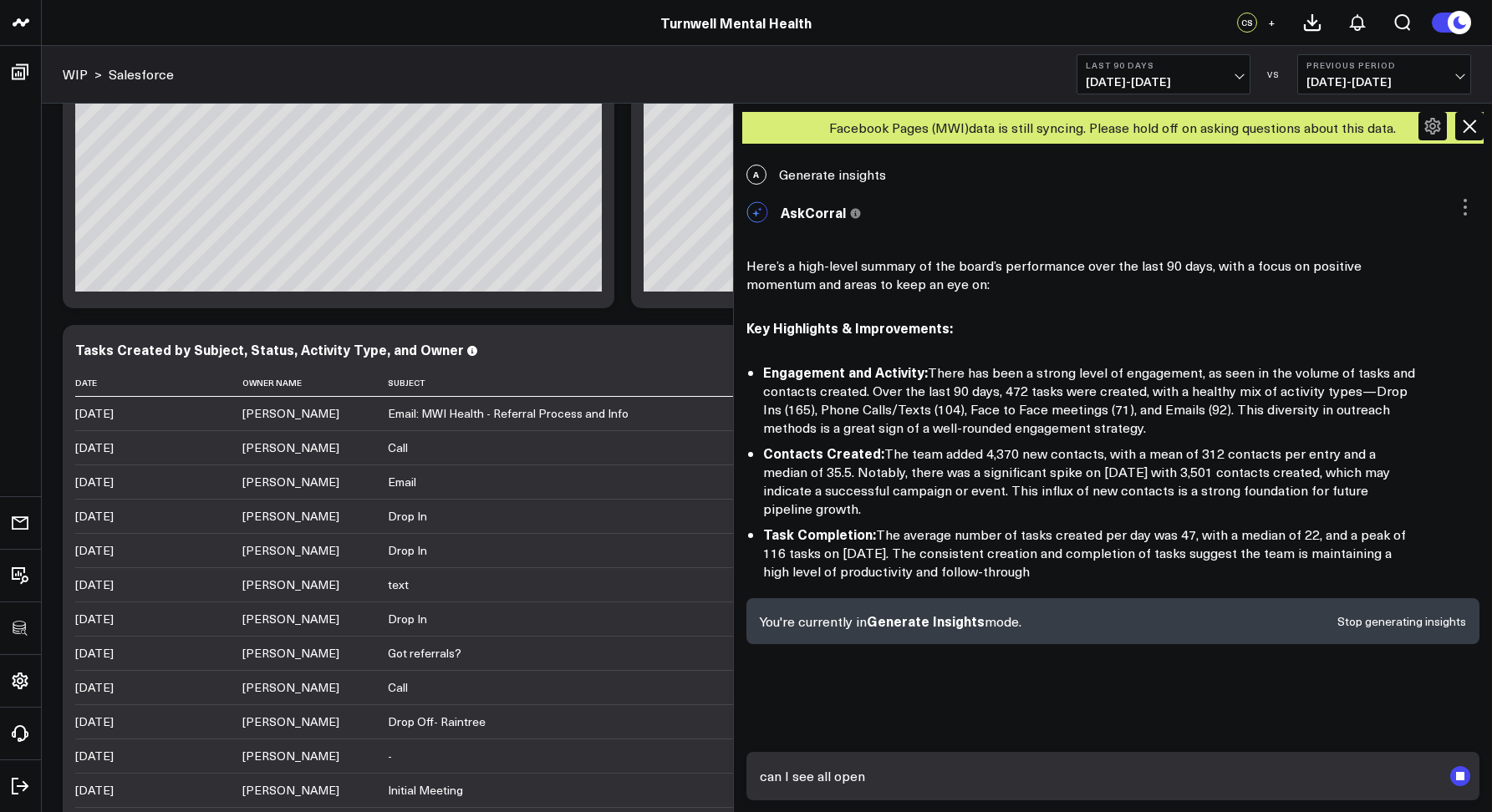
click at [1358, 588] on div "Facebook Pages (MWI) data is still syncing. Please hold off on asking questions…" at bounding box center [1112, 458] width 759 height 709
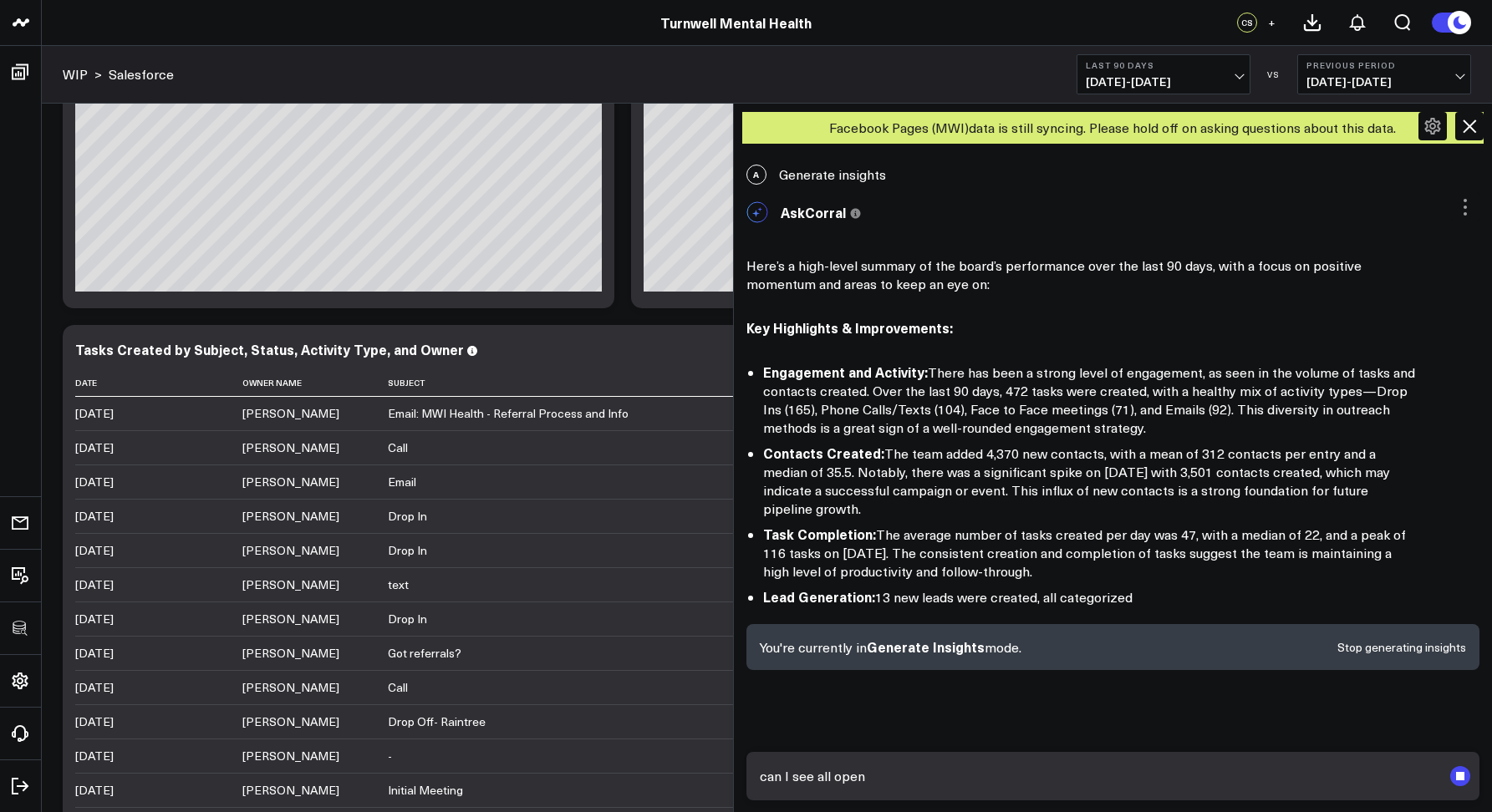
click at [1359, 630] on div "You're currently in Generate Insights mode. Stop generating insights" at bounding box center [1112, 647] width 733 height 46
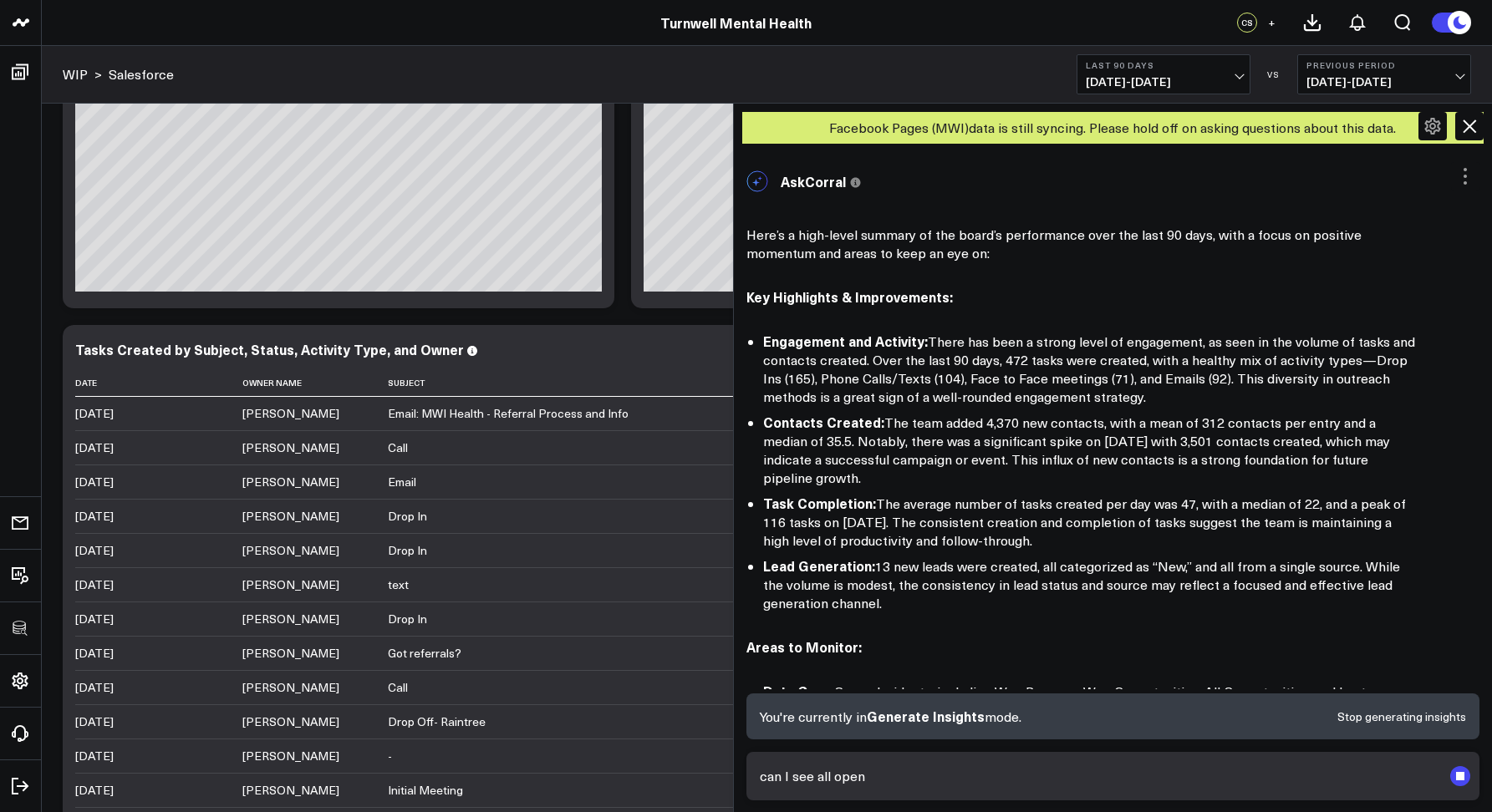
click at [1360, 712] on button "Stop generating insights" at bounding box center [1401, 716] width 129 height 12
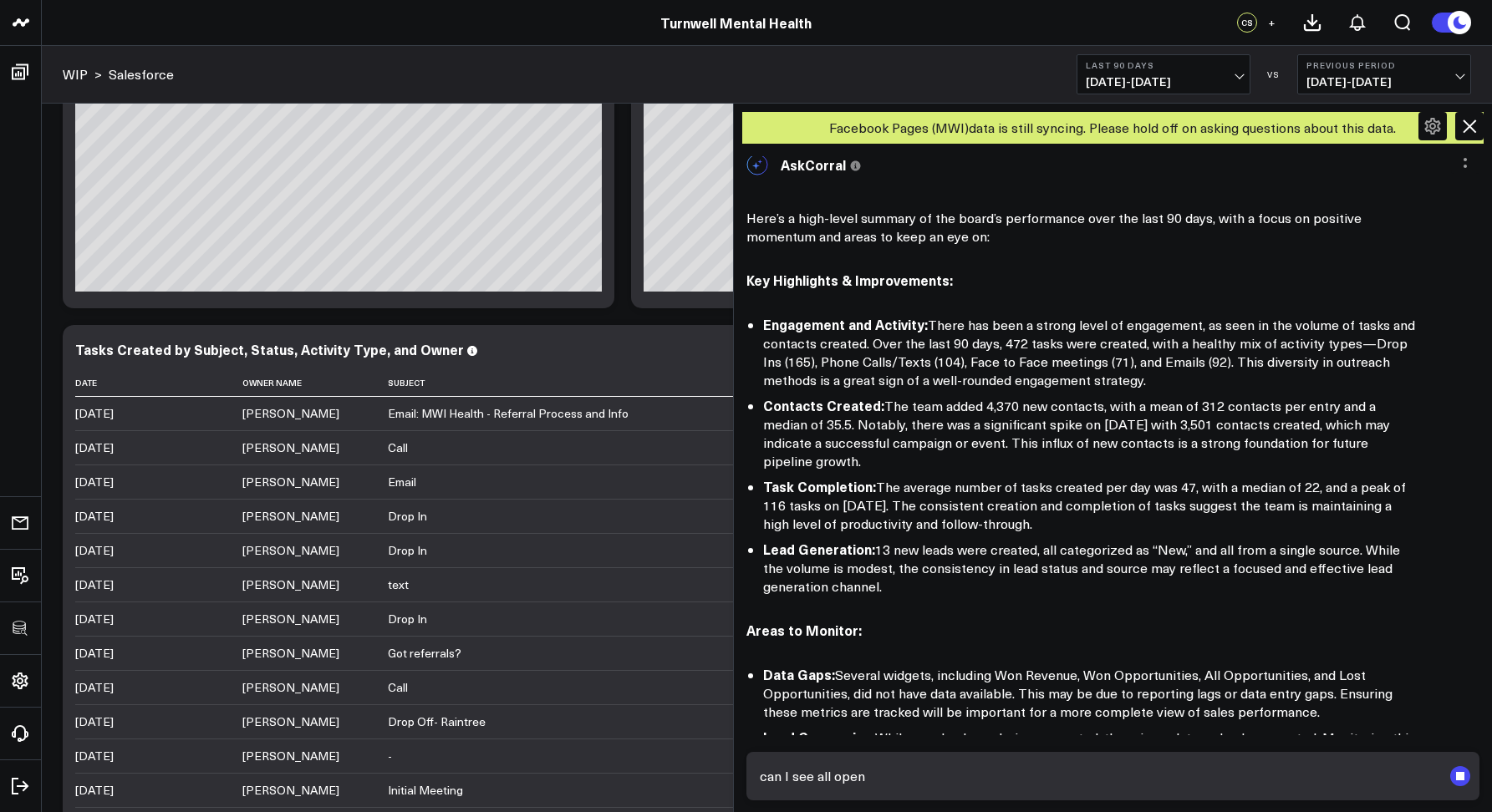
click at [1458, 133] on button at bounding box center [1469, 127] width 28 height 28
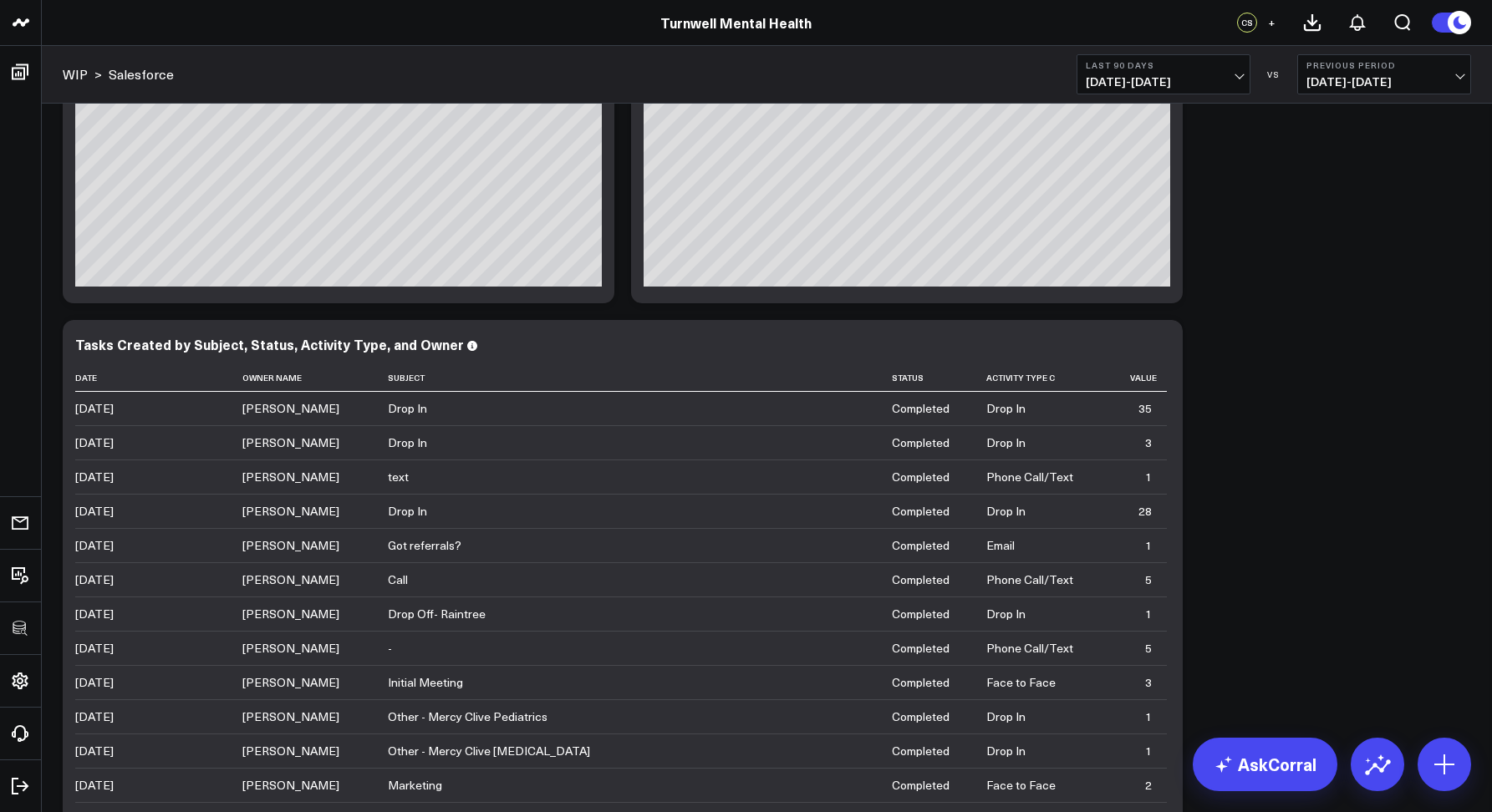
scroll to position [72, 0]
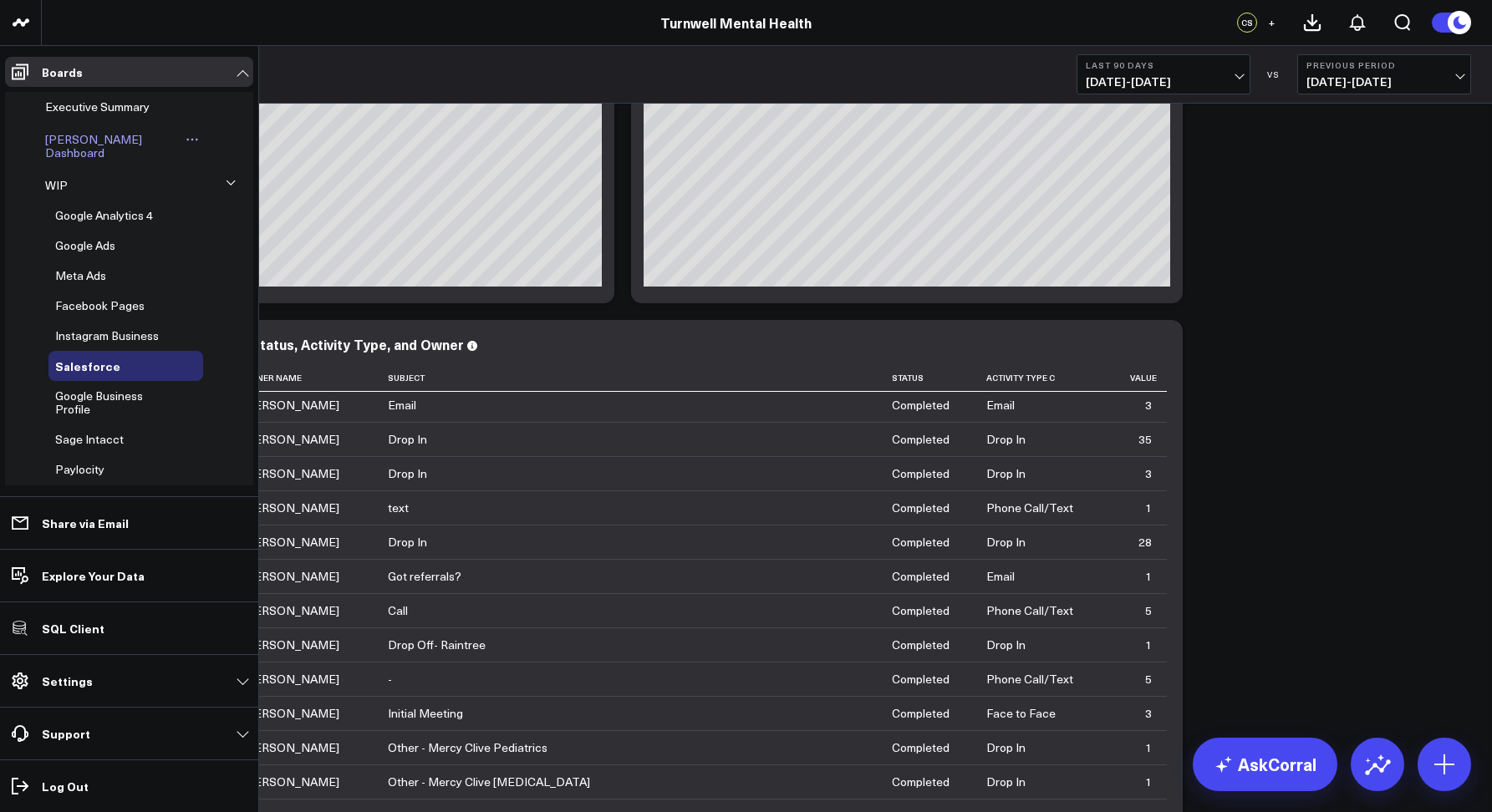
click at [75, 136] on span "Valant Dashboard" at bounding box center [94, 146] width 97 height 29
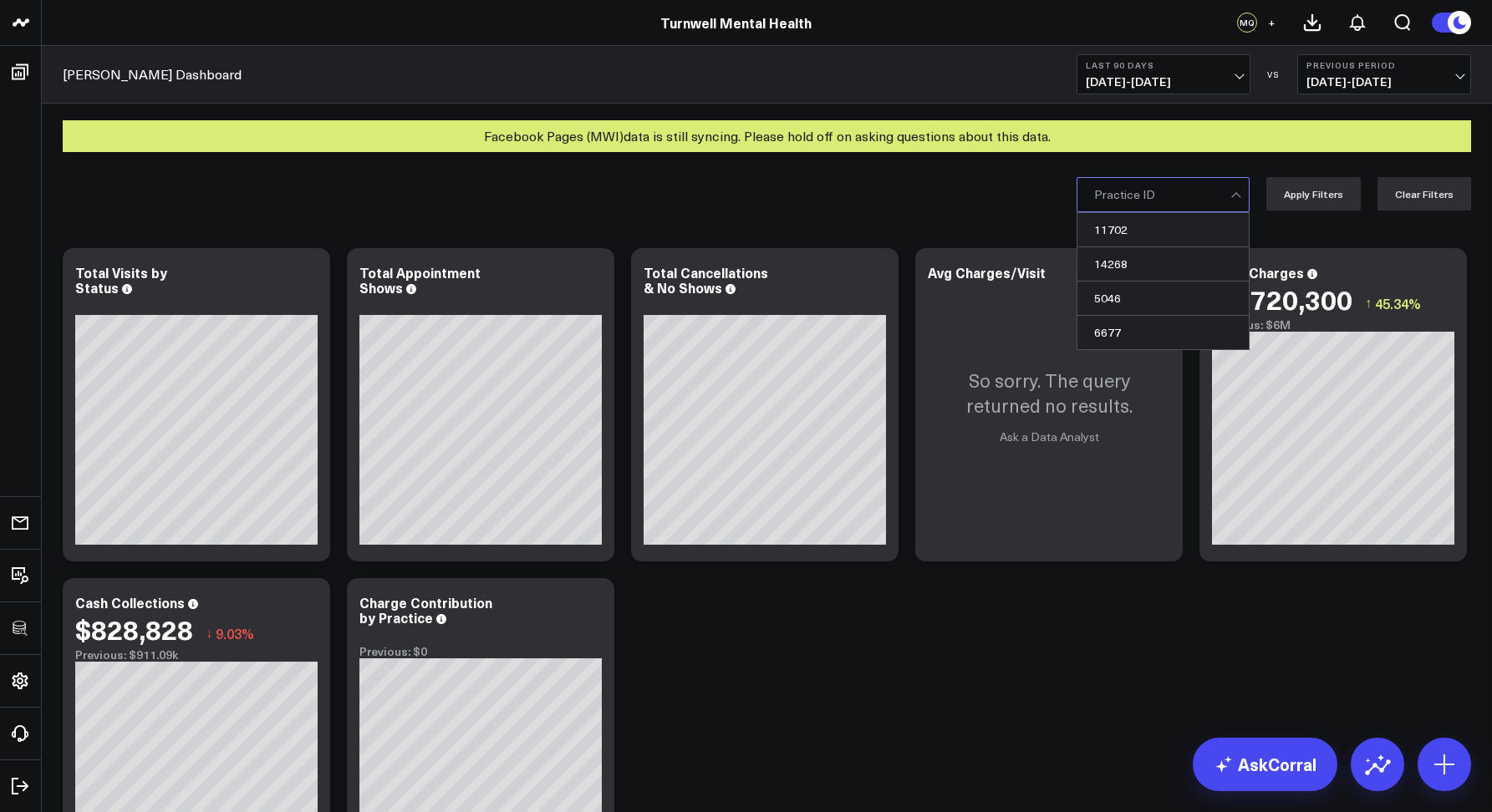
click at [1133, 194] on div at bounding box center [1162, 194] width 137 height 34
click at [992, 178] on div "11702, 1 of 4. 4 results available. Use Up and Down to choose options, press En…" at bounding box center [767, 194] width 1450 height 67
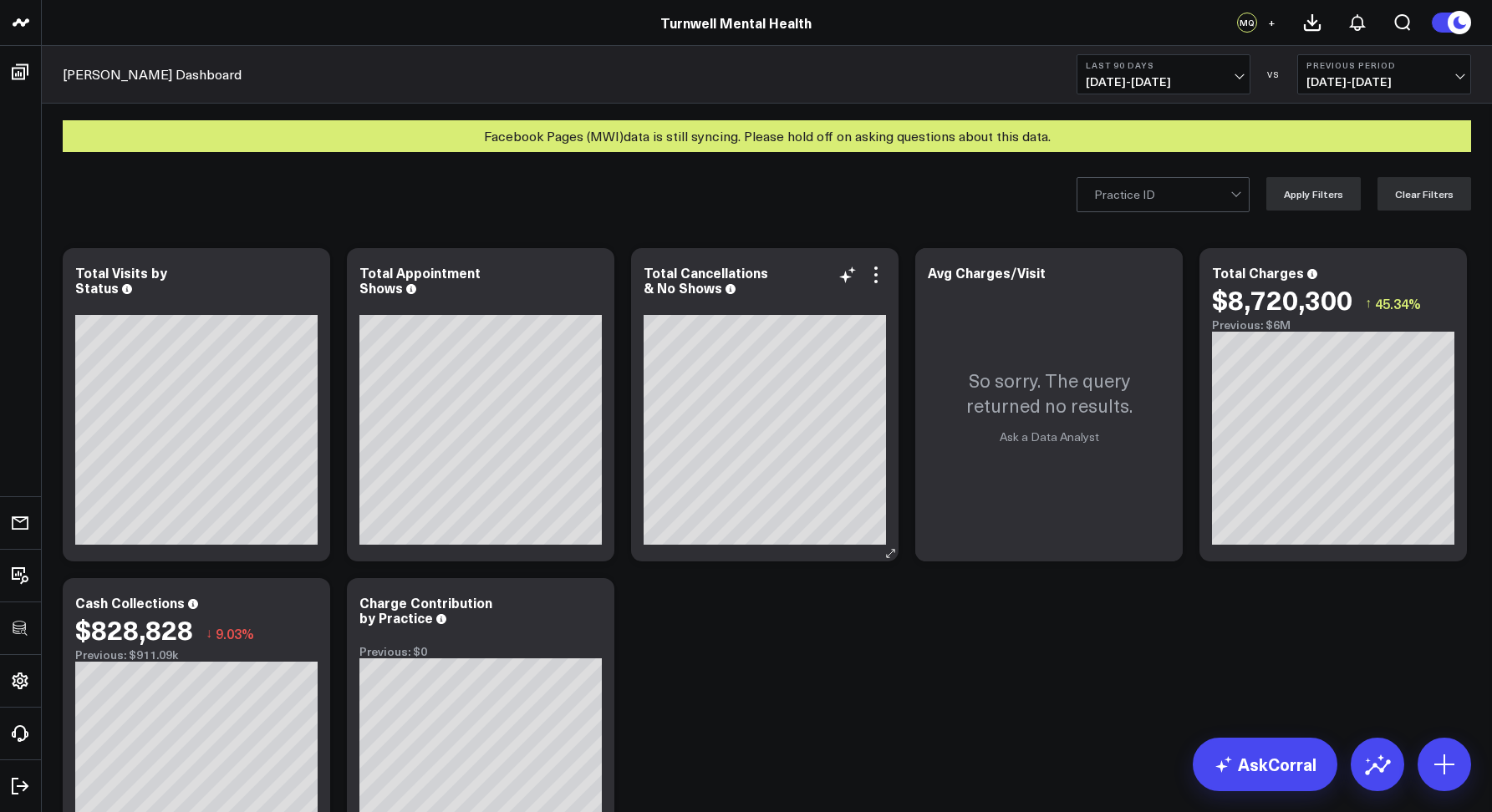
scroll to position [153, 0]
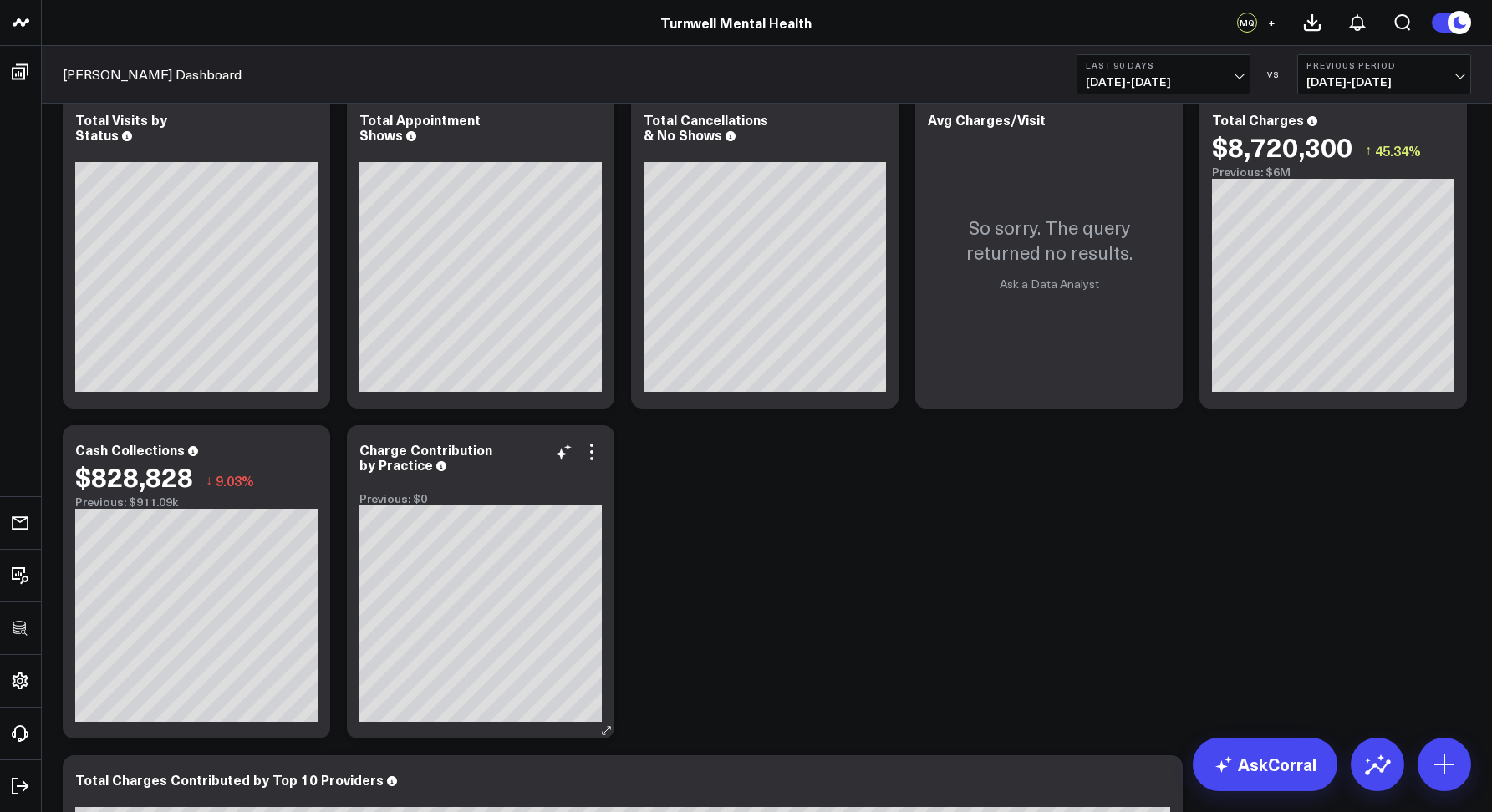
click at [590, 734] on div "Charge Contribution by Practice Previous: $0 [fontSize:14px lineHeight:16px][/]…" at bounding box center [480, 582] width 267 height 313
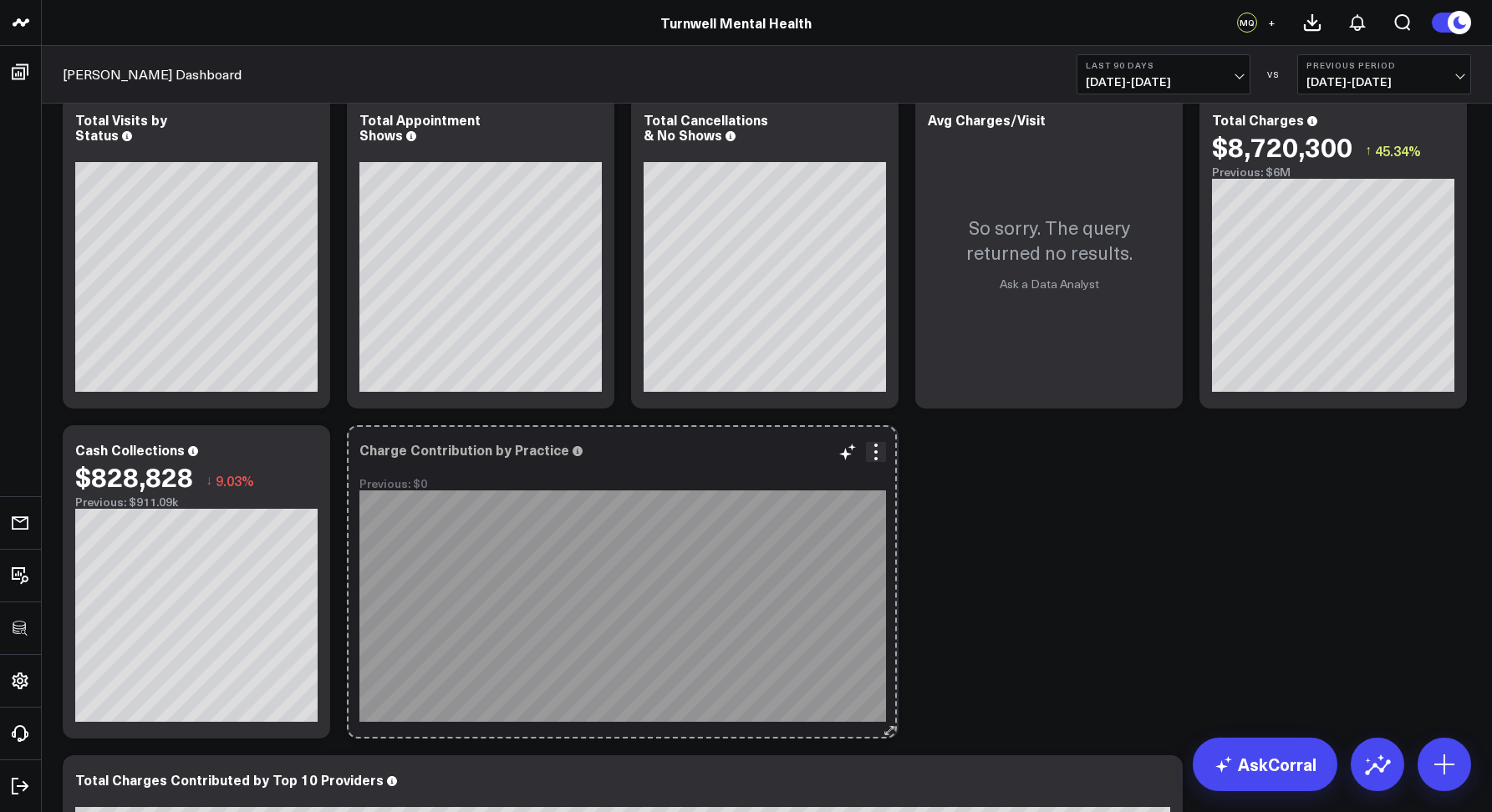
drag, startPoint x: 602, startPoint y: 732, endPoint x: 893, endPoint y: 723, distance: 291.1
click at [893, 724] on icon at bounding box center [890, 730] width 13 height 13
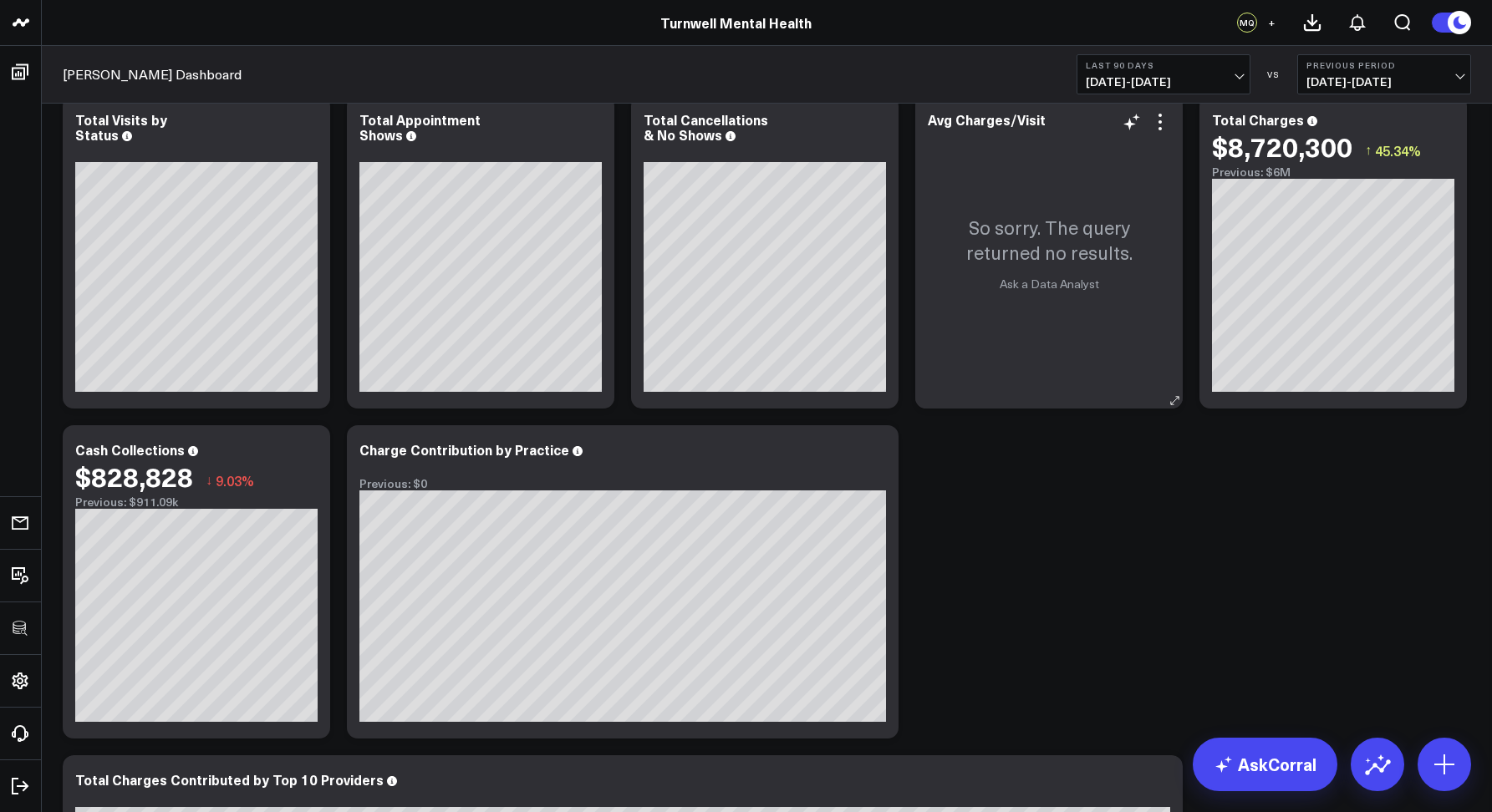
scroll to position [0, 0]
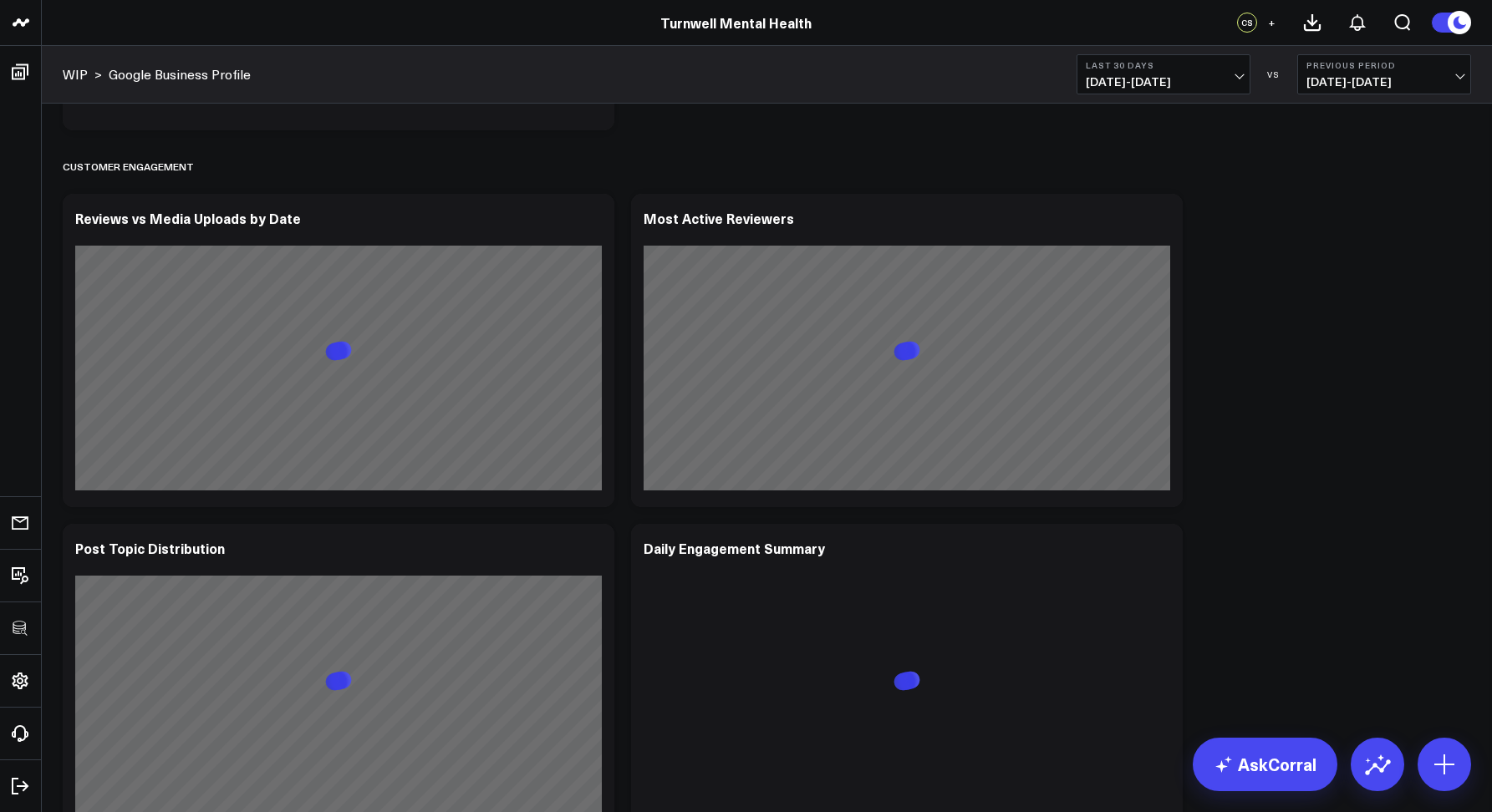
scroll to position [2653, 0]
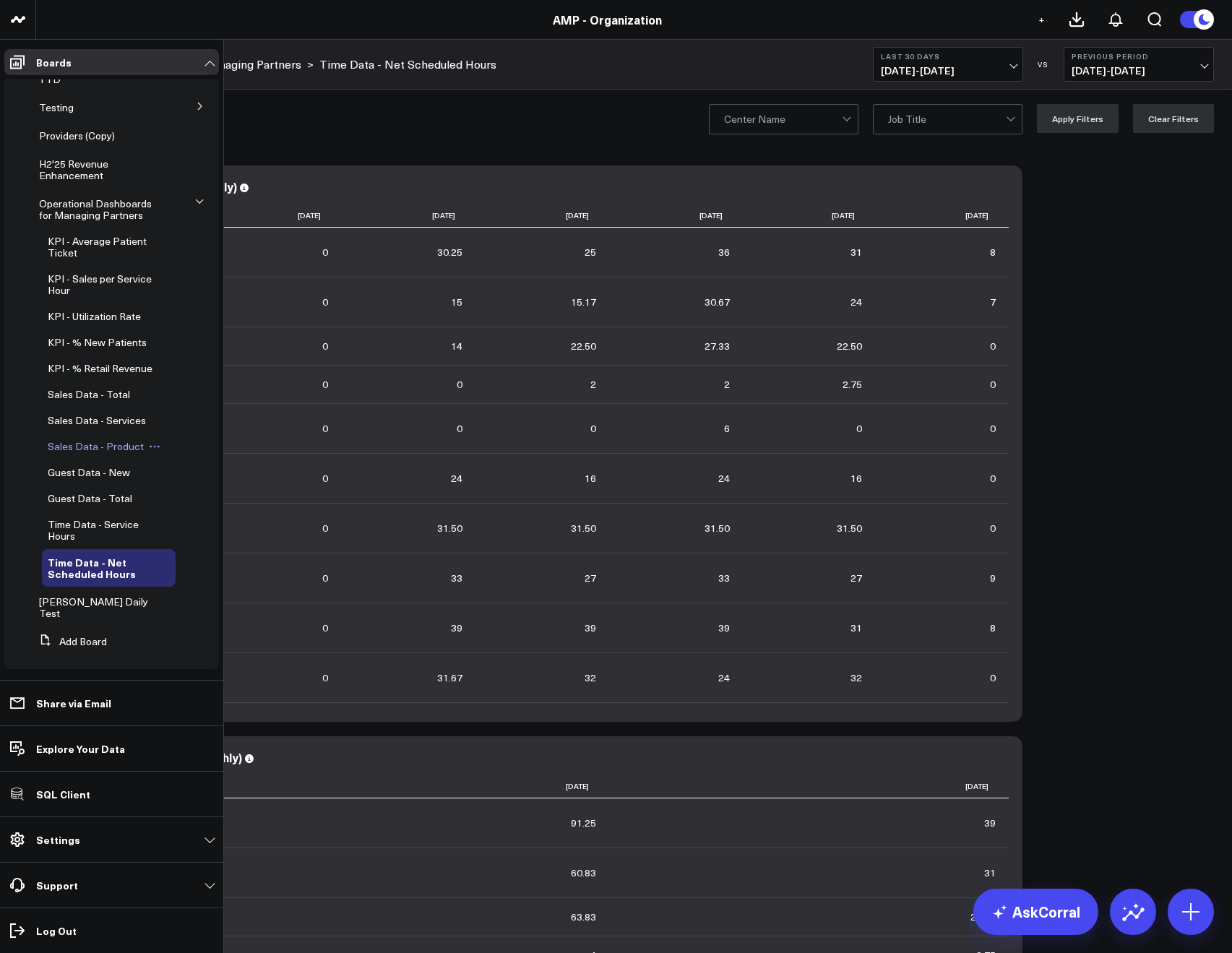
scroll to position [444, 0]
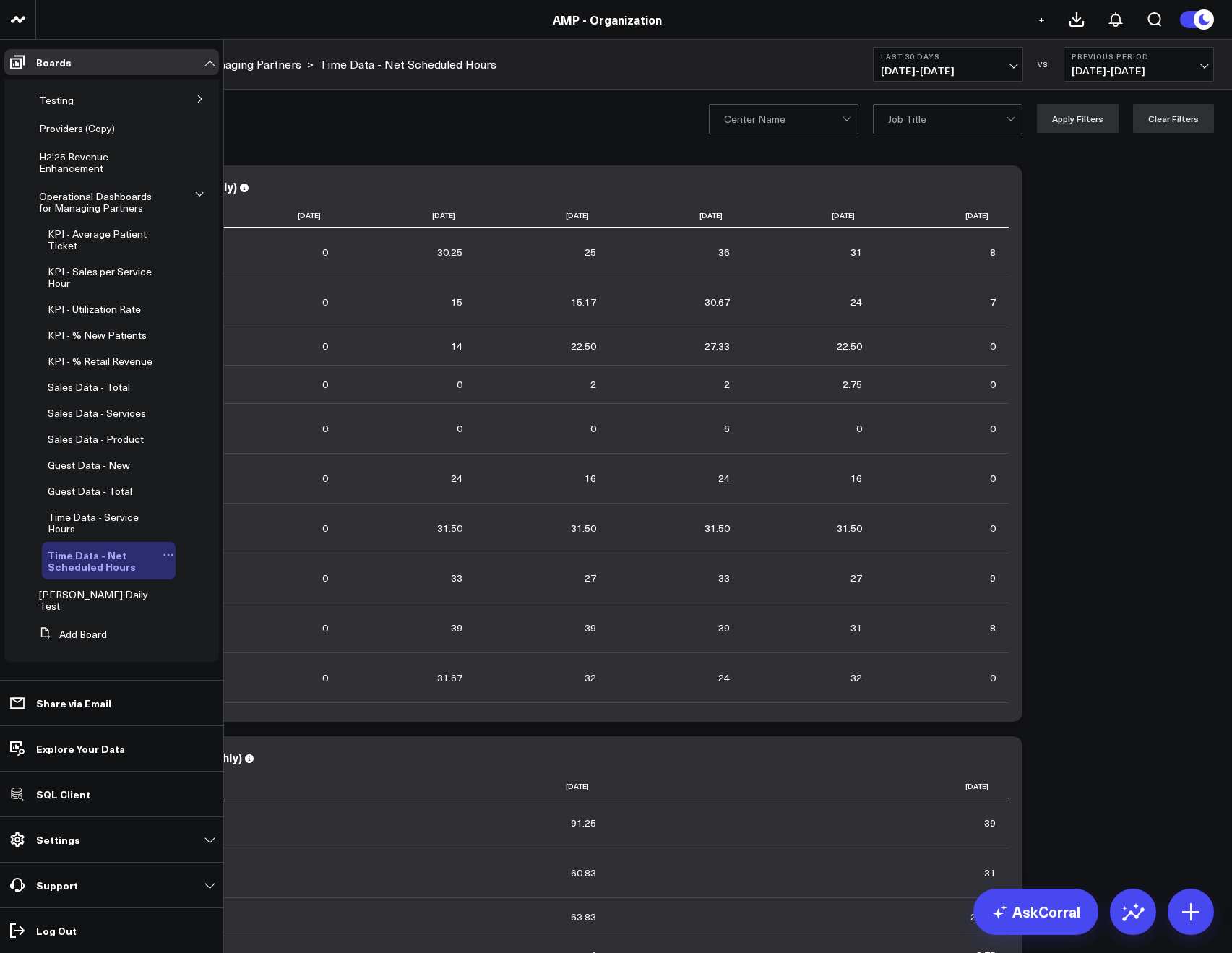
click at [162, 561] on icon at bounding box center [168, 555] width 12 height 12
click at [202, 609] on button "Edit Permissions" at bounding box center [231, 614] width 117 height 28
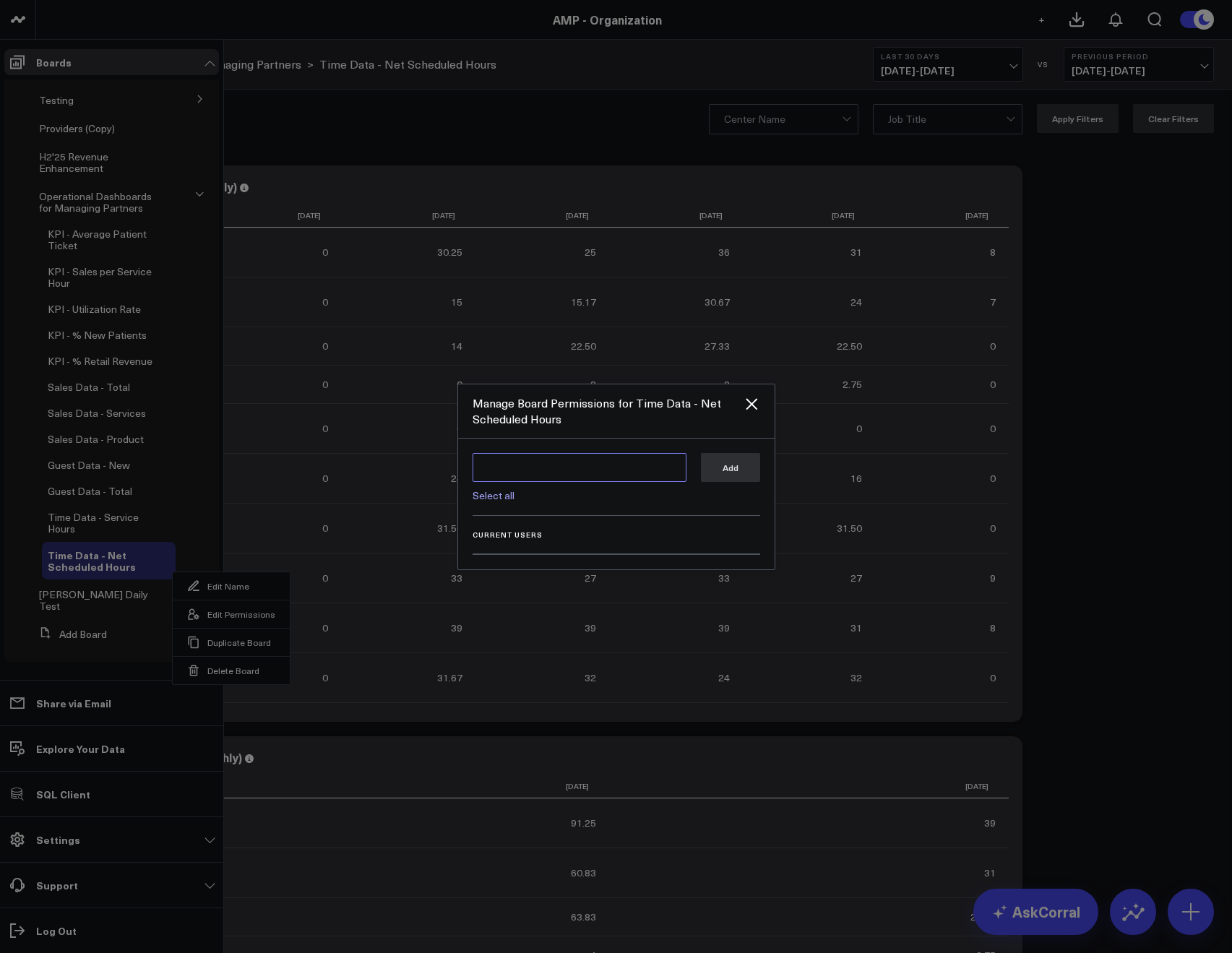
click at [479, 473] on textarea at bounding box center [579, 467] width 214 height 29
type textarea "k"
type textarea "@Kieren Dwyer @Francis DeMonte"
click at [722, 470] on button "Add" at bounding box center [731, 467] width 59 height 29
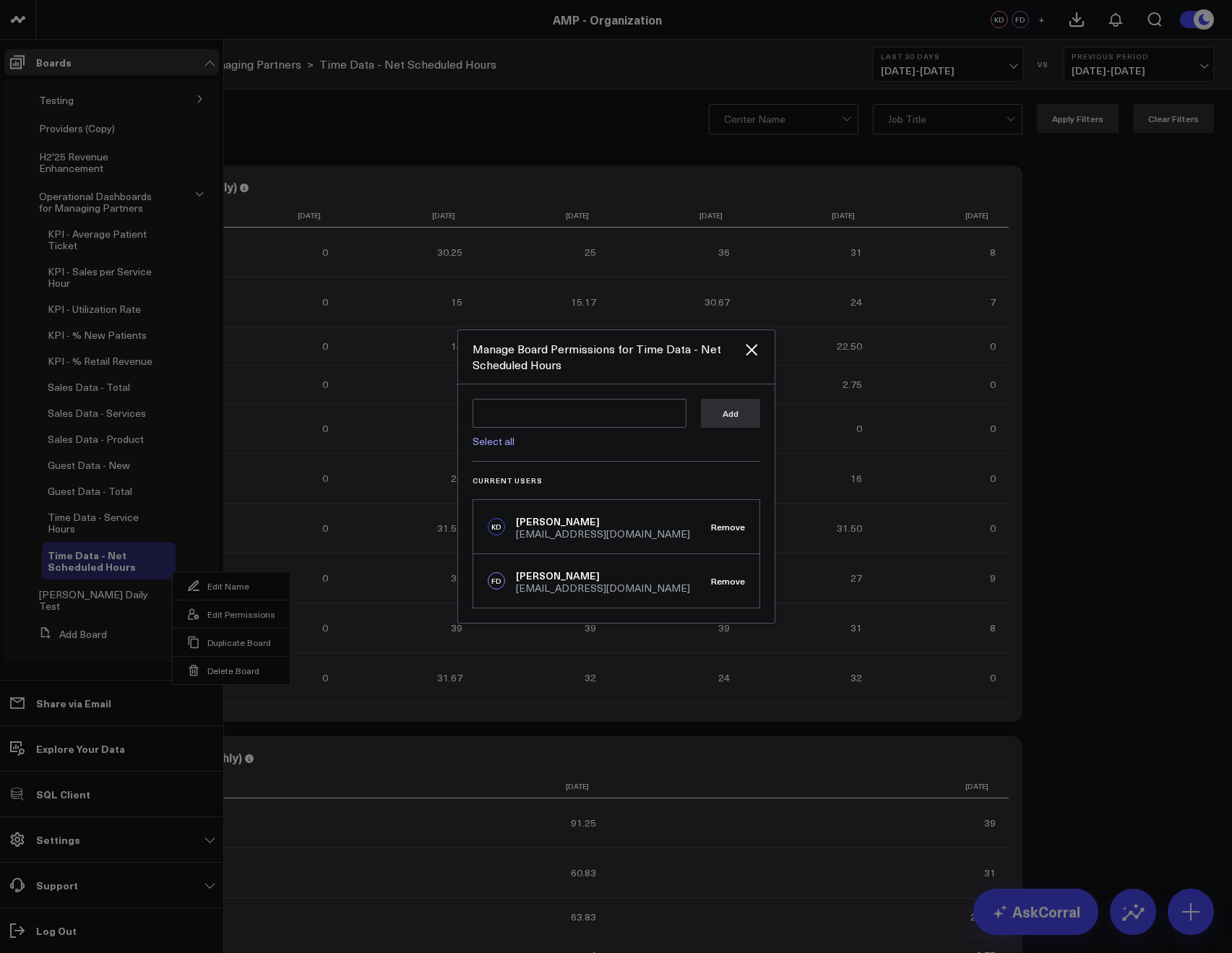
click at [202, 546] on div at bounding box center [616, 476] width 1232 height 953
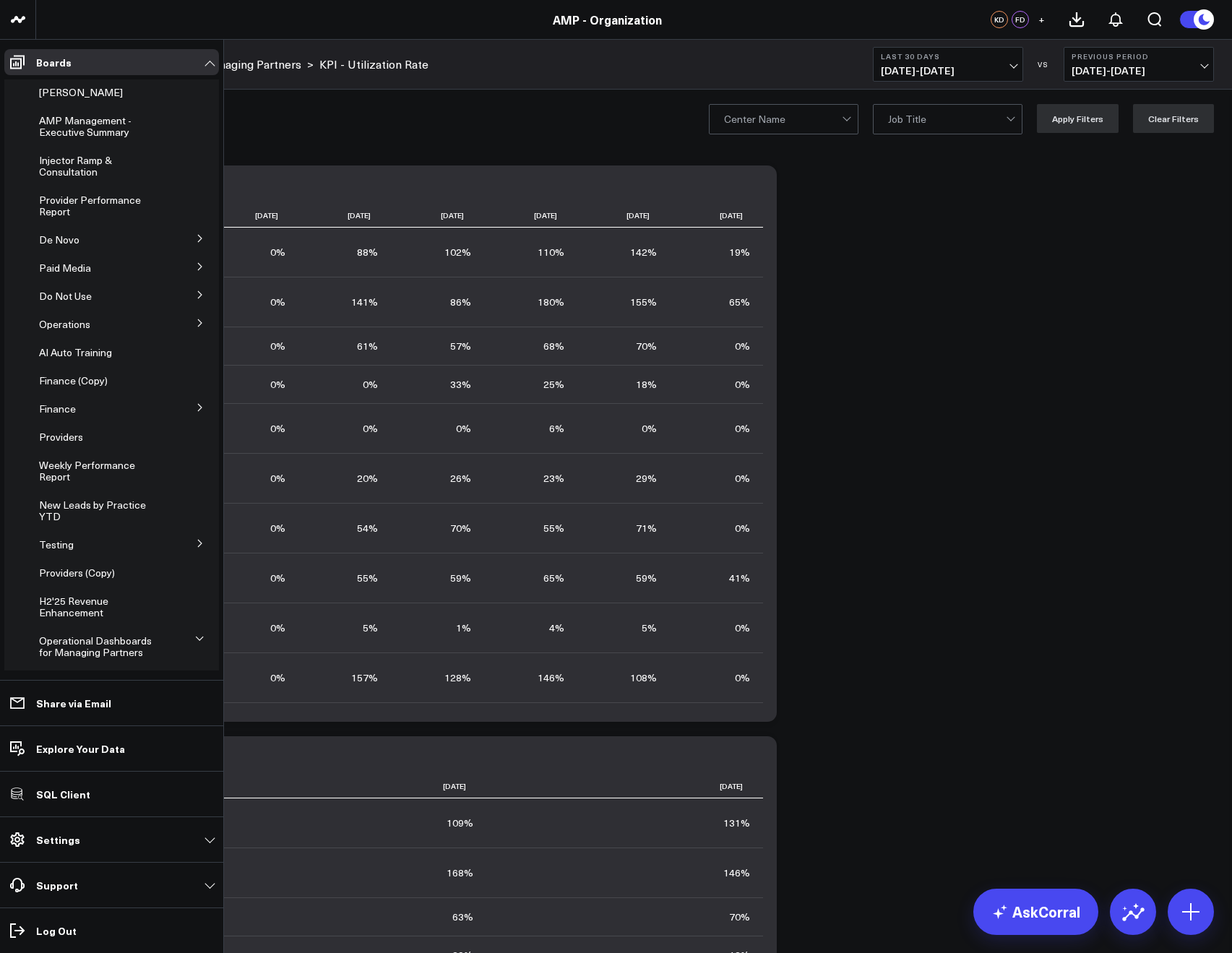
scroll to position [412, 0]
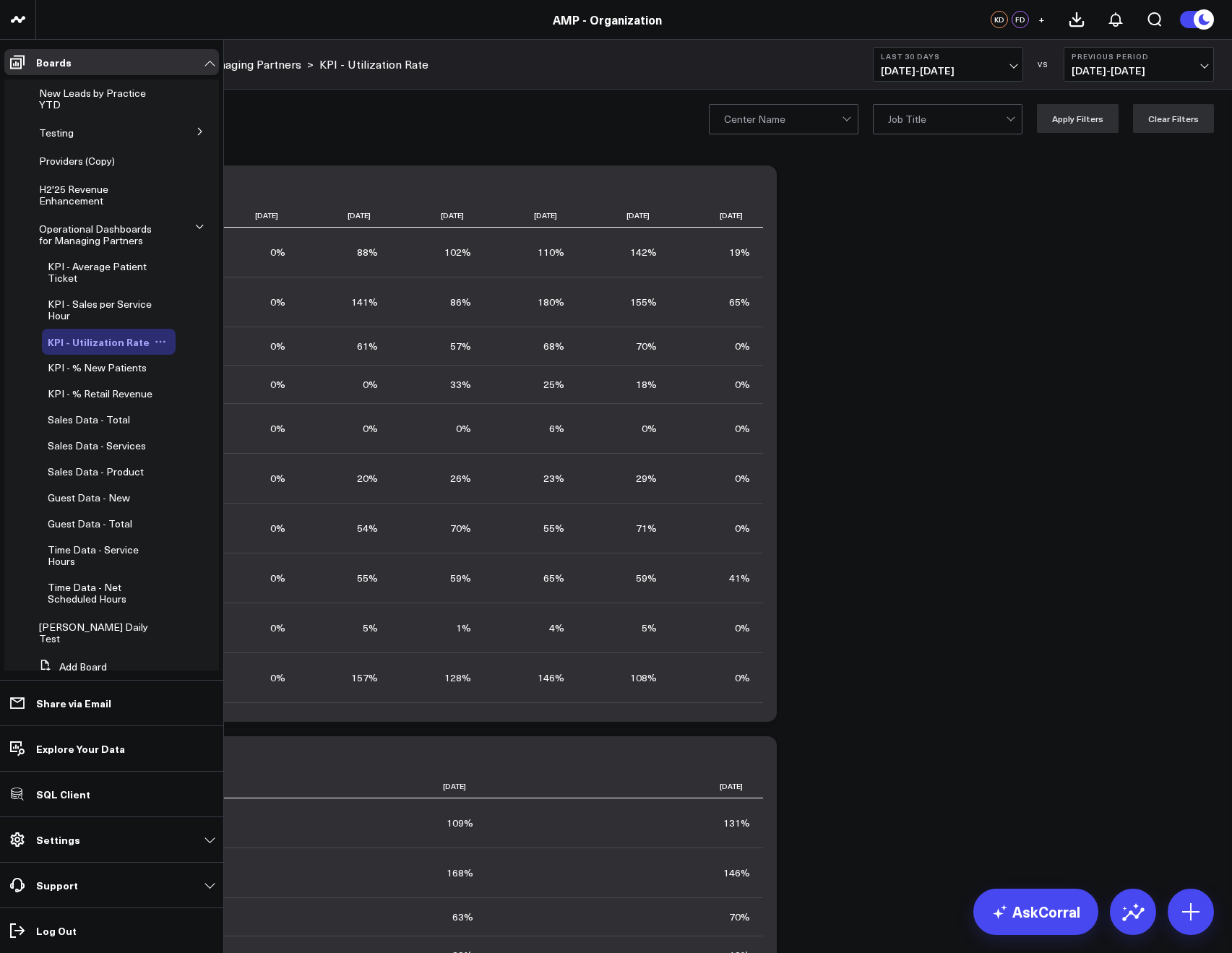
click at [154, 341] on icon at bounding box center [160, 342] width 12 height 12
click at [200, 389] on button "Edit Permissions" at bounding box center [221, 388] width 117 height 28
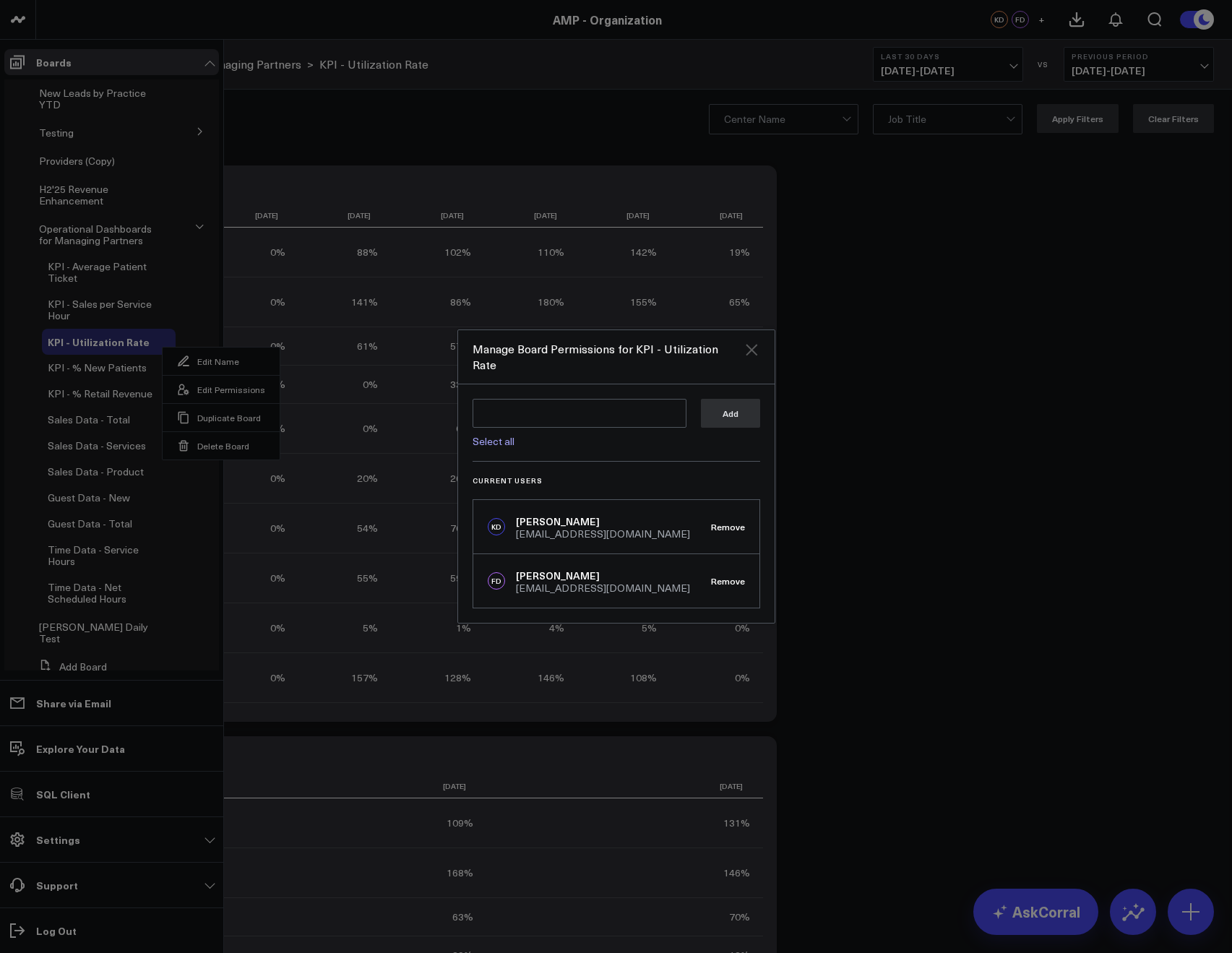
click at [752, 356] on icon "Close" at bounding box center [752, 350] width 12 height 12
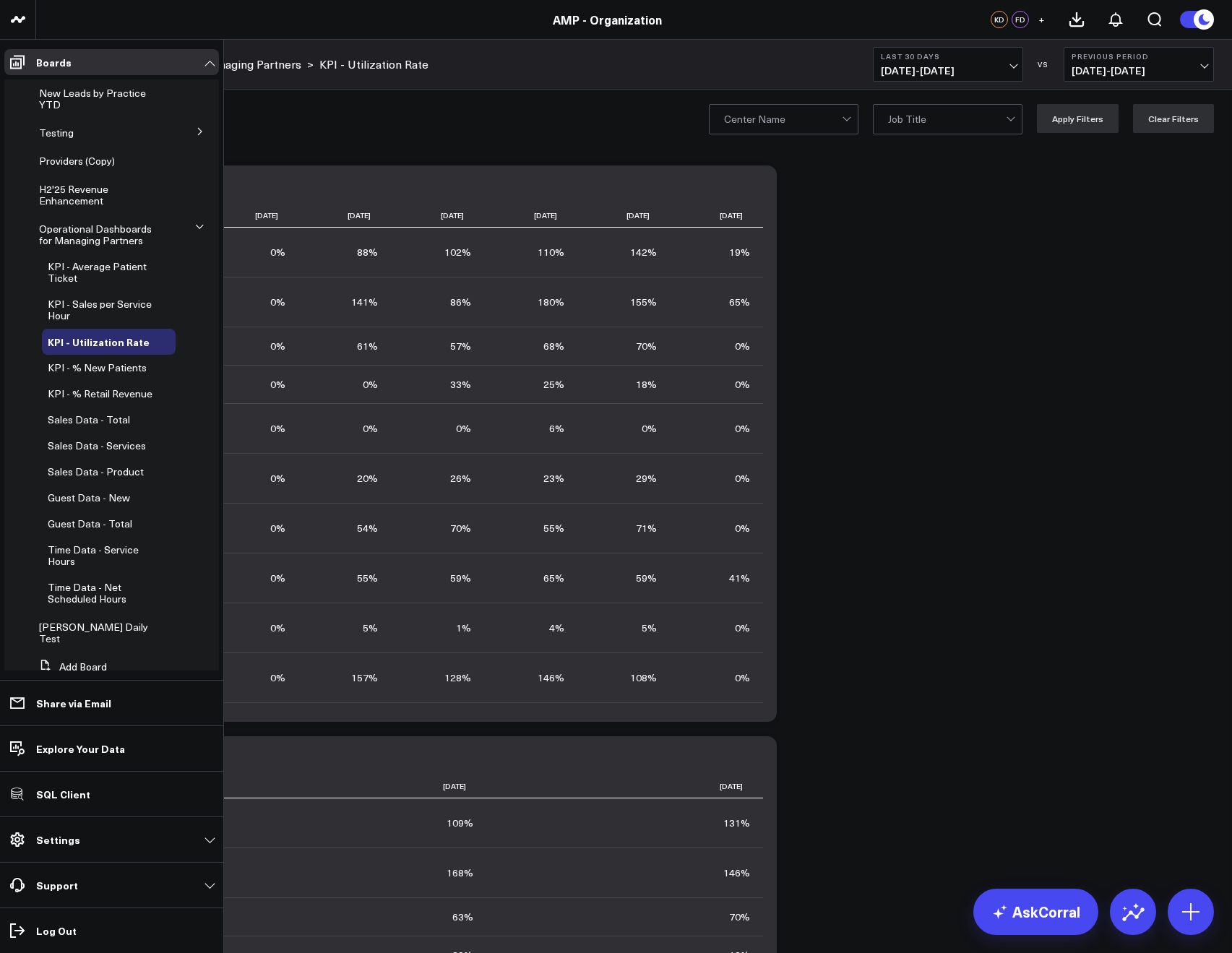
scroll to position [296, 0]
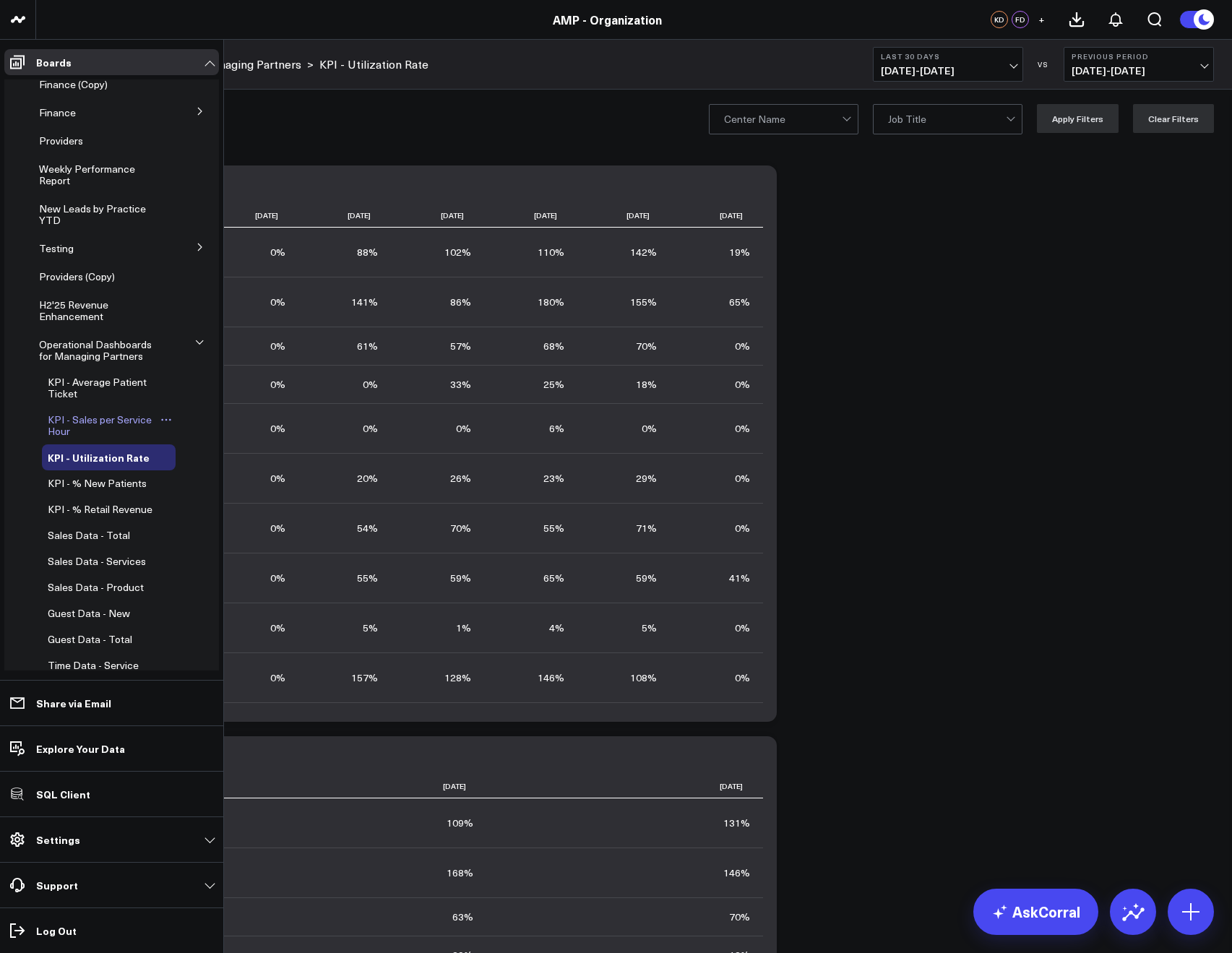
click at [109, 417] on span "KPI - Sales per Service Hour" at bounding box center [100, 425] width 104 height 25
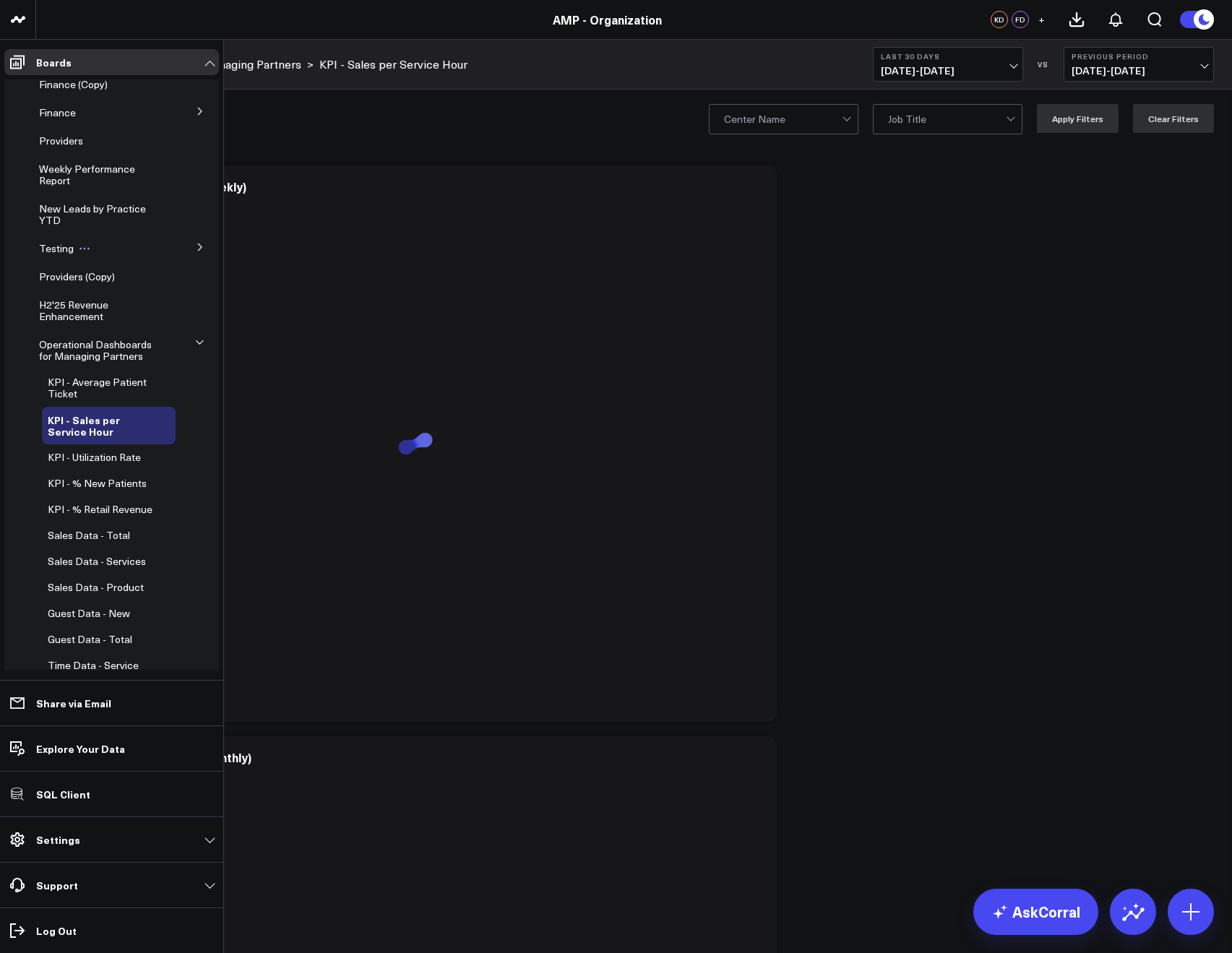
scroll to position [215, 0]
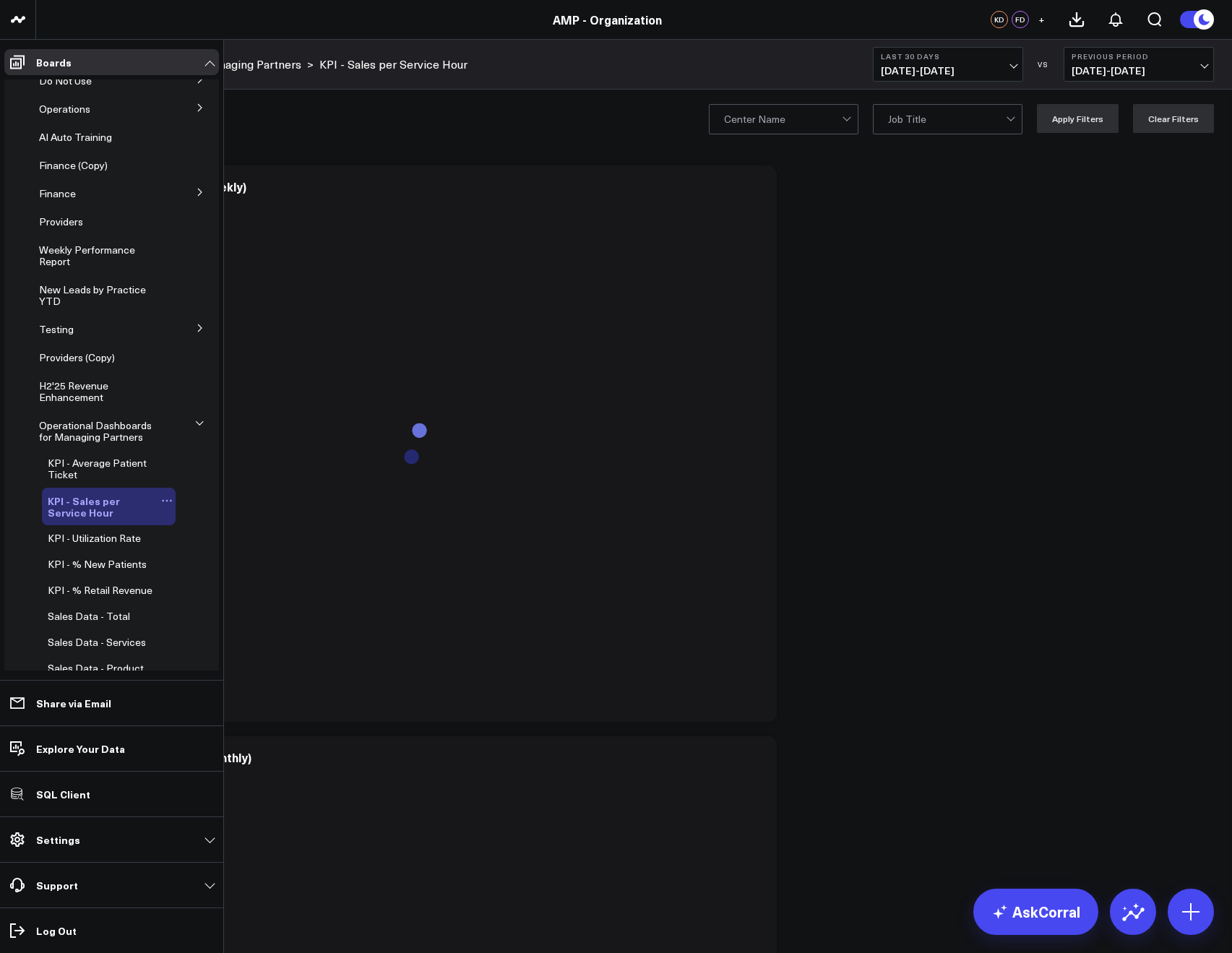
click at [161, 499] on icon at bounding box center [167, 501] width 12 height 12
click at [205, 548] on button "Edit Permissions" at bounding box center [229, 548] width 117 height 28
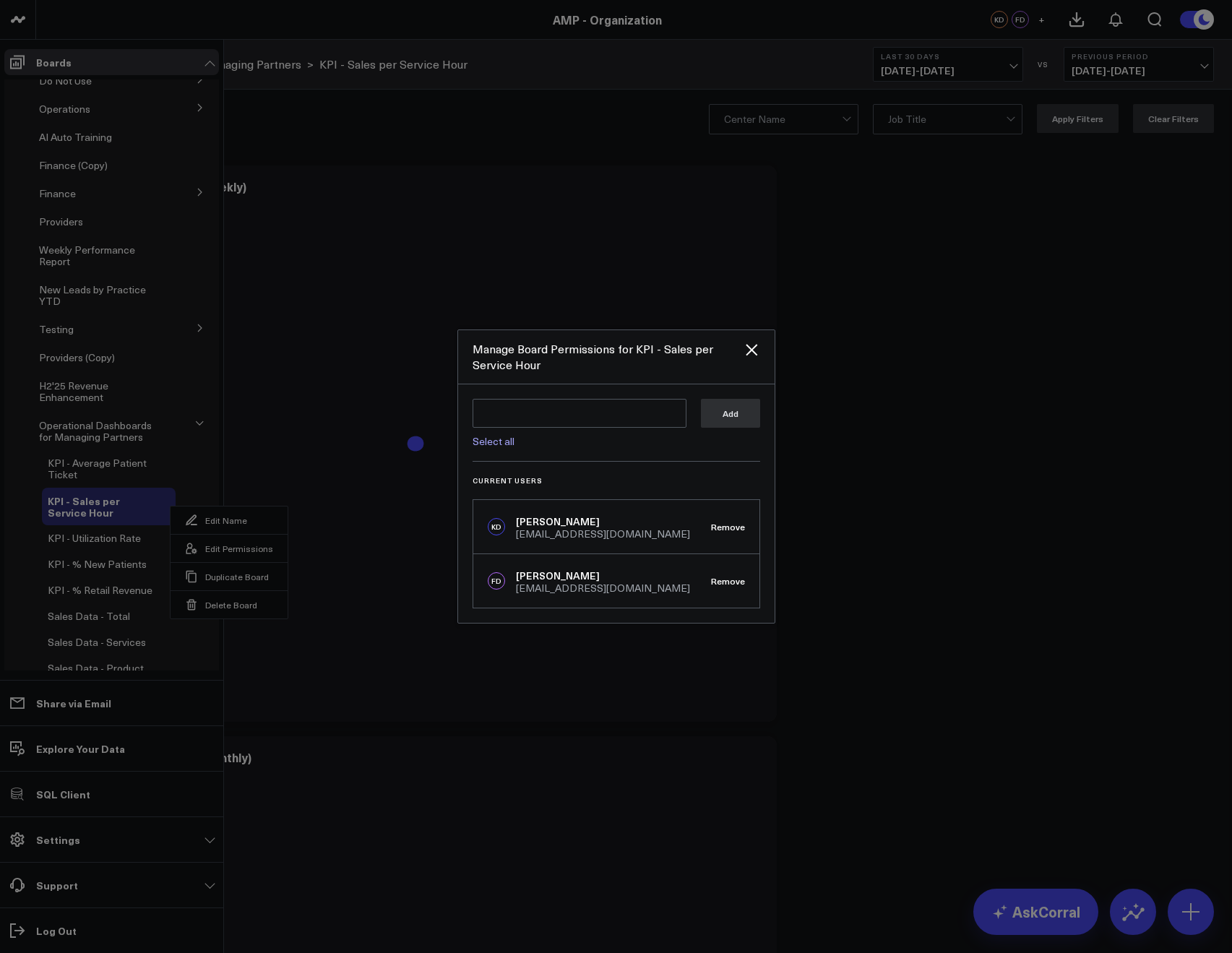
click at [764, 343] on div "Manage Board Permissions for KPI - Sales per Service Hour" at bounding box center [616, 357] width 317 height 54
click at [760, 345] on div "Manage Board Permissions for KPI - Sales per Service Hour" at bounding box center [616, 357] width 317 height 54
click at [757, 346] on icon "Close" at bounding box center [752, 350] width 17 height 17
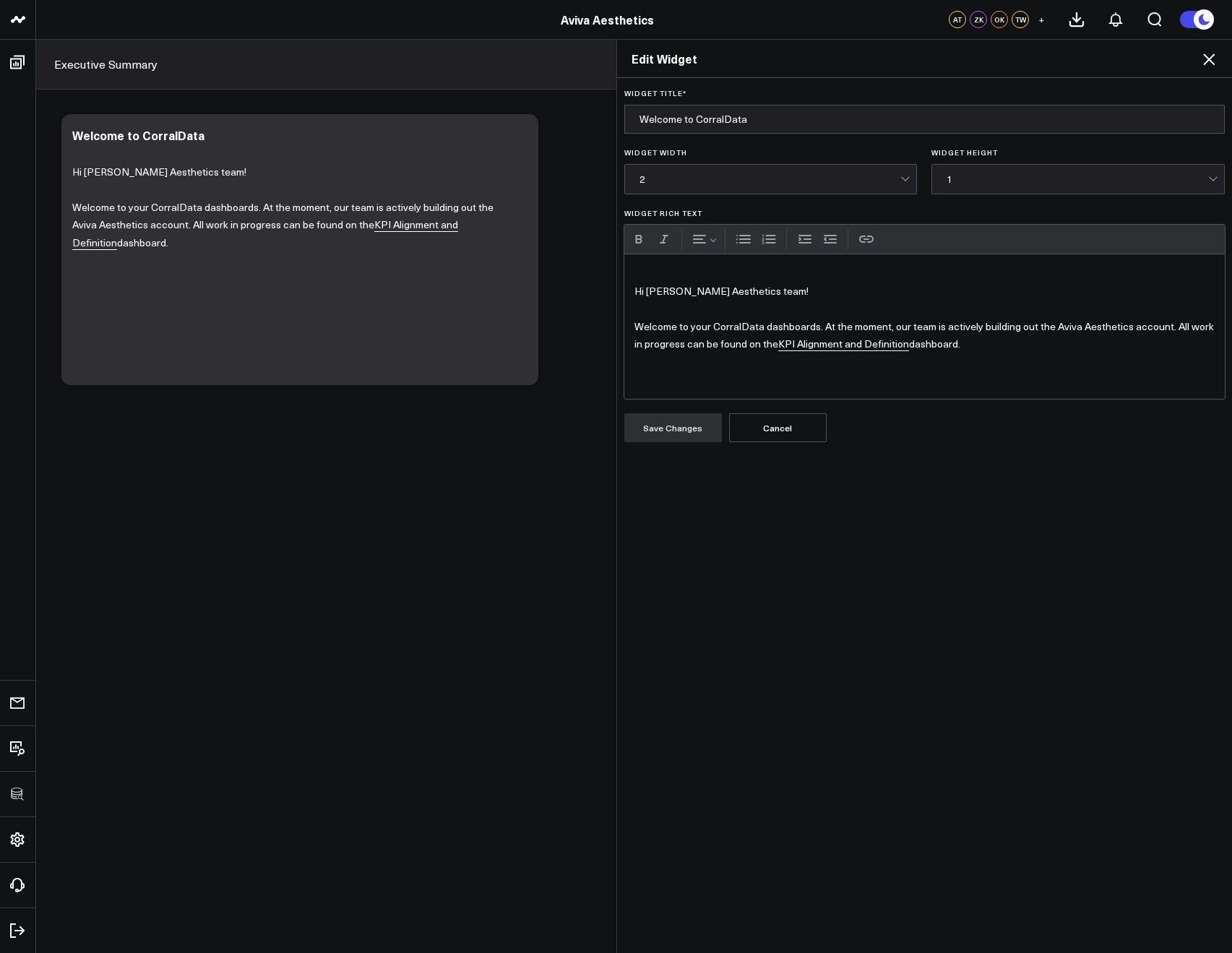
click at [69, 136] on div "Edit Widget Widget Title * Welcome to CorralData Widget Width 2 Widget Height 1…" at bounding box center [616, 496] width 1232 height 914
click at [244, 127] on div "Edit Widget Widget Title * Welcome to CorralData Widget Width 2 Widget Height 1…" at bounding box center [616, 496] width 1232 height 914
click at [1207, 61] on icon at bounding box center [1209, 59] width 12 height 12
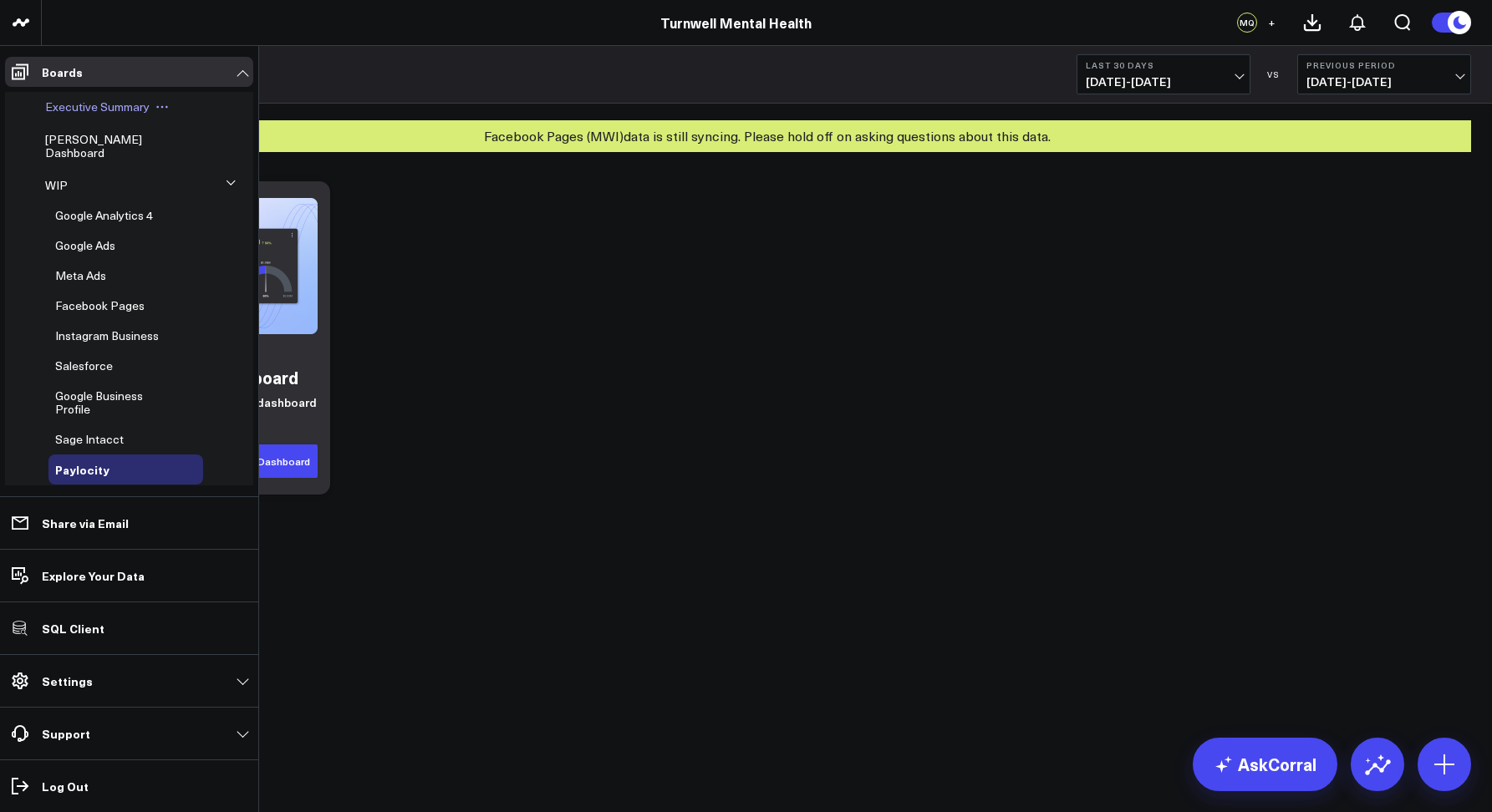
click at [89, 103] on span "Executive Summary" at bounding box center [97, 106] width 105 height 16
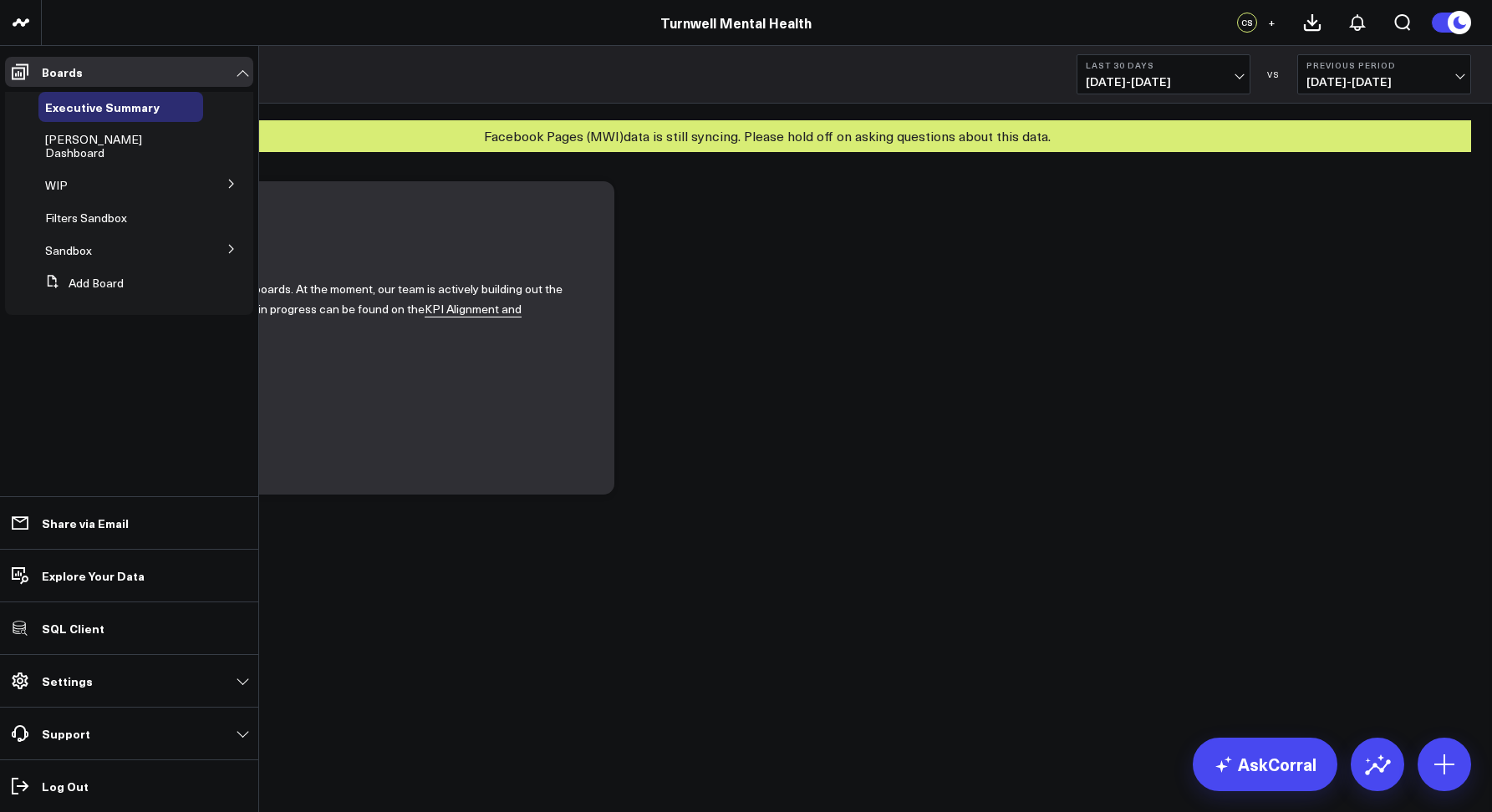
click at [229, 244] on icon at bounding box center [231, 249] width 10 height 10
click at [185, 141] on icon at bounding box center [192, 140] width 13 height 13
click at [76, 141] on span "[PERSON_NAME] Dashboard" at bounding box center [94, 146] width 97 height 29
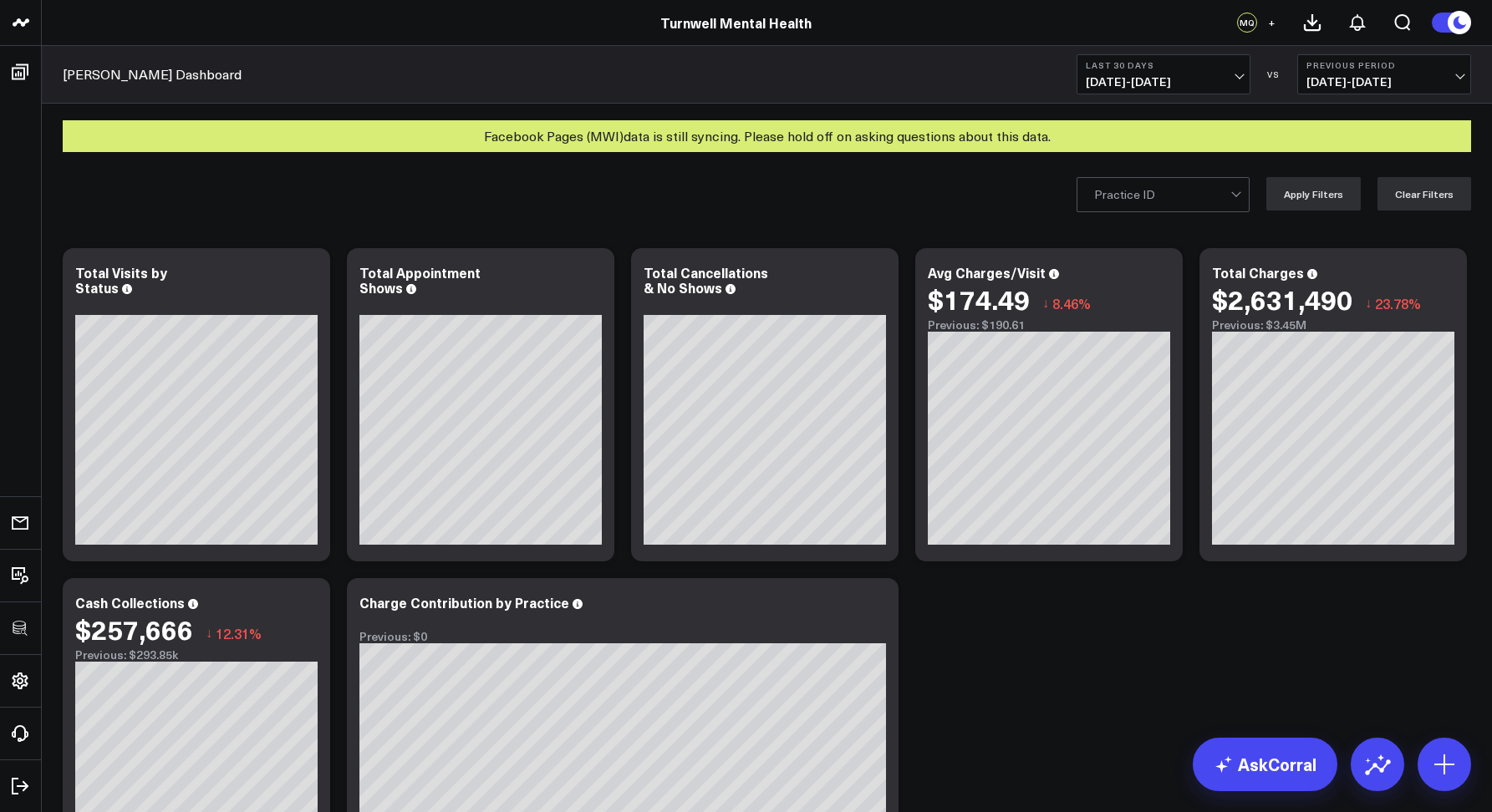
click at [1147, 188] on div at bounding box center [1162, 194] width 137 height 34
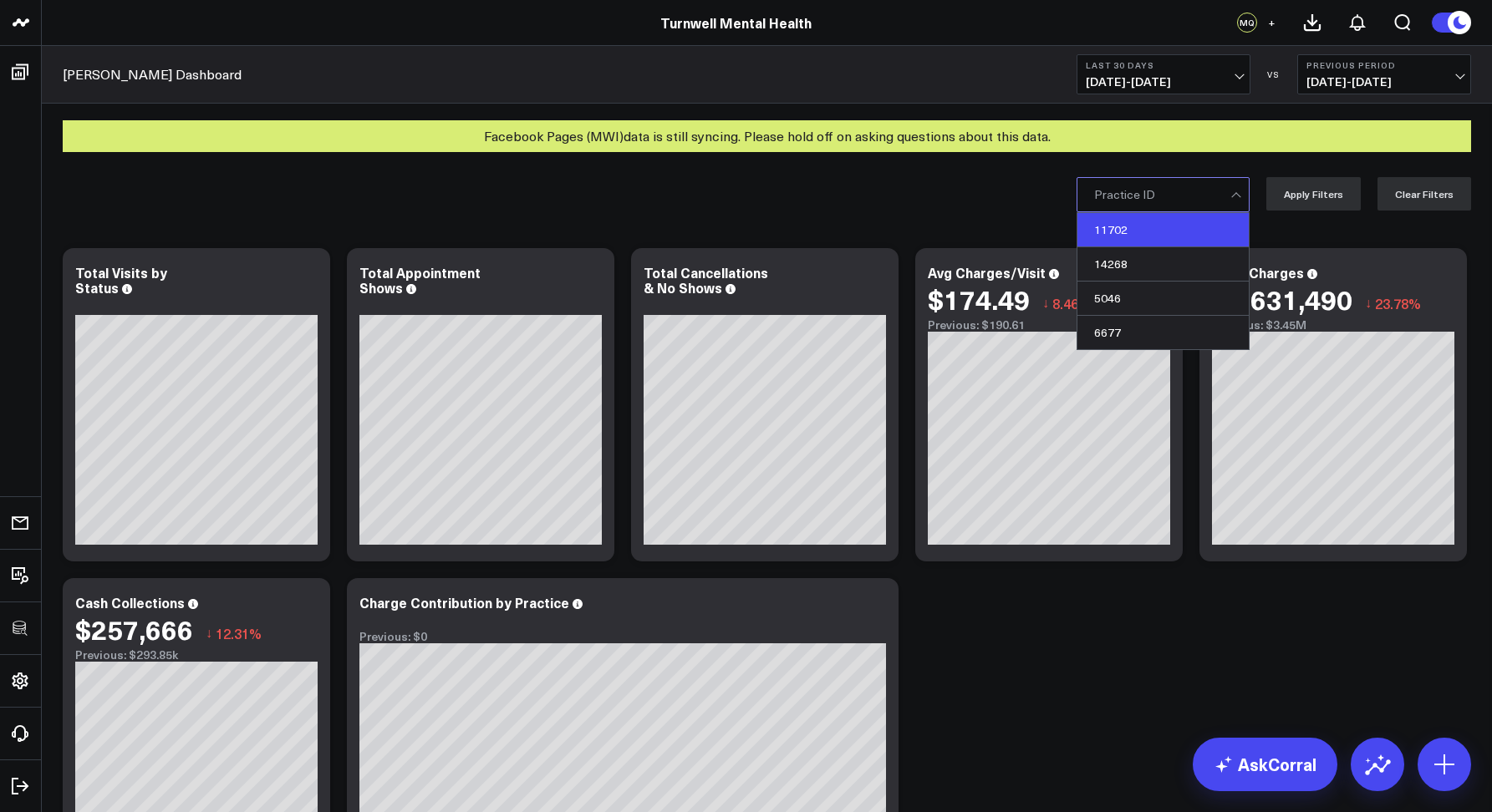
click at [1114, 235] on div "11702" at bounding box center [1163, 230] width 171 height 34
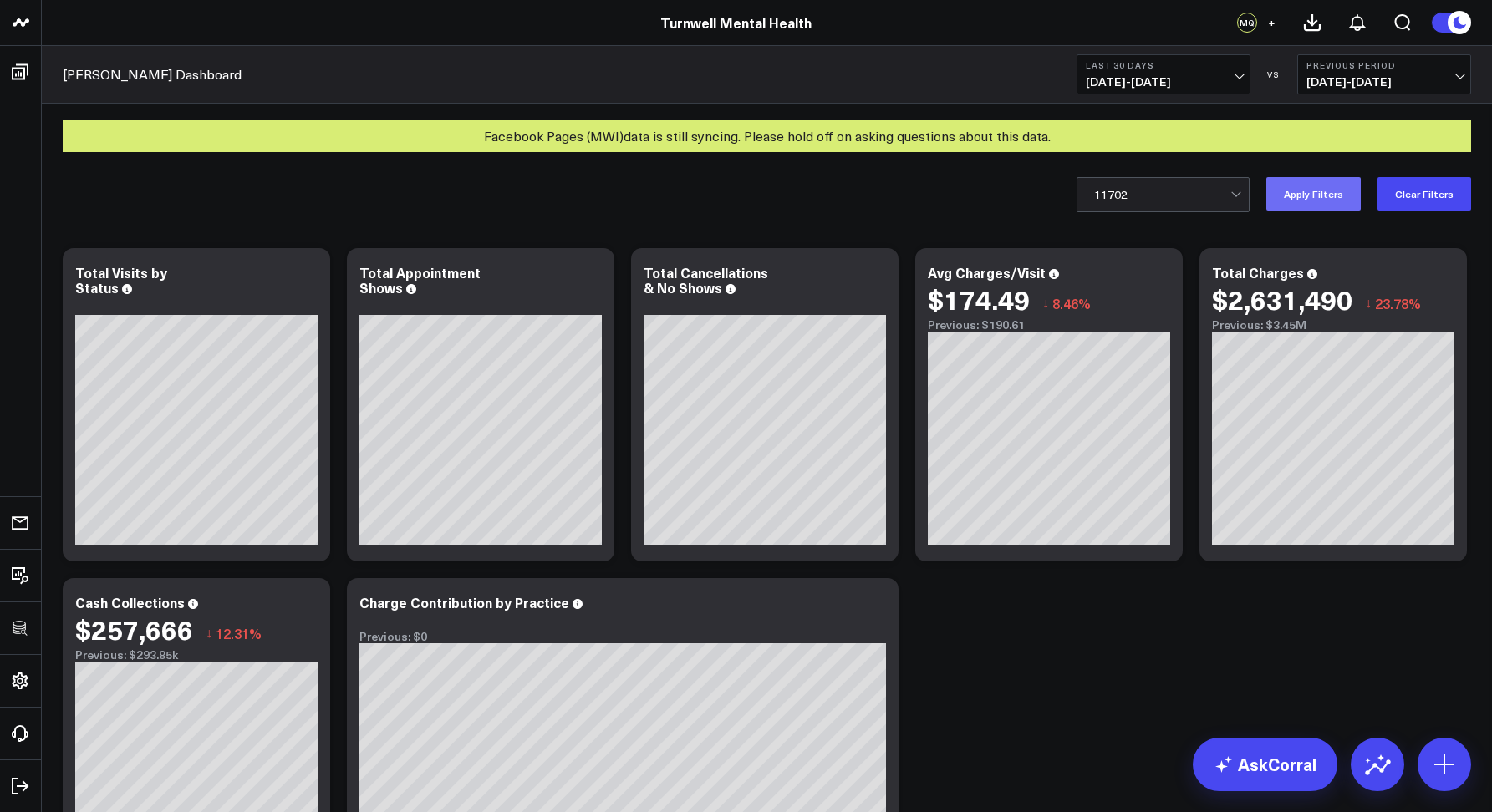
click at [1341, 198] on button "Apply Filters" at bounding box center [1313, 194] width 95 height 34
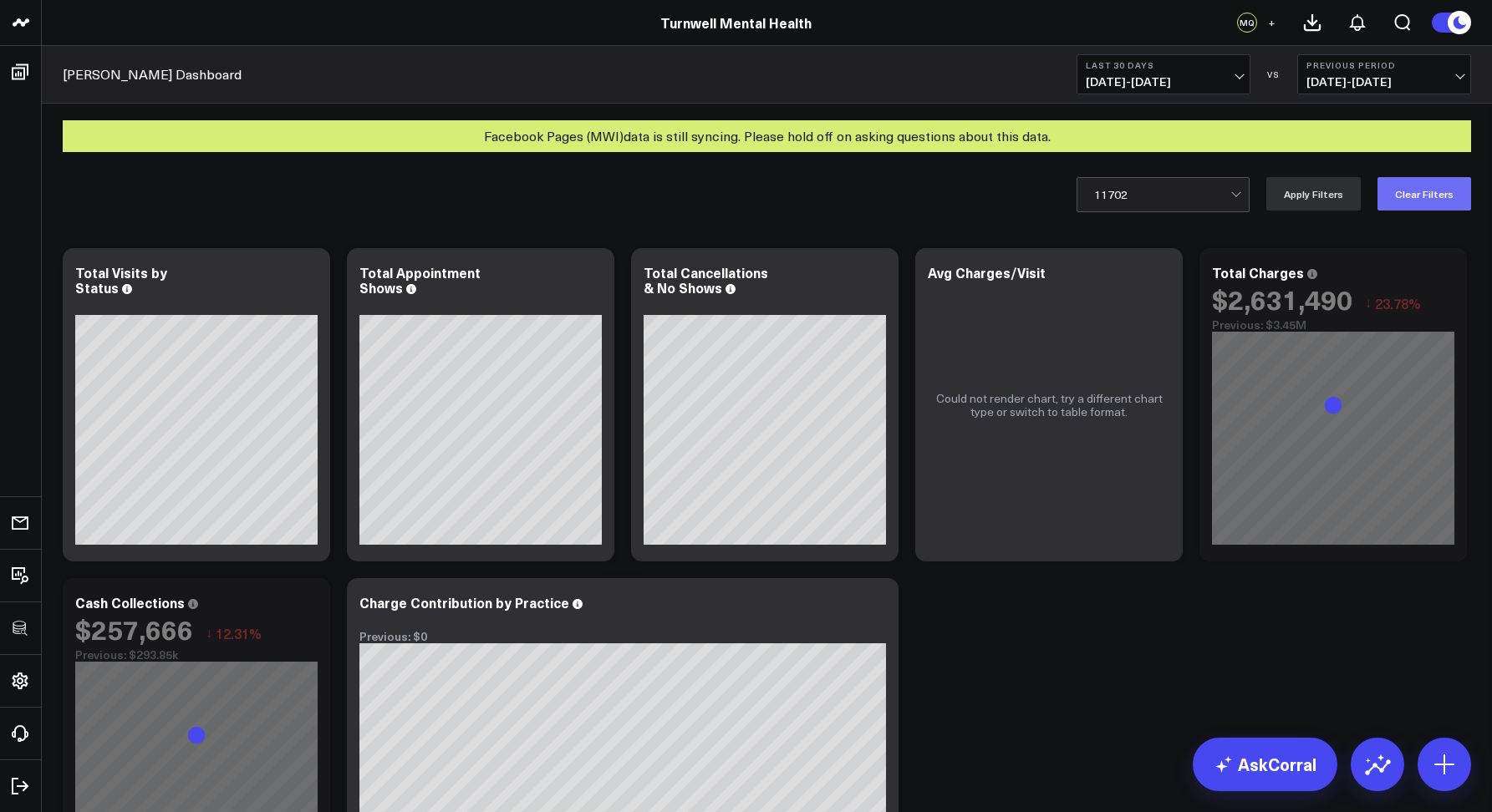
click at [1391, 196] on button "Clear Filters" at bounding box center [1424, 194] width 94 height 34
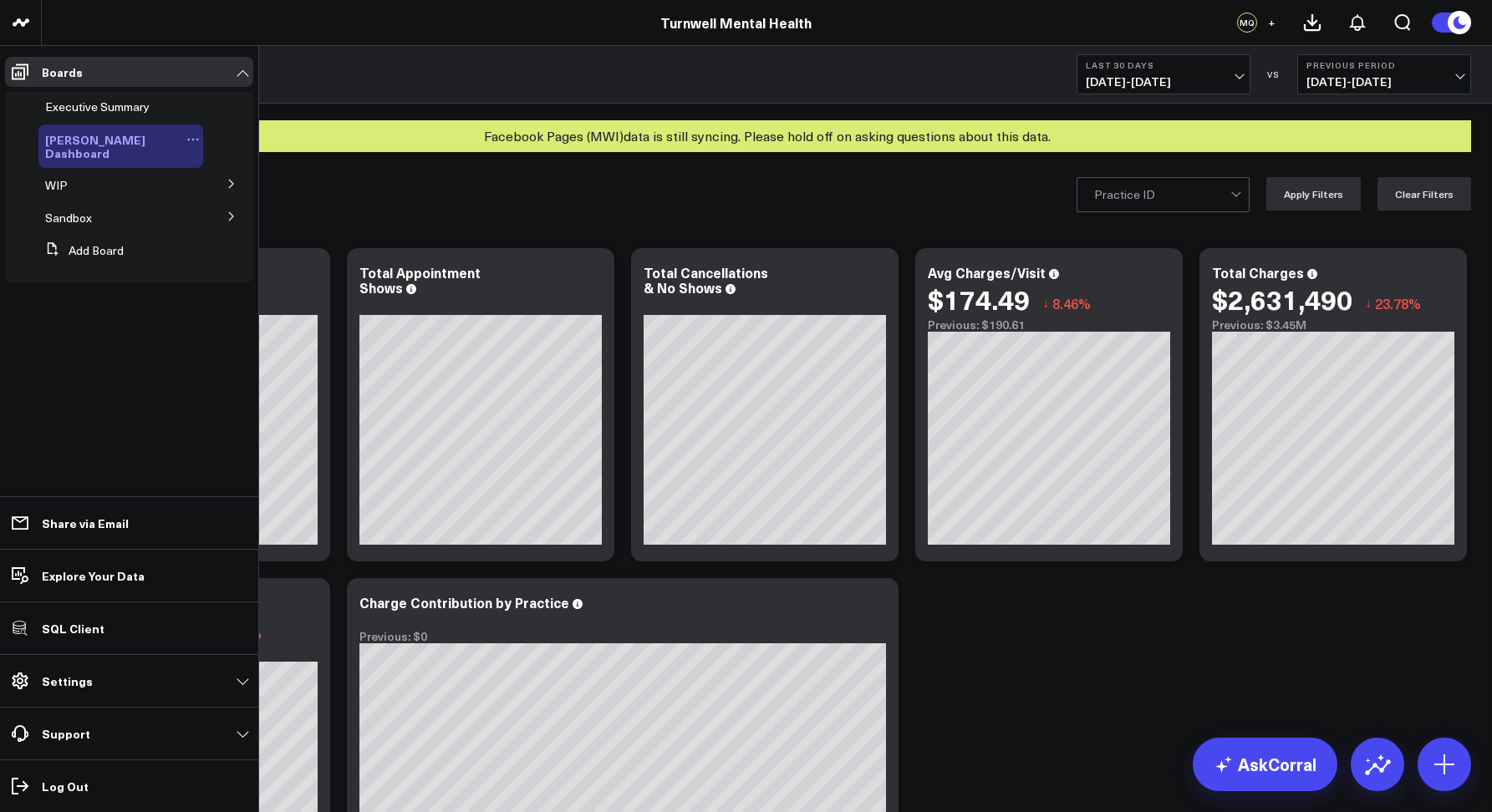
click at [186, 140] on icon at bounding box center [193, 140] width 13 height 13
click at [210, 193] on button "Edit Permissions" at bounding box center [231, 194] width 136 height 33
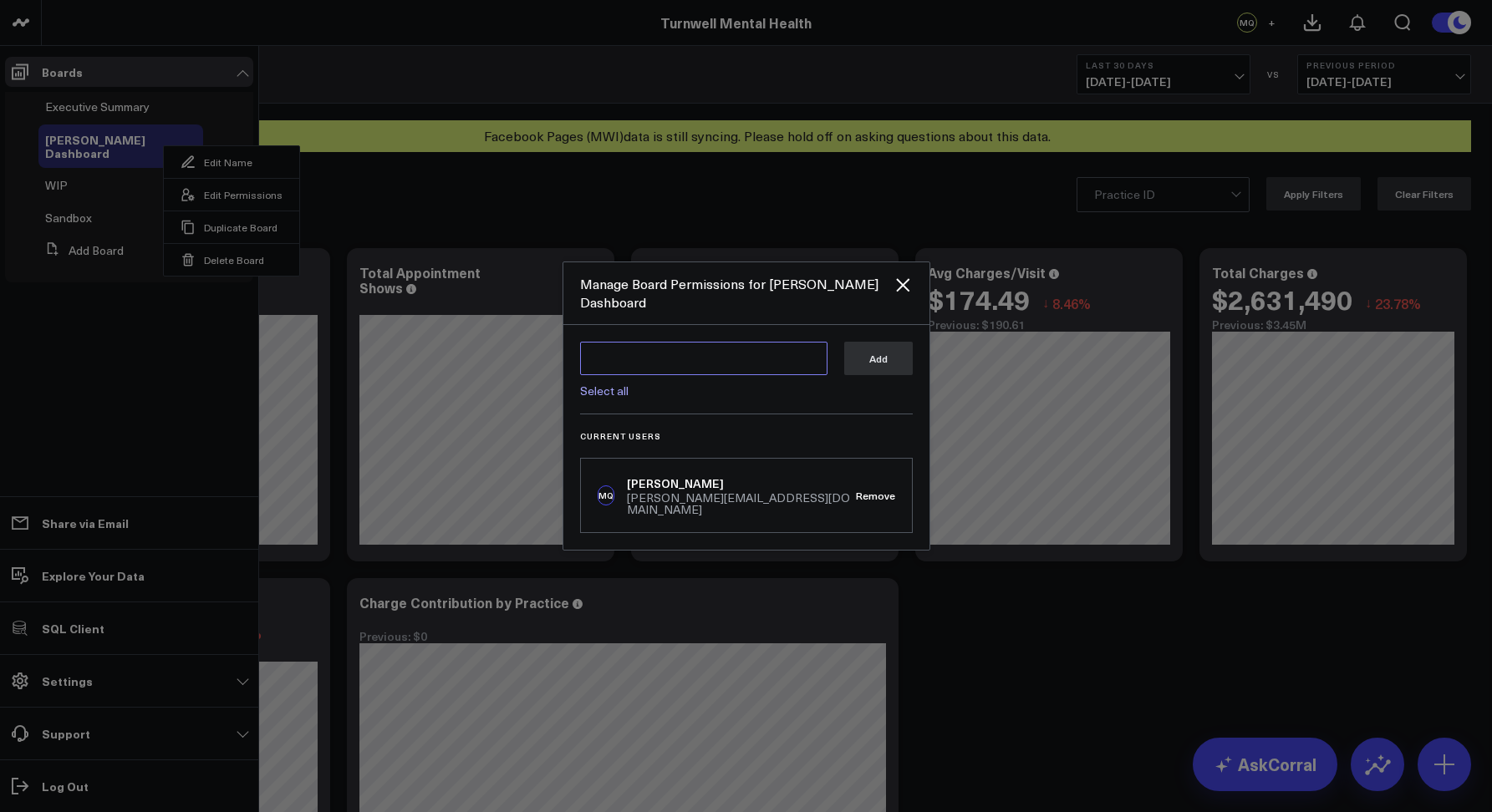
click at [668, 359] on textarea at bounding box center [703, 359] width 247 height 34
type textarea "KPI Definitions"
click at [904, 292] on icon "Close" at bounding box center [903, 285] width 13 height 13
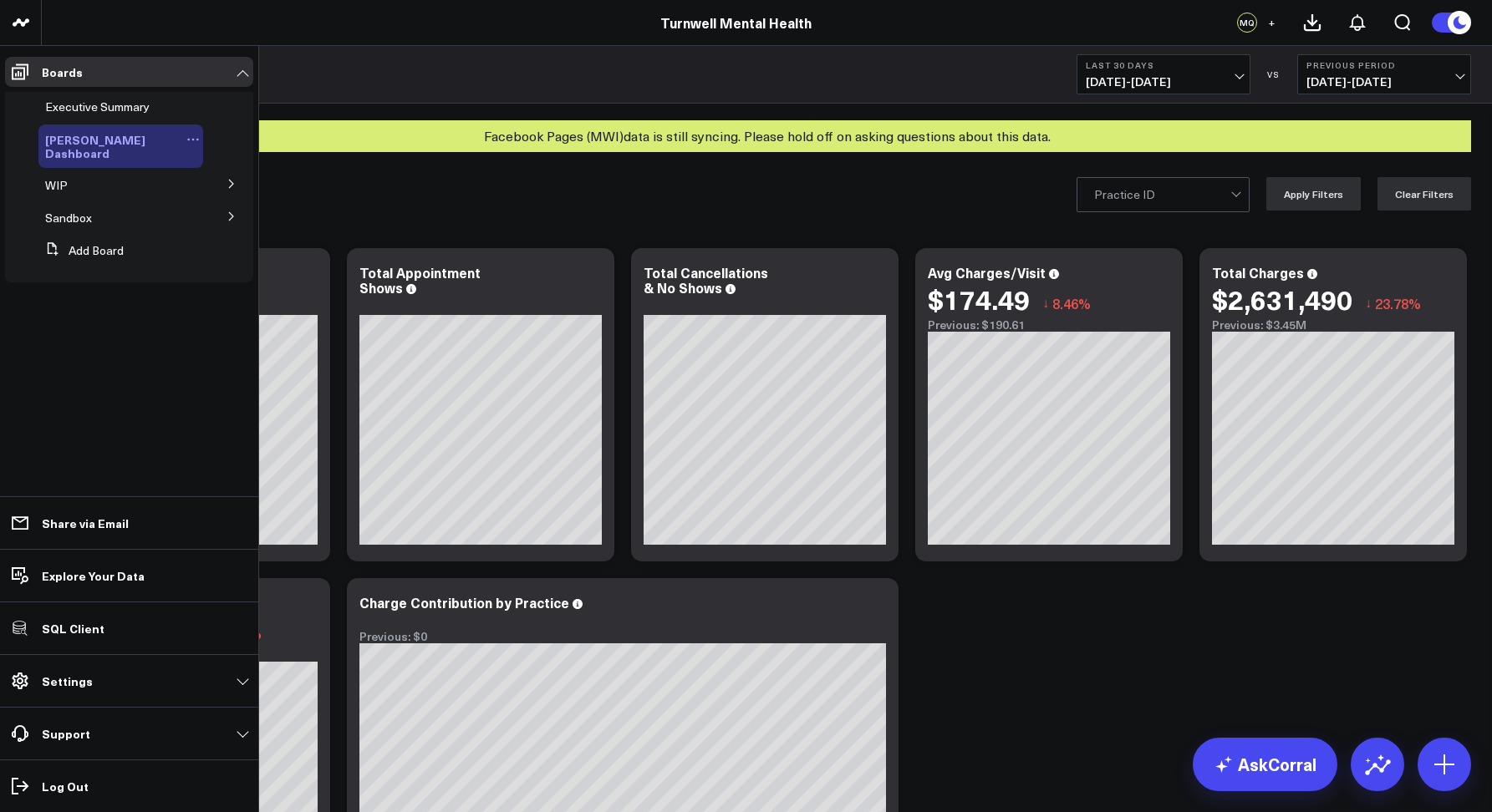
click at [182, 142] on button at bounding box center [192, 140] width 21 height 13
click at [215, 164] on button "Edit Name" at bounding box center [231, 162] width 136 height 32
type input "KPI Definitions"
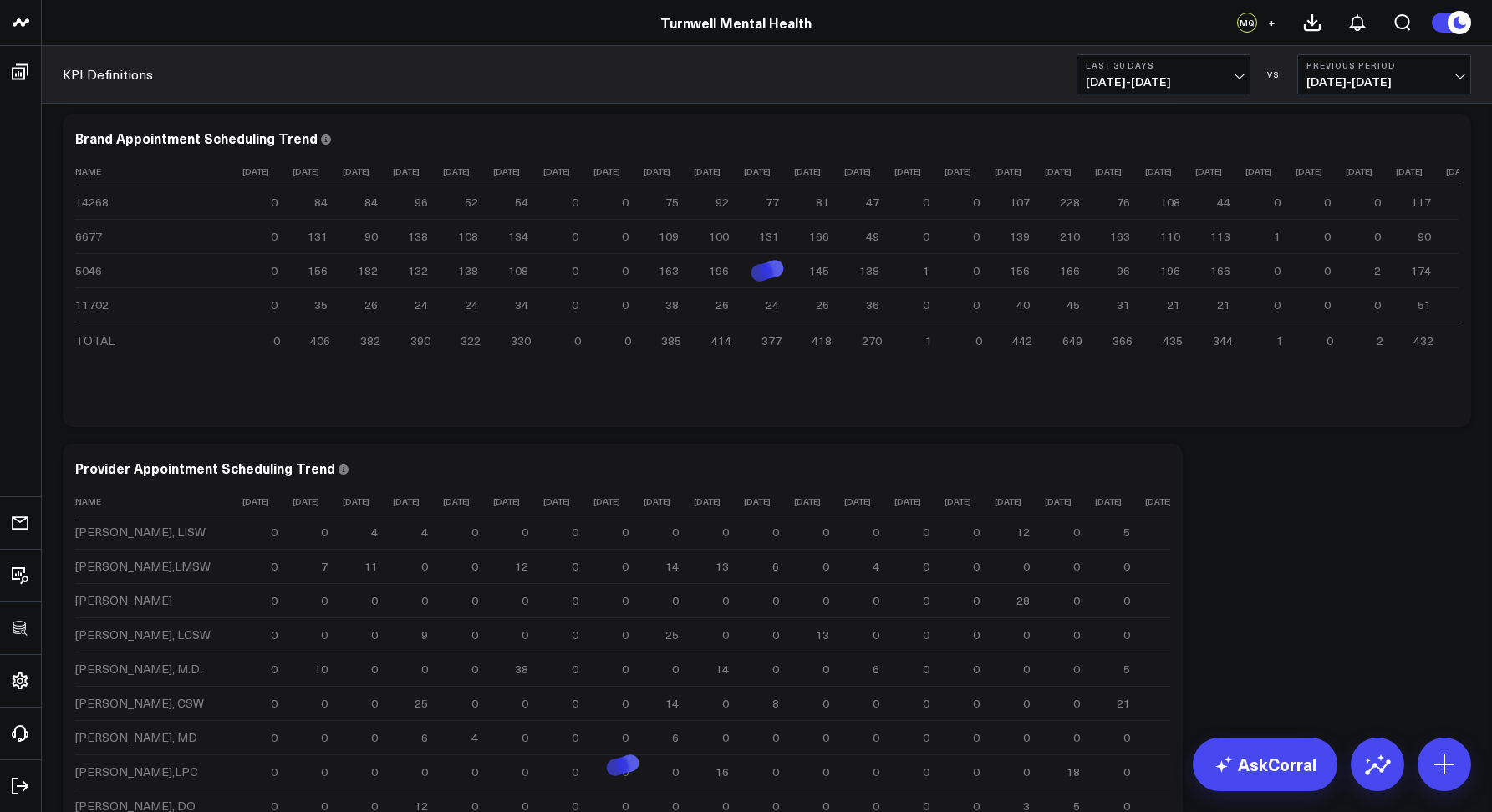
scroll to position [1286, 0]
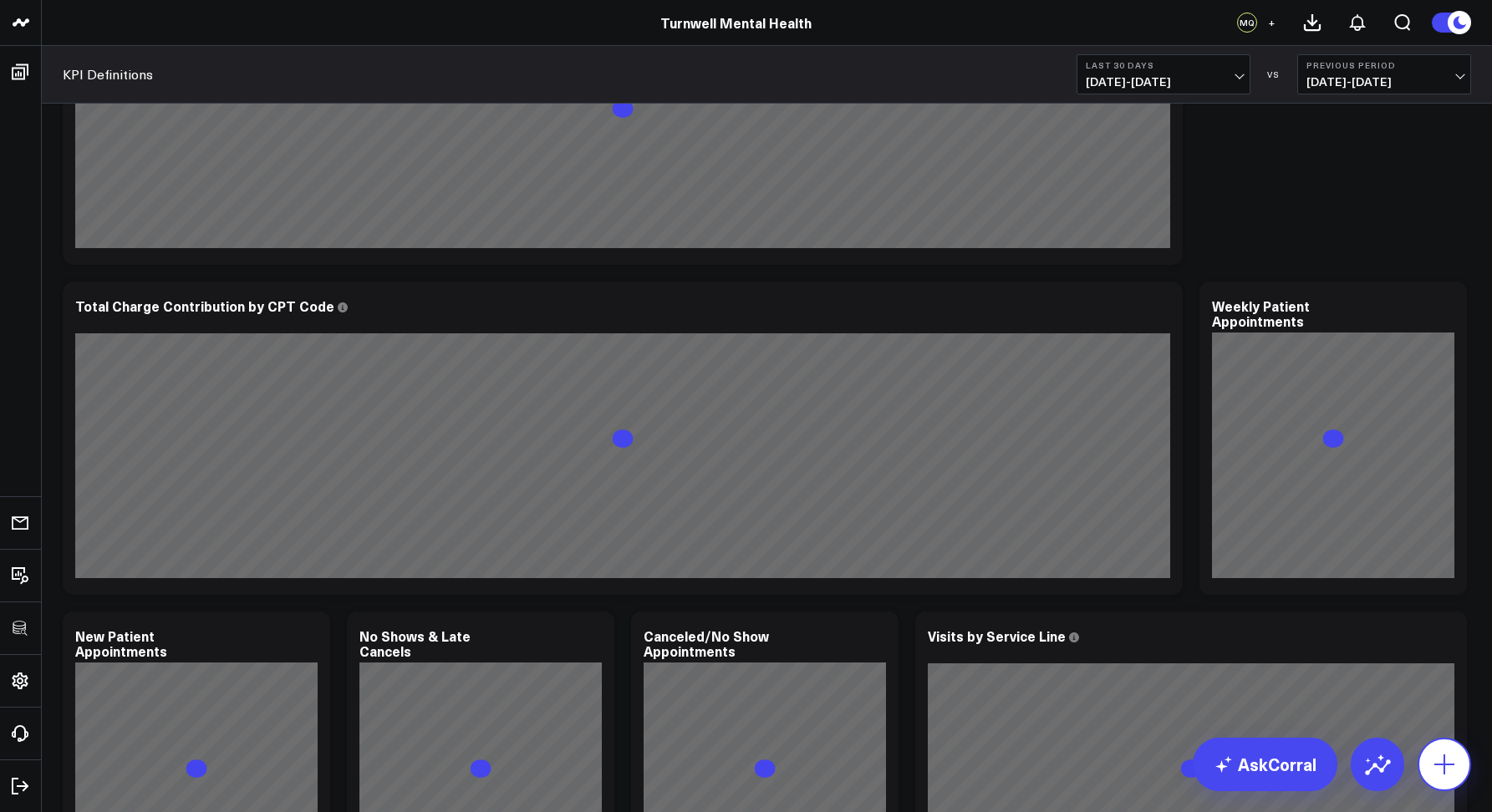
click at [1465, 779] on button at bounding box center [1444, 764] width 54 height 54
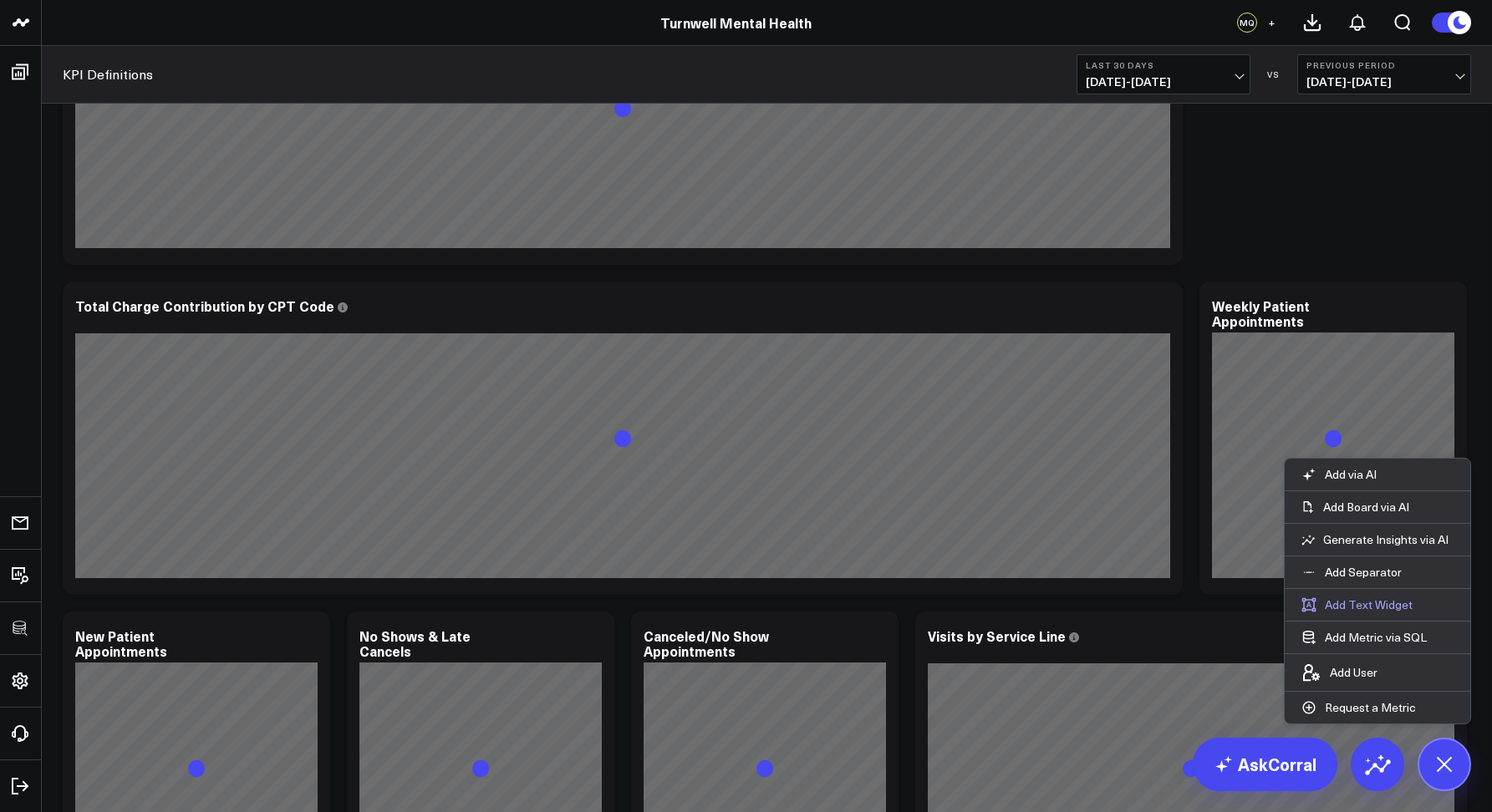
click at [1355, 606] on button "Add Text Widget" at bounding box center [1356, 605] width 144 height 32
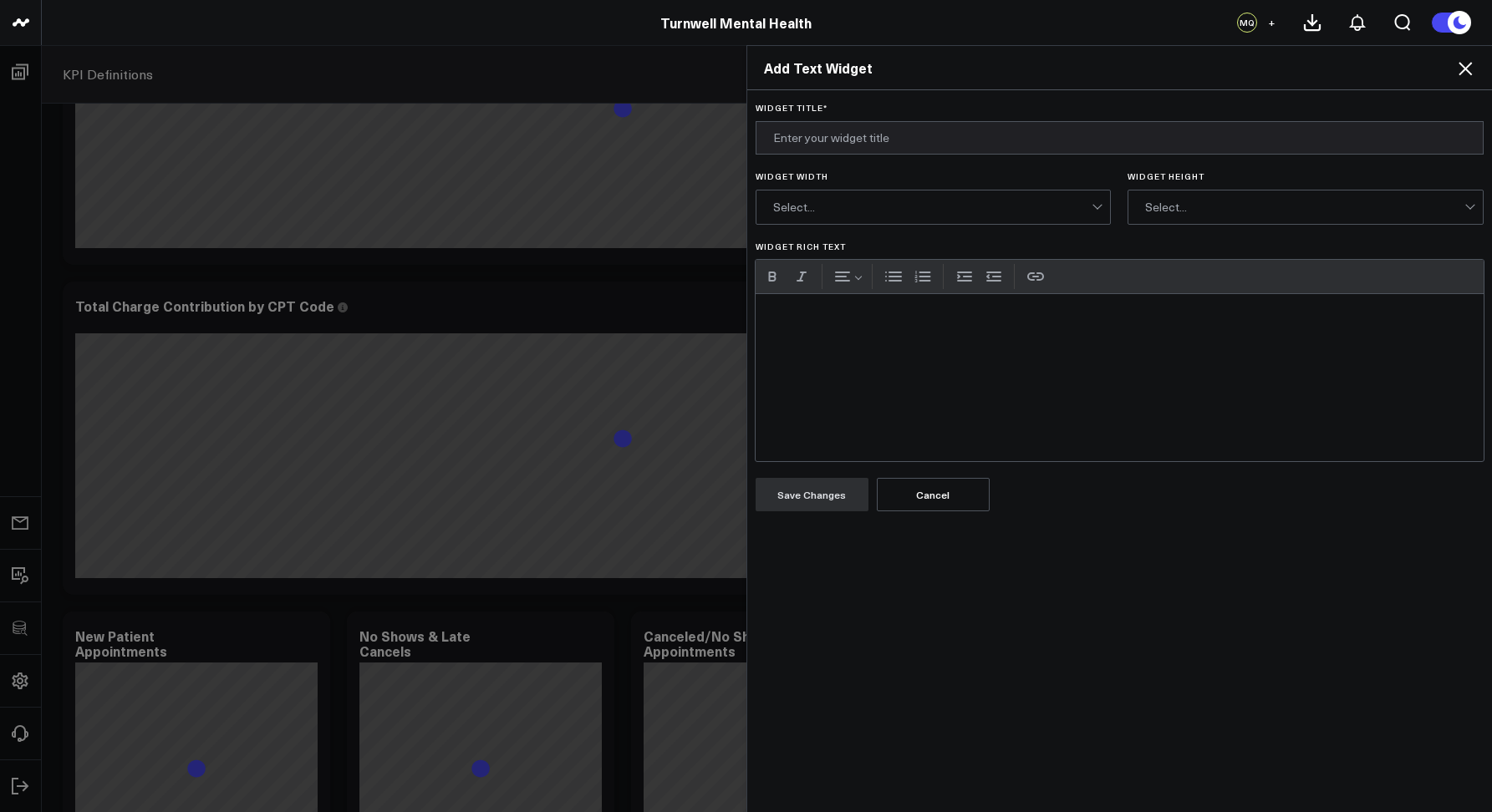
click at [998, 494] on div "Save Changes Cancel" at bounding box center [1119, 494] width 728 height 34
click at [969, 495] on button "Cancel" at bounding box center [933, 494] width 113 height 34
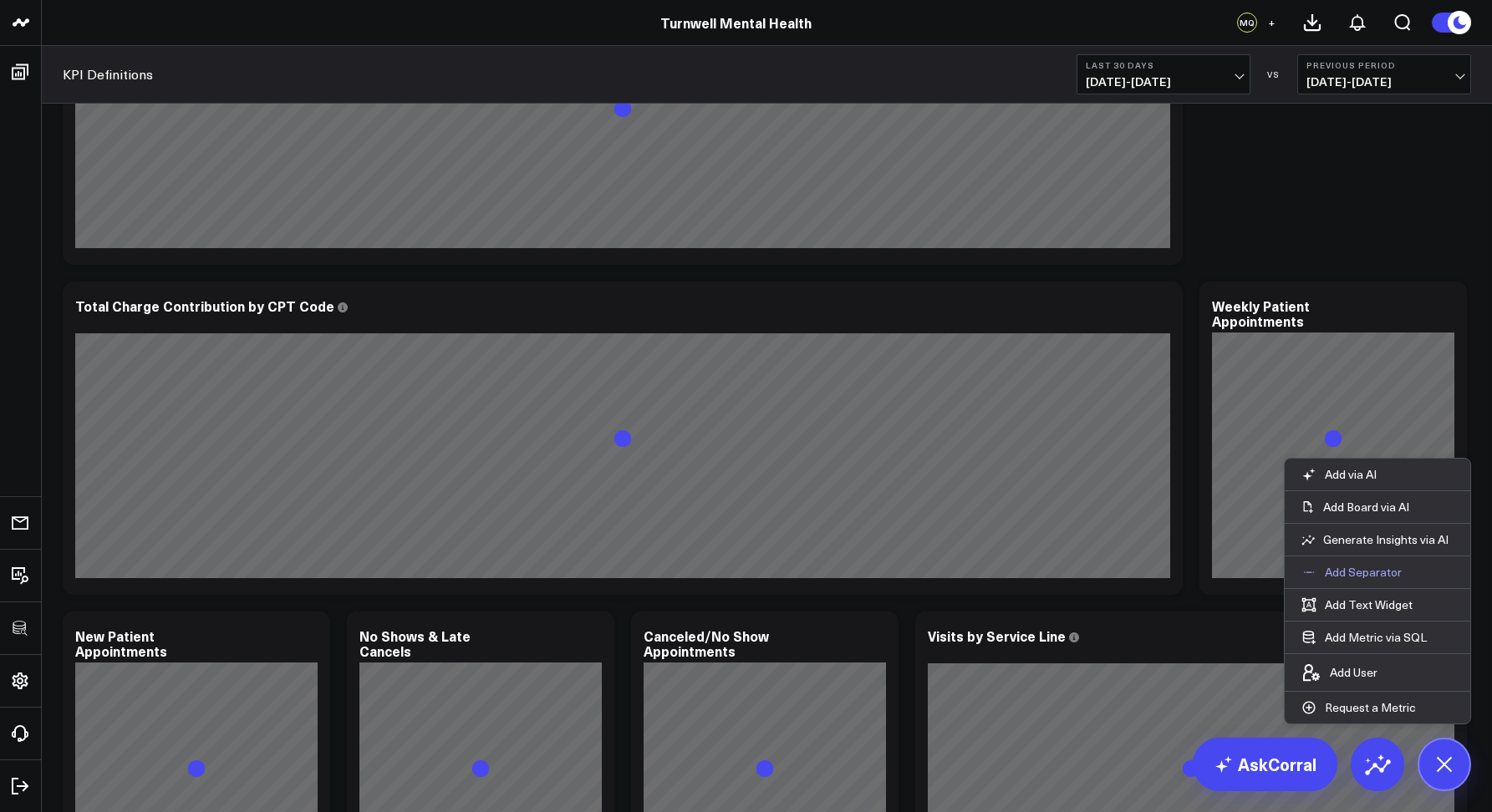
click at [1329, 577] on p "Add Separator" at bounding box center [1363, 572] width 77 height 15
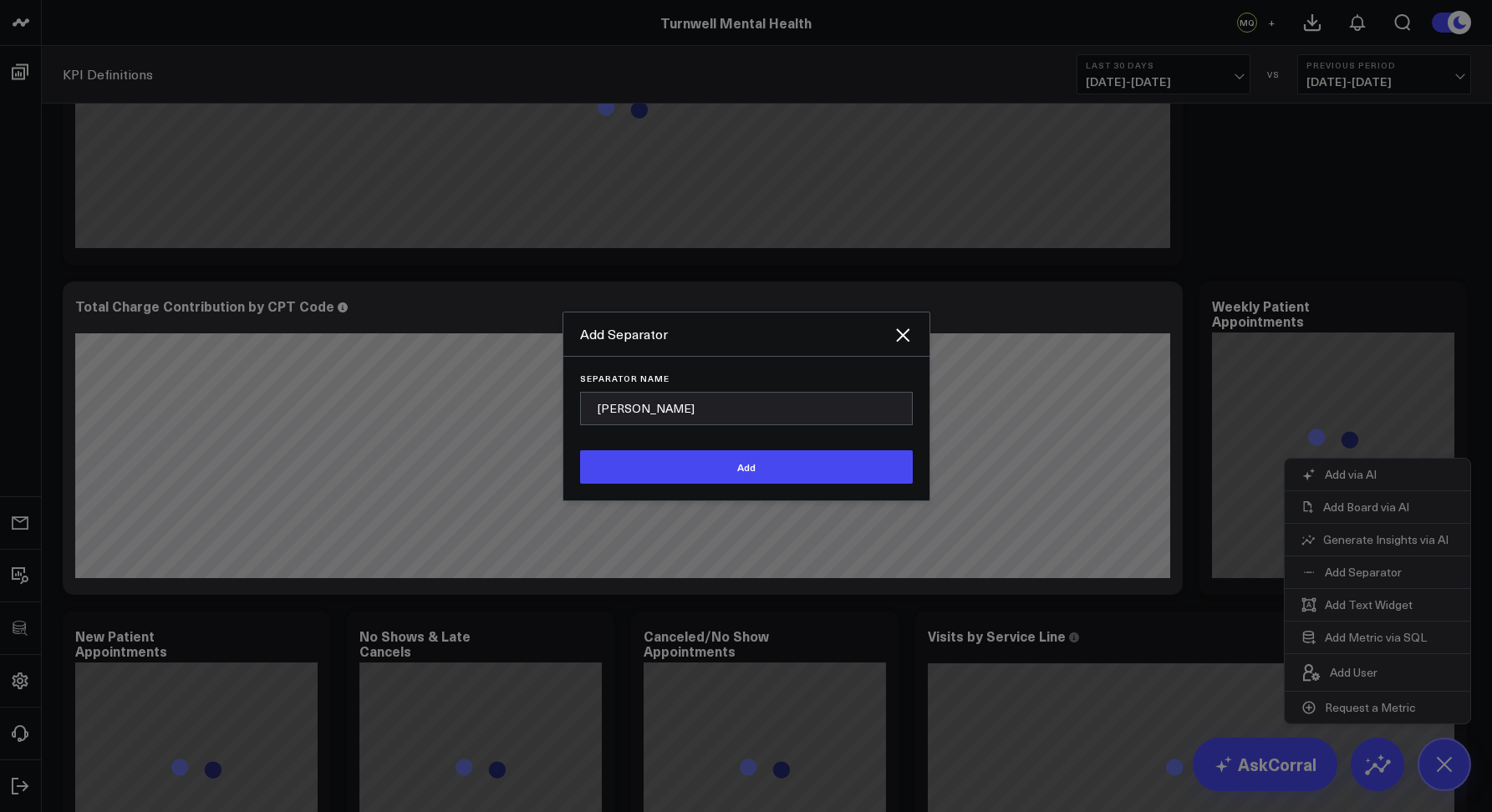
type input "Valant"
click at [580, 450] on button "Add" at bounding box center [746, 467] width 333 height 34
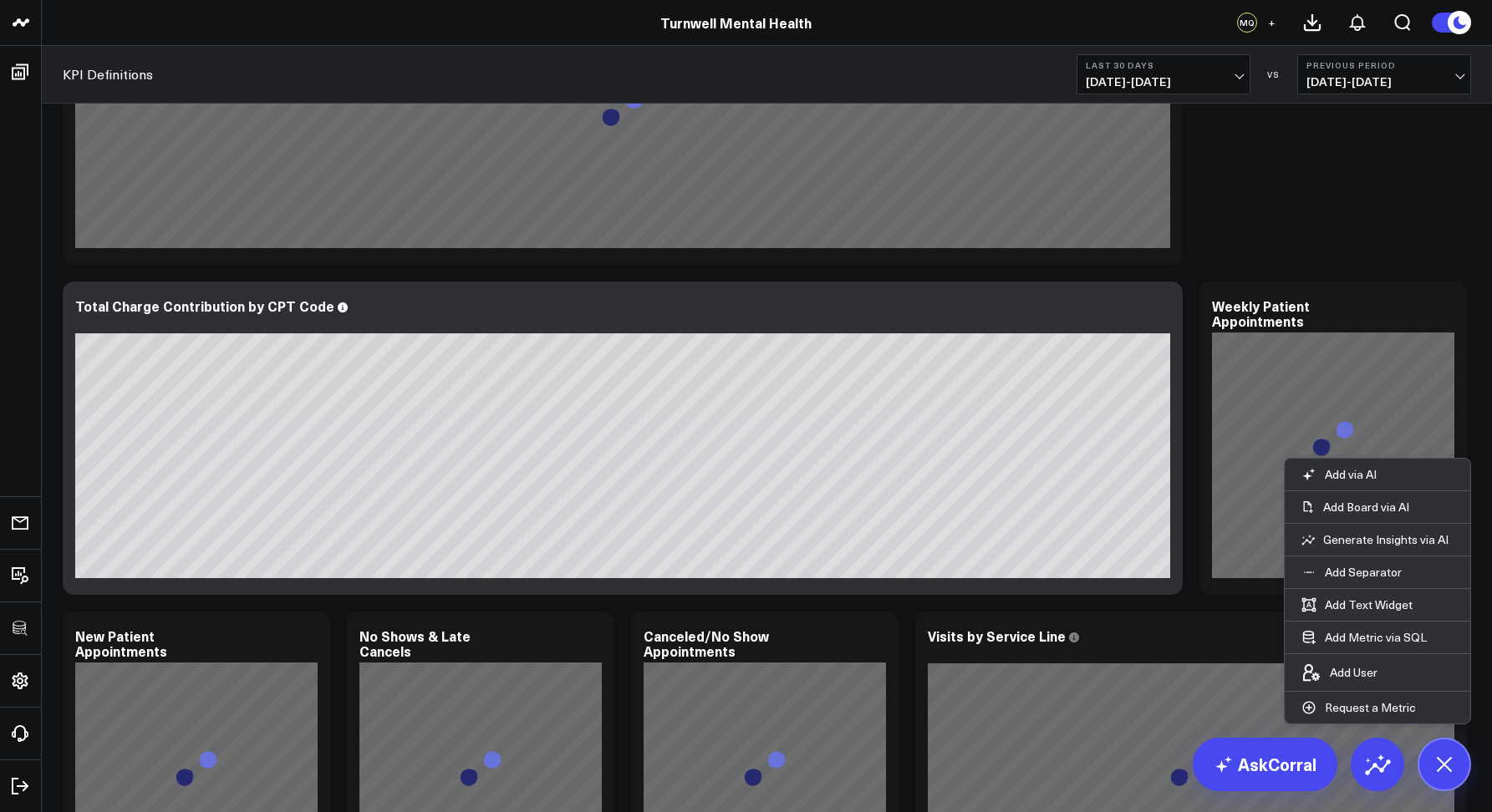
scroll to position [4242, 0]
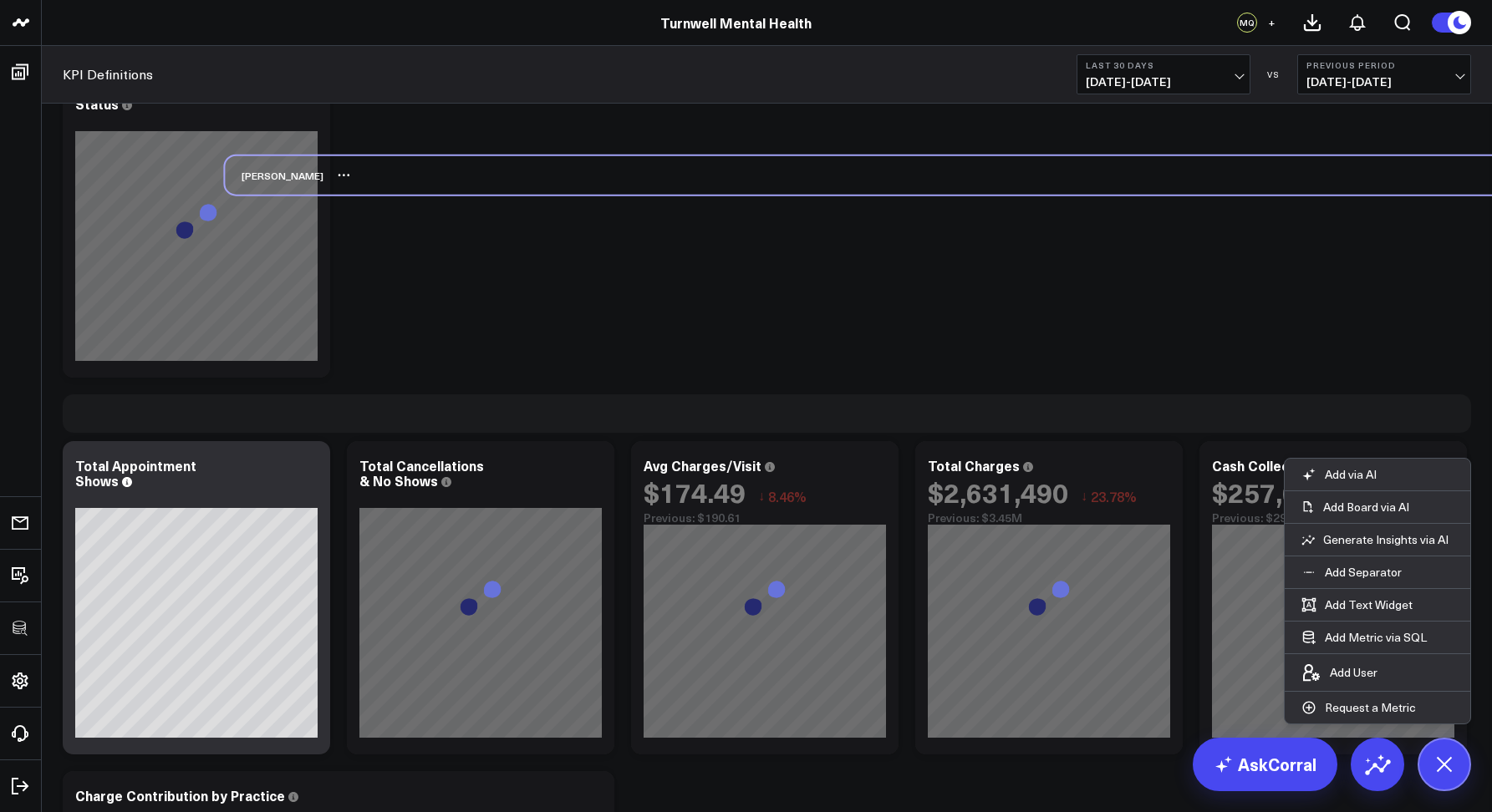
scroll to position [0, 0]
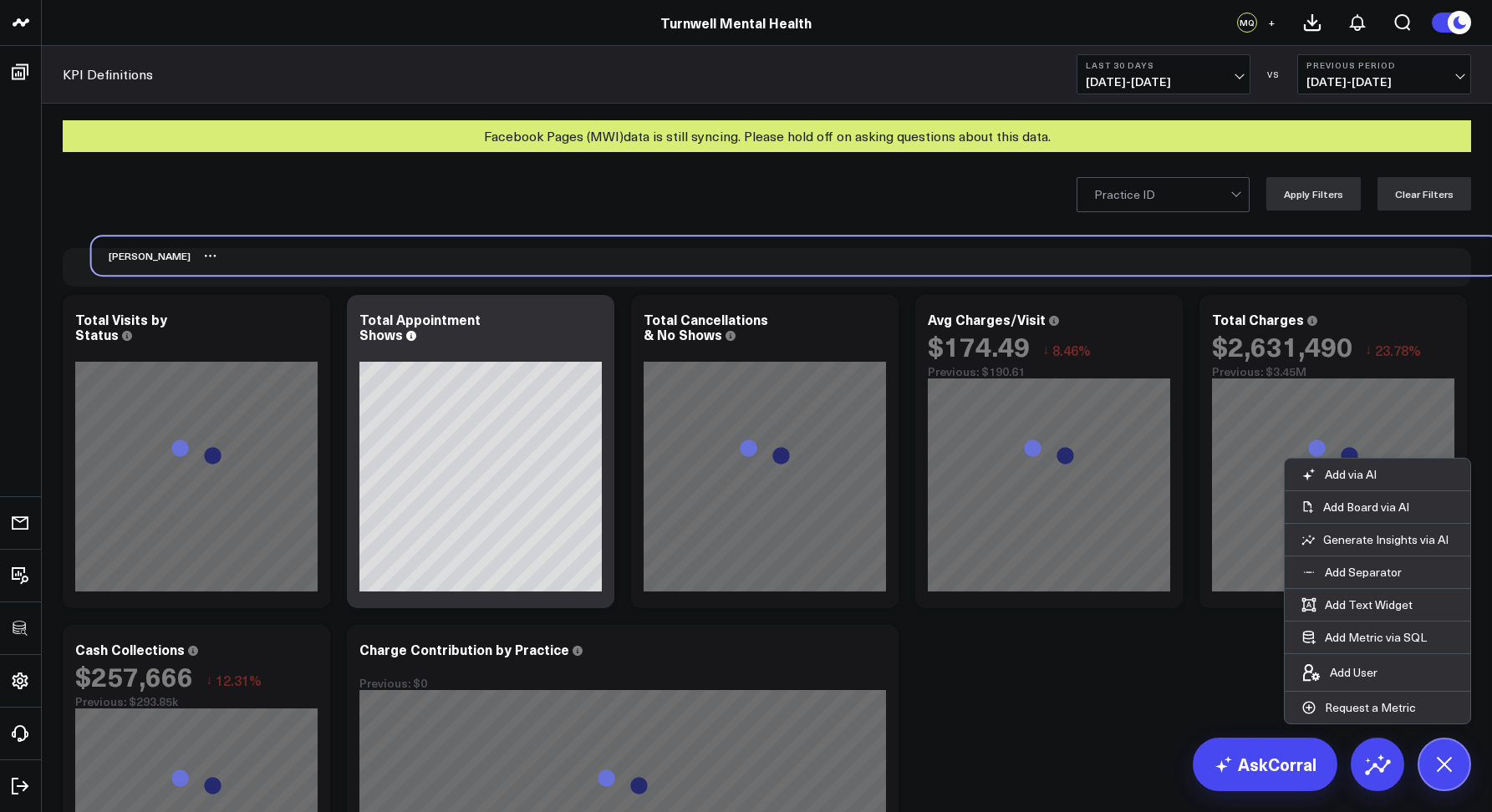
drag, startPoint x: 111, startPoint y: 747, endPoint x: 141, endPoint y: 264, distance: 483.9
click at [141, 264] on div "Valant" at bounding box center [796, 256] width 1408 height 39
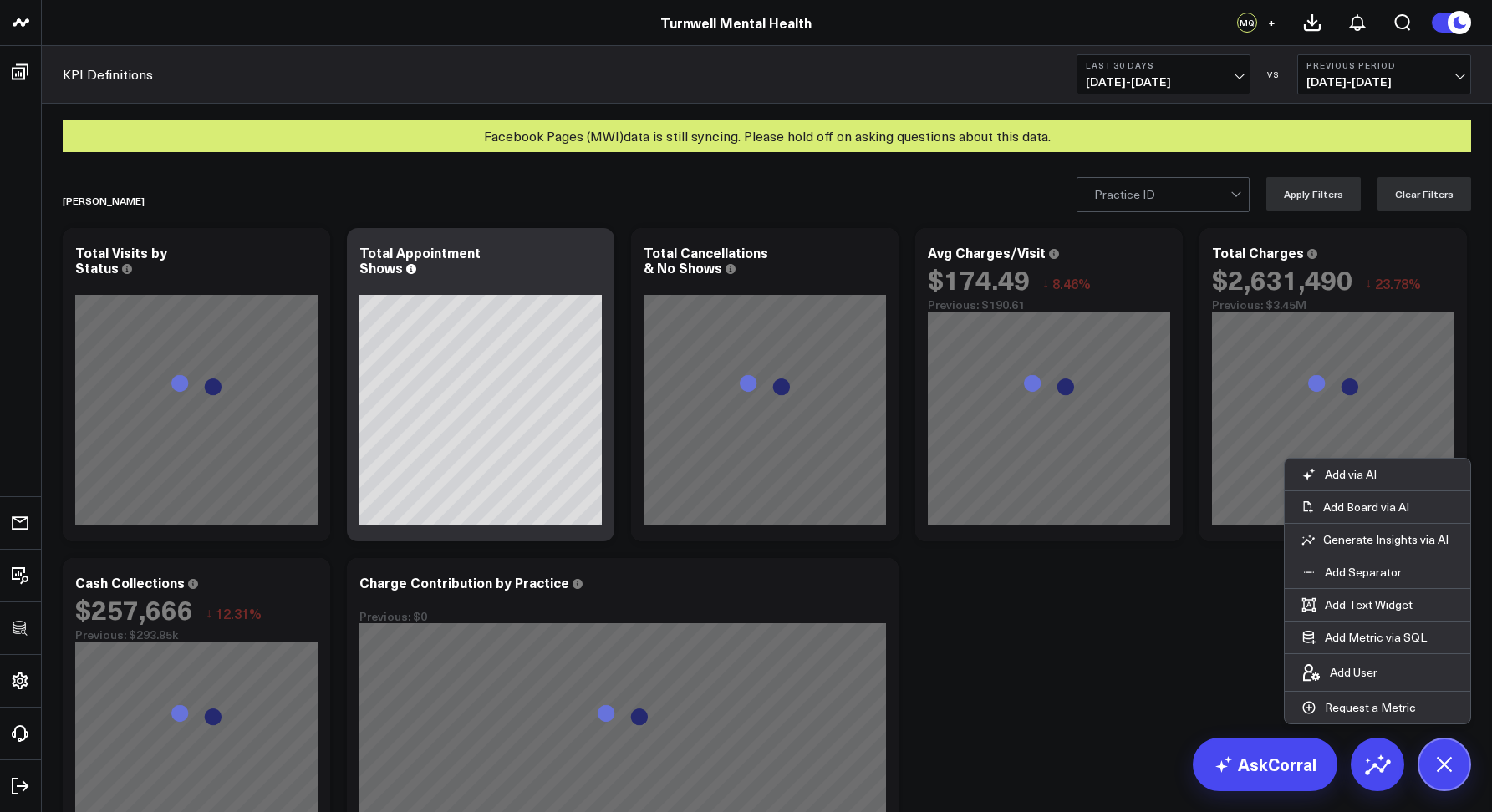
click at [1341, 603] on button "Add Text Widget" at bounding box center [1356, 605] width 144 height 32
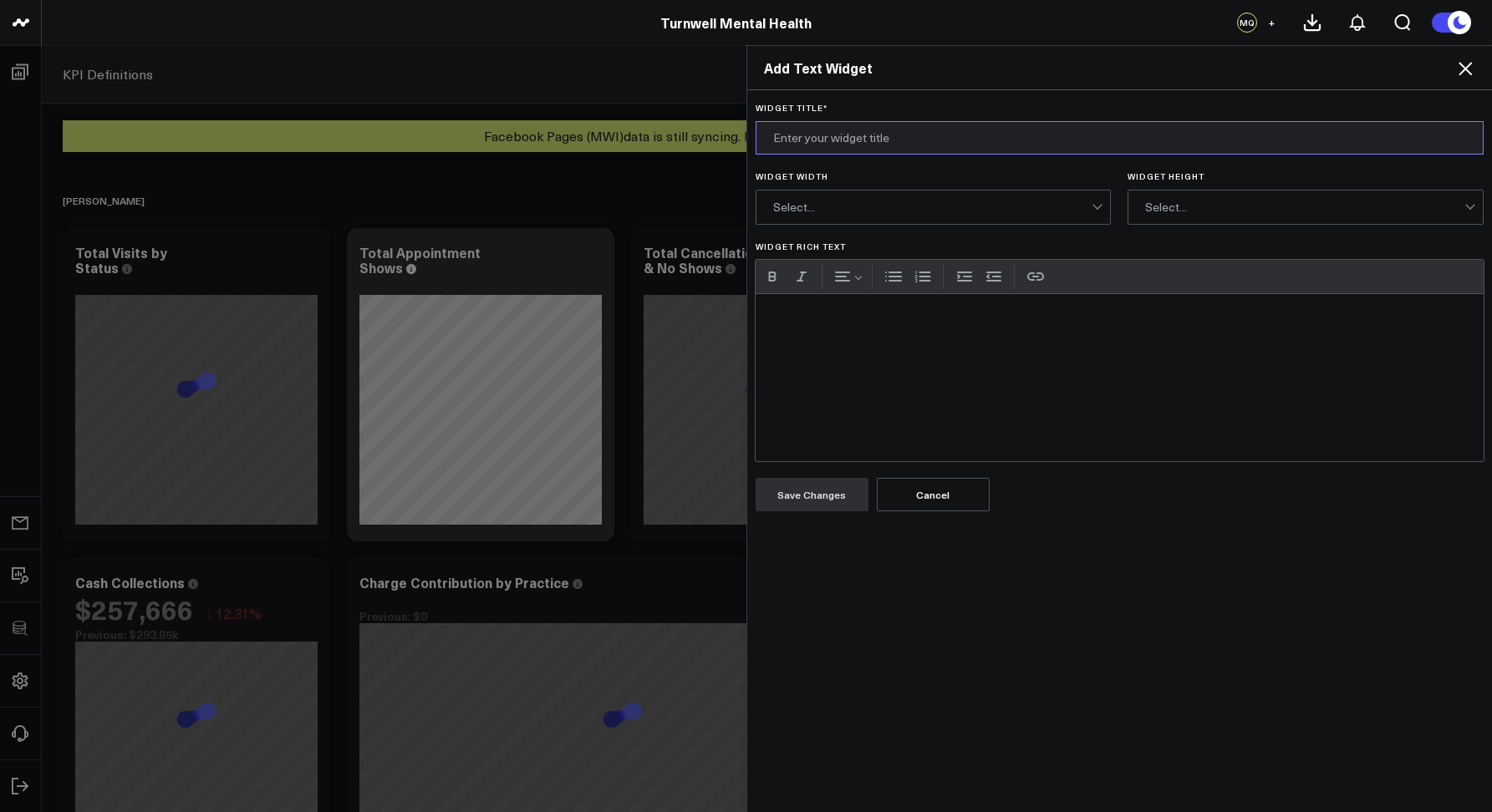
click at [796, 137] on input "Widget Title *" at bounding box center [1119, 138] width 728 height 34
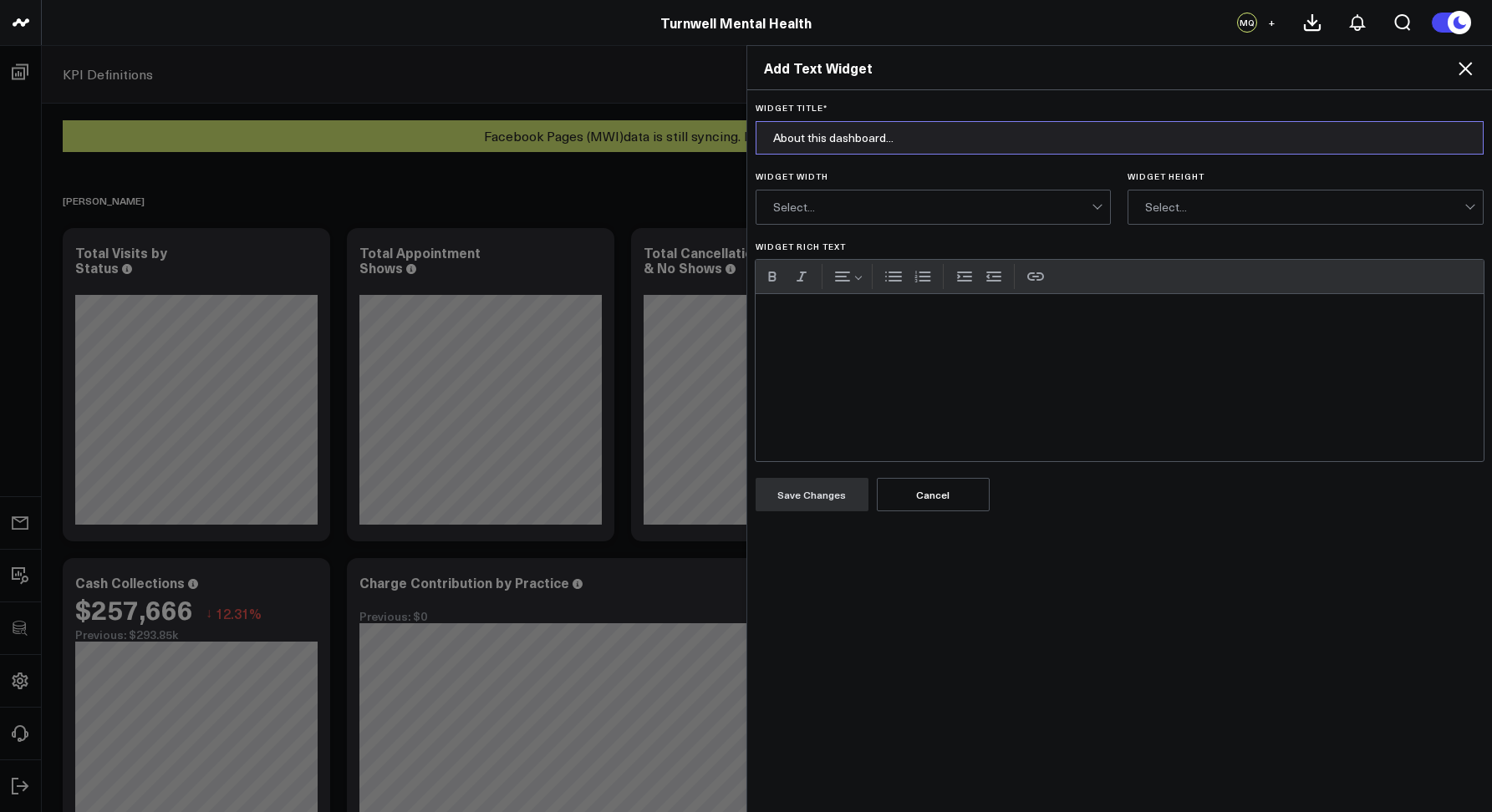
type input "About this dashboard..."
click at [899, 345] on div "Widget Rich Text" at bounding box center [1119, 377] width 728 height 167
click at [963, 366] on div "Please note that the following Valant brands / practices are represented here:" at bounding box center [1119, 377] width 728 height 167
click at [881, 277] on button "Bulleted list" at bounding box center [894, 277] width 25 height 25
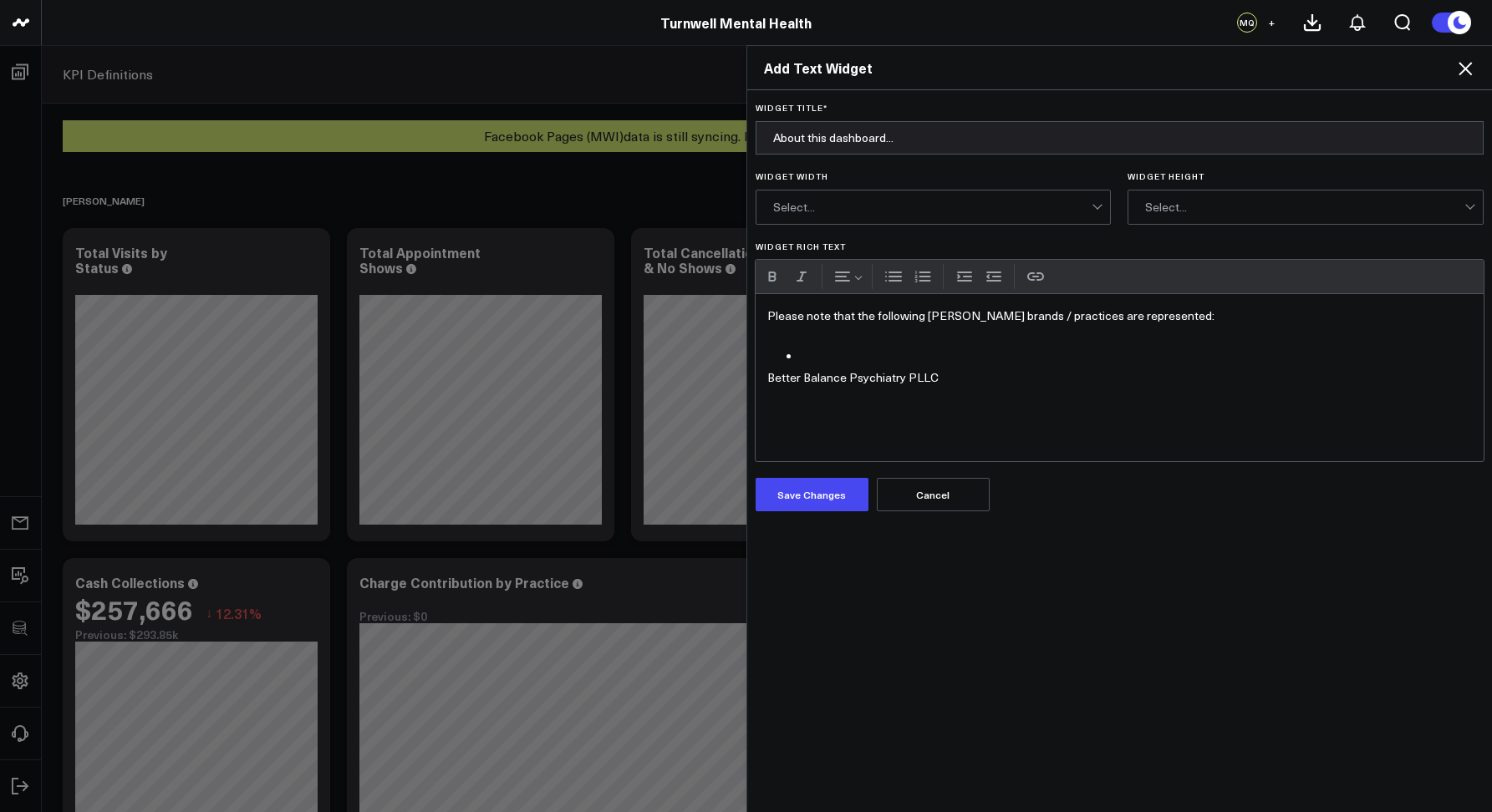
click at [756, 380] on div "Please note that the following Valant brands / practices are represented: Bette…" at bounding box center [1119, 377] width 728 height 167
click at [992, 353] on li "Better Balance Psychiatry PLLC" at bounding box center [1137, 357] width 672 height 21
click at [978, 359] on li "Better Balance Psychiatry PLLC" at bounding box center [1137, 357] width 672 height 21
click at [963, 359] on li "Better Balance Psychiatry PLLC" at bounding box center [1137, 357] width 672 height 21
click at [956, 358] on li "Better Balance Psychiatry PLLC" at bounding box center [1137, 357] width 672 height 21
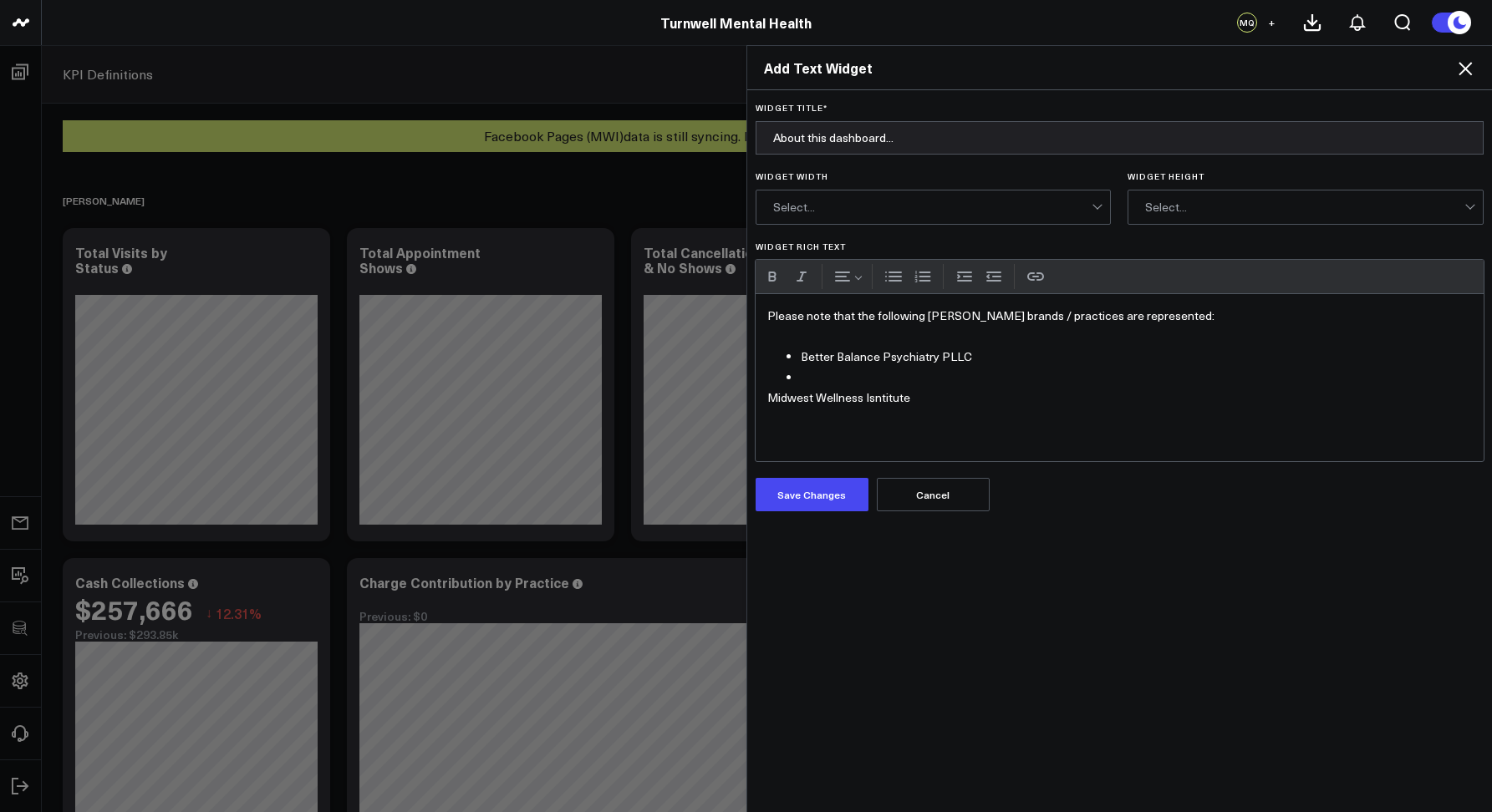
click at [767, 399] on p "Midwest Wellness Isntitute" at bounding box center [1119, 398] width 705 height 21
click at [902, 375] on li "Midwest Wellness Isntitute" at bounding box center [1137, 378] width 672 height 21
click at [976, 380] on li "Midwest Wellness Institute" at bounding box center [1137, 378] width 672 height 21
click at [967, 378] on li "Midwest Wellness Institute" at bounding box center [1137, 378] width 672 height 21
click at [923, 378] on li "Midwest Wellness Institute" at bounding box center [1137, 378] width 672 height 21
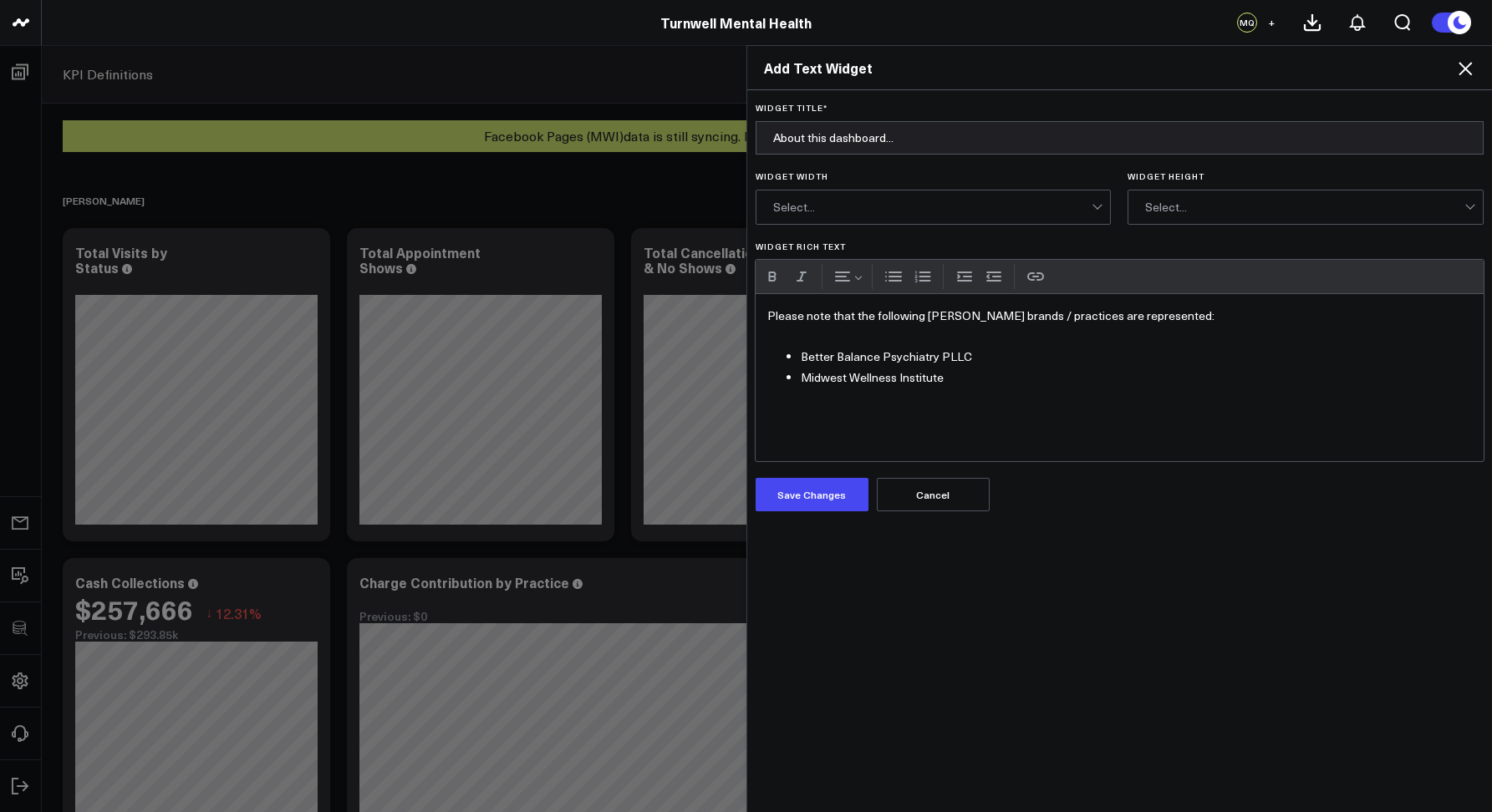
click at [933, 380] on li "Midwest Wellness Institute" at bounding box center [1137, 378] width 672 height 21
click at [767, 423] on p "Synergy: Mental Health and Wellness Integrated" at bounding box center [1119, 419] width 705 height 21
click at [1065, 401] on li "Synergy: Mental Health and Wellness Integrated" at bounding box center [1137, 398] width 672 height 21
click at [1051, 398] on li "Synergy: Mental Health and Wellness Integrated" at bounding box center [1137, 398] width 672 height 21
click at [1043, 398] on li "Synergy: Mental Health and Wellness Integrated" at bounding box center [1137, 398] width 672 height 21
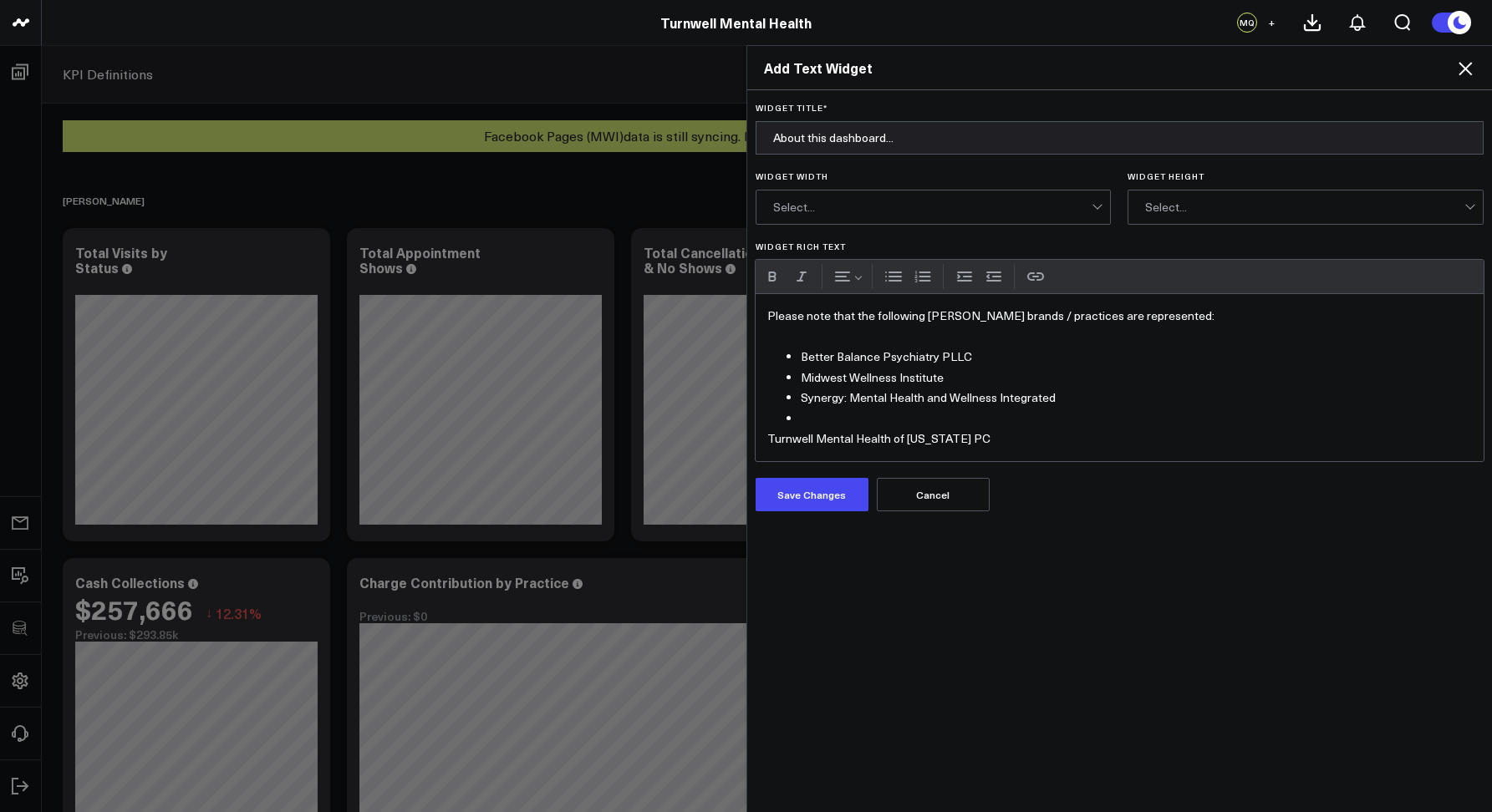
click at [767, 438] on p "Turnwell Mental Health of [US_STATE] PC" at bounding box center [1119, 438] width 705 height 21
click at [1036, 417] on li "Turnwell Mental Health of [US_STATE] PC" at bounding box center [1137, 419] width 672 height 21
click at [1028, 420] on li "Turnwell Mental Health of [US_STATE] PC" at bounding box center [1137, 419] width 672 height 21
click at [1023, 420] on li "Turnwell Mental Health of [US_STATE] PC" at bounding box center [1137, 419] width 672 height 21
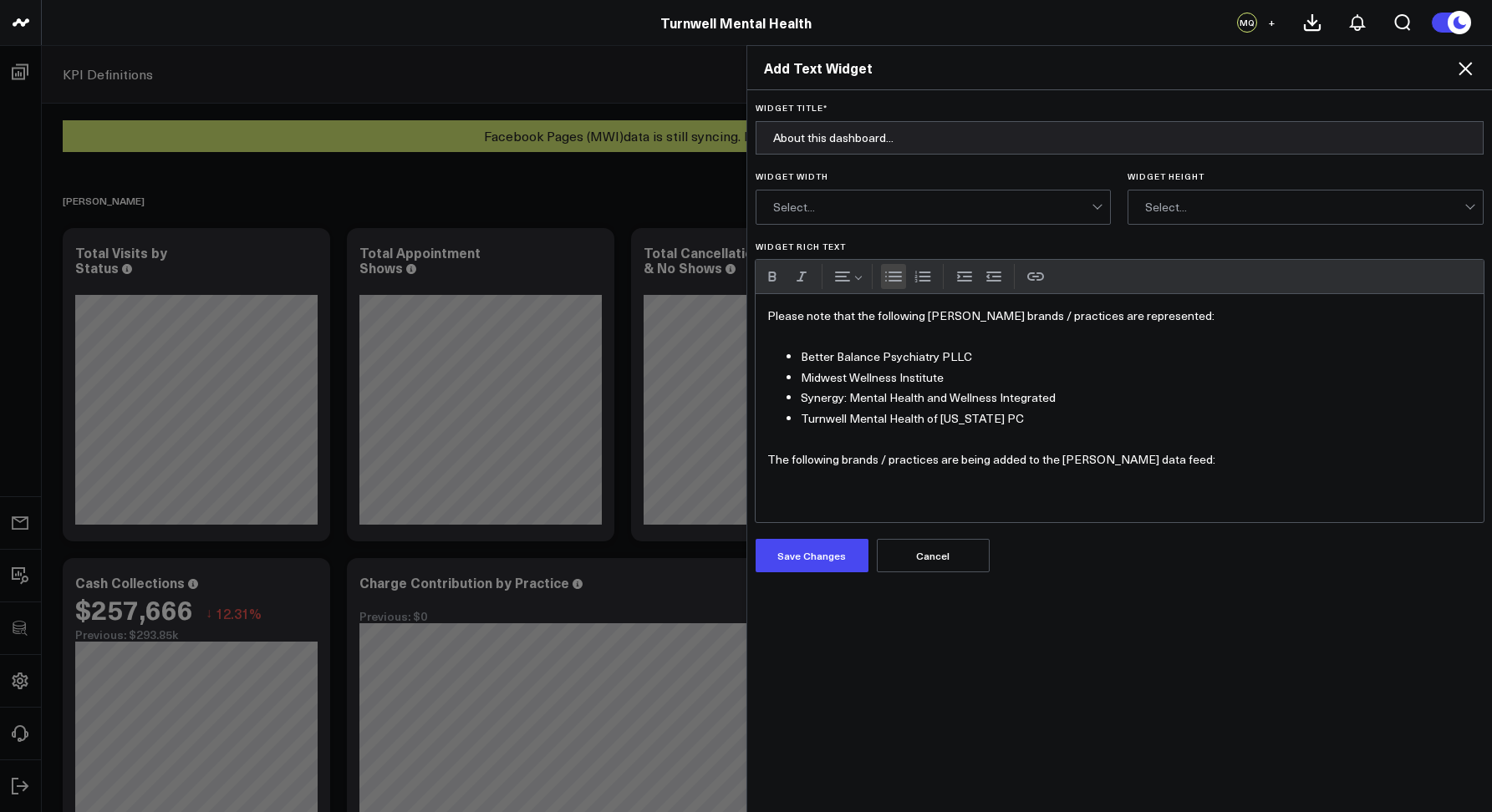
click at [886, 273] on button "Bulleted list" at bounding box center [894, 277] width 25 height 25
click at [759, 519] on div "Please note that the following Valant brands / practices are represented: Bette…" at bounding box center [1119, 418] width 728 height 249
click at [939, 495] on li "Montana Psychiatry" at bounding box center [1137, 500] width 672 height 21
click at [923, 504] on li "Montana Psychiatry" at bounding box center [1137, 500] width 672 height 21
click at [903, 503] on li "Montana Psychiatry" at bounding box center [1137, 500] width 672 height 21
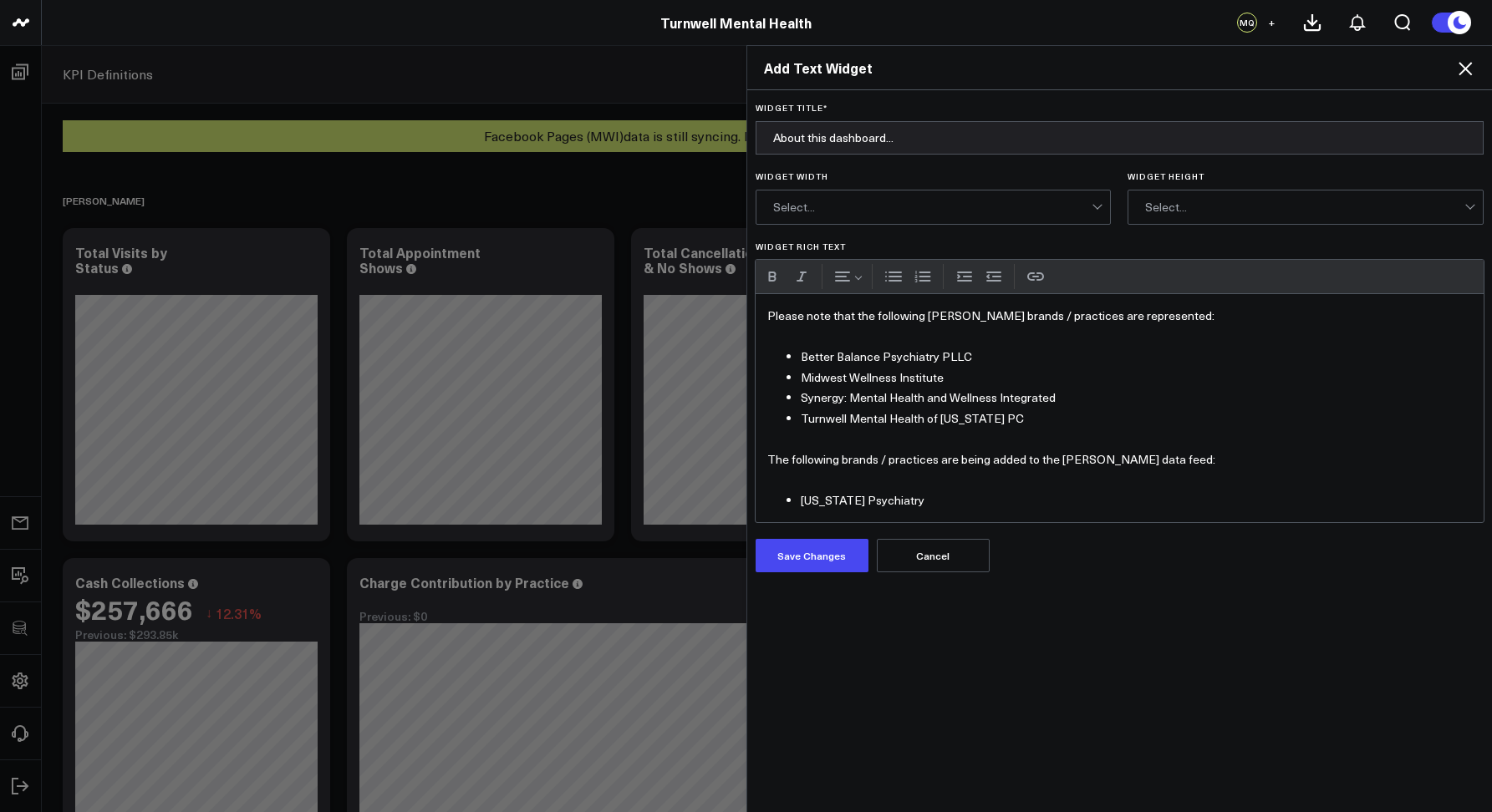
click at [898, 499] on li "Montana Psychiatry" at bounding box center [1137, 500] width 672 height 21
drag, startPoint x: 898, startPoint y: 501, endPoint x: 874, endPoint y: 509, distance: 25.3
click at [897, 501] on li "Montana Psychiatry" at bounding box center [1137, 500] width 672 height 21
click at [767, 542] on p "Turnwell Mental Health of Texas" at bounding box center [1119, 541] width 705 height 21
click at [990, 517] on li "Turnwell Mental Health of Texas" at bounding box center [1137, 520] width 672 height 21
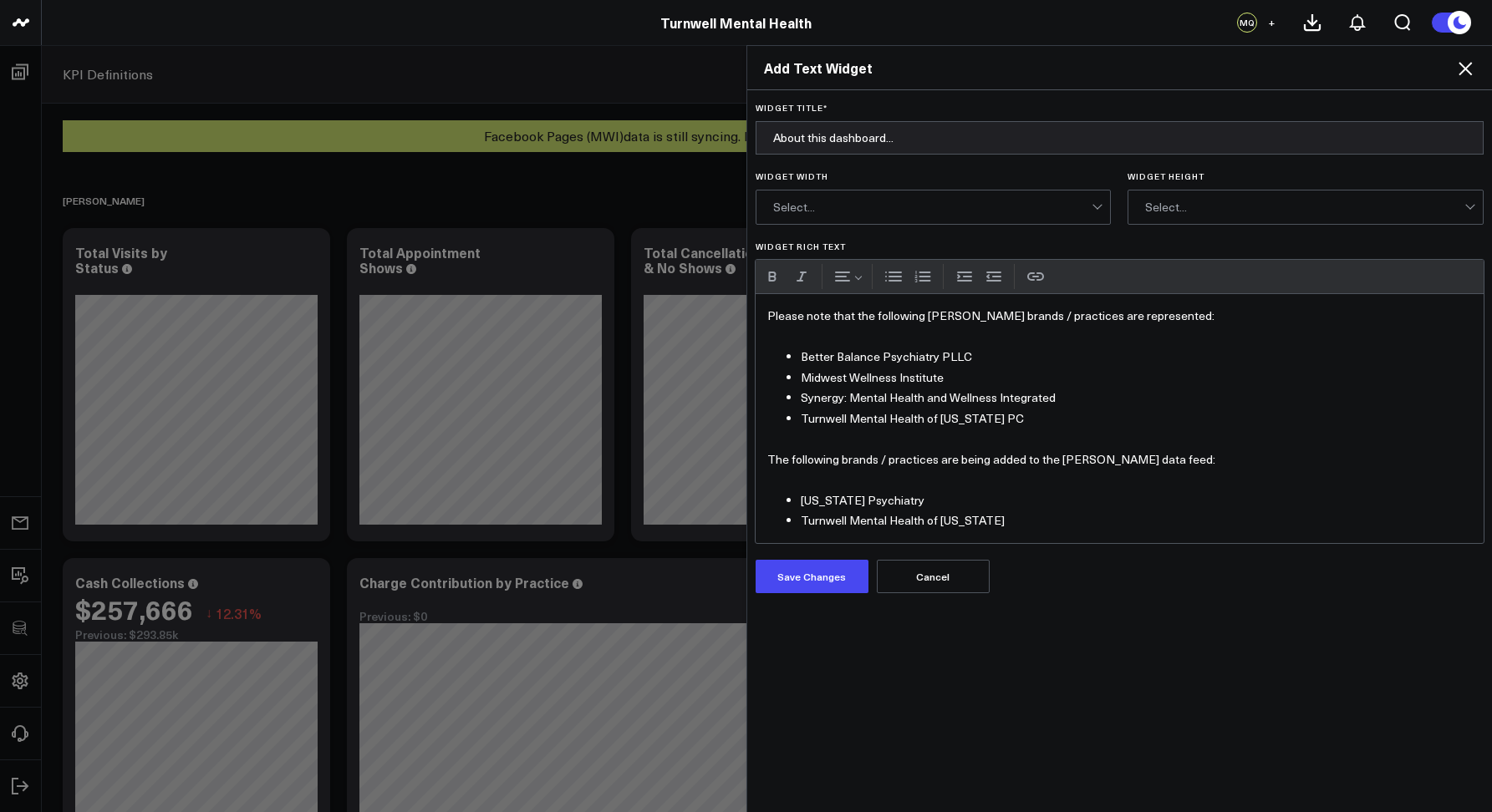
click at [961, 525] on li "Turnwell Mental Health of Texas" at bounding box center [1137, 520] width 672 height 21
click at [960, 521] on li "Turnwell Mental Health of Texas" at bounding box center [1137, 520] width 672 height 21
click at [758, 564] on div "Please note that the following Valant brands / practices are represented: Bette…" at bounding box center [1119, 439] width 728 height 290
click at [994, 554] on div "Please note that the following Valant brands / practices are represented: Bette…" at bounding box center [1119, 428] width 728 height 269
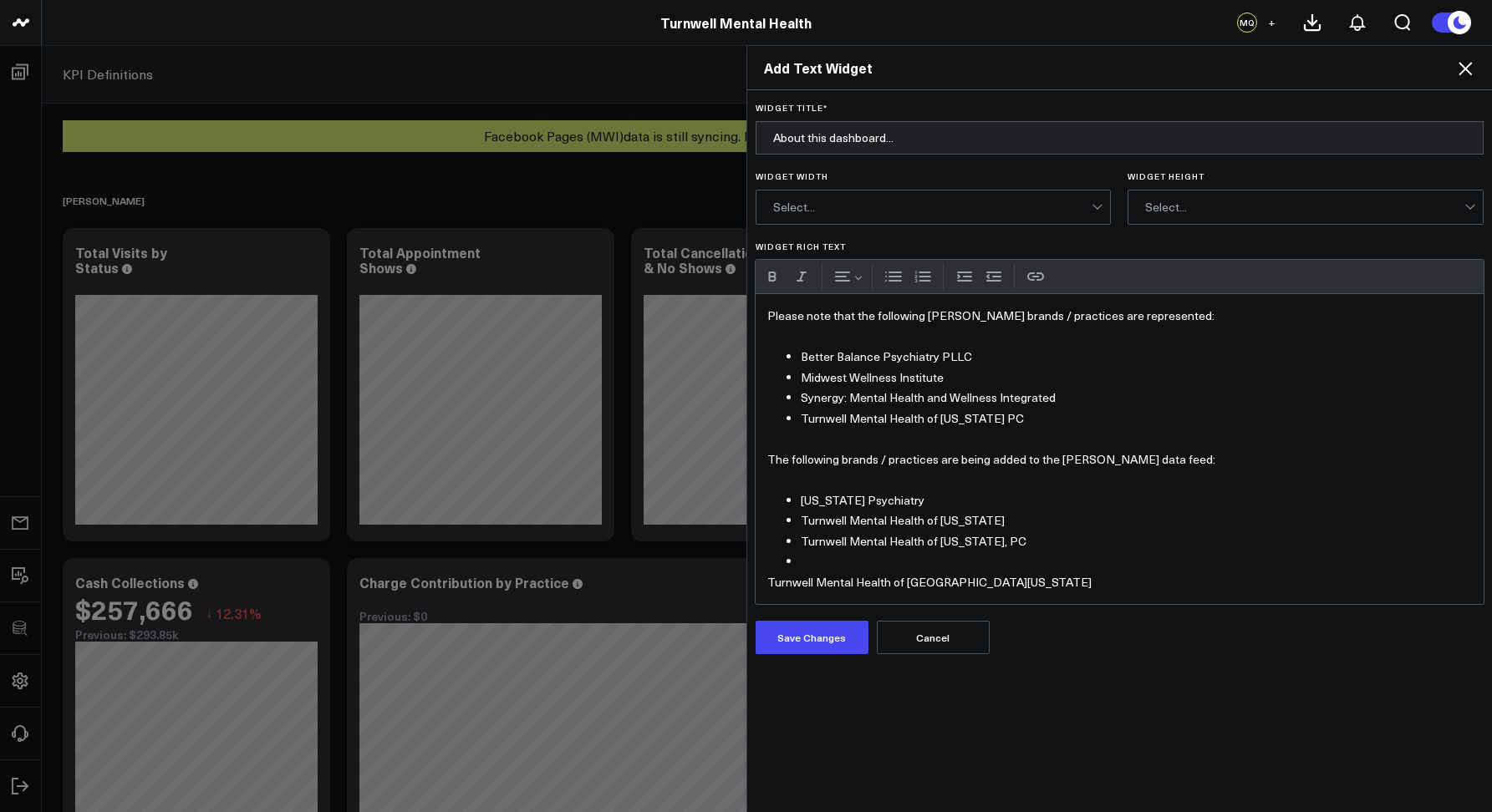
click at [755, 583] on div "Please note that the following Valant brands / practices are represented: Bette…" at bounding box center [1119, 449] width 728 height 310
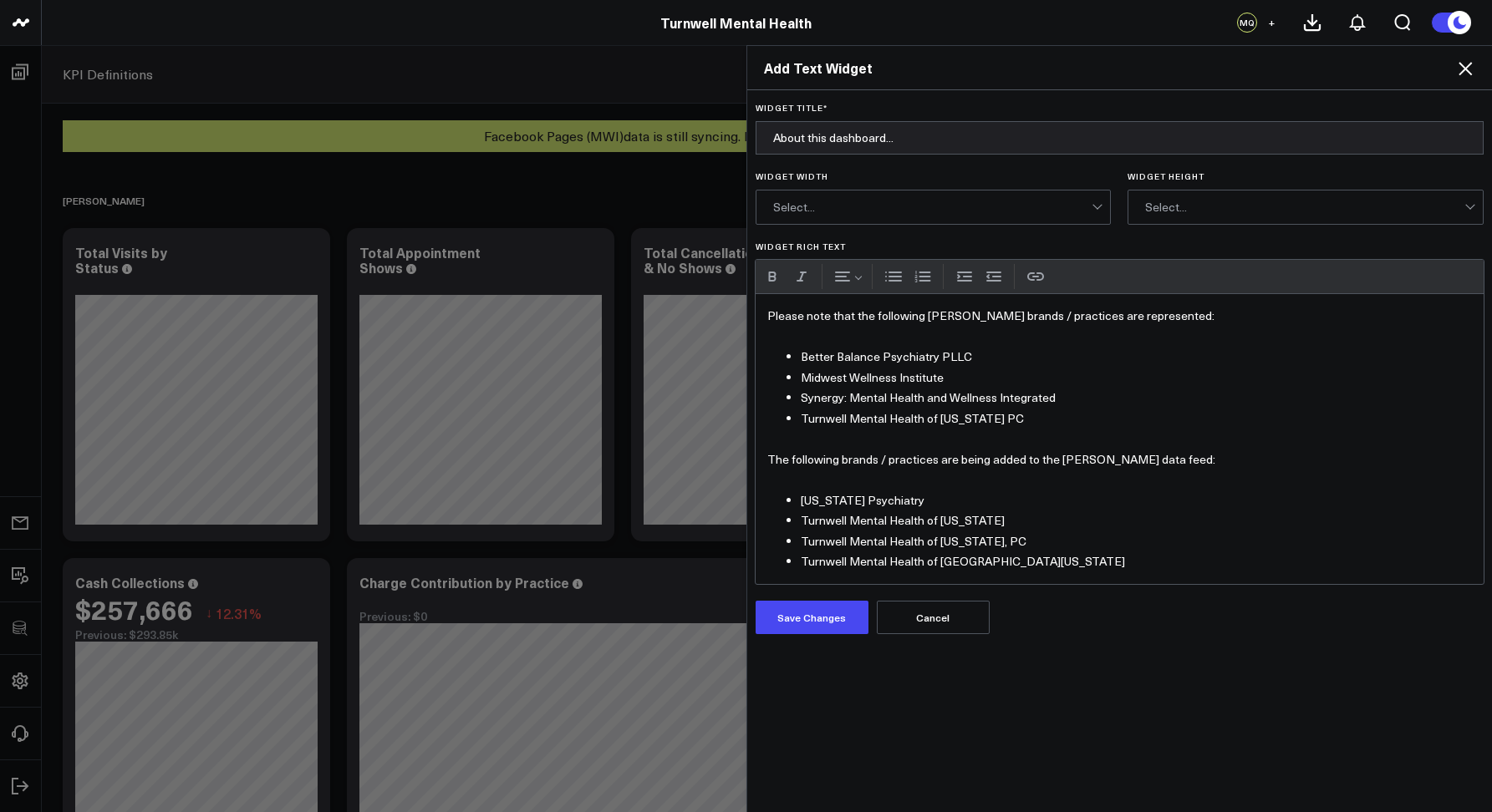
click at [1018, 559] on li "Turnwell Mental Health of South Florida" at bounding box center [1137, 561] width 672 height 21
click at [1000, 562] on li "Turnwell Mental Health of South Florida" at bounding box center [1137, 561] width 672 height 21
click at [767, 606] on p "Turnwell Mental Health of West Florida" at bounding box center [1119, 603] width 705 height 21
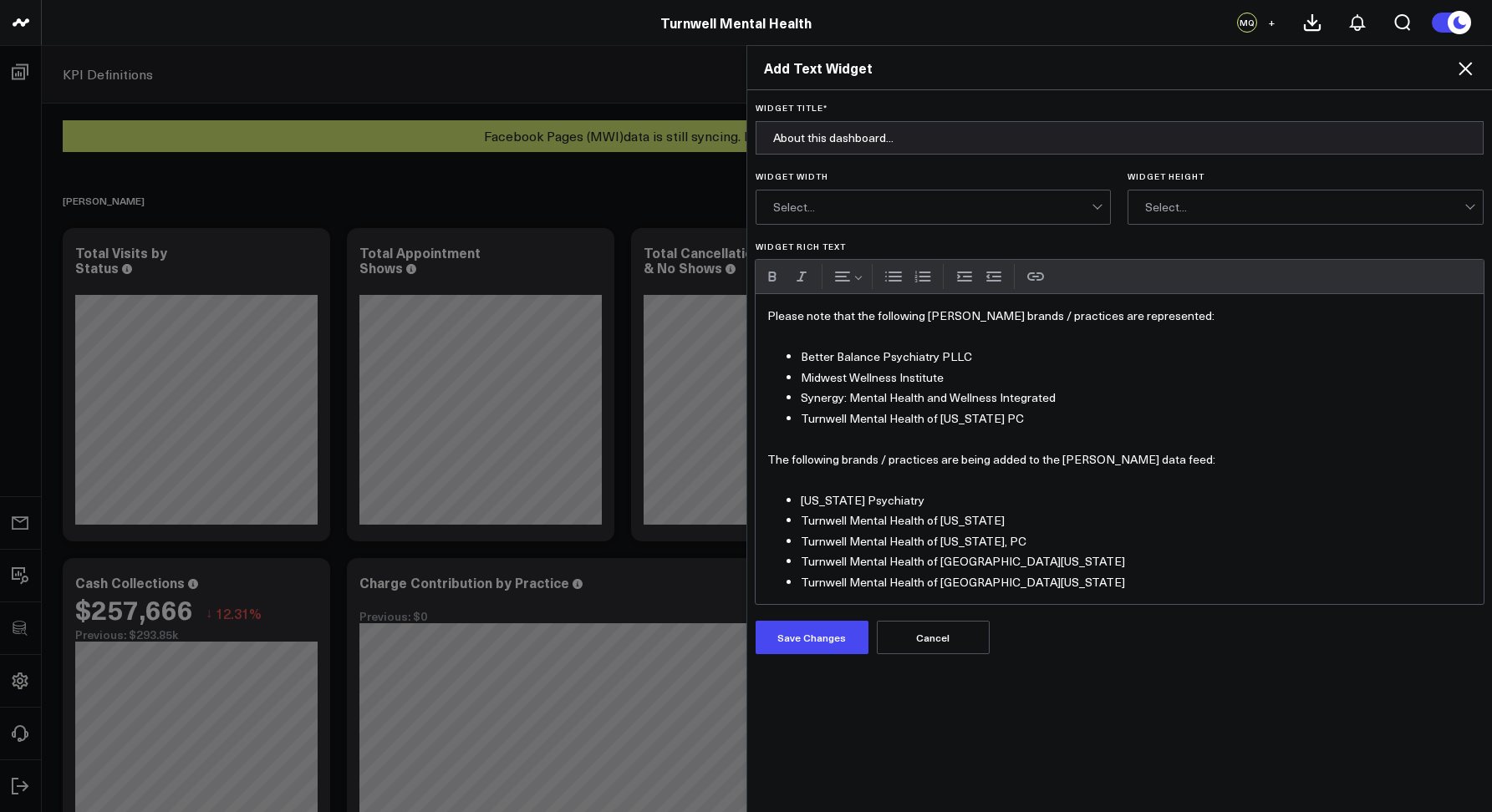
click at [857, 184] on div "Widget Width Select..." at bounding box center [933, 198] width 356 height 54
click at [852, 197] on div "Select..." at bounding box center [932, 207] width 319 height 34
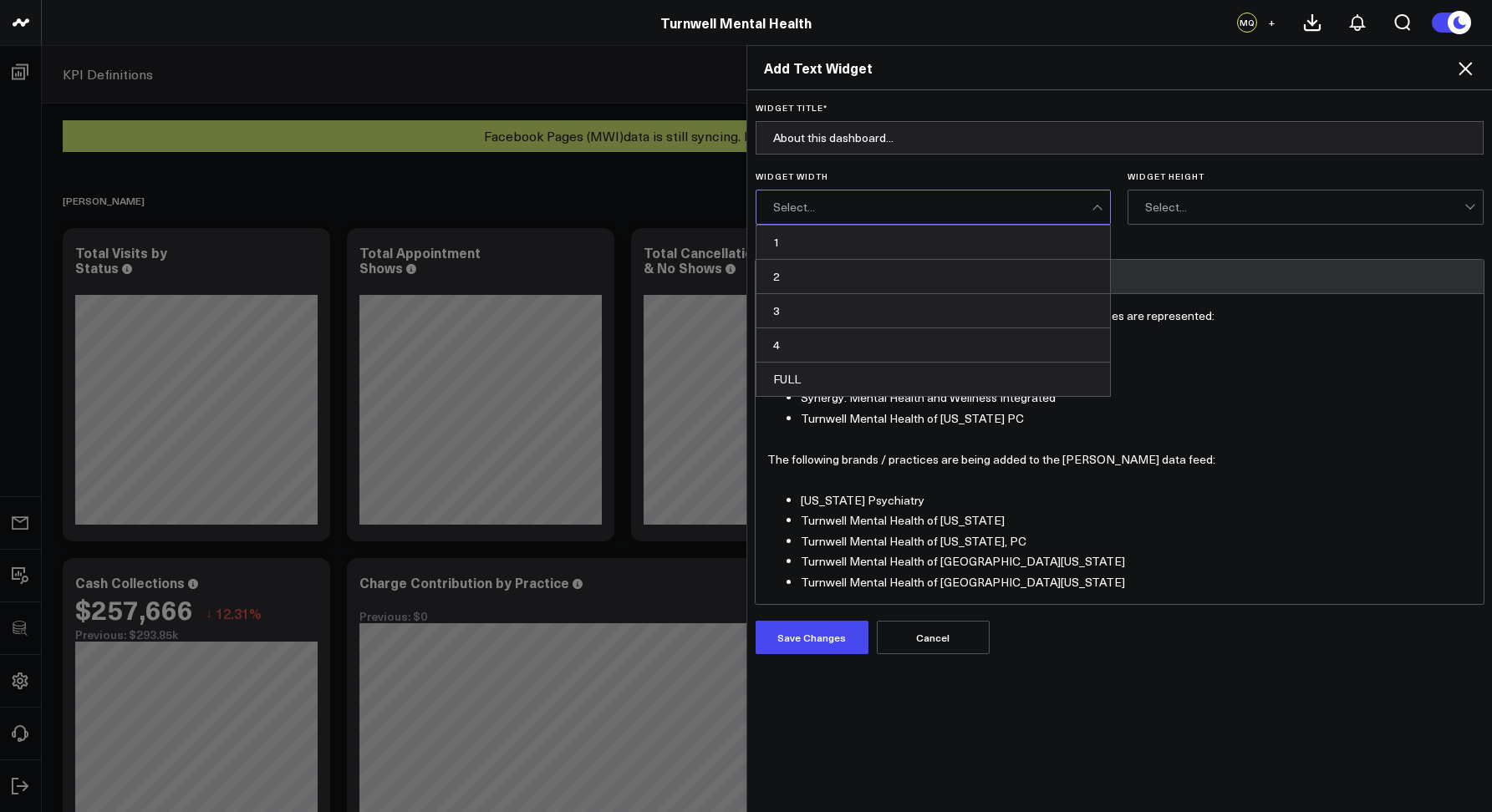
click at [820, 269] on div "2" at bounding box center [933, 277] width 355 height 34
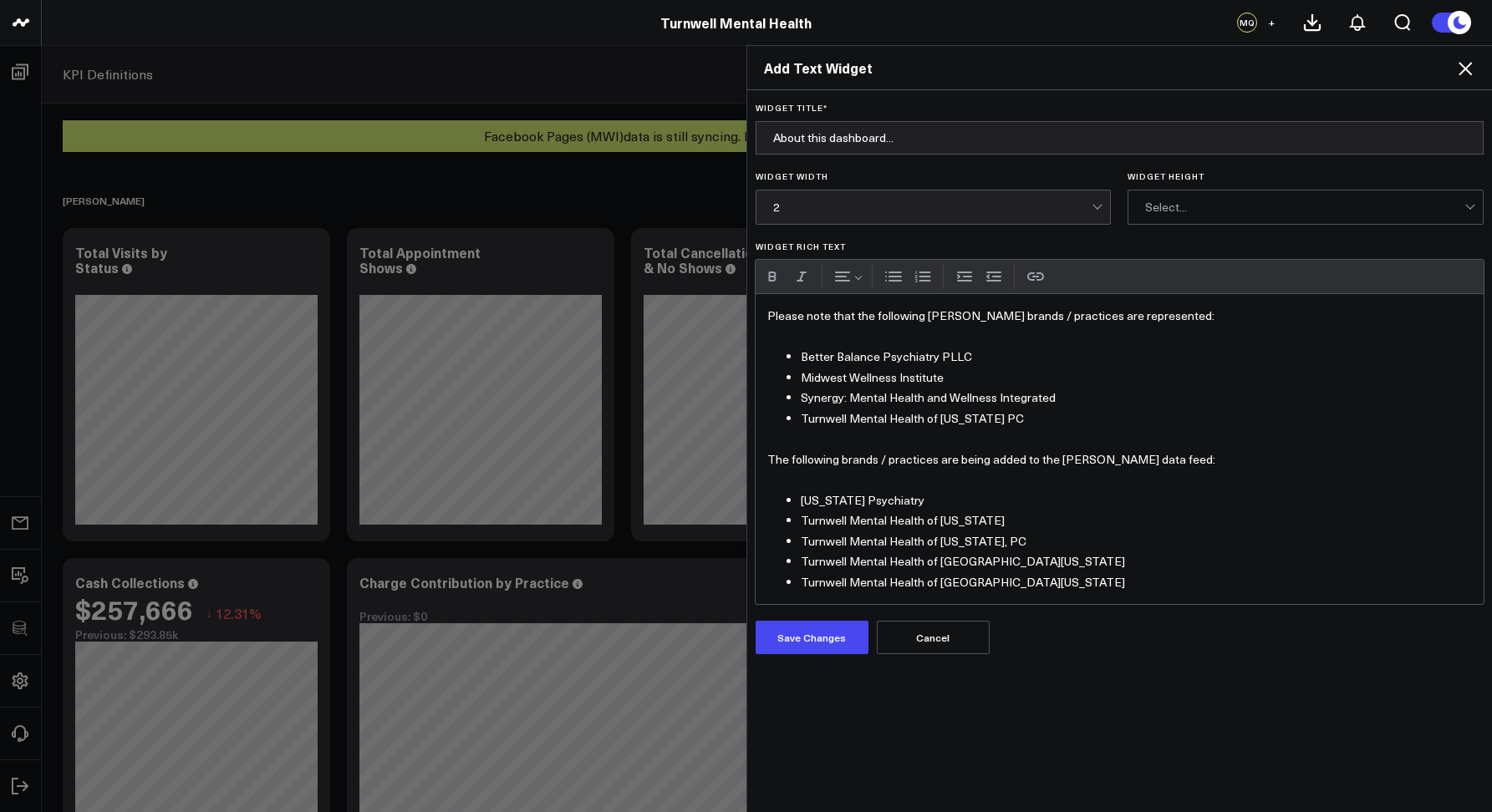
drag, startPoint x: 1190, startPoint y: 189, endPoint x: 1174, endPoint y: 199, distance: 18.9
click at [1188, 190] on div "Widget Height Select..." at bounding box center [1305, 198] width 356 height 54
click at [1163, 208] on div "Select..." at bounding box center [1304, 207] width 319 height 13
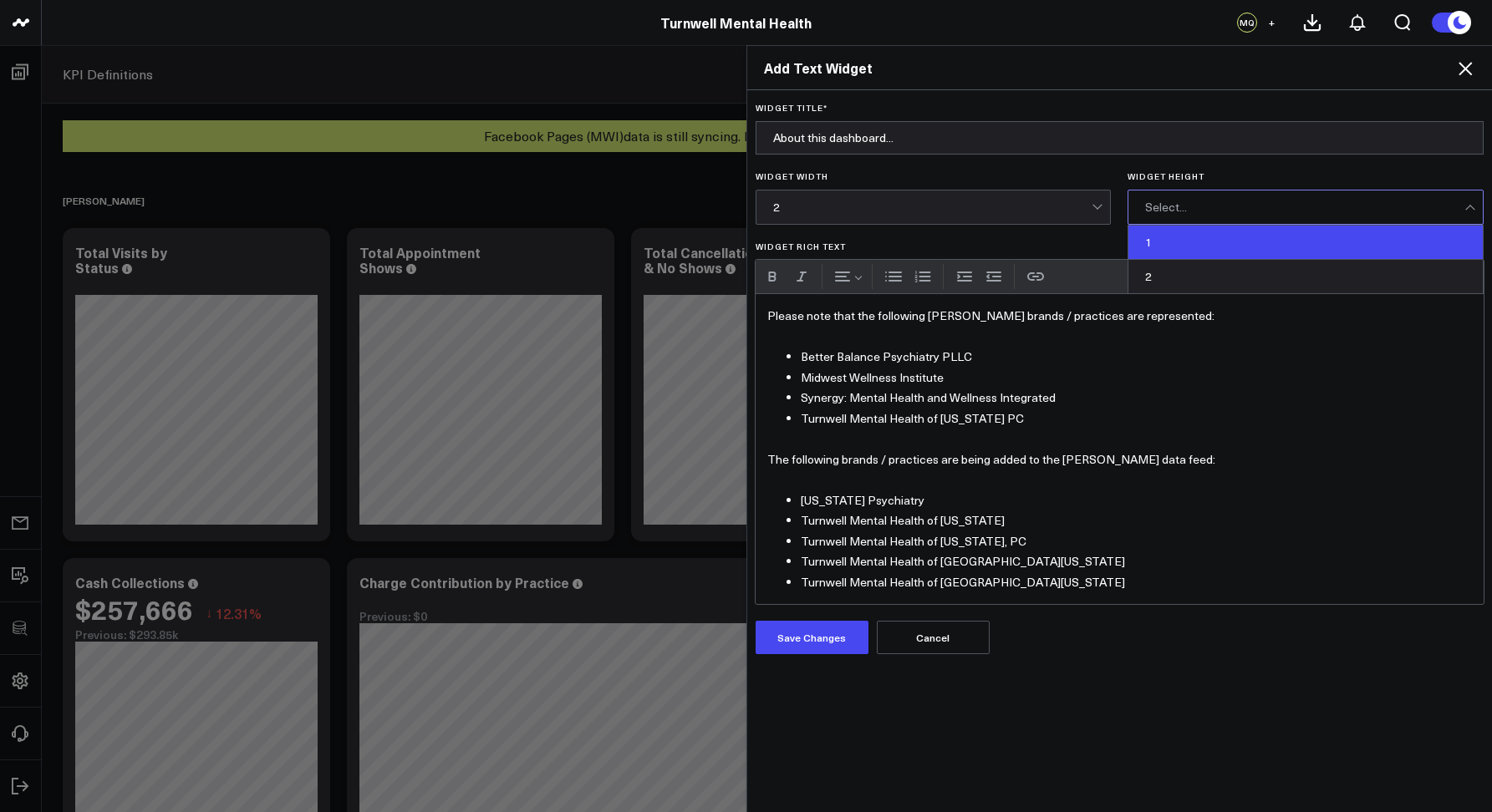
click at [1138, 246] on div "1" at bounding box center [1305, 242] width 355 height 34
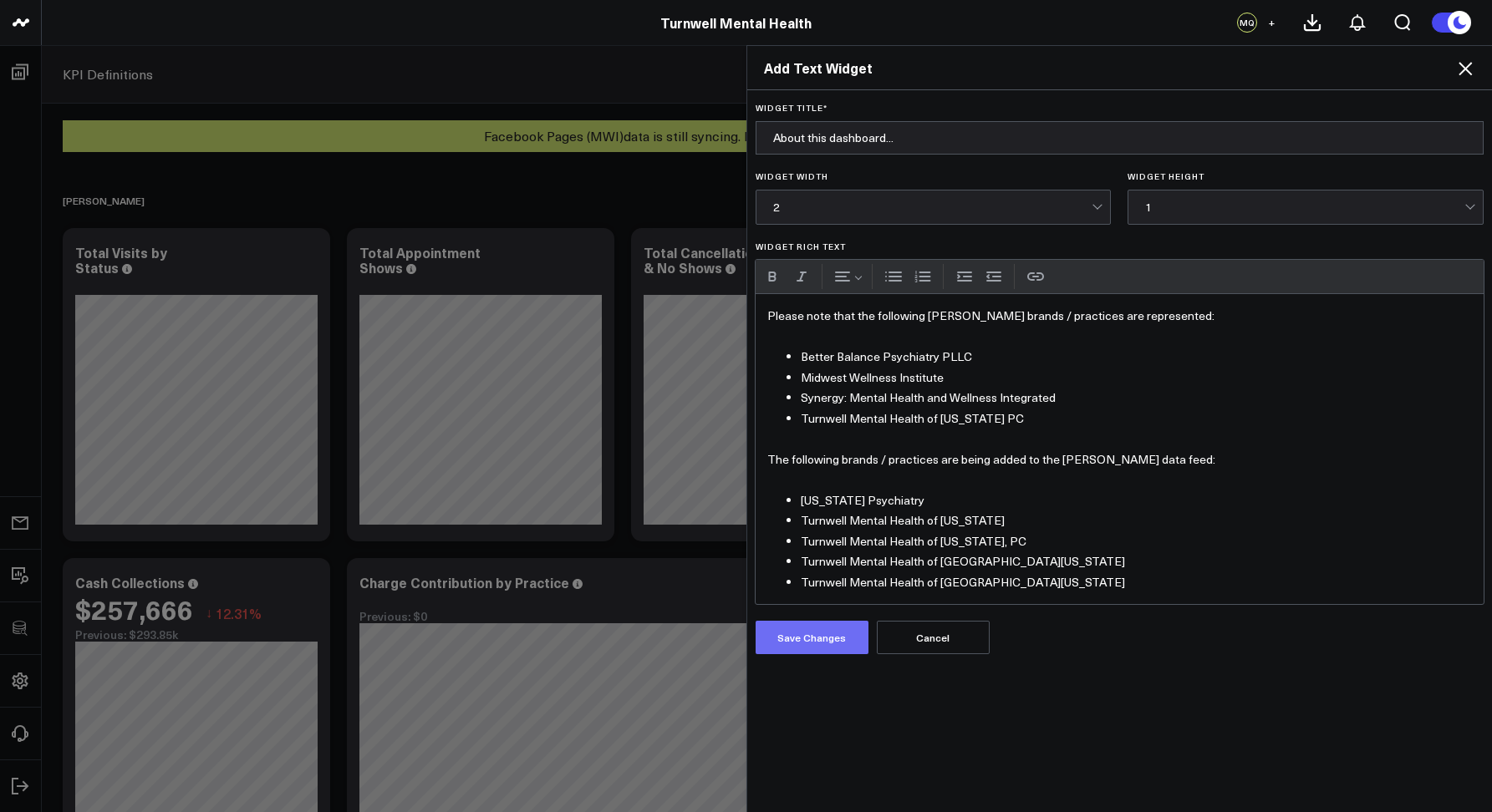
click at [820, 634] on button "Save Changes" at bounding box center [811, 638] width 113 height 34
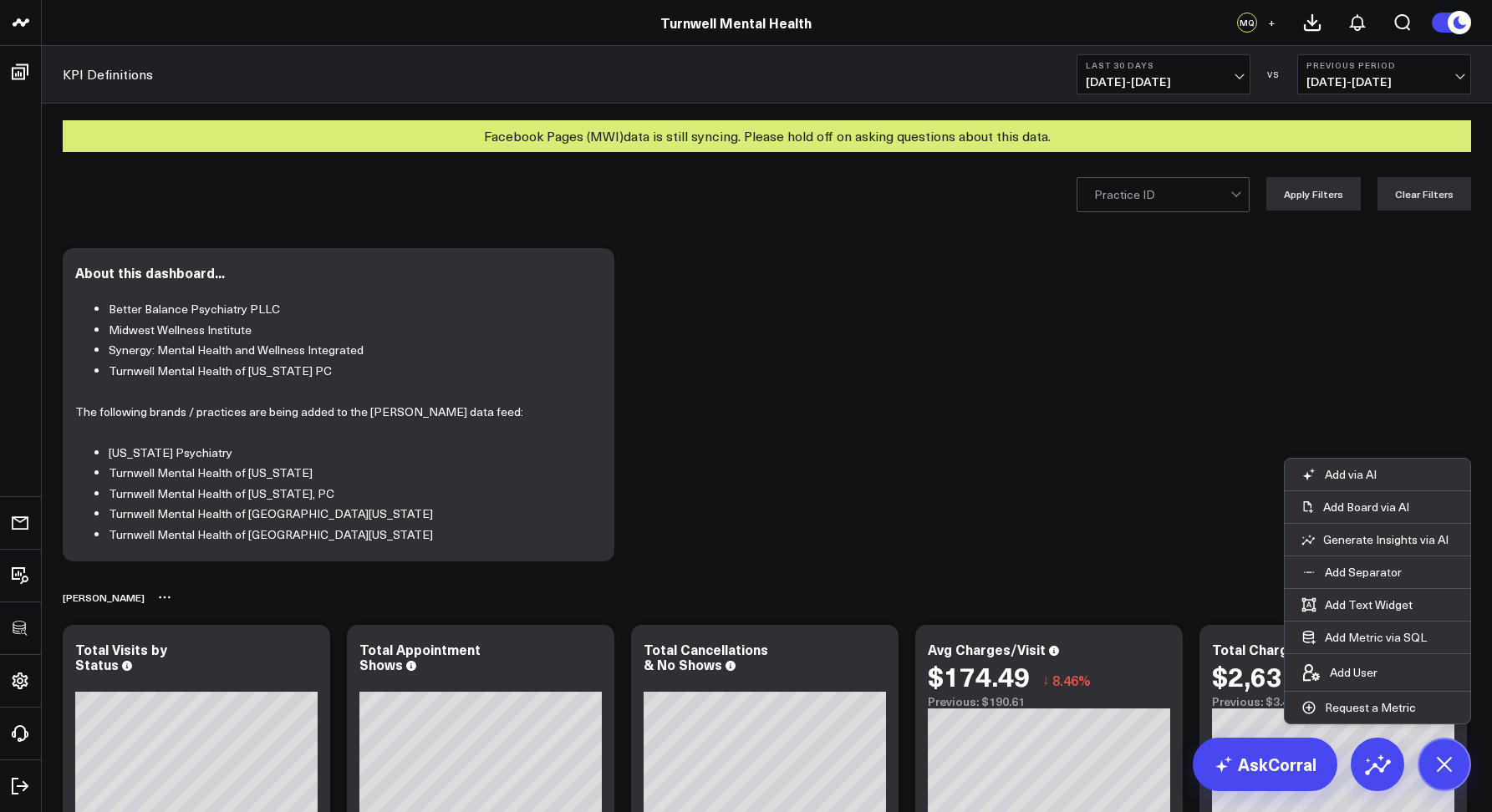
scroll to position [413, 0]
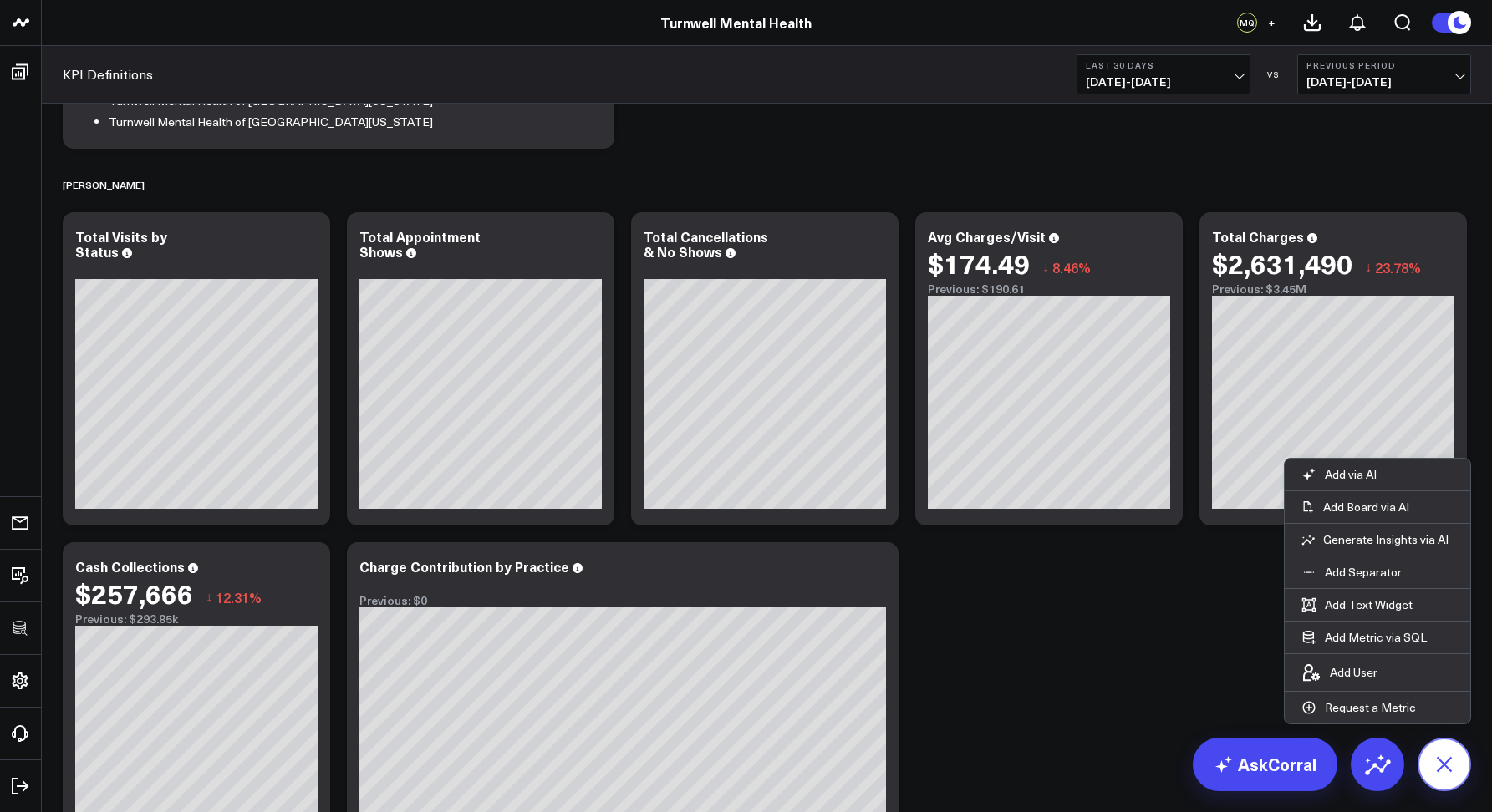
click at [1435, 770] on icon at bounding box center [1443, 763] width 38 height 38
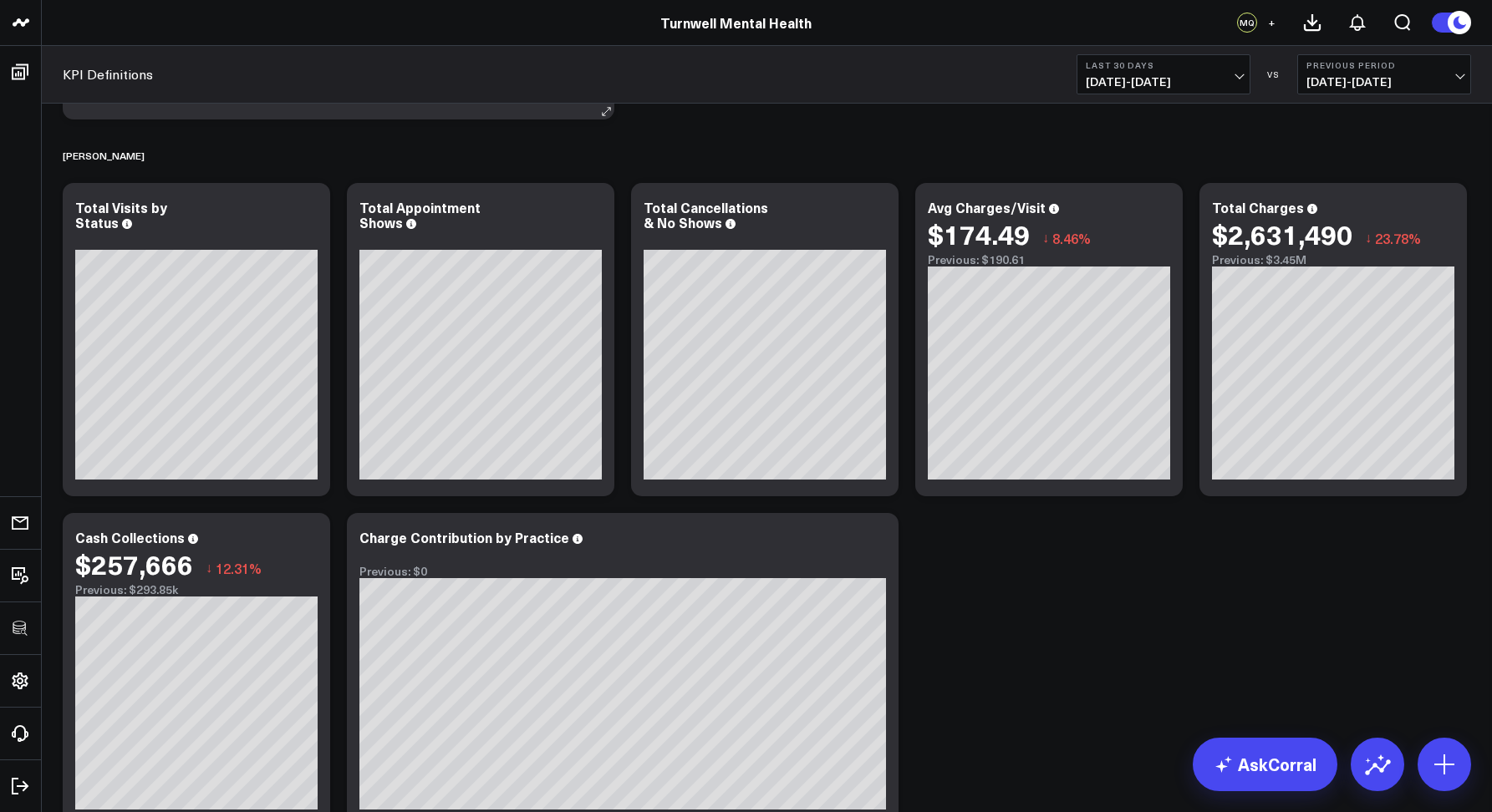
scroll to position [0, 0]
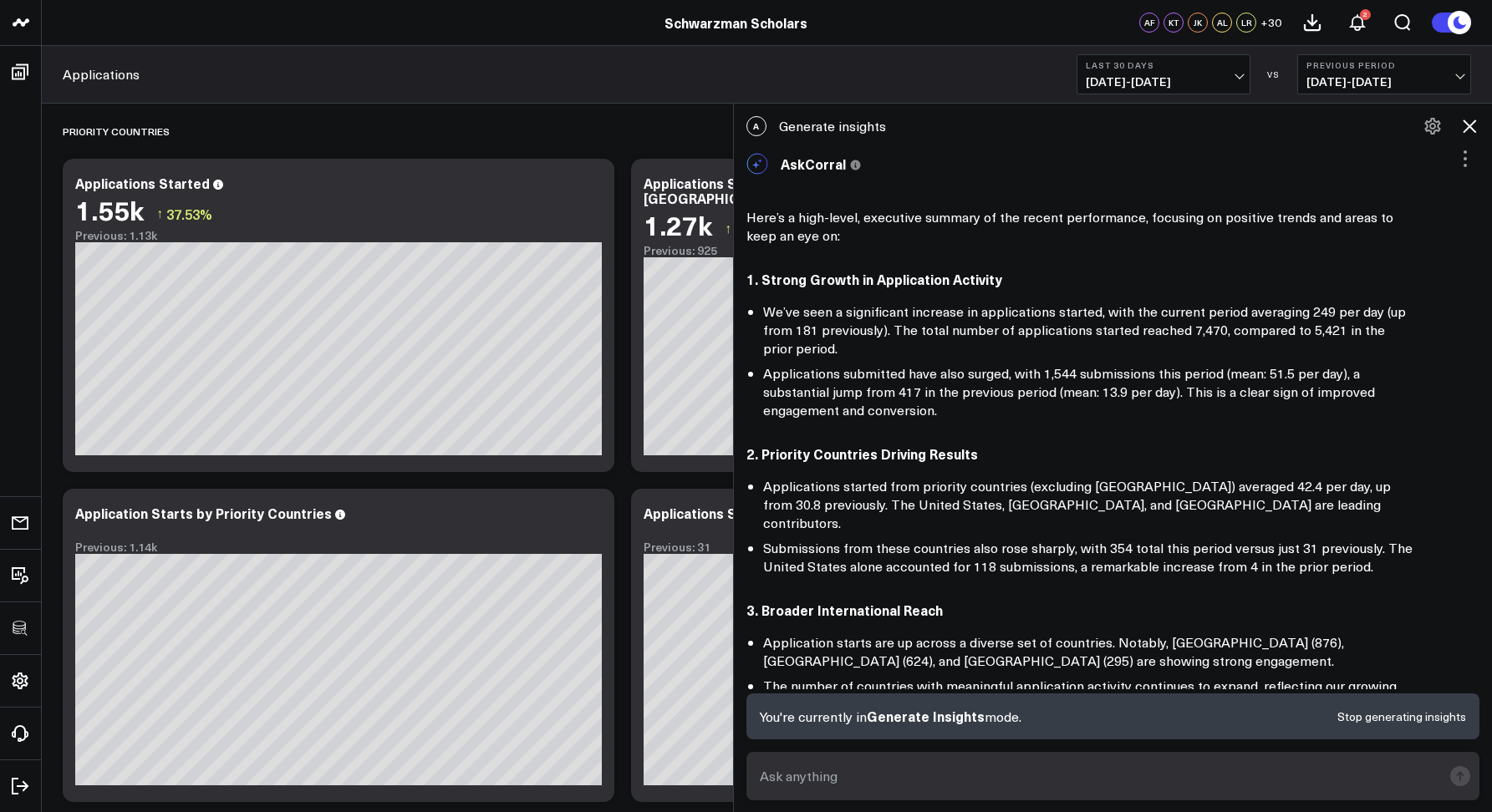
scroll to position [746, 0]
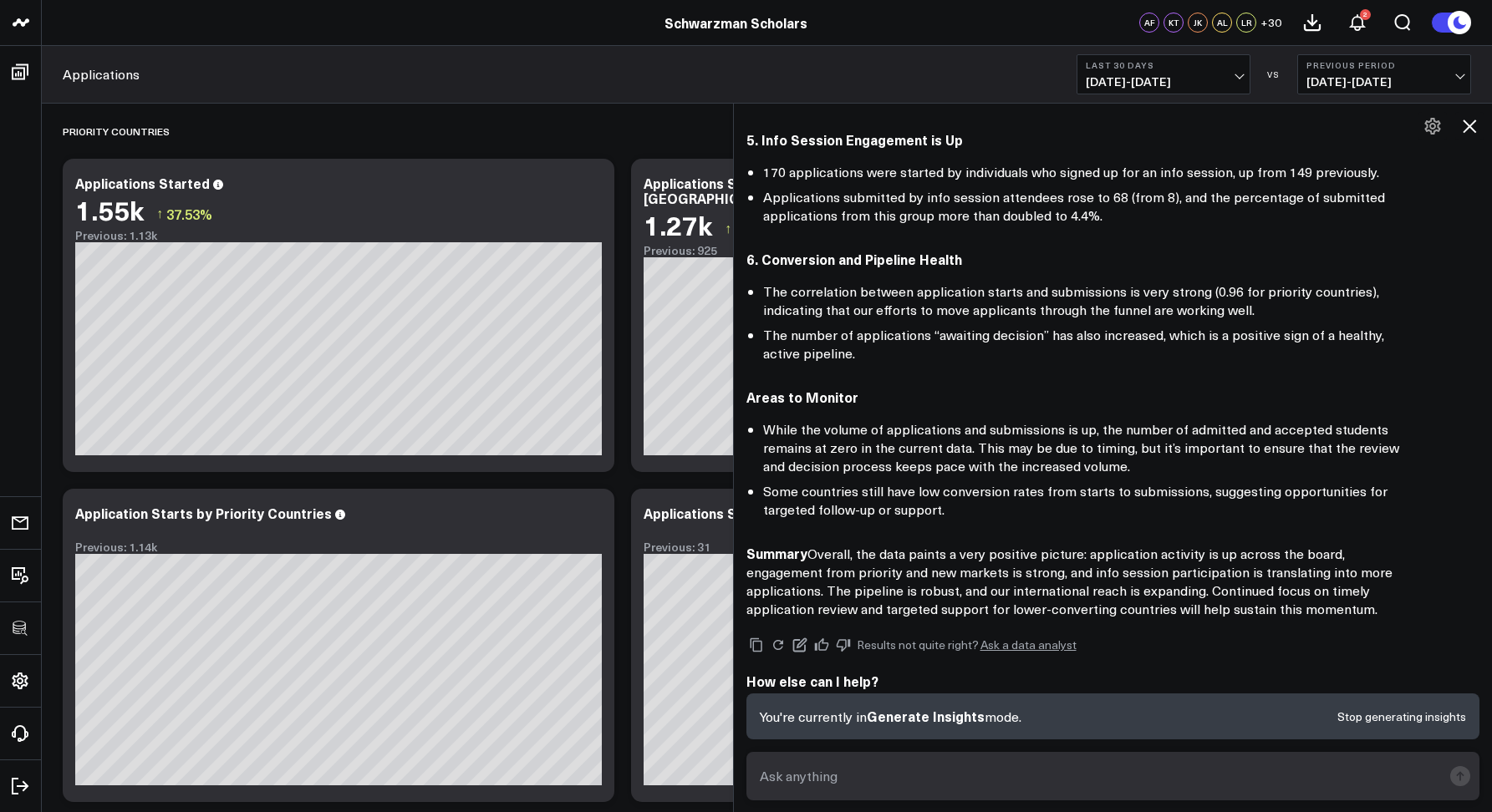
click at [1467, 123] on icon at bounding box center [1469, 127] width 13 height 13
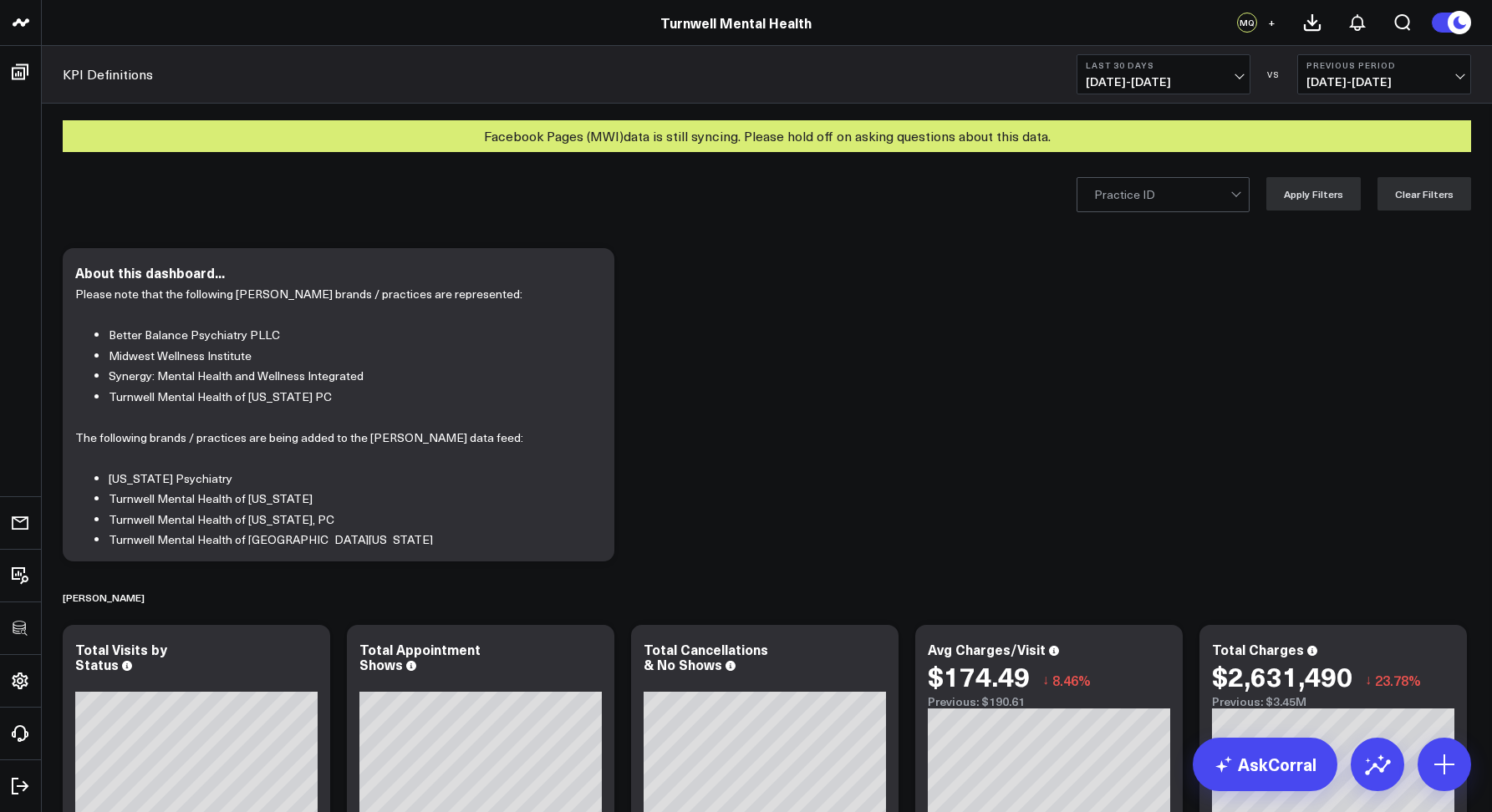
click at [639, 188] on div "Practice ID Apply Filters Clear Filters" at bounding box center [767, 194] width 1450 height 67
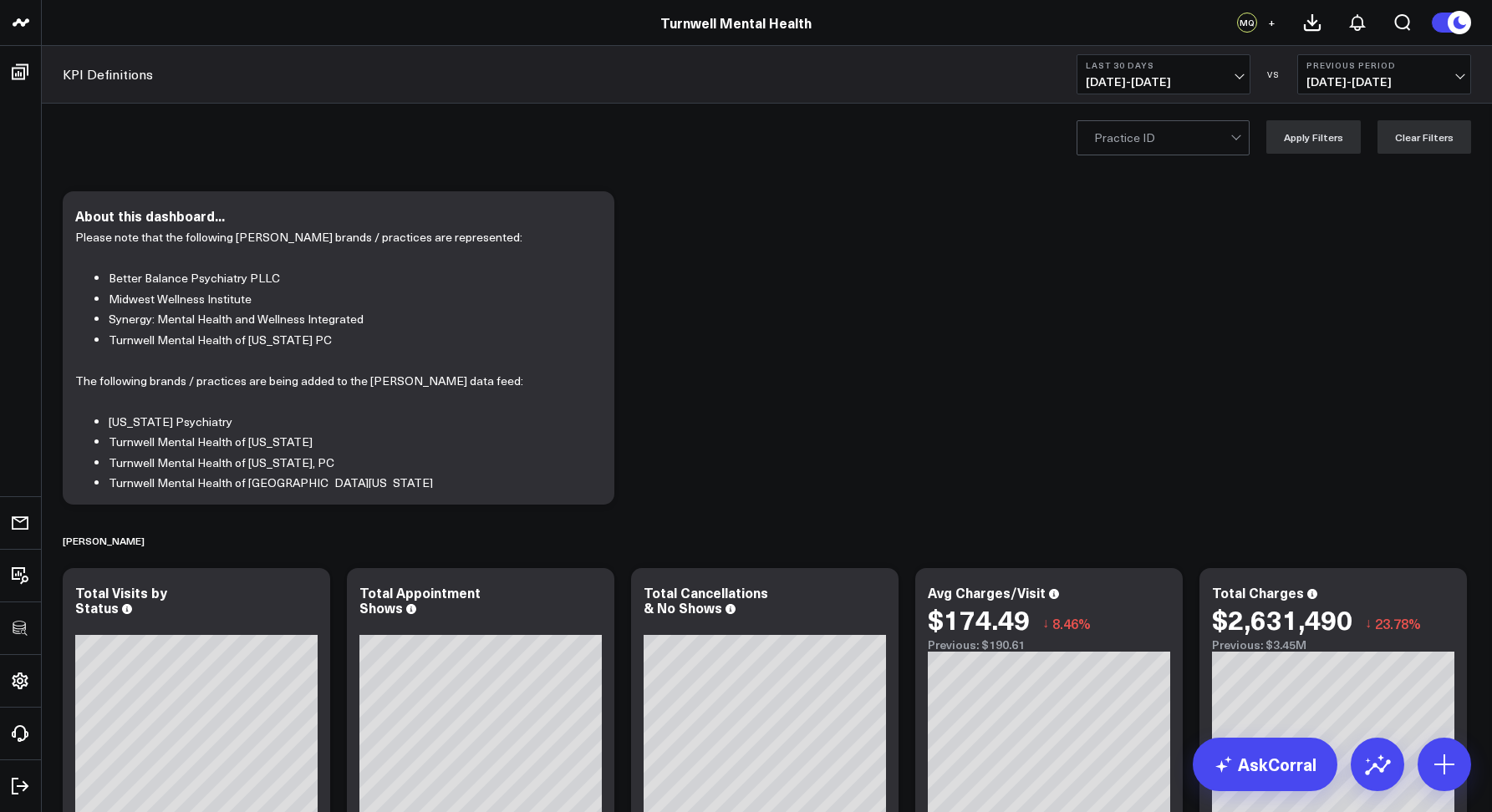
click at [1116, 154] on div "Practice ID" at bounding box center [1163, 138] width 173 height 35
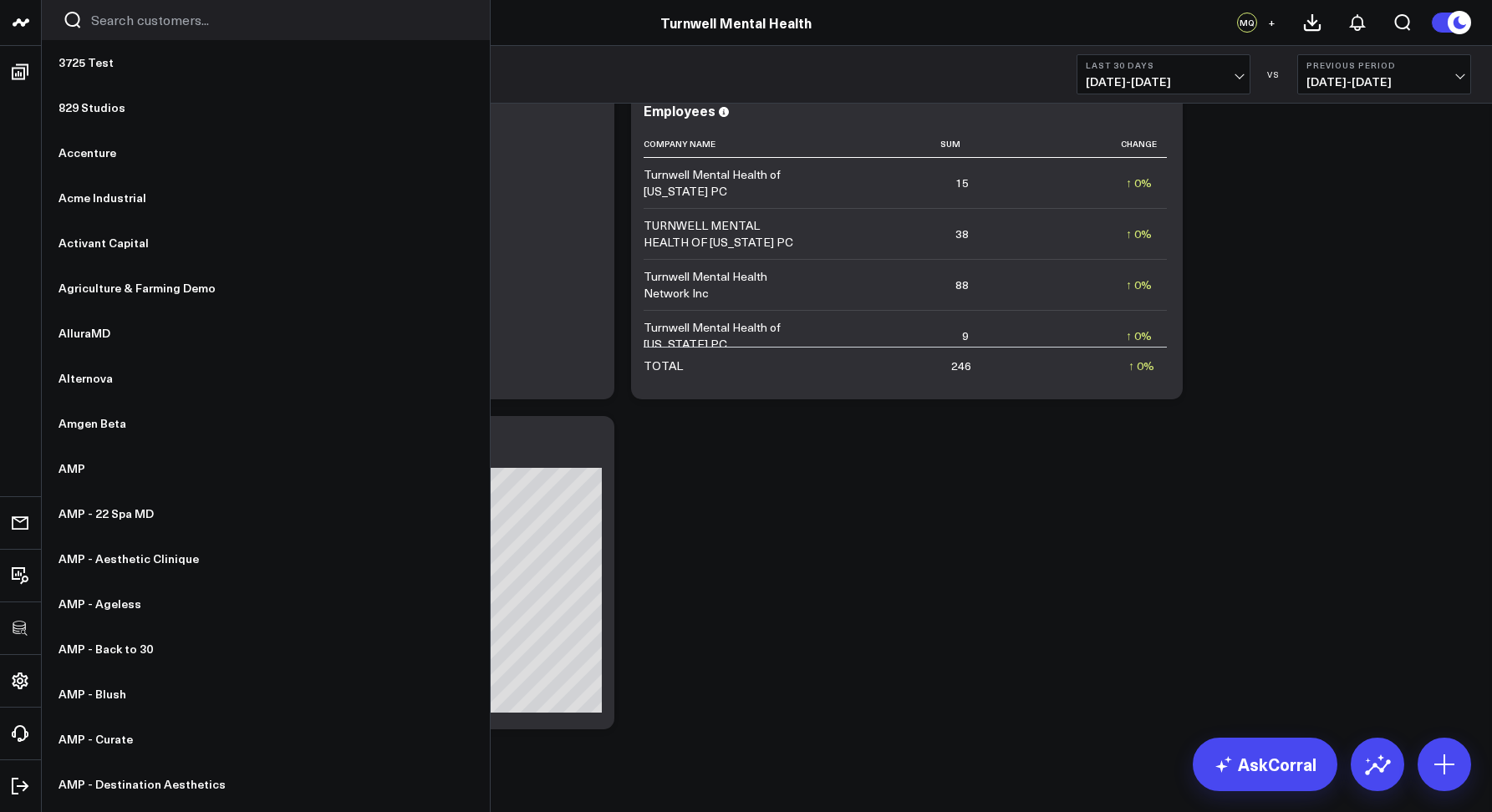
scroll to position [4495, 0]
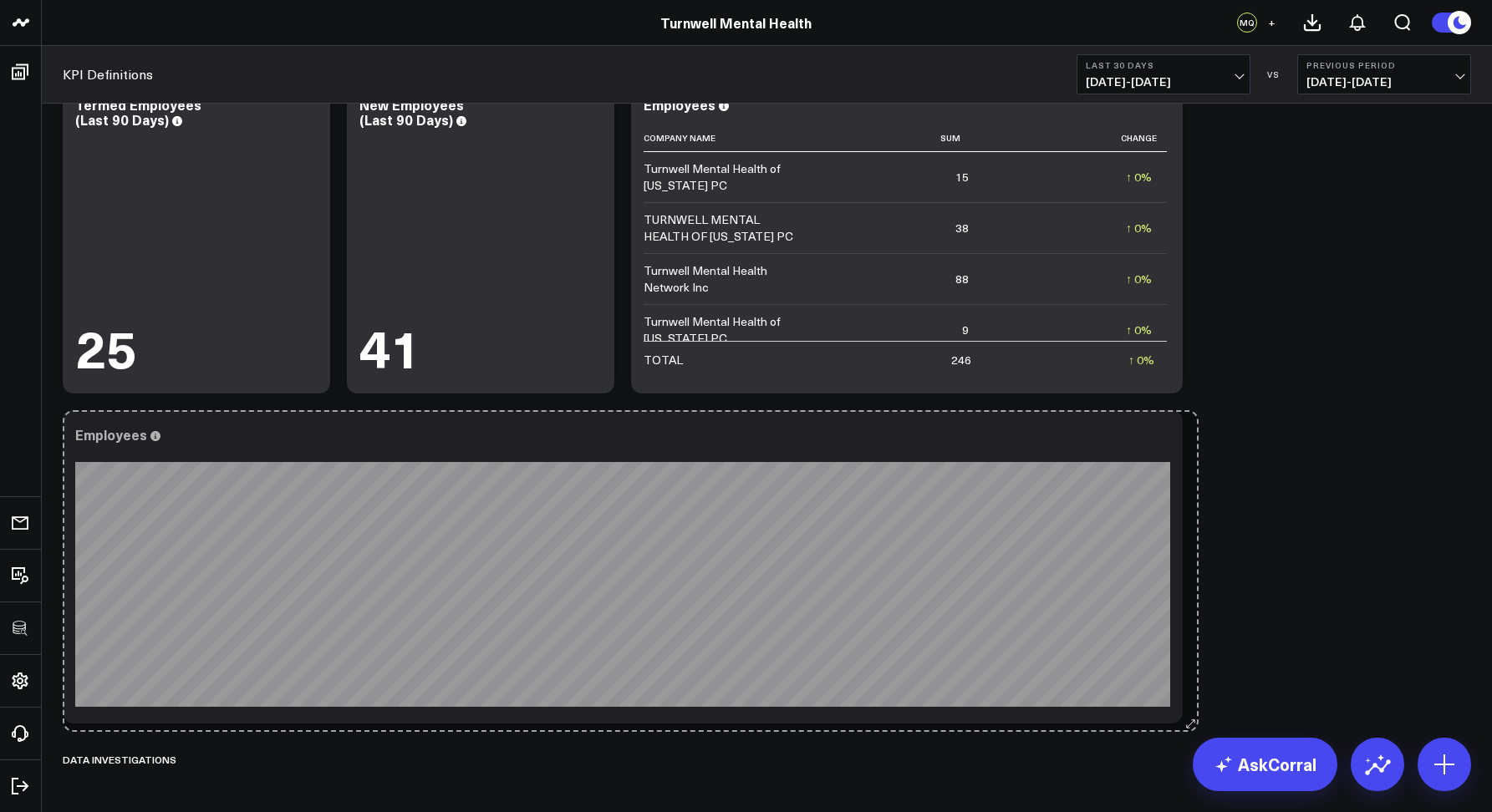
drag, startPoint x: 603, startPoint y: 718, endPoint x: 1187, endPoint y: 726, distance: 584.1
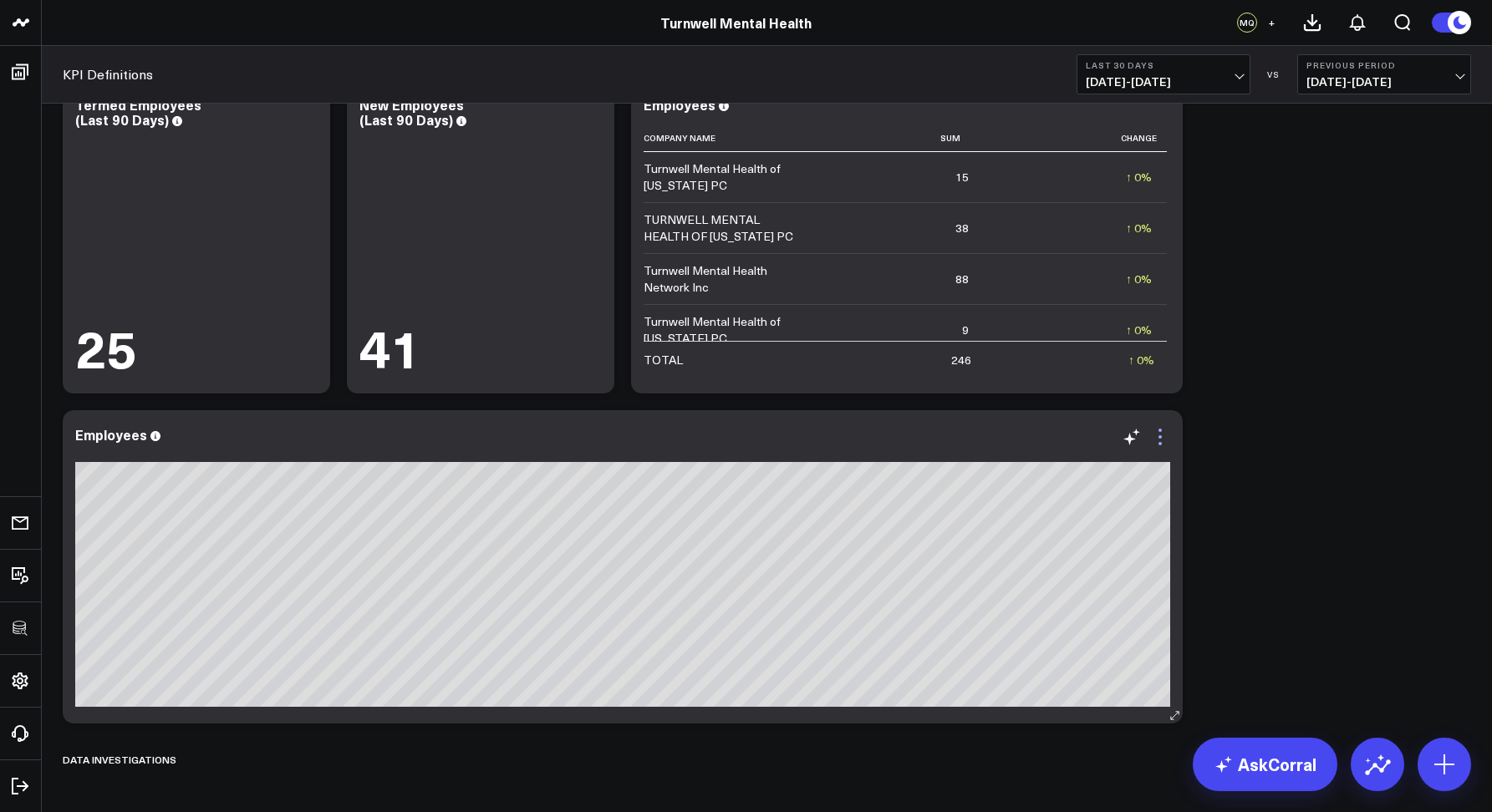
click at [1158, 437] on icon at bounding box center [1160, 437] width 20 height 20
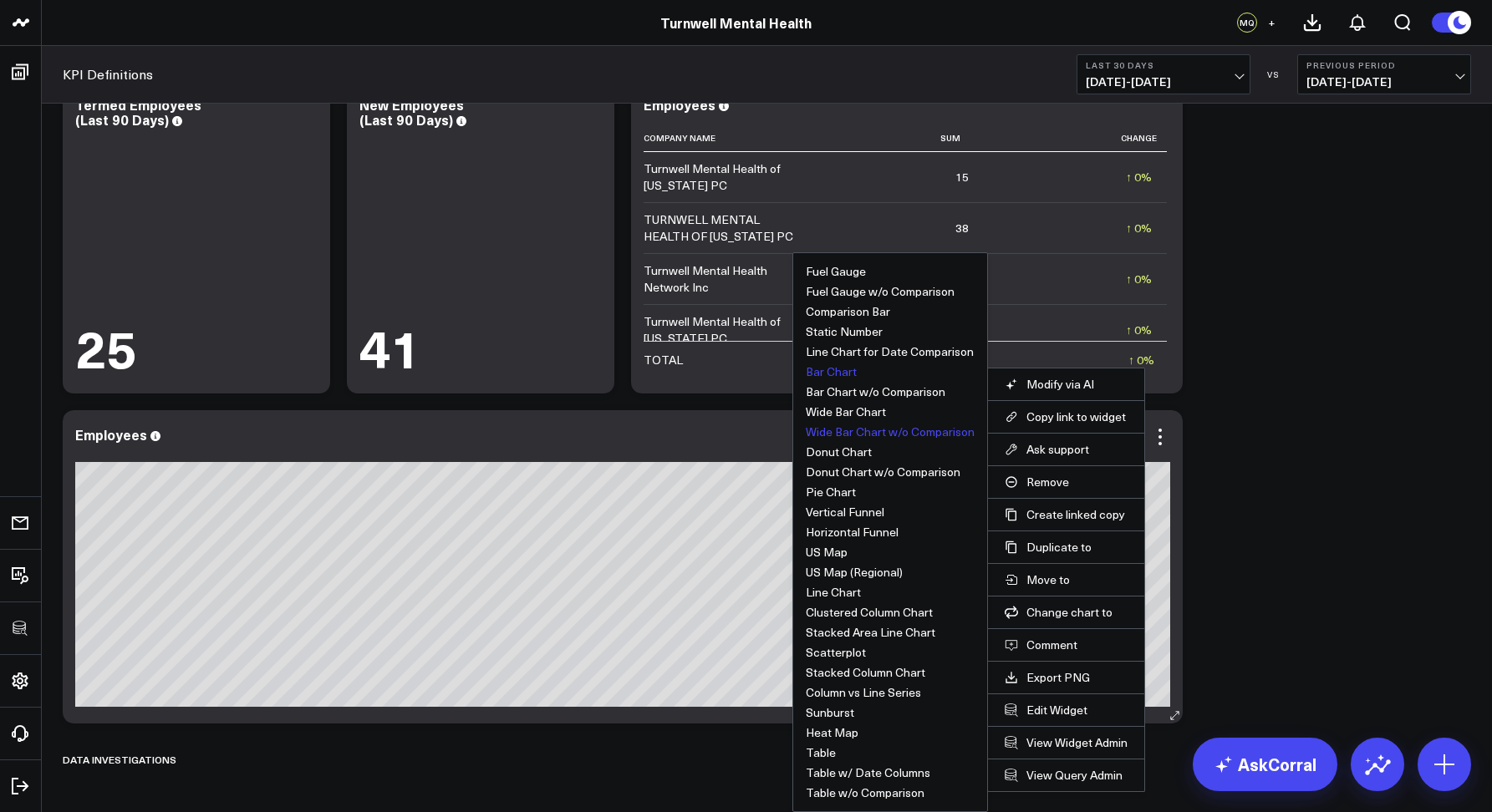
click at [867, 432] on button "Wide Bar Chart w/o Comparison" at bounding box center [889, 432] width 168 height 12
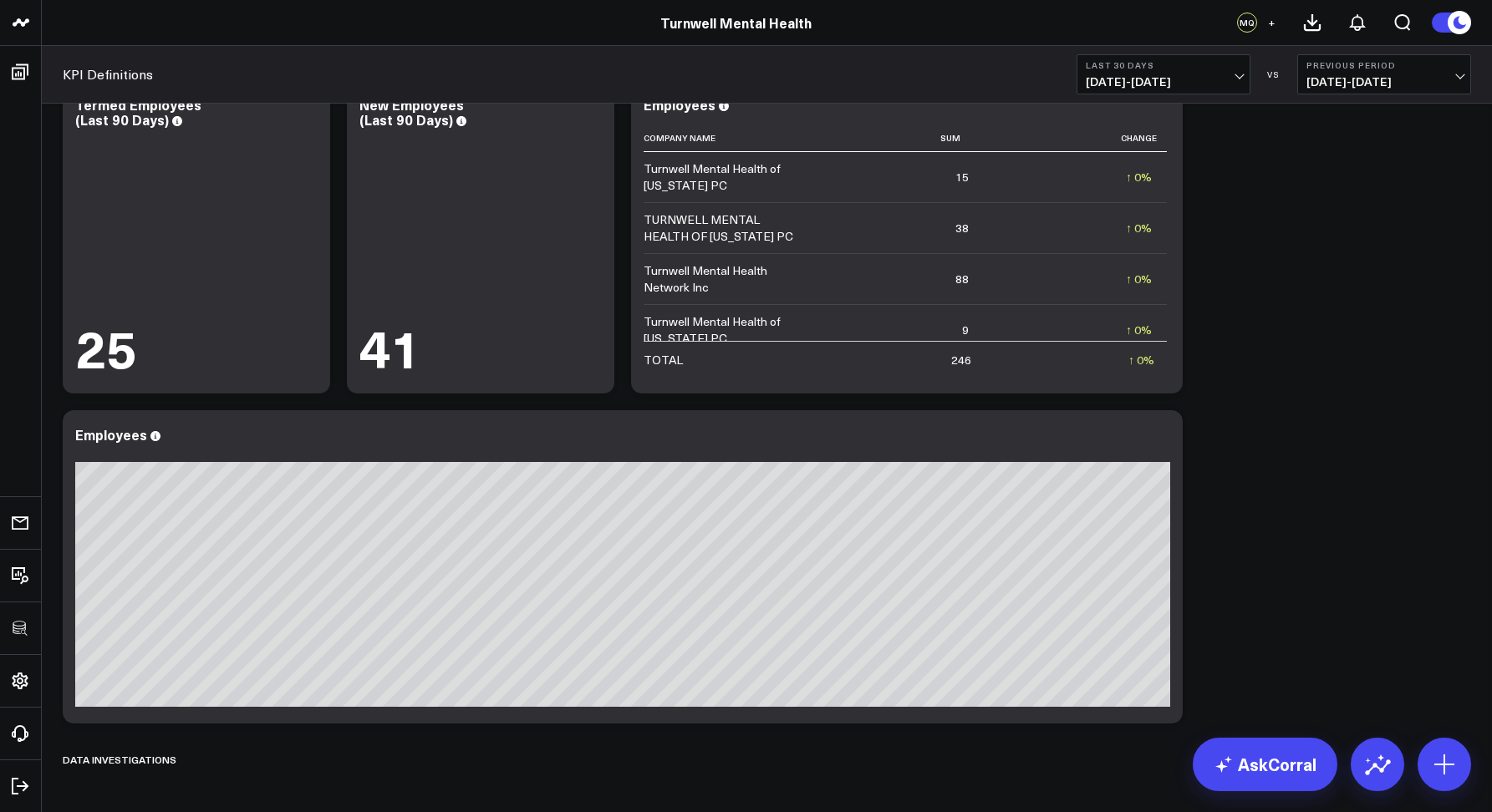
scroll to position [84, 0]
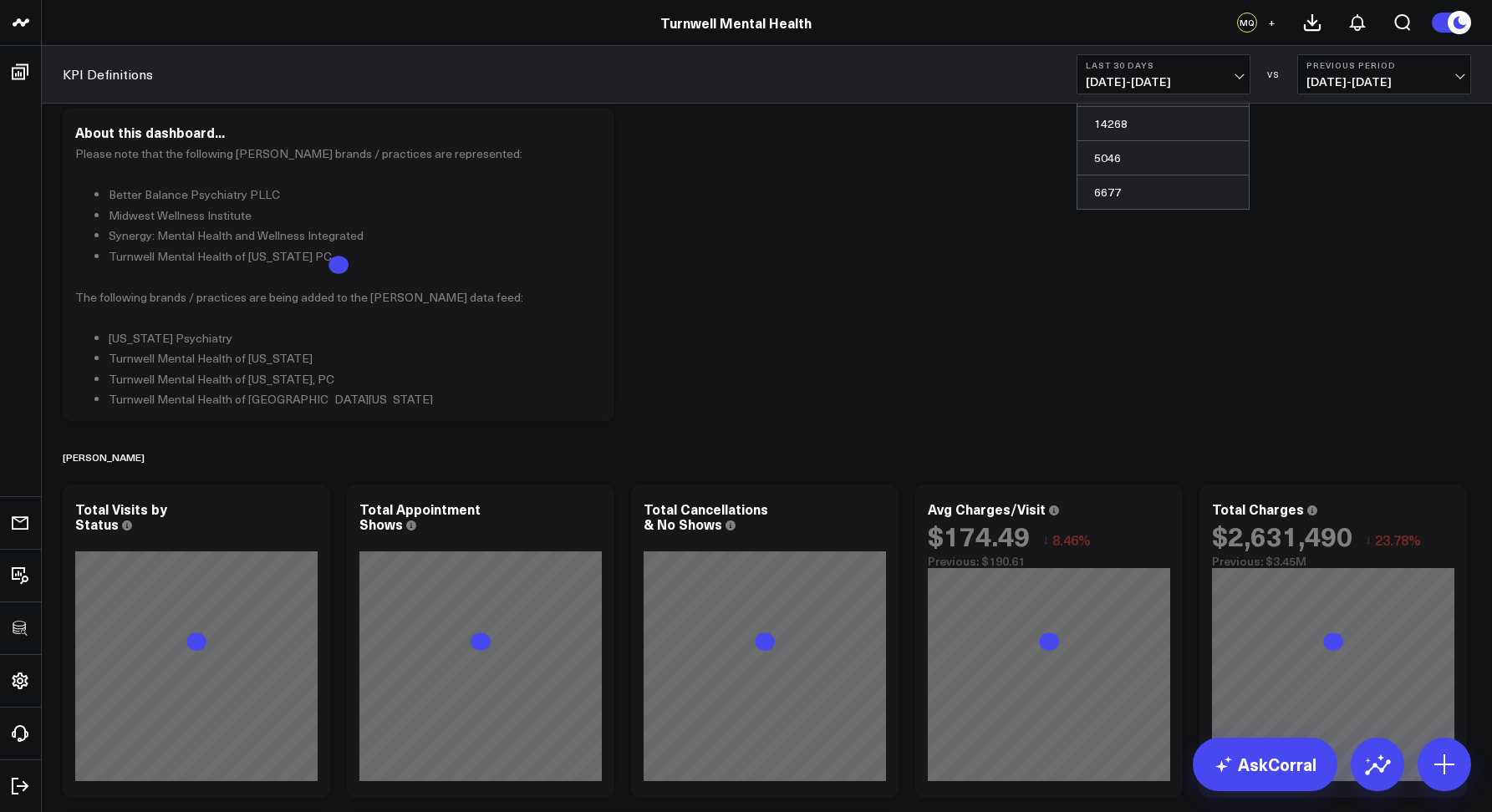
click at [1145, 71] on div at bounding box center [1162, 54] width 137 height 34
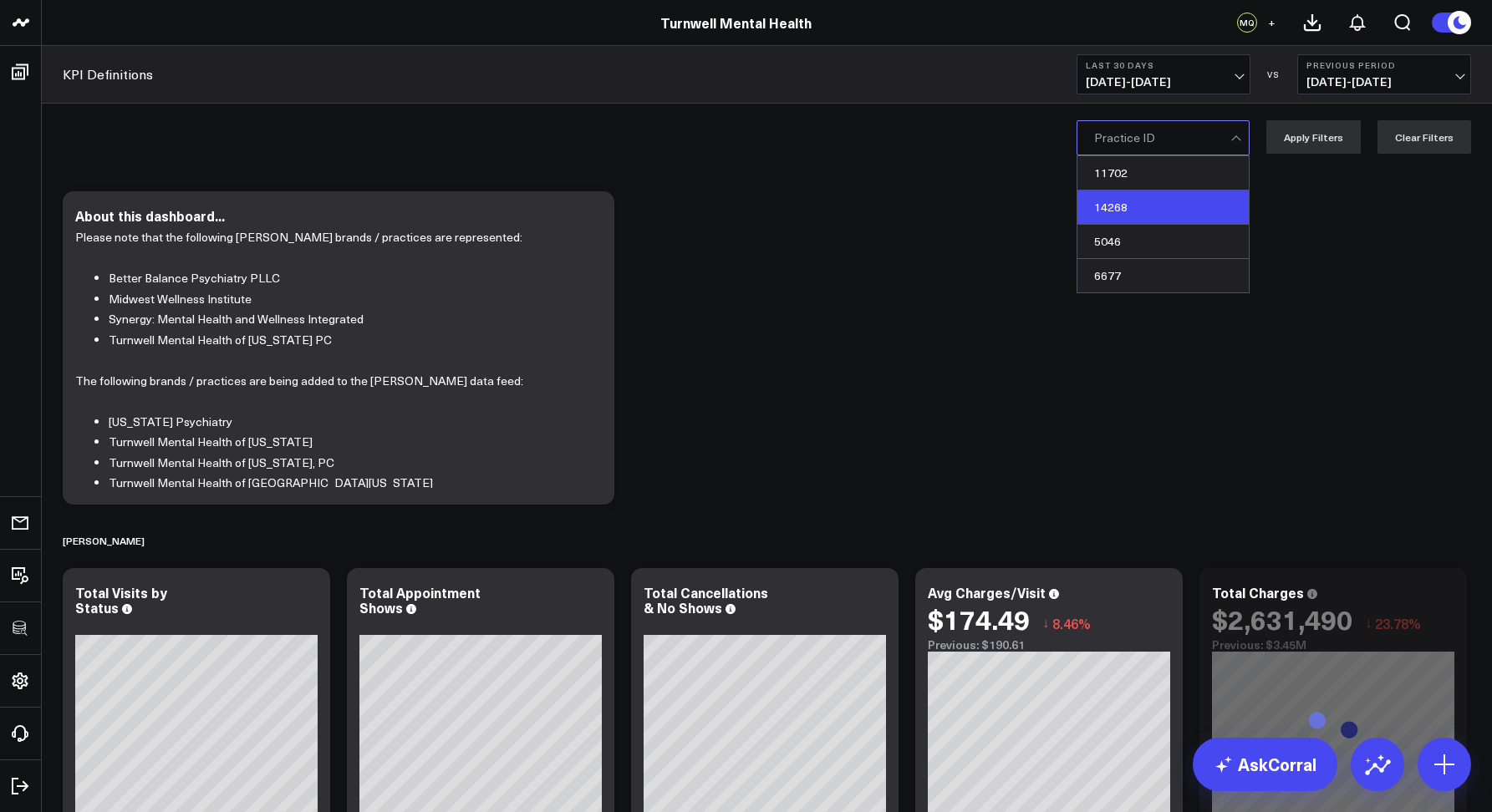
click at [1105, 199] on div "14268" at bounding box center [1163, 207] width 171 height 34
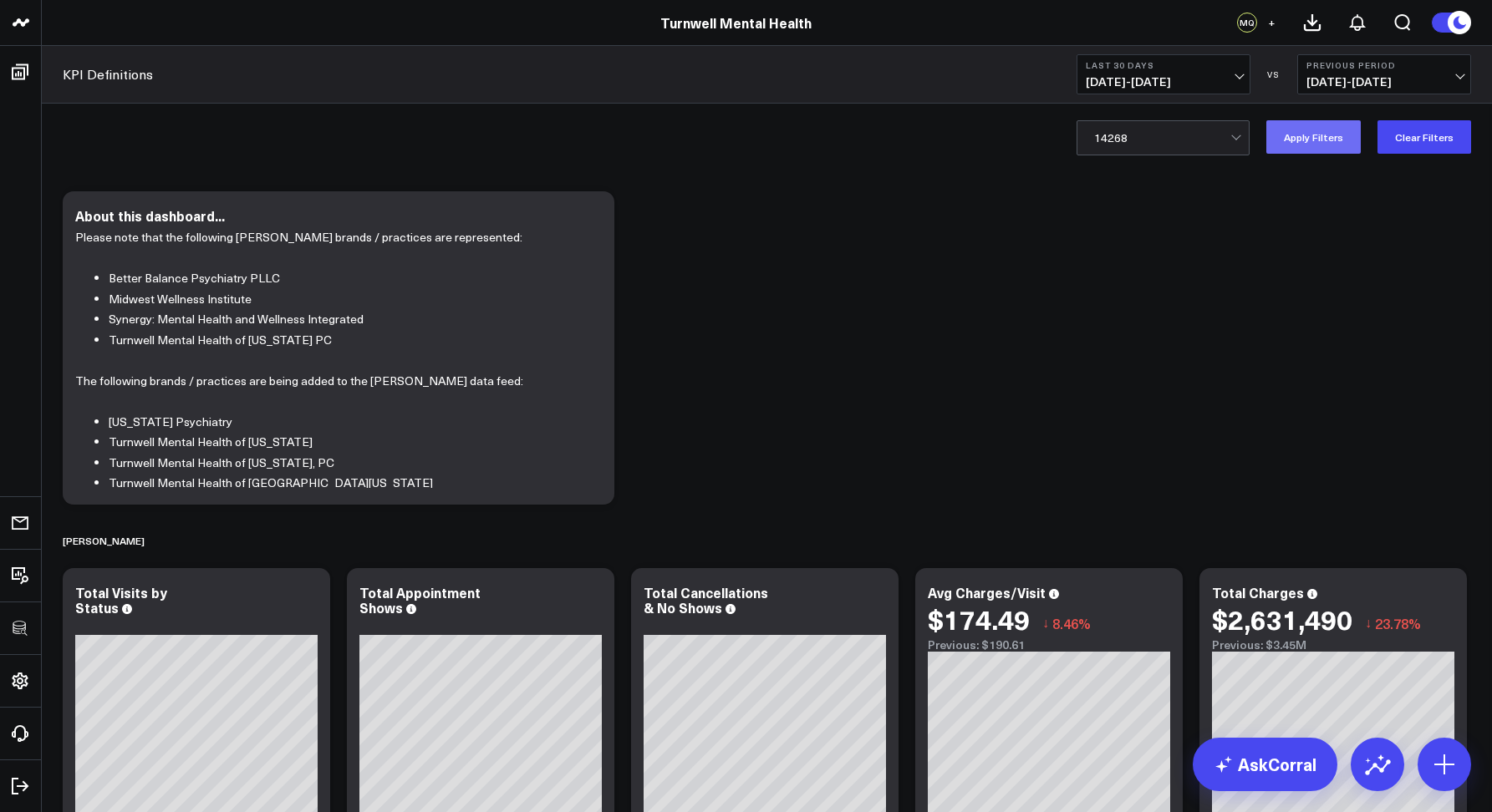
click at [1310, 126] on button "Apply Filters" at bounding box center [1313, 137] width 95 height 34
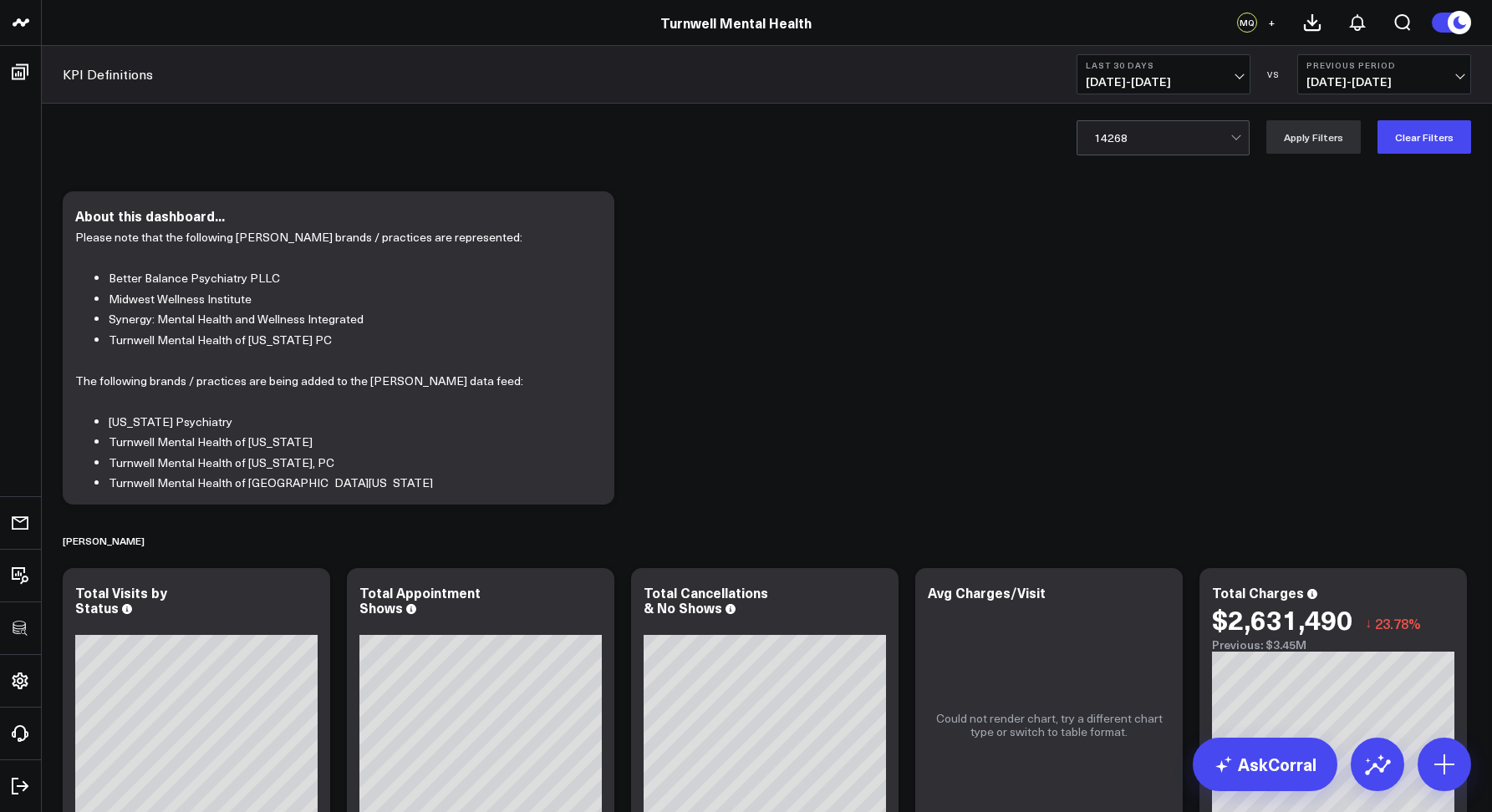
click at [1115, 140] on div at bounding box center [1162, 138] width 137 height 34
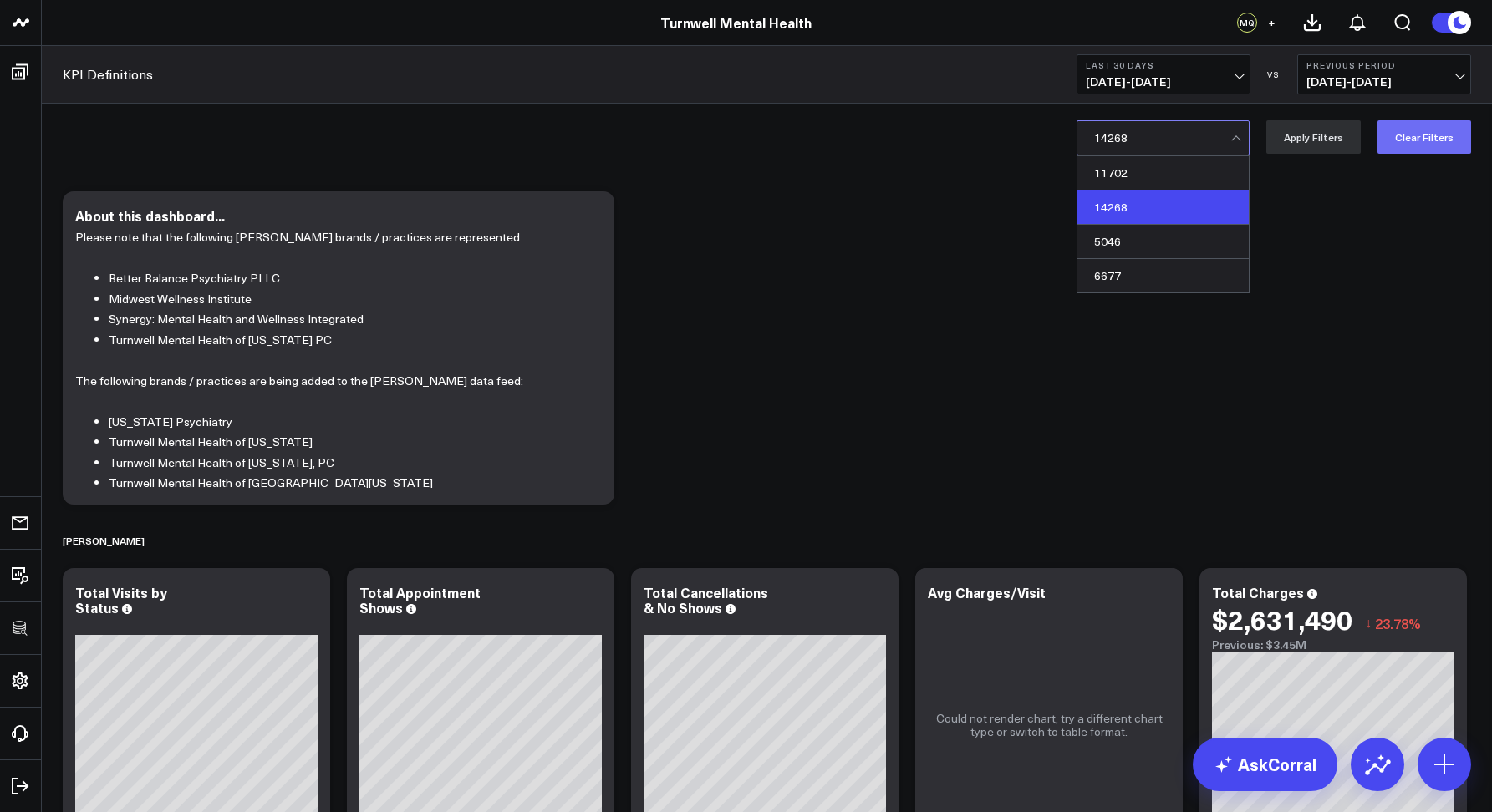
click at [1407, 133] on button "Clear Filters" at bounding box center [1424, 137] width 94 height 34
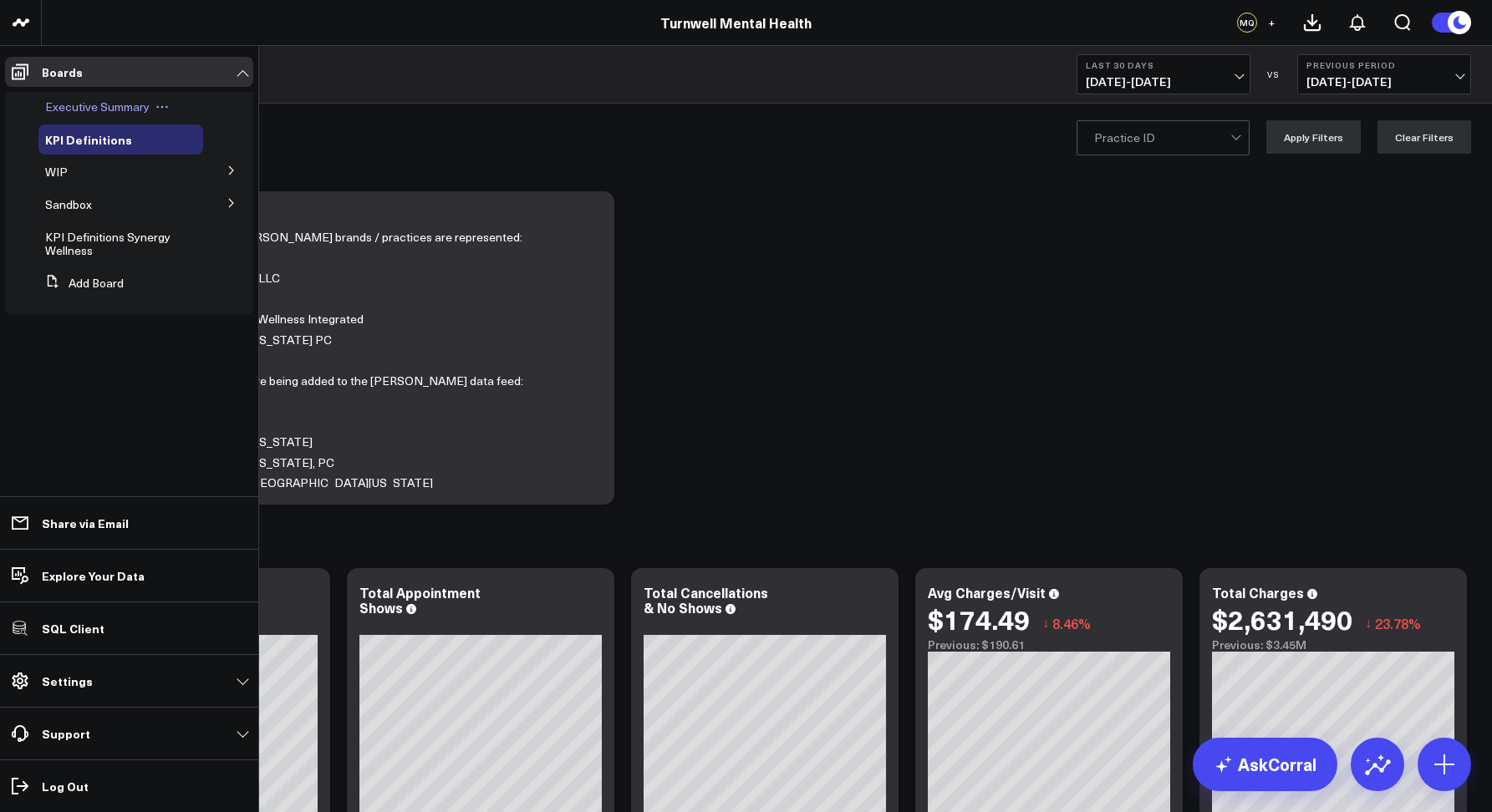
click at [96, 102] on span "Executive Summary" at bounding box center [97, 106] width 105 height 16
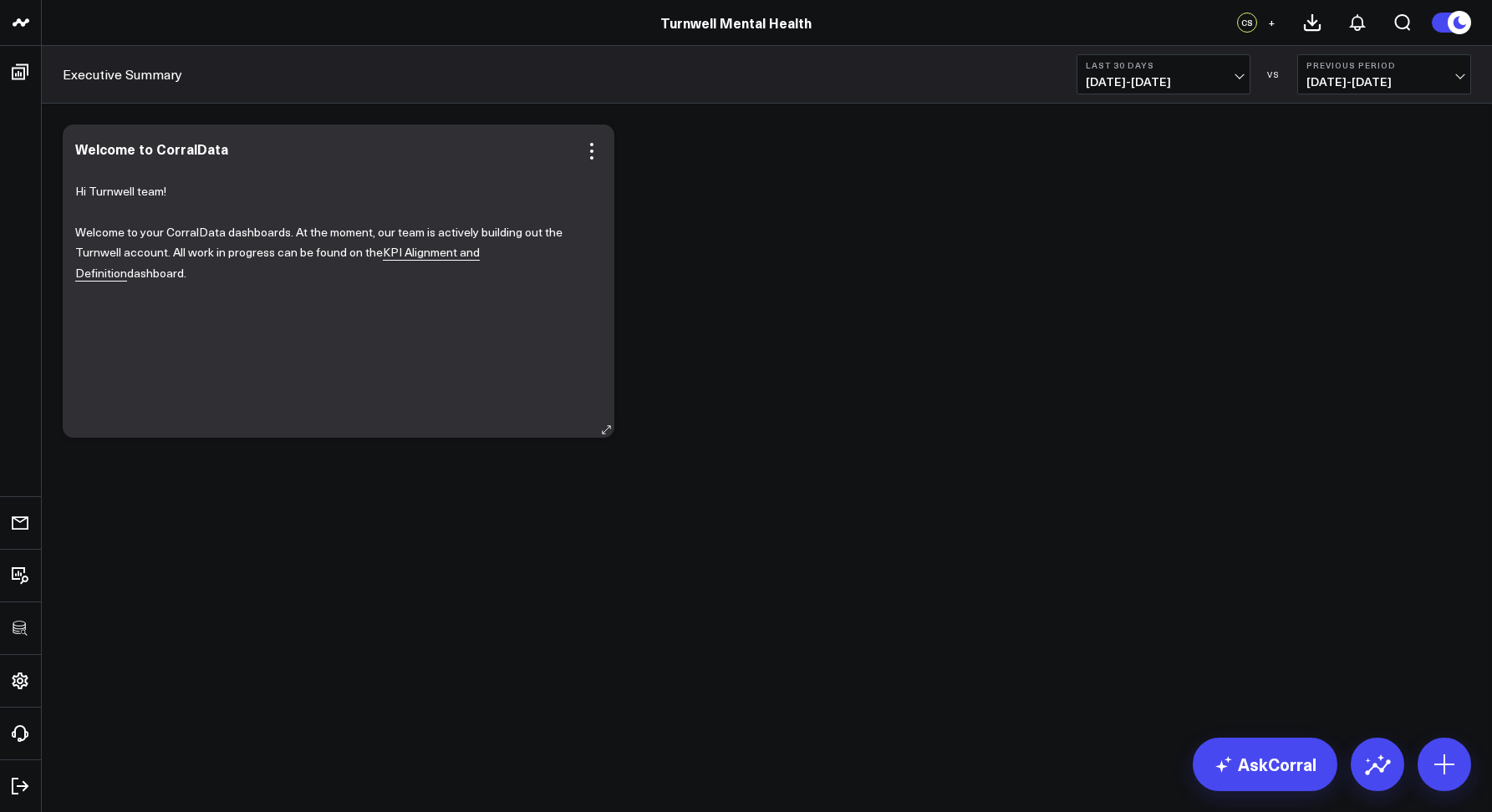
click at [589, 161] on div "Hi Turnwell team! Welcome to your CorralData dashboards. At the moment, our tea…" at bounding box center [339, 290] width 526 height 261
click at [595, 145] on icon at bounding box center [592, 151] width 20 height 20
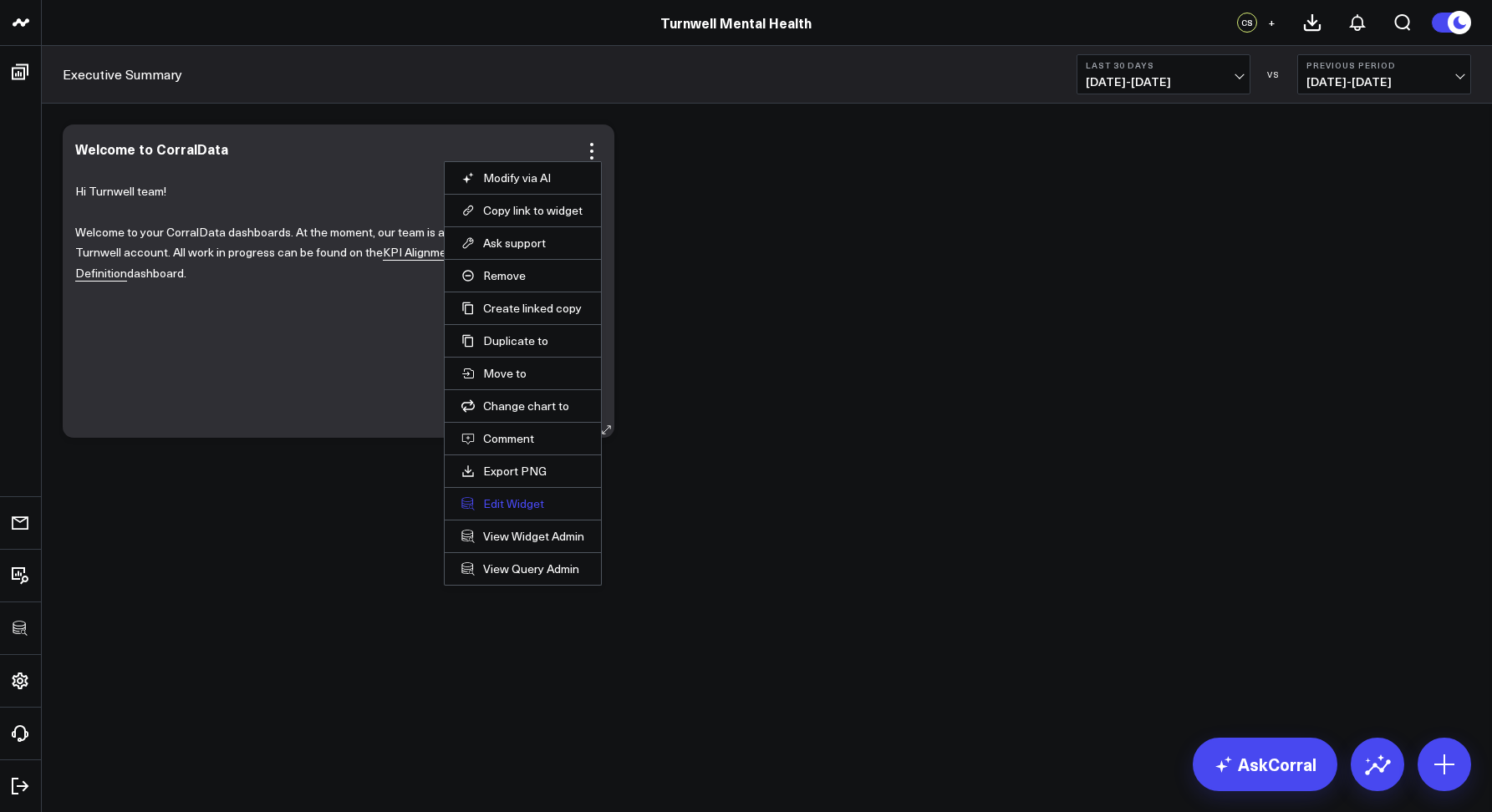
click at [499, 496] on button "Edit Widget" at bounding box center [522, 504] width 123 height 15
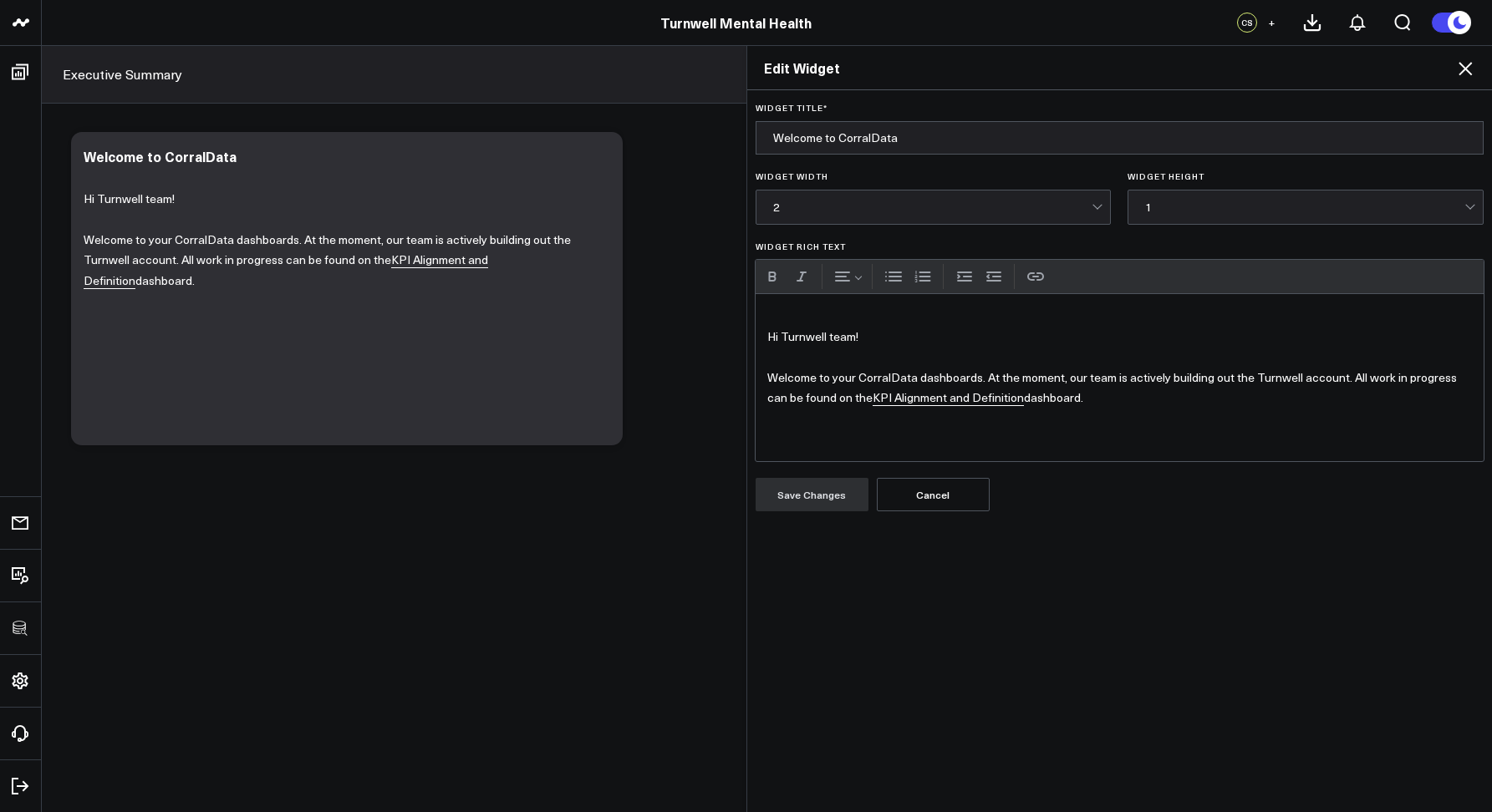
click at [903, 401] on link "KPI Alignment and Definition" at bounding box center [948, 398] width 151 height 17
click at [945, 397] on link "KPI Alignment and Definition" at bounding box center [948, 398] width 151 height 17
click at [1013, 275] on div "URL Cancel Save" at bounding box center [1119, 277] width 728 height 34
click at [1023, 275] on button "Link" at bounding box center [1035, 277] width 25 height 25
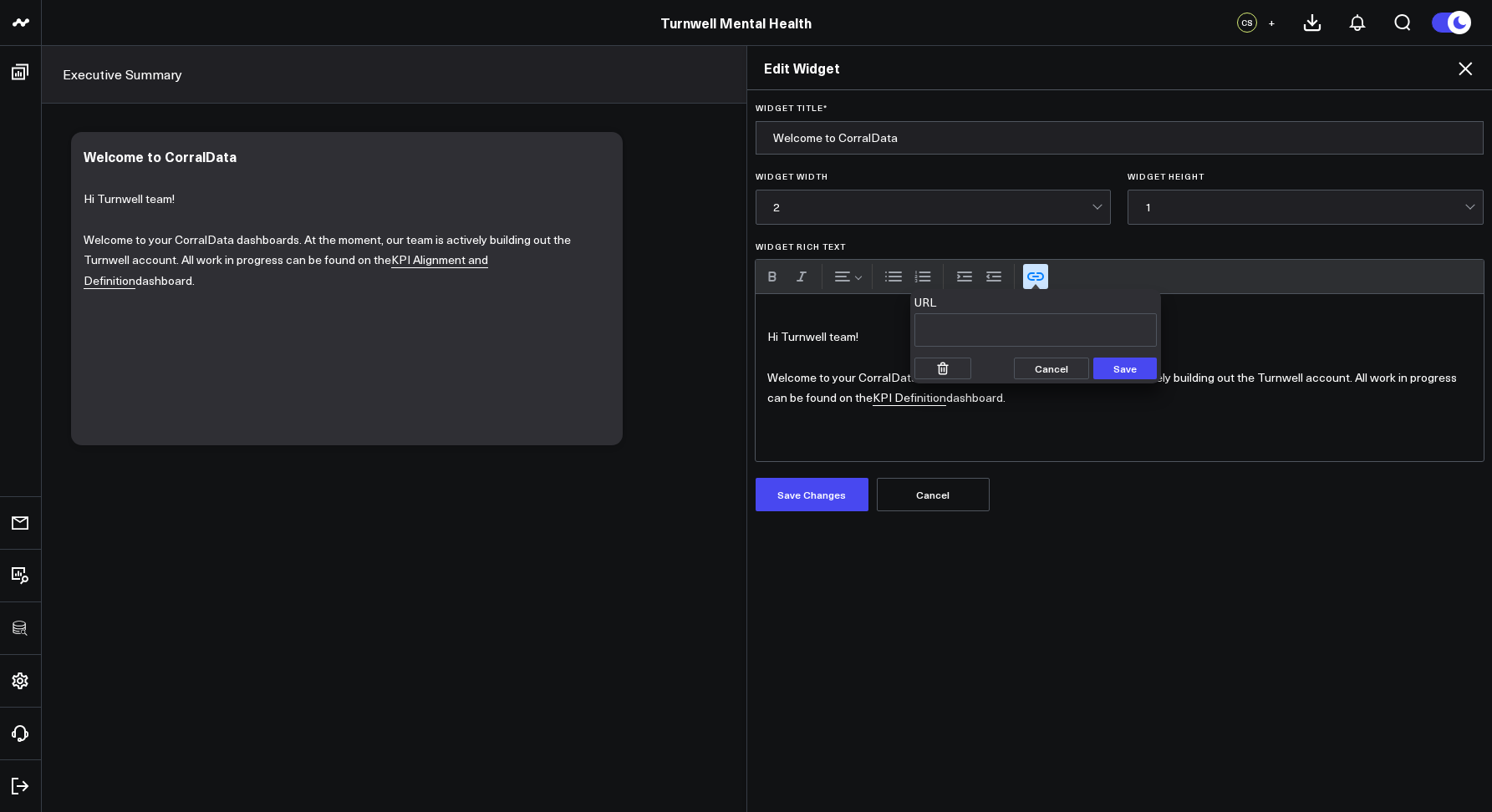
click at [873, 404] on link "KPI Definition" at bounding box center [909, 398] width 74 height 17
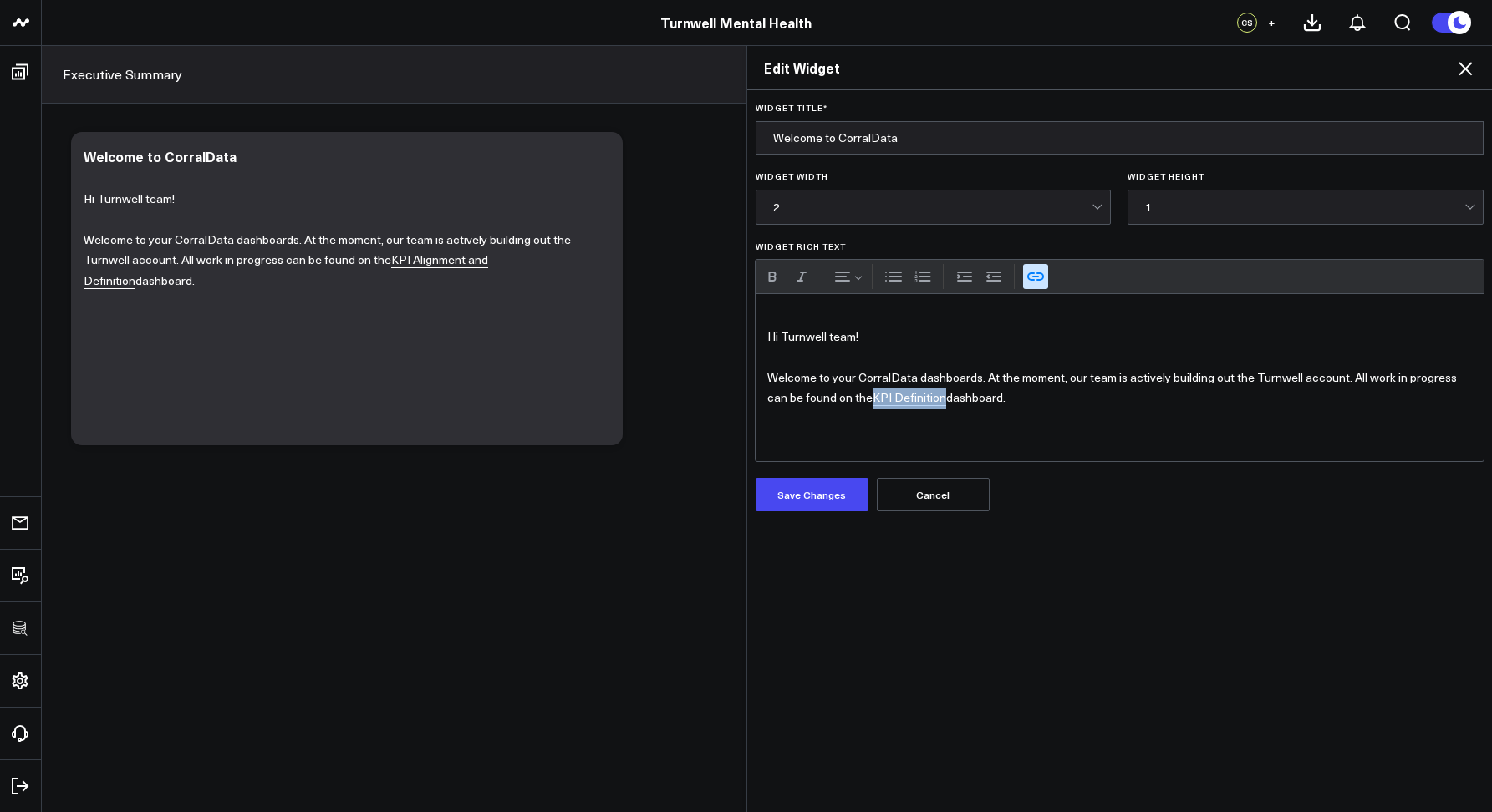
drag, startPoint x: 846, startPoint y: 401, endPoint x: 914, endPoint y: 398, distance: 68.1
click at [914, 398] on link "KPI Definition" at bounding box center [909, 398] width 74 height 17
click at [1033, 275] on button "Link" at bounding box center [1035, 277] width 25 height 25
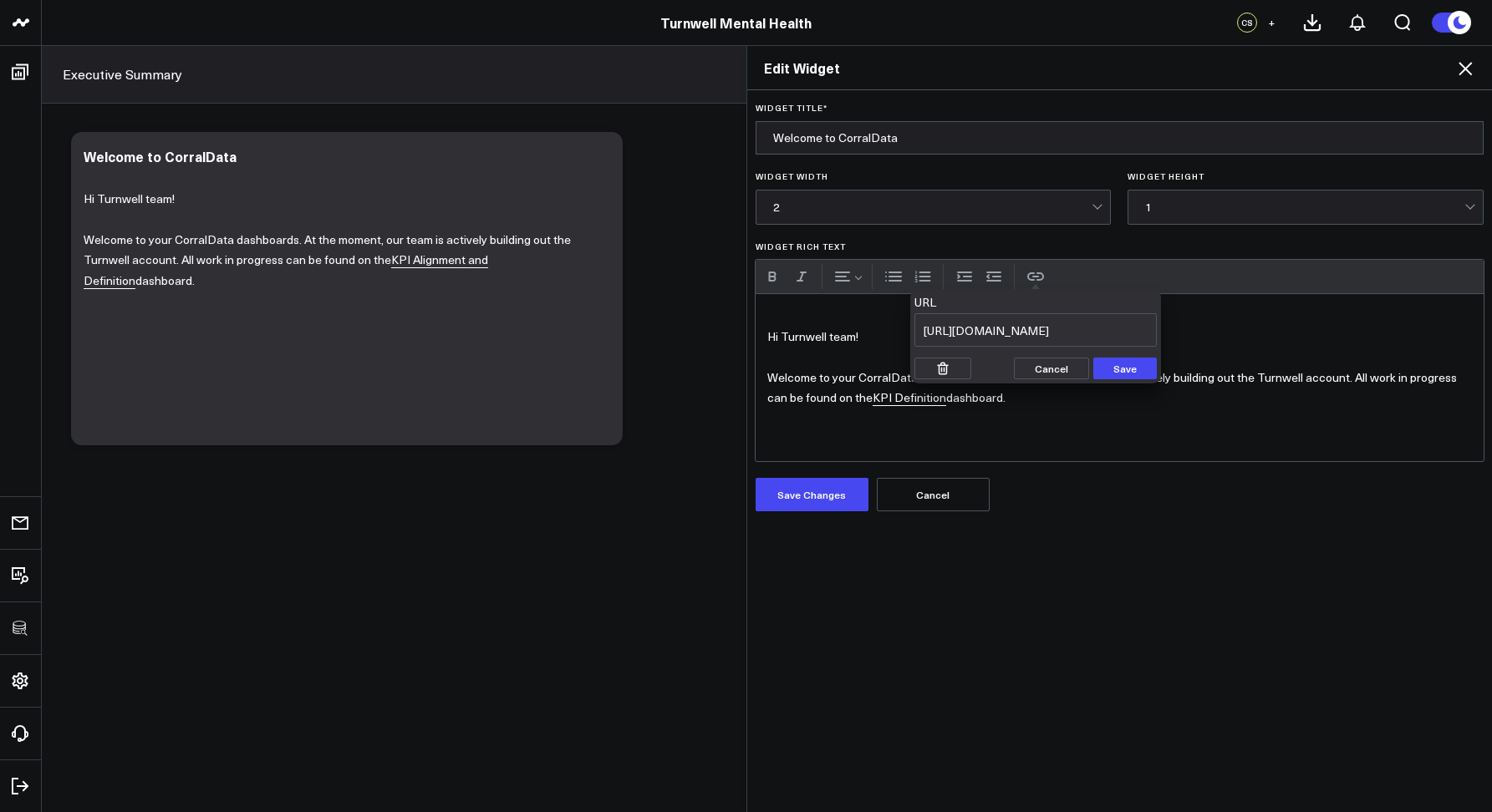
click at [1009, 330] on input "[URL][DOMAIN_NAME]" at bounding box center [1035, 330] width 242 height 34
paste input "turnwell-mental-health/valent"
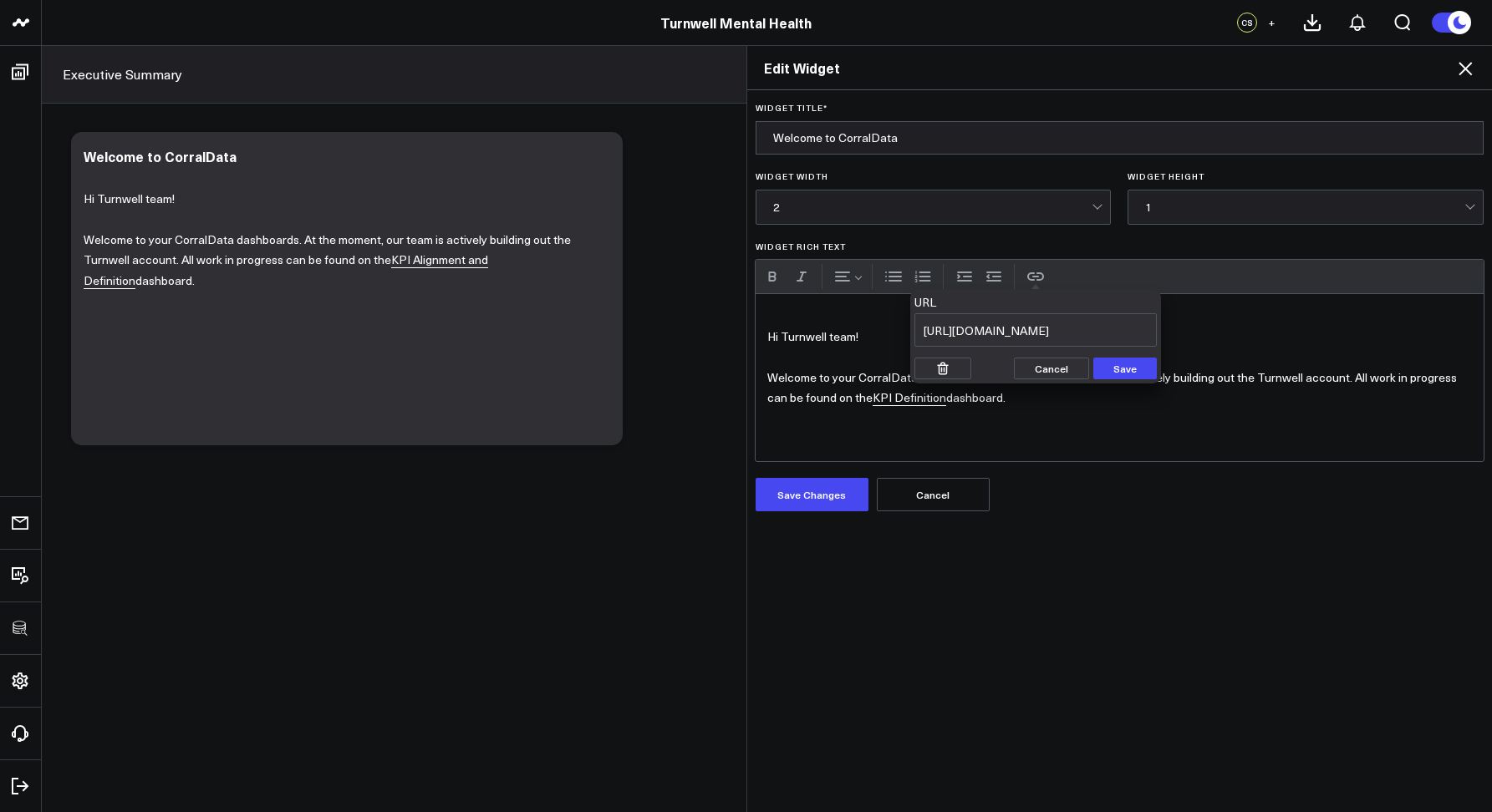
type input "[URL][DOMAIN_NAME]"
click at [1119, 359] on button "Save" at bounding box center [1125, 369] width 64 height 22
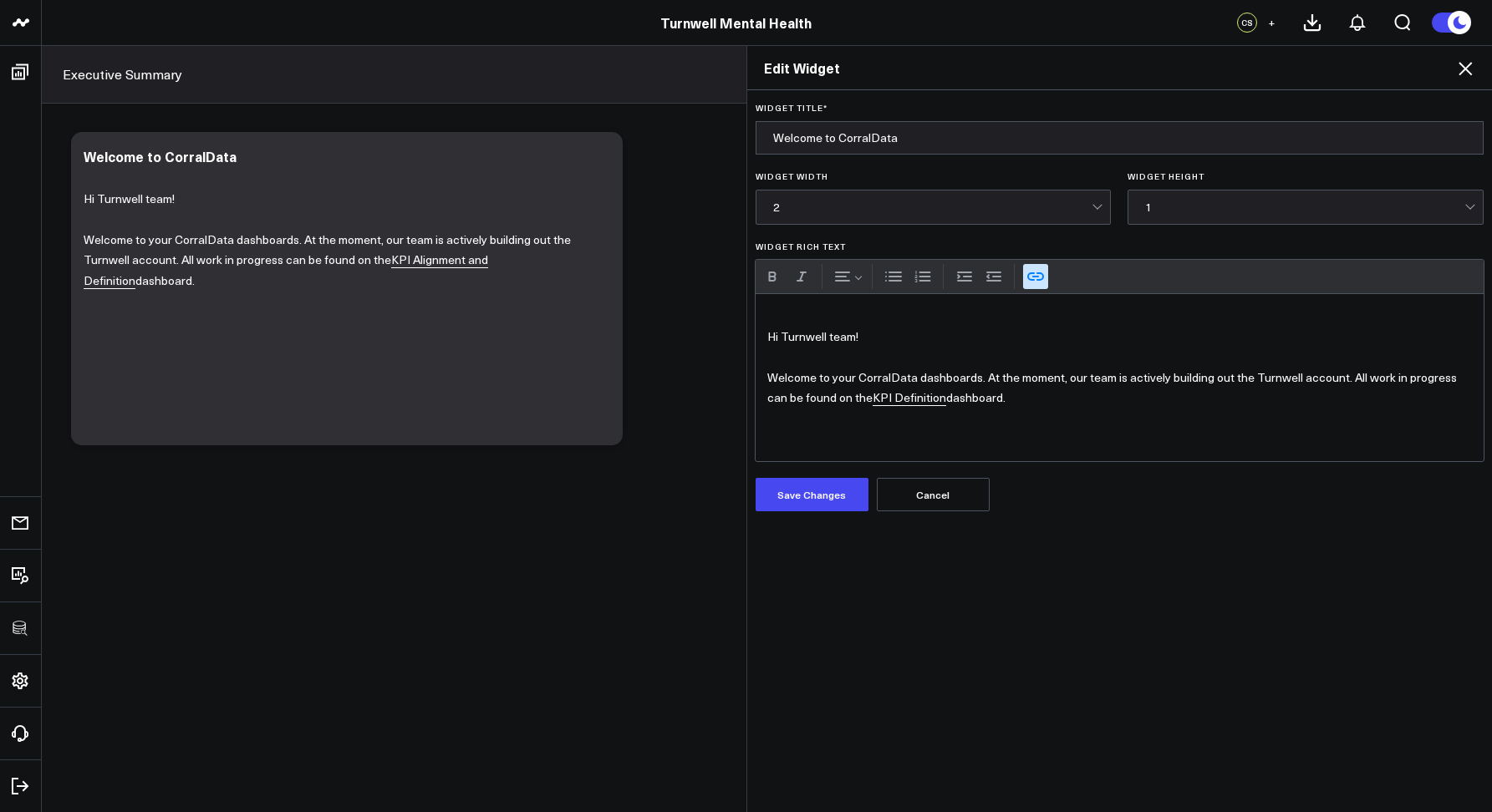
click at [762, 522] on div "Widget Title * Welcome to CorralData Widget Width 2 Widget Height 1 Widget Rich…" at bounding box center [1119, 452] width 745 height 722
click at [763, 513] on div "Widget Title * Welcome to CorralData Widget Width 2 Widget Height 1 Widget Rich…" at bounding box center [1119, 452] width 745 height 722
click at [763, 506] on button "Save Changes" at bounding box center [811, 494] width 113 height 34
click at [1470, 62] on icon at bounding box center [1465, 69] width 20 height 20
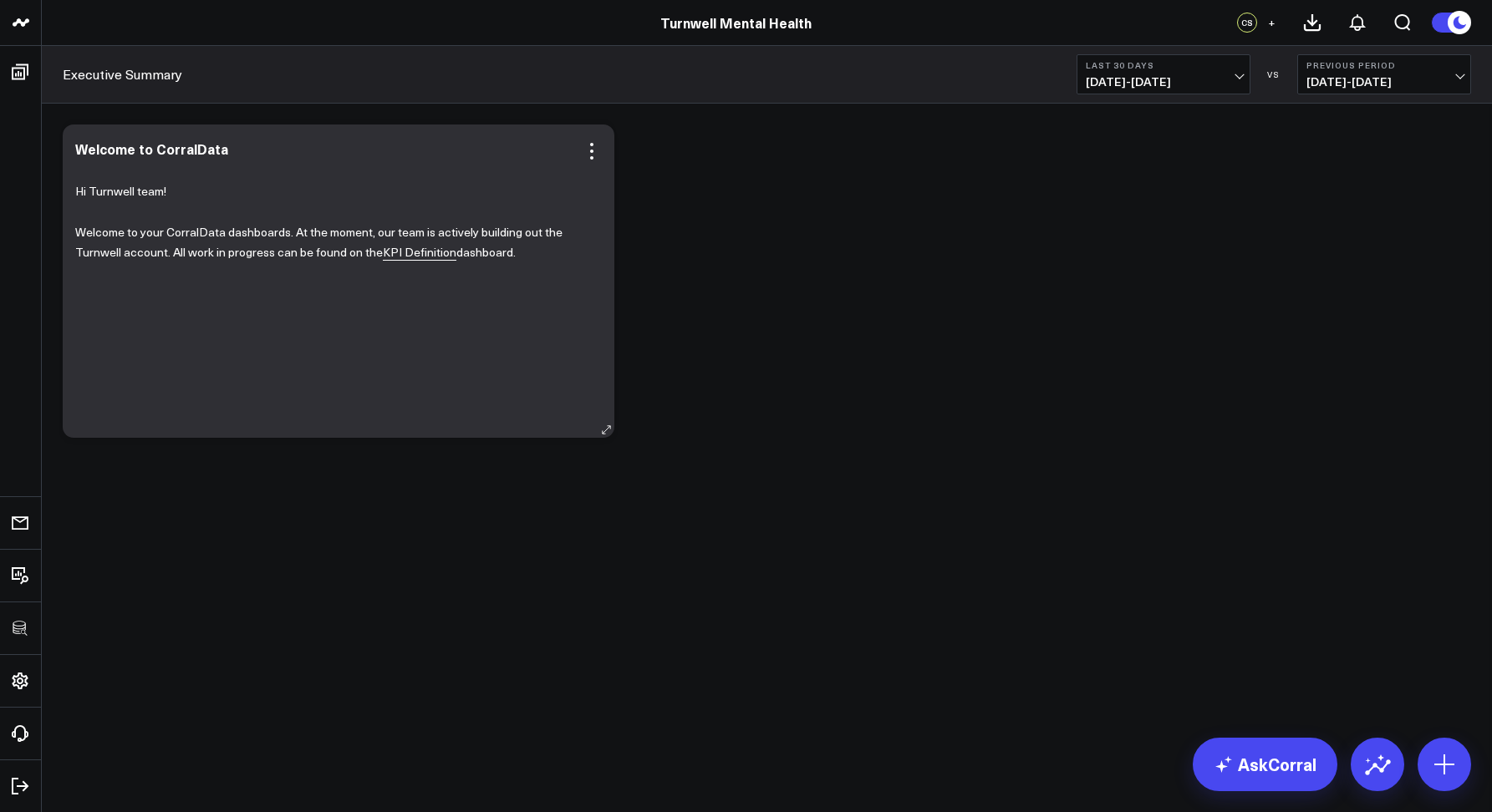
click at [311, 386] on div "Hi Turnwell team! Welcome to your CorralData dashboards. At the moment, our tea…" at bounding box center [339, 290] width 526 height 261
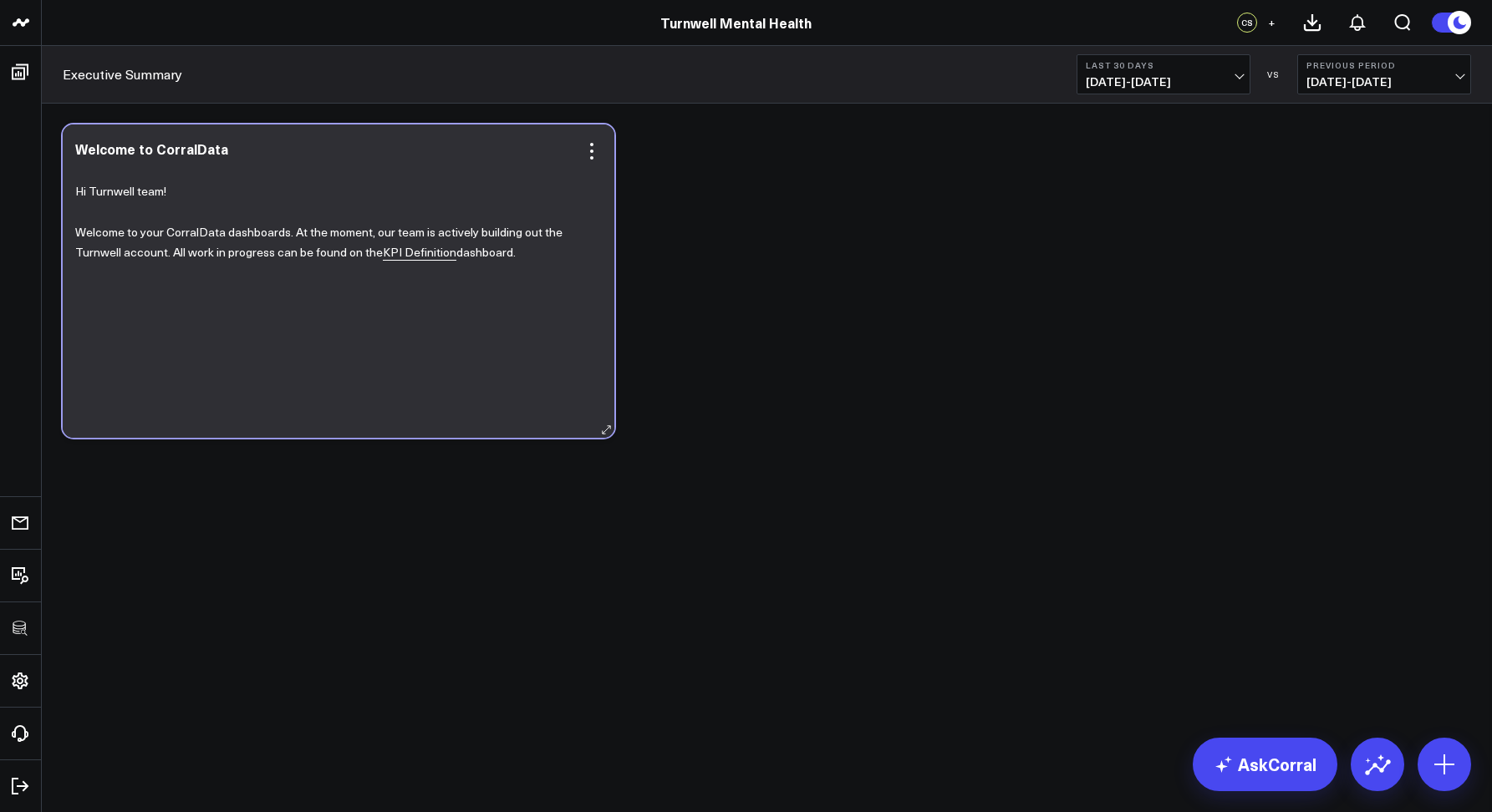
click at [423, 263] on div "Hi Turnwell team! Welcome to your CorralData dashboards. At the moment, our tea…" at bounding box center [339, 290] width 526 height 261
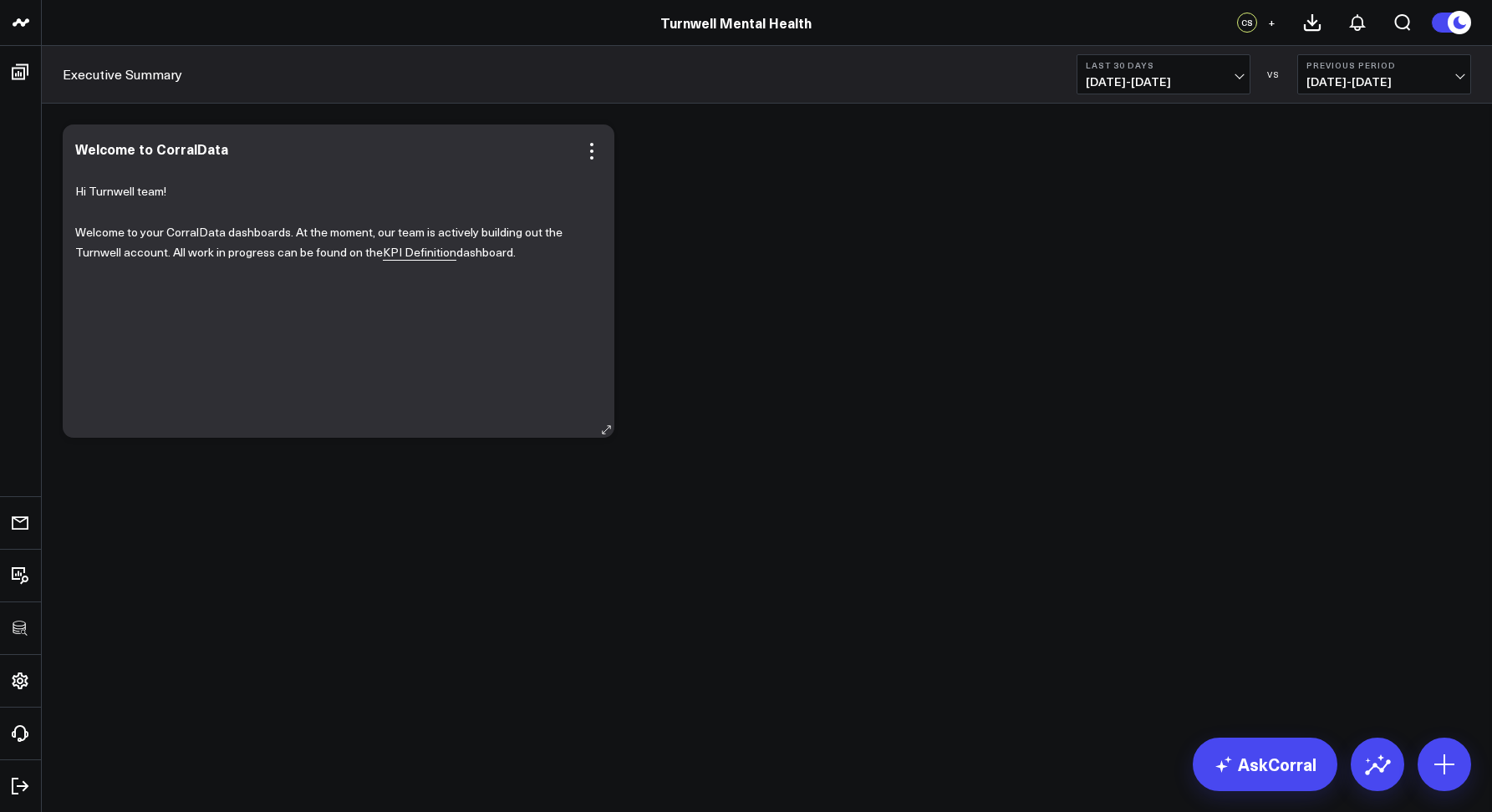
click at [420, 260] on link "KPI Definition" at bounding box center [420, 252] width 74 height 17
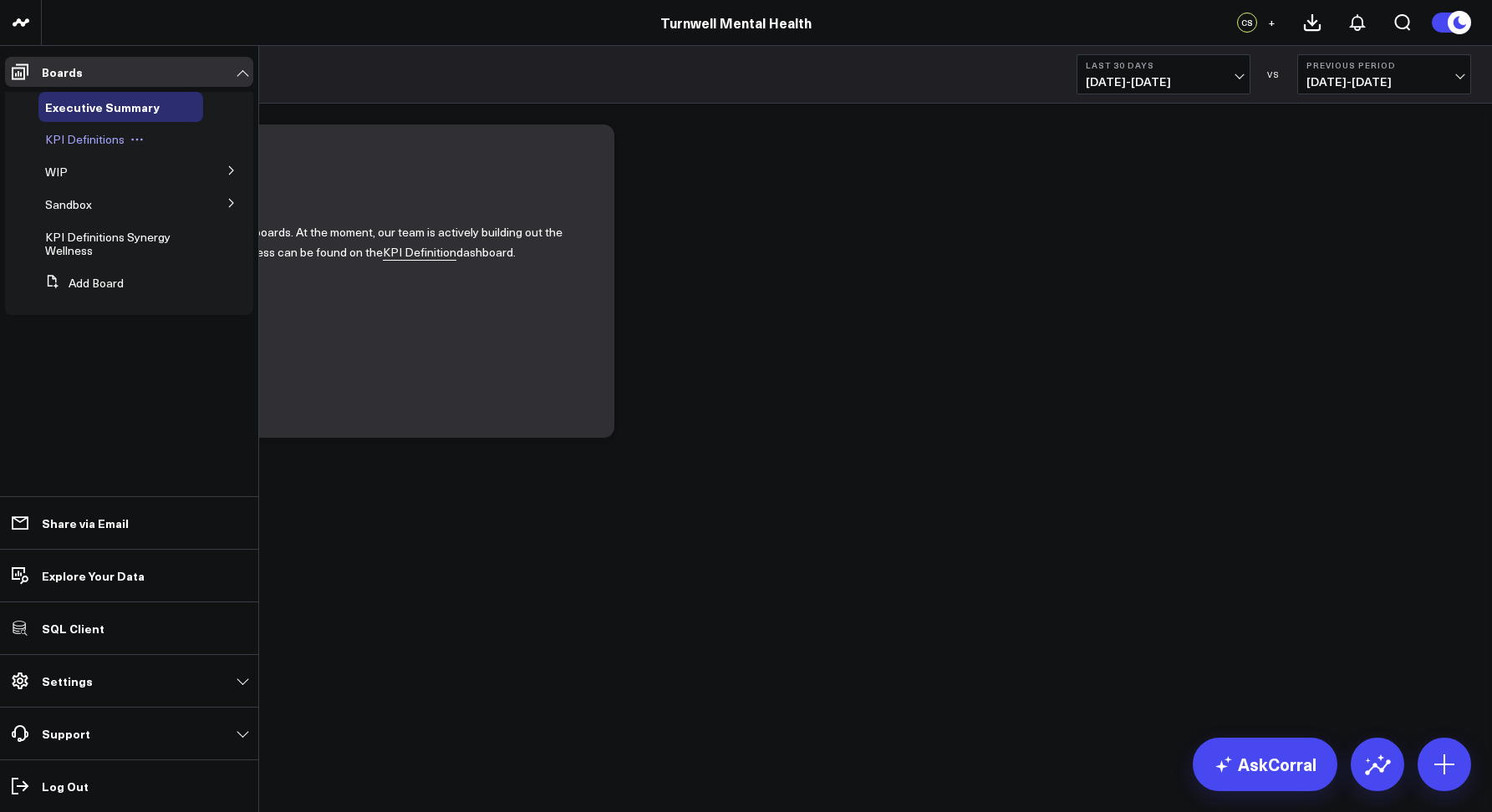
click at [53, 142] on span "KPI Definitions" at bounding box center [85, 139] width 80 height 16
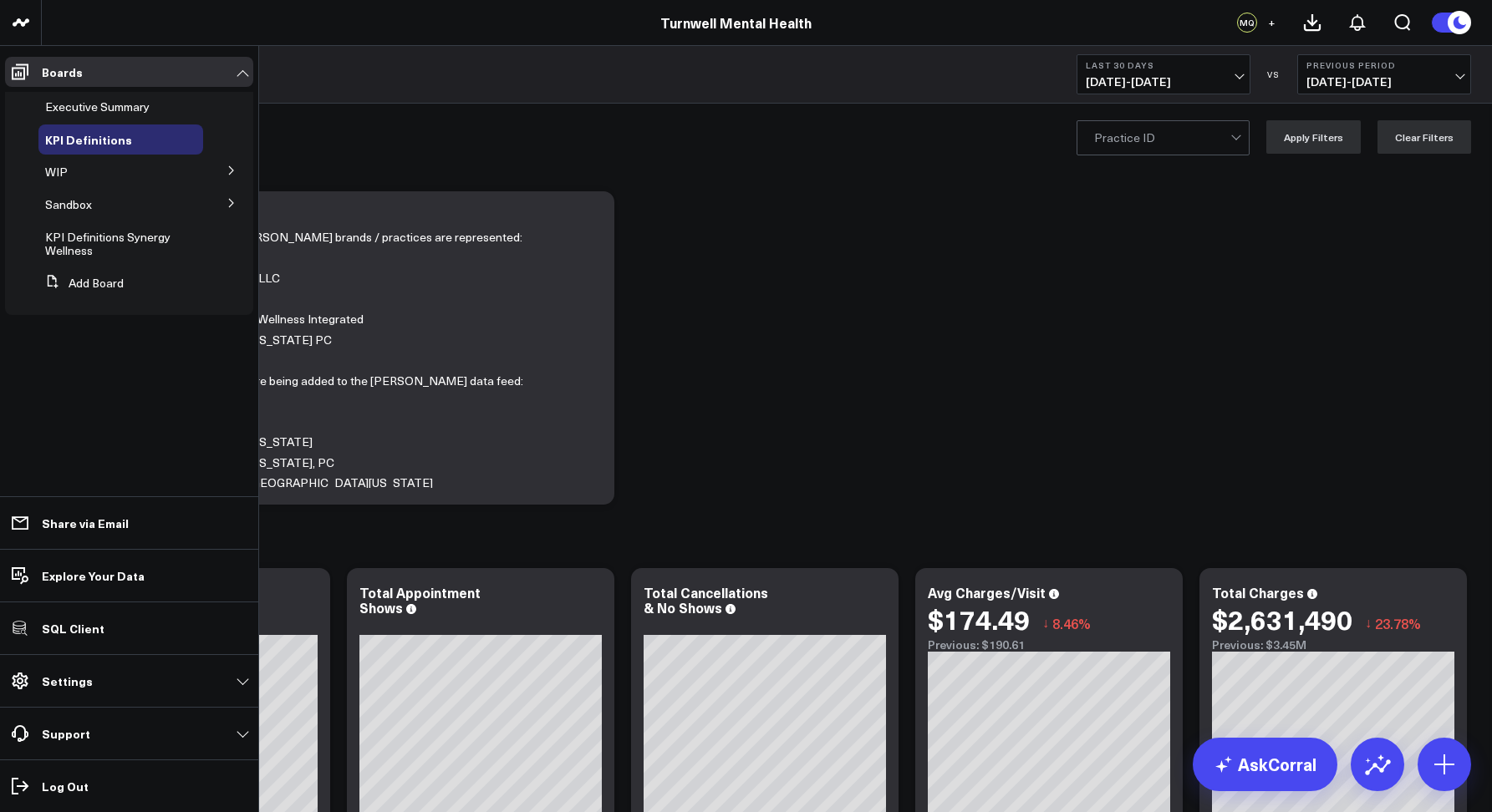
click at [230, 170] on icon at bounding box center [231, 170] width 10 height 10
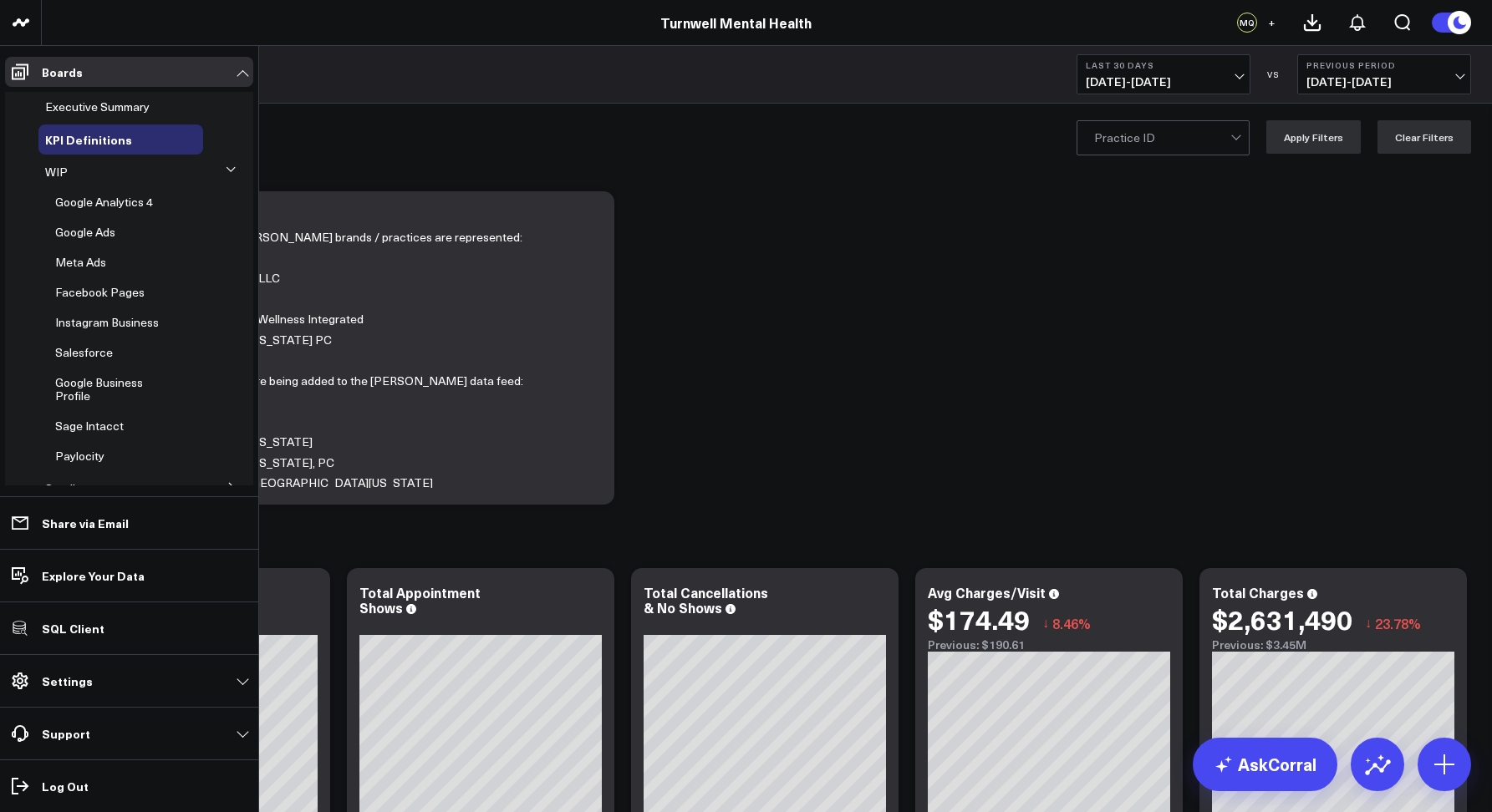
click at [225, 165] on icon at bounding box center [231, 169] width 10 height 10
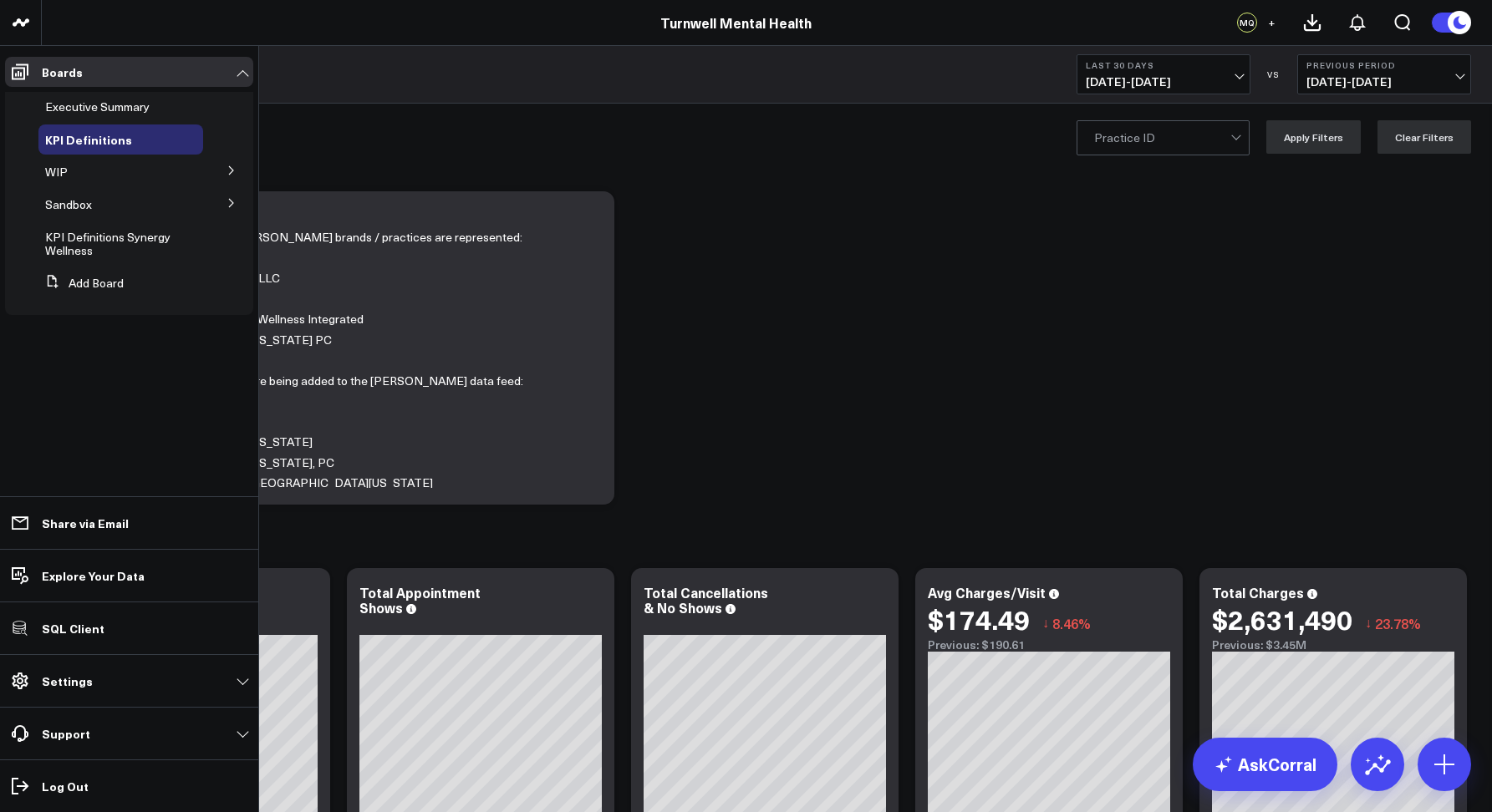
click at [219, 206] on button at bounding box center [231, 202] width 44 height 25
click at [219, 206] on button at bounding box center [231, 202] width 25 height 44
click at [223, 163] on button at bounding box center [231, 169] width 44 height 25
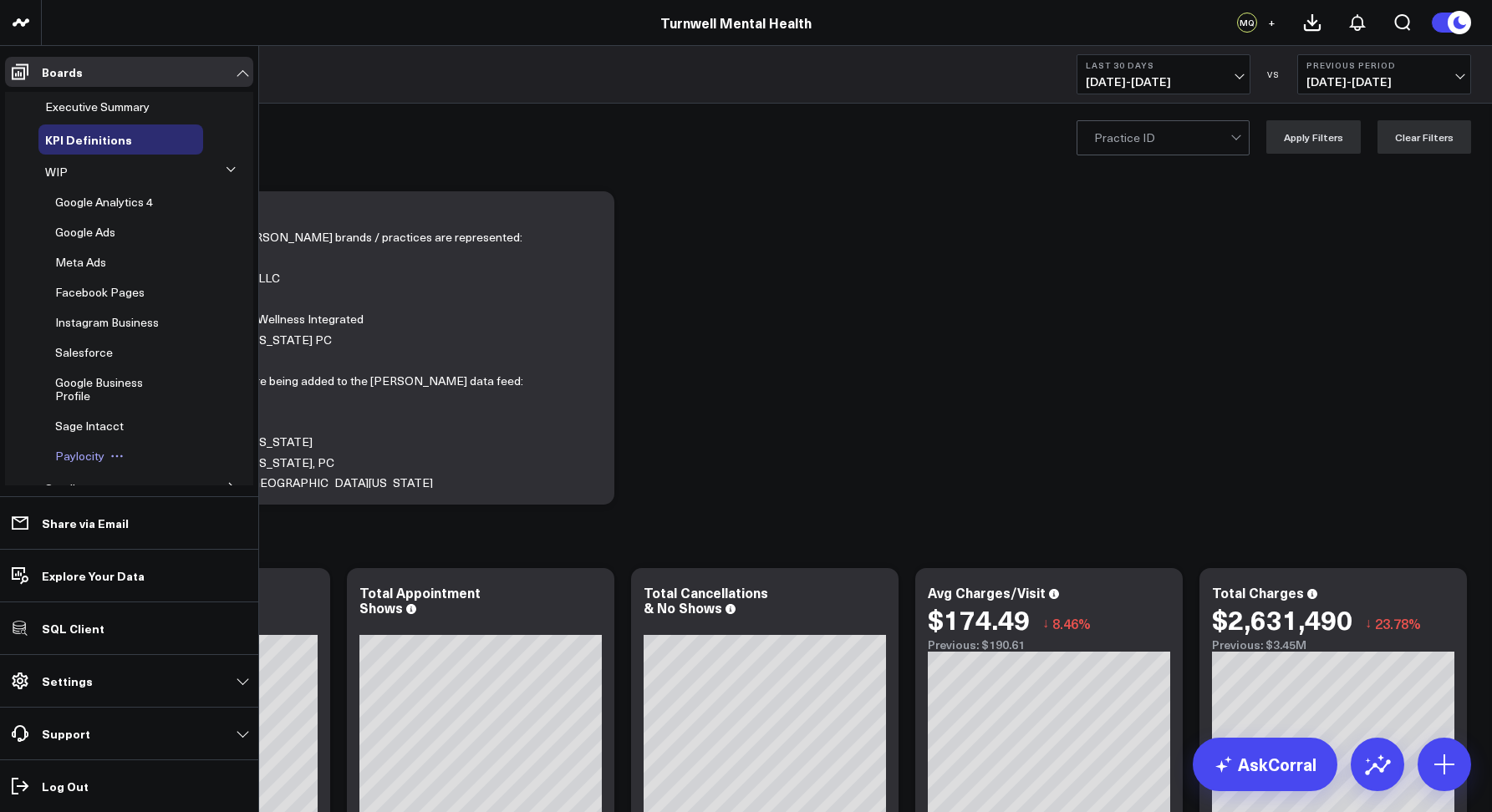
click at [116, 457] on icon at bounding box center [117, 456] width 13 height 13
click at [78, 458] on span "Paylocity" at bounding box center [80, 455] width 49 height 16
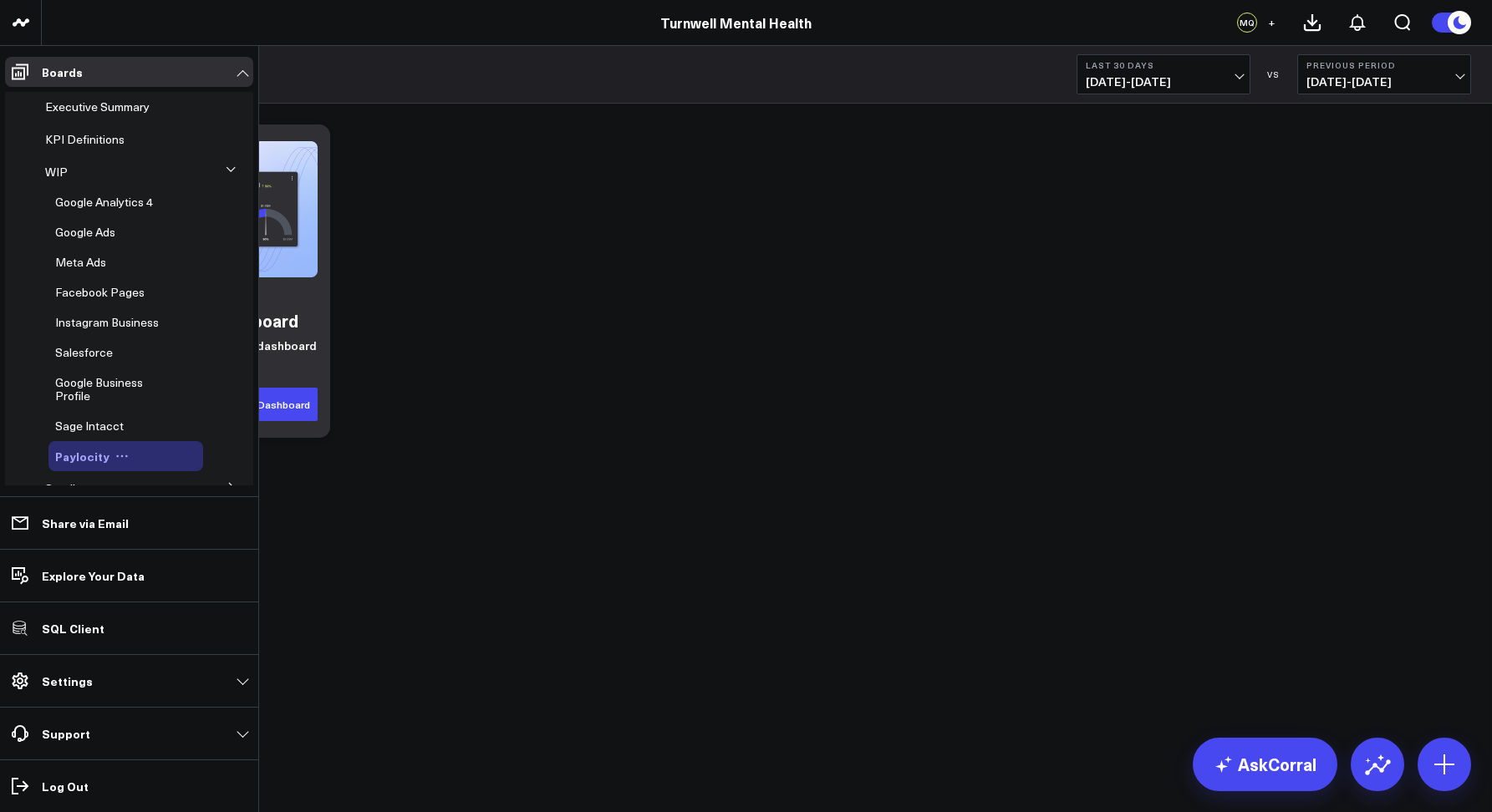
click at [126, 455] on icon at bounding box center [127, 456] width 3 height 3
click at [194, 575] on button "Delete Board" at bounding box center [195, 576] width 136 height 33
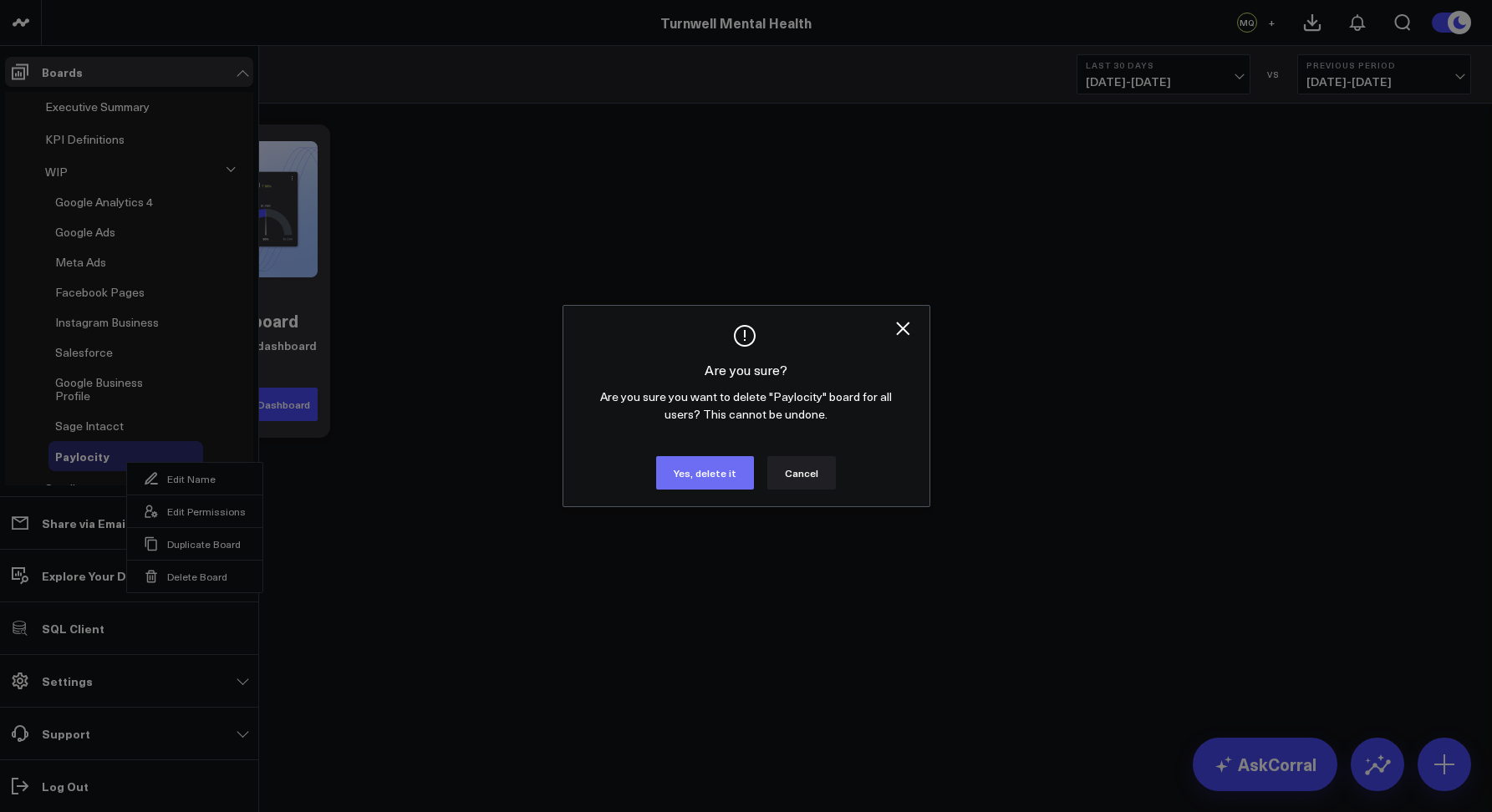
click at [678, 475] on button "Yes, delete it" at bounding box center [705, 473] width 98 height 34
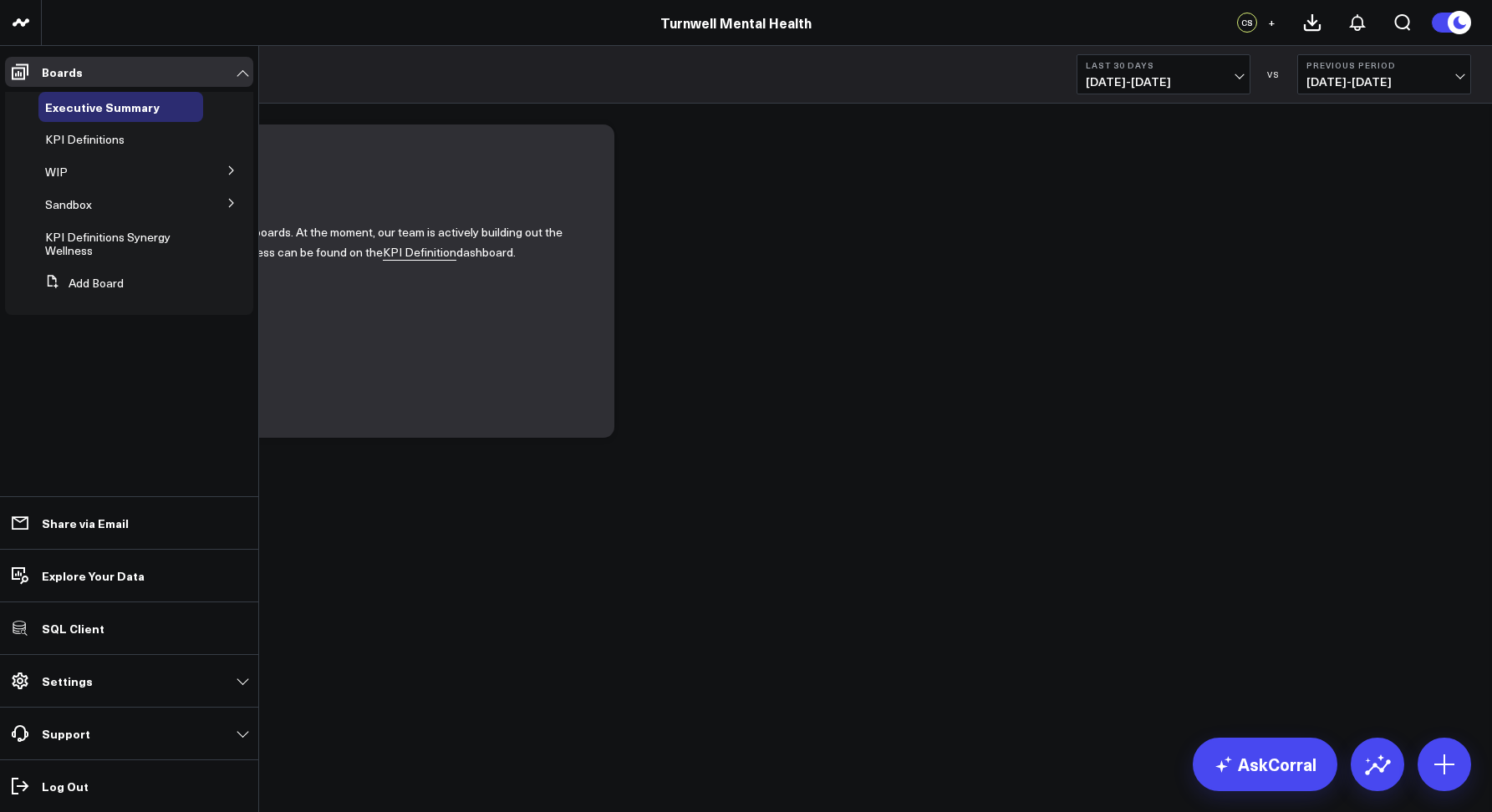
click at [224, 169] on button at bounding box center [231, 169] width 44 height 25
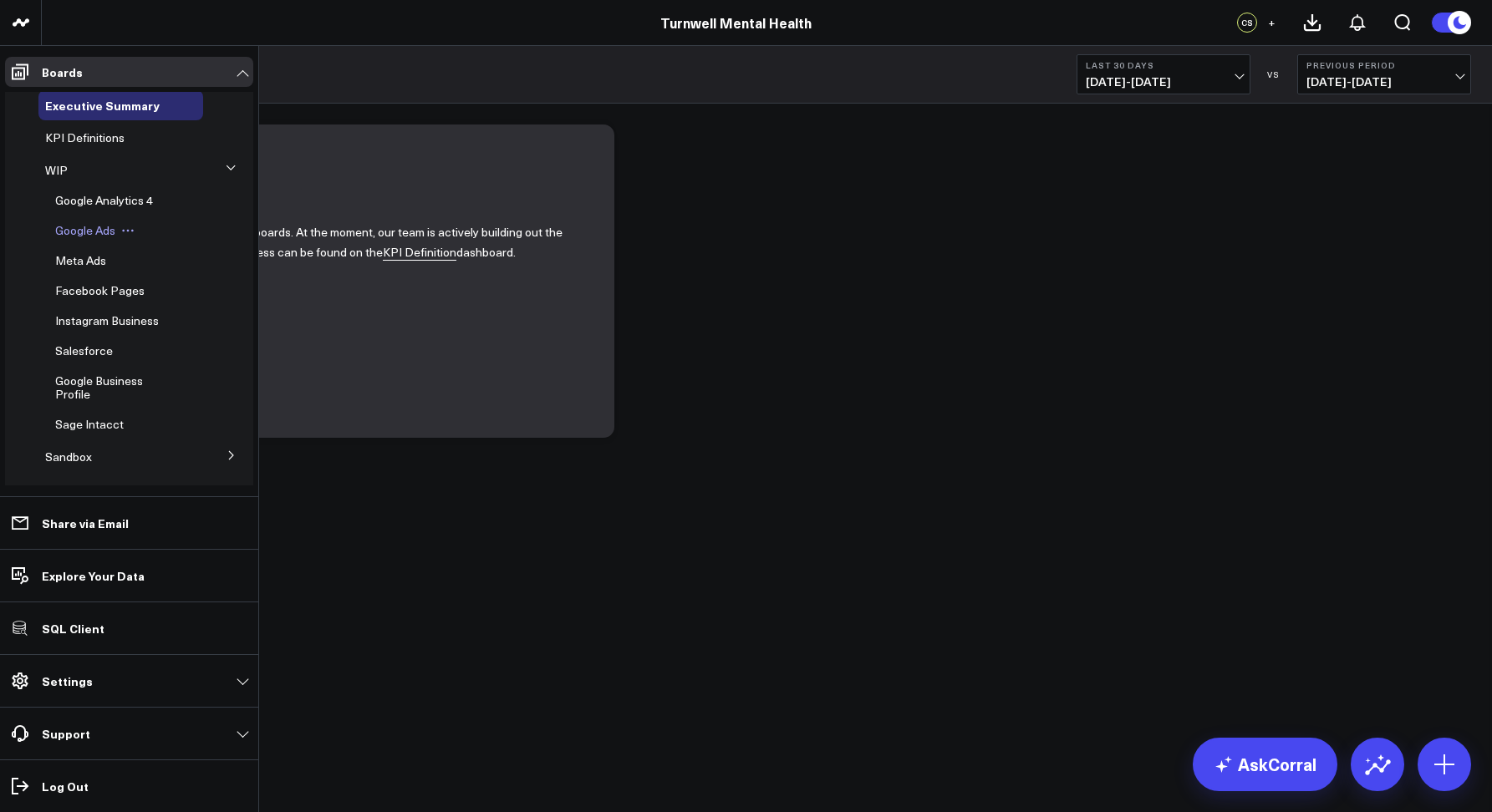
scroll to position [3, 0]
click at [219, 160] on button at bounding box center [231, 166] width 25 height 44
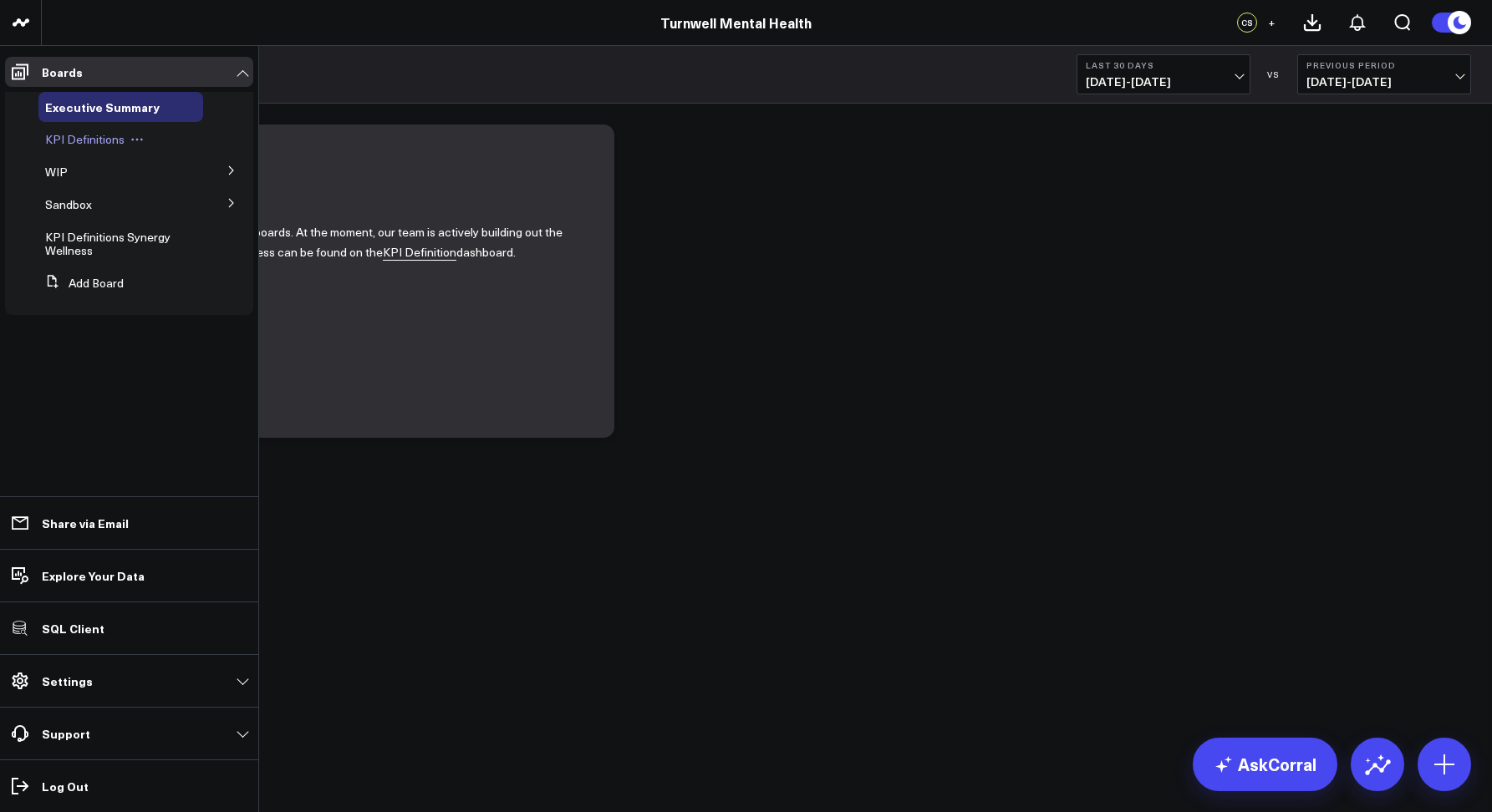
click at [89, 141] on span "KPI Definitions" at bounding box center [85, 139] width 80 height 16
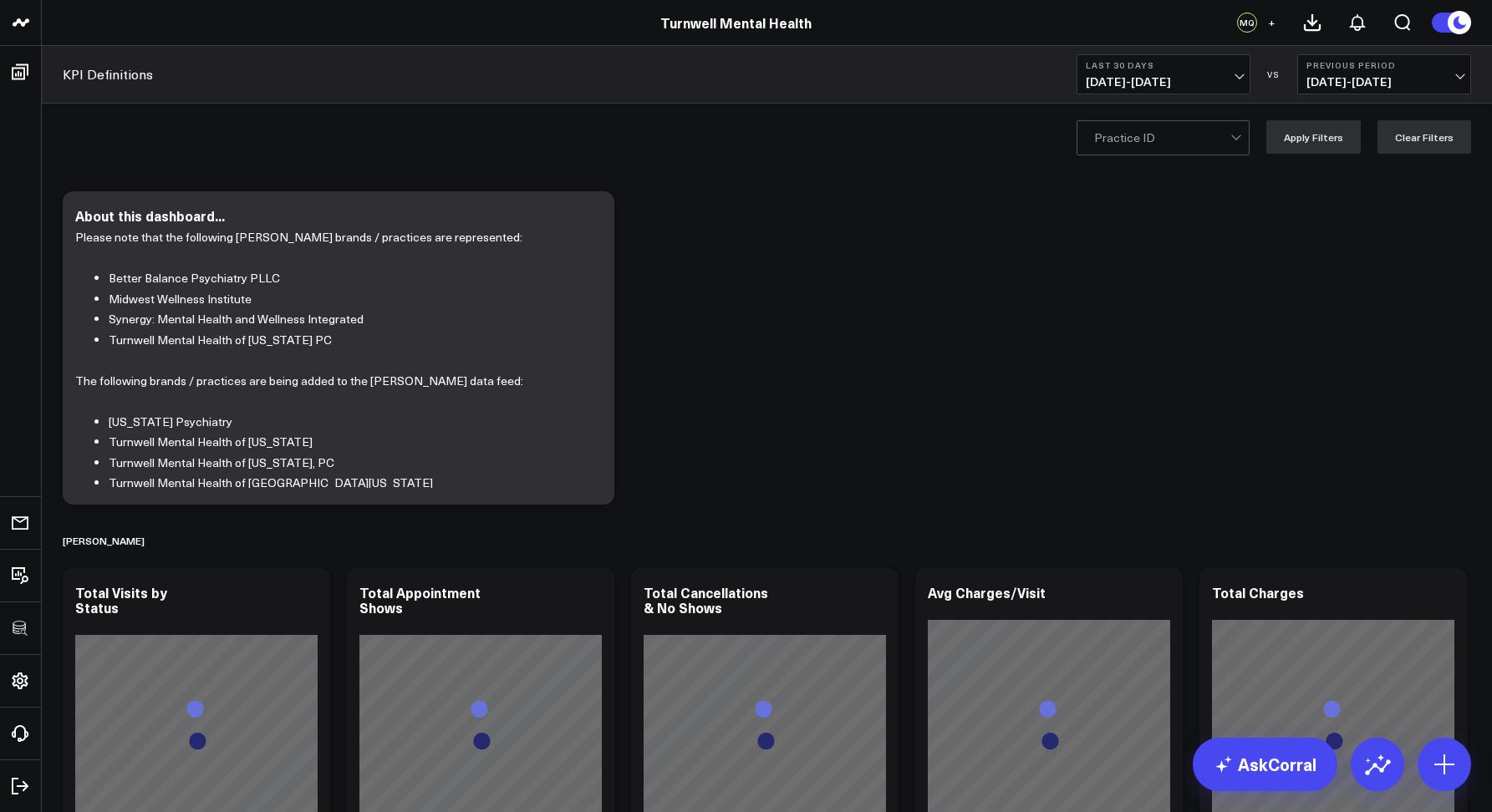
click at [1075, 132] on div "Practice ID Apply Filters Clear Filters" at bounding box center [767, 137] width 1450 height 67
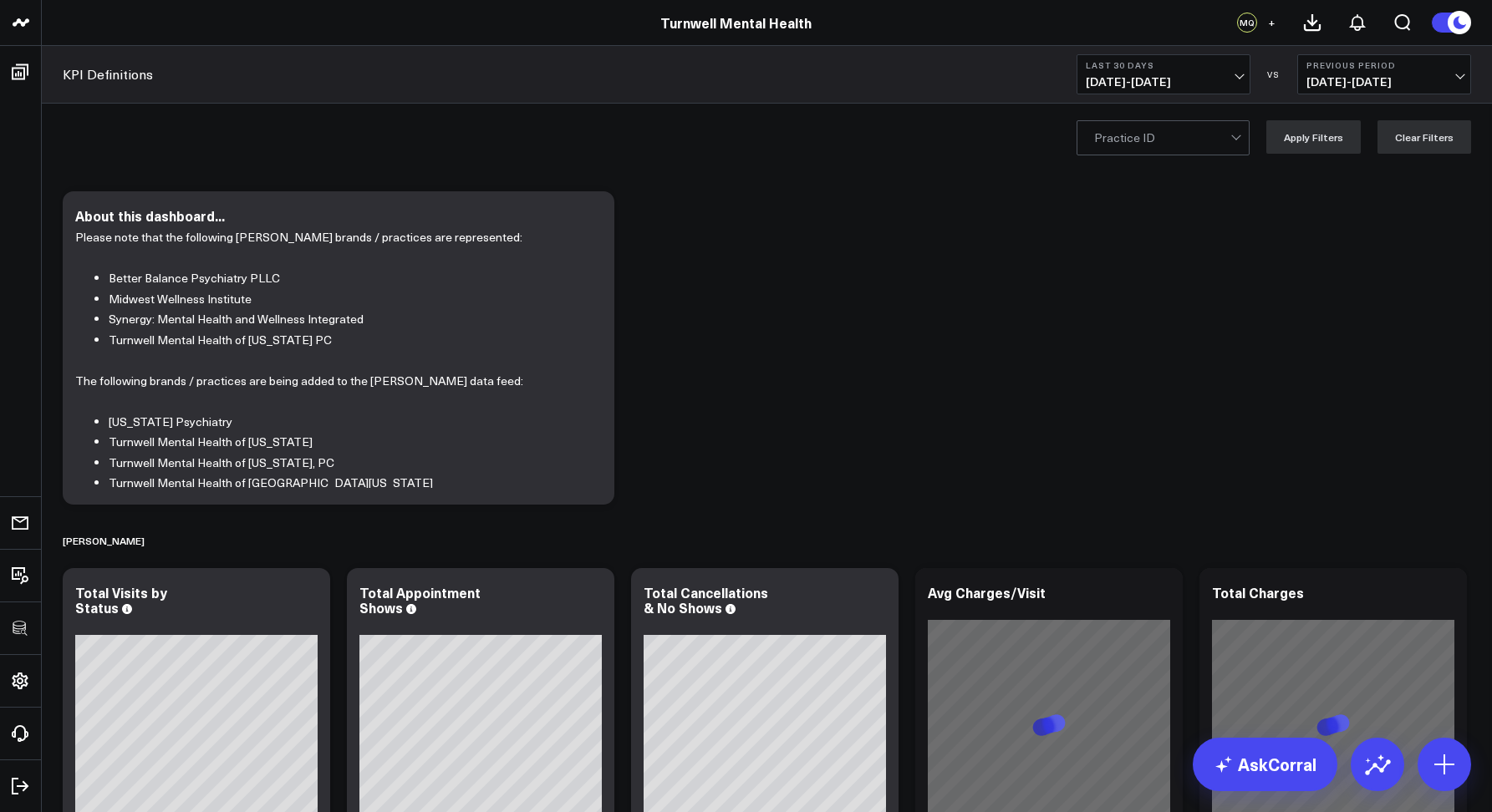
click at [1093, 134] on div "Practice ID" at bounding box center [1163, 138] width 173 height 35
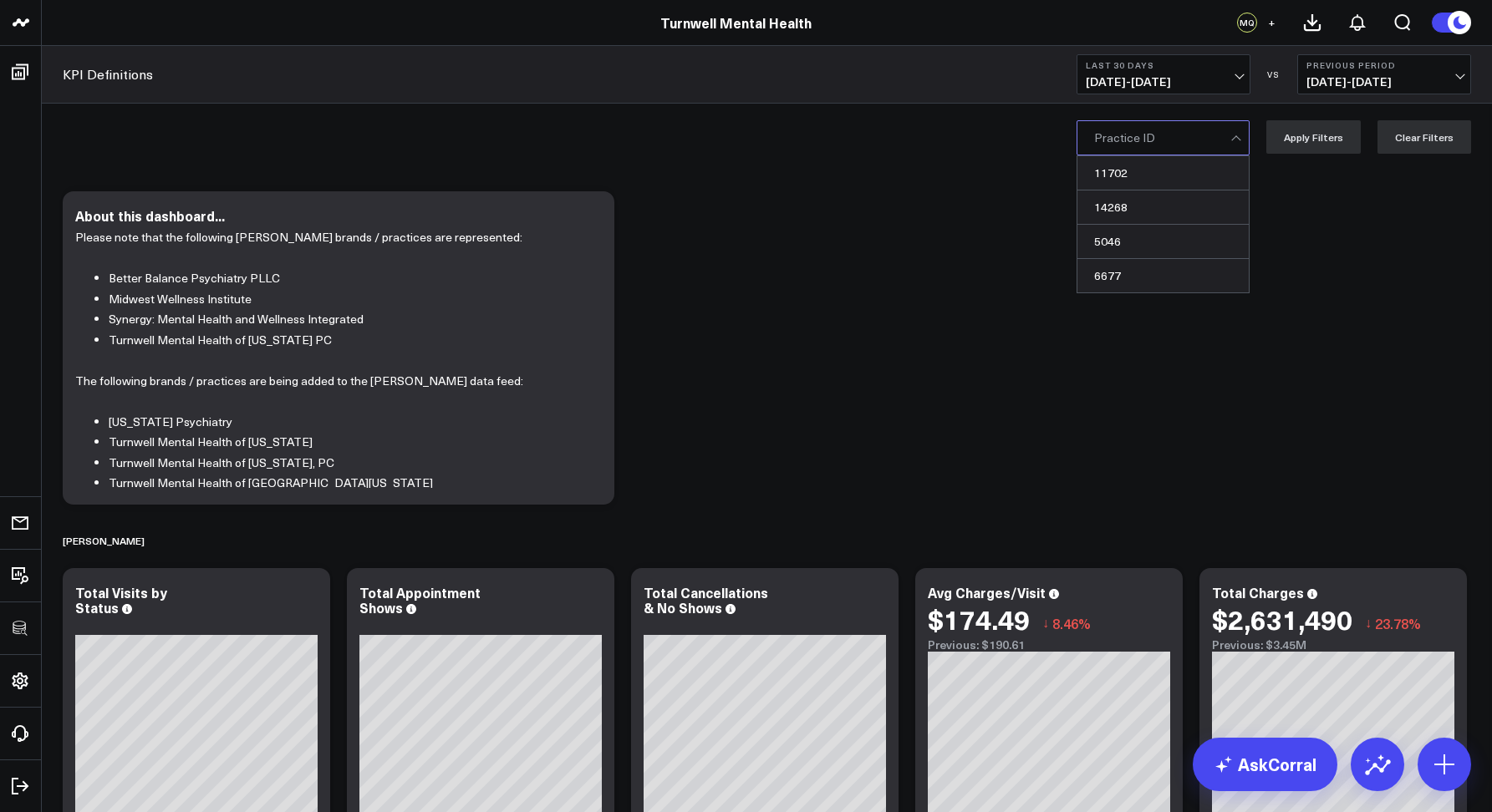
click at [828, 161] on div "11702, 1 of 4. 4 results available. Use Up and Down to choose options, press En…" at bounding box center [767, 137] width 1450 height 67
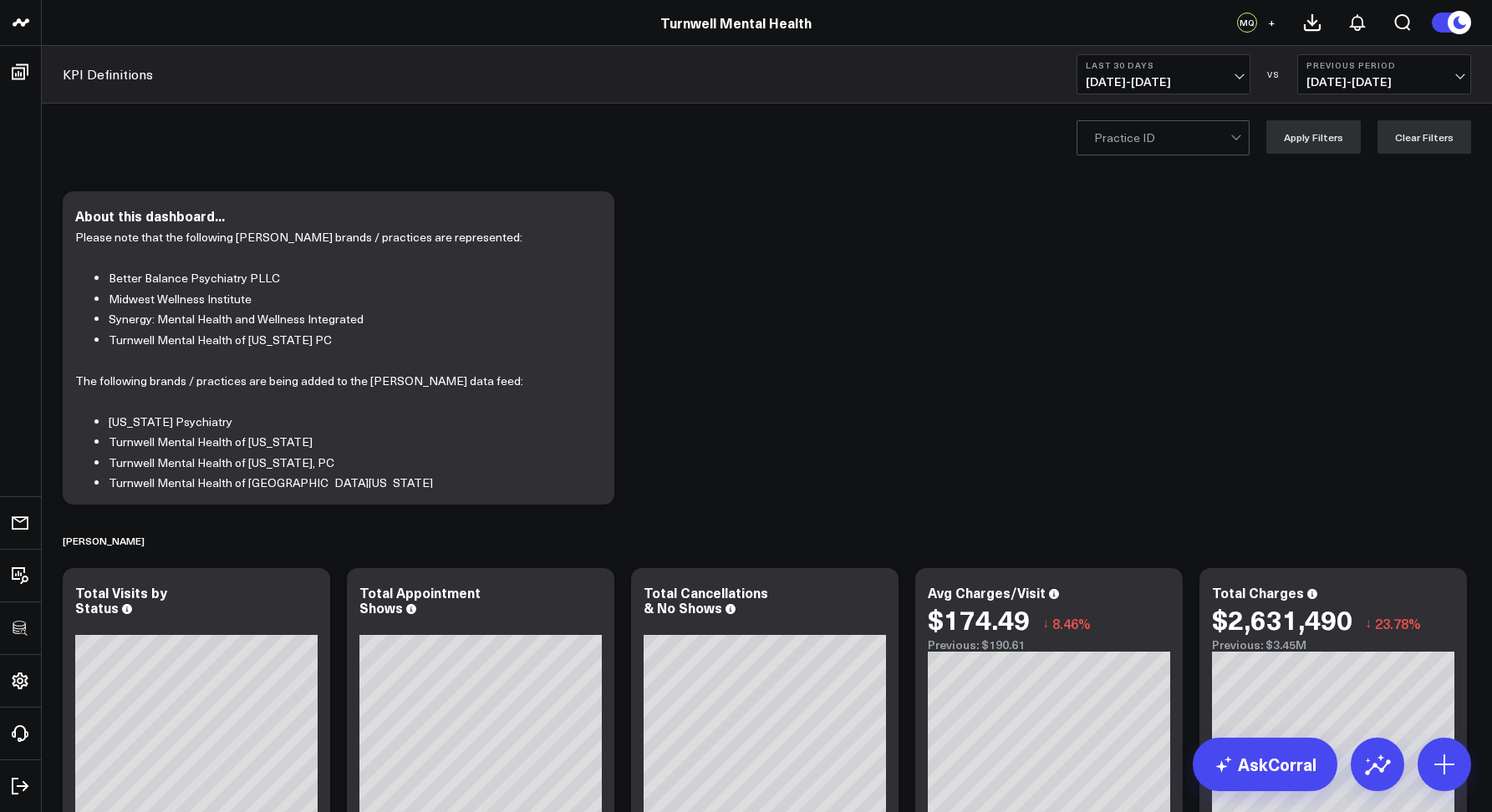
drag, startPoint x: 1076, startPoint y: 140, endPoint x: 1177, endPoint y: 140, distance: 101.0
click at [1132, 142] on div "Practice ID Apply Filters Clear Filters" at bounding box center [767, 137] width 1450 height 67
click at [1177, 140] on div at bounding box center [1162, 138] width 137 height 34
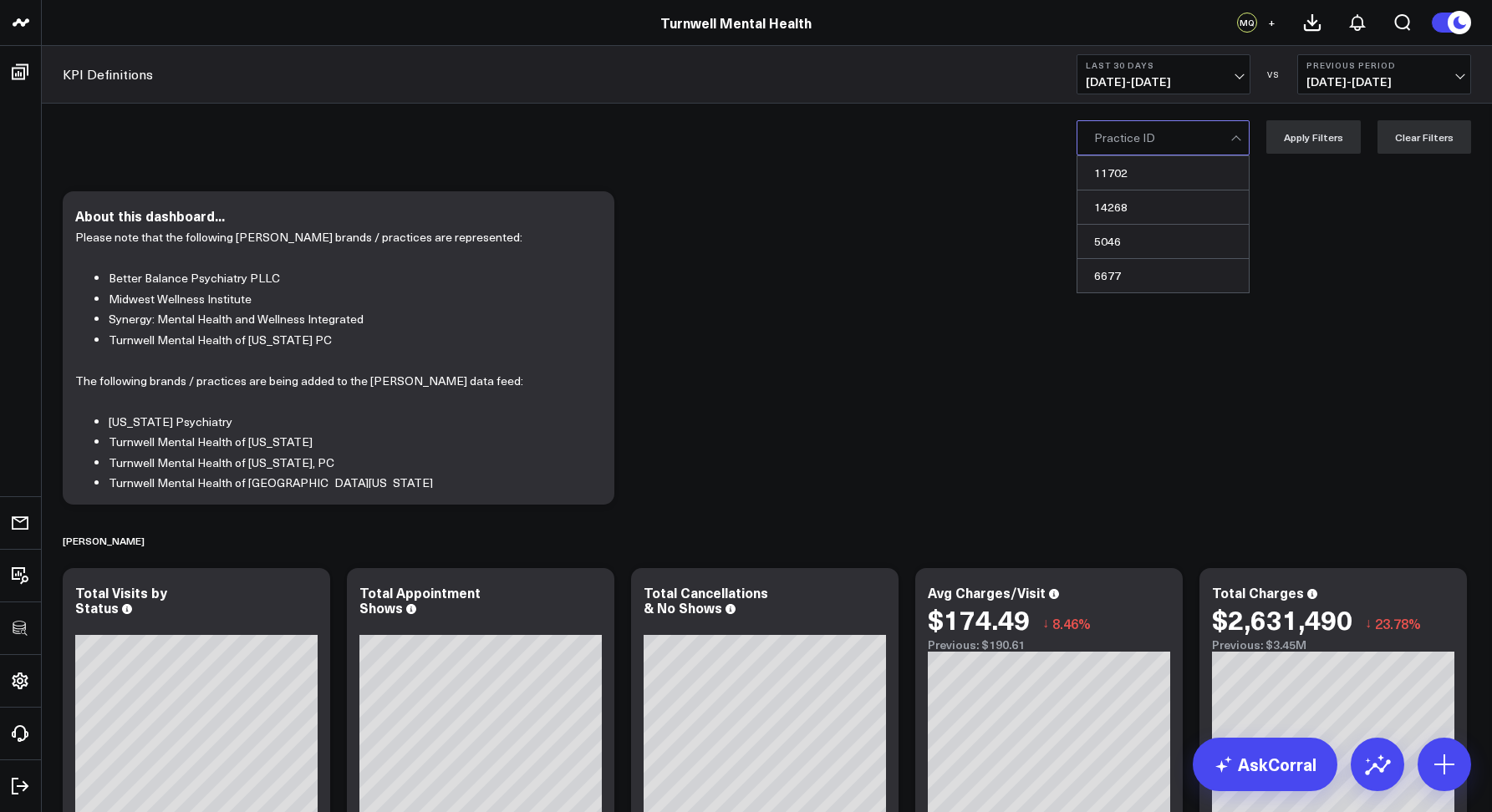
click at [993, 162] on div "11702, 1 of 4. 4 results available. Use Up and Down to choose options, press En…" at bounding box center [767, 137] width 1450 height 67
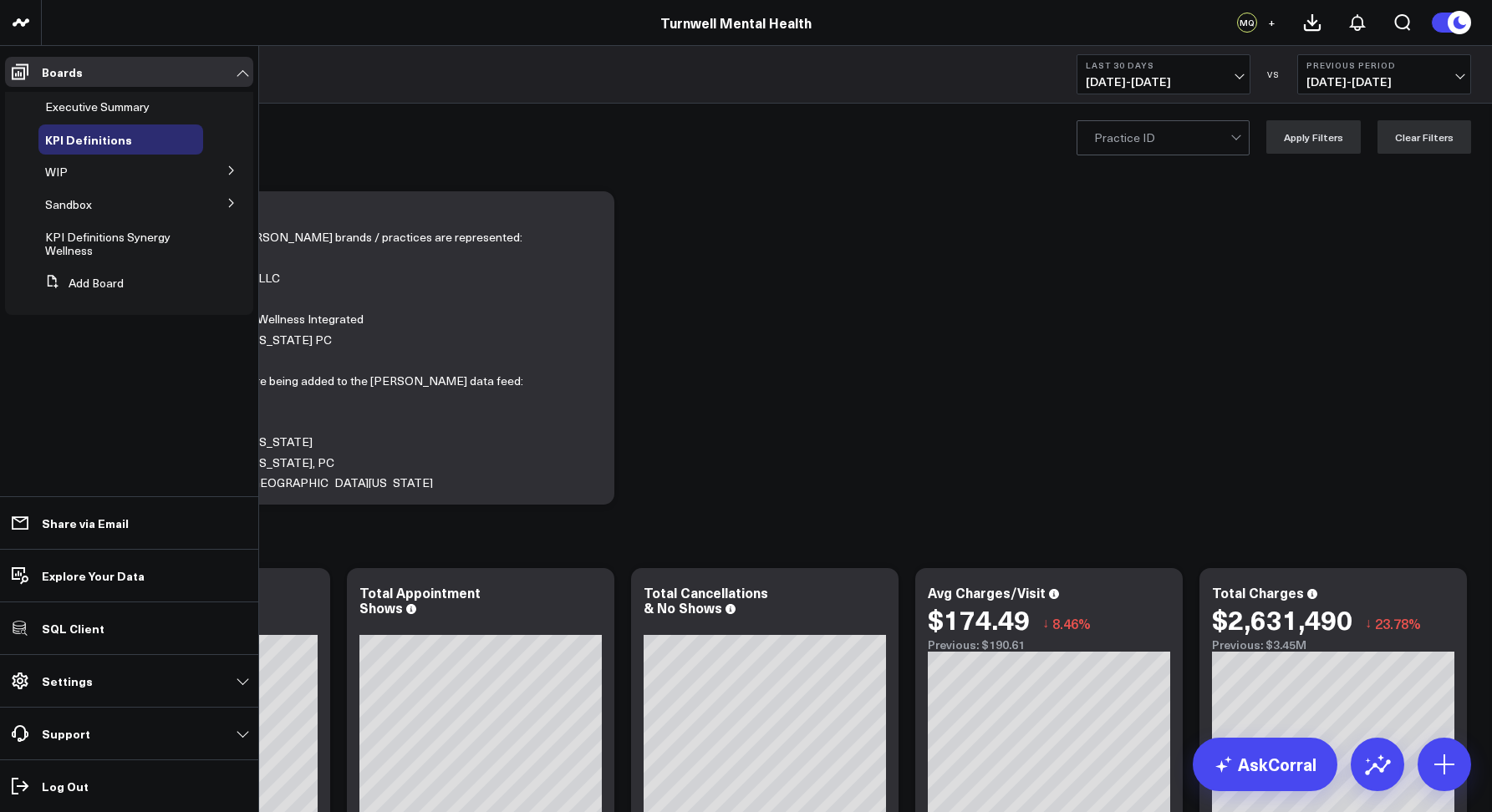
click at [226, 170] on icon at bounding box center [231, 170] width 10 height 10
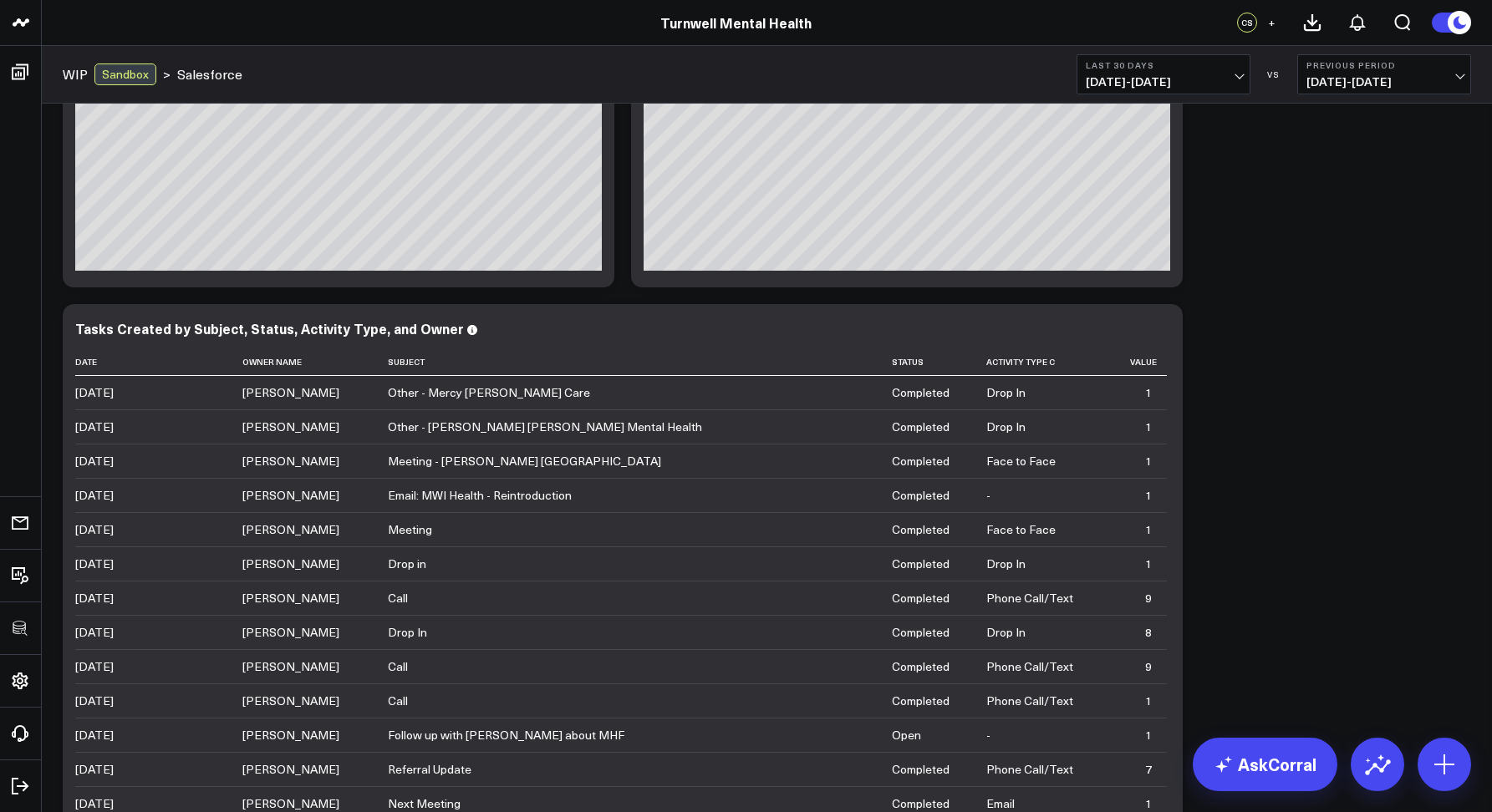
scroll to position [3191, 0]
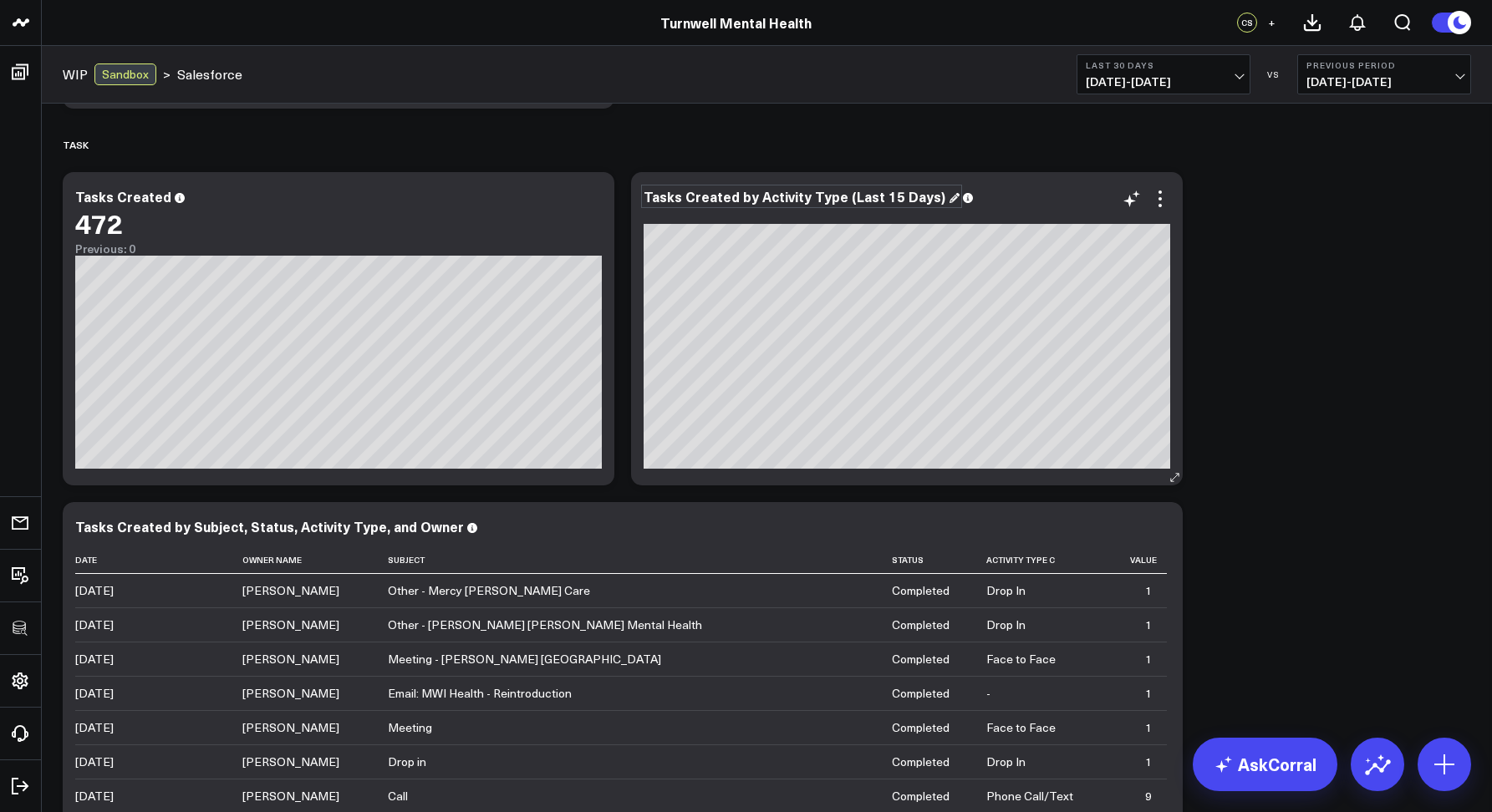
click at [920, 194] on div "Tasks Created by Activity Type (Last 15 Days)" at bounding box center [801, 196] width 316 height 18
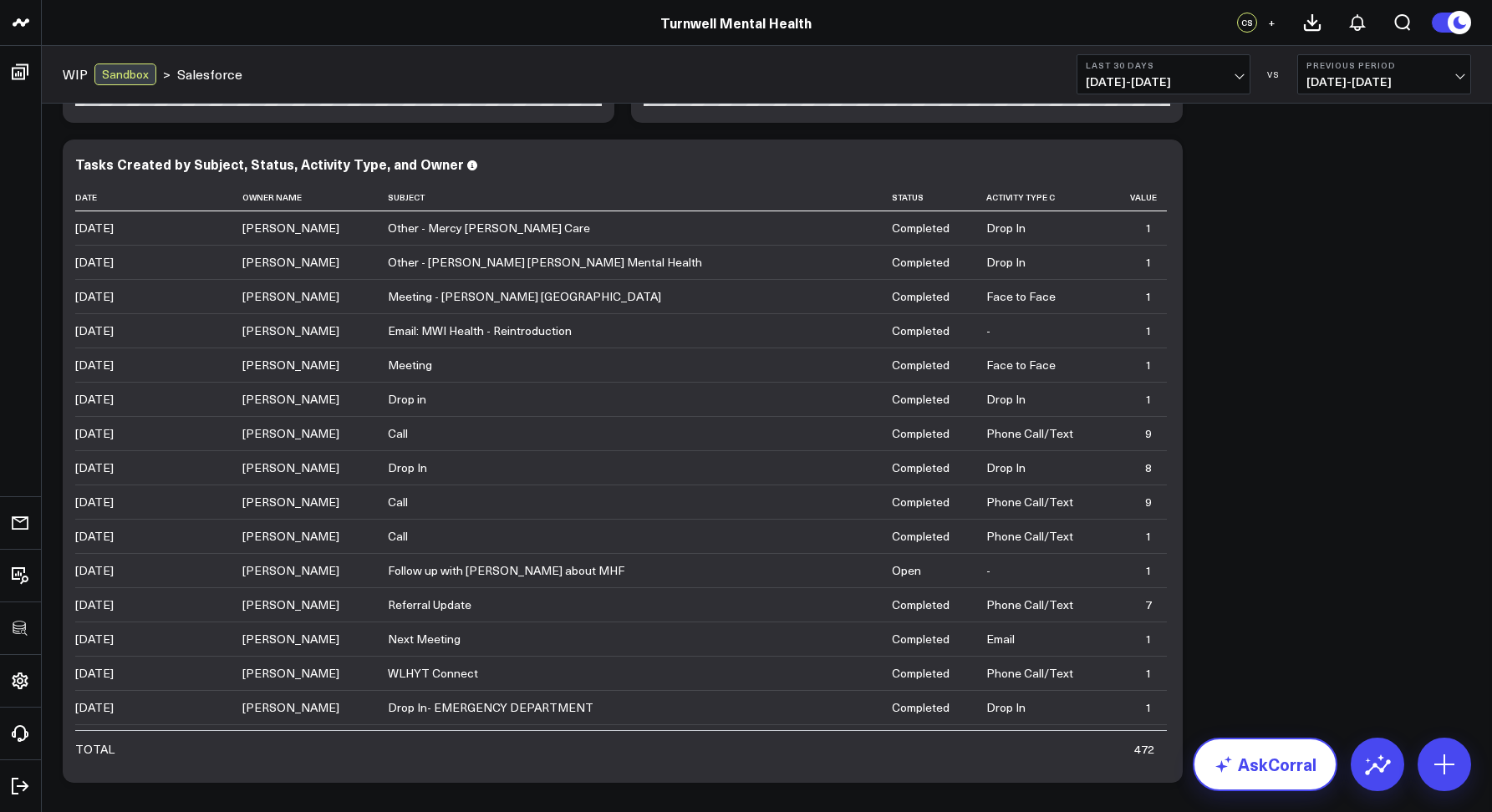
click at [1287, 757] on link "AskCorral" at bounding box center [1265, 764] width 144 height 54
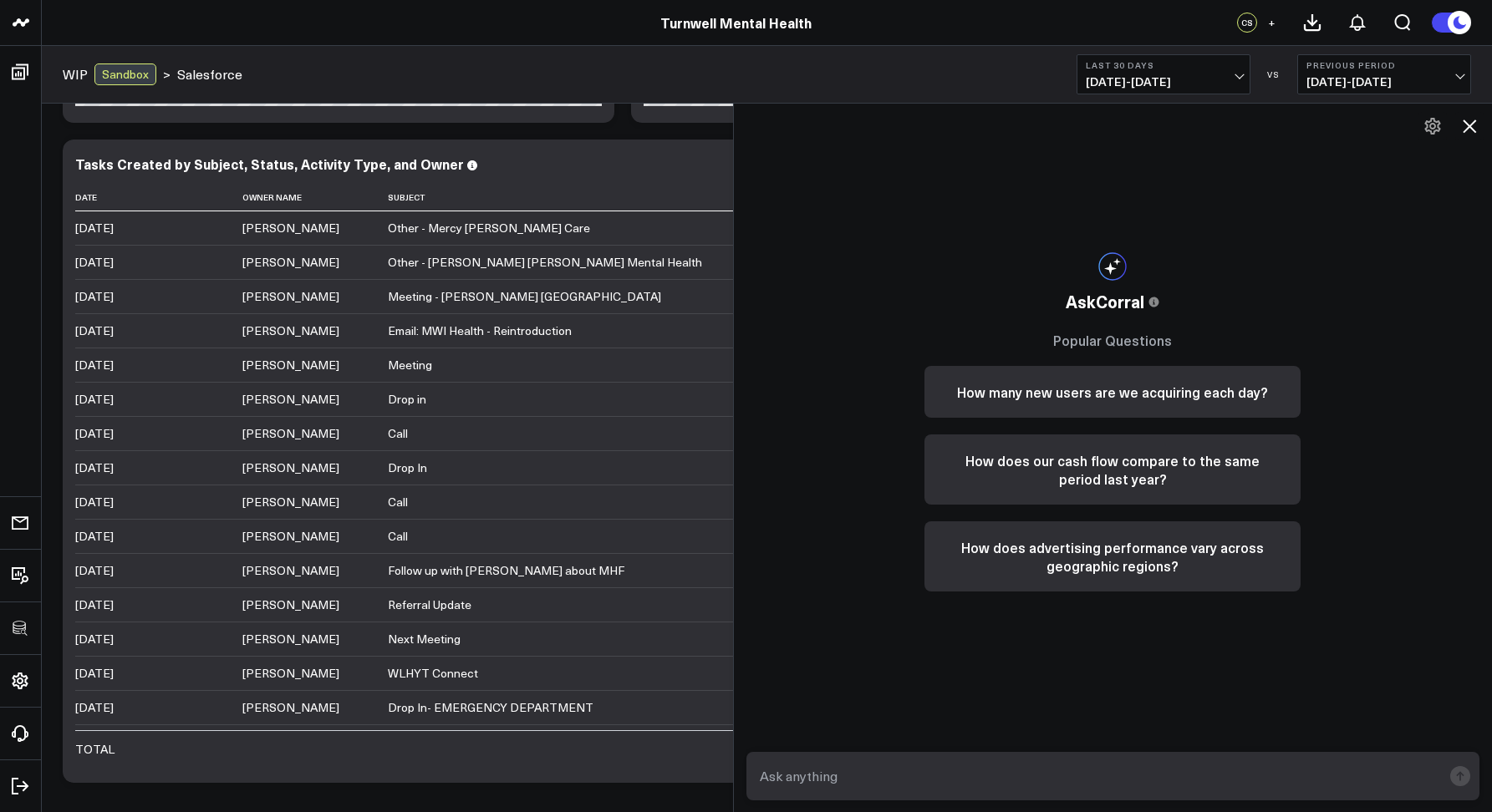
click at [776, 775] on textarea at bounding box center [1099, 776] width 687 height 30
click at [1461, 130] on icon at bounding box center [1469, 127] width 20 height 20
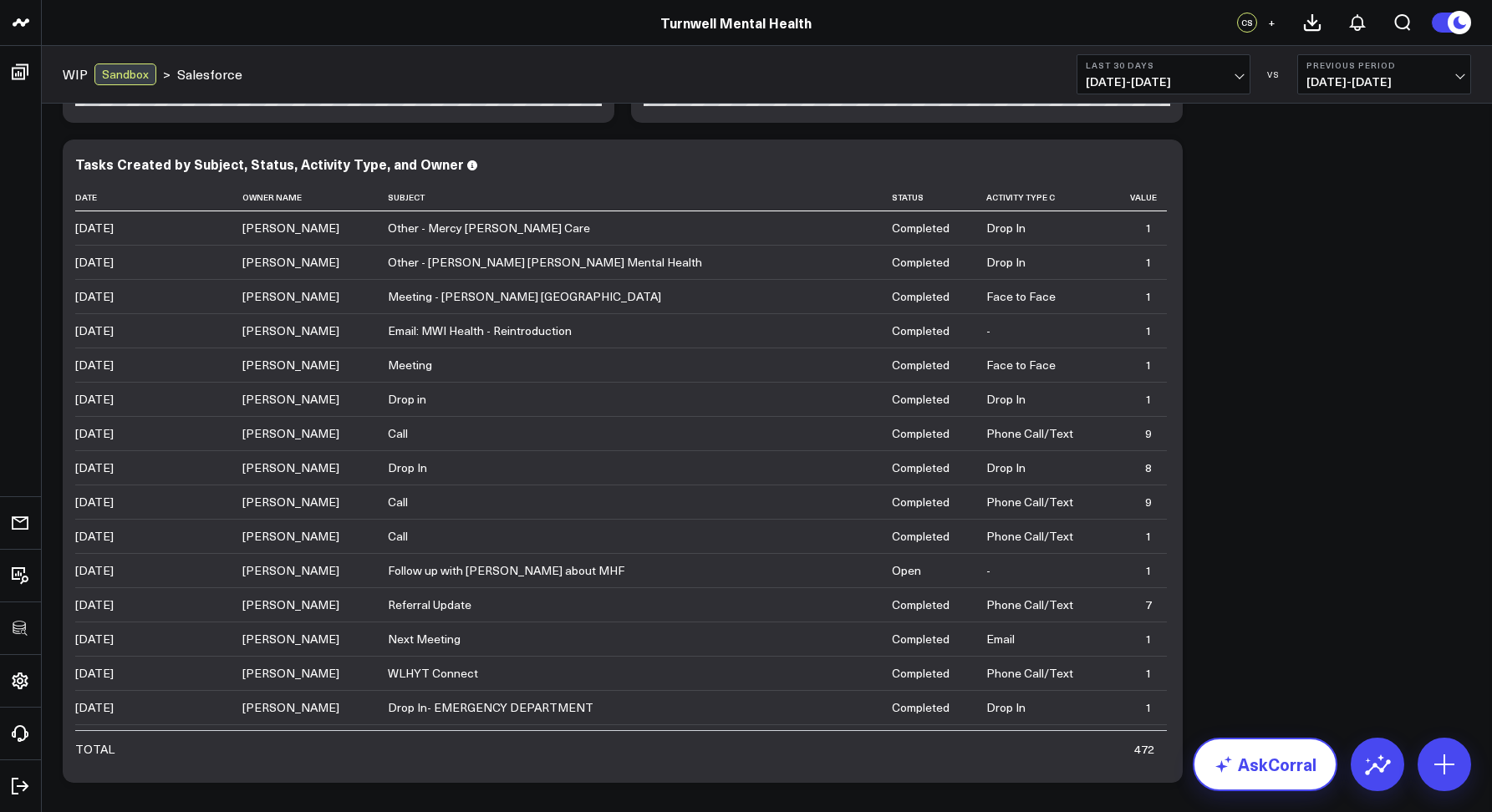
click at [1241, 760] on link "AskCorral" at bounding box center [1265, 764] width 144 height 54
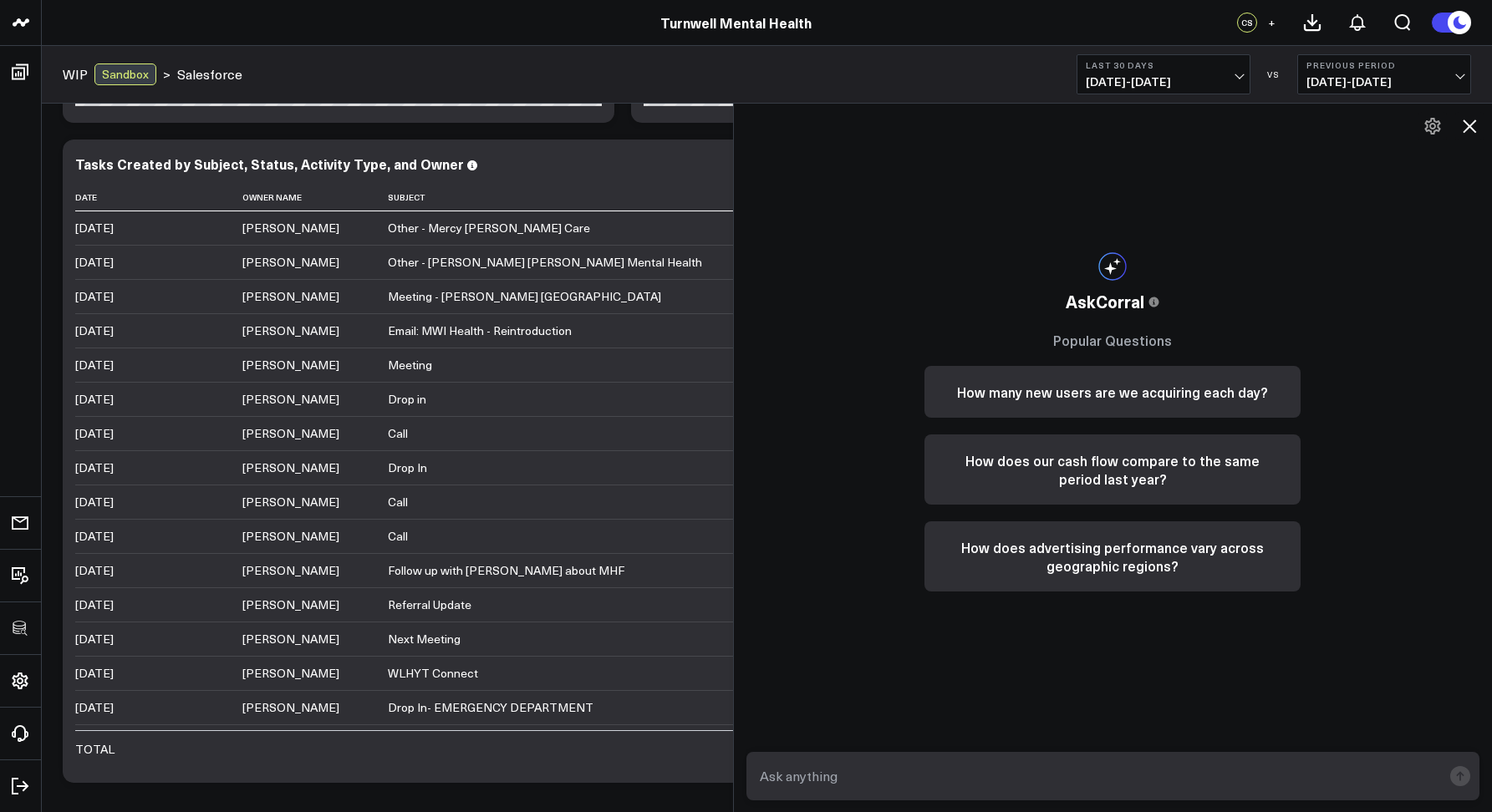
click at [995, 773] on textarea at bounding box center [1099, 776] width 687 height 30
type textarea "show me all open salesforce tasks by owner name"
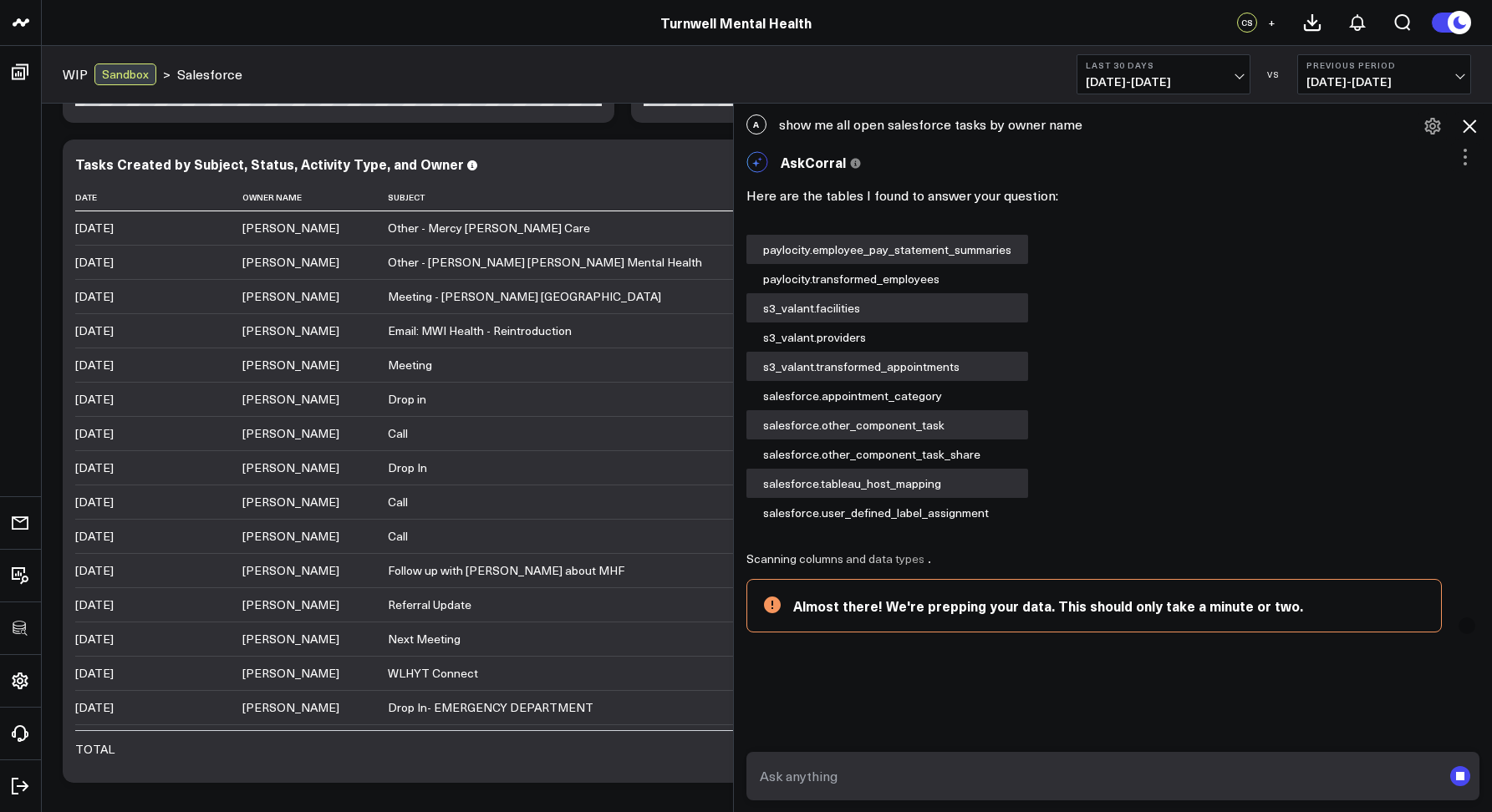
scroll to position [0, 0]
click at [838, 132] on div "A show me all open salesforce tasks by owner name" at bounding box center [1112, 127] width 759 height 37
copy div "show me all open salesforce tasks by owner name"
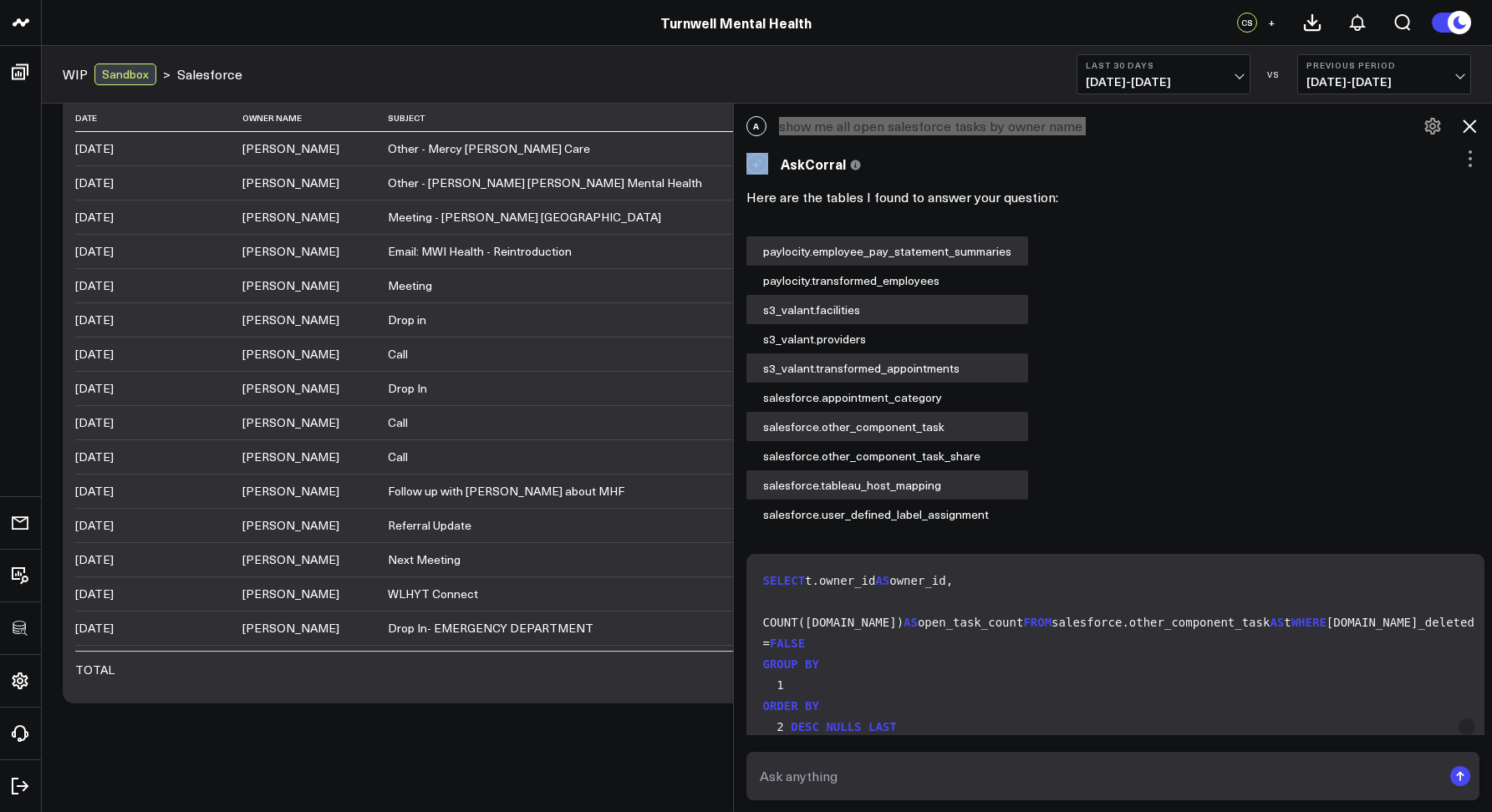
click at [871, 132] on div "A show me all open salesforce tasks by owner name" at bounding box center [1112, 127] width 759 height 37
copy div "show me all open salesforce tasks by owner name"
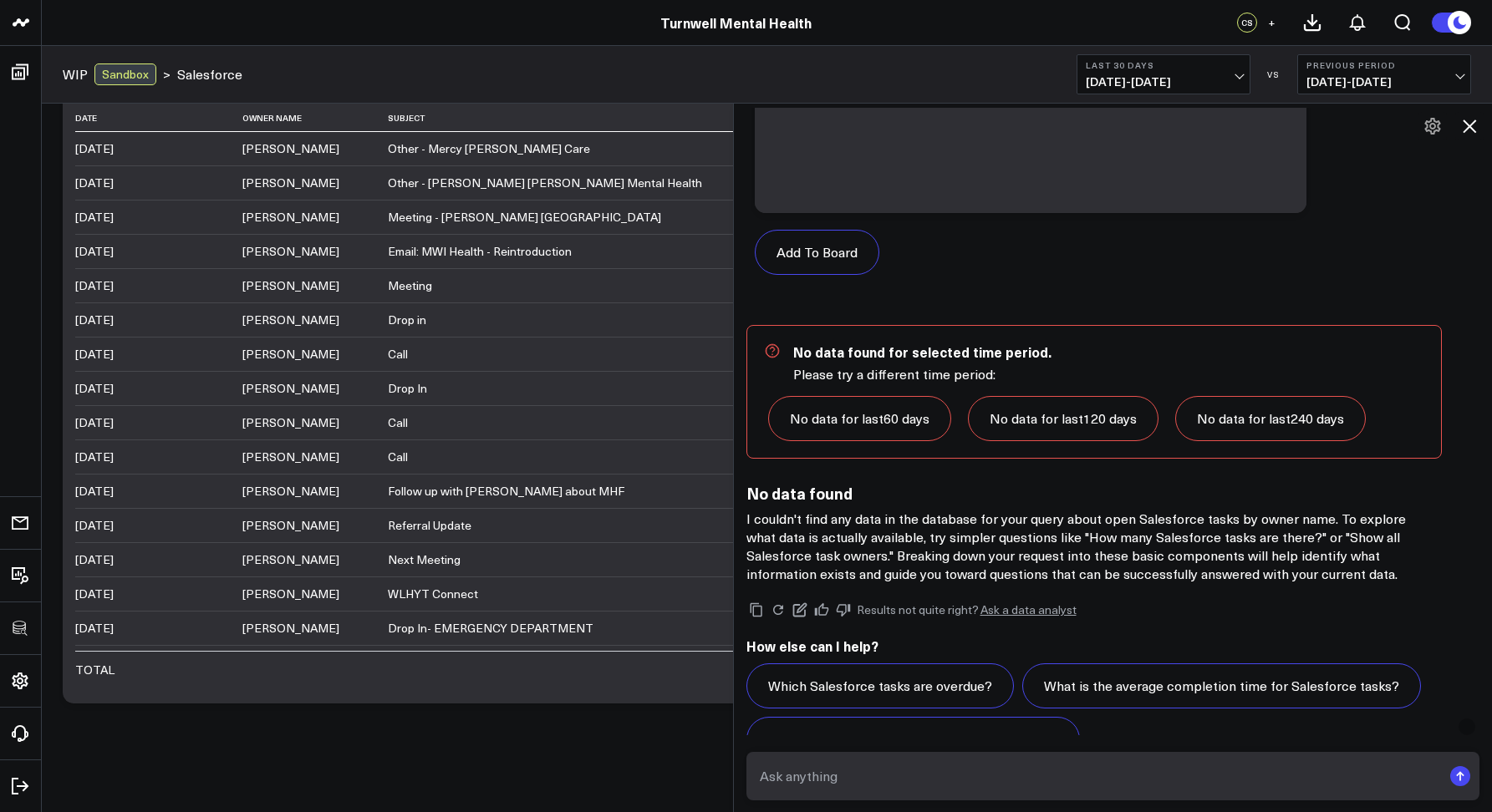
scroll to position [1390, 0]
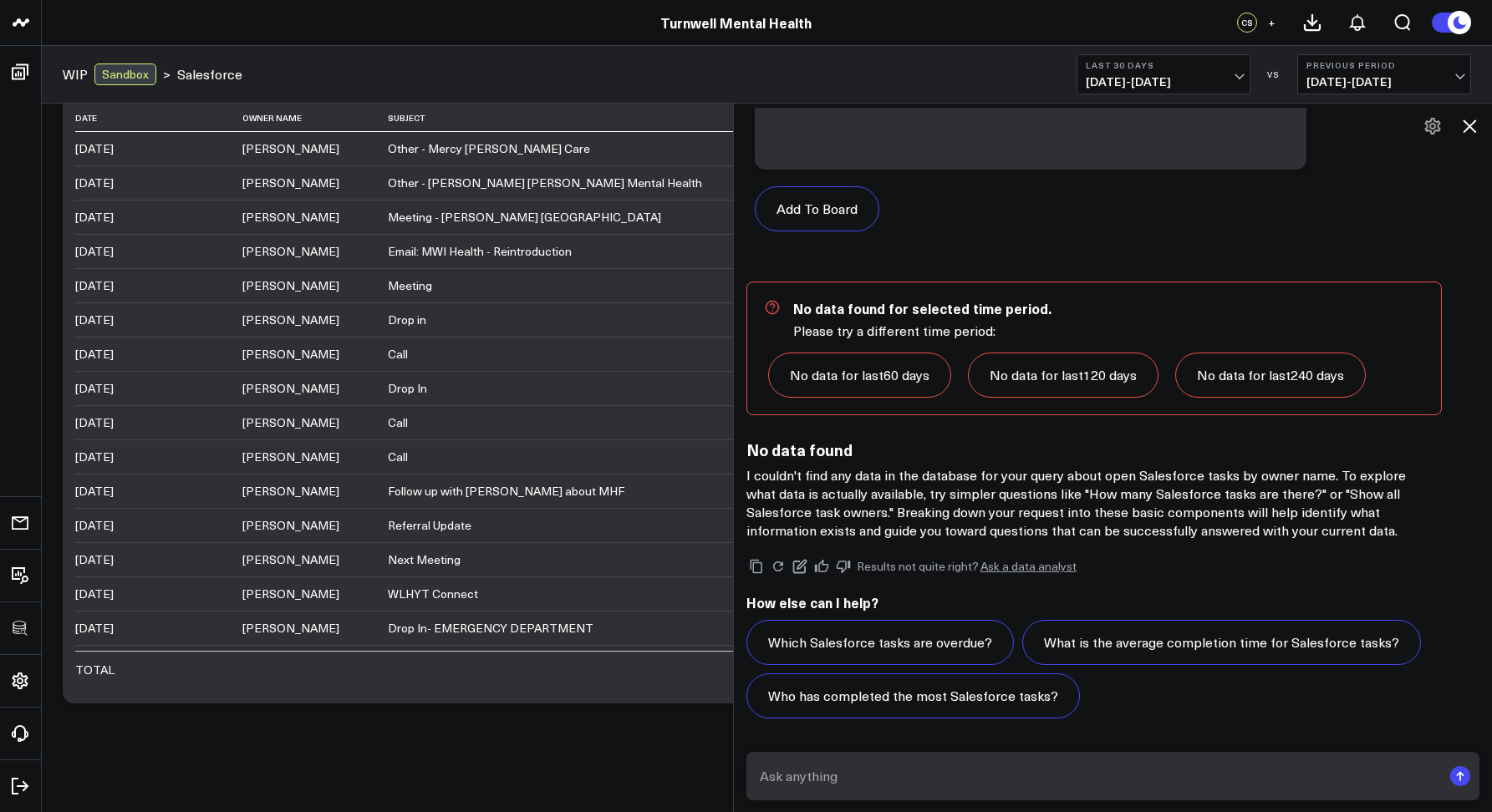
click at [931, 761] on textarea at bounding box center [1099, 776] width 687 height 30
paste textarea "show me all open salesforce tasks by owner name"
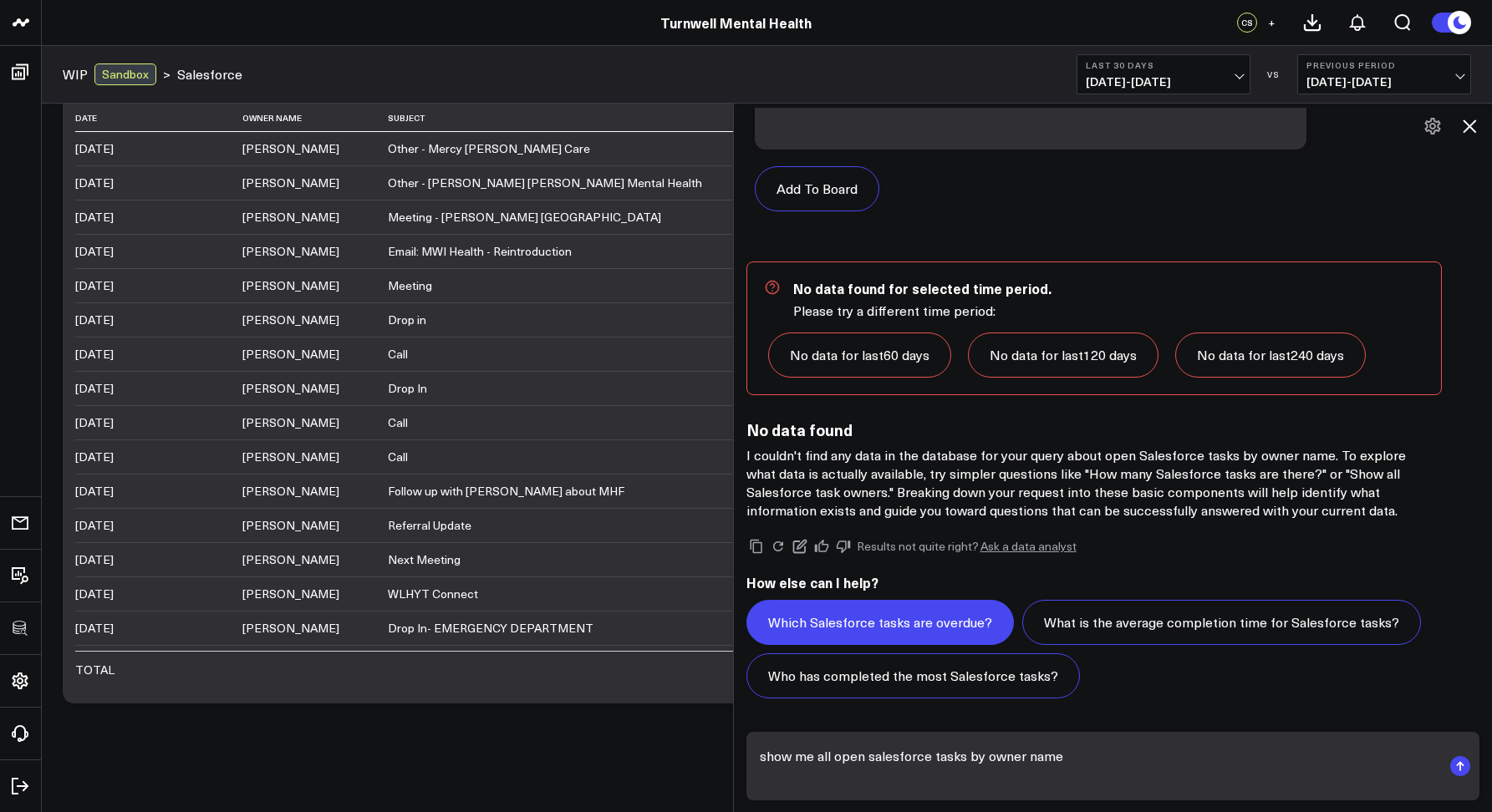
scroll to position [1410, 0]
click at [797, 550] on button at bounding box center [800, 546] width 20 height 20
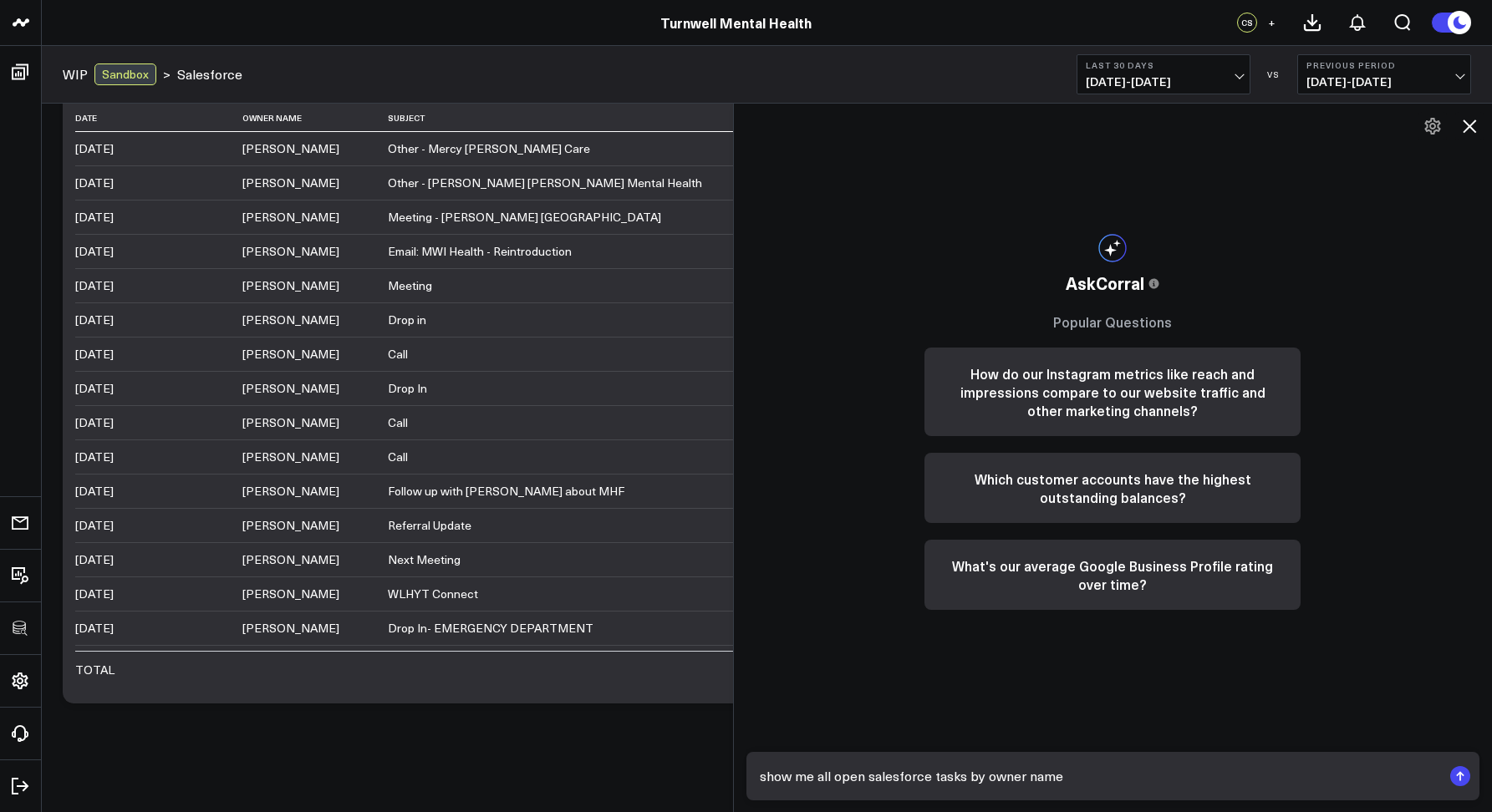
click at [916, 773] on textarea "show me all open salesforce tasks by owner name" at bounding box center [1099, 776] width 687 height 30
click at [1036, 778] on textarea "show me all open tasks by owner name" at bounding box center [1099, 776] width 687 height 30
click at [903, 779] on textarea "show me all open tasks by owner name from salesforce" at bounding box center [1099, 776] width 687 height 30
type textarea "show me all open tasks in the tasks table by owner name from salesforce"
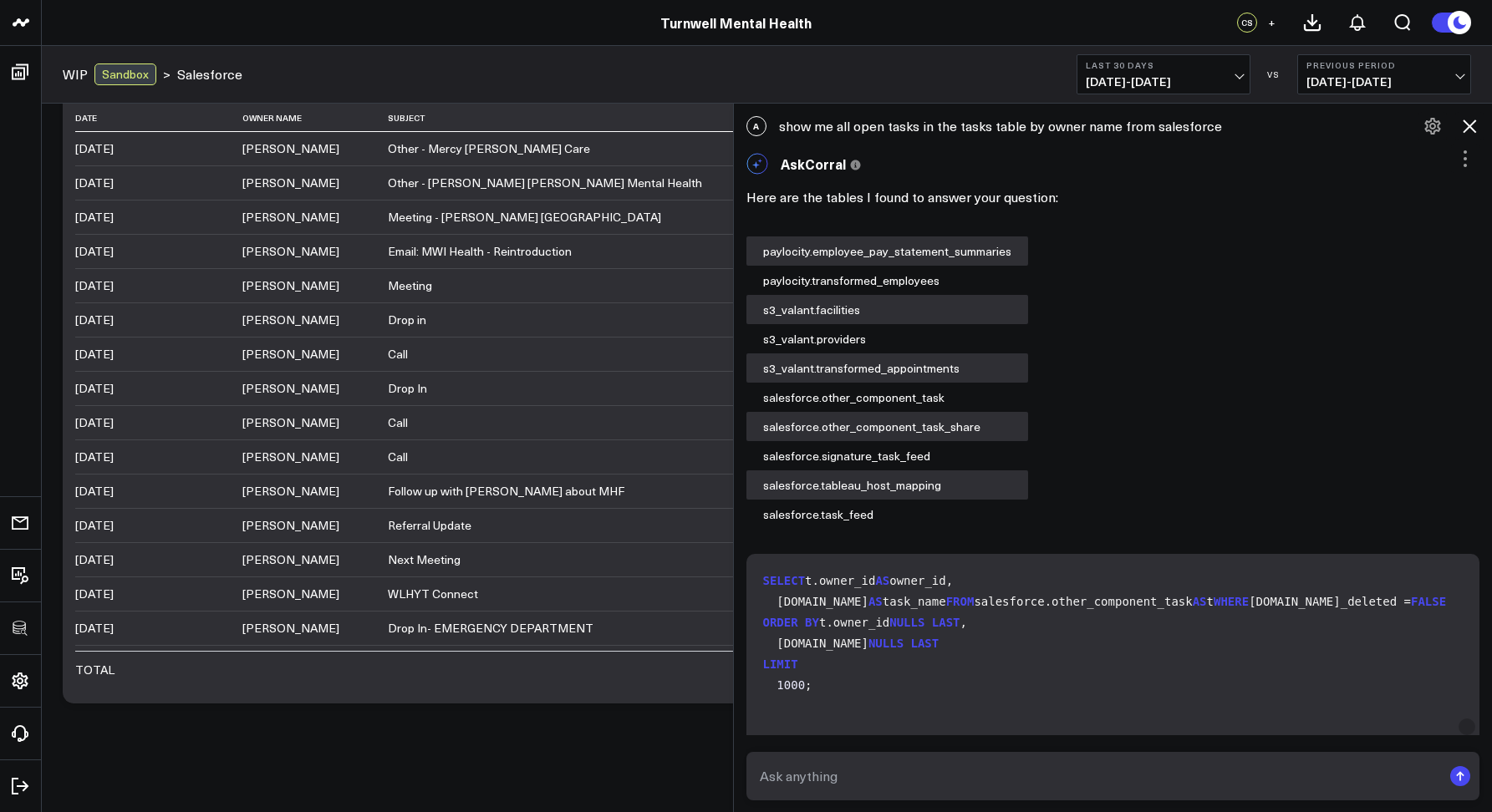
scroll to position [2493, 0]
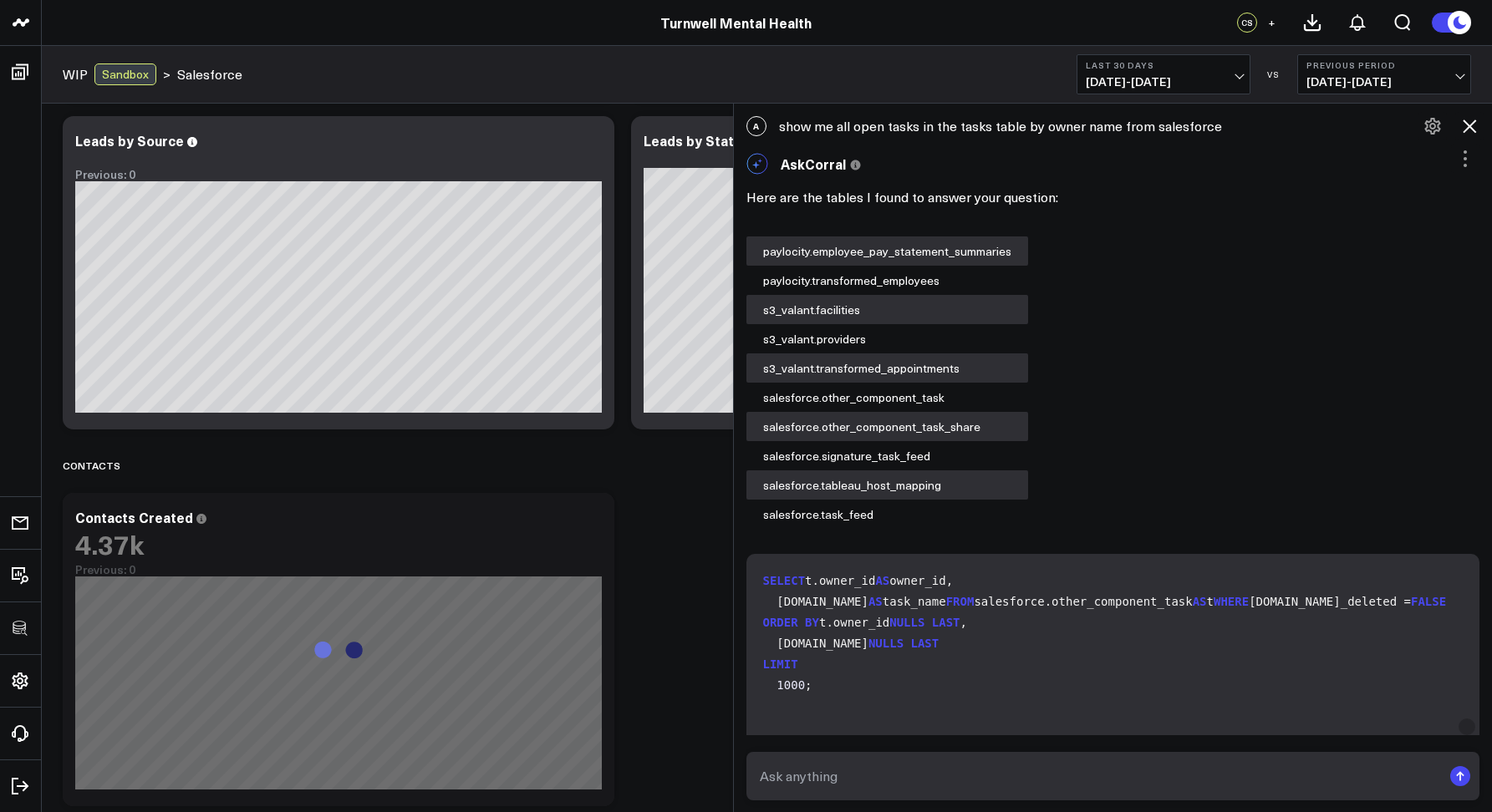
click at [837, 127] on div "A show me all open tasks in the tasks table by owner name from salesforce" at bounding box center [1112, 127] width 759 height 37
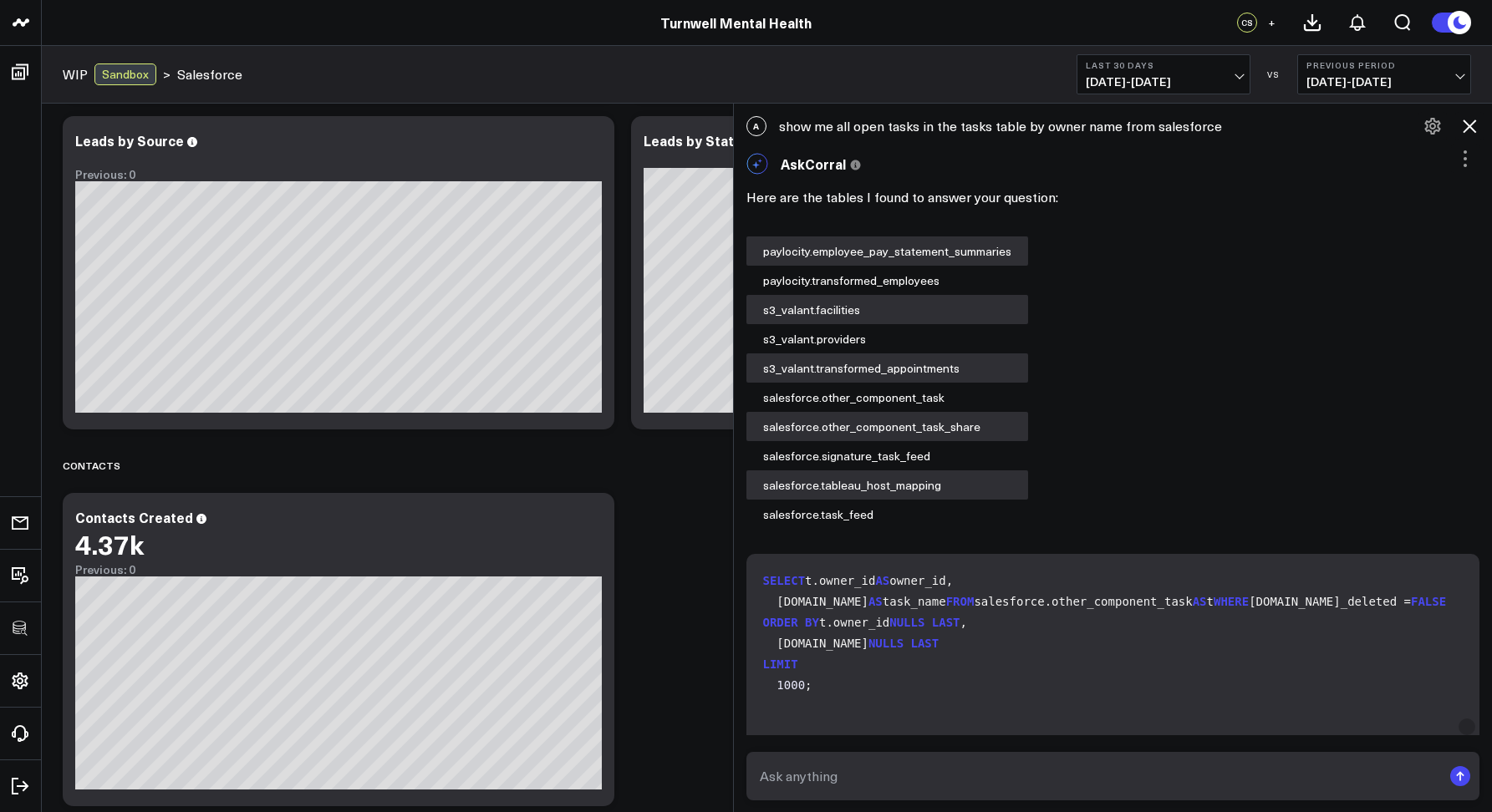
click at [837, 127] on div "A show me all open tasks in the tasks table by owner name from salesforce" at bounding box center [1112, 127] width 759 height 37
copy div "show me all open tasks in the tasks table by owner name from salesforce"
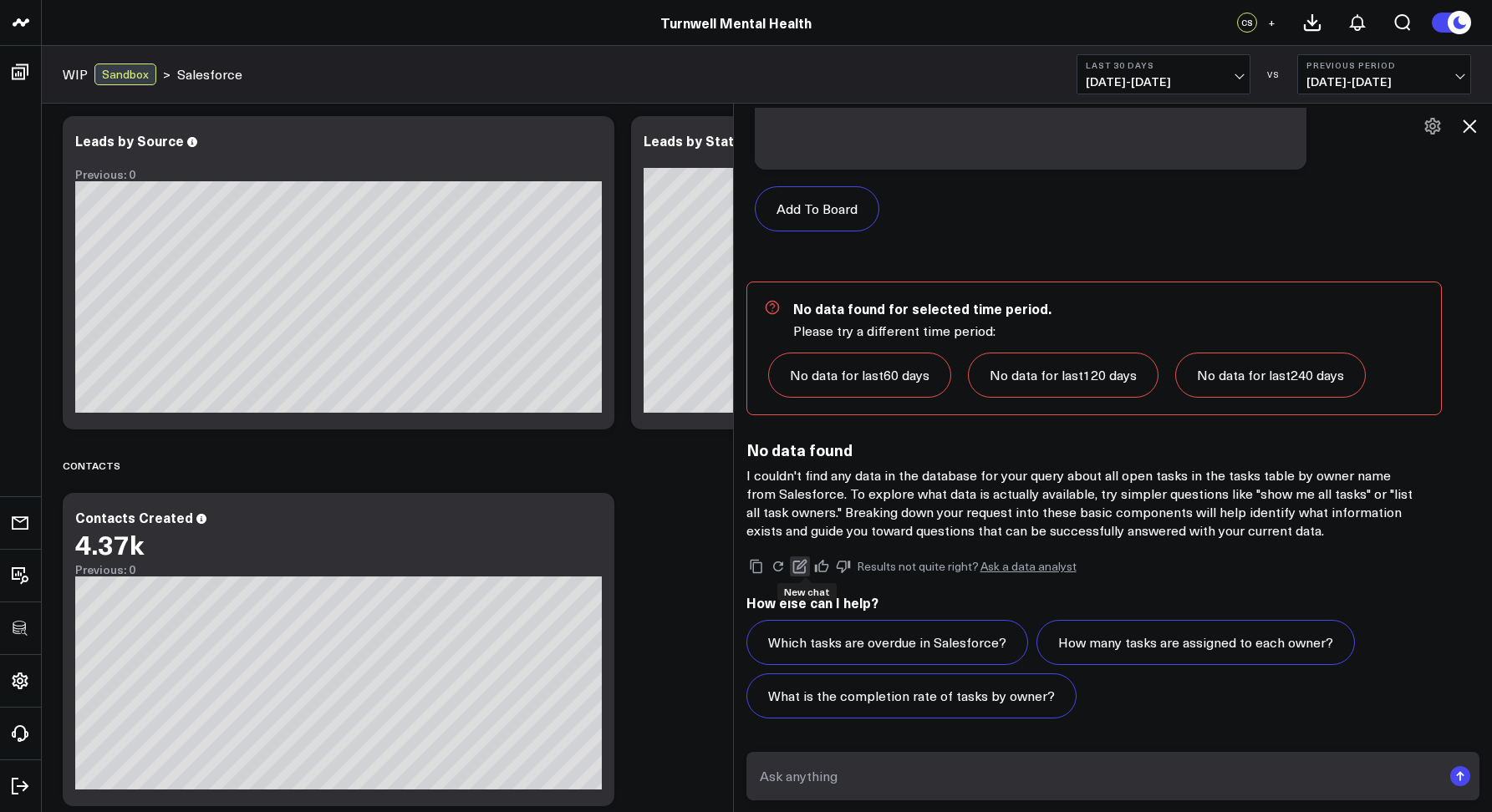
click at [804, 563] on icon at bounding box center [800, 566] width 15 height 15
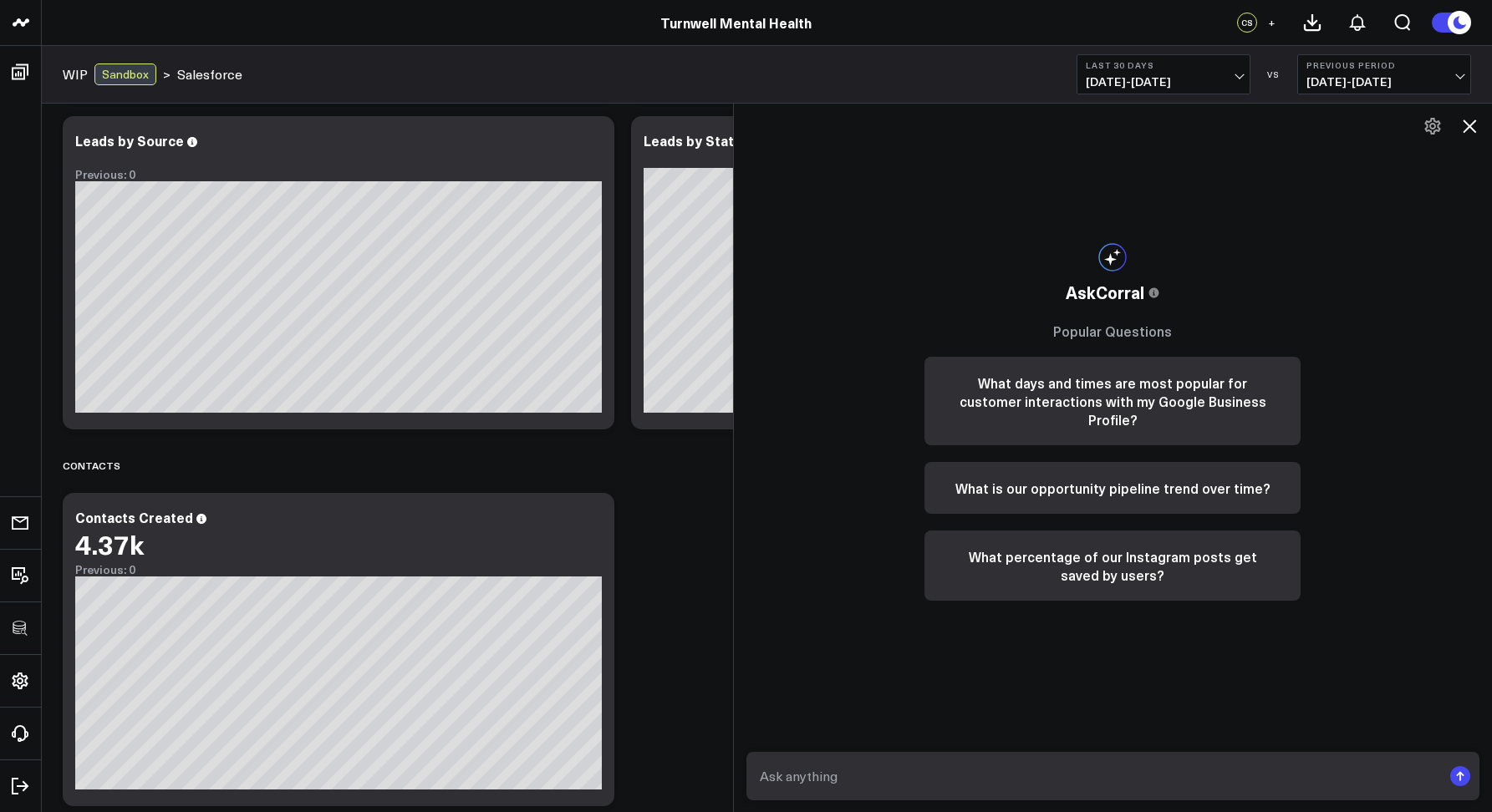
paste textarea "show me all open tasks in the tasks table by owner name from salesforce"
click at [954, 776] on textarea "show me all open tasks in the tasks table by owner name from salesforce" at bounding box center [1099, 776] width 687 height 30
drag, startPoint x: 1009, startPoint y: 776, endPoint x: 906, endPoint y: 771, distance: 103.1
click at [906, 771] on textarea "show me all open tasks in the tasks table by owner name from salesforce" at bounding box center [1099, 776] width 687 height 30
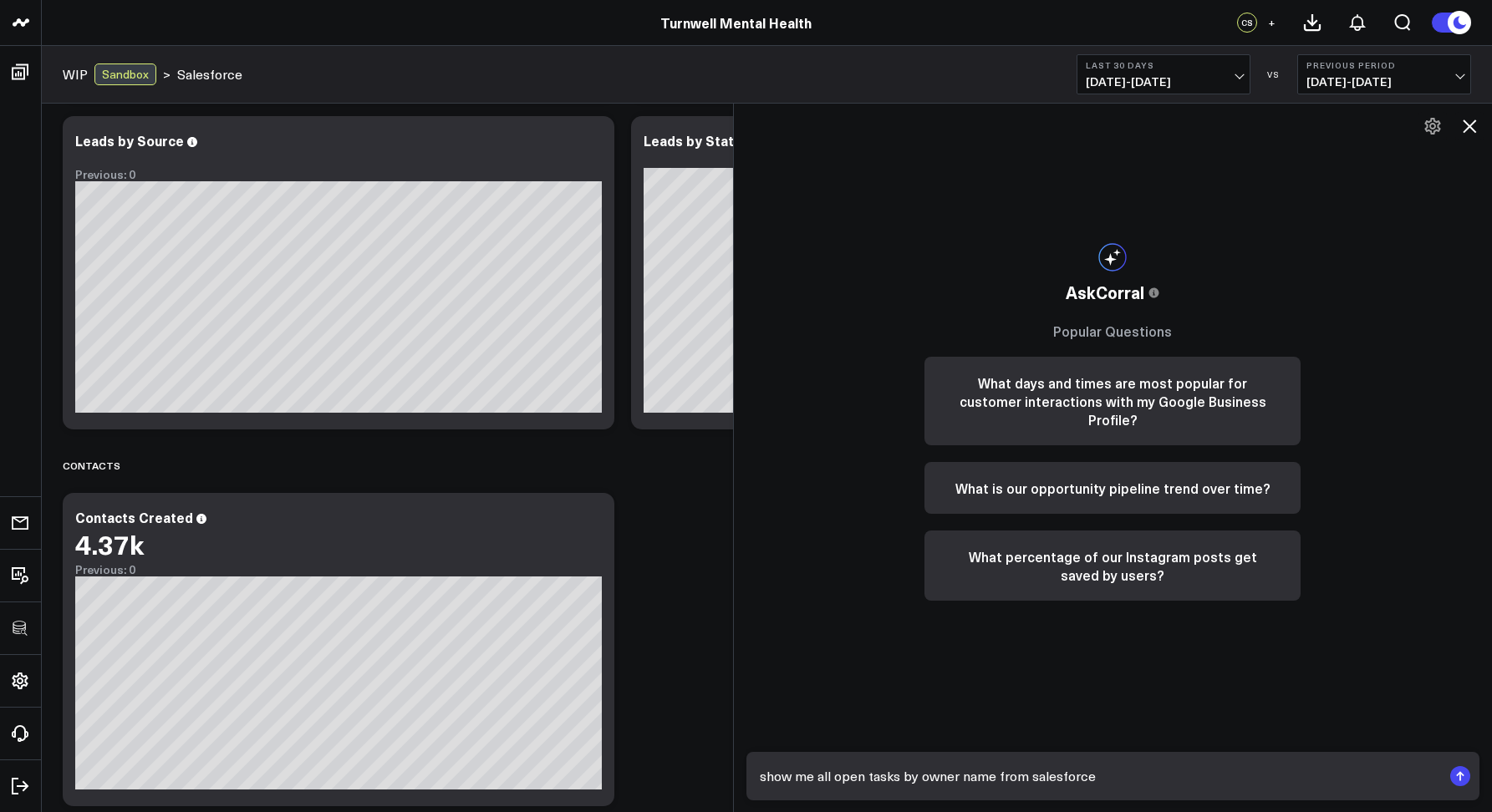
click at [1136, 774] on textarea "show me all open tasks by owner name from salesforce" at bounding box center [1099, 776] width 687 height 30
type textarea "show me all open tasks by owner name from salesforce. use the tasks table"
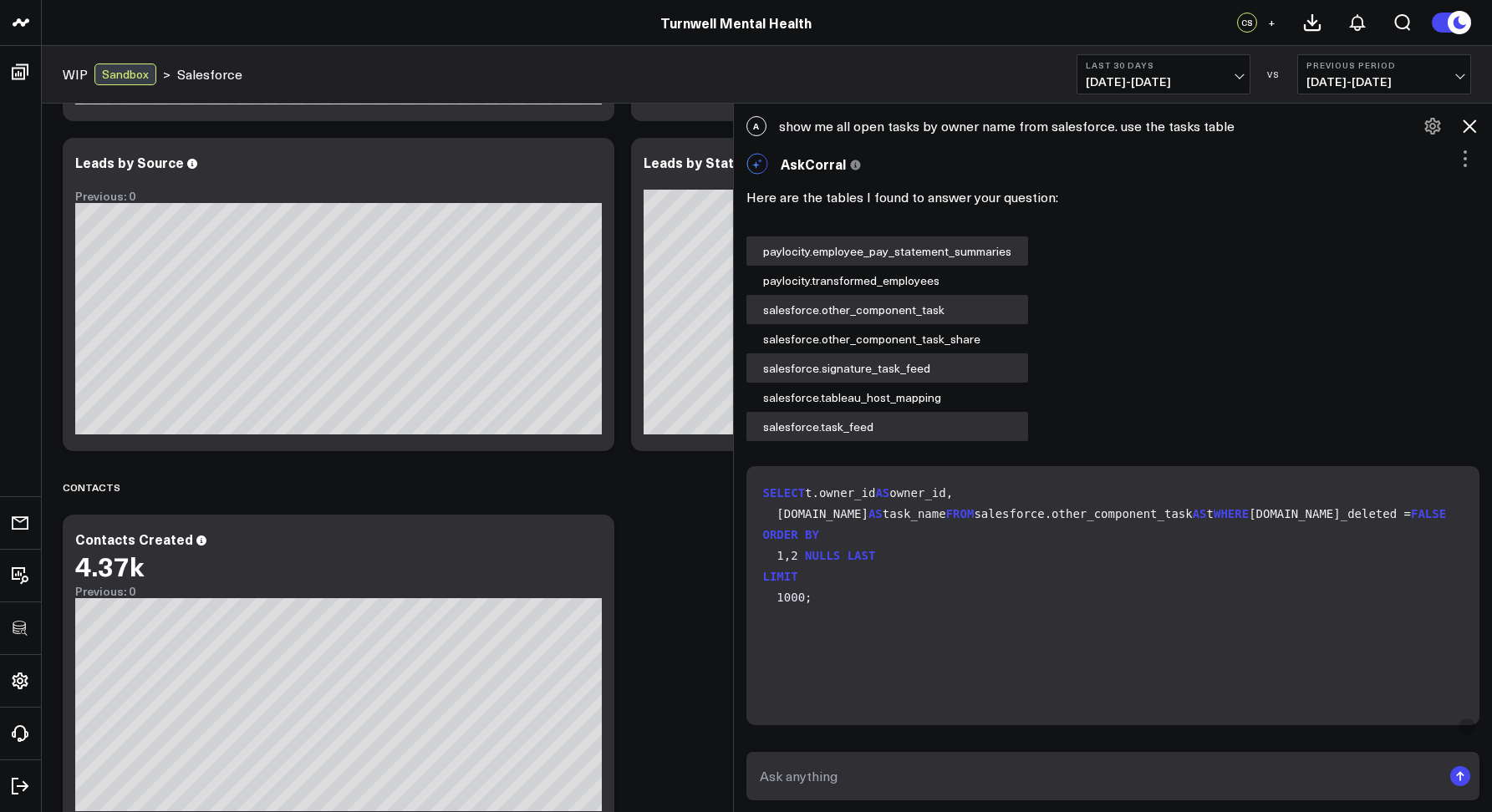
scroll to position [2457, 0]
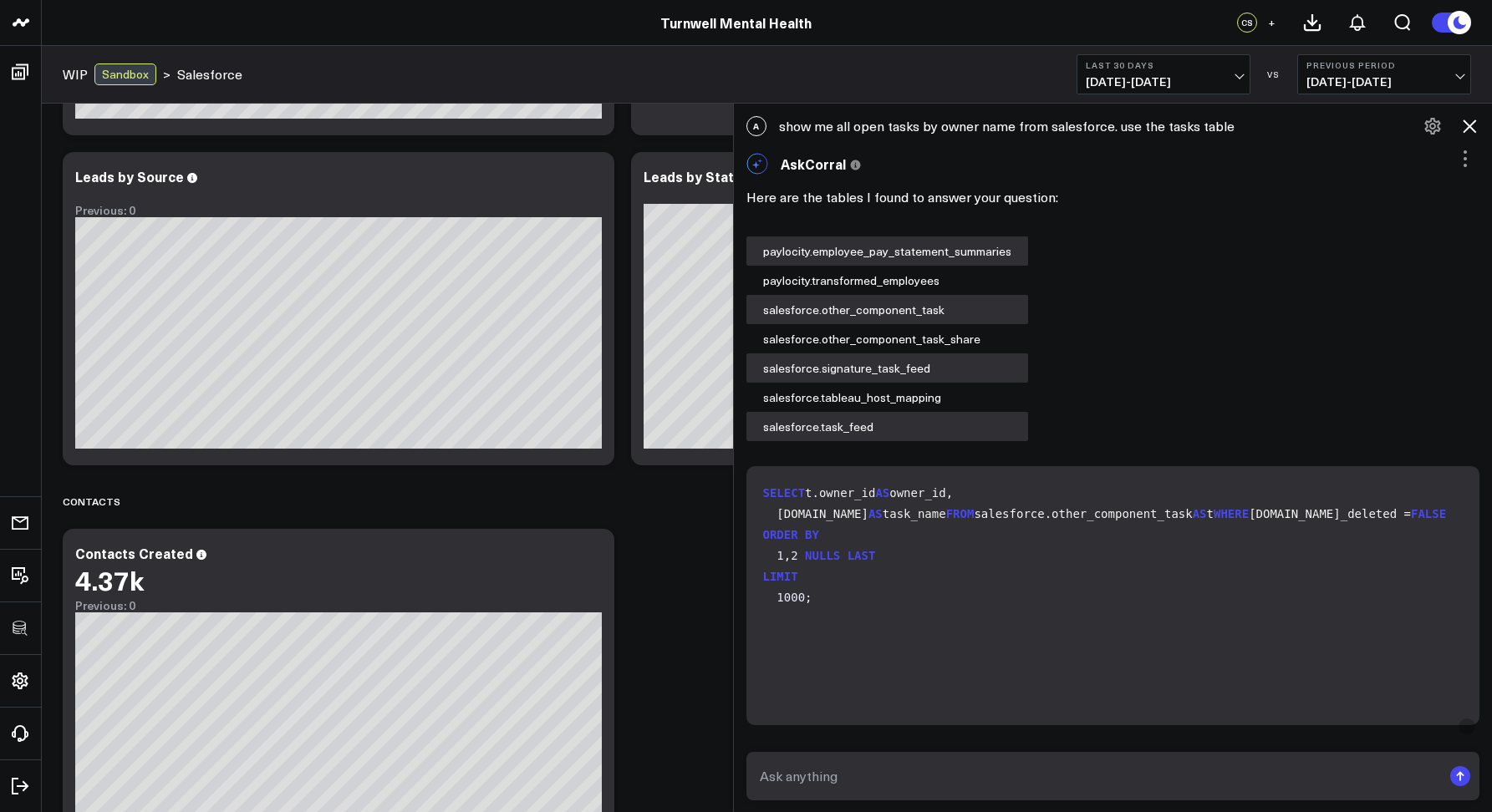
click at [848, 124] on div "A show me all open tasks by owner name from salesforce. use the tasks table" at bounding box center [1112, 127] width 759 height 37
copy div "show me all open tasks by owner name from salesforce. use the tasks table"
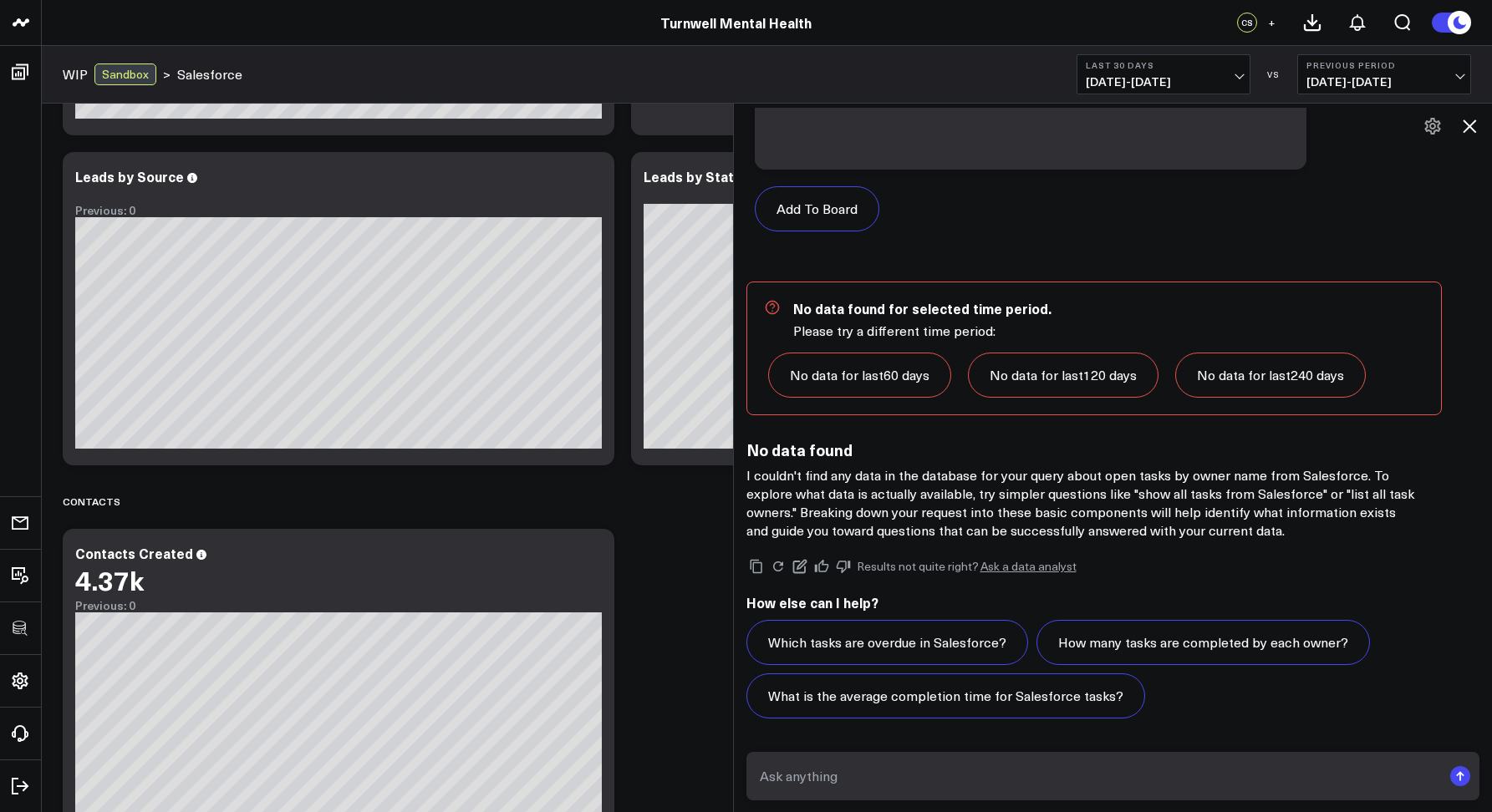
scroll to position [3633, 0]
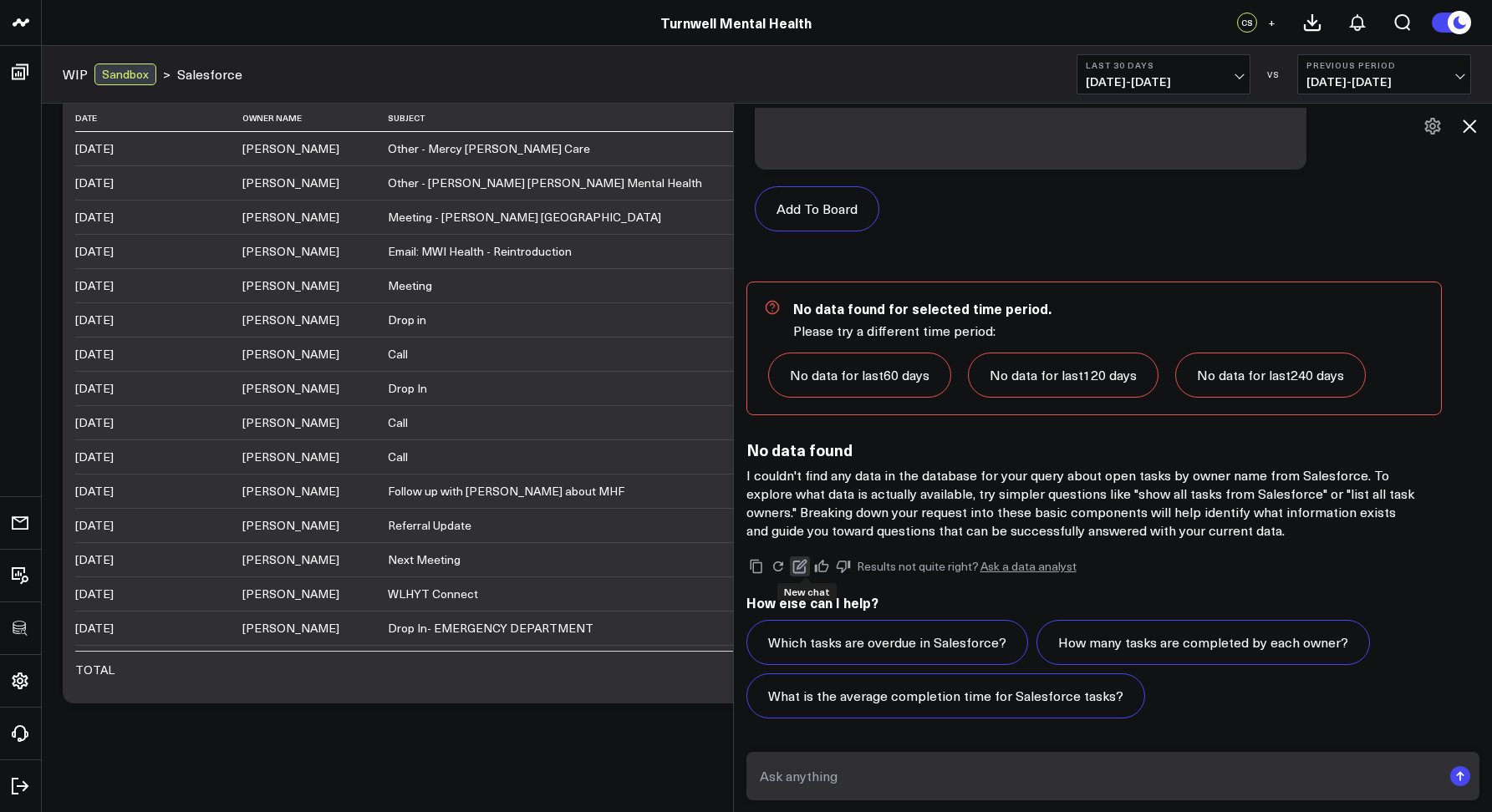
click at [801, 566] on icon at bounding box center [800, 566] width 15 height 15
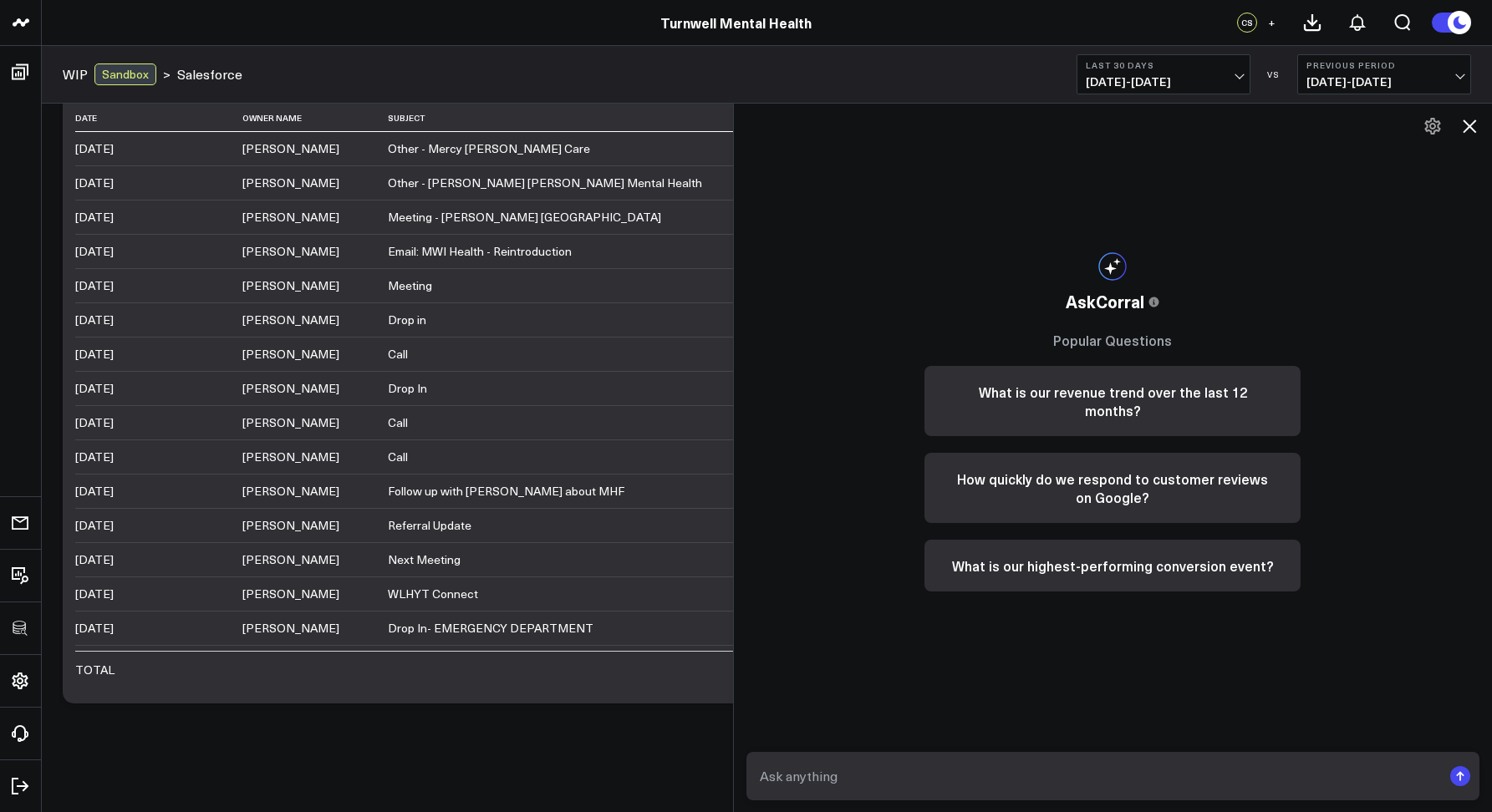
click at [850, 779] on textarea at bounding box center [1099, 776] width 687 height 30
paste textarea "show me all open tasks by owner name from salesforce. use the tasks table"
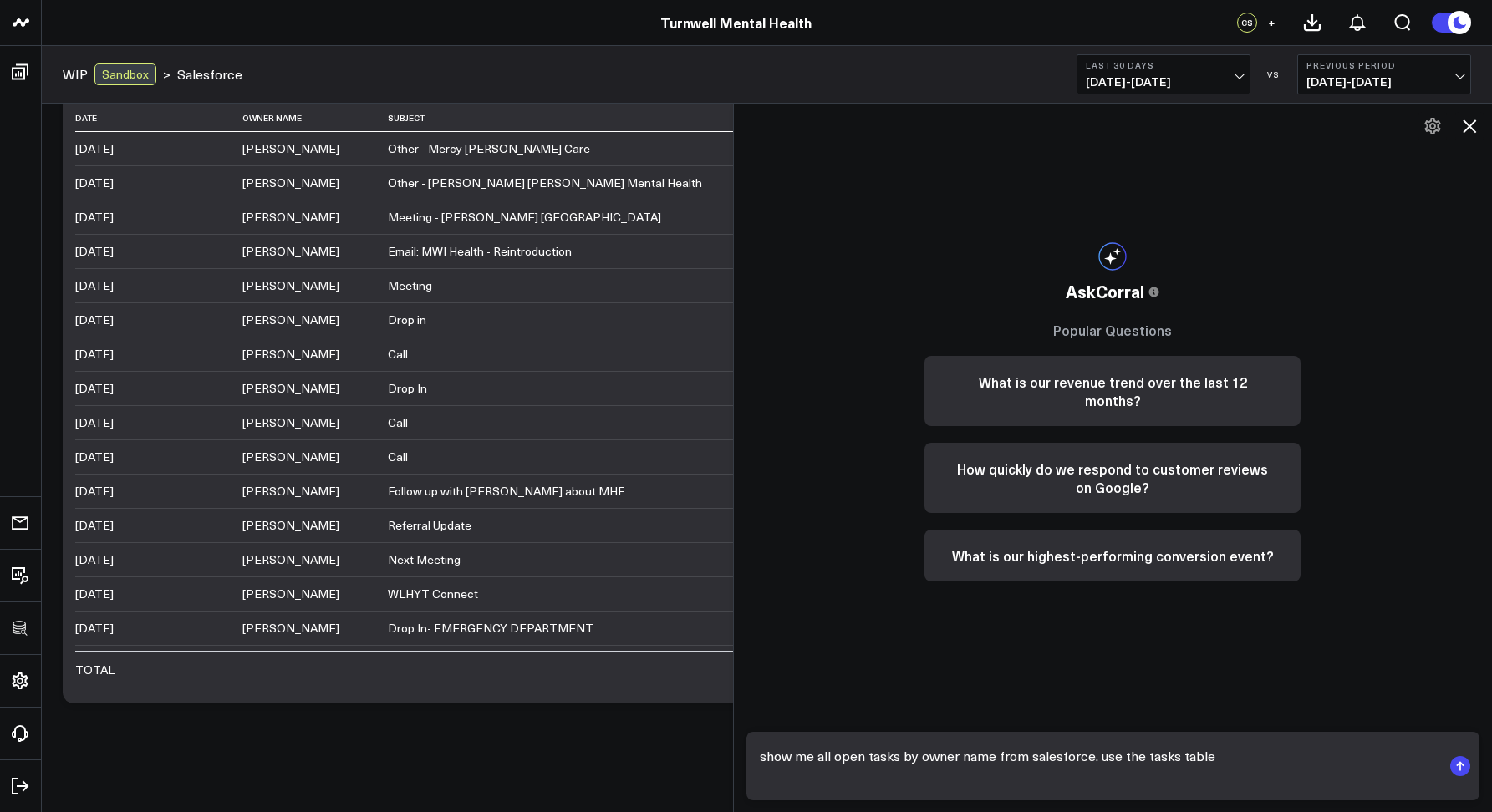
click at [1147, 755] on textarea "show me all open tasks by owner name from salesforce. use the tasks table" at bounding box center [1099, 766] width 687 height 50
click at [1183, 756] on textarea "show me all open tasks by owner name from salesforce. use the "tasks table" at bounding box center [1099, 766] width 687 height 50
type textarea "show me all open tasks by owner name from salesforce. use the "task" table"
click at [1070, 773] on textarea "show me all open tasks by owner name from salesforce. use the "task" table" at bounding box center [1099, 766] width 687 height 50
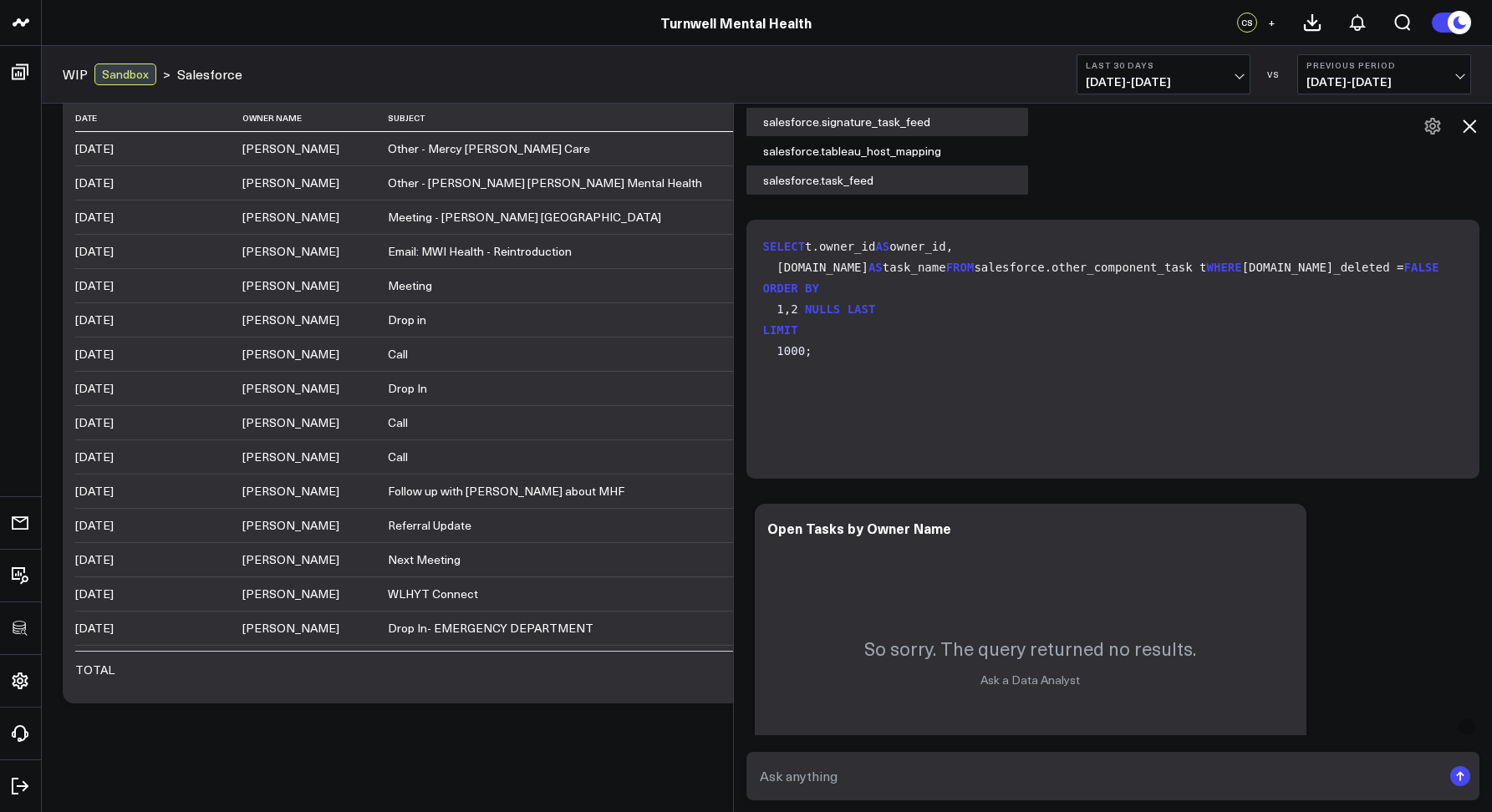
scroll to position [242, 0]
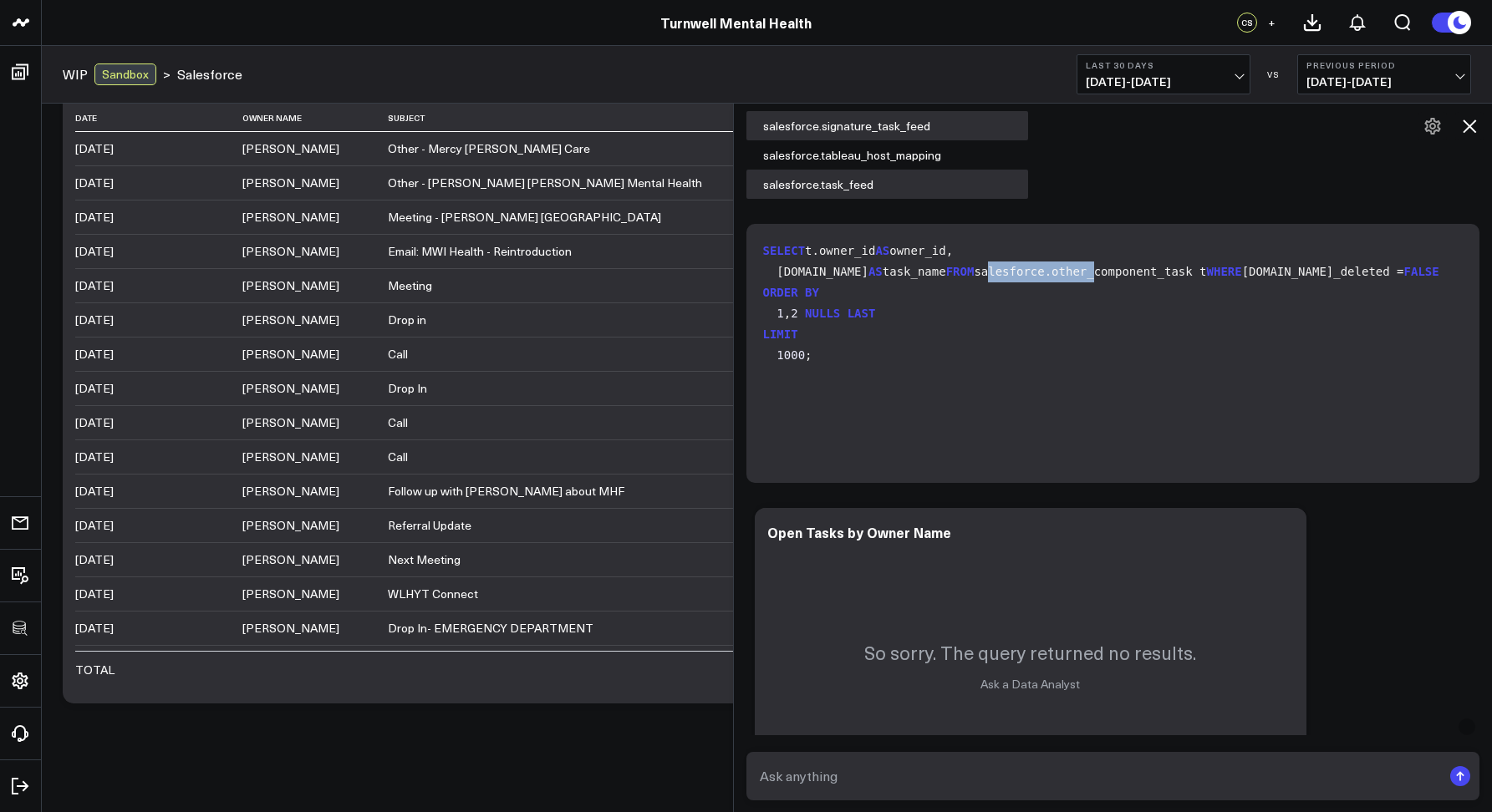
drag, startPoint x: 777, startPoint y: 307, endPoint x: 880, endPoint y: 309, distance: 103.0
click at [880, 309] on code "SELECT t.owner_id AS owner_id, t.name AS task_name FROM salesforce.other_compon…" at bounding box center [1116, 303] width 707 height 126
drag, startPoint x: 781, startPoint y: 308, endPoint x: 859, endPoint y: 305, distance: 78.1
click at [859, 305] on code "SELECT t.owner_id AS owner_id, t.name AS task_name FROM salesforce.other_compon…" at bounding box center [1116, 303] width 707 height 126
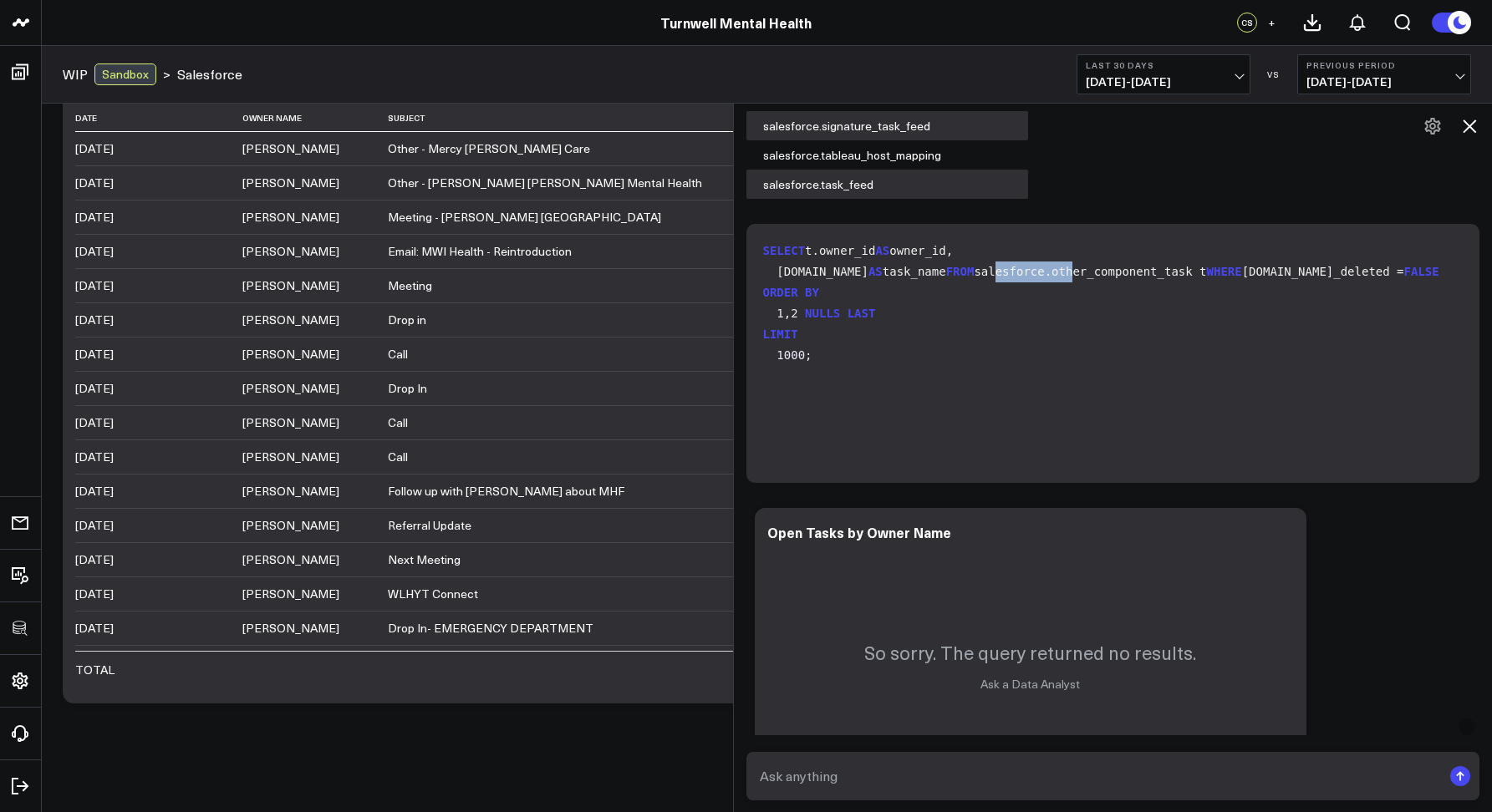
copy code "salesforce."
click at [1471, 129] on icon at bounding box center [1469, 127] width 20 height 20
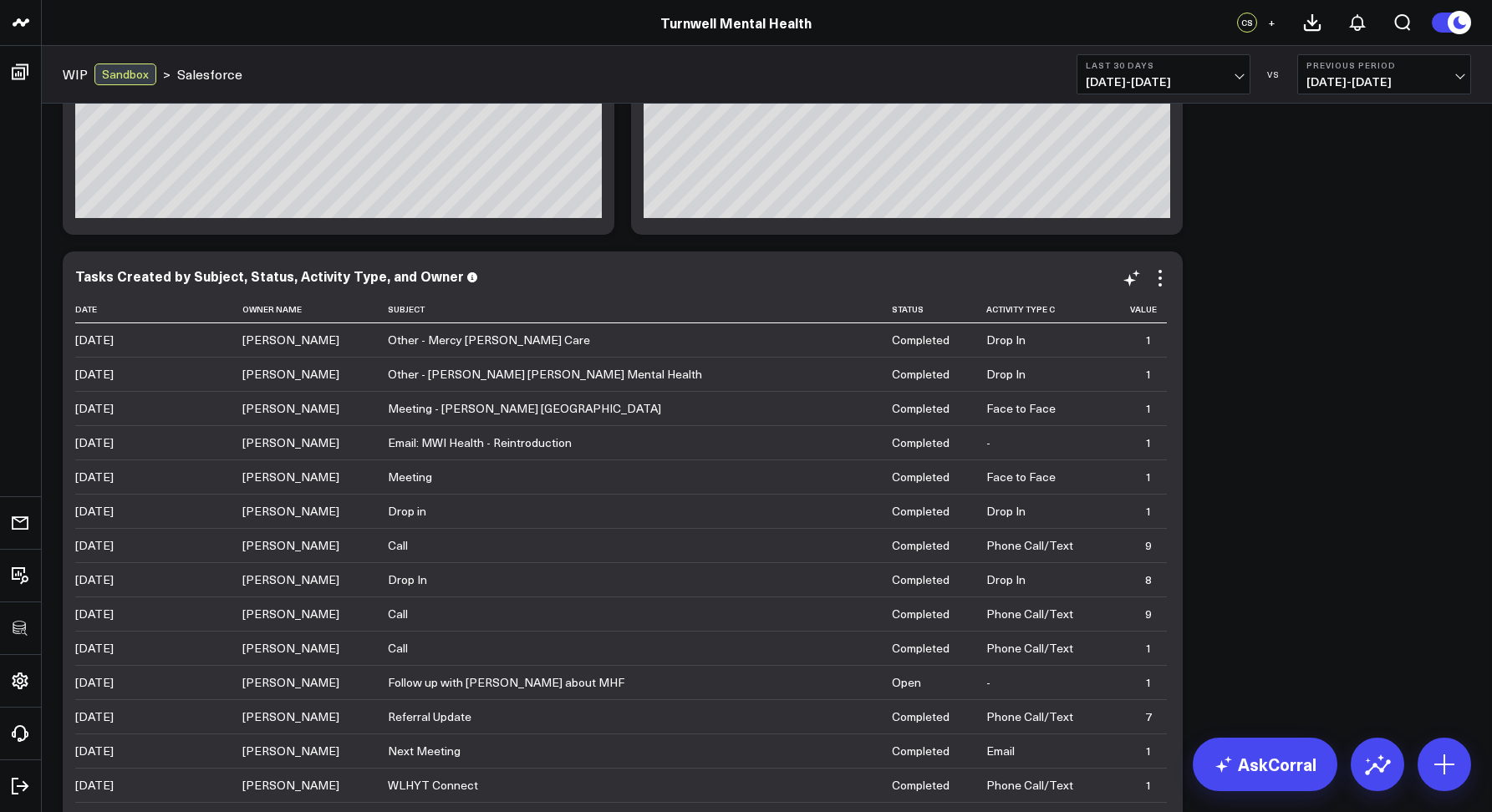
scroll to position [3426, 0]
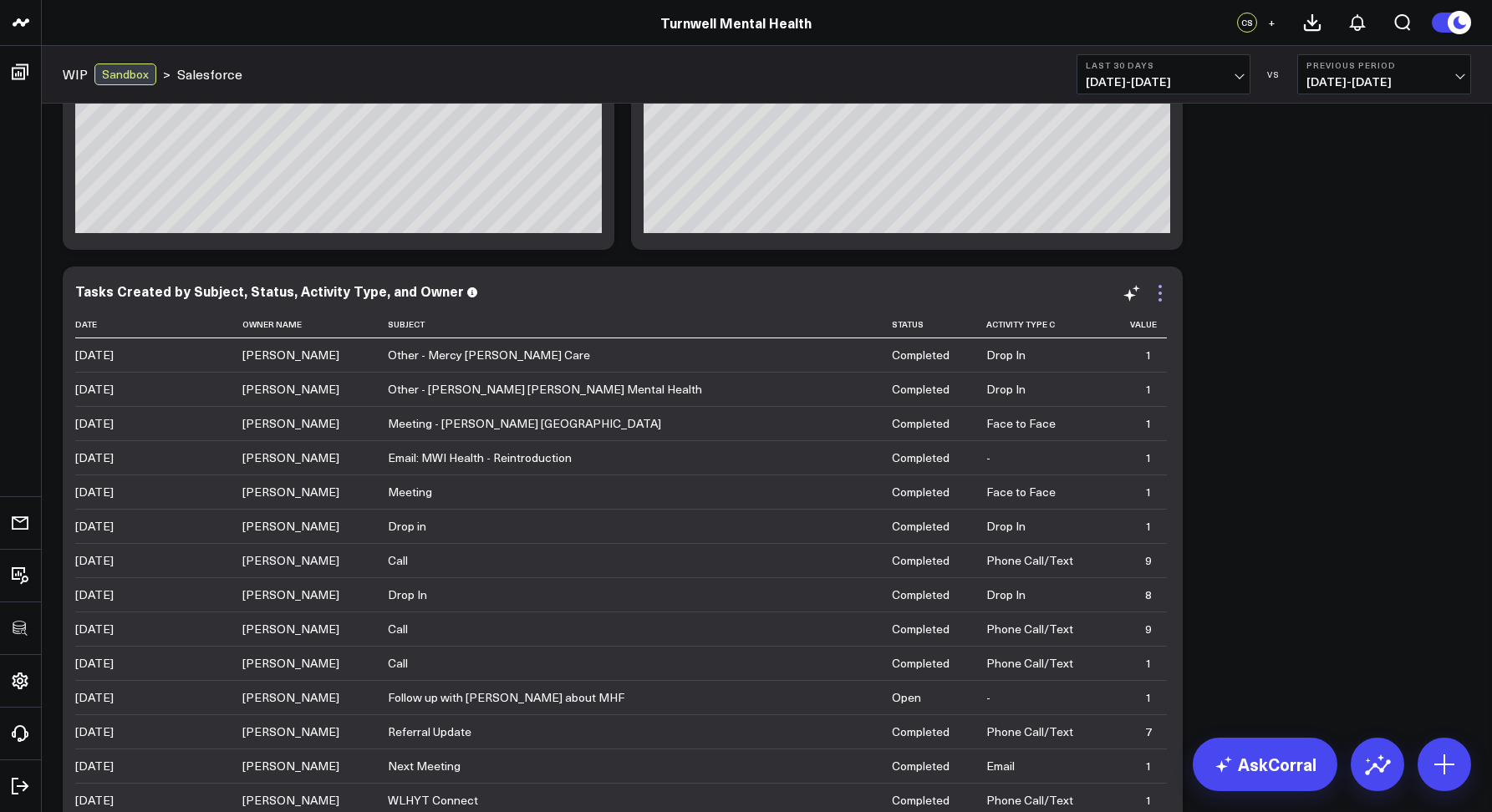
click at [1166, 295] on icon at bounding box center [1160, 293] width 20 height 20
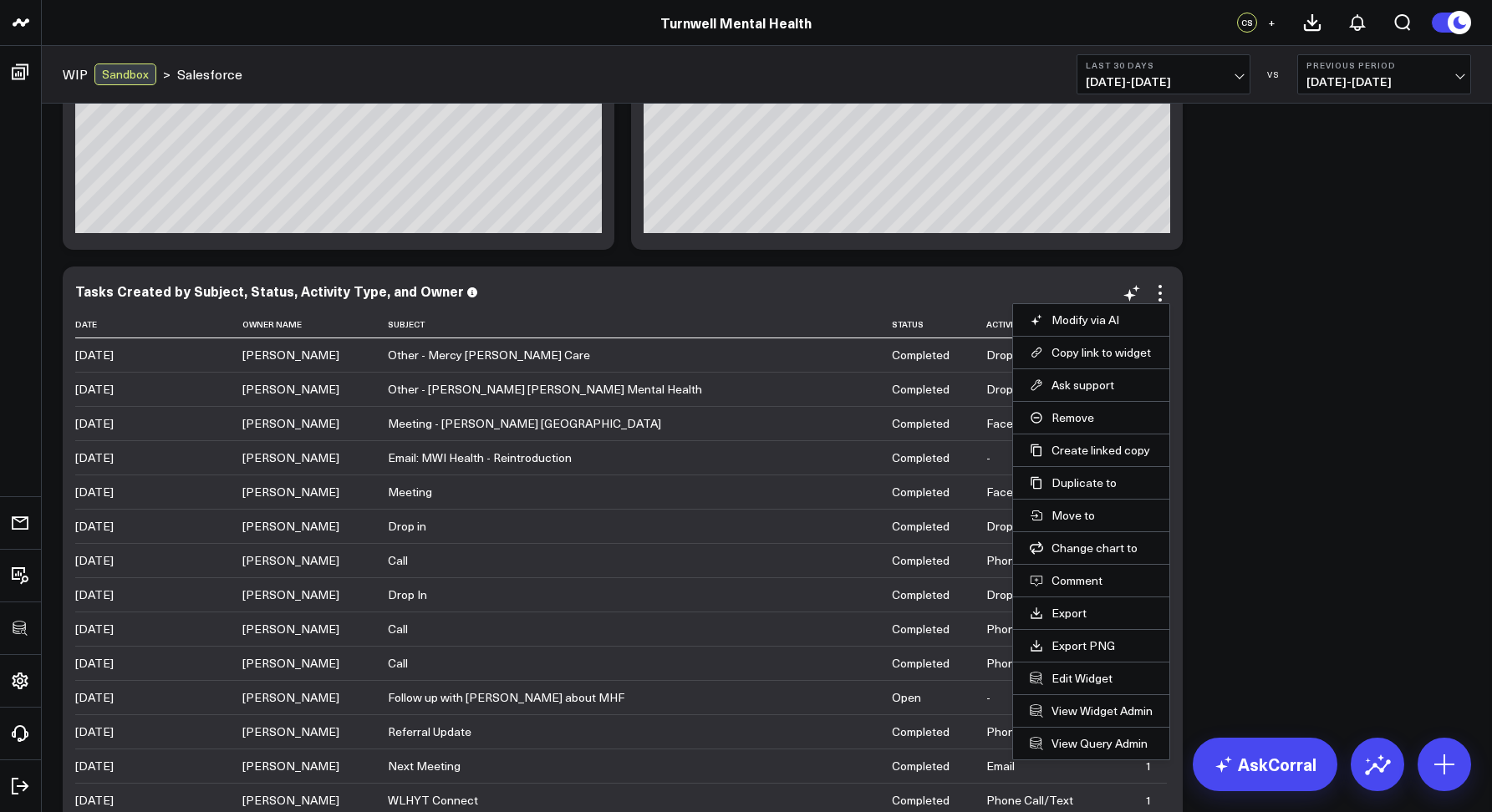
click at [1064, 668] on li "Edit Widget" at bounding box center [1091, 678] width 156 height 33
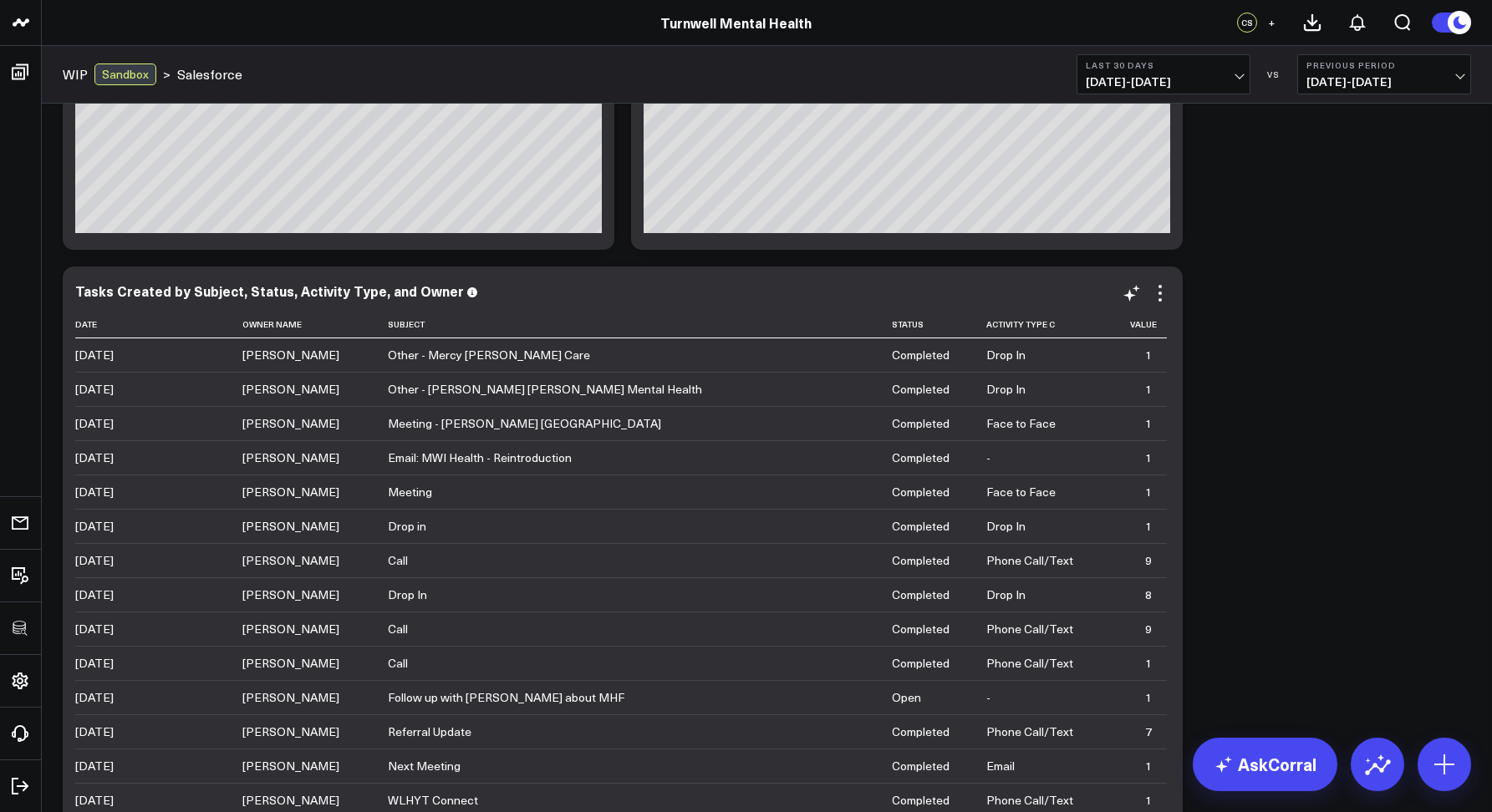
drag, startPoint x: 1156, startPoint y: 291, endPoint x: 1155, endPoint y: 320, distance: 29.0
click at [1156, 291] on icon at bounding box center [1160, 293] width 20 height 20
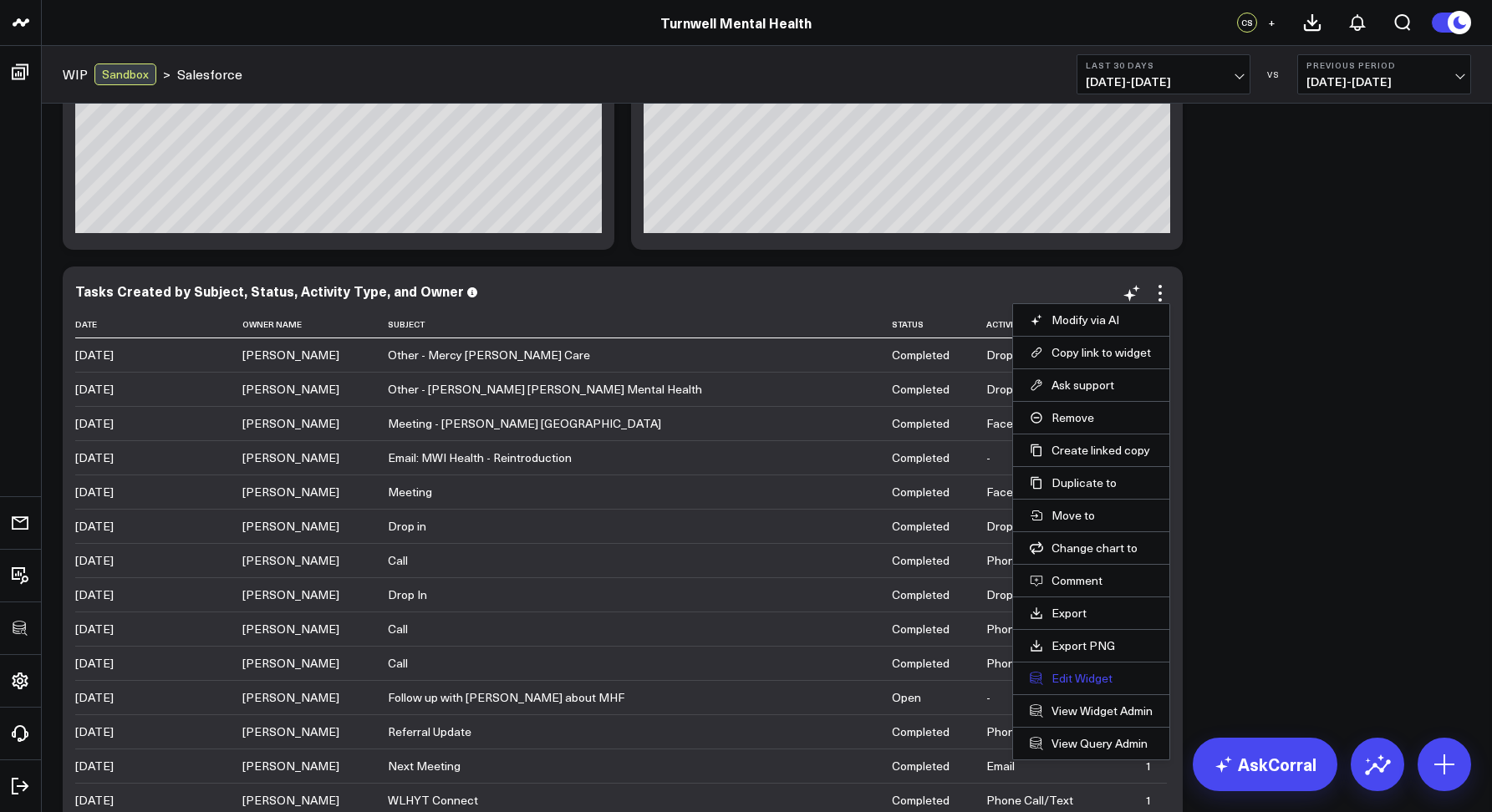
click at [1082, 684] on button "Edit Widget" at bounding box center [1091, 679] width 123 height 15
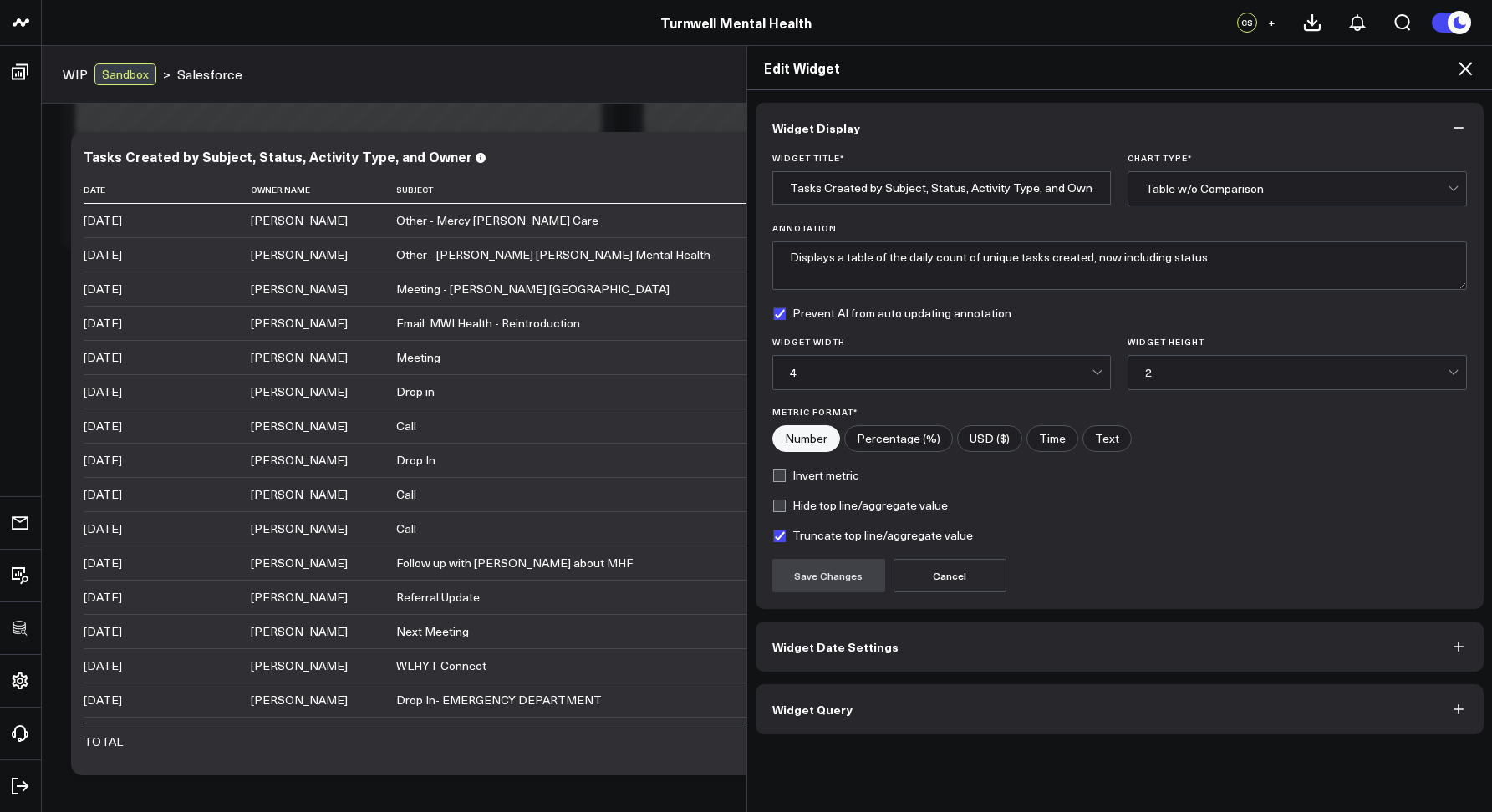
click at [836, 723] on button "Widget Query" at bounding box center [1119, 710] width 728 height 50
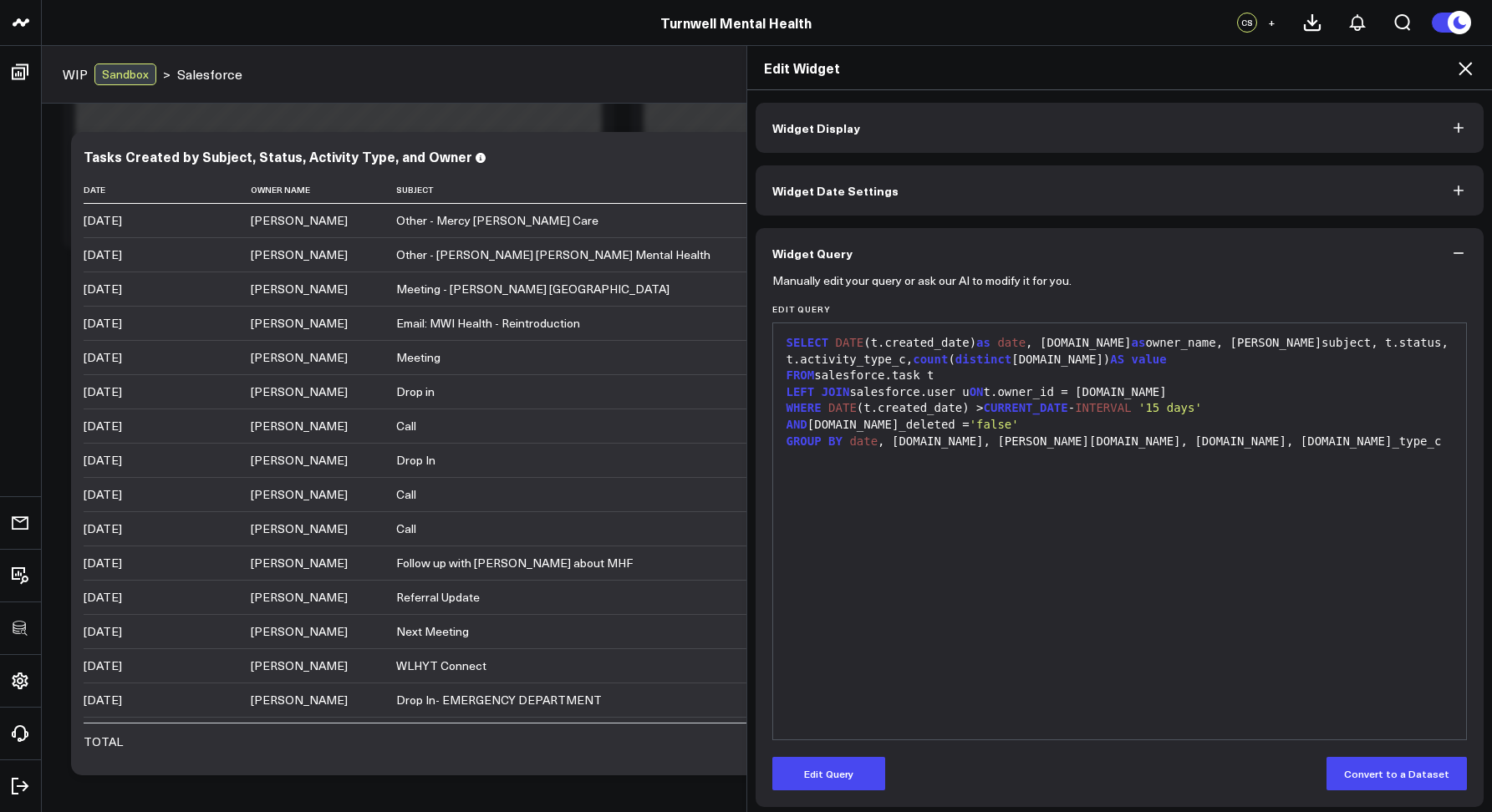
click at [1459, 64] on icon at bounding box center [1465, 69] width 13 height 13
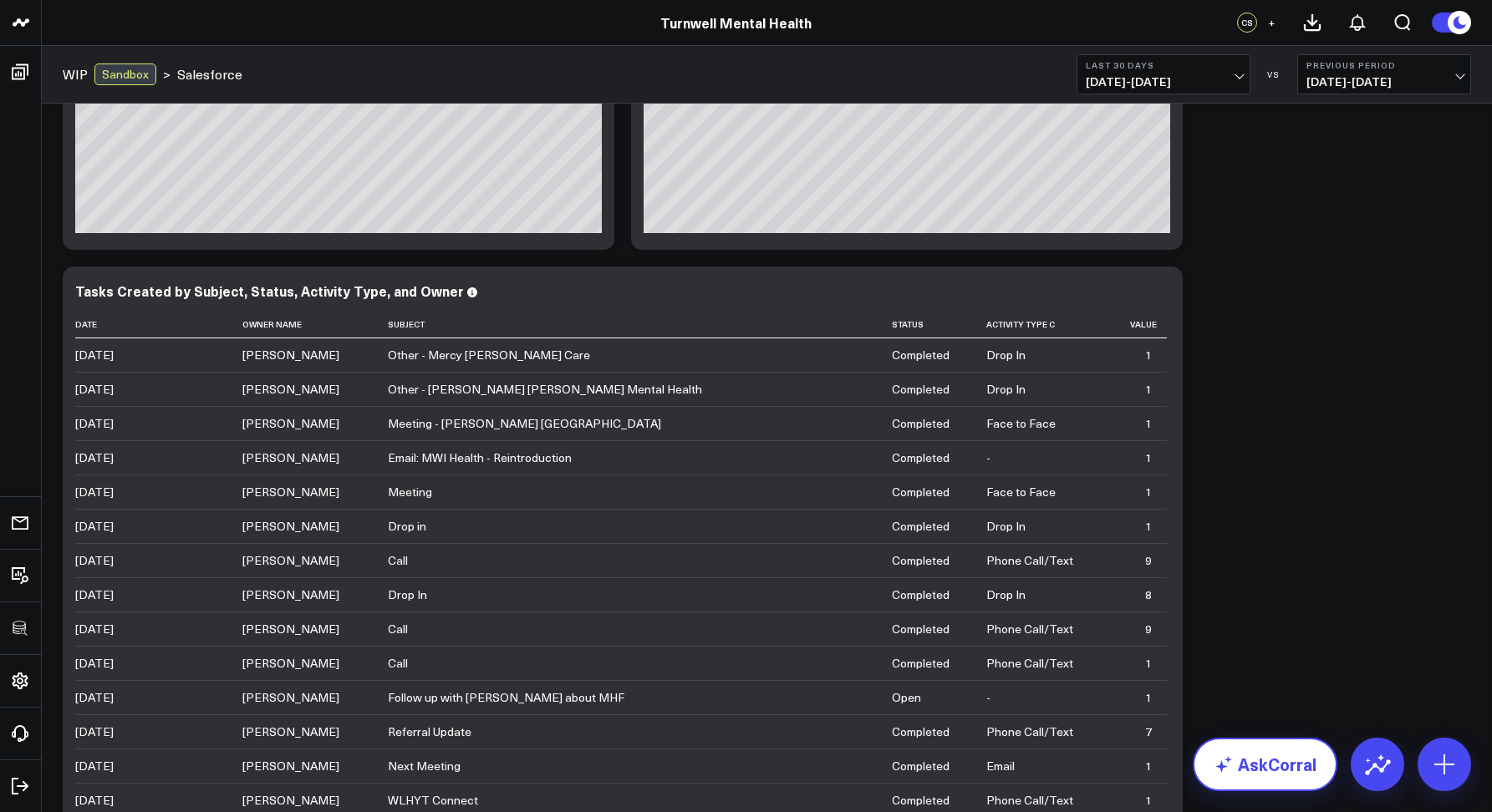
click at [1293, 753] on link "AskCorral" at bounding box center [1265, 764] width 144 height 54
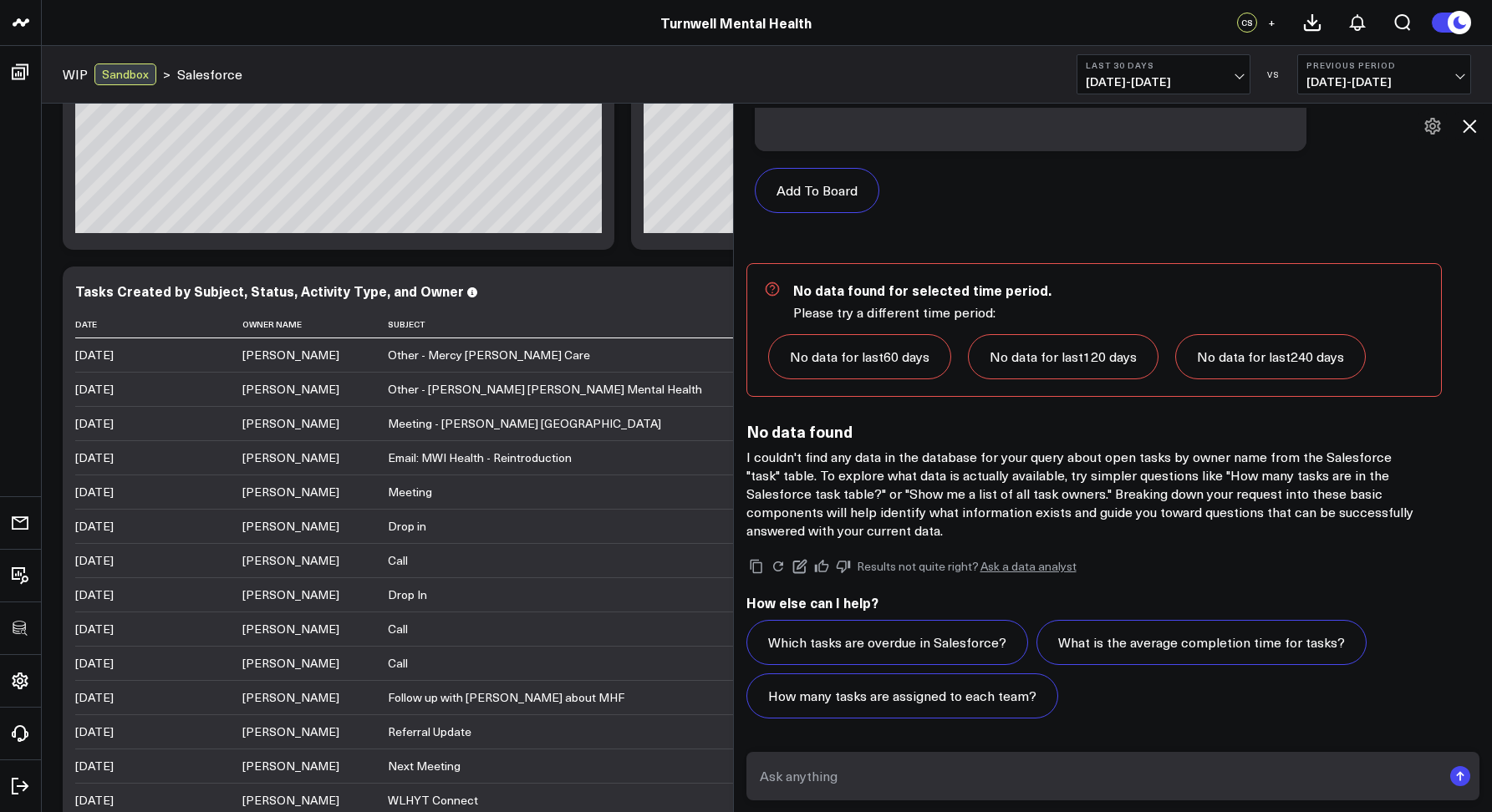
scroll to position [3633, 0]
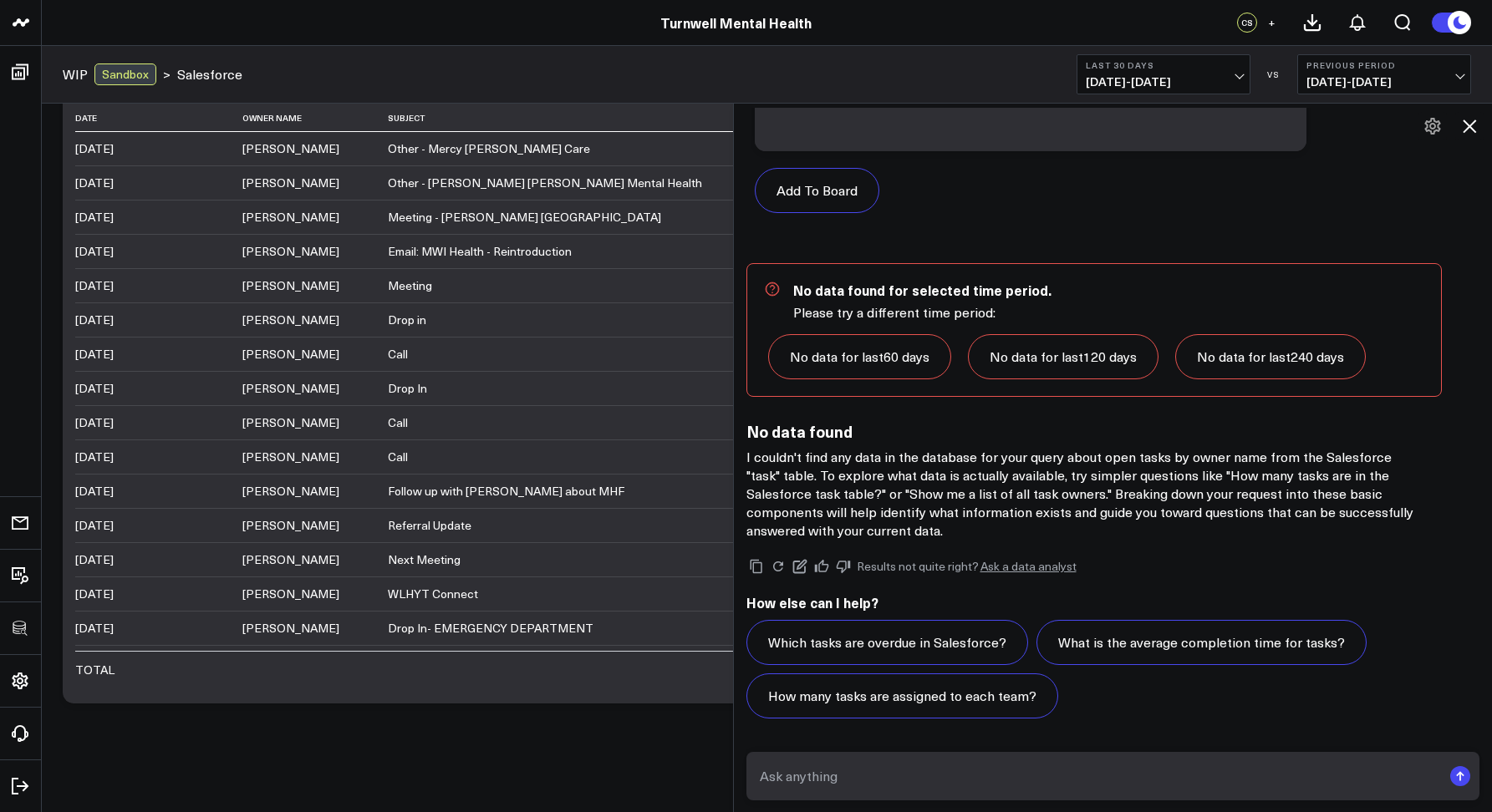
click at [852, 768] on textarea at bounding box center [1099, 776] width 687 height 30
paste textarea "salesforce."
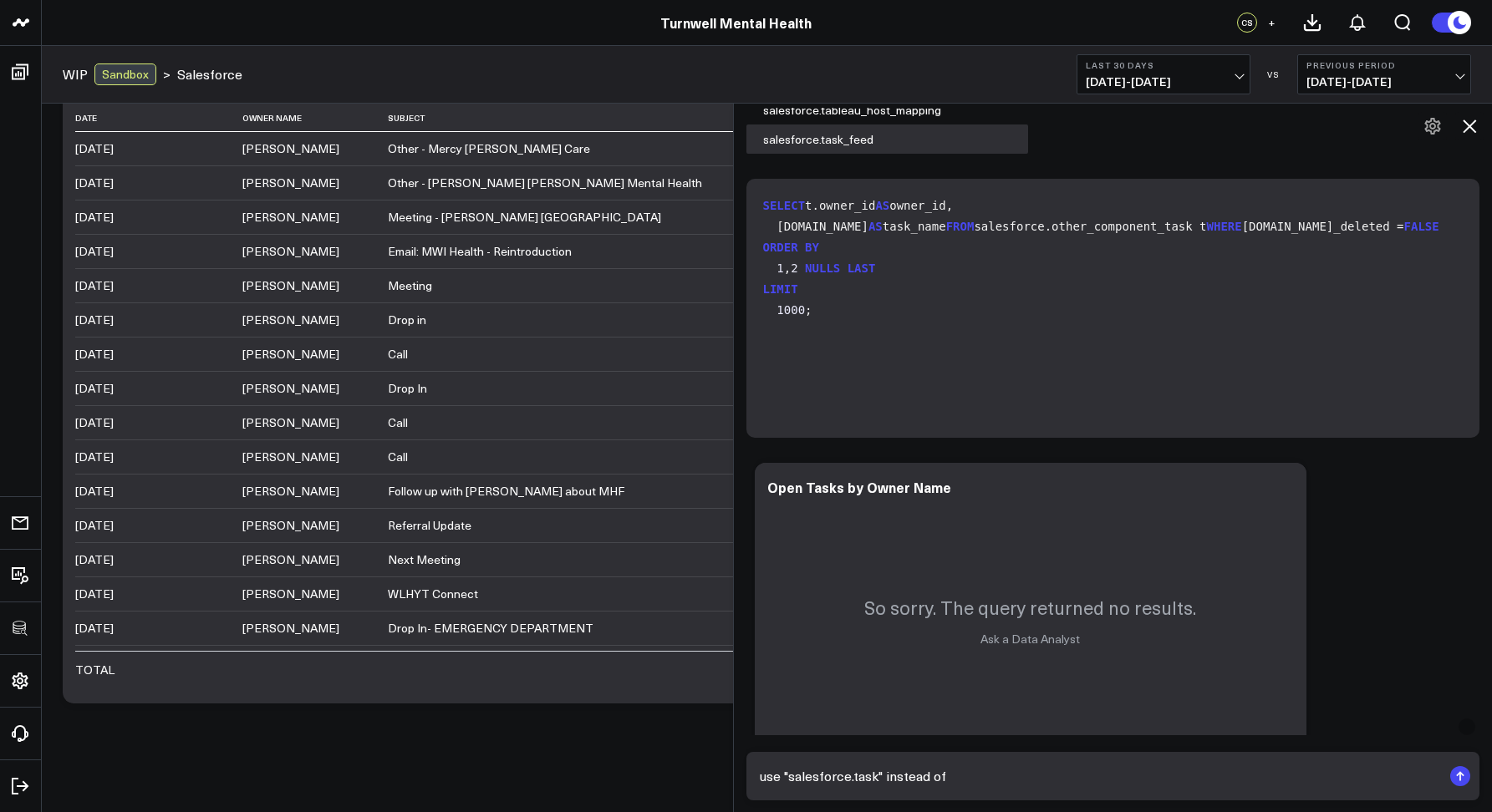
scroll to position [50, 0]
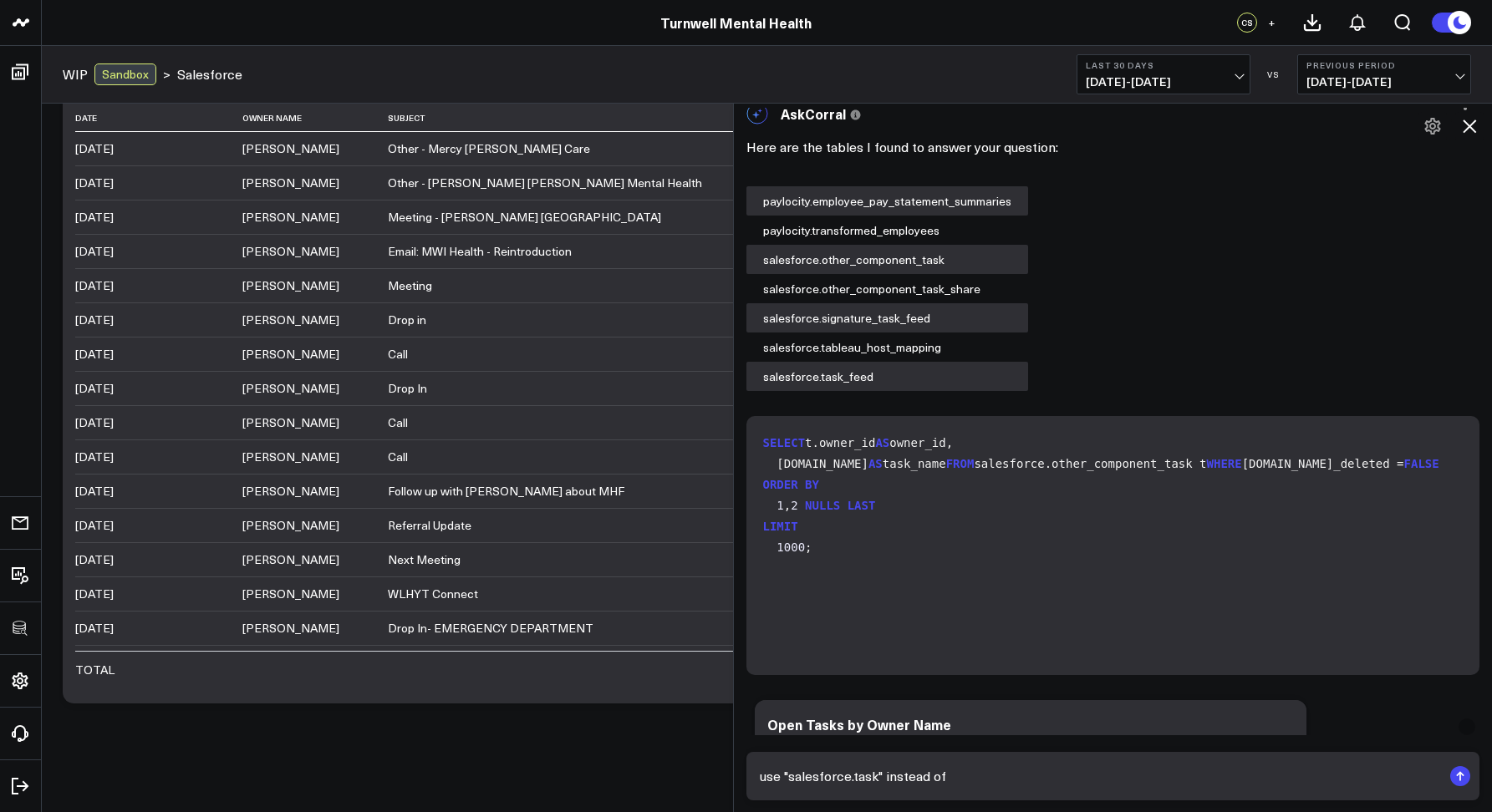
click at [901, 517] on code "SELECT t.owner_id AS owner_id, t.name AS task_name FROM salesforce.other_compon…" at bounding box center [1116, 495] width 707 height 126
drag, startPoint x: 782, startPoint y: 499, endPoint x: 999, endPoint y: 492, distance: 217.1
click at [999, 492] on code "SELECT t.owner_id AS owner_id, t.name AS task_name FROM salesforce.other_compon…" at bounding box center [1116, 495] width 707 height 126
copy code "salesforce.other_component_task"
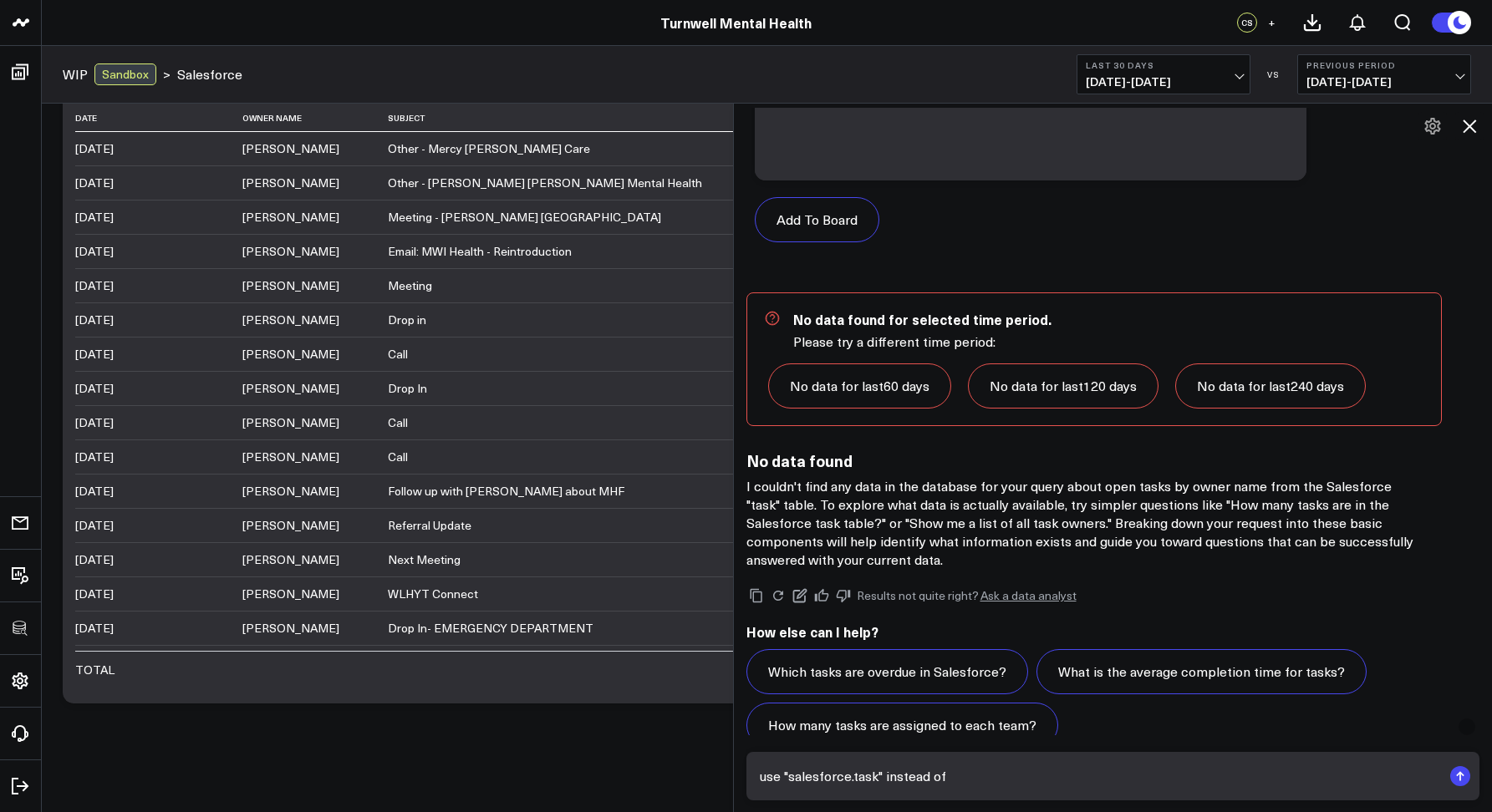
scroll to position [913, 0]
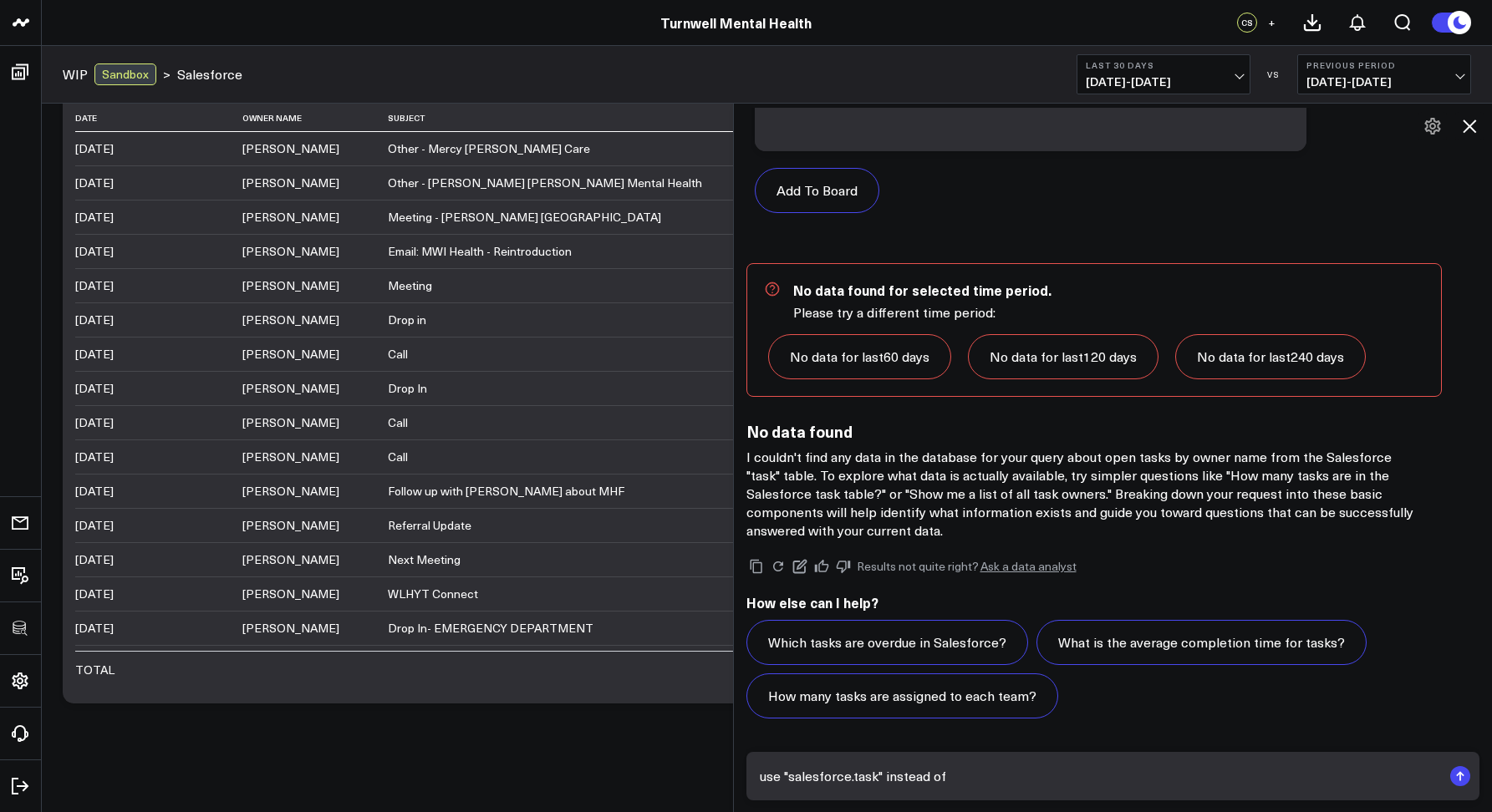
click at [1039, 787] on textarea "use "salesforce.task" instead of" at bounding box center [1099, 776] width 687 height 30
paste textarea "salesforce.other_component_task"
type textarea "use "salesforce.task" instead of " salesforce.other_component_task""
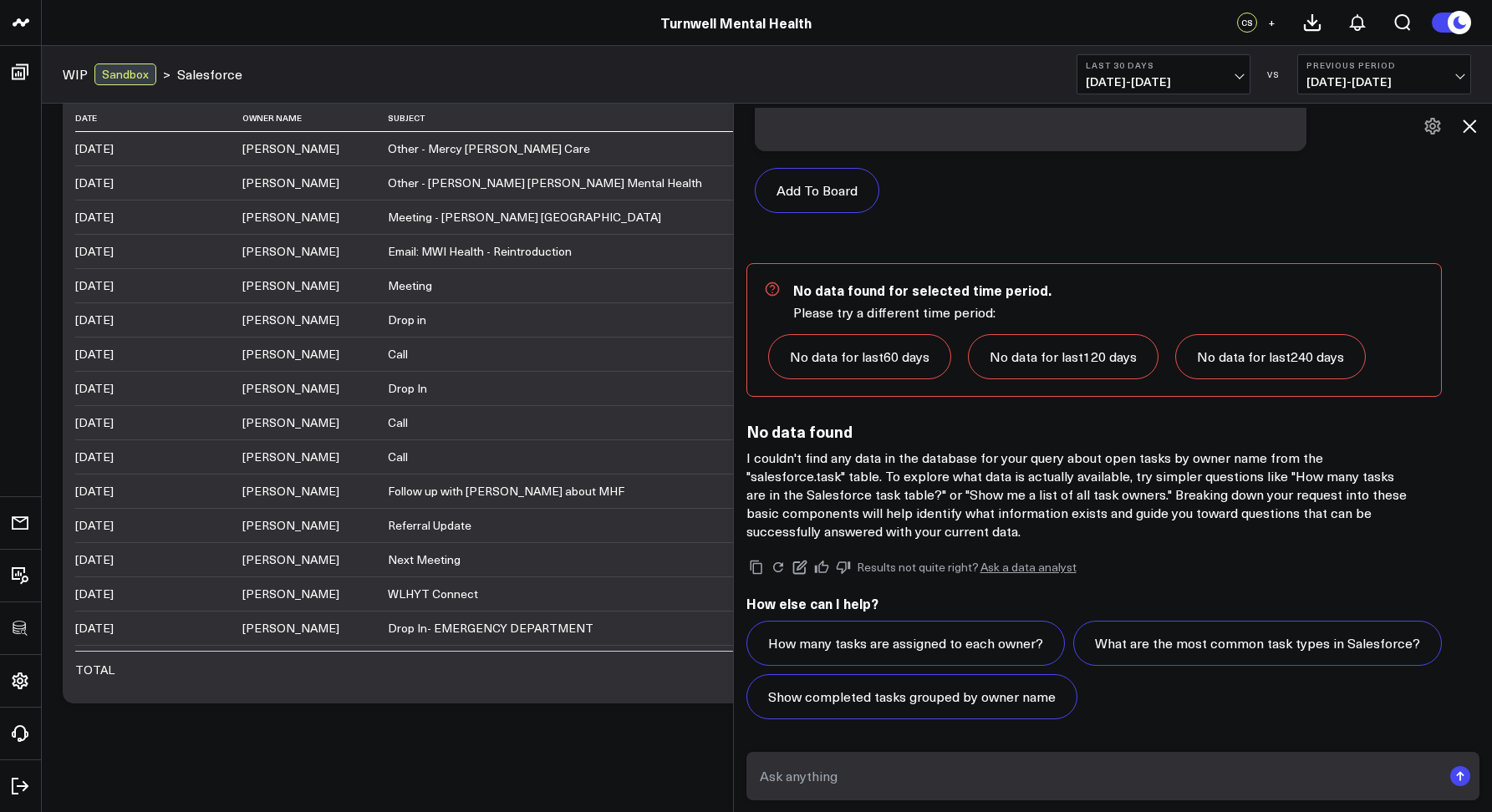
scroll to position [2370, 0]
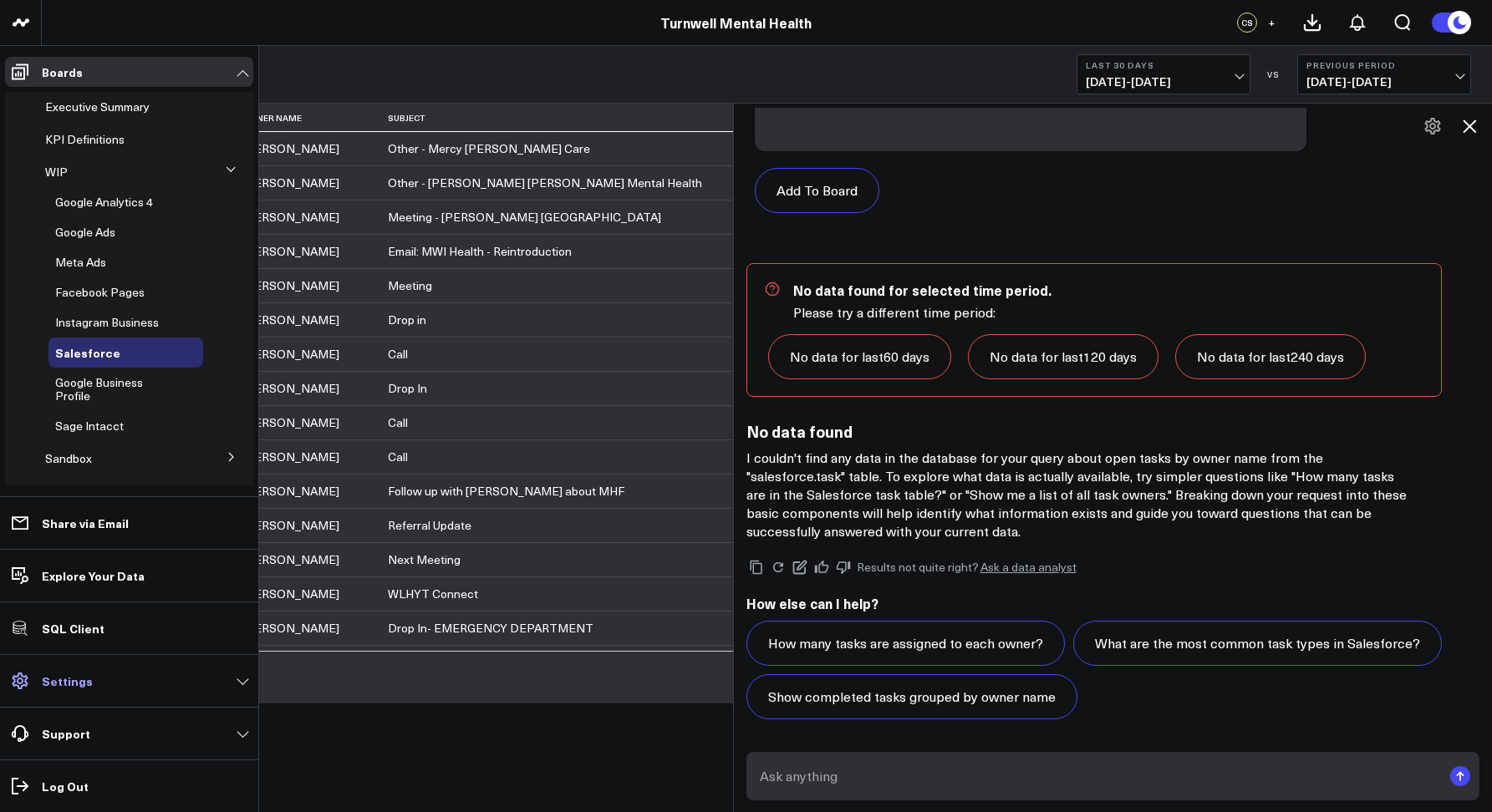
click at [42, 687] on p "Settings" at bounding box center [67, 681] width 51 height 13
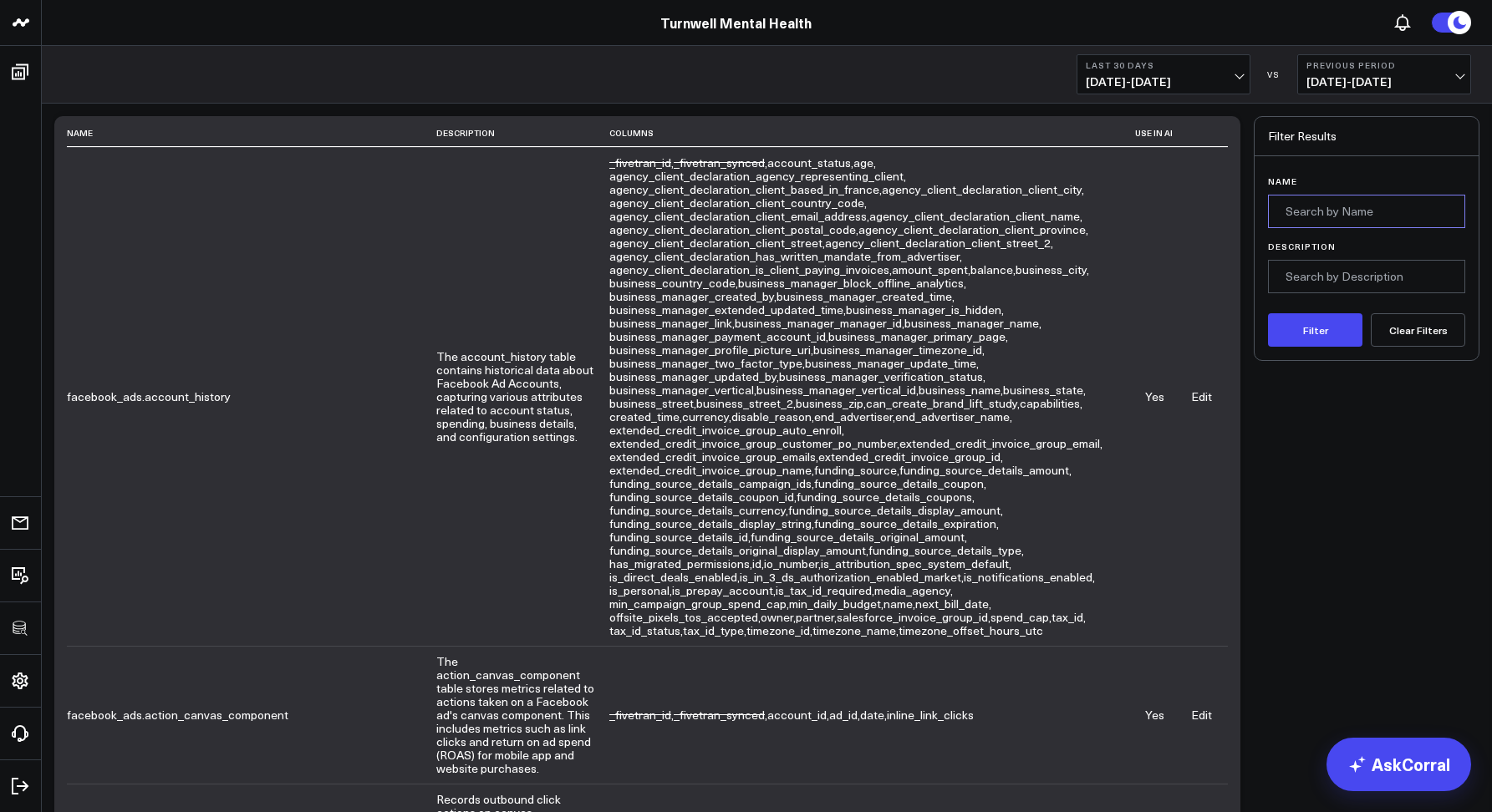
click at [1306, 221] on input "Name" at bounding box center [1365, 211] width 197 height 34
type input "t"
type input "salesforce.task"
click at [1267, 313] on button "Filter" at bounding box center [1314, 330] width 95 height 34
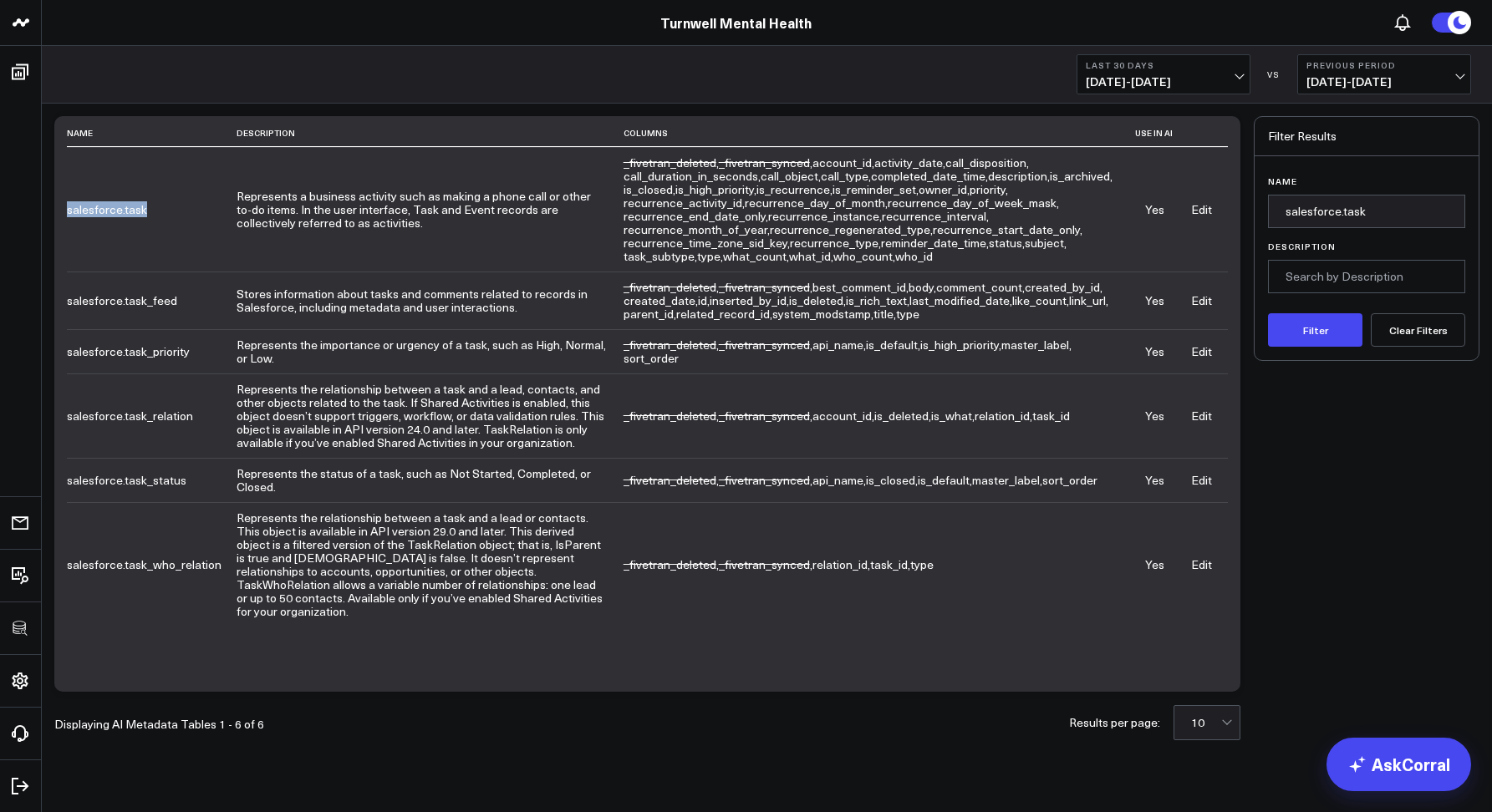
drag, startPoint x: 170, startPoint y: 199, endPoint x: 67, endPoint y: 201, distance: 103.0
click at [67, 201] on td "salesforce.task" at bounding box center [152, 209] width 169 height 125
copy td "salesforce.task"
click at [960, 18] on div "Turnwell Mental Health" at bounding box center [735, 23] width 1471 height 18
click at [701, 29] on link "Turnwell Mental Health" at bounding box center [736, 23] width 151 height 18
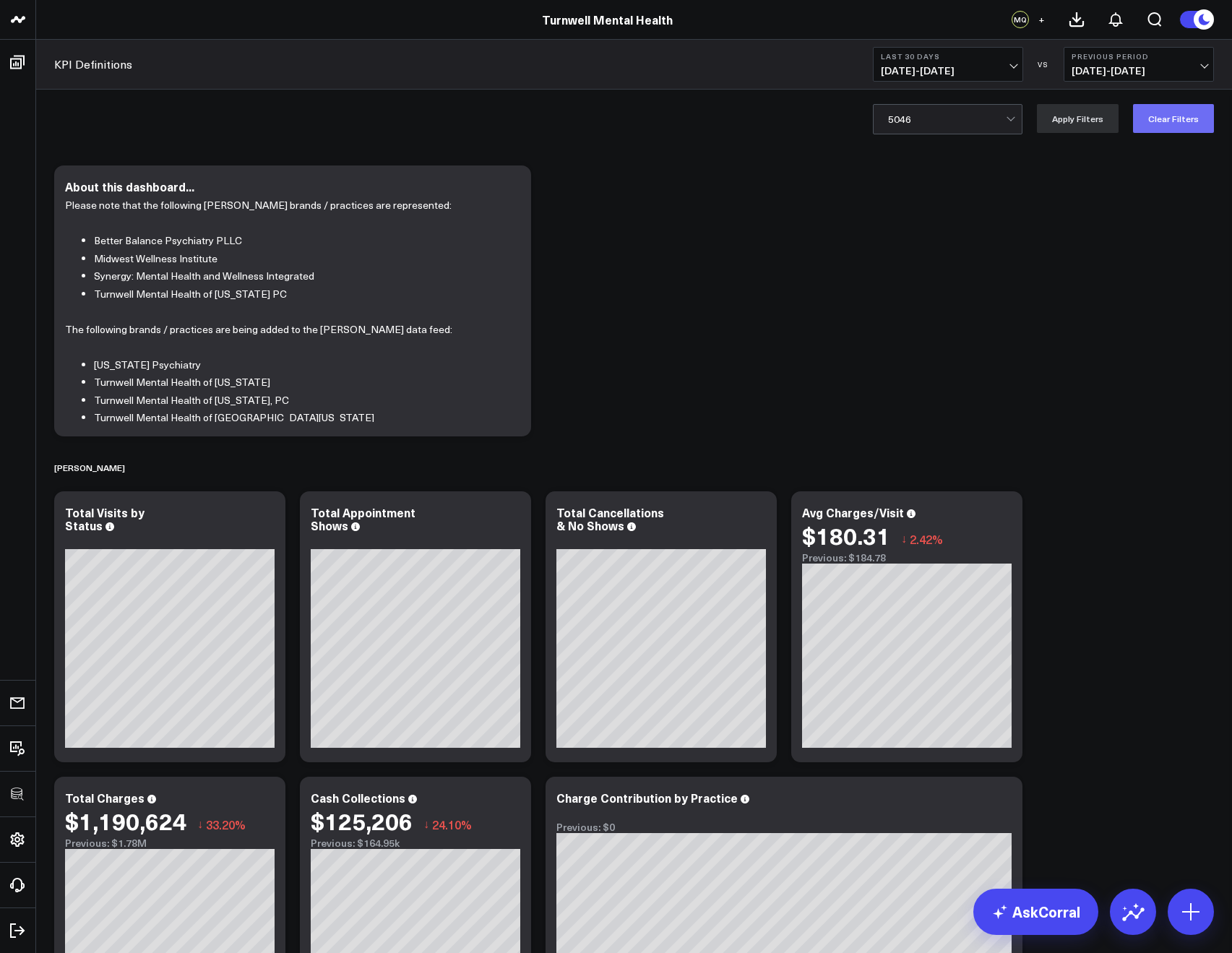
click at [1160, 124] on button "Clear Filters" at bounding box center [1173, 119] width 81 height 29
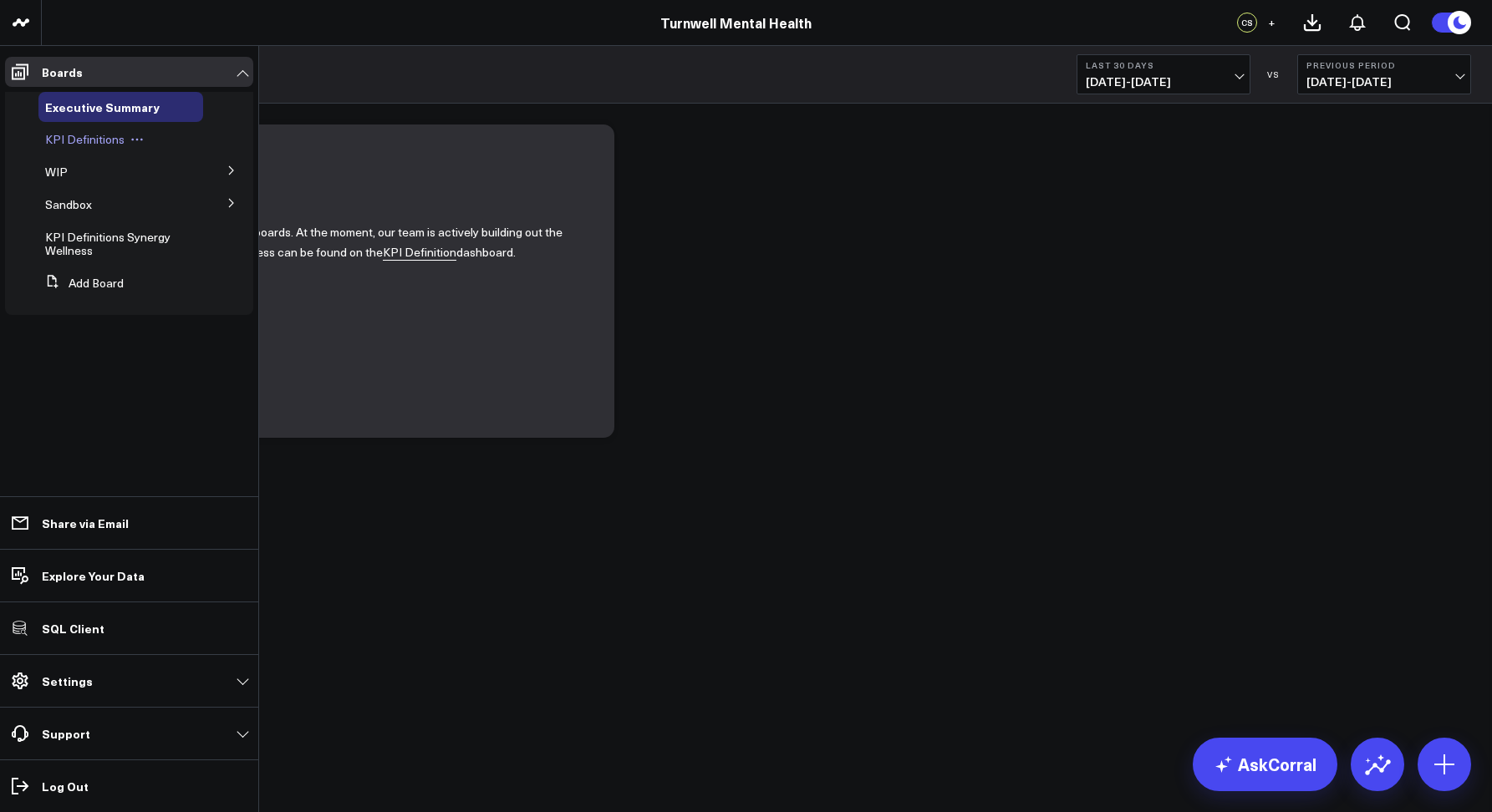
click at [57, 145] on span "KPI Definitions" at bounding box center [85, 139] width 80 height 16
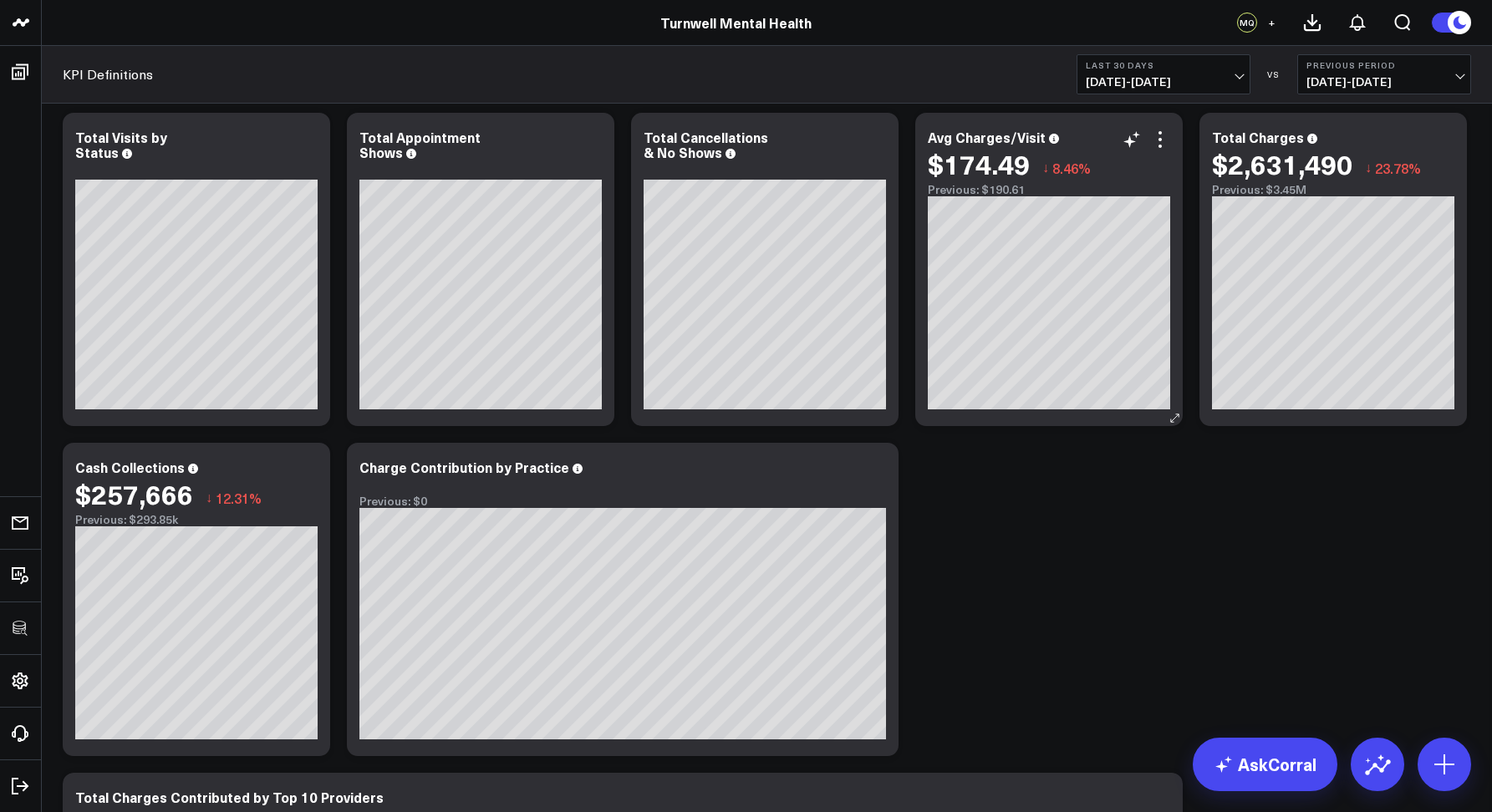
scroll to position [455, 0]
click at [1243, 767] on link "AskCorral" at bounding box center [1265, 764] width 144 height 54
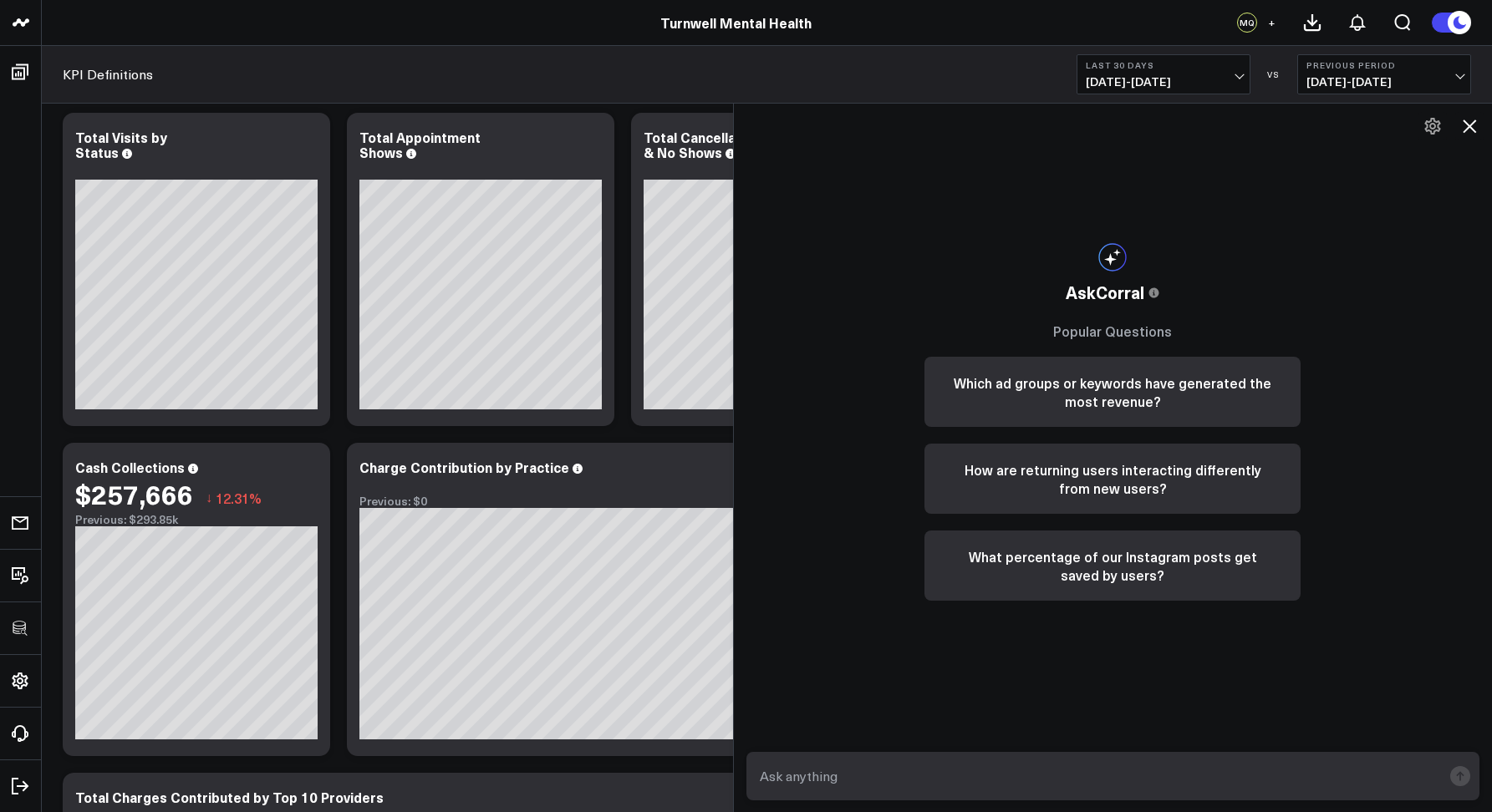
click at [863, 777] on textarea at bounding box center [1099, 776] width 687 height 30
click at [1464, 122] on icon at bounding box center [1469, 127] width 13 height 13
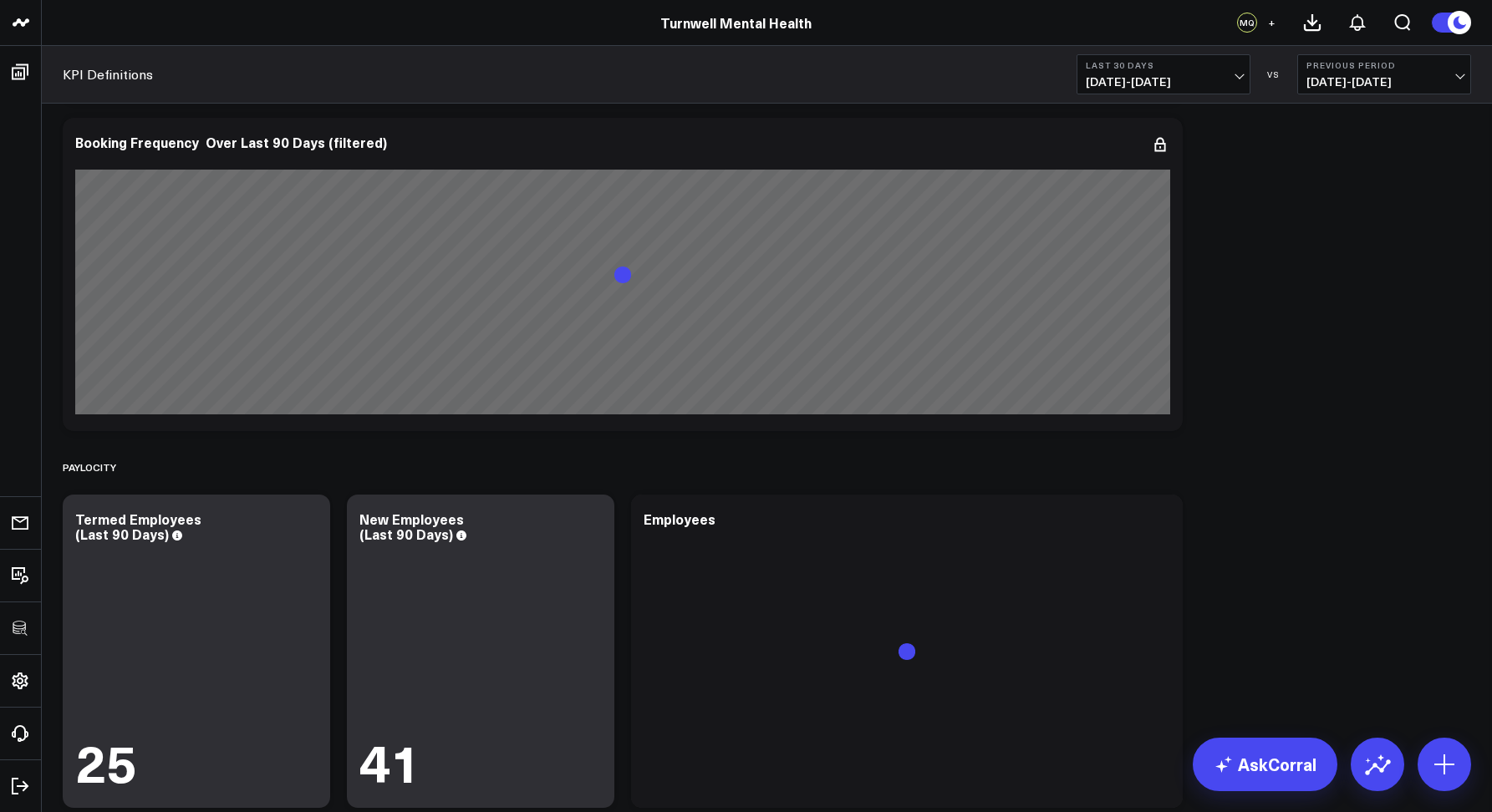
scroll to position [4277, 0]
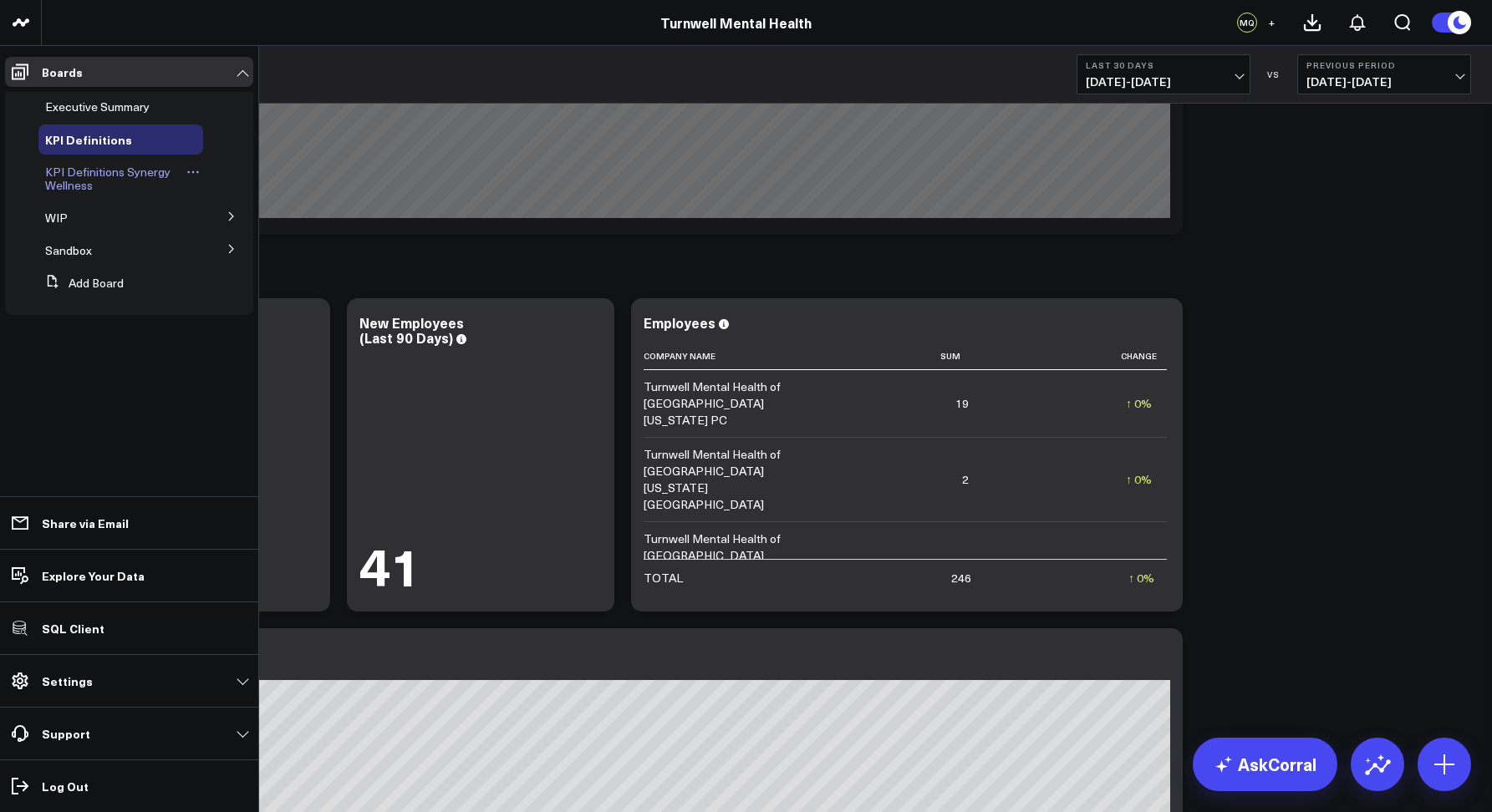
click at [193, 173] on icon at bounding box center [193, 172] width 13 height 13
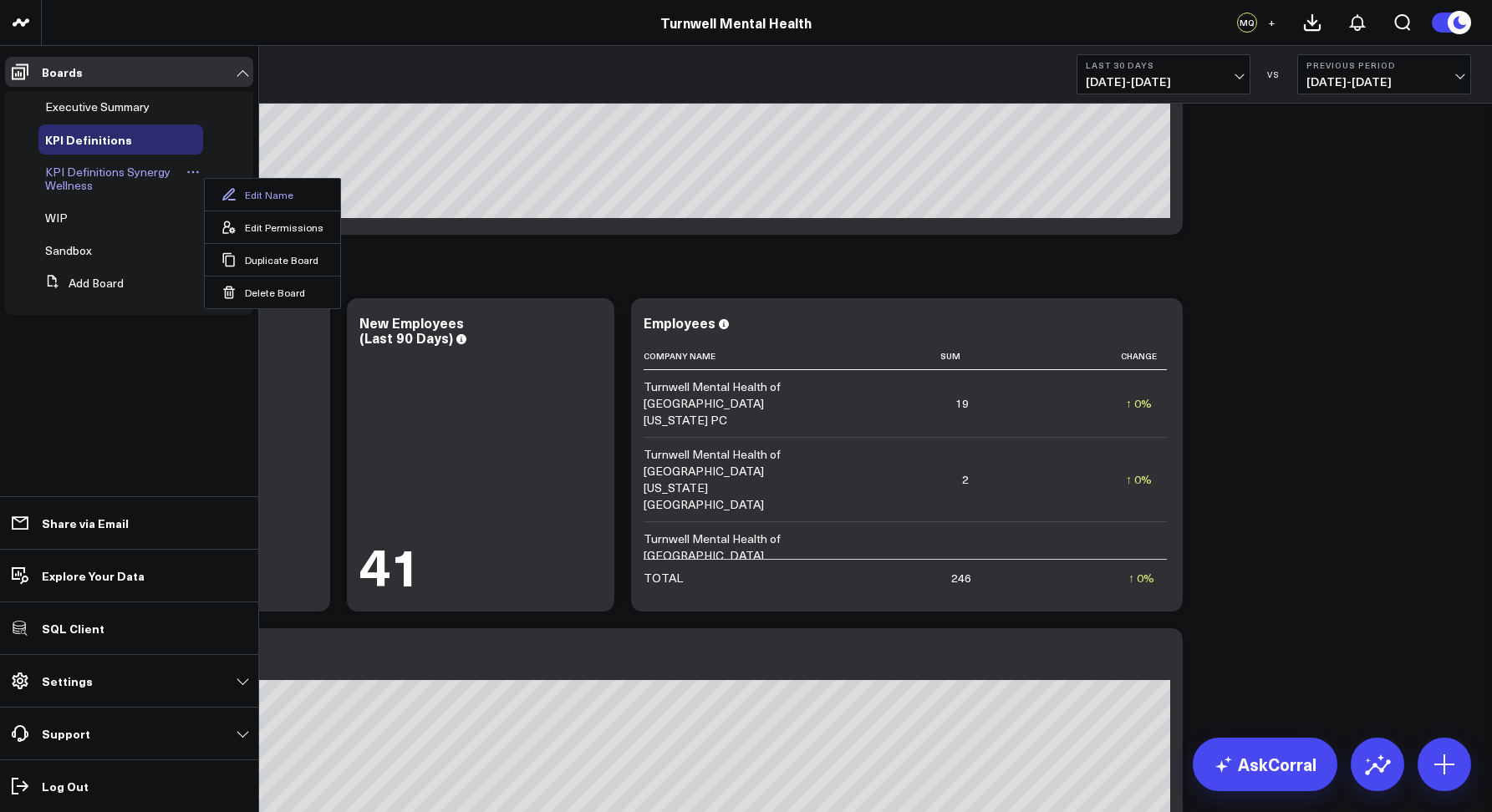
click at [253, 199] on button "Edit Name" at bounding box center [272, 194] width 136 height 32
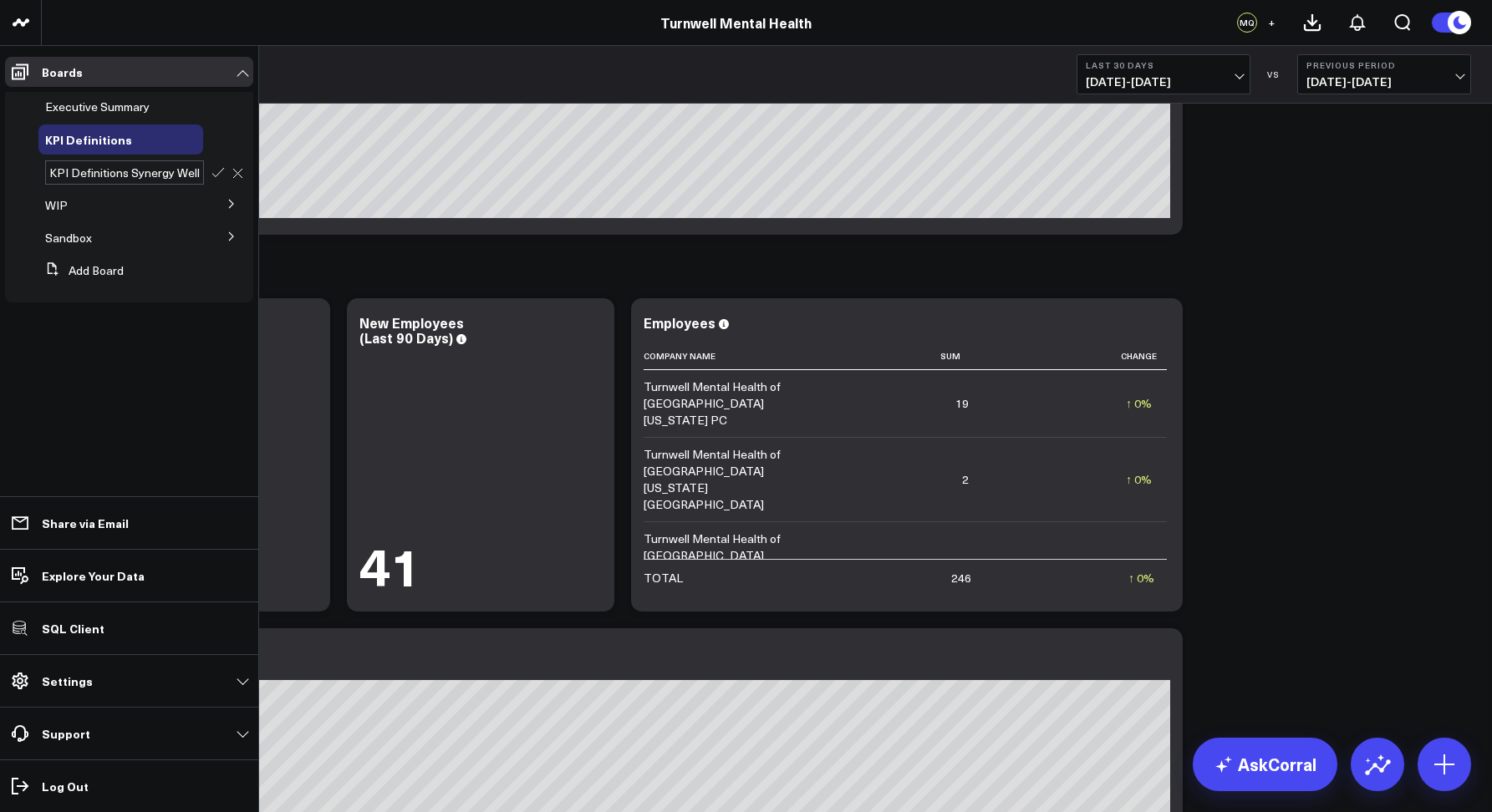
scroll to position [0, 21]
click at [110, 173] on input "KPI Definitions Synergy Wellness" at bounding box center [124, 172] width 158 height 24
type input "KPI Definitions - Synergy Wellness"
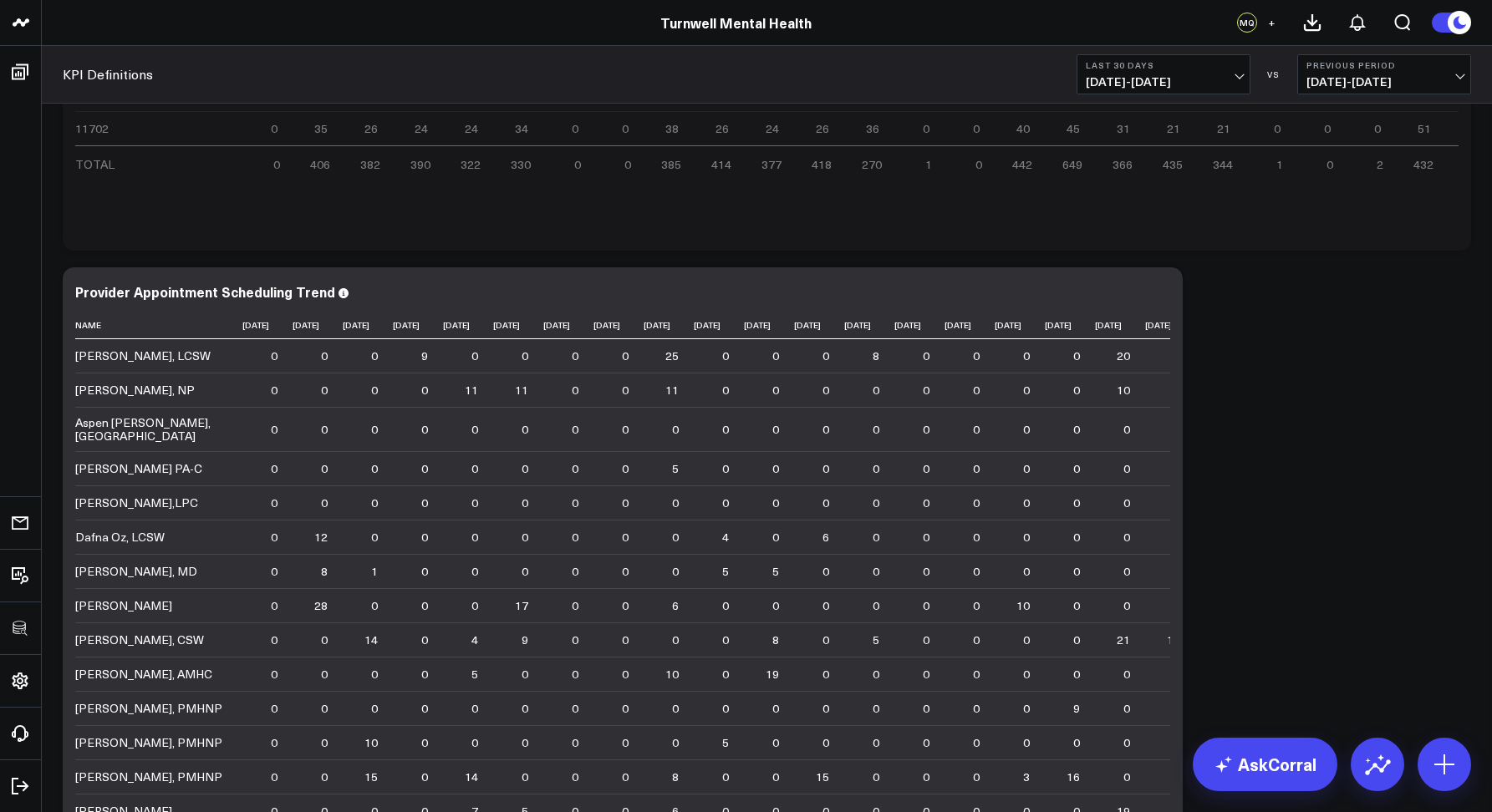
scroll to position [0, 0]
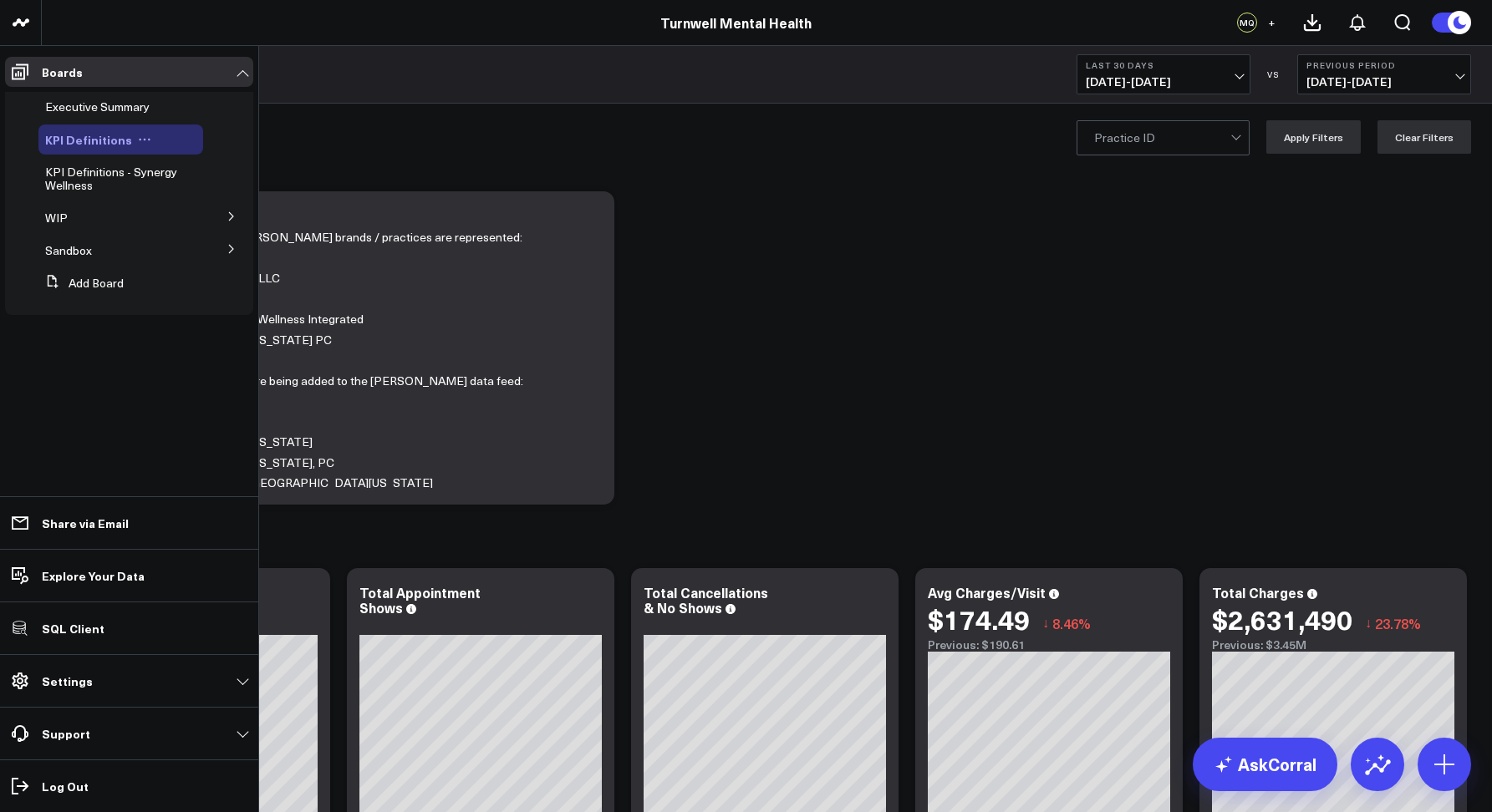
click at [110, 136] on span "KPI Definitions" at bounding box center [89, 140] width 87 height 17
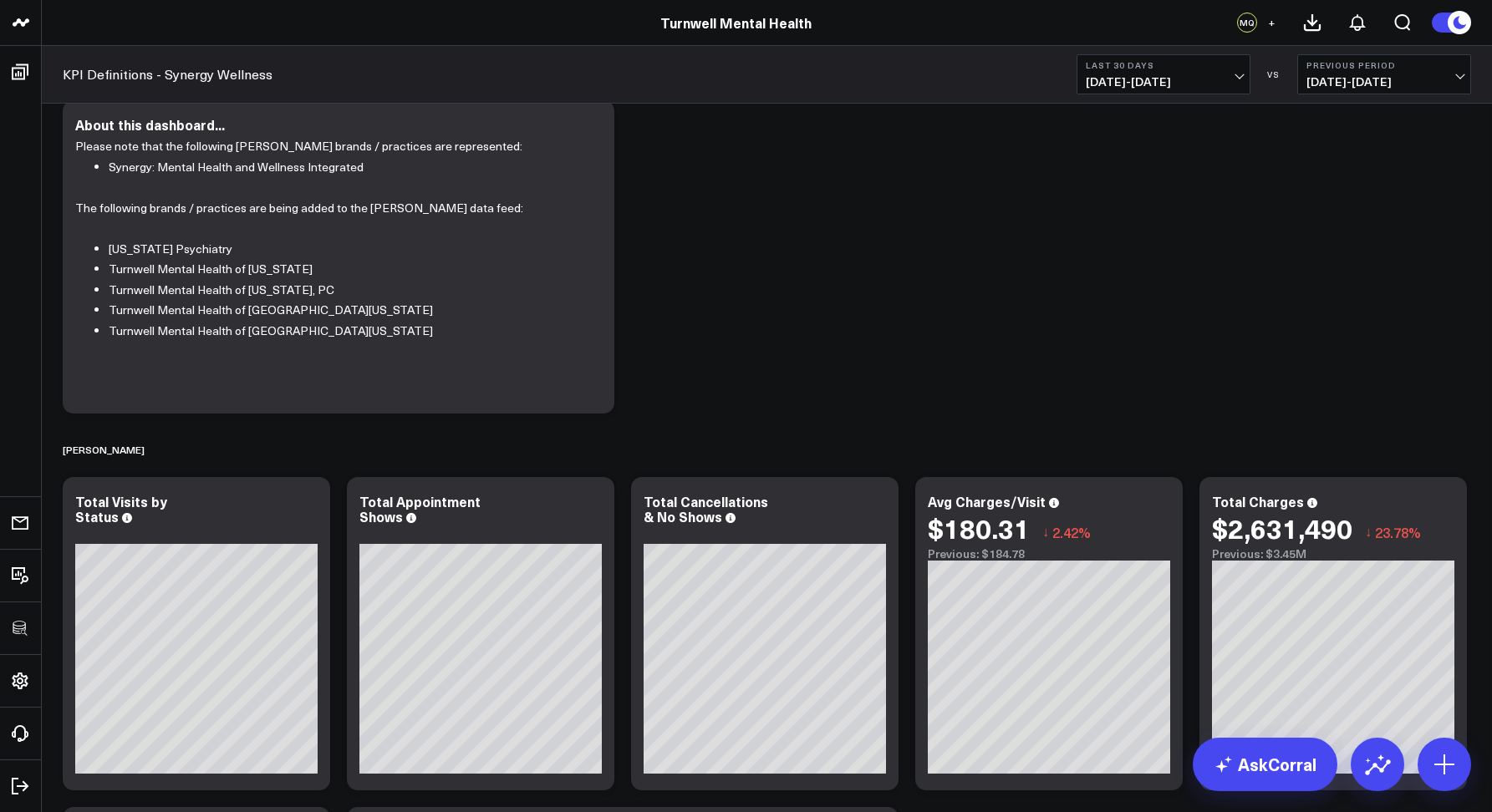
scroll to position [96, 0]
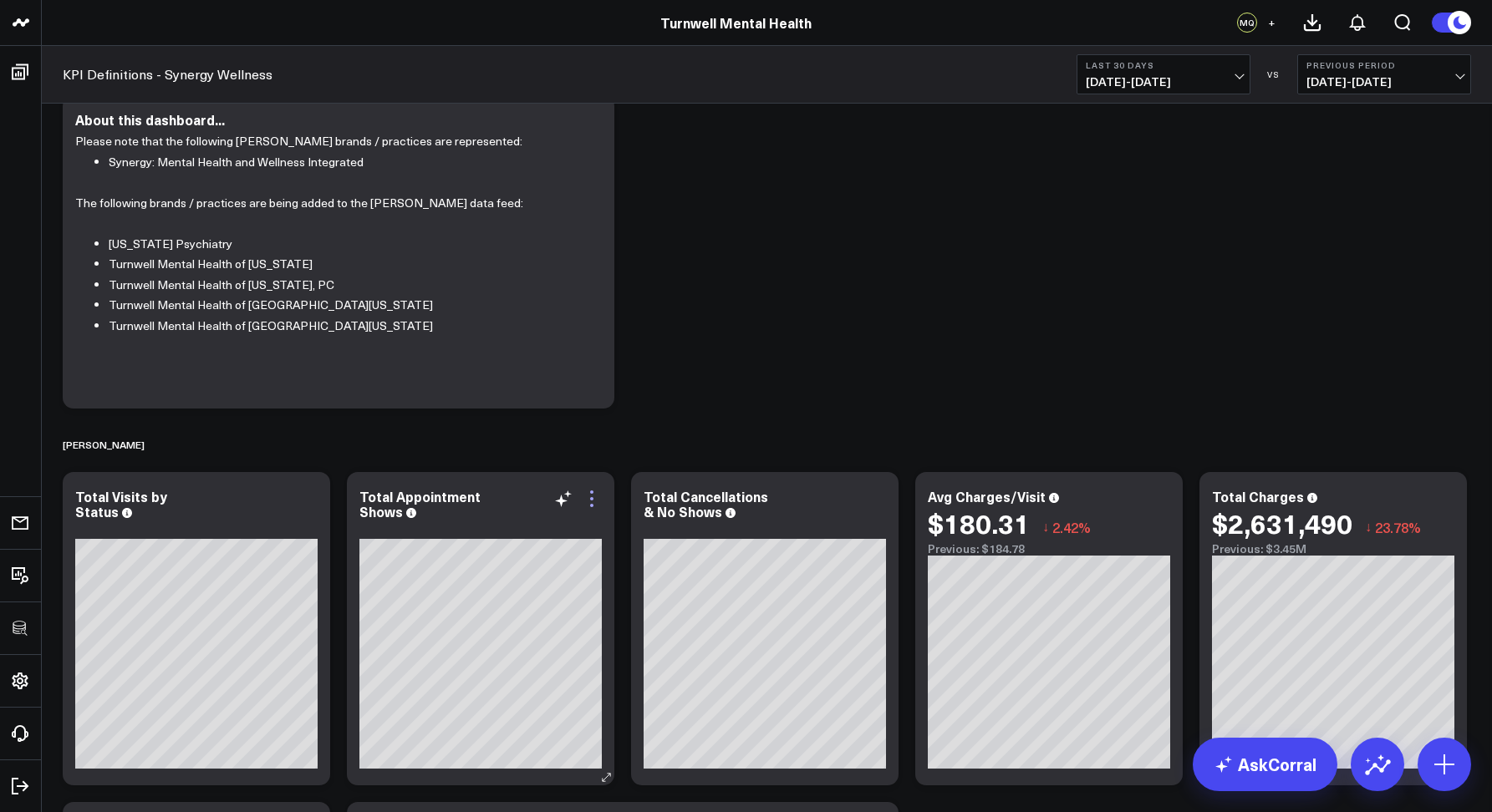
click at [594, 497] on icon at bounding box center [592, 499] width 20 height 20
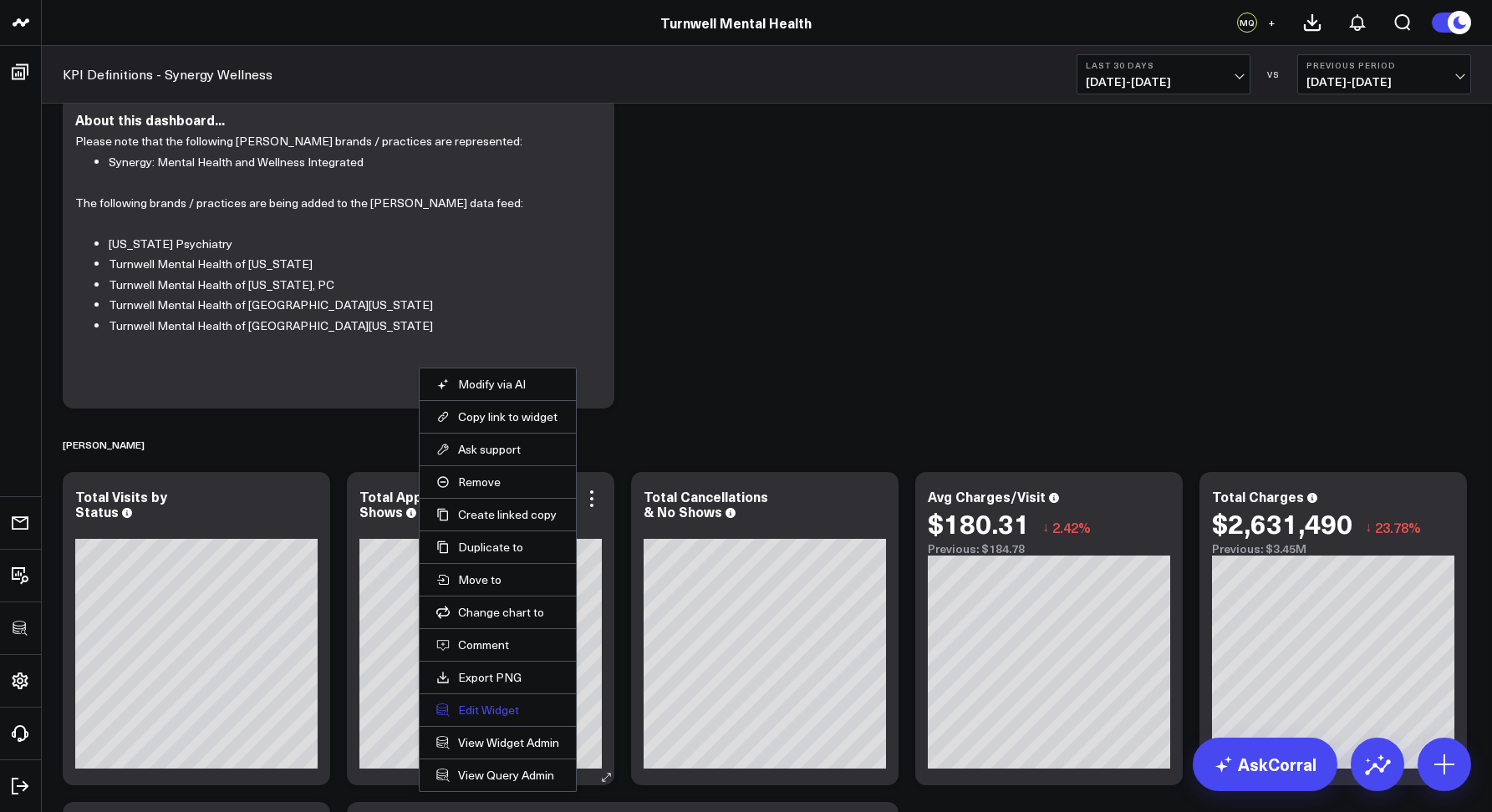
click at [474, 705] on button "Edit Widget" at bounding box center [497, 710] width 123 height 15
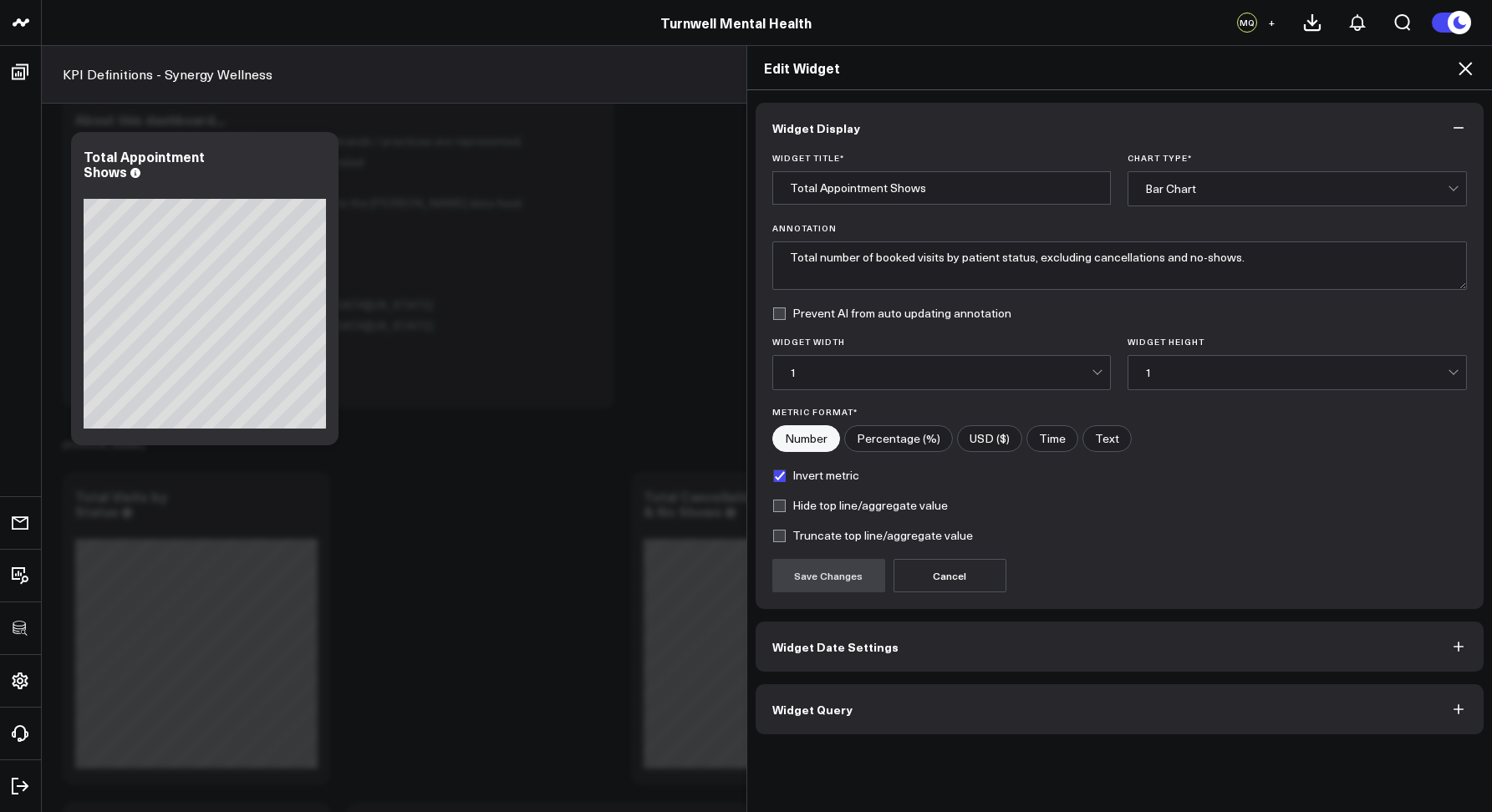
click at [772, 715] on span "Widget Query" at bounding box center [812, 709] width 80 height 13
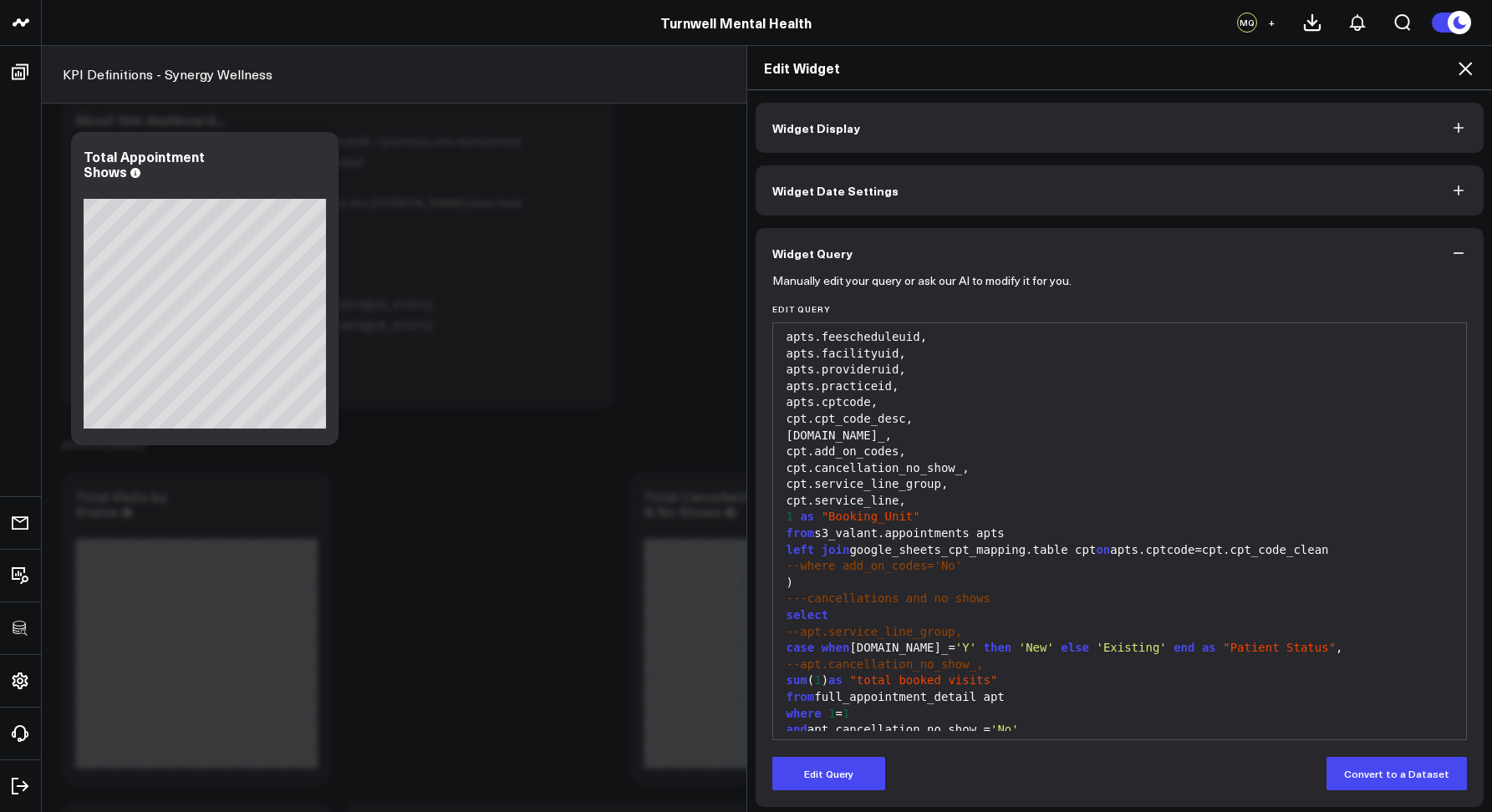
scroll to position [246, 0]
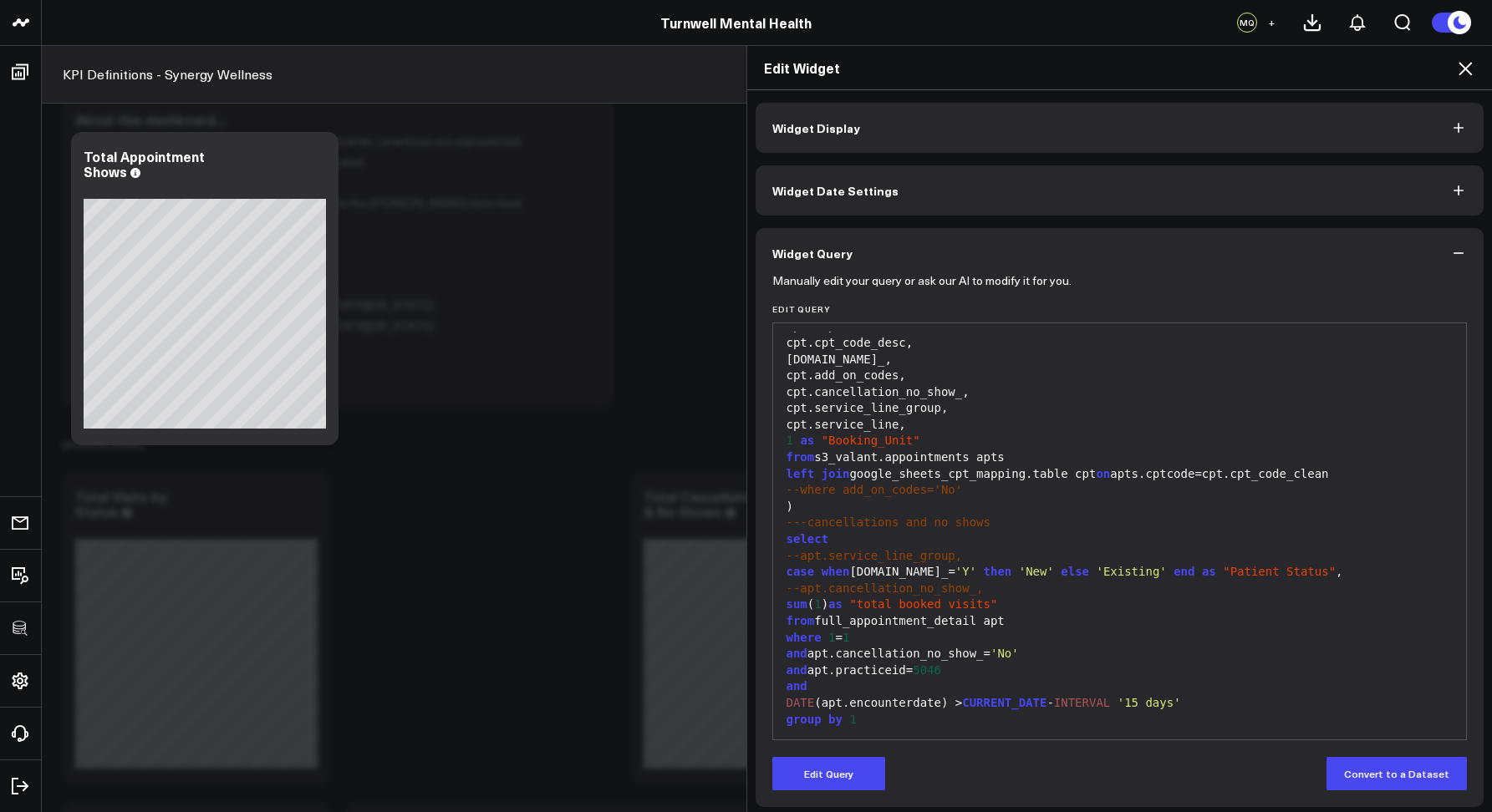
drag, startPoint x: 1464, startPoint y: 66, endPoint x: 1453, endPoint y: 66, distance: 11.0
click at [1464, 66] on icon at bounding box center [1465, 69] width 13 height 13
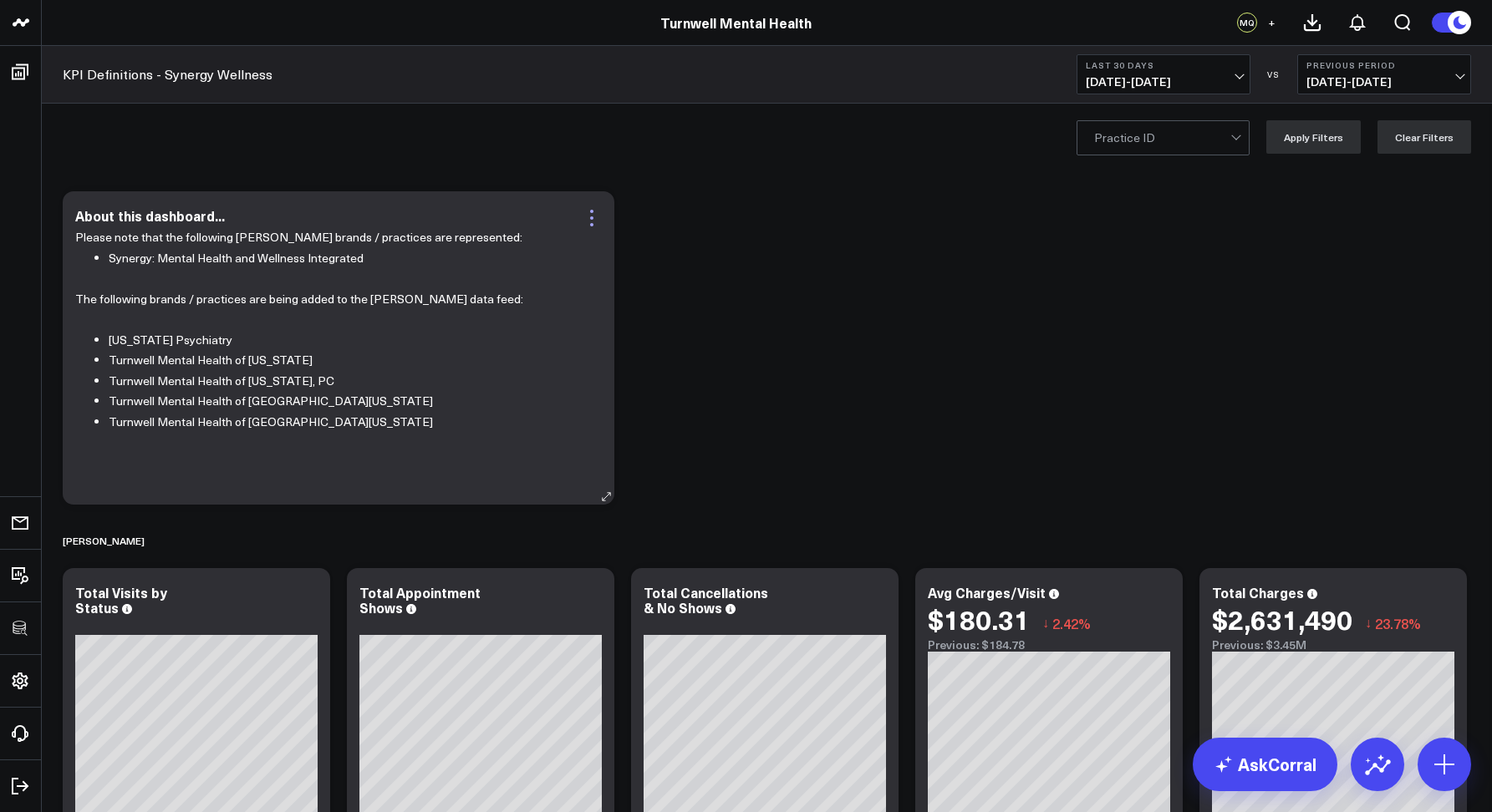
click at [590, 219] on icon at bounding box center [592, 218] width 20 height 20
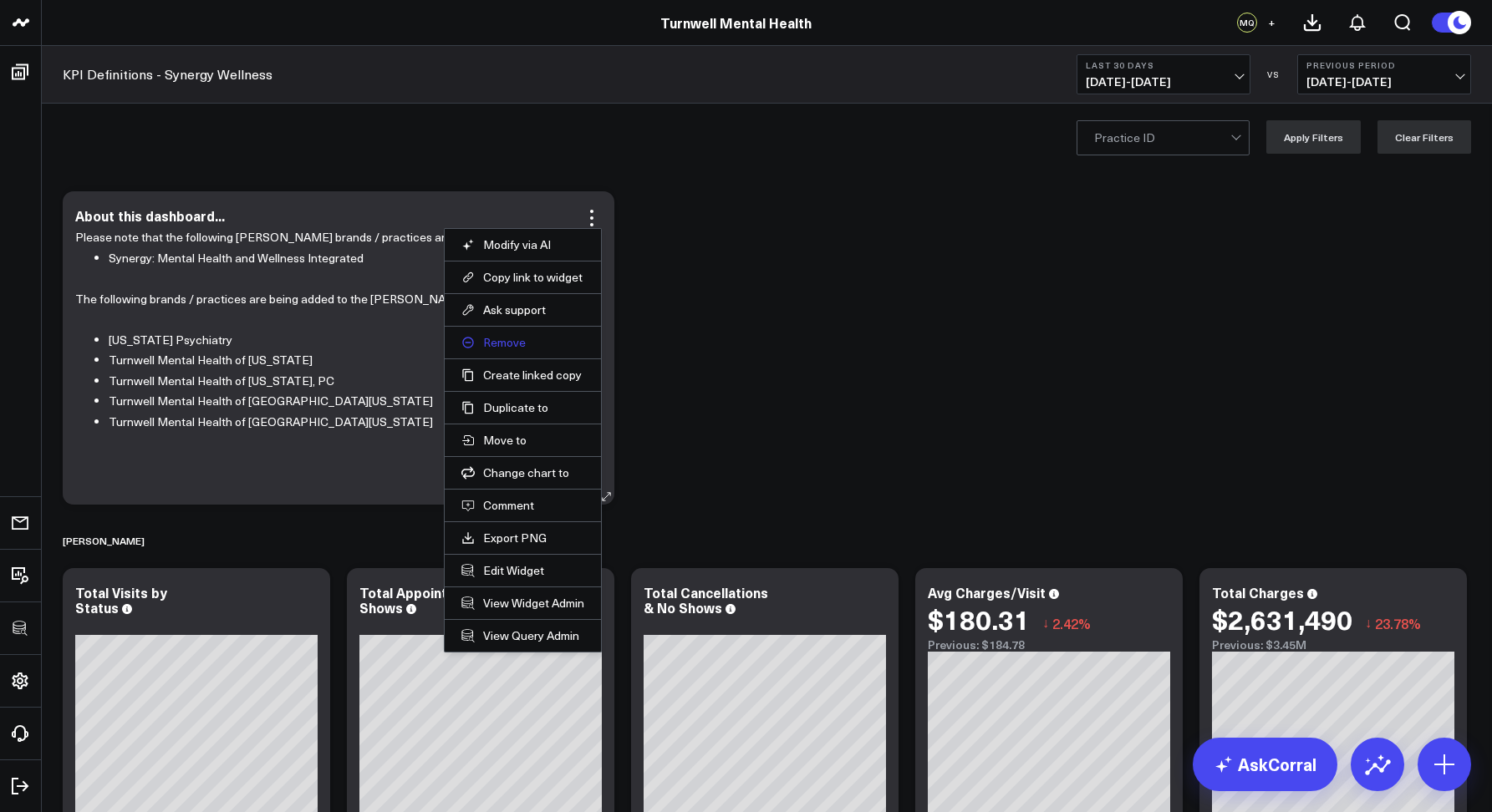
click at [481, 344] on button "Remove" at bounding box center [522, 343] width 123 height 15
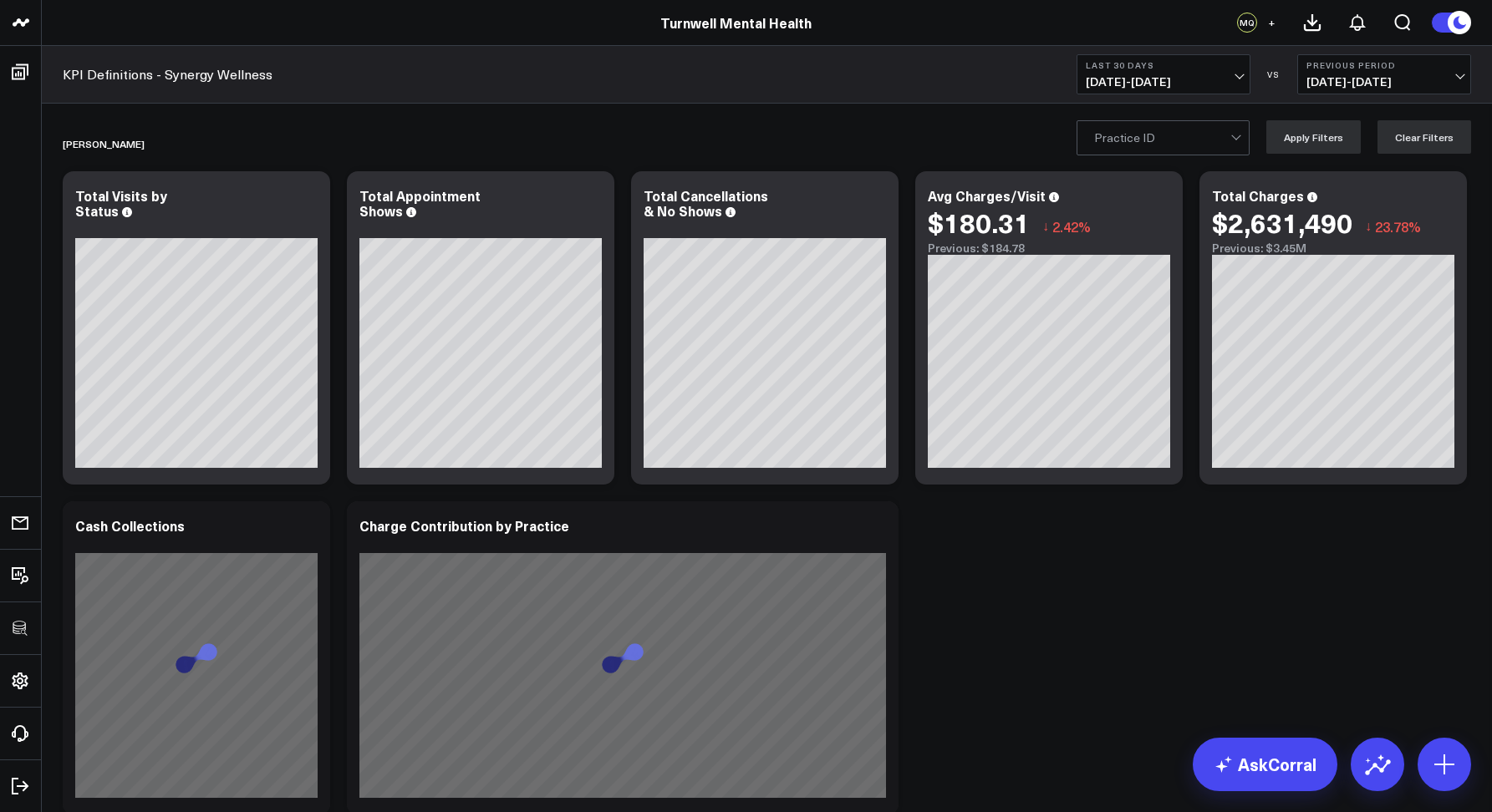
click at [1108, 153] on div at bounding box center [1162, 138] width 137 height 34
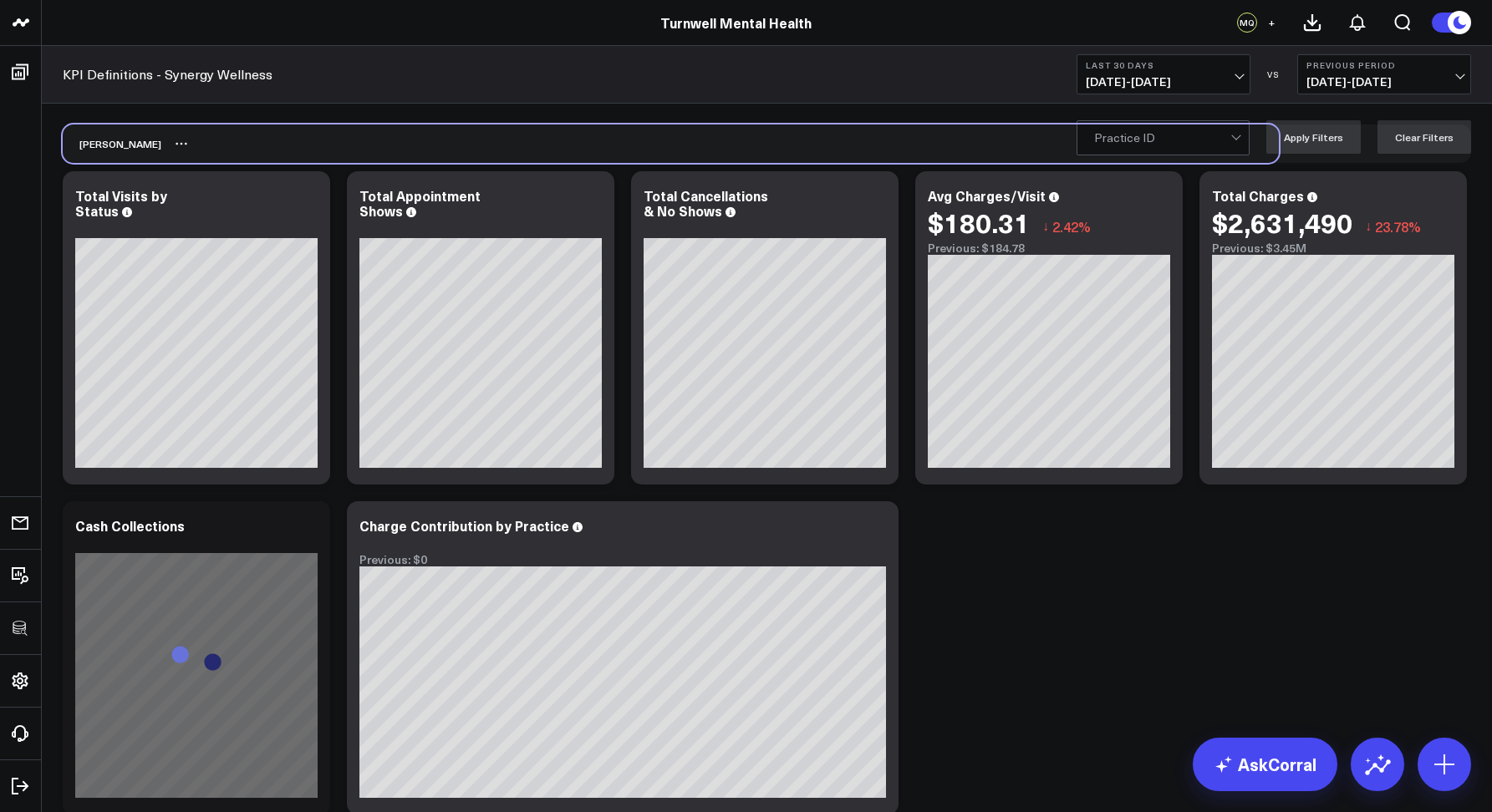
click at [901, 137] on div "[PERSON_NAME]" at bounding box center [671, 144] width 1216 height 39
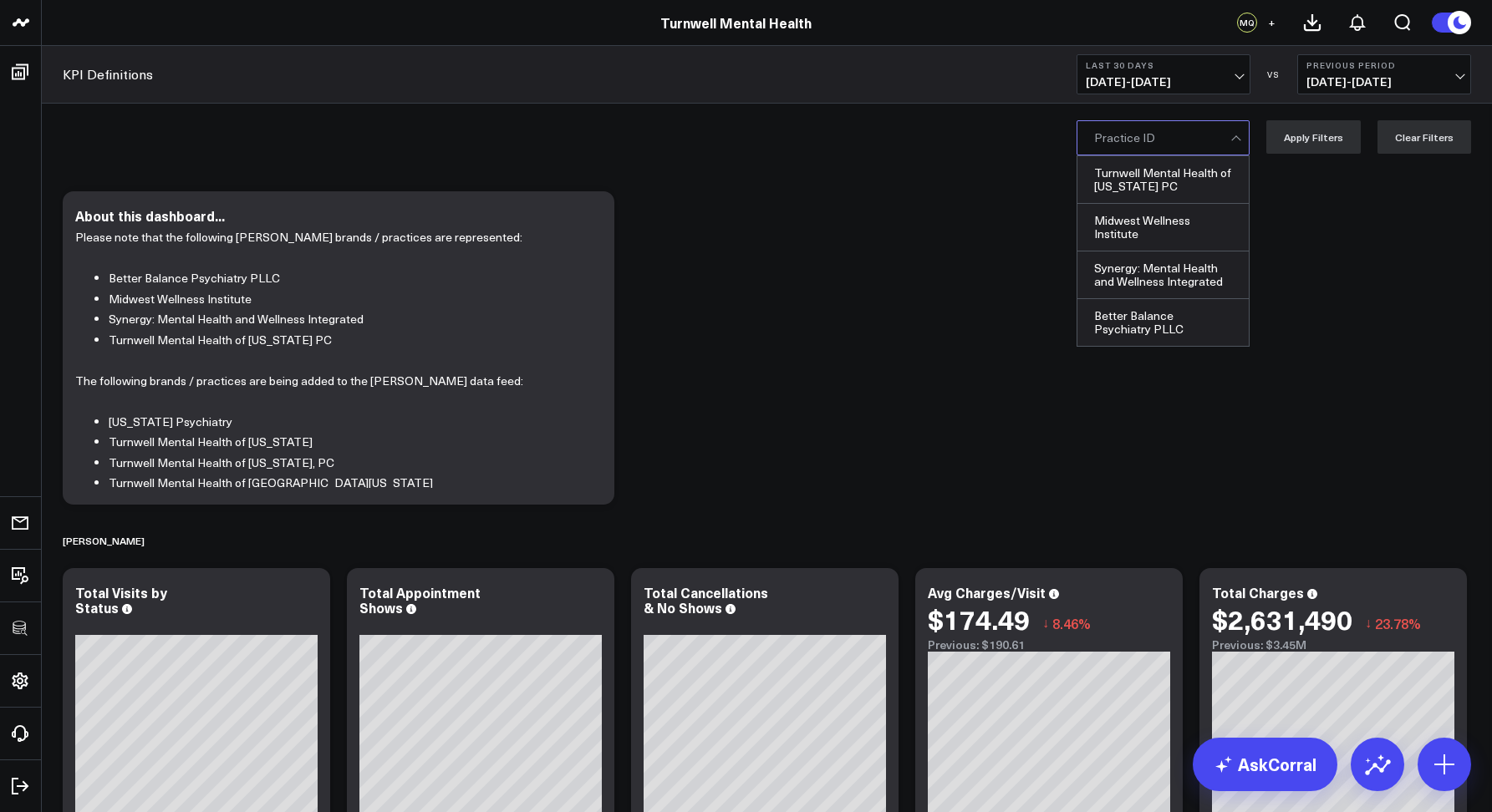
click at [1173, 140] on div at bounding box center [1162, 138] width 137 height 34
drag, startPoint x: 937, startPoint y: 268, endPoint x: 898, endPoint y: 252, distance: 42.2
click at [1175, 137] on div at bounding box center [1162, 138] width 137 height 34
click at [1121, 284] on div "Synergy: Mental Health and Wellness Integrated" at bounding box center [1163, 275] width 171 height 48
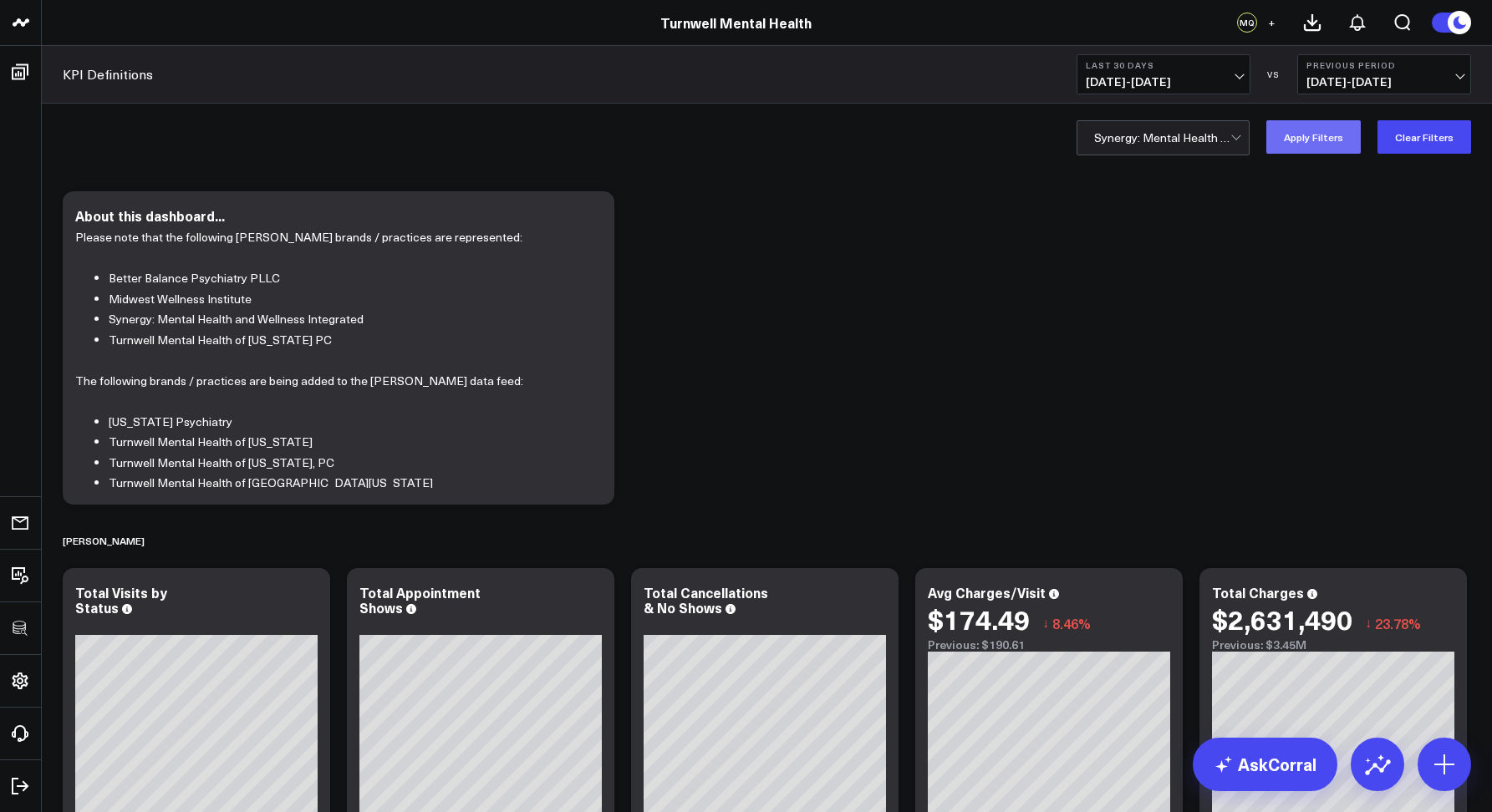
click at [1329, 136] on button "Apply Filters" at bounding box center [1313, 137] width 95 height 34
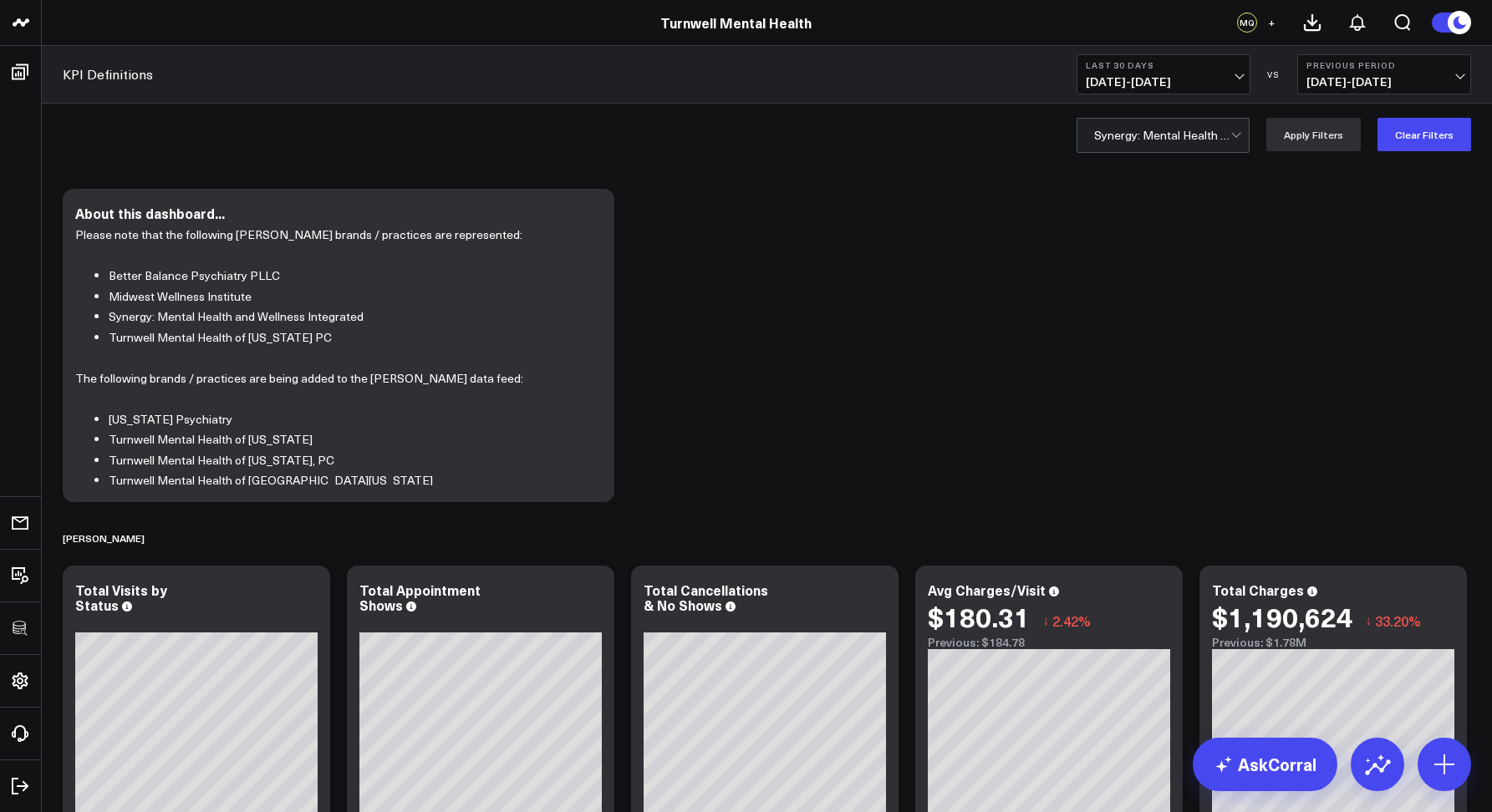
scroll to position [3, 0]
click at [1401, 137] on button "Clear Filters" at bounding box center [1424, 134] width 94 height 34
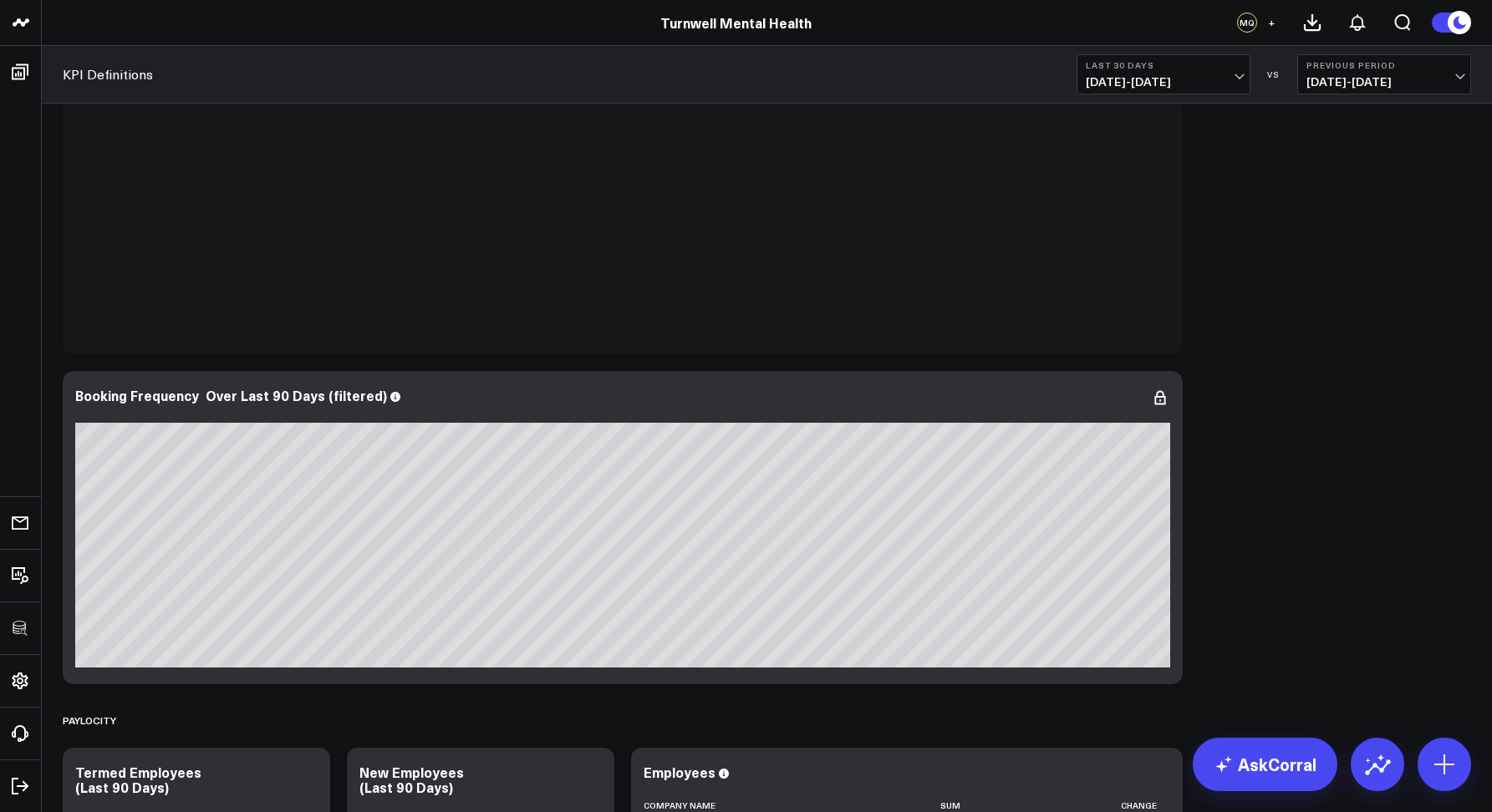
scroll to position [4562, 0]
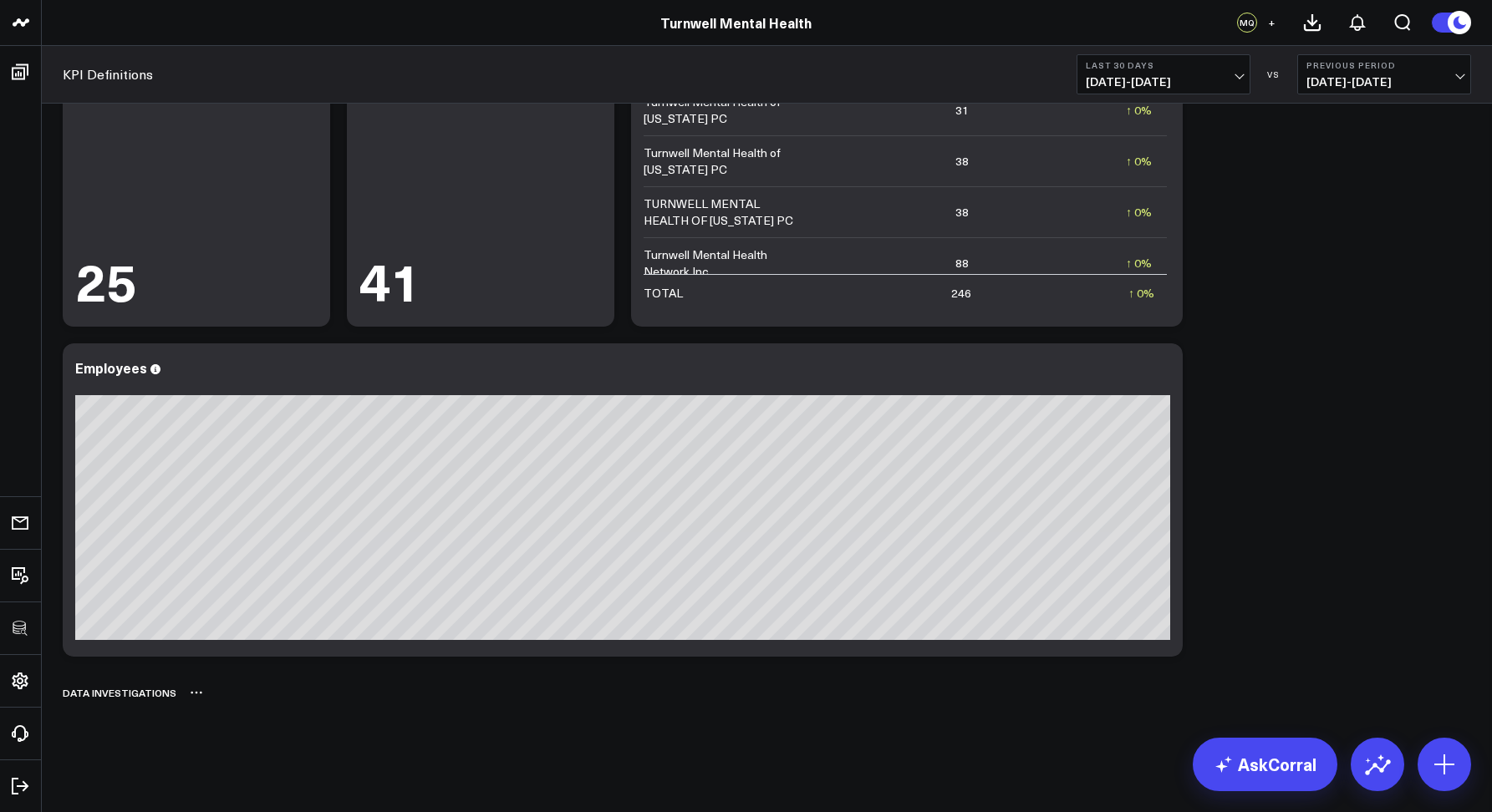
click at [117, 696] on div "Data Investigations" at bounding box center [120, 693] width 114 height 39
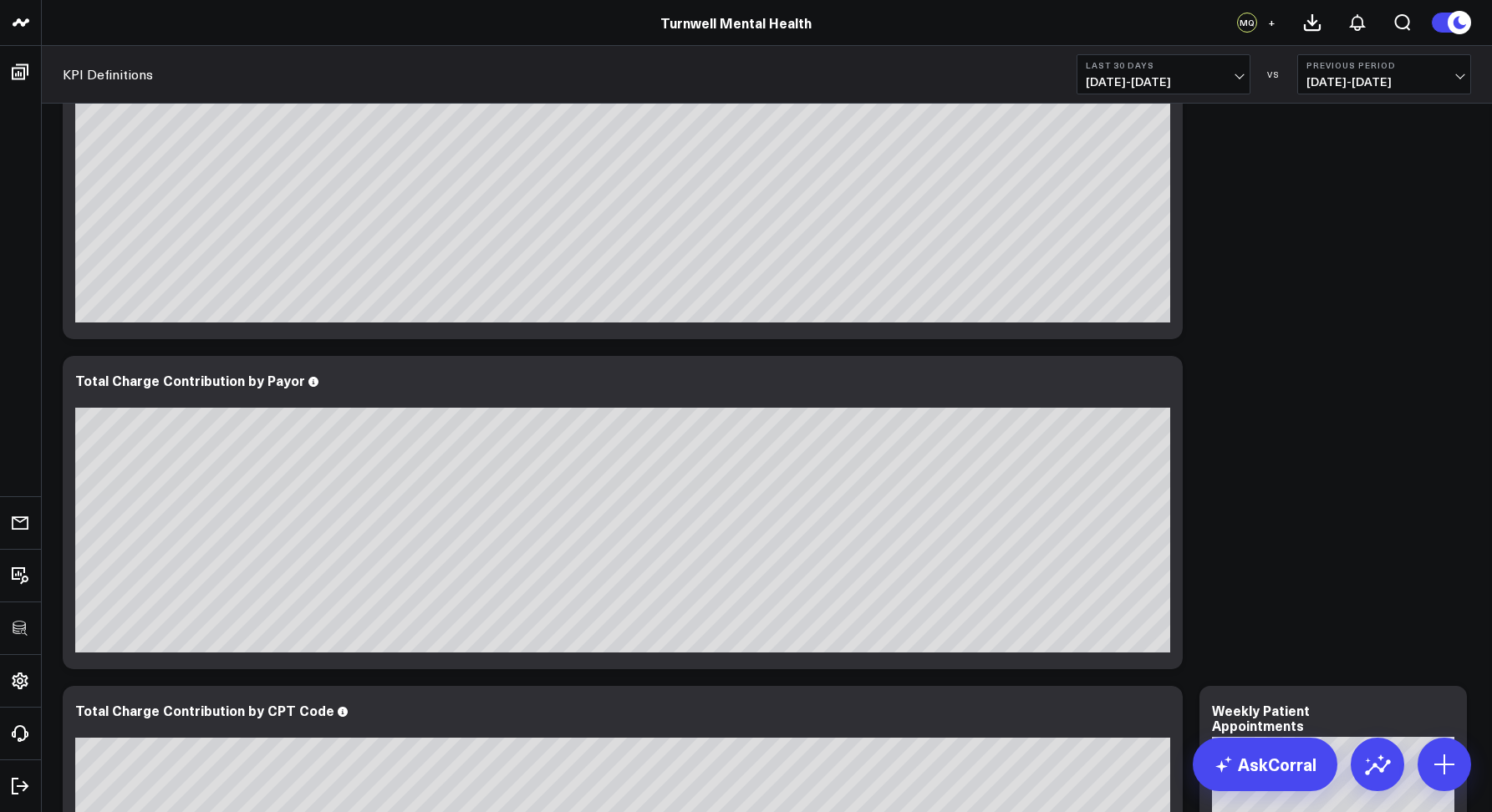
scroll to position [730, 0]
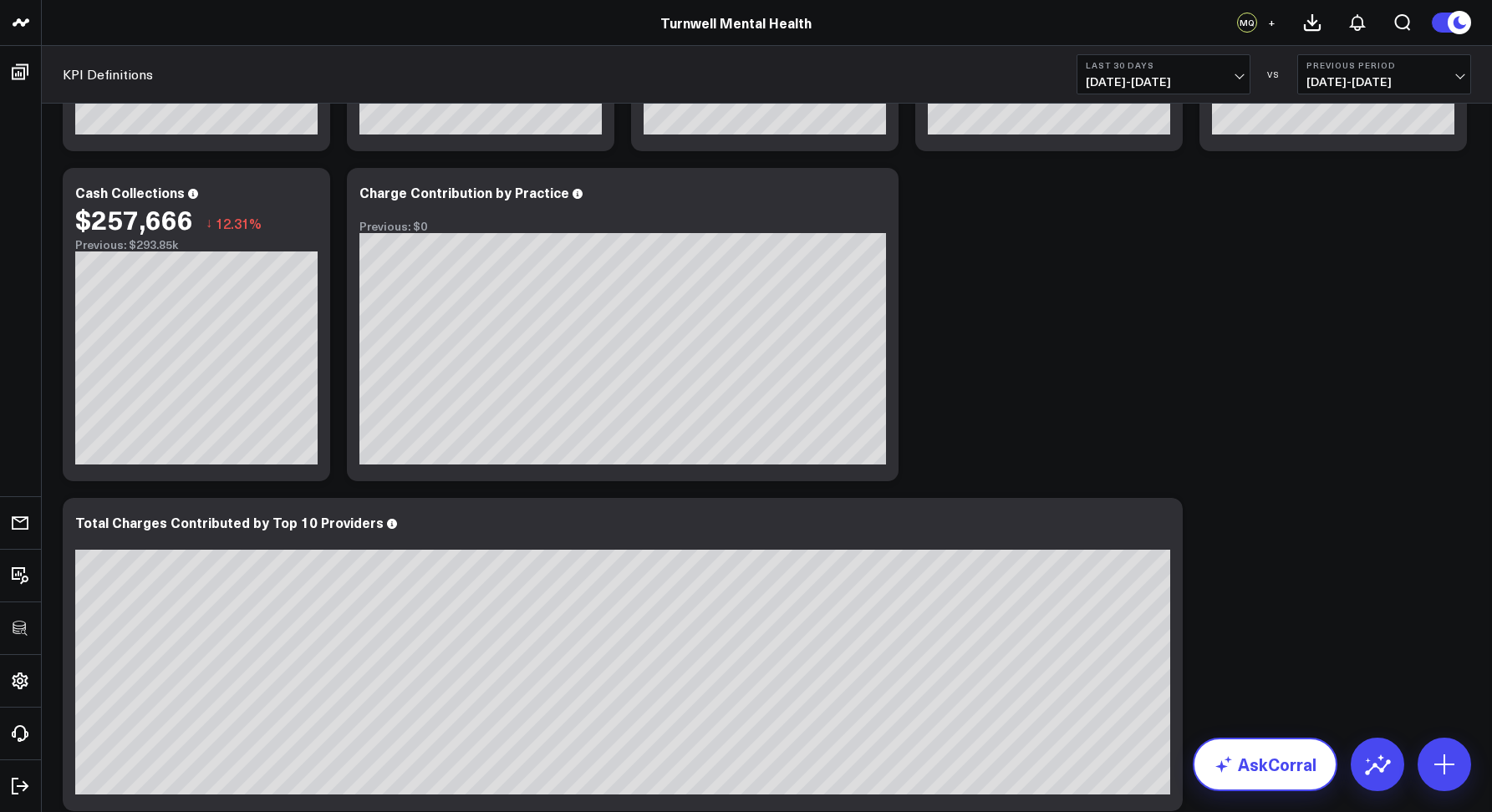
click at [1226, 767] on use at bounding box center [1224, 764] width 17 height 17
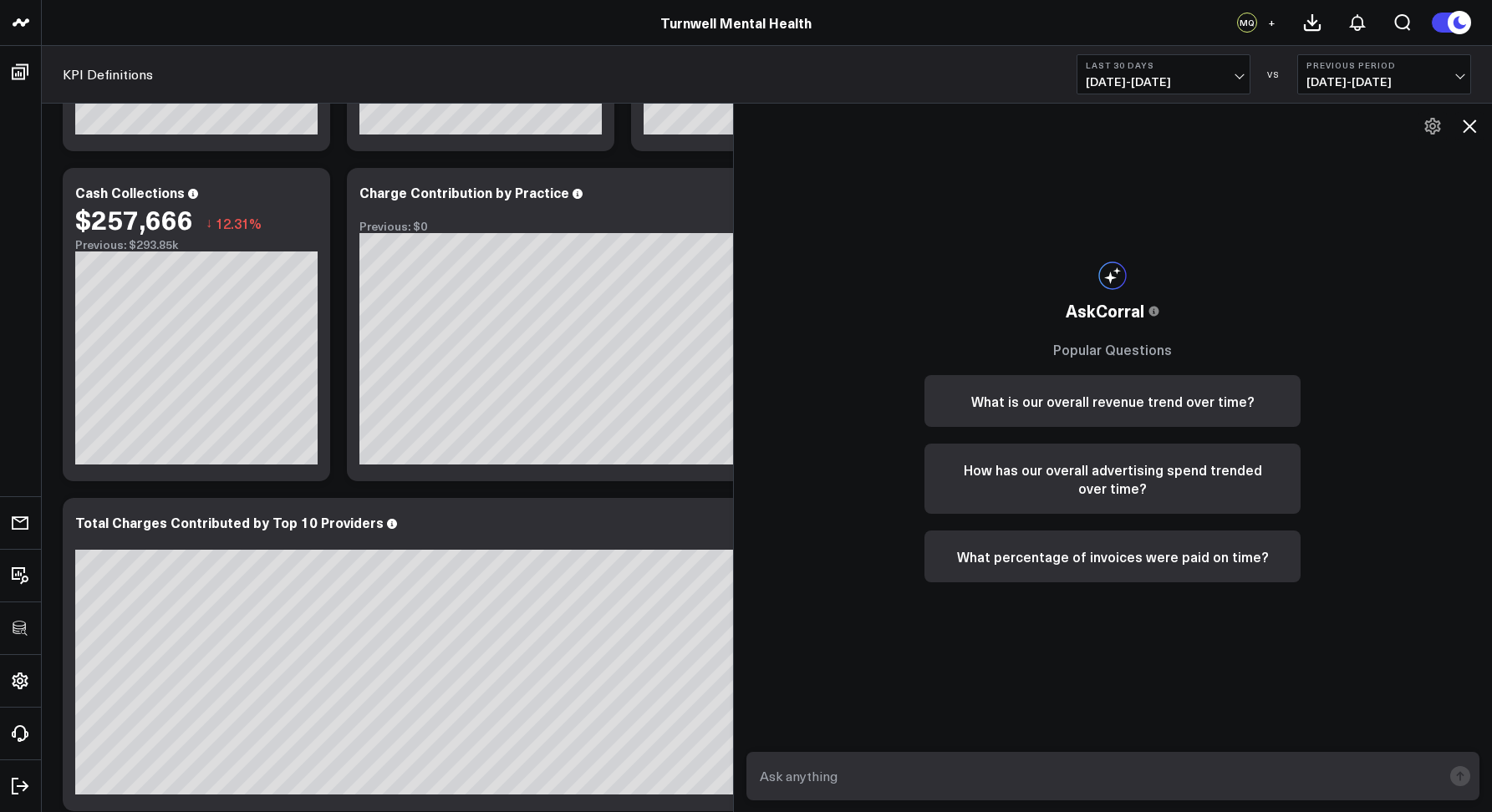
click at [908, 743] on div at bounding box center [1112, 776] width 759 height 74
click at [902, 773] on textarea at bounding box center [1099, 776] width 687 height 30
click at [916, 774] on textarea "Show me total charges for Roland Segal" at bounding box center [1099, 776] width 687 height 30
type textarea "Show me total charges for the provider Roland Segal"
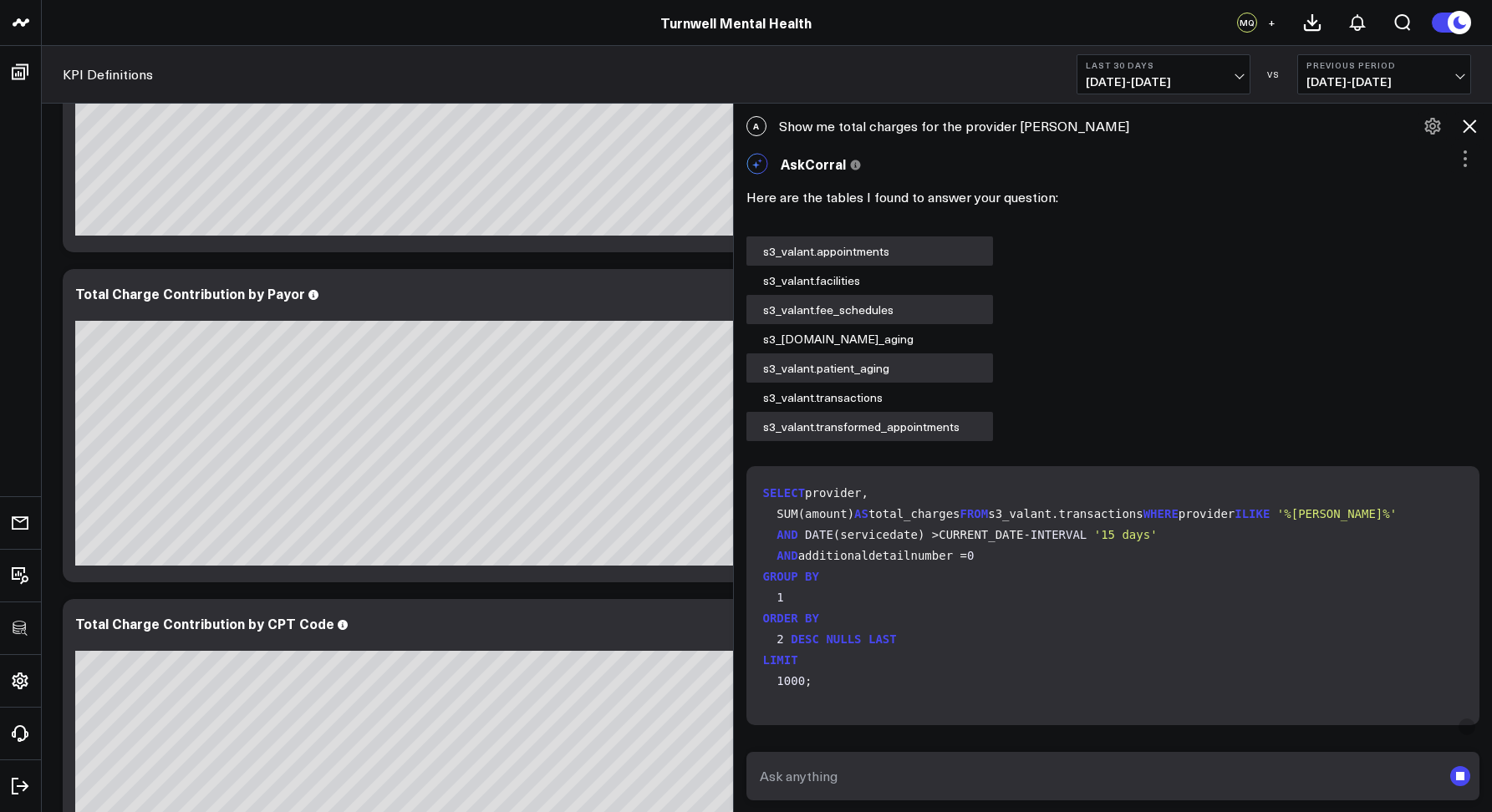
scroll to position [1285, 0]
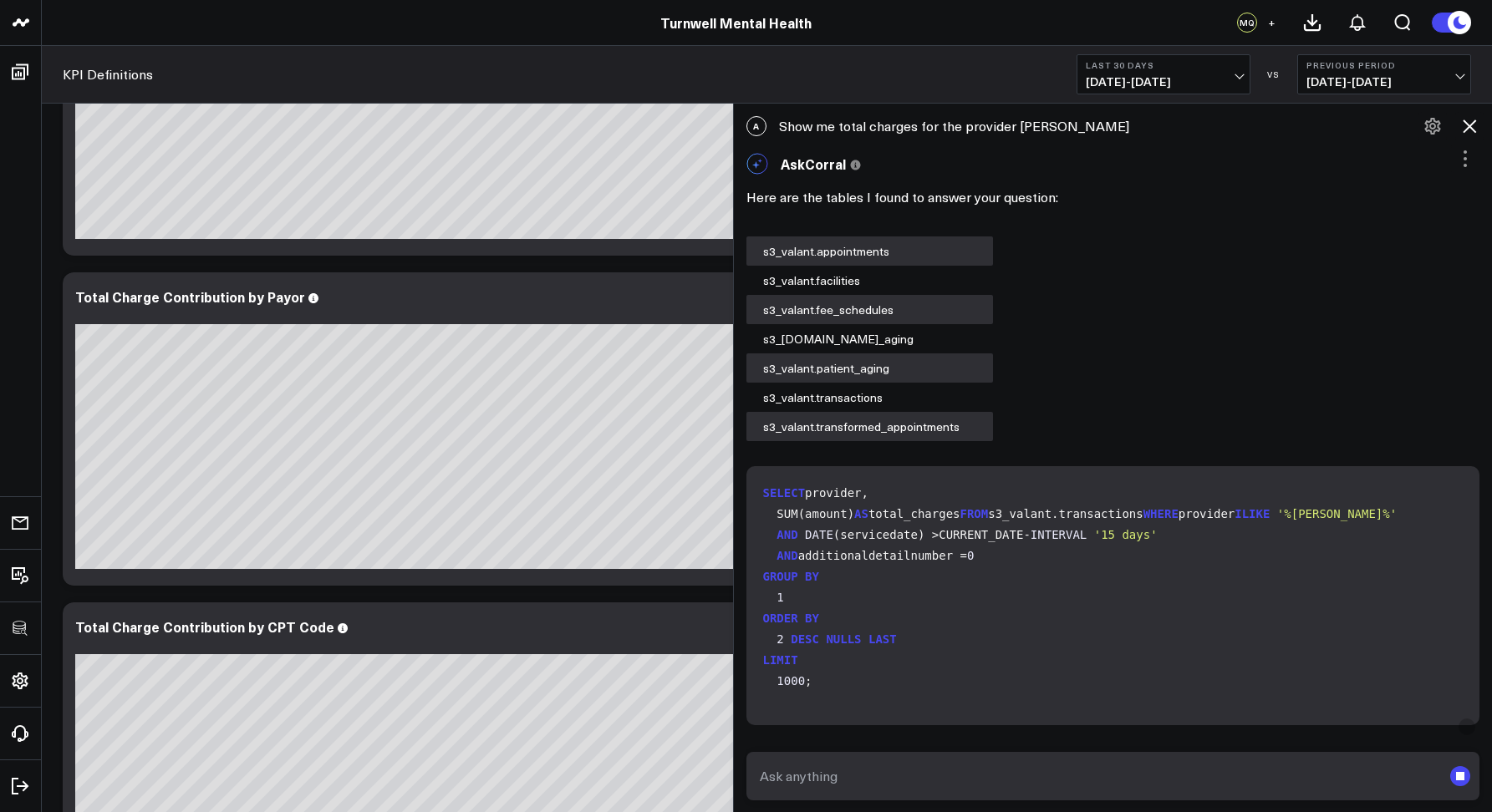
click at [838, 119] on div "A Show me total charges for the provider Roland Segal" at bounding box center [1112, 127] width 759 height 37
click at [838, 120] on div "A Show me total charges for the provider Roland Segal" at bounding box center [1112, 127] width 759 height 37
copy div "Show me total charges for the provider Roland Segal"
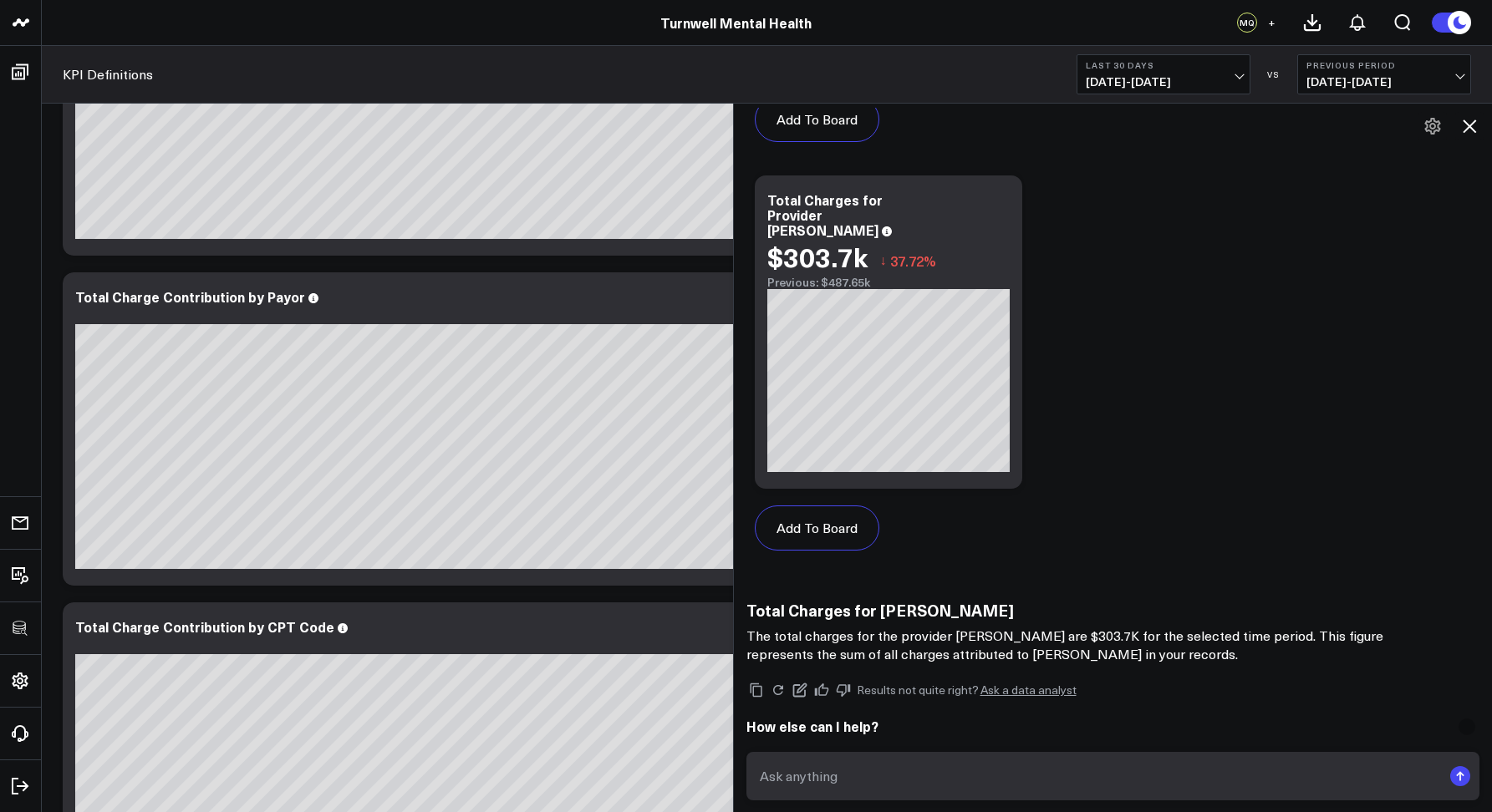
scroll to position [1107, 0]
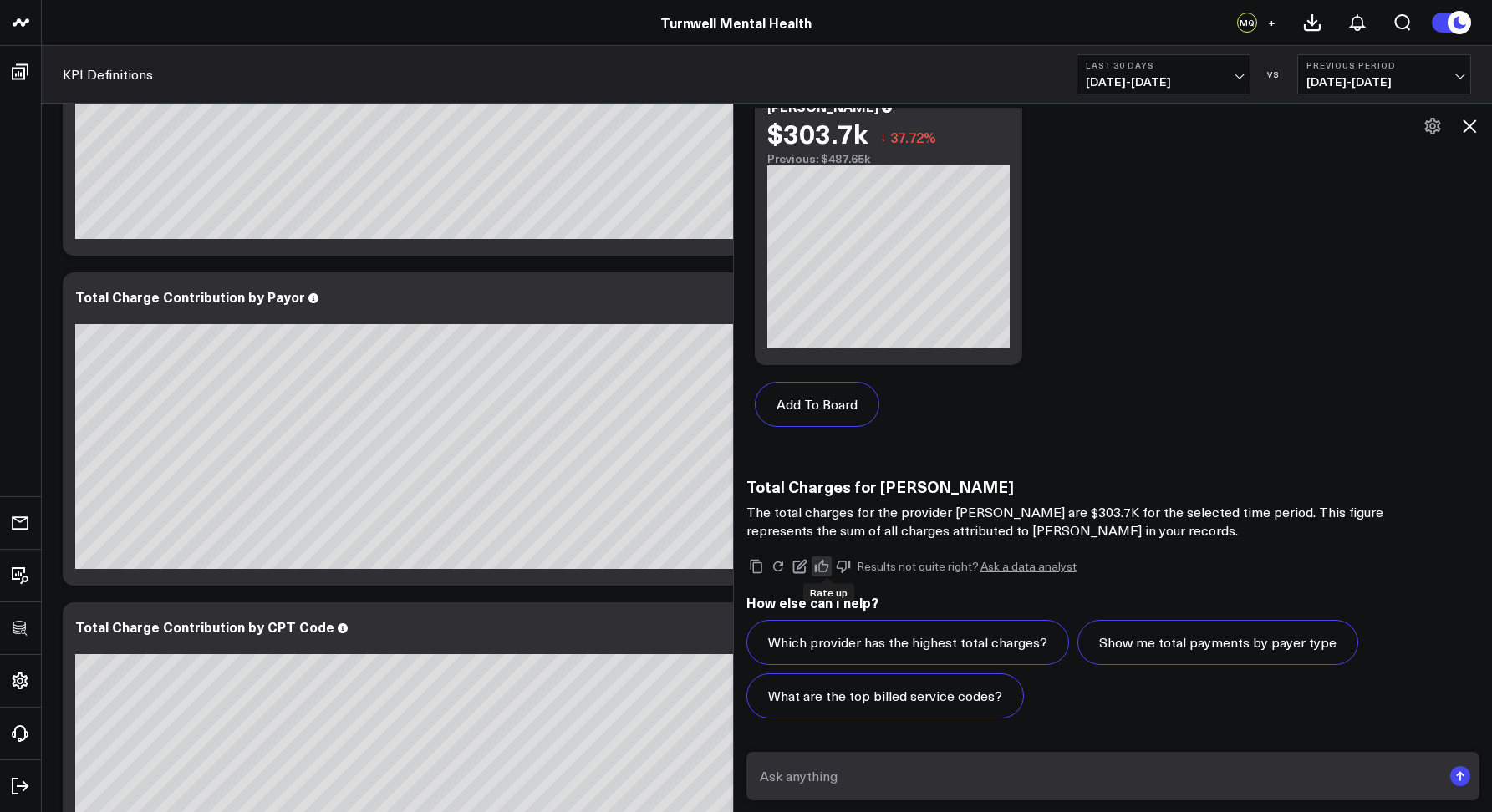
click at [829, 566] on icon at bounding box center [821, 566] width 15 height 15
click at [1464, 131] on icon at bounding box center [1469, 127] width 13 height 13
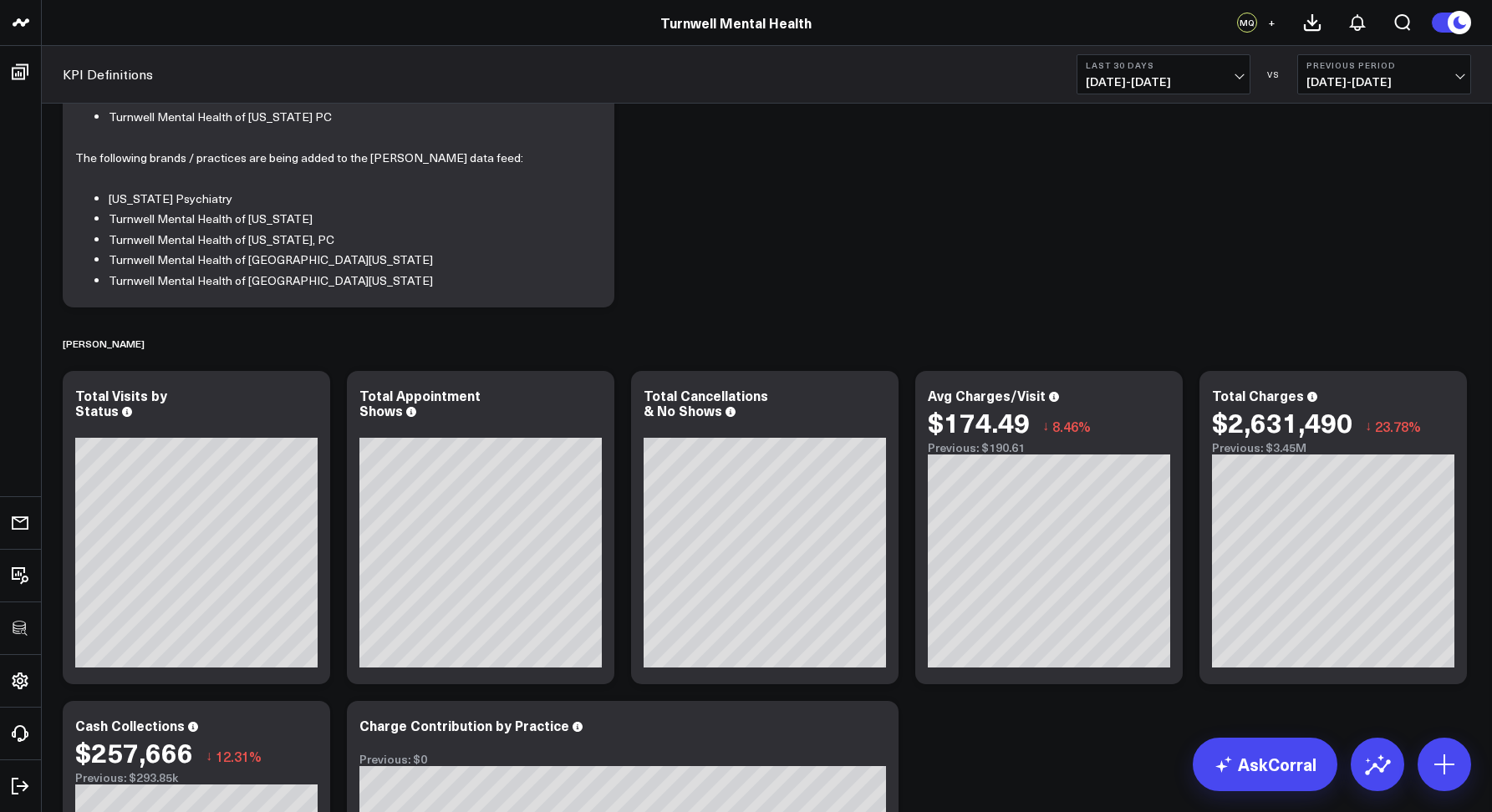
scroll to position [0, 0]
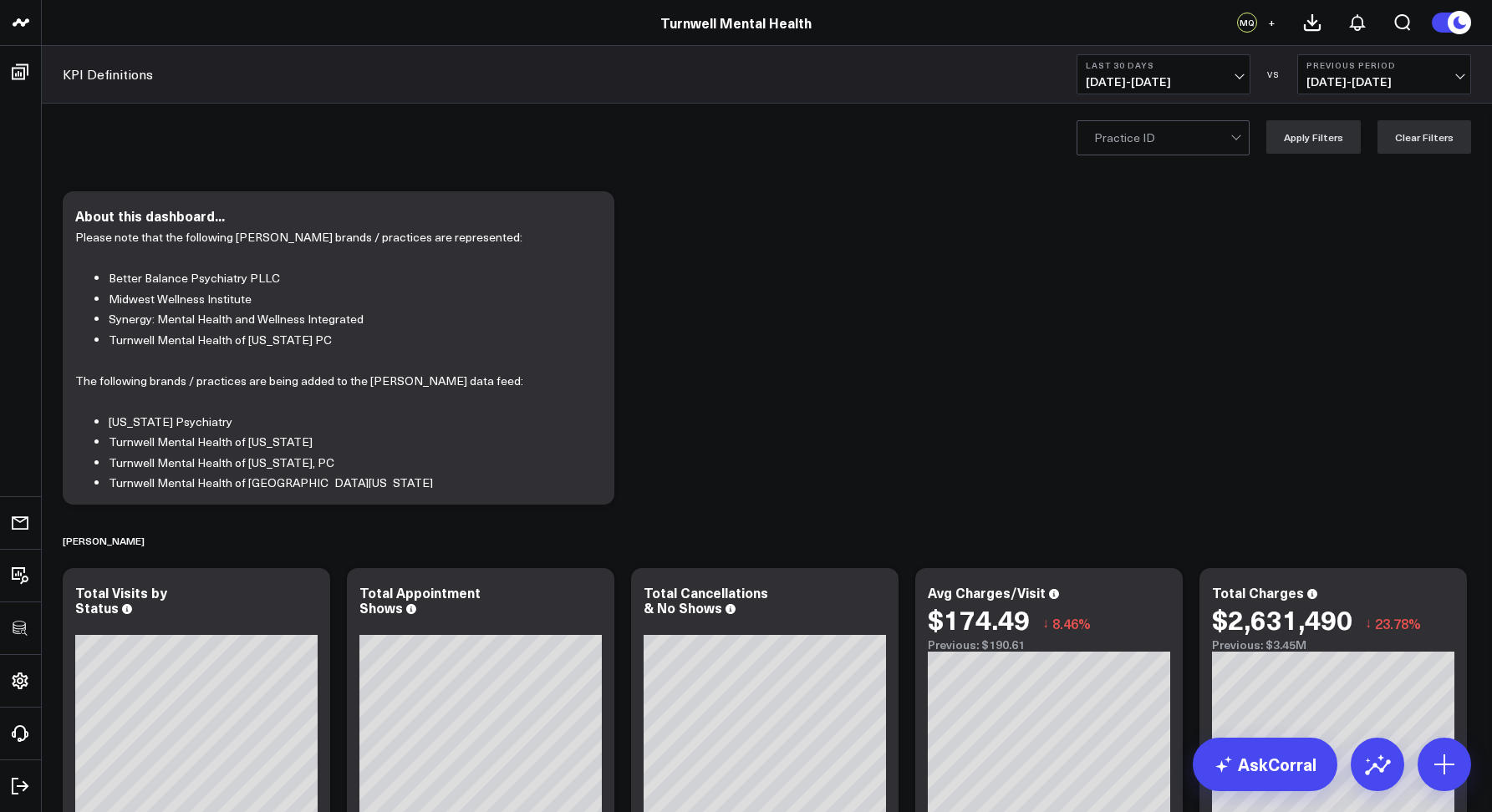
click at [1150, 129] on div at bounding box center [1162, 138] width 137 height 34
click at [1099, 119] on div "Practice ID Apply Filters Clear Filters" at bounding box center [767, 137] width 1450 height 67
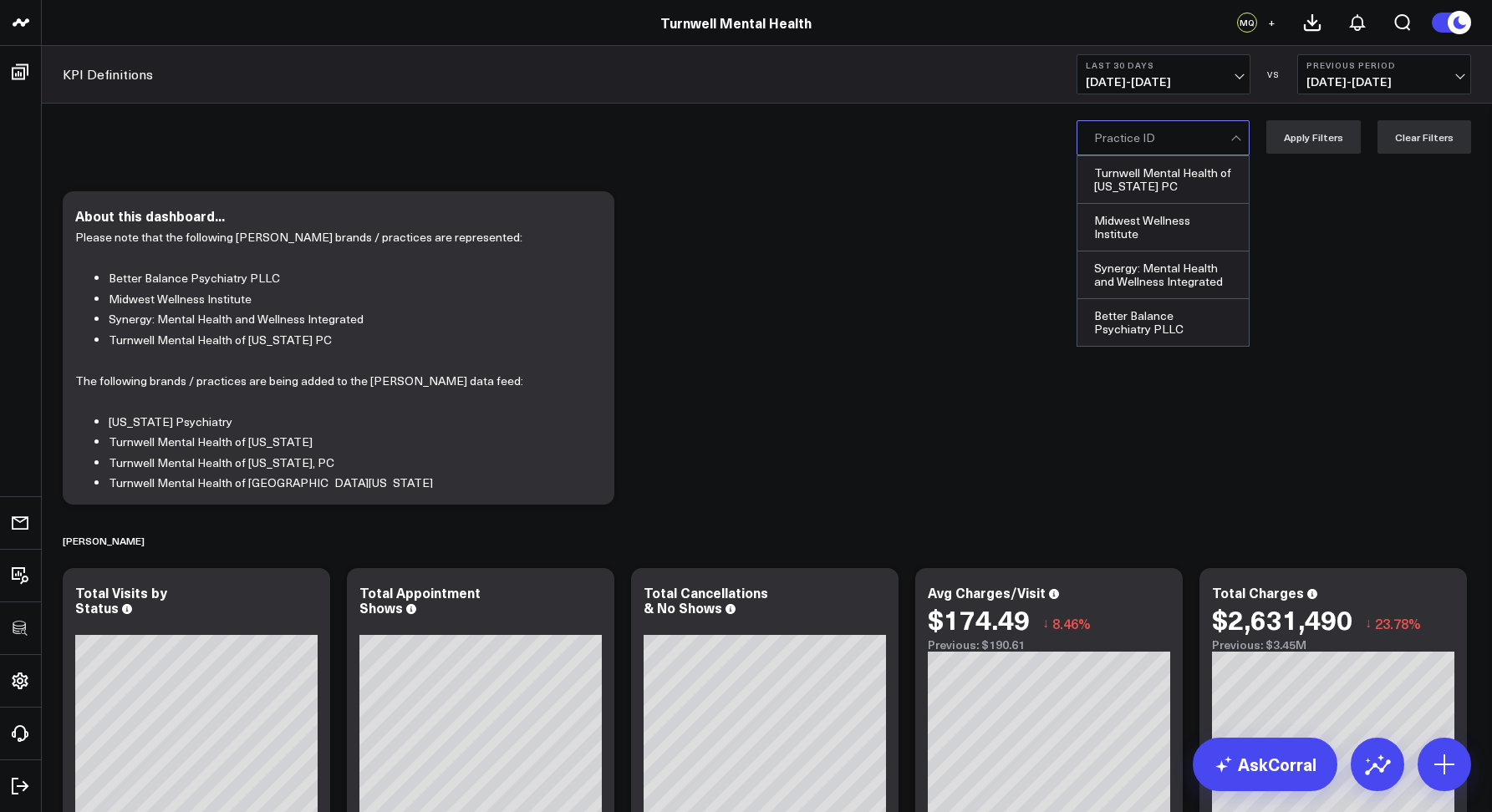
click at [1114, 153] on div at bounding box center [1162, 138] width 137 height 34
click at [1102, 282] on div "Synergy: Mental Health and Wellness Integrated" at bounding box center [1163, 275] width 171 height 48
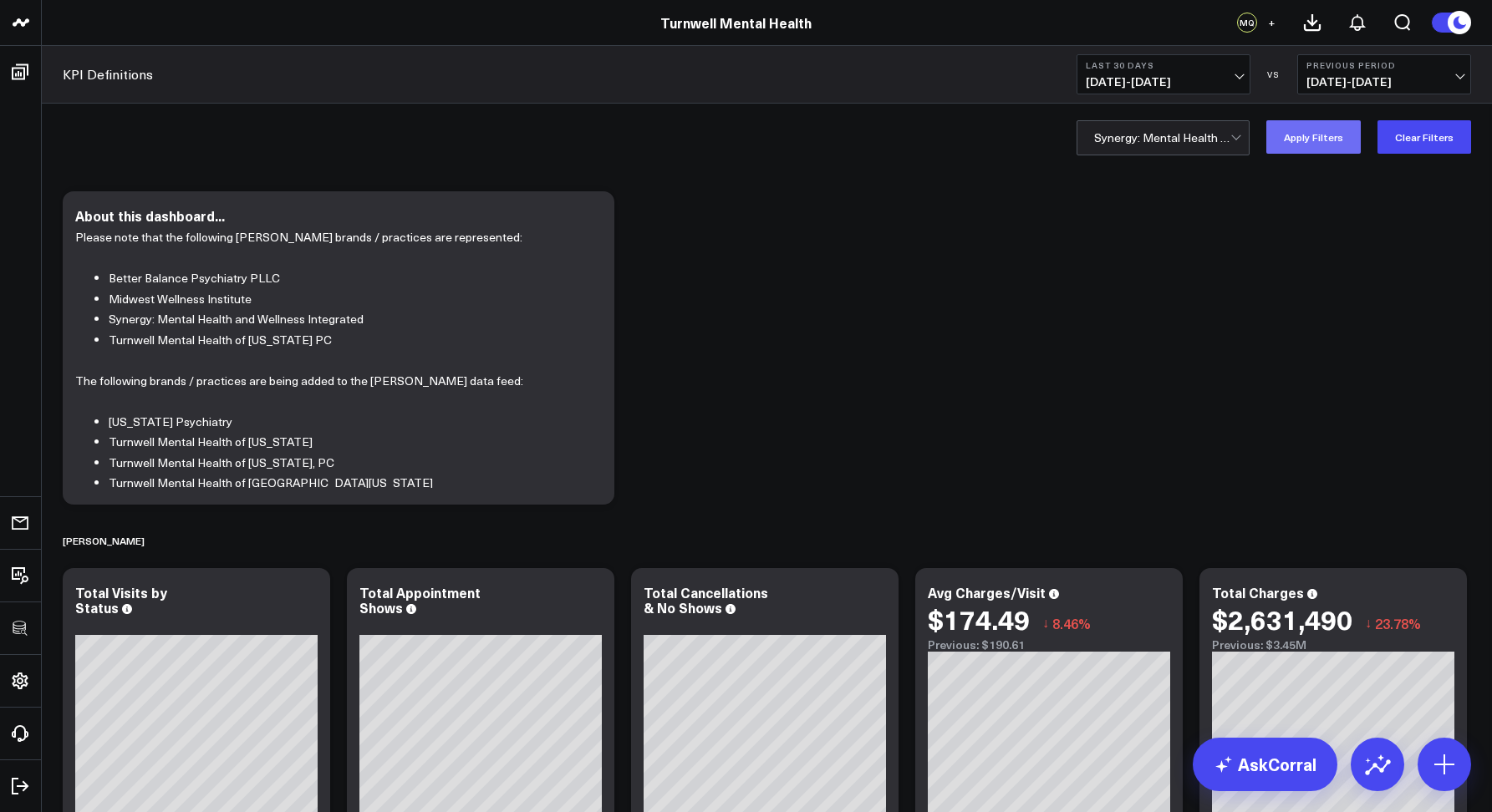
click at [1295, 135] on button "Apply Filters" at bounding box center [1313, 137] width 95 height 34
click at [1437, 132] on button "Clear Filters" at bounding box center [1424, 137] width 94 height 34
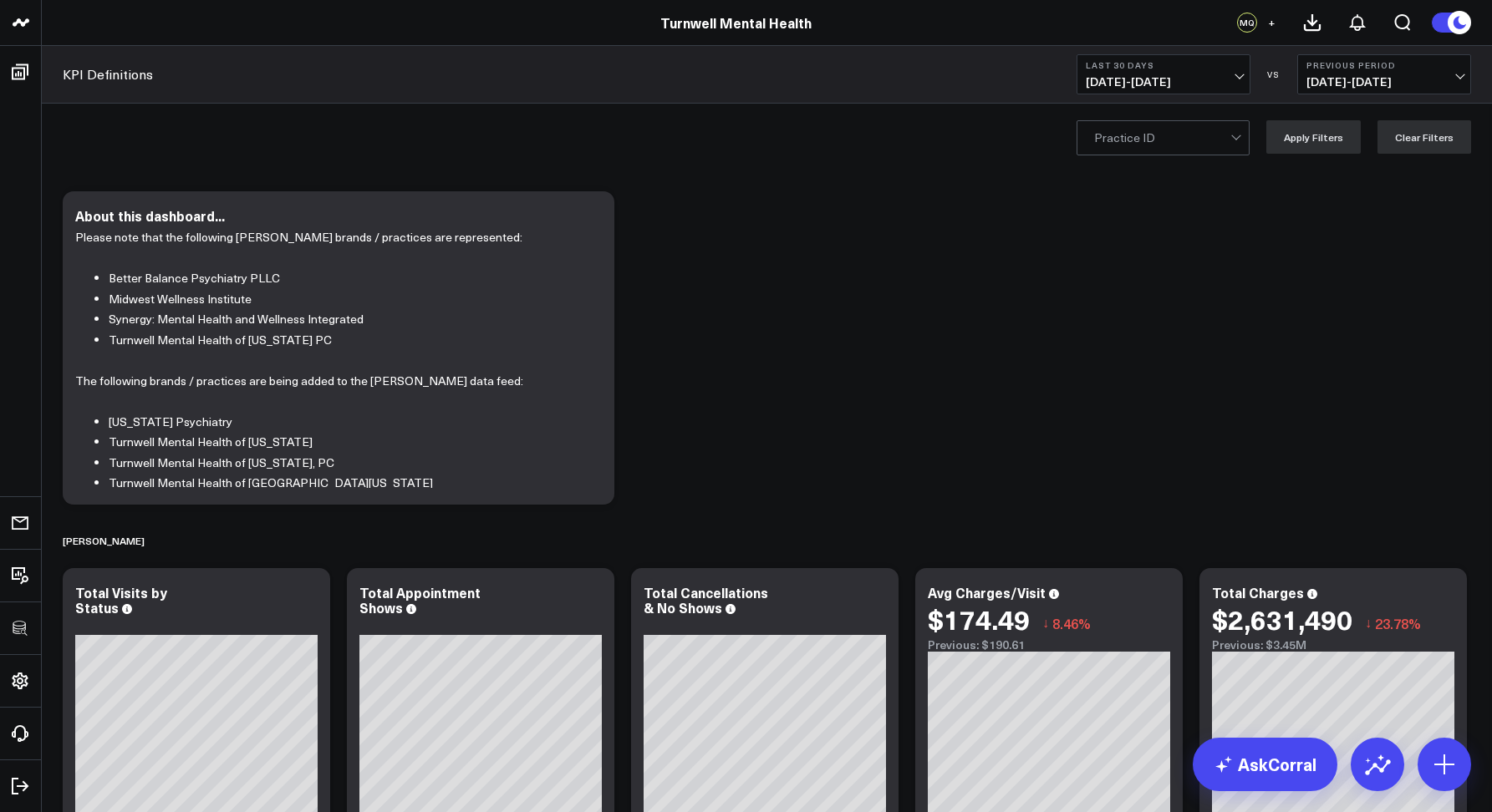
click at [1137, 71] on button "Last 30 Days [DATE] - [DATE]" at bounding box center [1163, 75] width 174 height 40
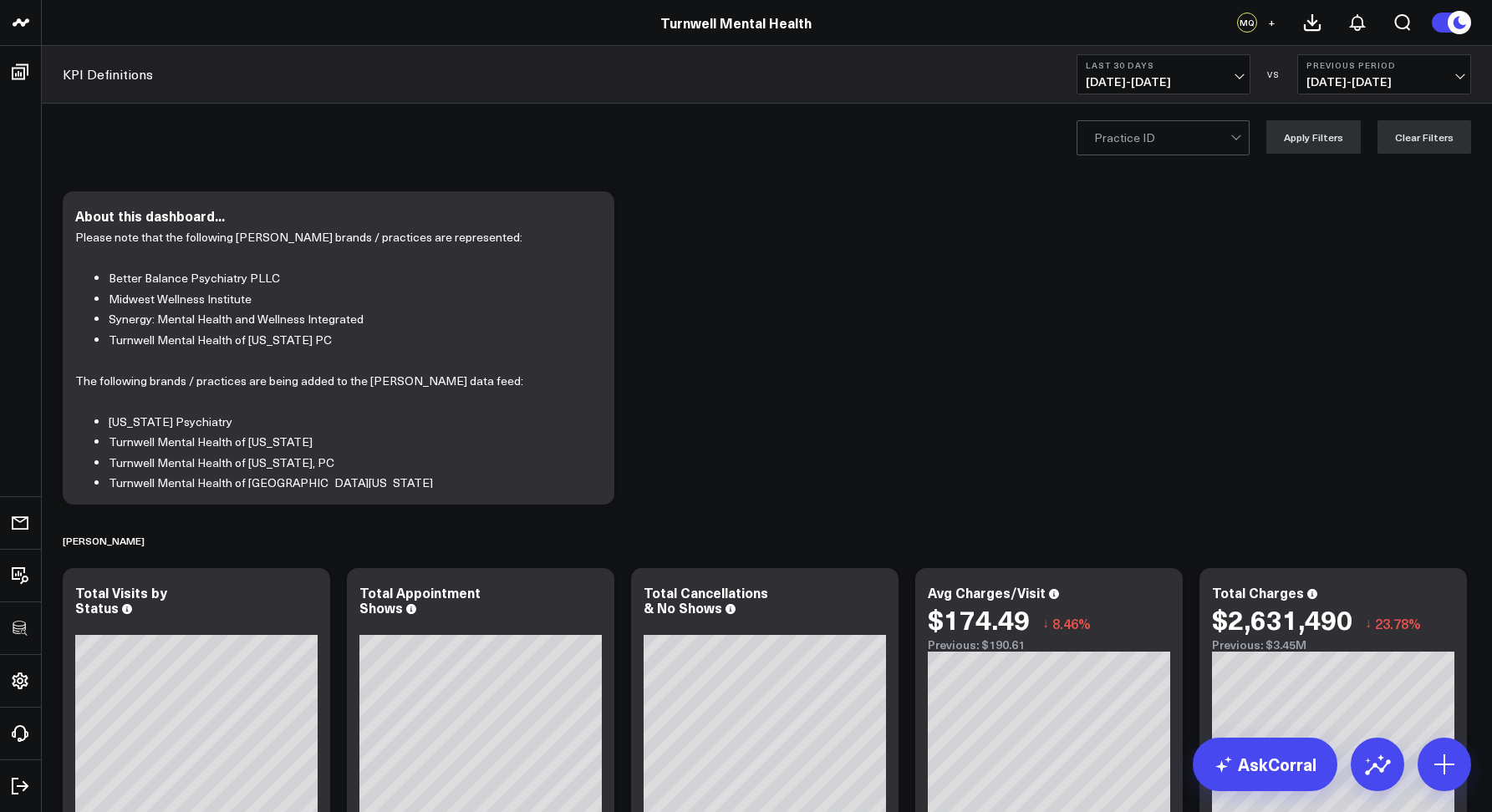
click at [1340, 85] on span "[DATE] - [DATE]" at bounding box center [1383, 82] width 155 height 13
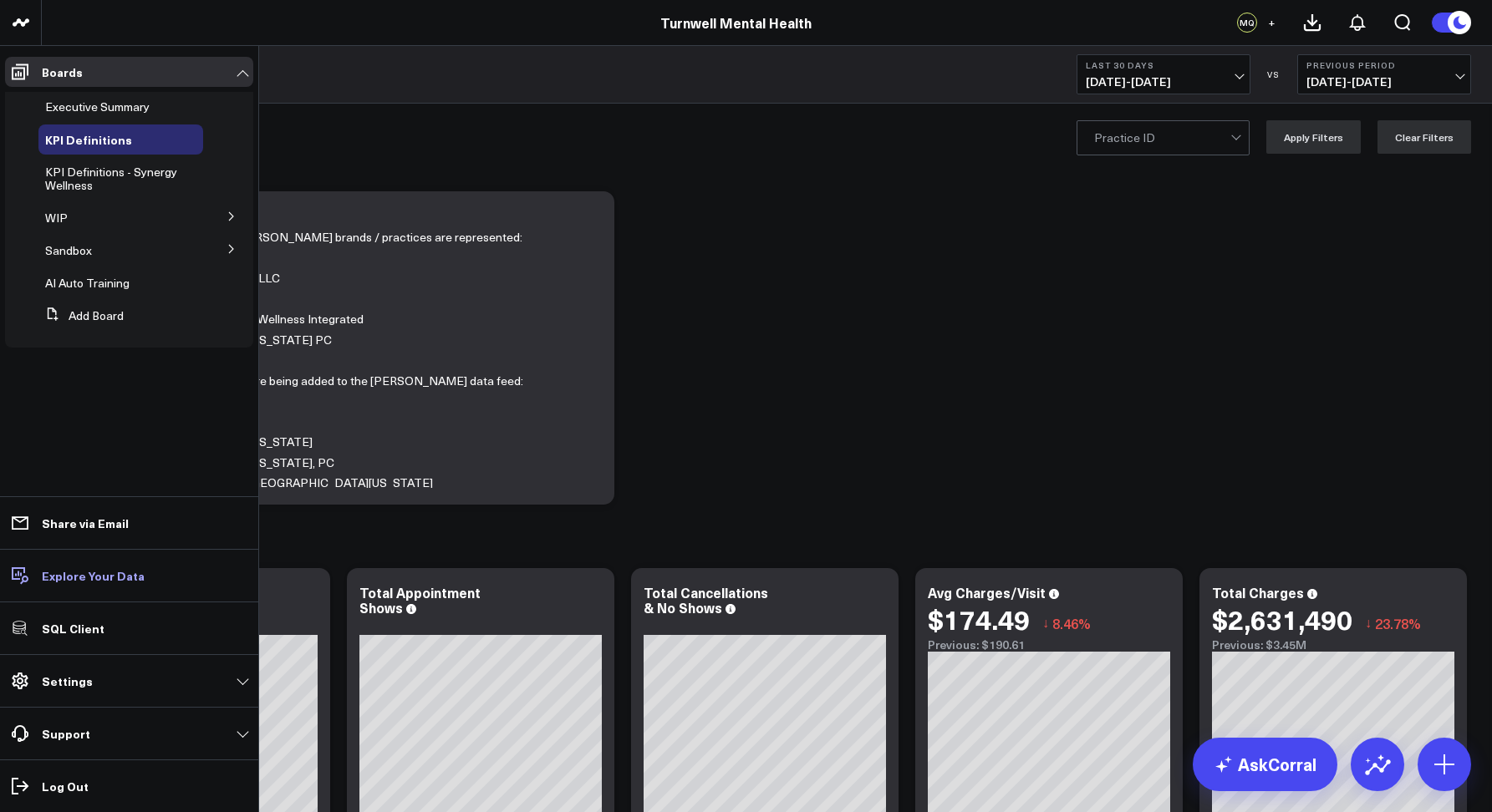
click at [78, 572] on p "Explore Your Data" at bounding box center [93, 576] width 103 height 13
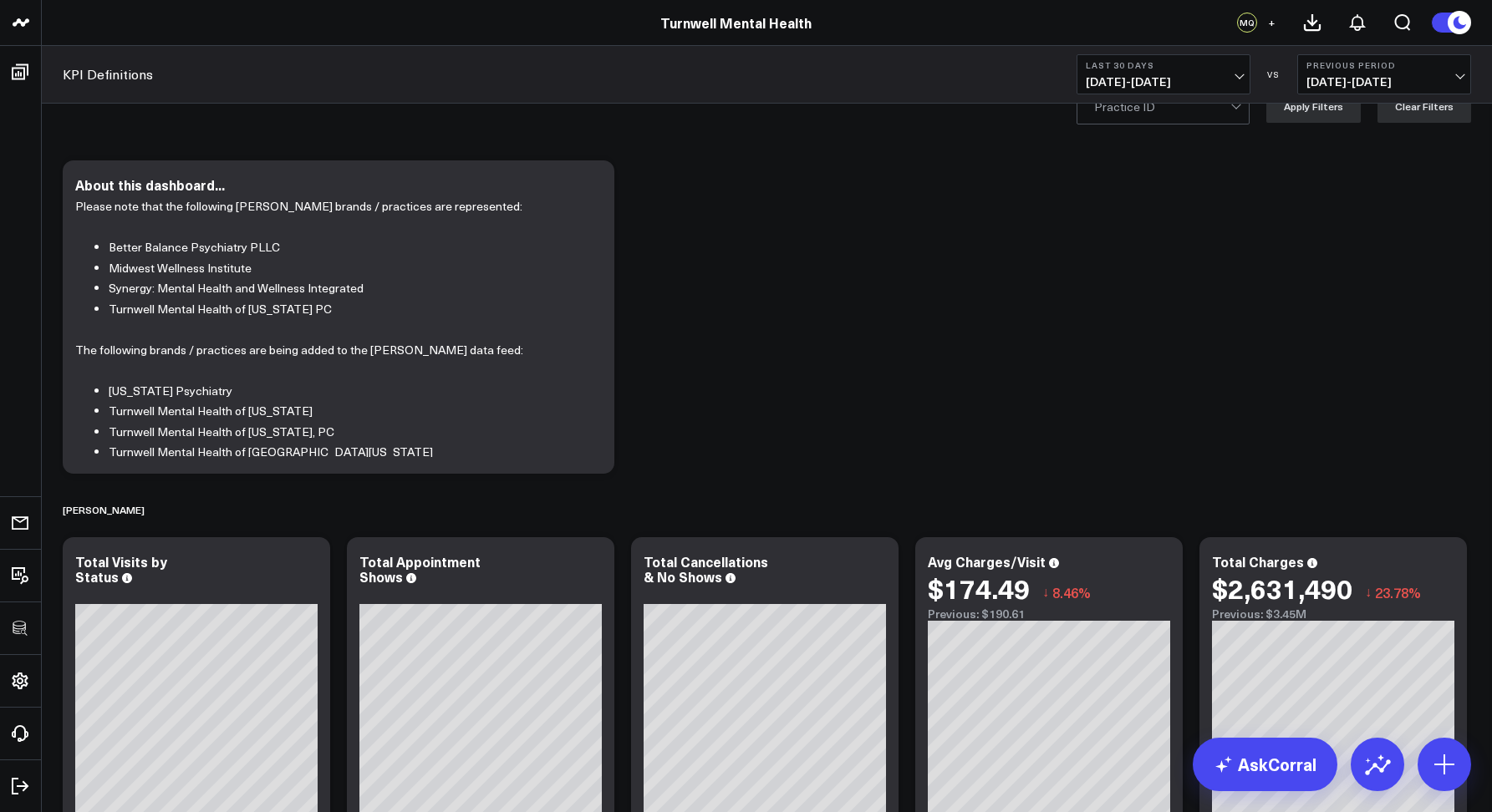
scroll to position [181, 0]
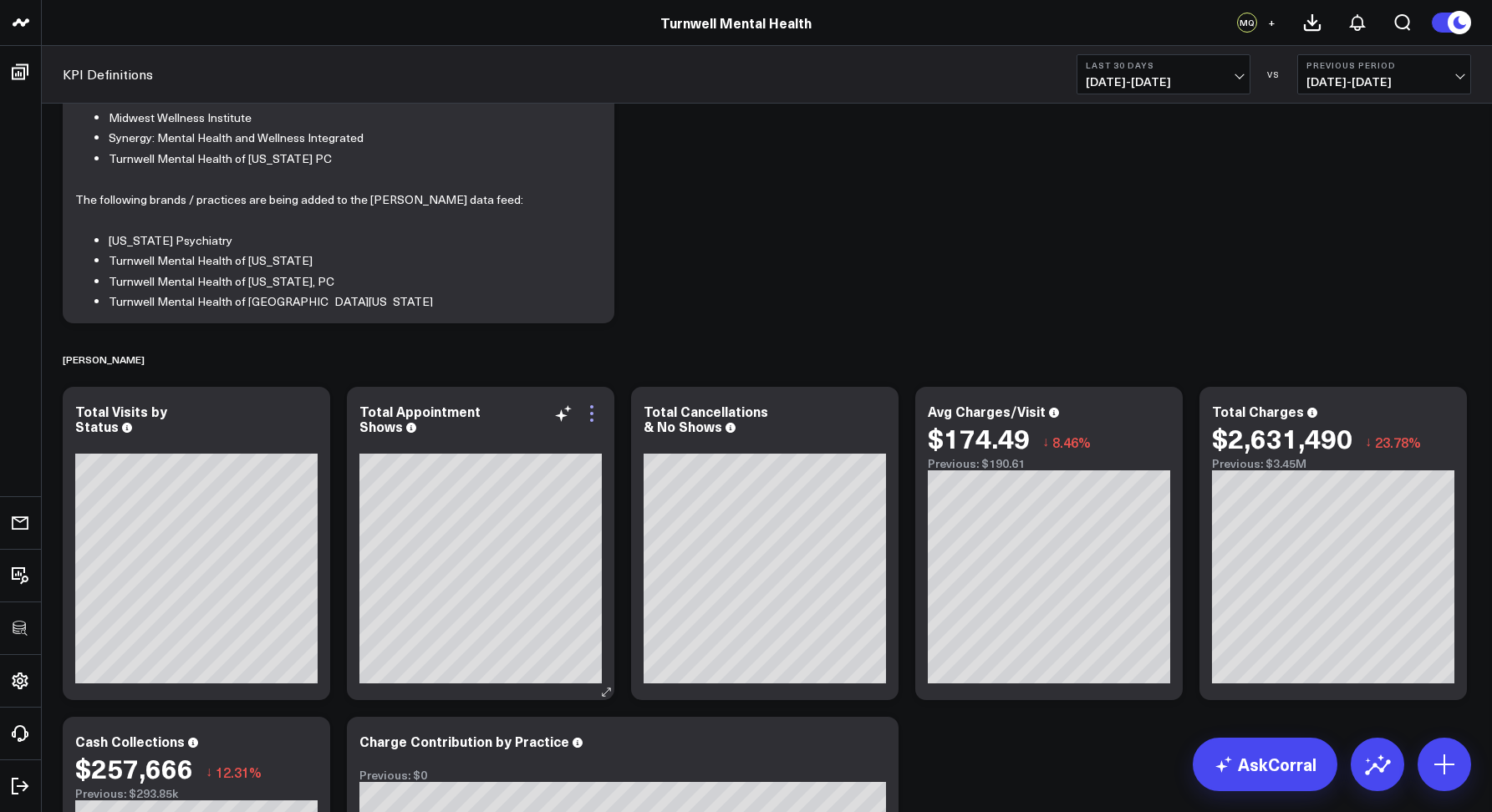
click at [597, 408] on icon at bounding box center [592, 414] width 20 height 20
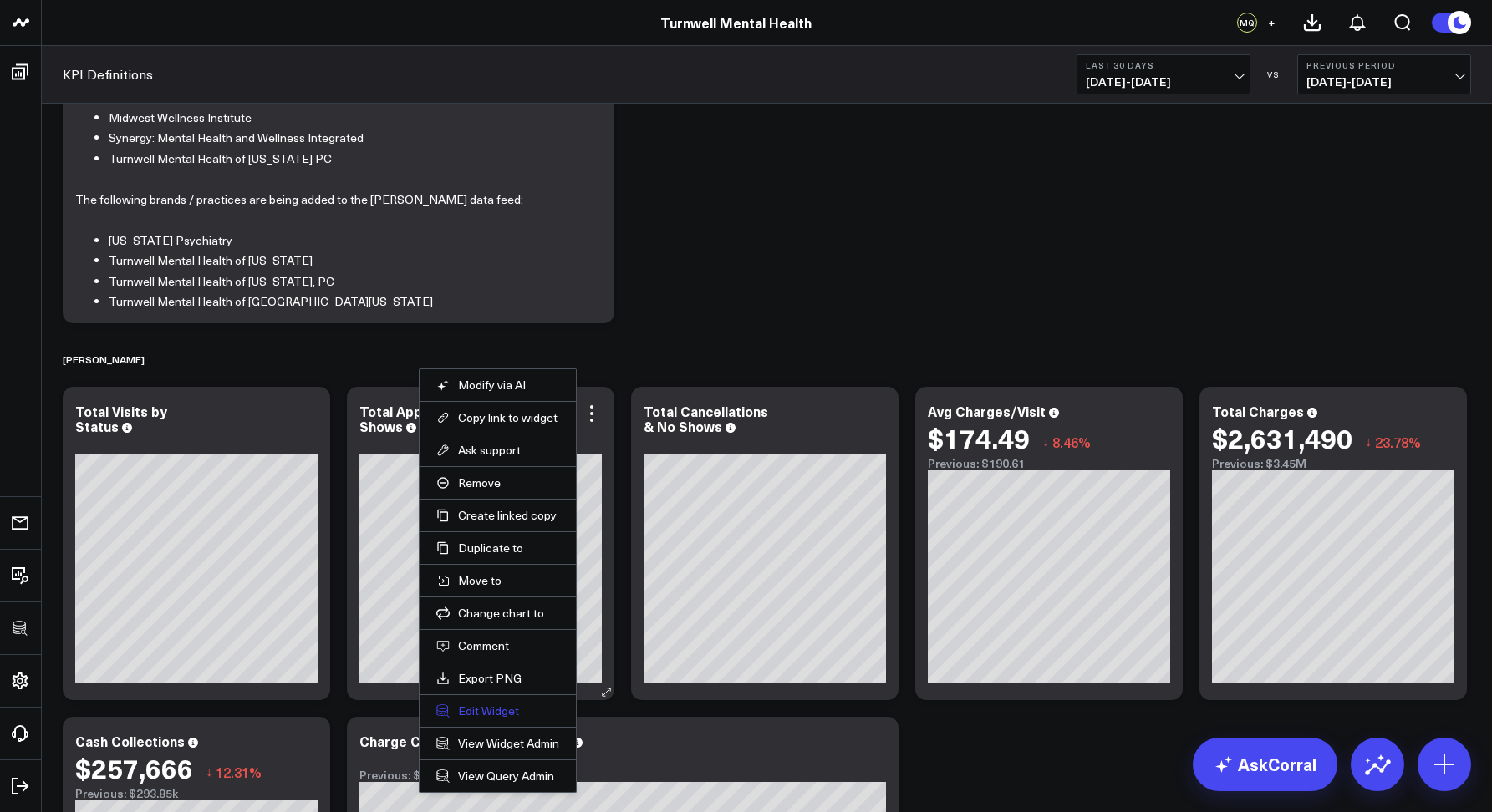
click at [478, 705] on button "Edit Widget" at bounding box center [497, 711] width 123 height 15
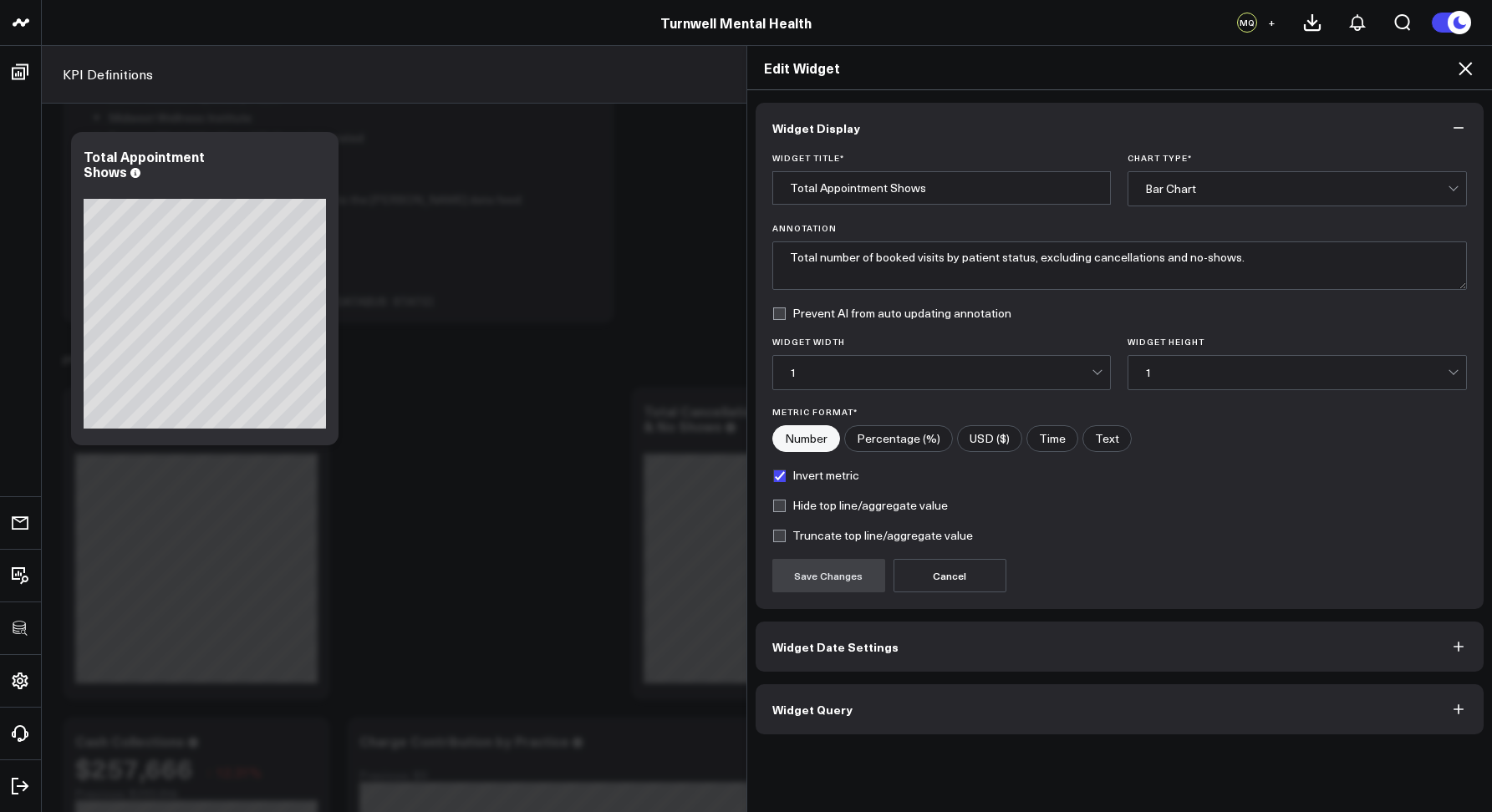
drag, startPoint x: 829, startPoint y: 716, endPoint x: 853, endPoint y: 706, distance: 26.0
click at [831, 717] on button "Widget Query" at bounding box center [1119, 710] width 728 height 50
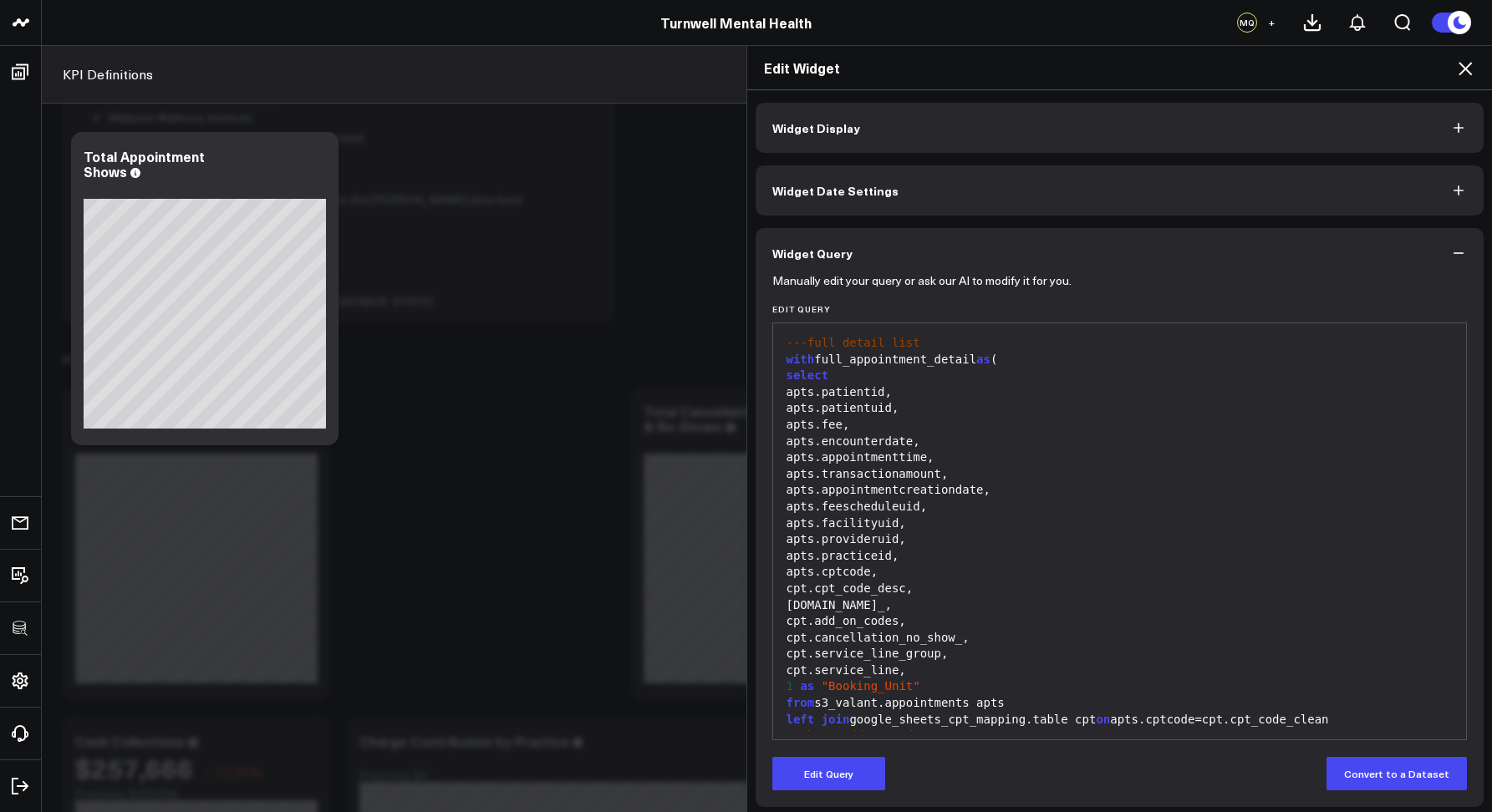
click at [1467, 70] on icon at bounding box center [1465, 69] width 13 height 13
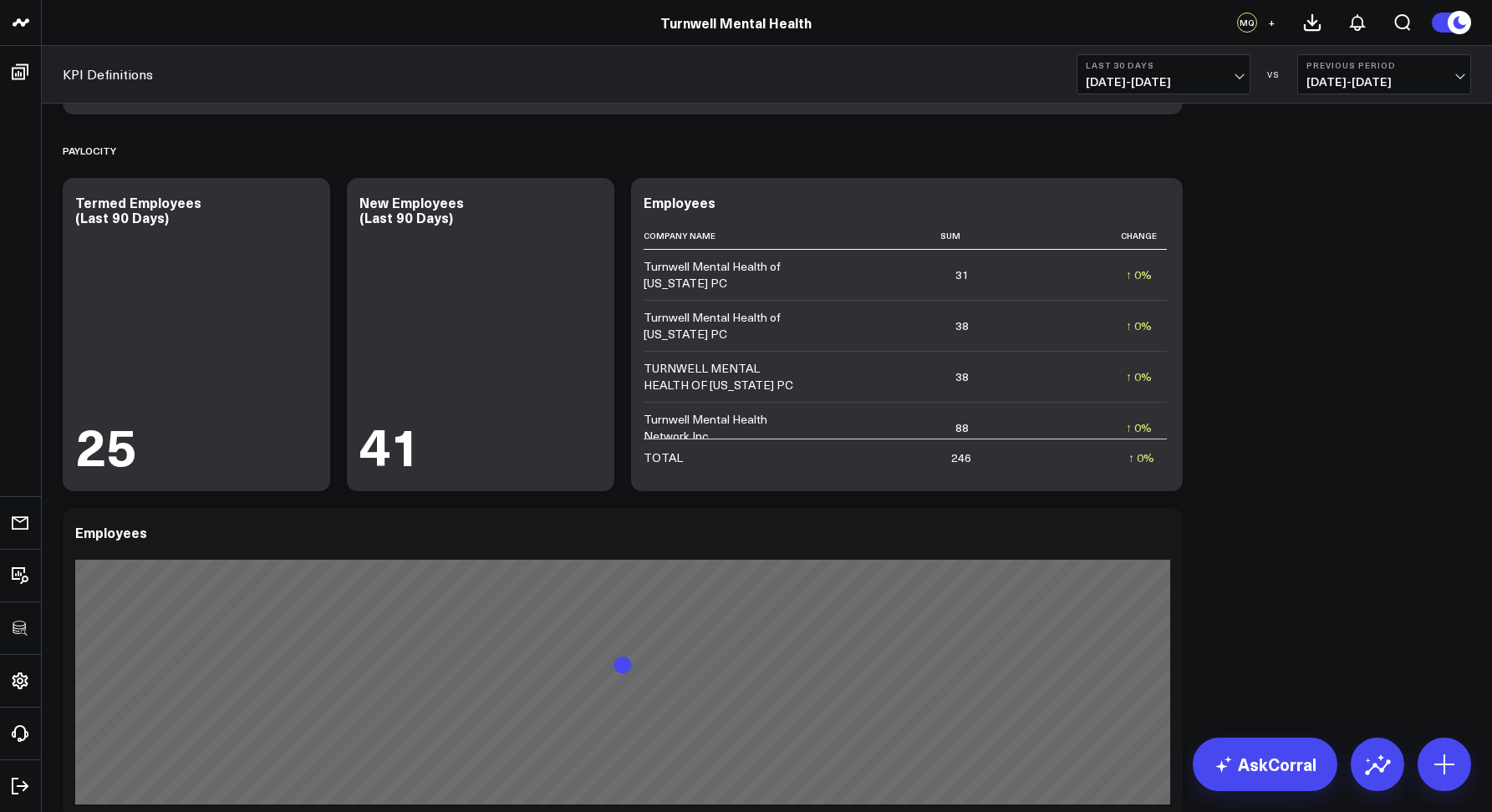
scroll to position [4562, 0]
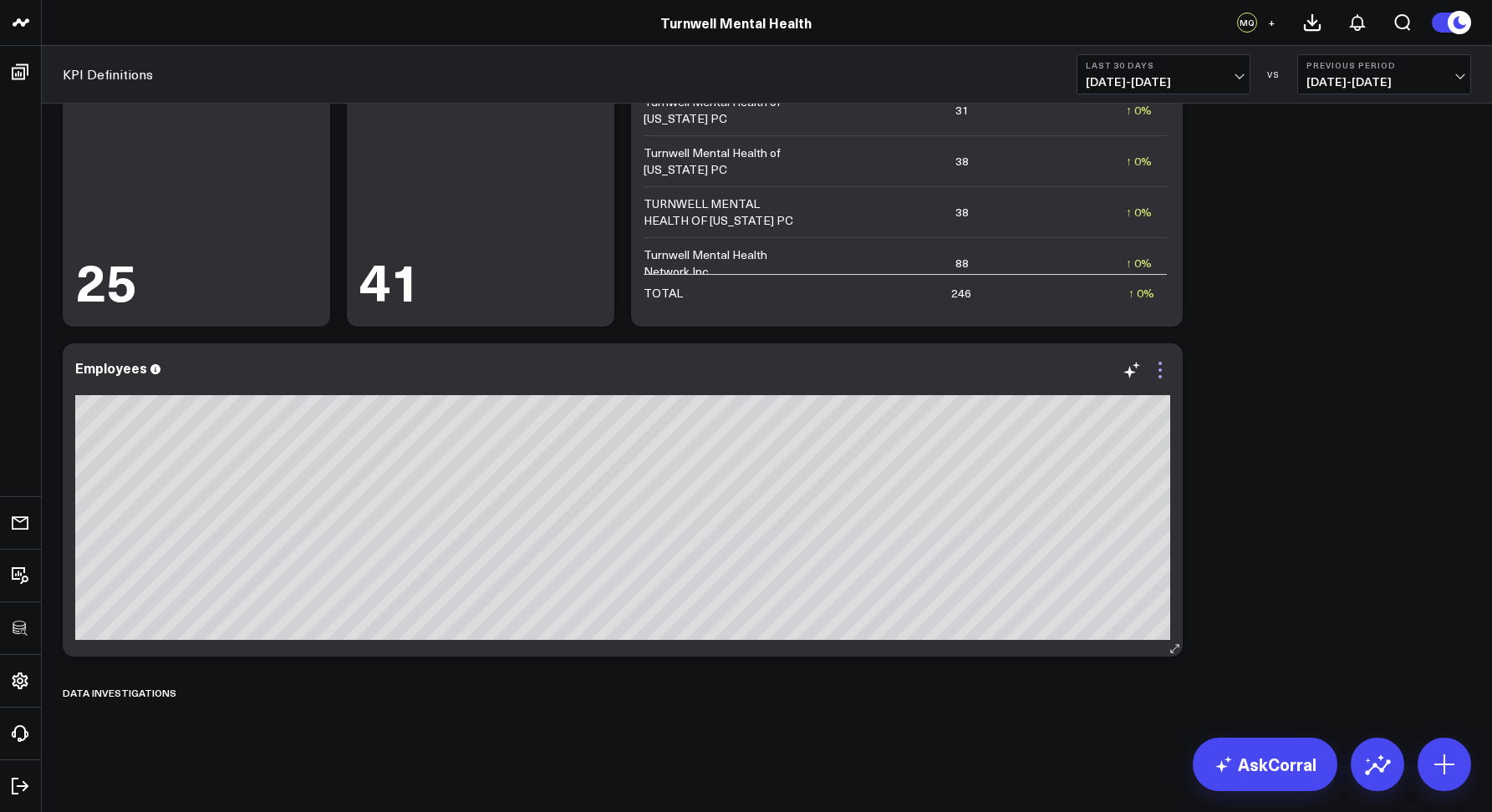
click at [1159, 366] on icon at bounding box center [1160, 370] width 20 height 20
click at [1166, 370] on icon at bounding box center [1160, 370] width 20 height 20
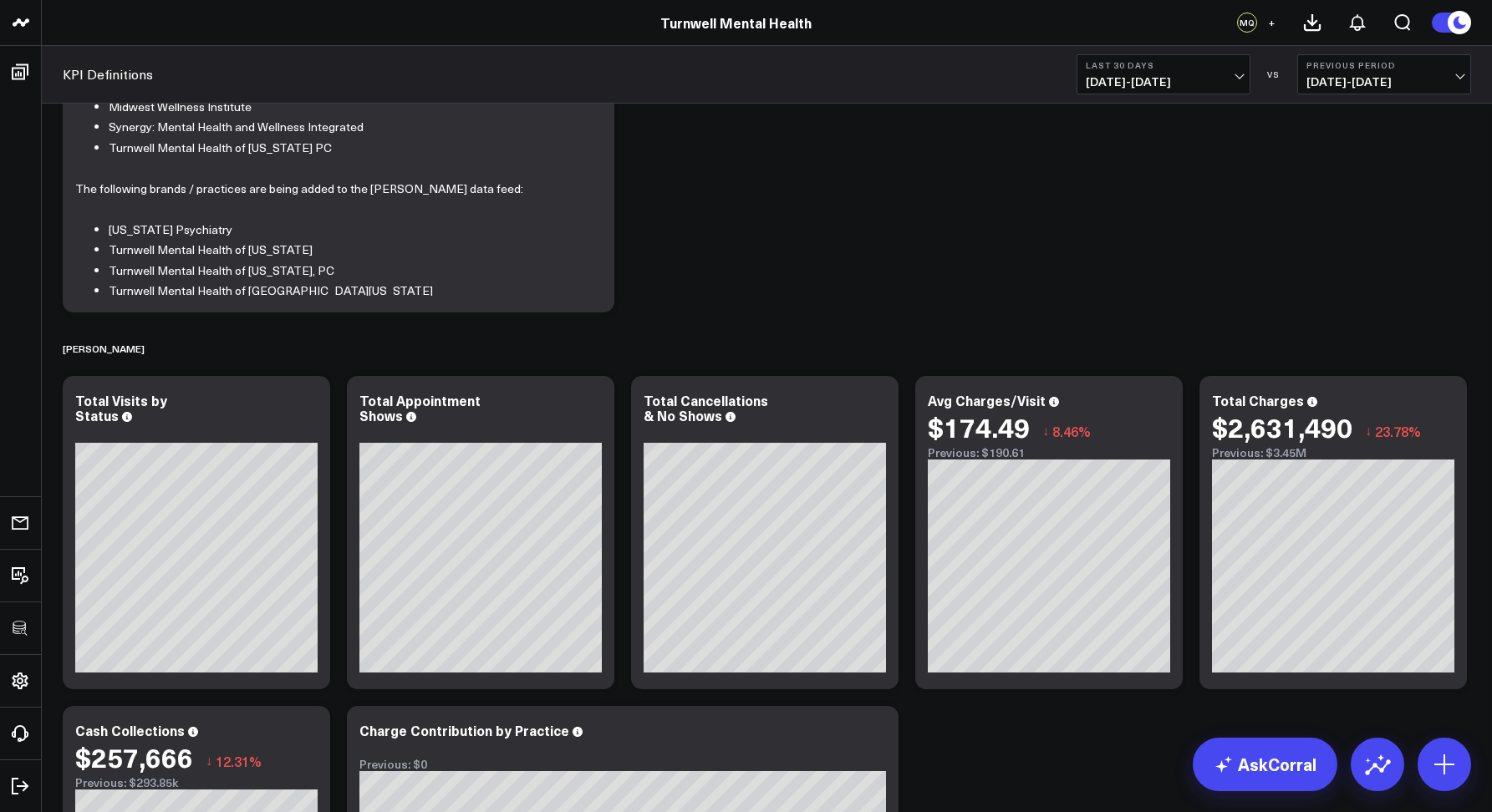
scroll to position [0, 0]
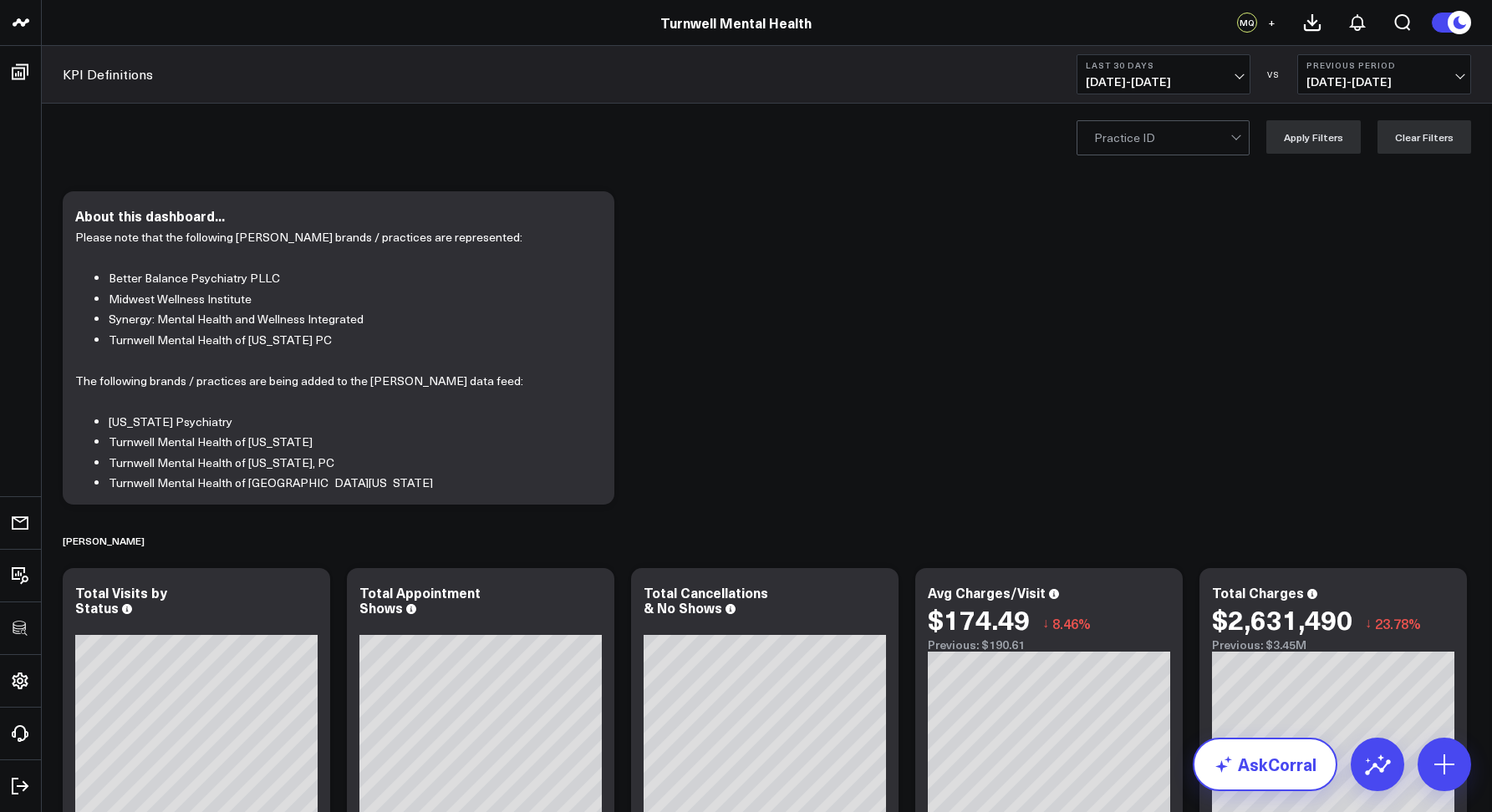
click at [1264, 784] on link "AskCorral" at bounding box center [1265, 764] width 144 height 54
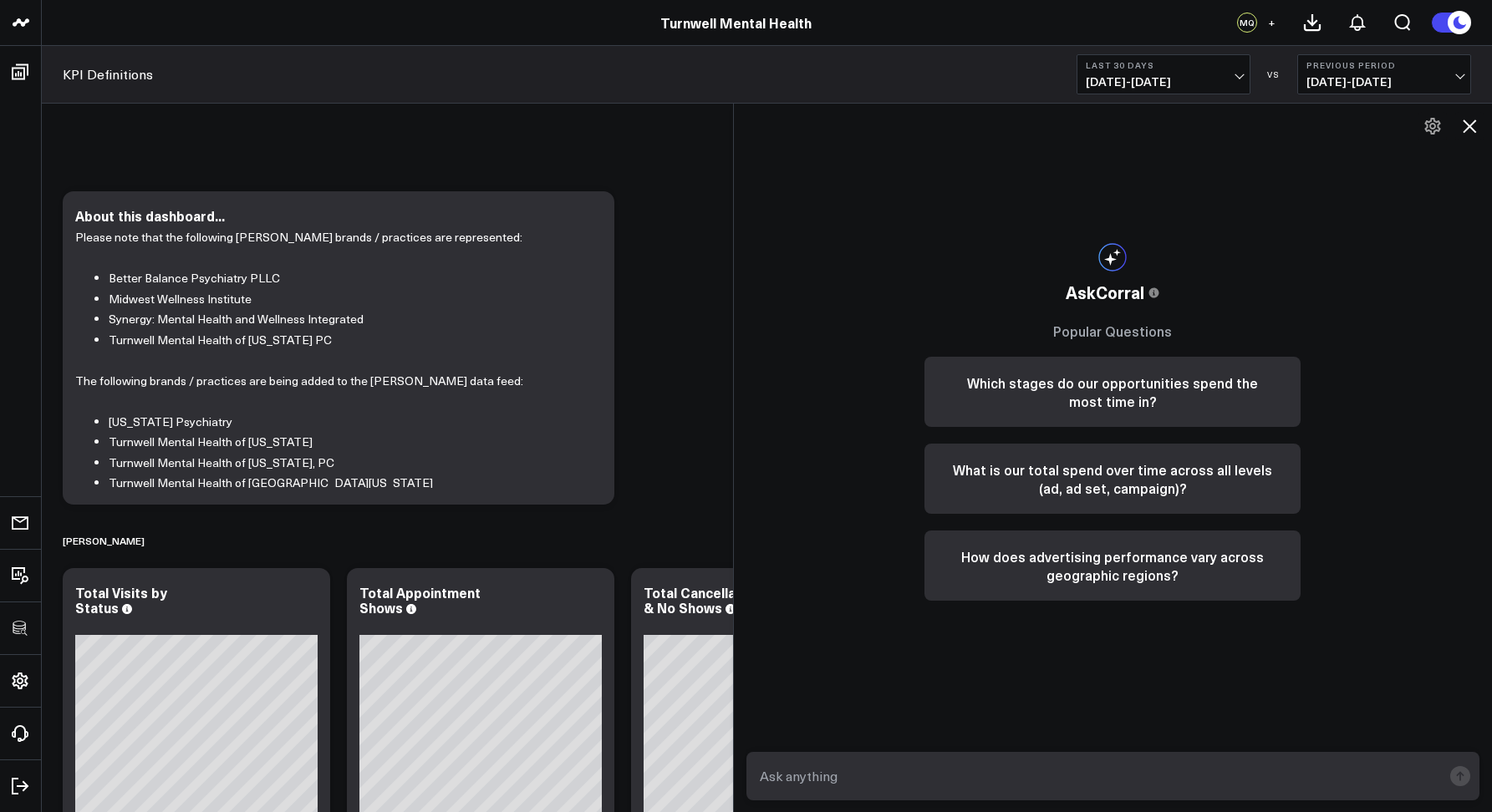
click at [832, 780] on textarea at bounding box center [1099, 776] width 687 height 30
paste textarea "Show me total charges for the provider [PERSON_NAME]"
type textarea "Show me total charges for the provider [PERSON_NAME]"
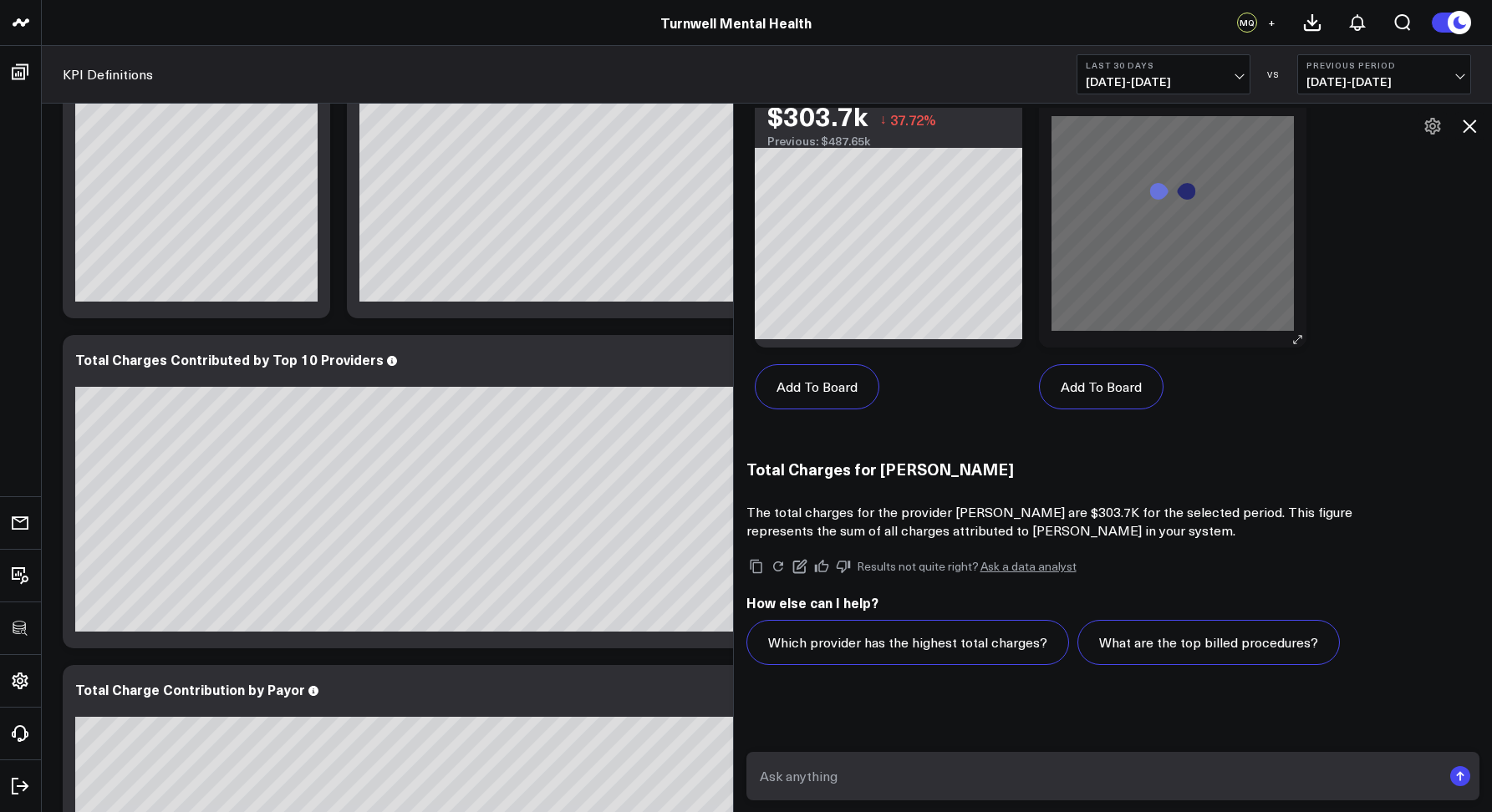
scroll to position [1125, 0]
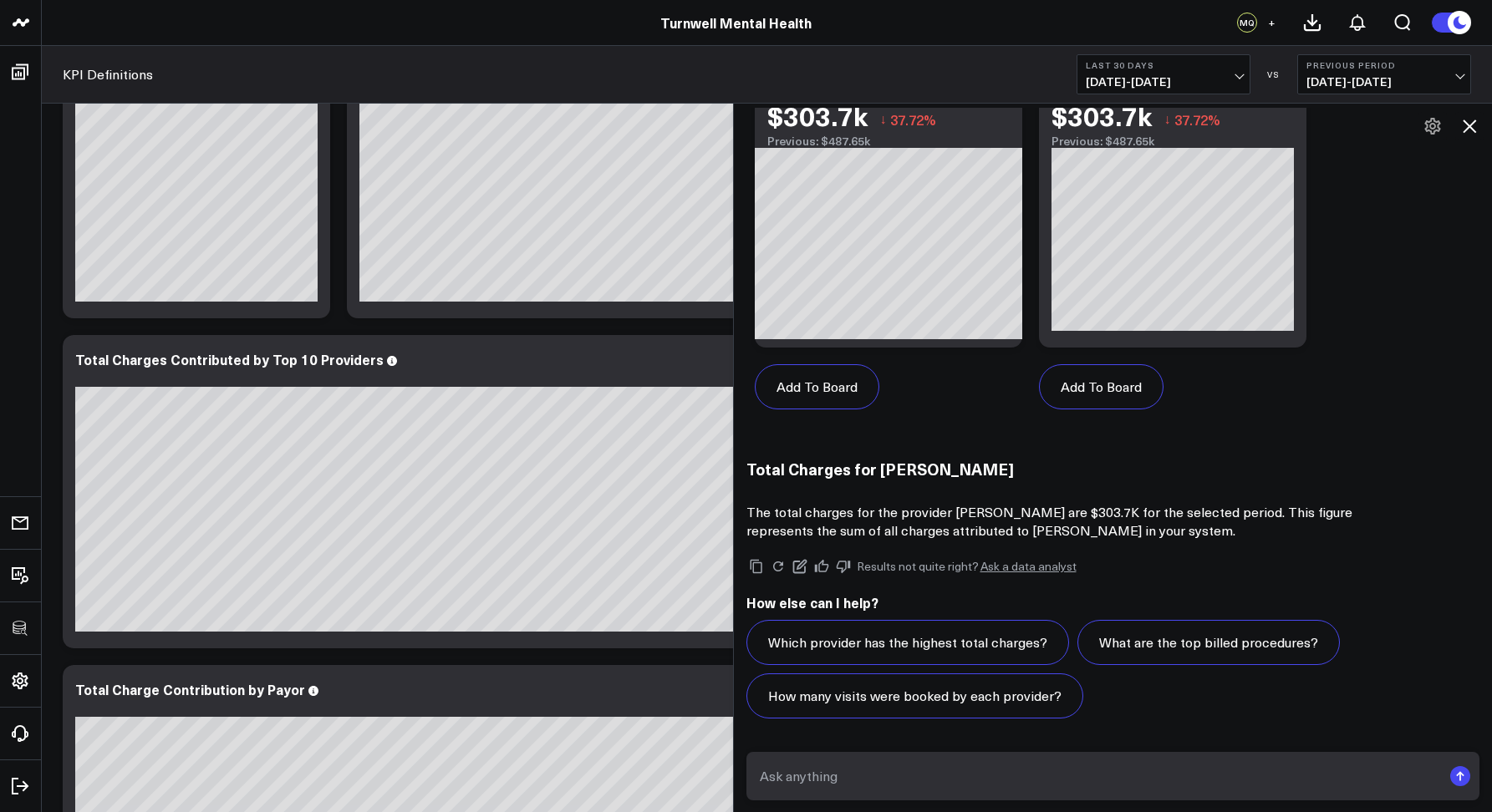
click at [1469, 128] on icon at bounding box center [1469, 127] width 20 height 20
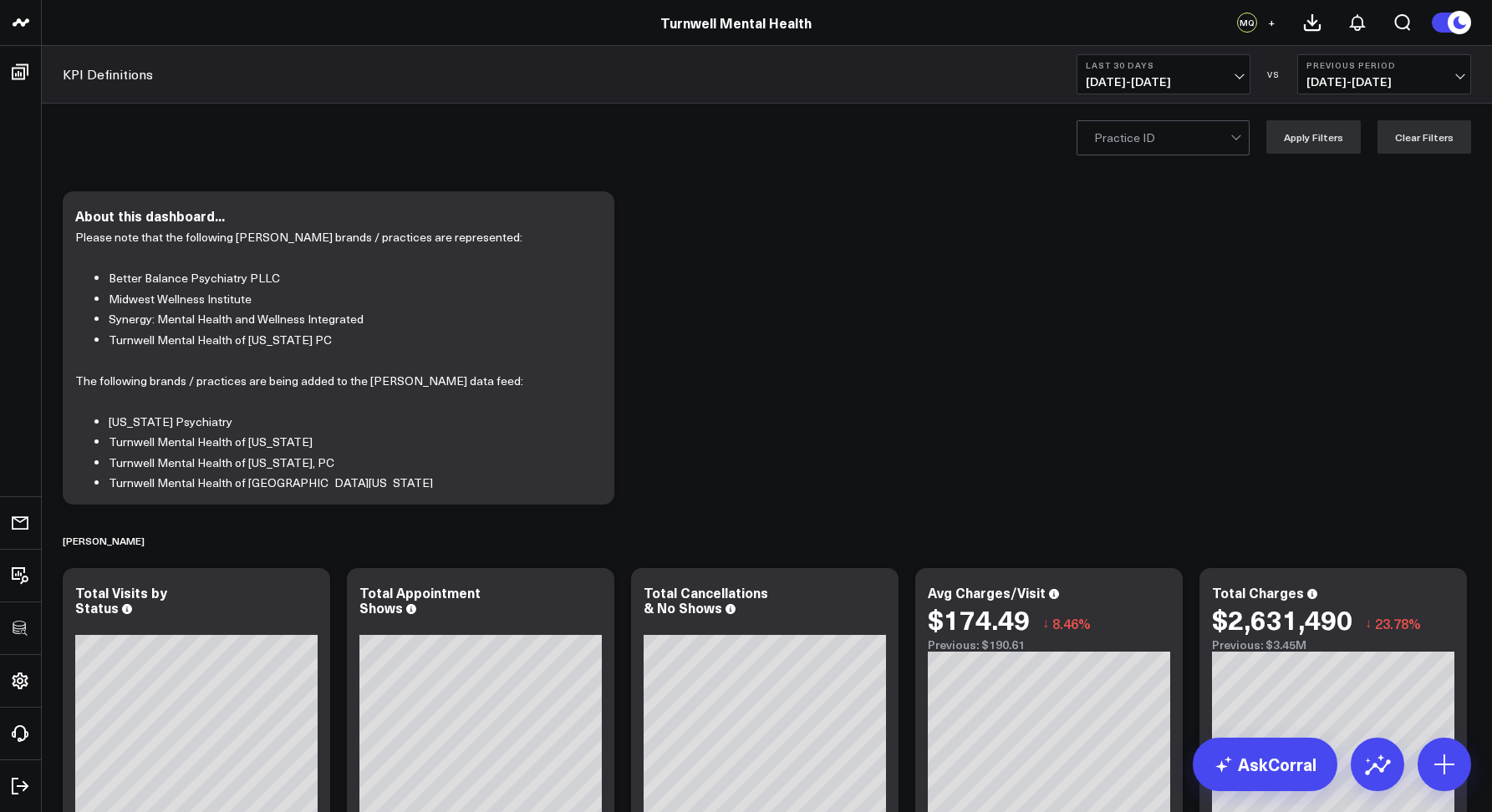
click at [795, 54] on div "KPI Definitions Last 30 Days [DATE] - [DATE] VS Previous Period [DATE] - [DATE]" at bounding box center [767, 75] width 1450 height 58
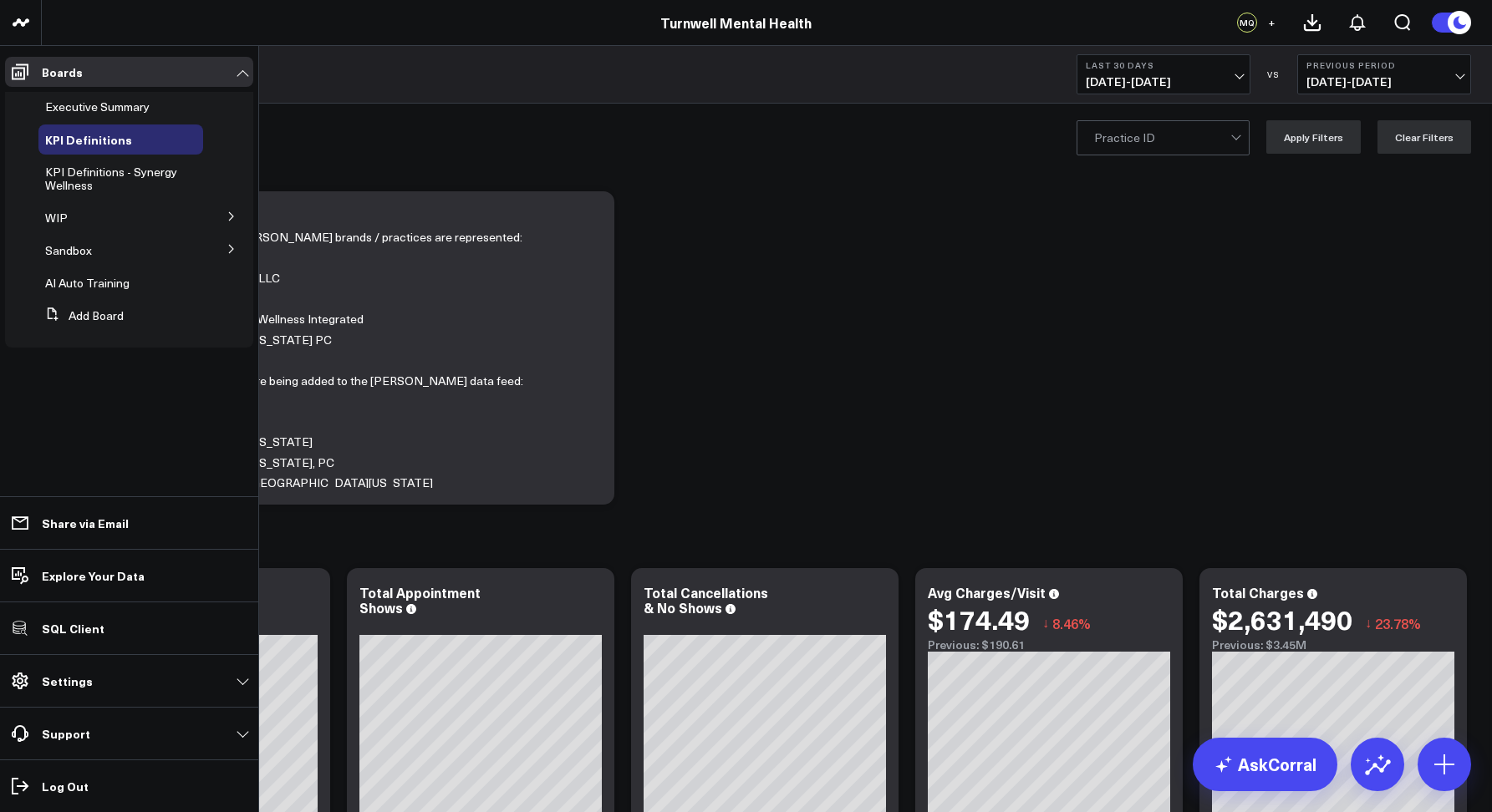
click at [226, 217] on icon at bounding box center [231, 216] width 10 height 10
